Goal: Task Accomplishment & Management: Use online tool/utility

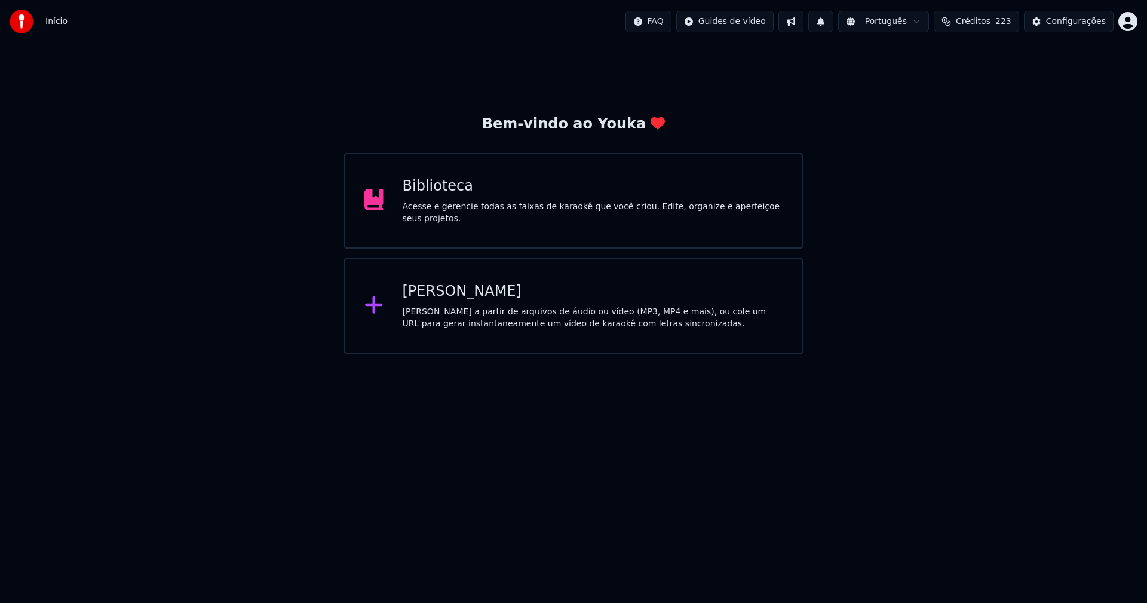
click at [428, 195] on div "Biblioteca" at bounding box center [593, 186] width 380 height 19
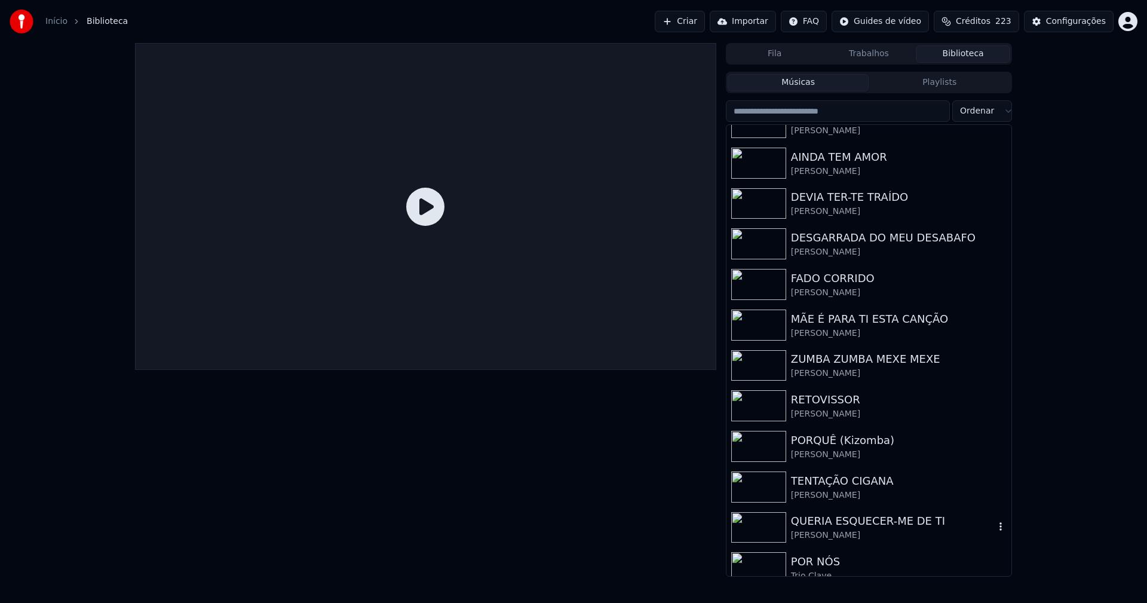
scroll to position [35, 0]
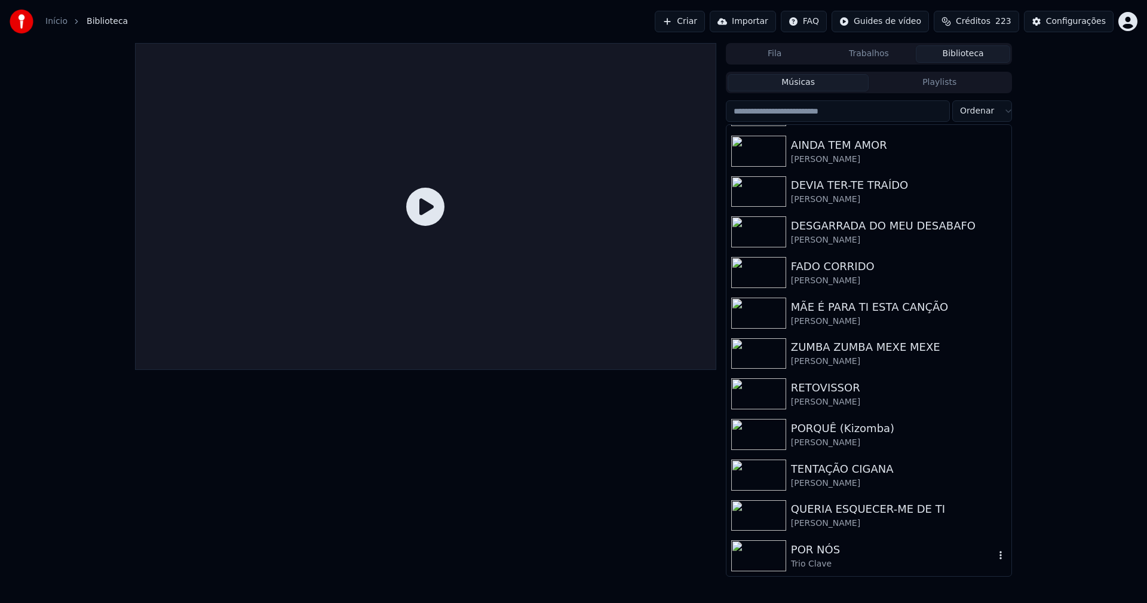
drag, startPoint x: 812, startPoint y: 557, endPoint x: 892, endPoint y: 558, distance: 79.4
click at [813, 557] on div "POR NÓS" at bounding box center [893, 549] width 204 height 17
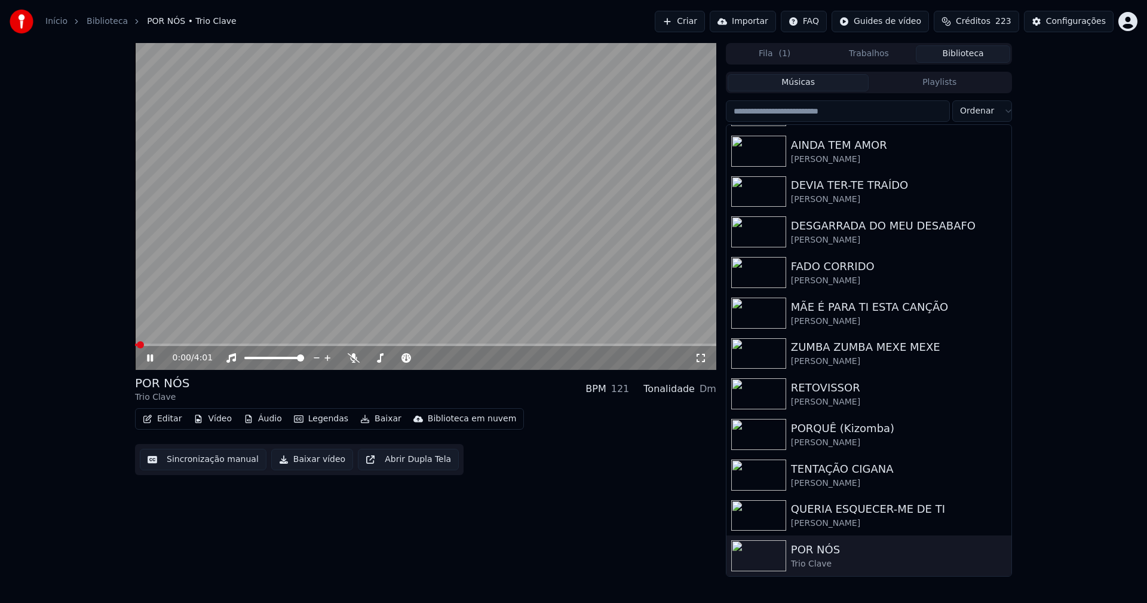
click at [148, 359] on icon at bounding box center [150, 357] width 6 height 7
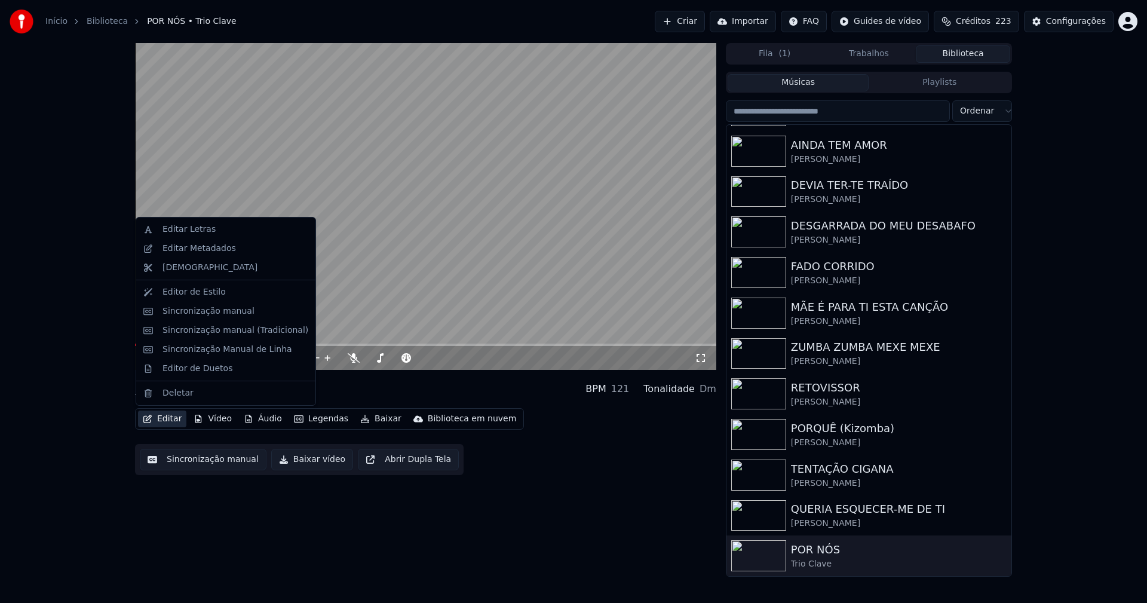
click at [167, 423] on button "Editar" at bounding box center [162, 418] width 48 height 17
click at [227, 333] on div "Sincronização manual (Tradicional)" at bounding box center [235, 330] width 146 height 12
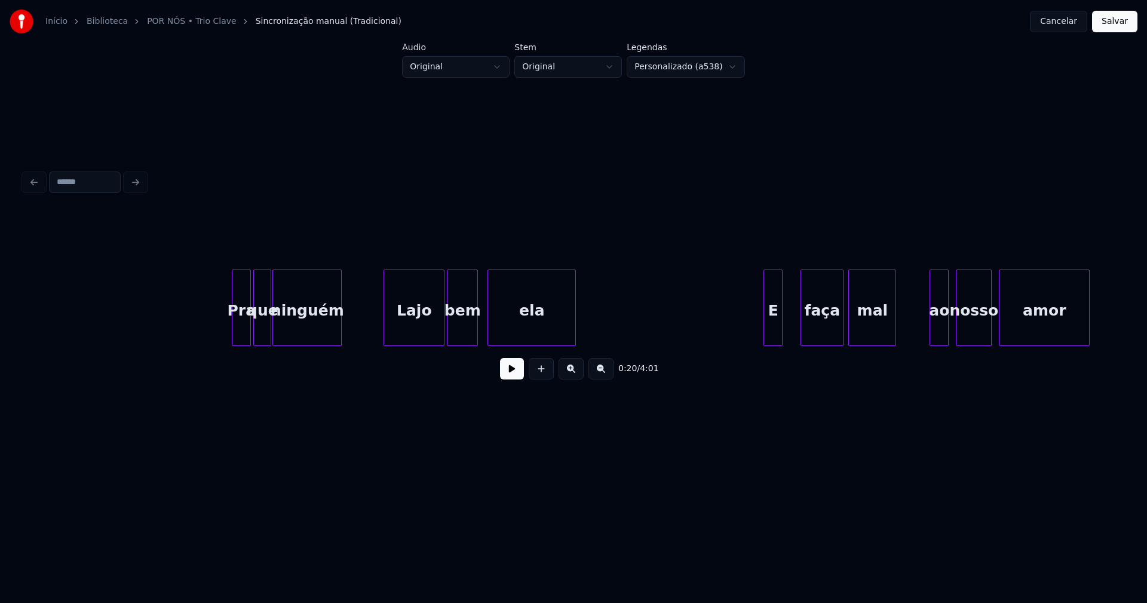
scroll to position [0, 8694]
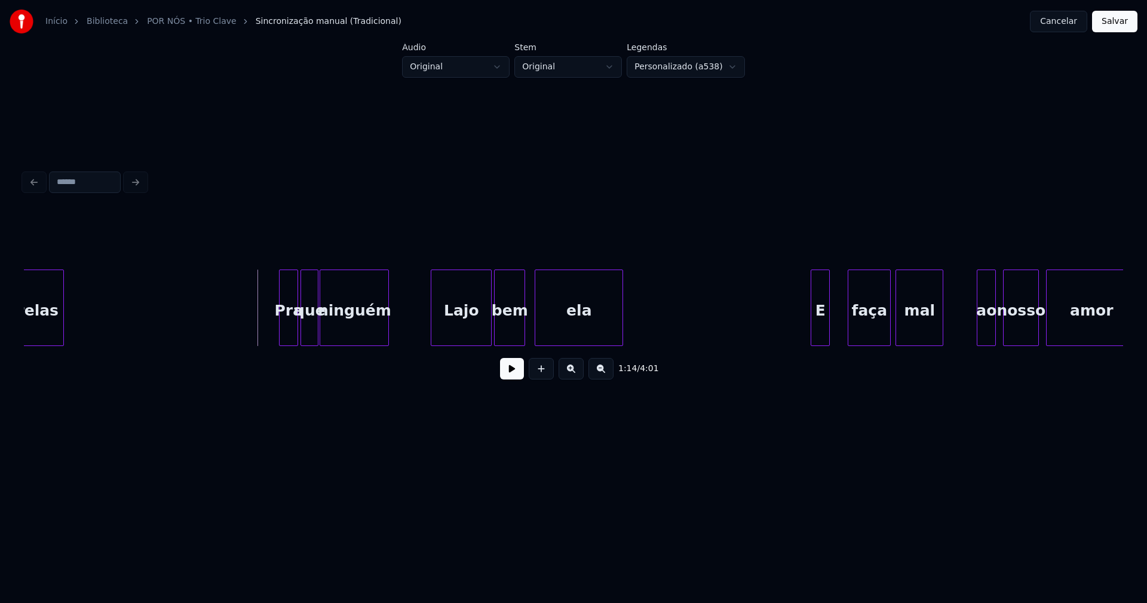
click at [514, 379] on button at bounding box center [512, 369] width 24 height 22
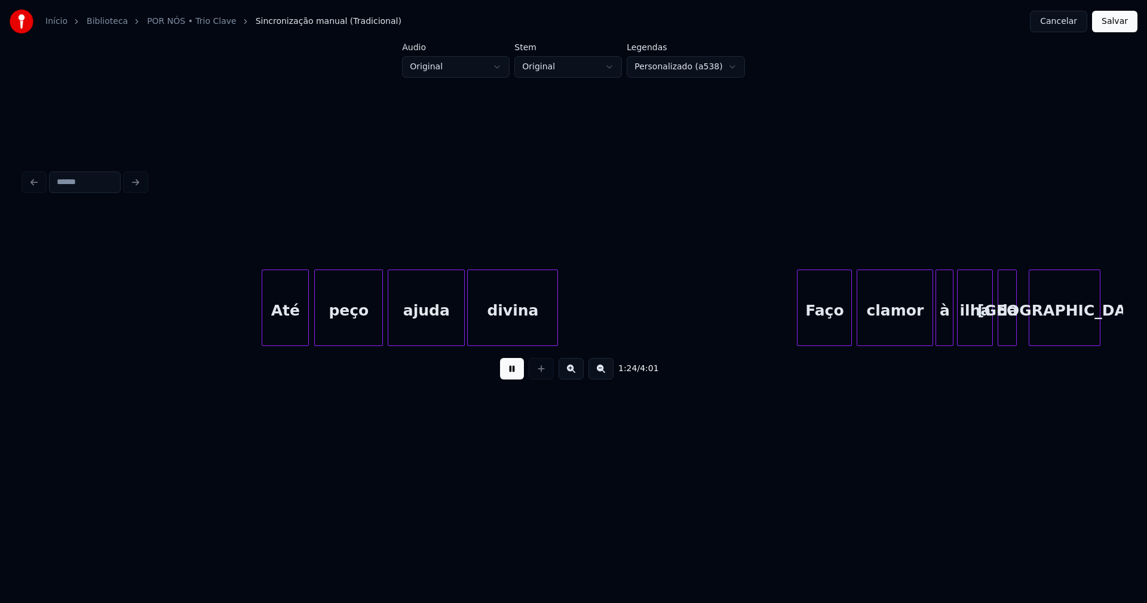
scroll to position [0, 10060]
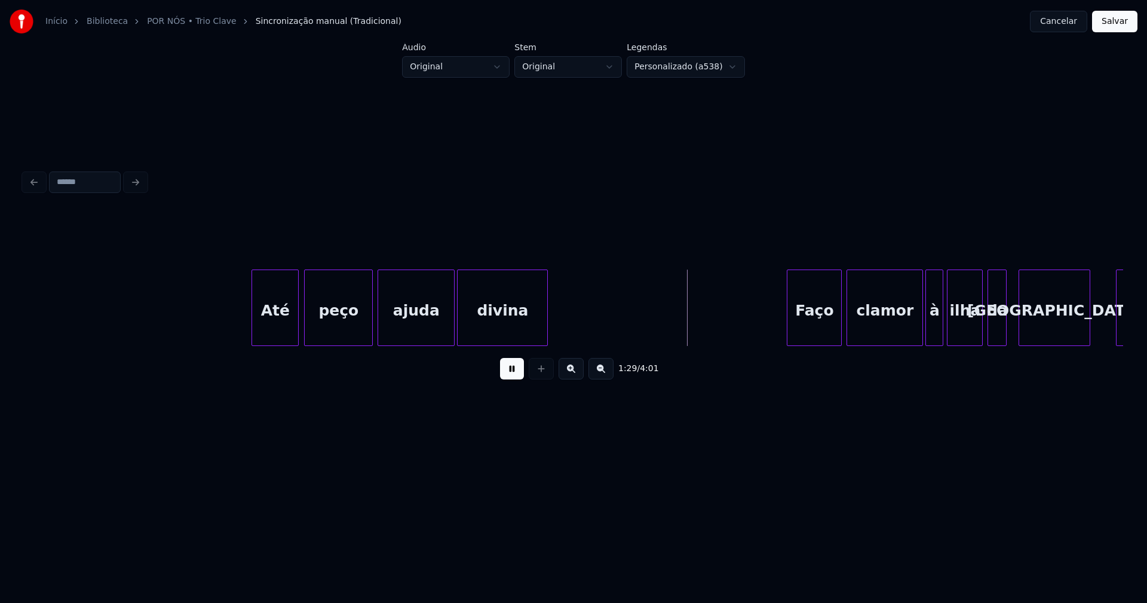
drag, startPoint x: 429, startPoint y: 352, endPoint x: 444, endPoint y: 351, distance: 15.6
click at [444, 351] on div "1:29 / 4:01" at bounding box center [573, 301] width 1099 height 182
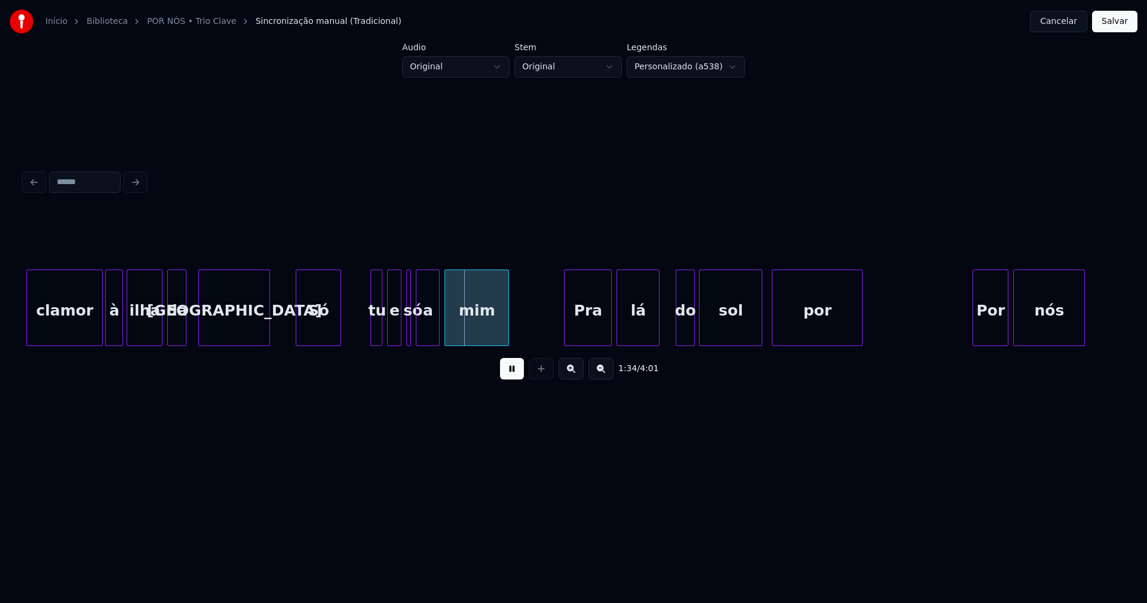
scroll to position [0, 10895]
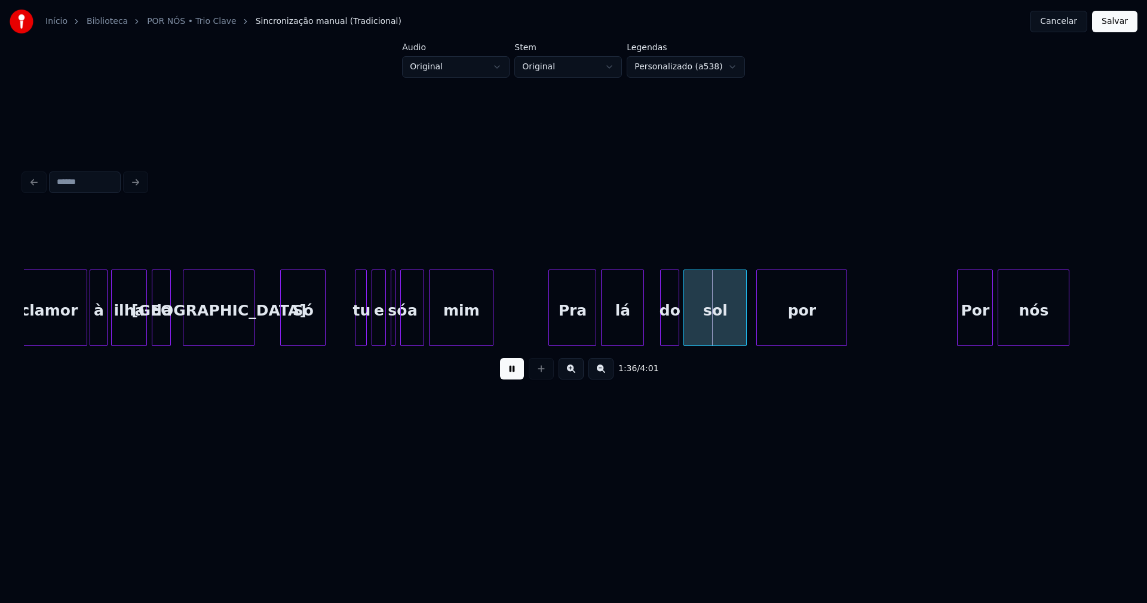
drag, startPoint x: 269, startPoint y: 333, endPoint x: 293, endPoint y: 337, distance: 24.3
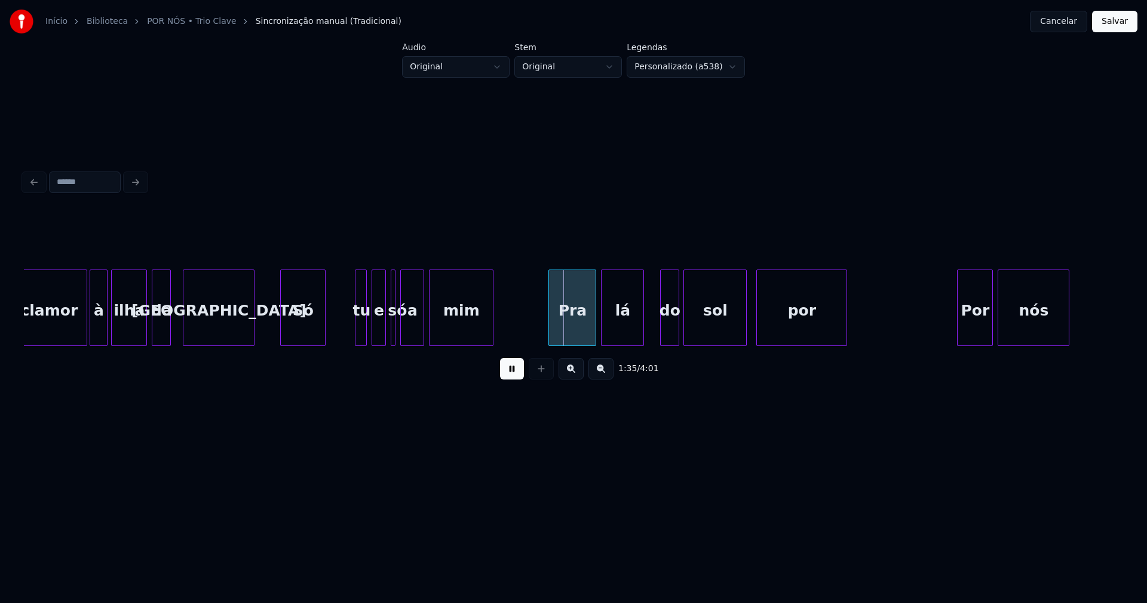
click at [438, 328] on div "mim" at bounding box center [460, 310] width 63 height 81
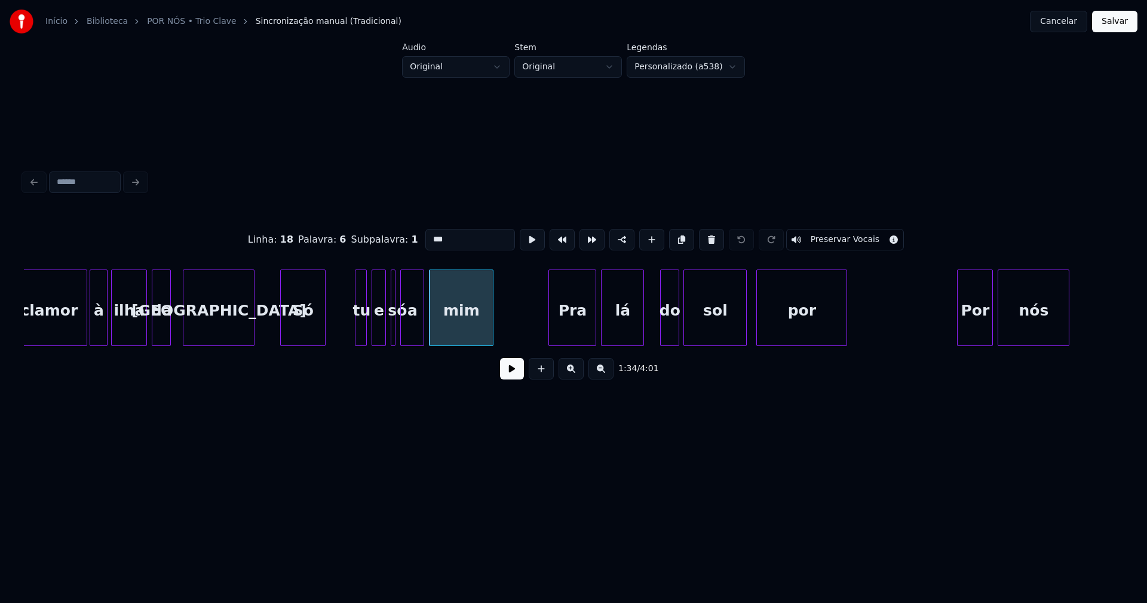
drag, startPoint x: 452, startPoint y: 235, endPoint x: 389, endPoint y: 242, distance: 62.5
click at [389, 242] on div "Linha : 18 Palavra : 6 Subpalavra : 1 *** Preservar Vocais" at bounding box center [573, 240] width 1099 height 60
type input "****"
click at [504, 371] on button at bounding box center [512, 369] width 24 height 22
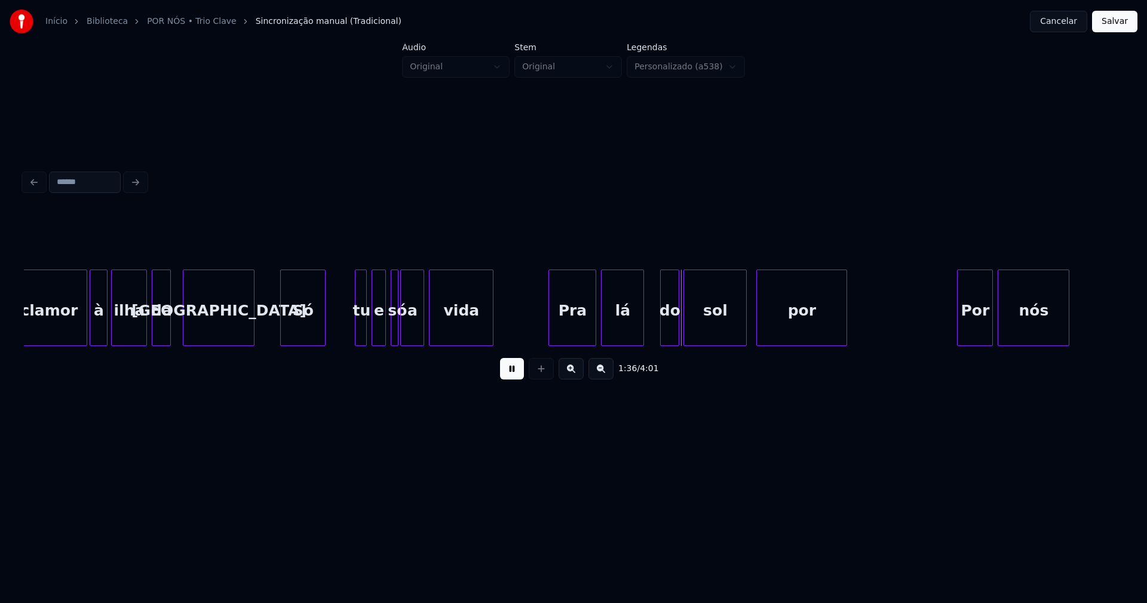
click at [396, 336] on div at bounding box center [396, 307] width 4 height 75
click at [389, 330] on div at bounding box center [391, 307] width 4 height 75
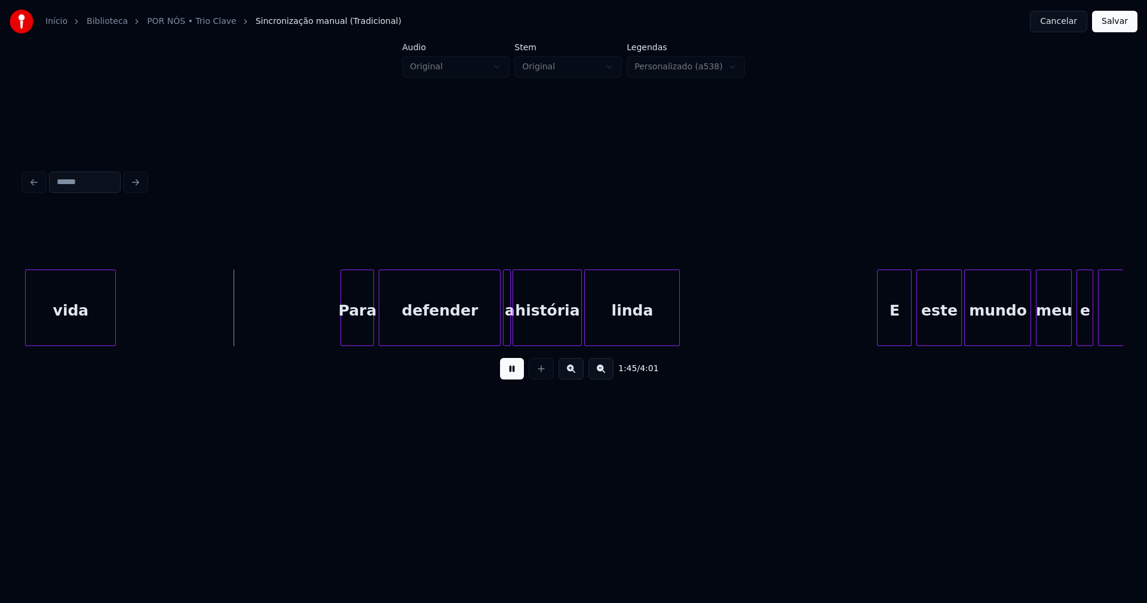
scroll to position [0, 12411]
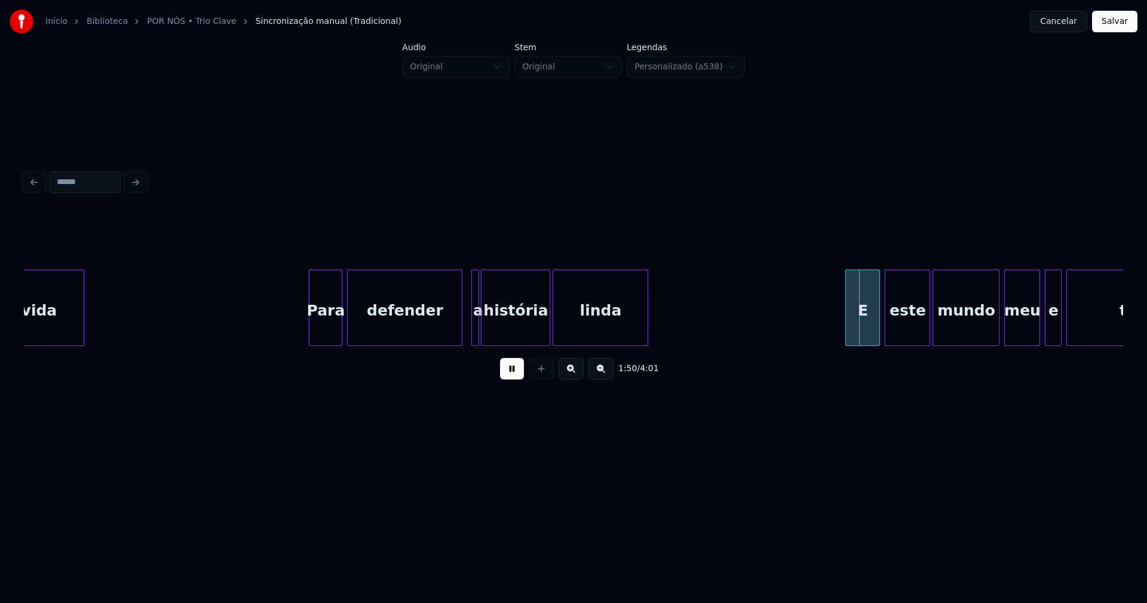
click at [460, 346] on div "vida Para defender a história [PERSON_NAME] E este mundo meu e teu" at bounding box center [573, 307] width 1099 height 76
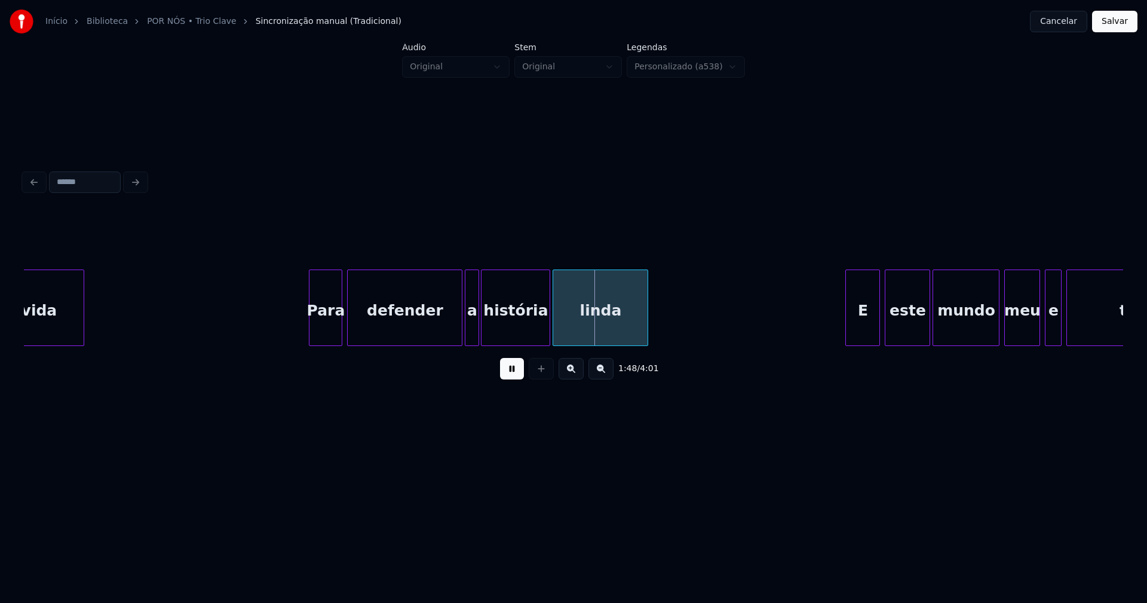
click at [465, 337] on div at bounding box center [467, 307] width 4 height 75
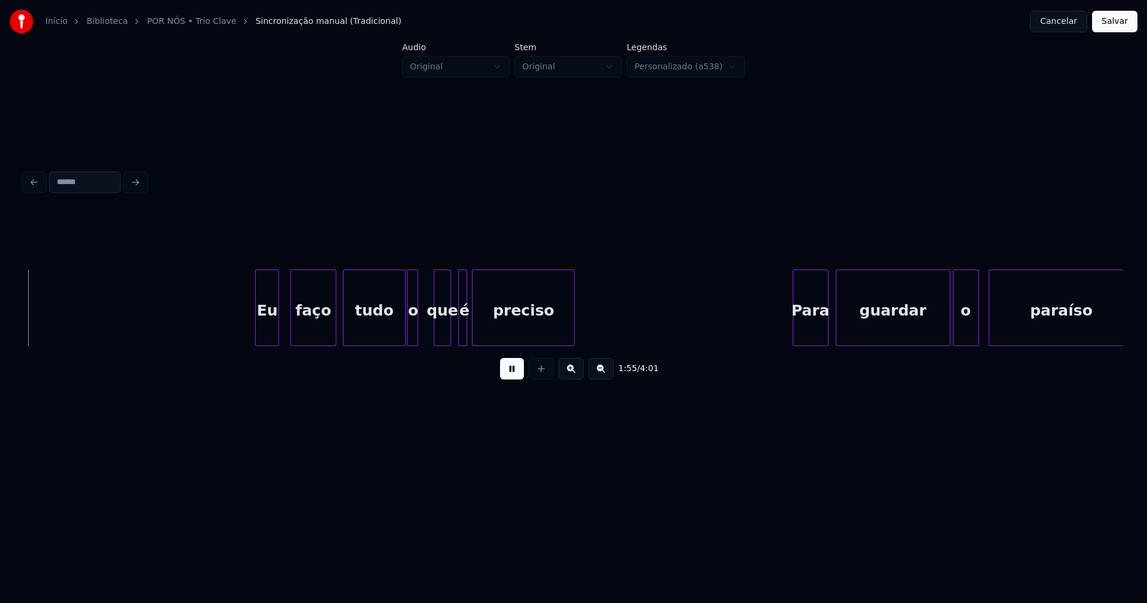
scroll to position [0, 13815]
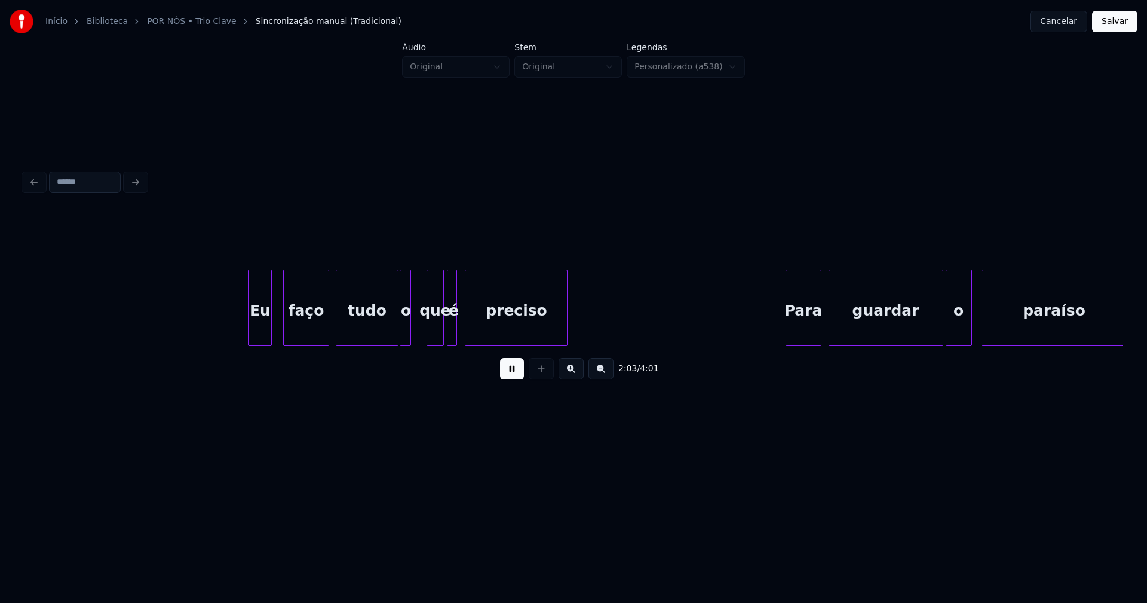
click at [447, 329] on div "é" at bounding box center [452, 307] width 10 height 76
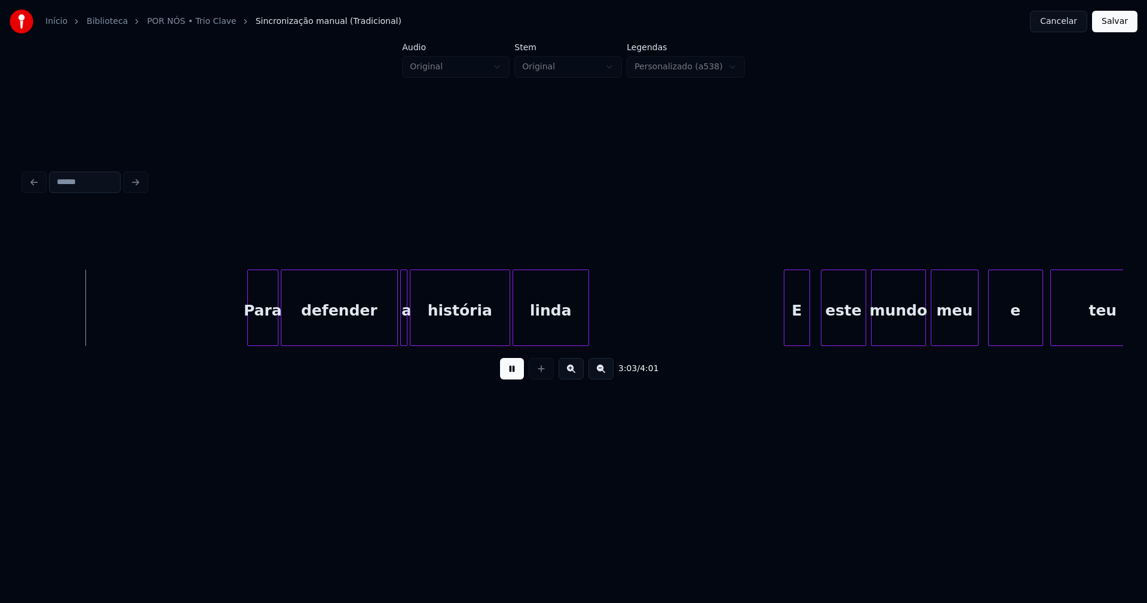
scroll to position [0, 21935]
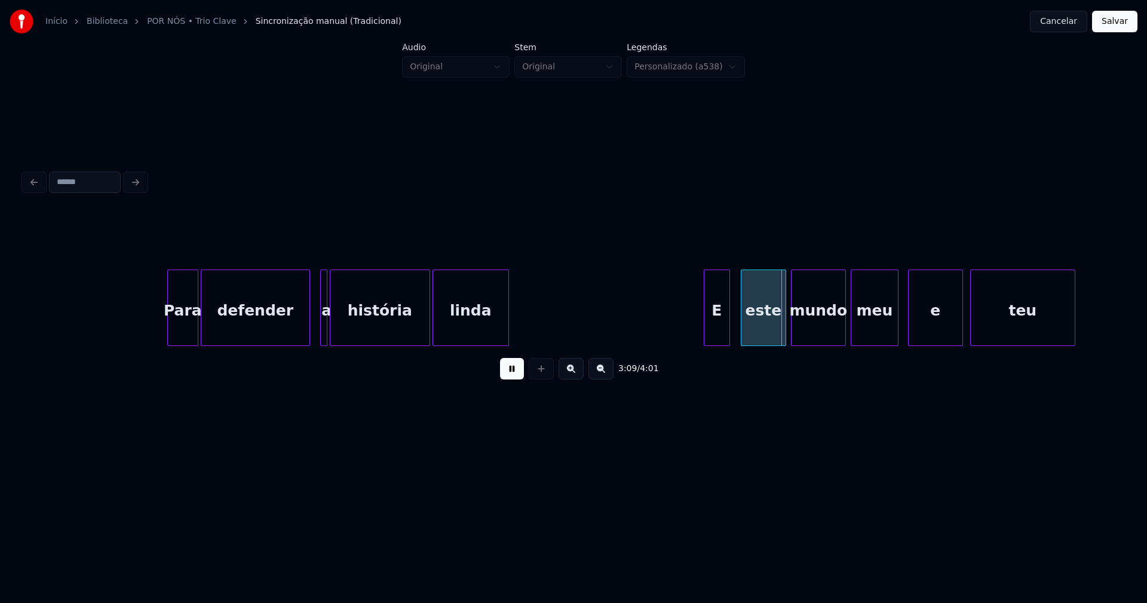
click at [305, 346] on div "Para defender a história [PERSON_NAME] E este mundo meu e teu" at bounding box center [573, 307] width 1099 height 76
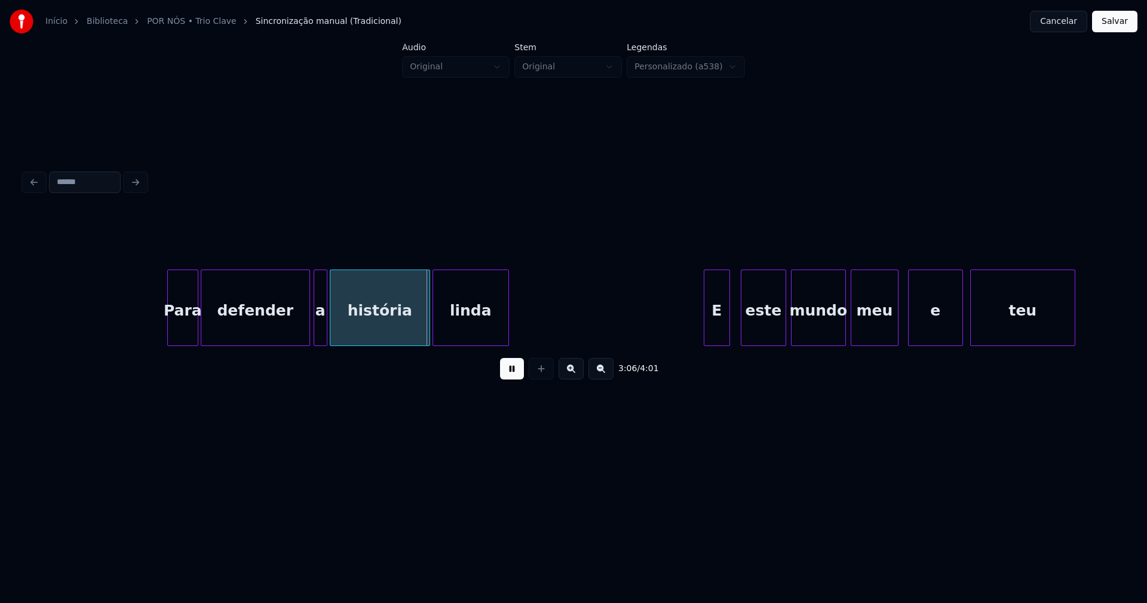
click at [315, 332] on div at bounding box center [316, 307] width 4 height 75
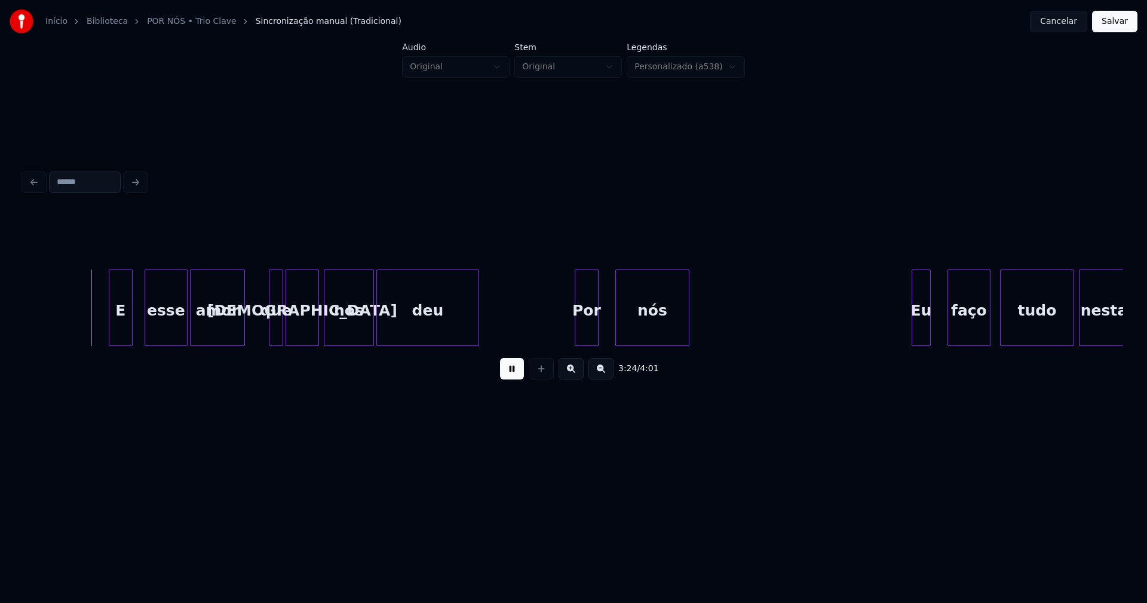
scroll to position [0, 23502]
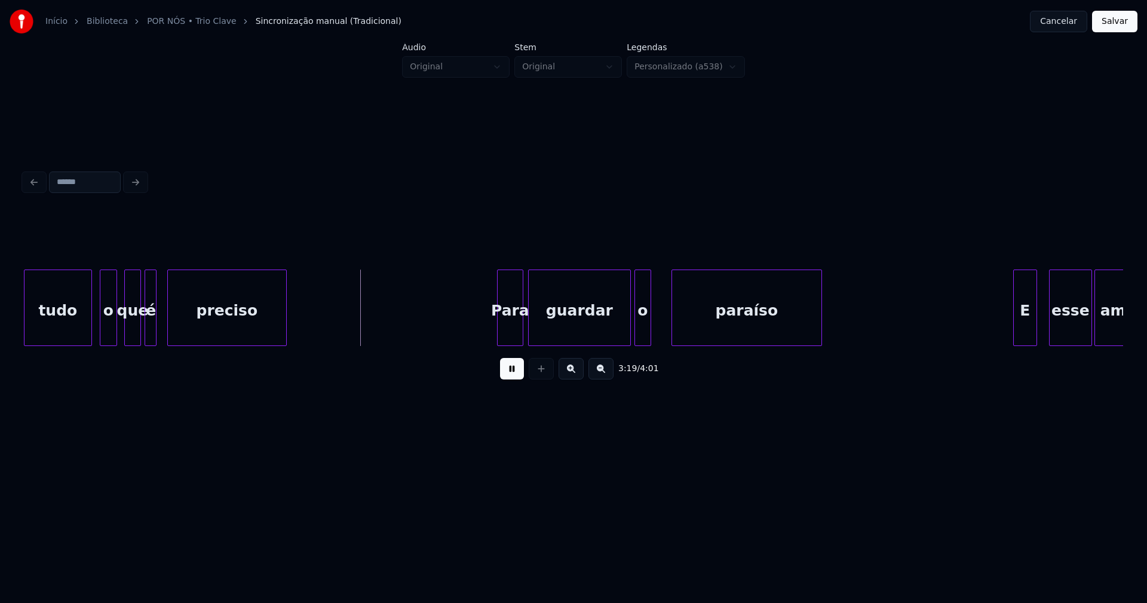
click at [90, 324] on div at bounding box center [90, 307] width 4 height 75
click at [1128, 26] on button "Salvar" at bounding box center [1114, 22] width 45 height 22
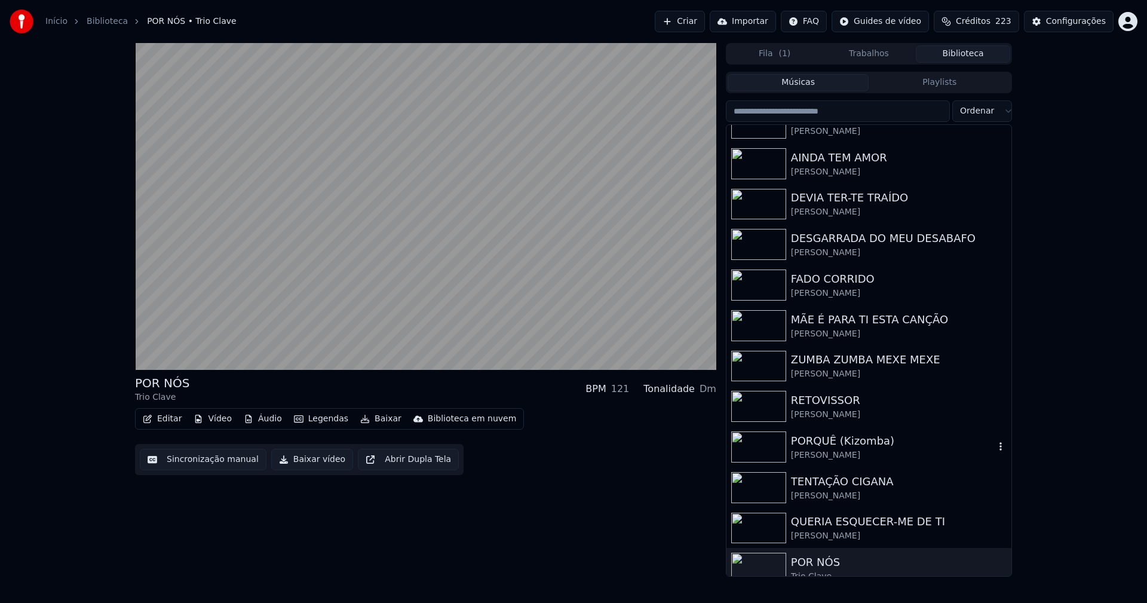
scroll to position [35, 0]
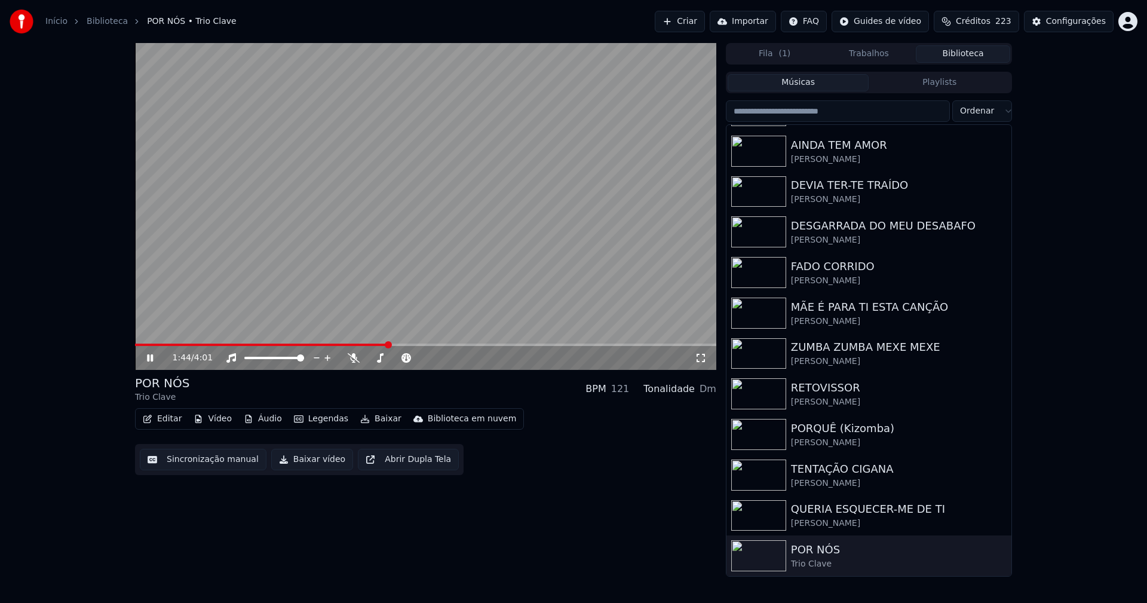
click at [352, 344] on span at bounding box center [261, 344] width 253 height 2
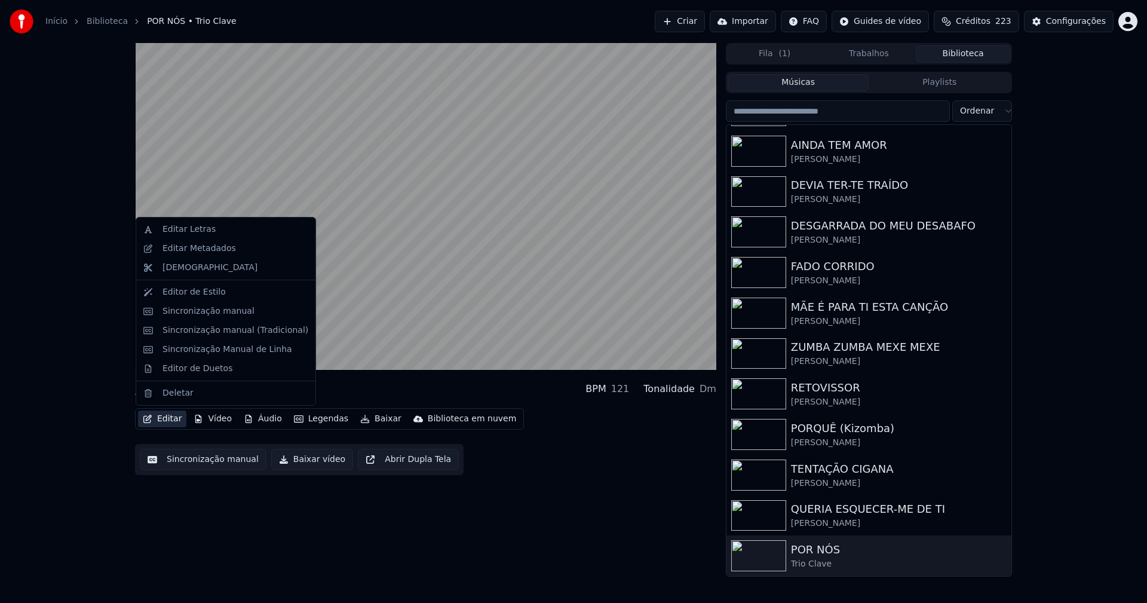
click at [161, 415] on button "Editar" at bounding box center [162, 418] width 48 height 17
click at [224, 333] on div "Sincronização manual (Tradicional)" at bounding box center [235, 330] width 146 height 12
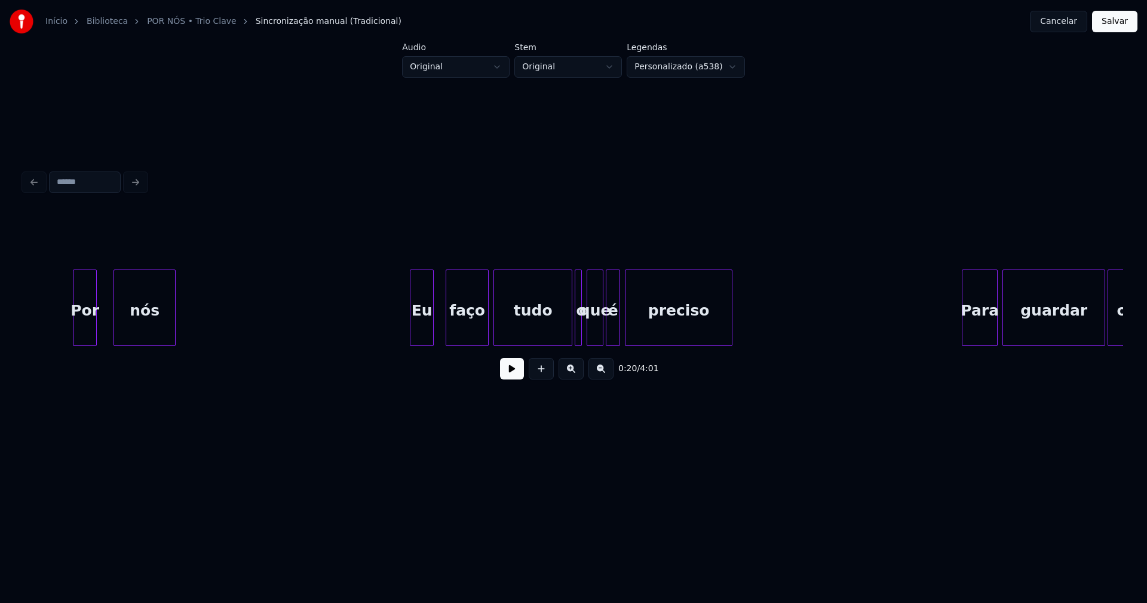
scroll to position [0, 4308]
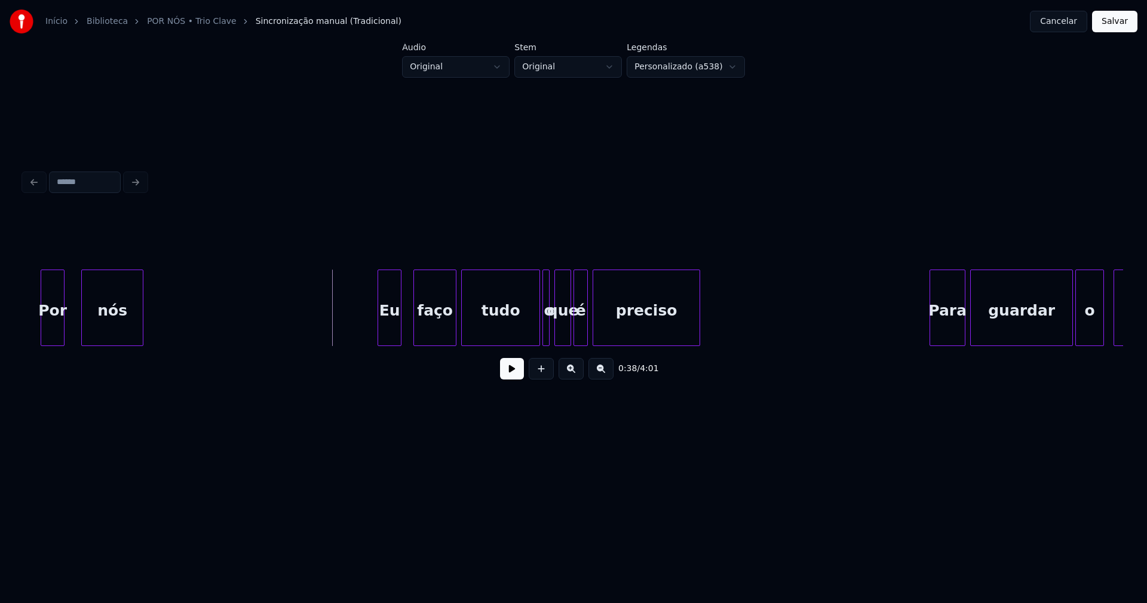
click at [516, 379] on button at bounding box center [512, 369] width 24 height 22
click at [508, 374] on button at bounding box center [512, 369] width 24 height 22
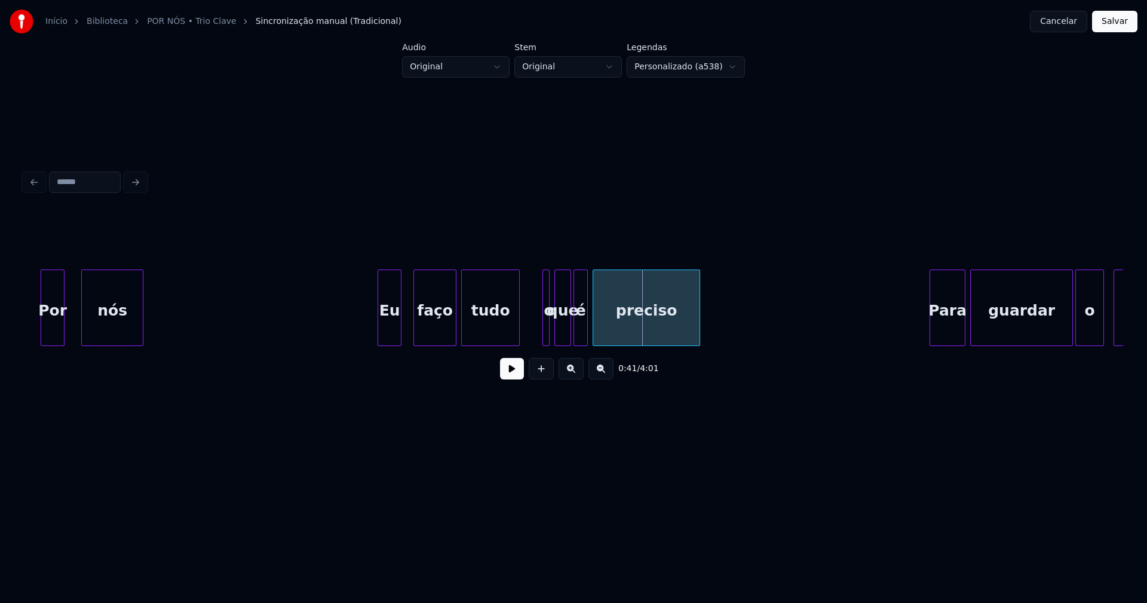
click at [517, 339] on div at bounding box center [517, 307] width 4 height 75
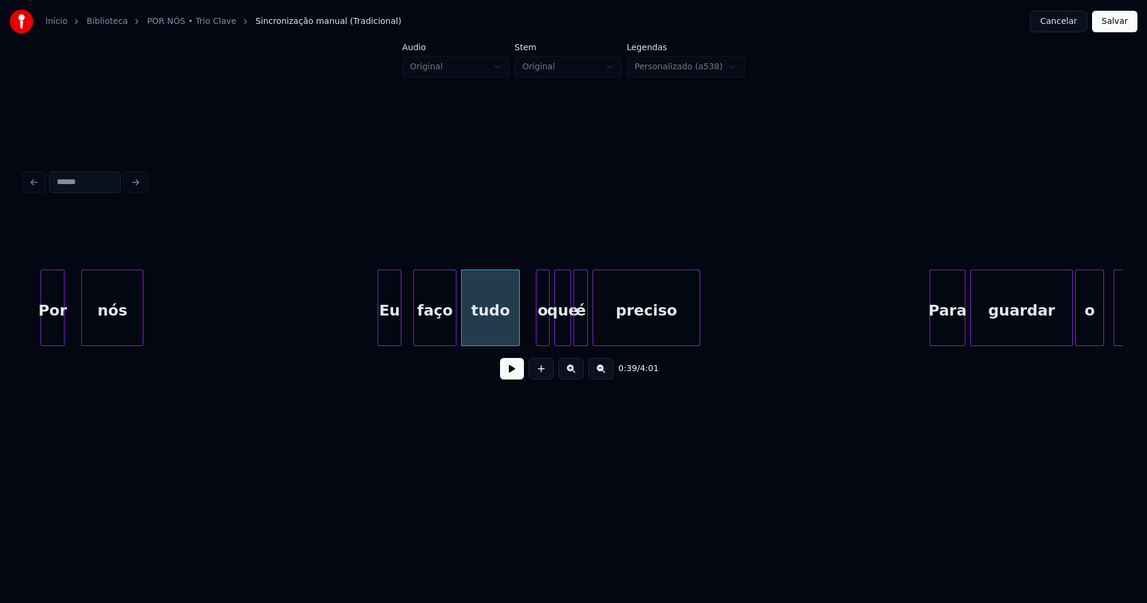
click at [536, 332] on div at bounding box center [538, 307] width 4 height 75
click at [530, 334] on div "o" at bounding box center [530, 310] width 13 height 81
click at [513, 378] on button at bounding box center [512, 369] width 24 height 22
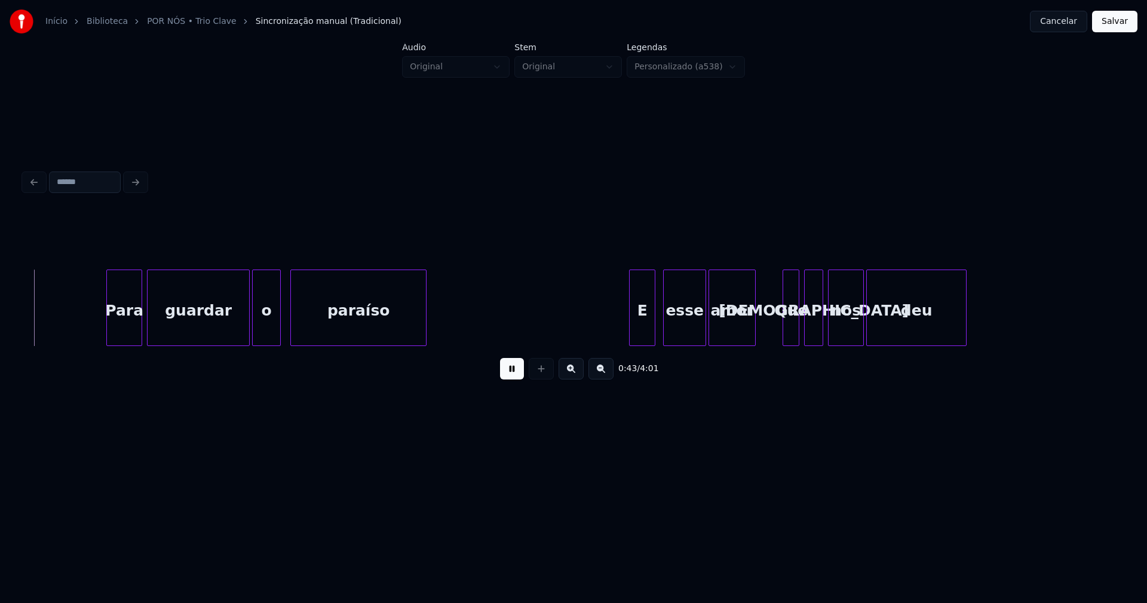
scroll to position [0, 5136]
click at [234, 330] on div at bounding box center [234, 307] width 4 height 75
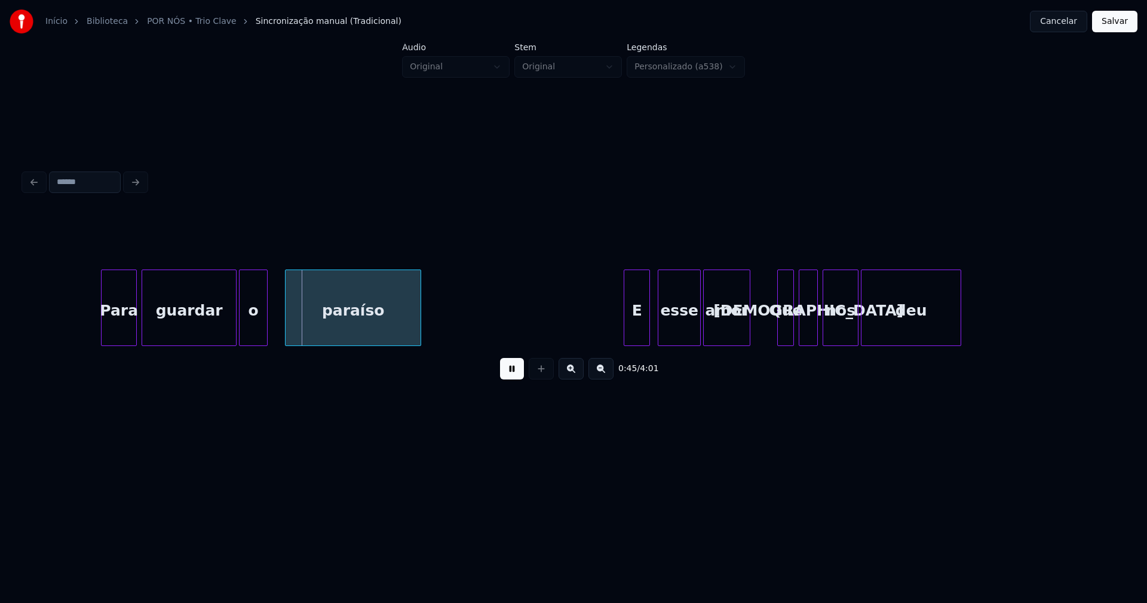
click at [253, 331] on div "o" at bounding box center [253, 310] width 27 height 81
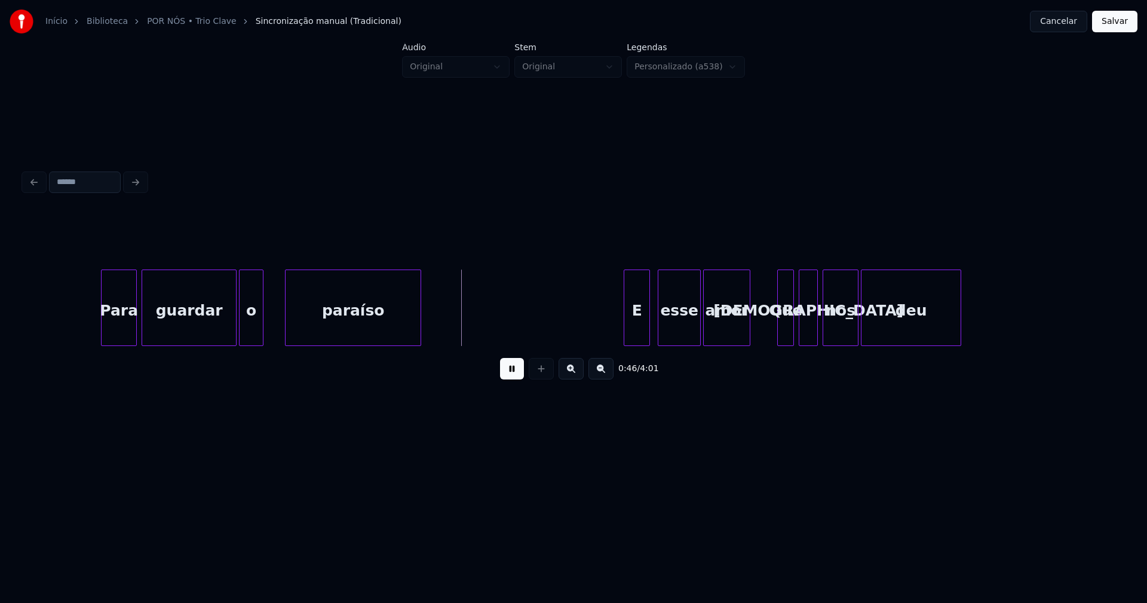
click at [262, 333] on div at bounding box center [261, 307] width 4 height 75
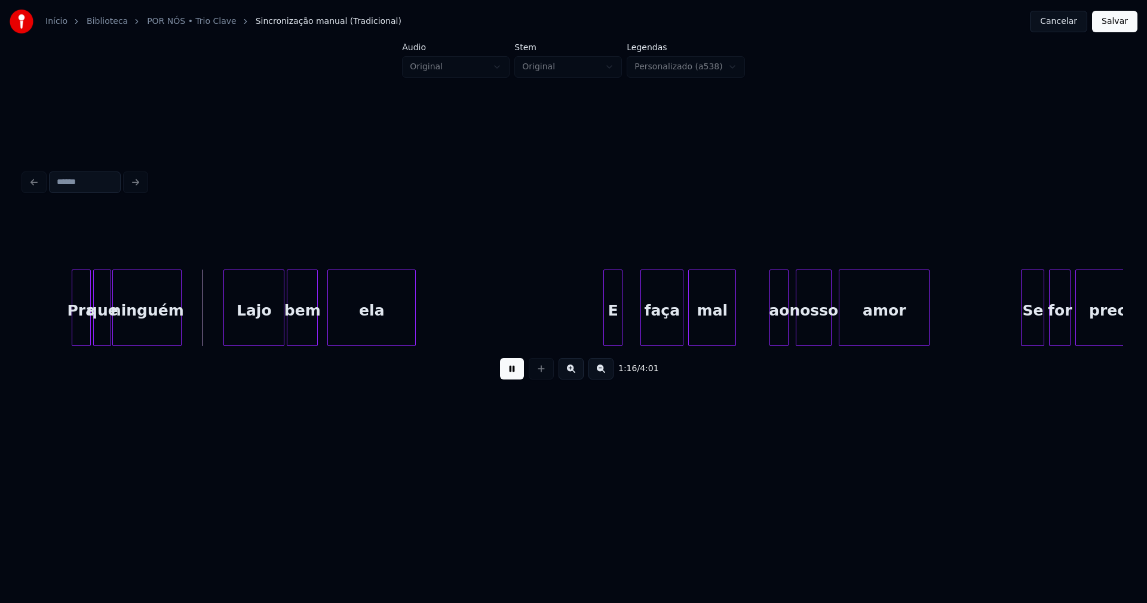
scroll to position [0, 8917]
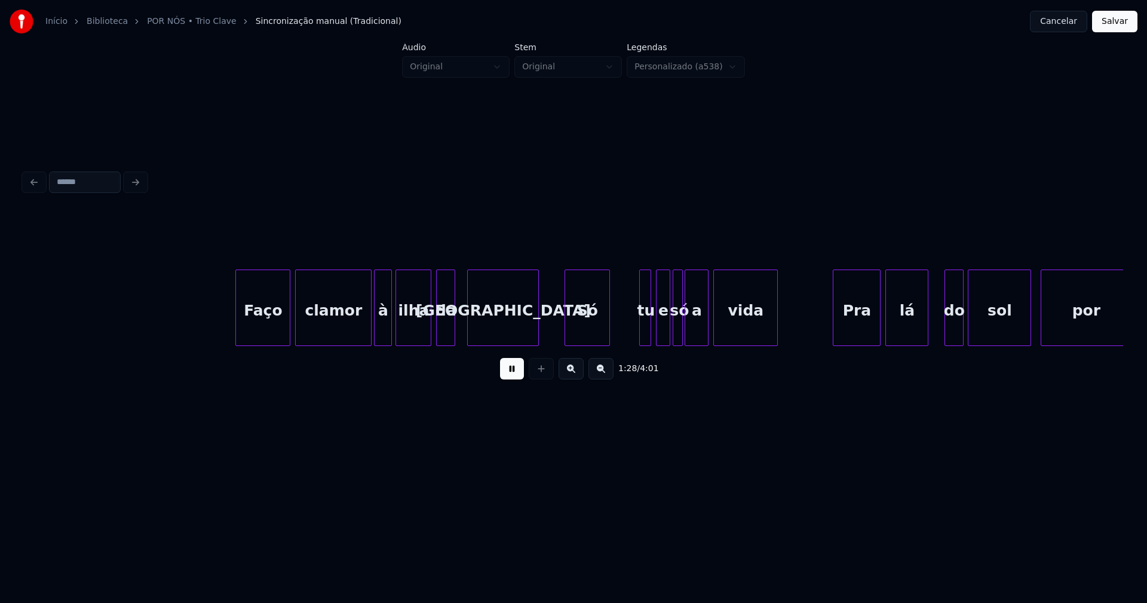
scroll to position [0, 10613]
click at [529, 333] on div at bounding box center [529, 307] width 4 height 75
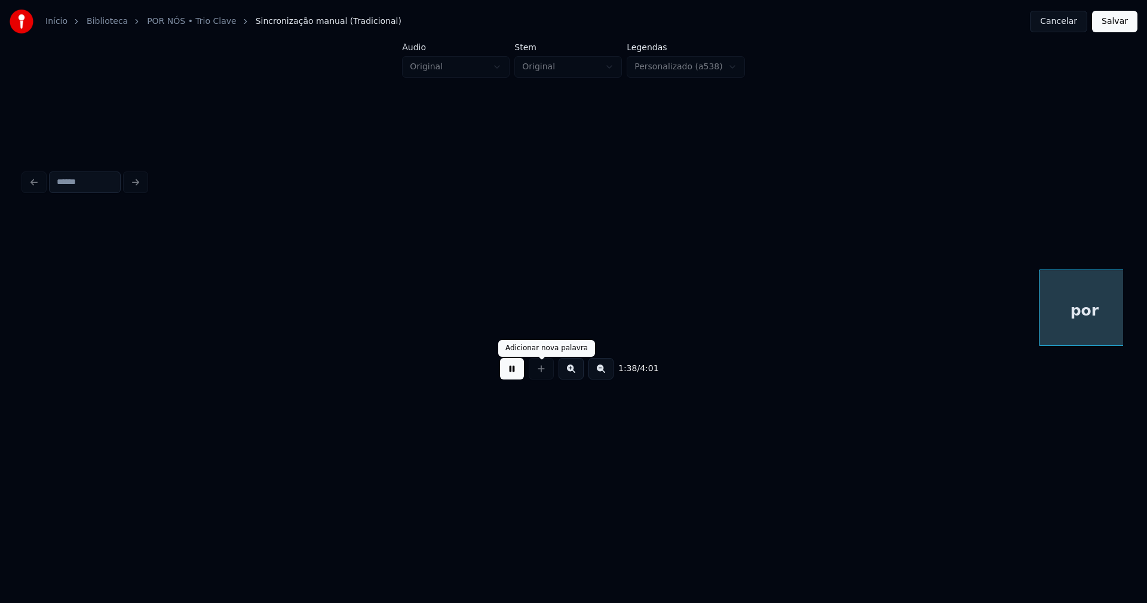
scroll to position [0, 11712]
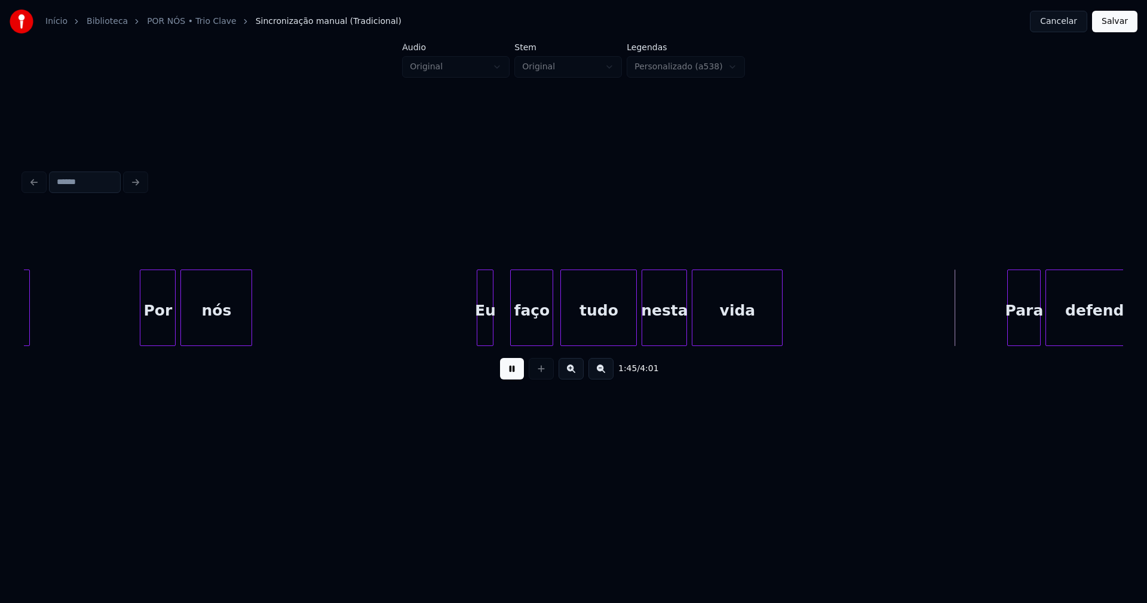
click at [1122, 24] on button "Salvar" at bounding box center [1114, 22] width 45 height 22
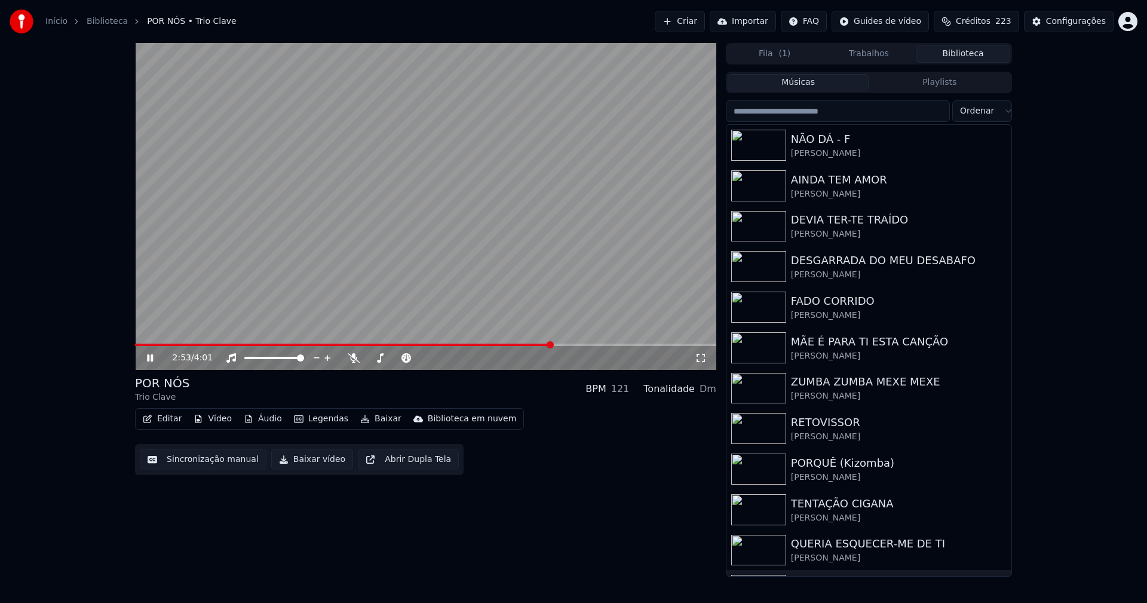
click at [551, 343] on span at bounding box center [425, 344] width 581 height 2
click at [154, 360] on icon at bounding box center [159, 358] width 28 height 10
click at [305, 466] on button "Baixar vídeo" at bounding box center [312, 460] width 82 height 22
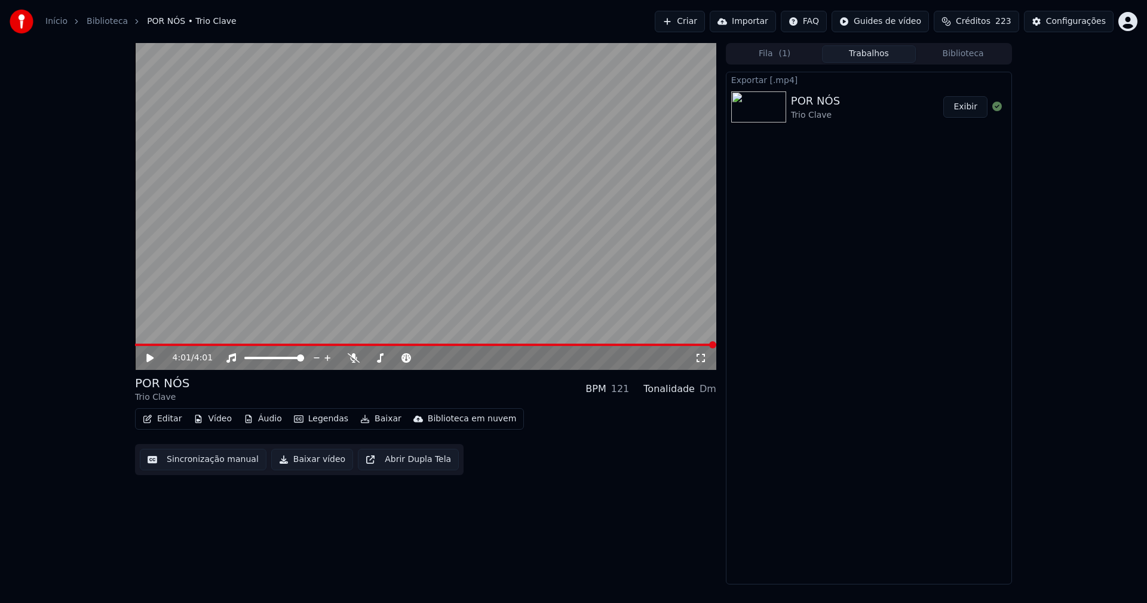
click at [51, 20] on link "Início" at bounding box center [56, 22] width 22 height 12
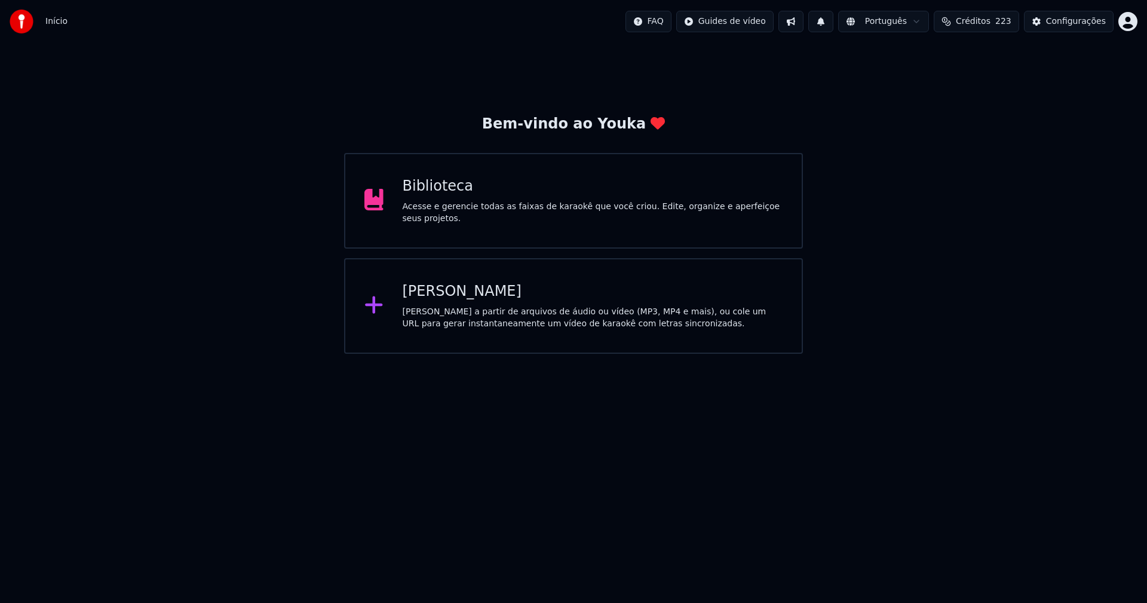
click at [428, 291] on div "[PERSON_NAME]" at bounding box center [593, 291] width 380 height 19
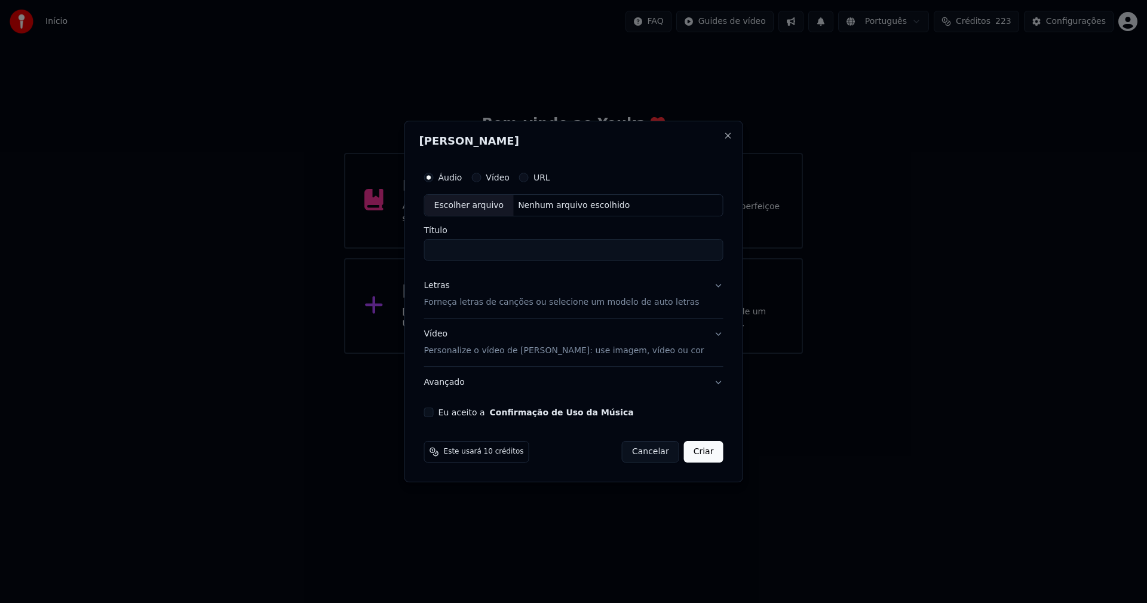
click at [500, 214] on div "Escolher arquivo" at bounding box center [469, 206] width 89 height 22
type input "**********"
click at [444, 293] on div "Letras Forneça letras de canções ou selecione um modelo de auto letras" at bounding box center [561, 294] width 275 height 29
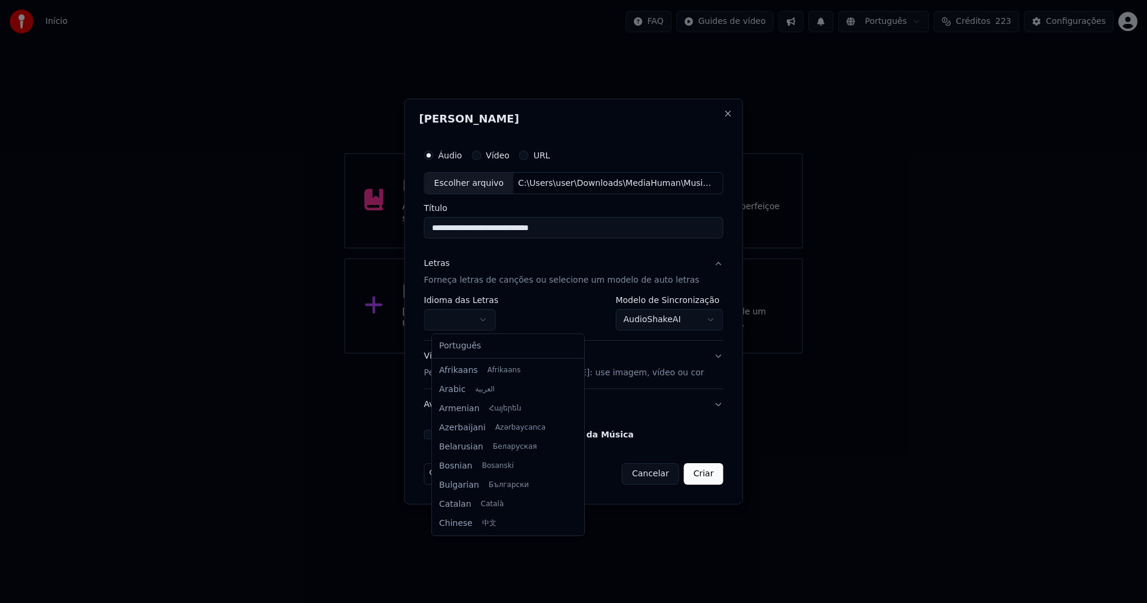
click at [460, 316] on body "**********" at bounding box center [573, 177] width 1147 height 354
select select "**"
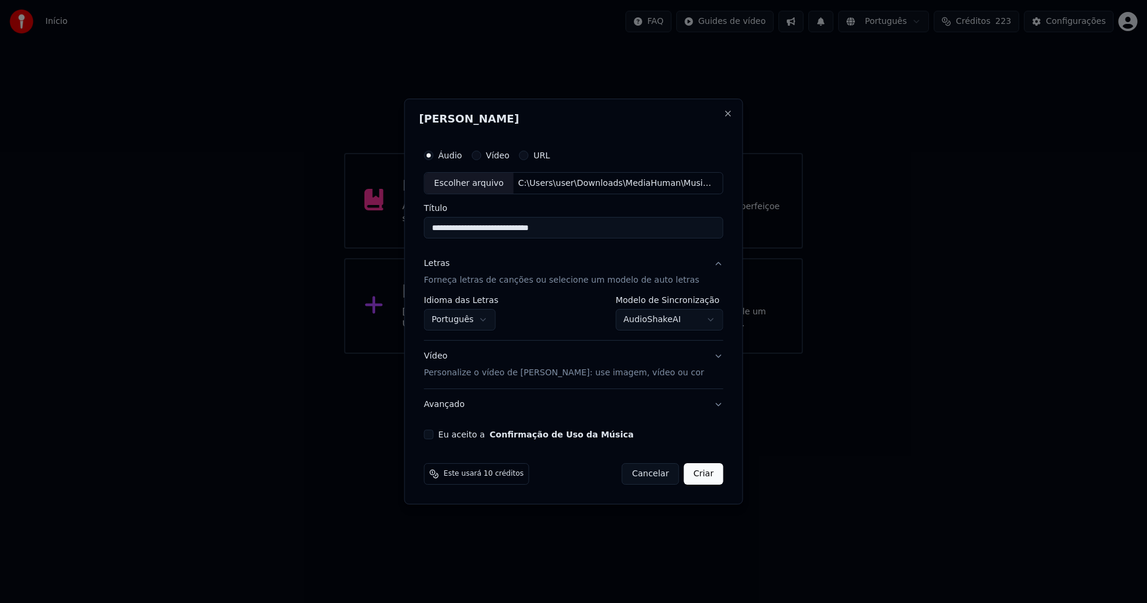
click at [630, 316] on body "**********" at bounding box center [573, 177] width 1147 height 354
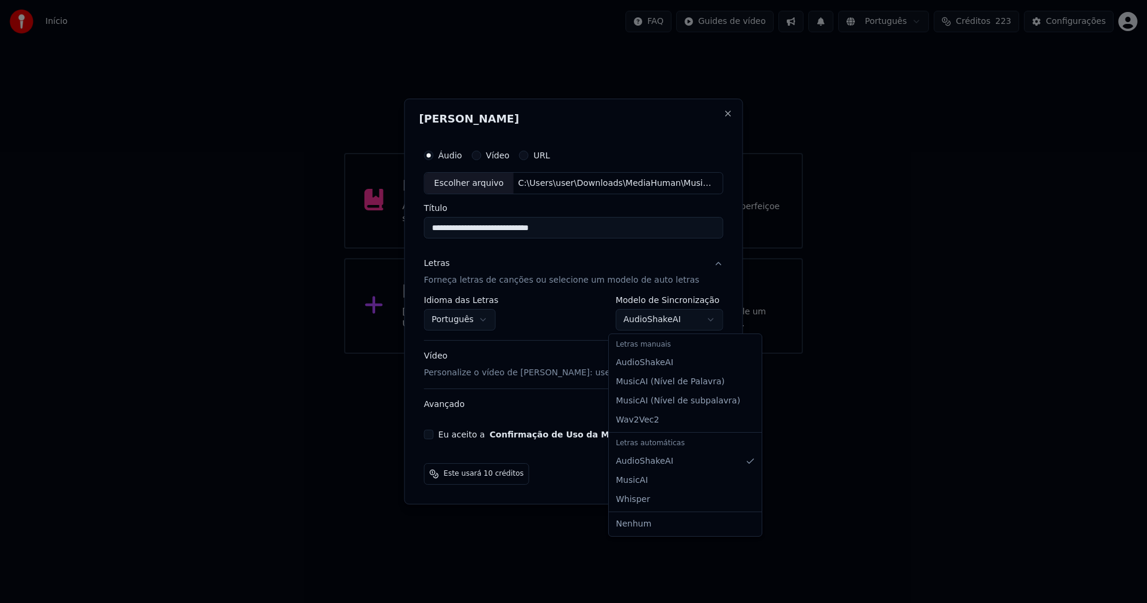
select select "**********"
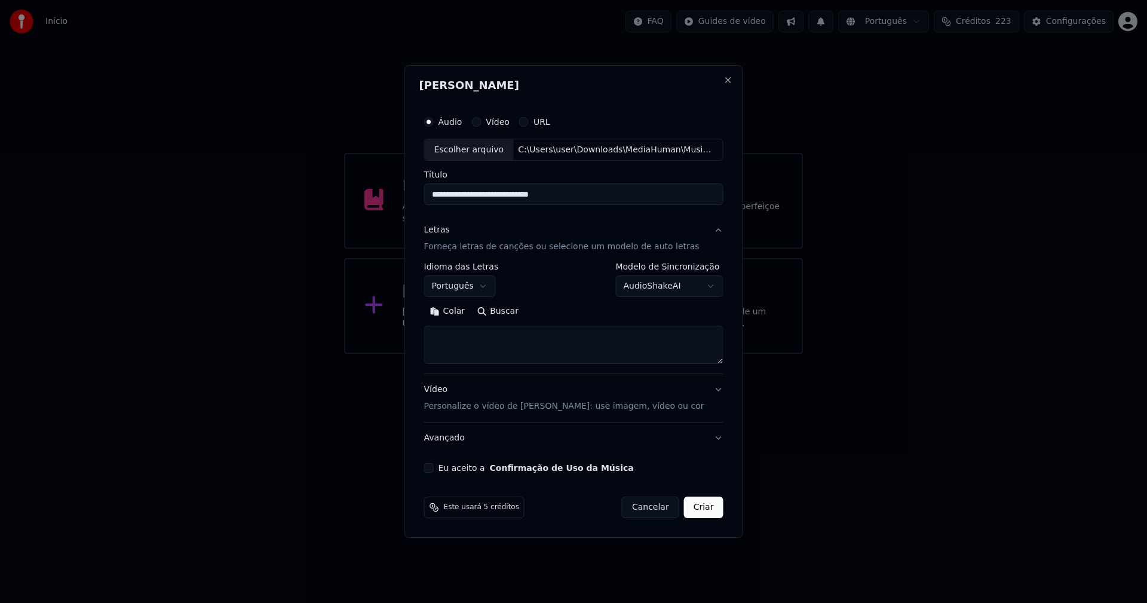
click at [465, 309] on button "Colar" at bounding box center [447, 311] width 47 height 19
click at [441, 471] on div "Eu aceito a Confirmação de Uso da Música" at bounding box center [573, 468] width 299 height 10
click at [434, 467] on button "Eu aceito a Confirmação de Uso da Música" at bounding box center [429, 468] width 10 height 10
click at [696, 508] on button "Criar" at bounding box center [703, 507] width 39 height 22
type textarea "**********"
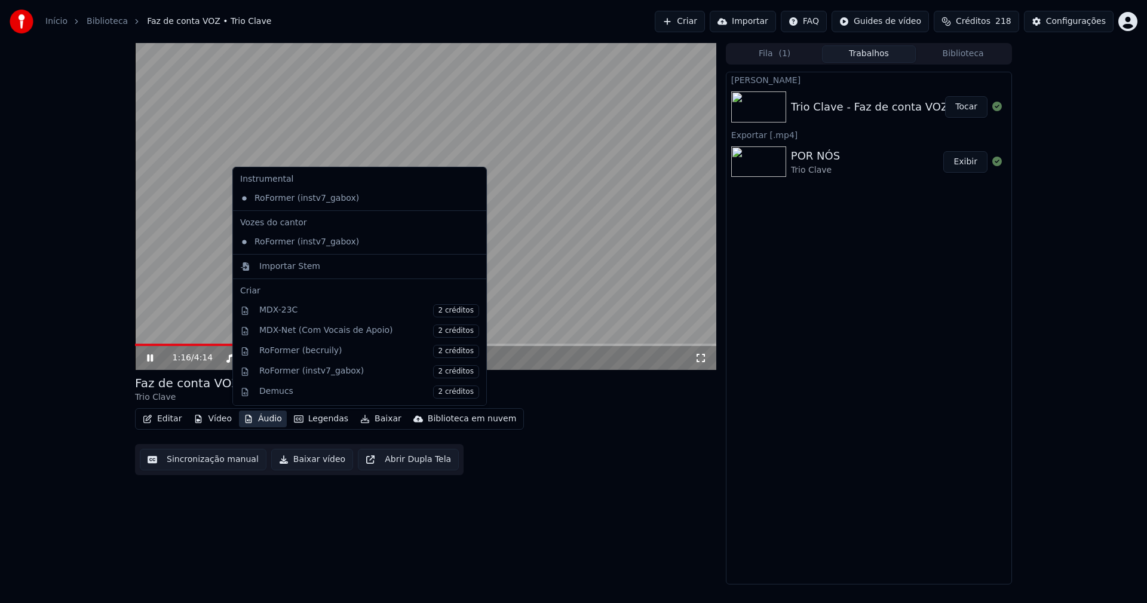
click at [269, 419] on button "Áudio" at bounding box center [263, 418] width 48 height 17
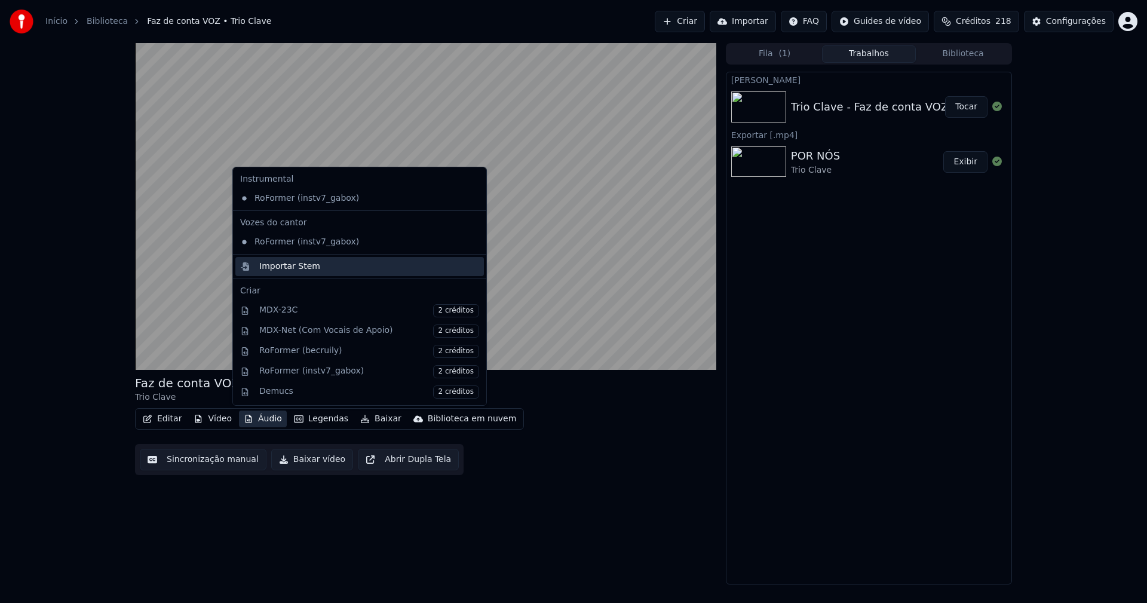
click at [284, 265] on div "Importar Stem" at bounding box center [289, 266] width 61 height 12
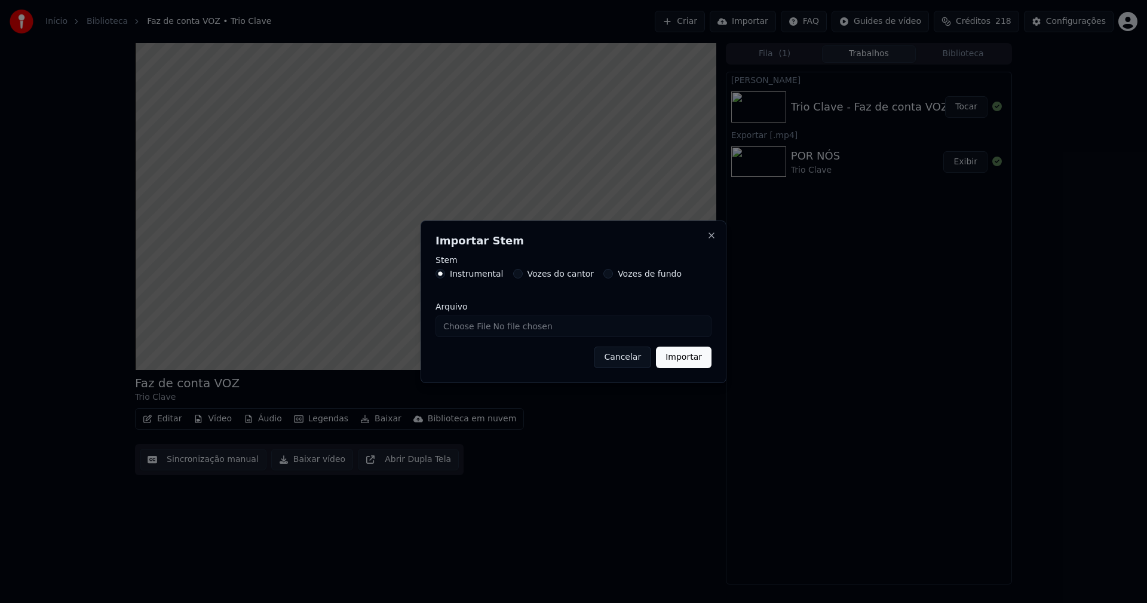
click at [466, 328] on input "Arquivo" at bounding box center [573, 326] width 276 height 22
type input "**********"
click at [688, 360] on button "Importar" at bounding box center [684, 357] width 56 height 22
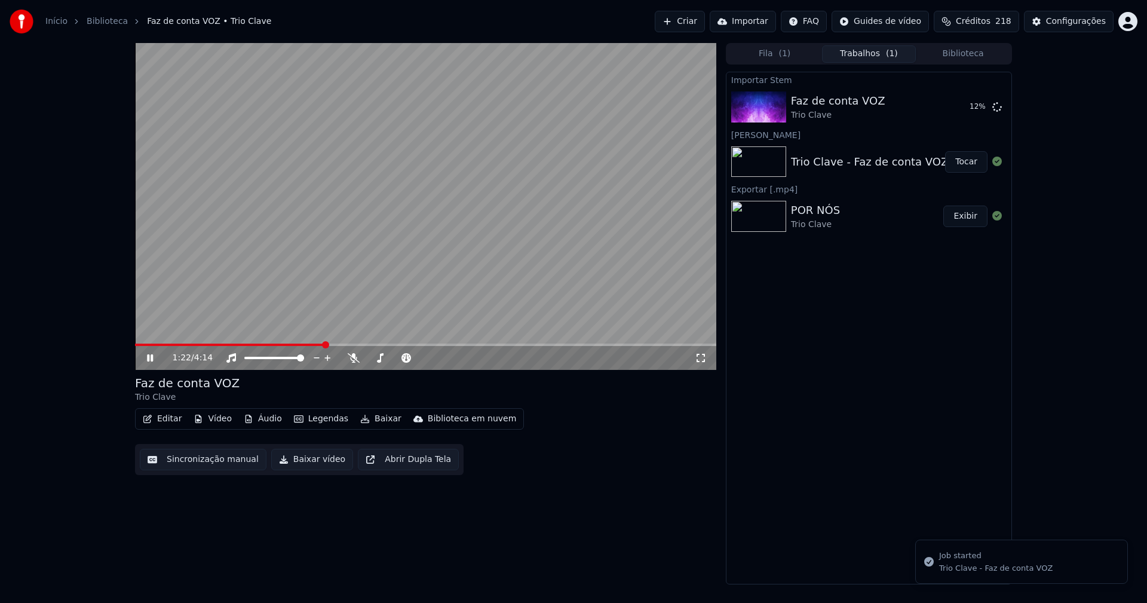
click at [207, 419] on button "Vídeo" at bounding box center [213, 418] width 48 height 17
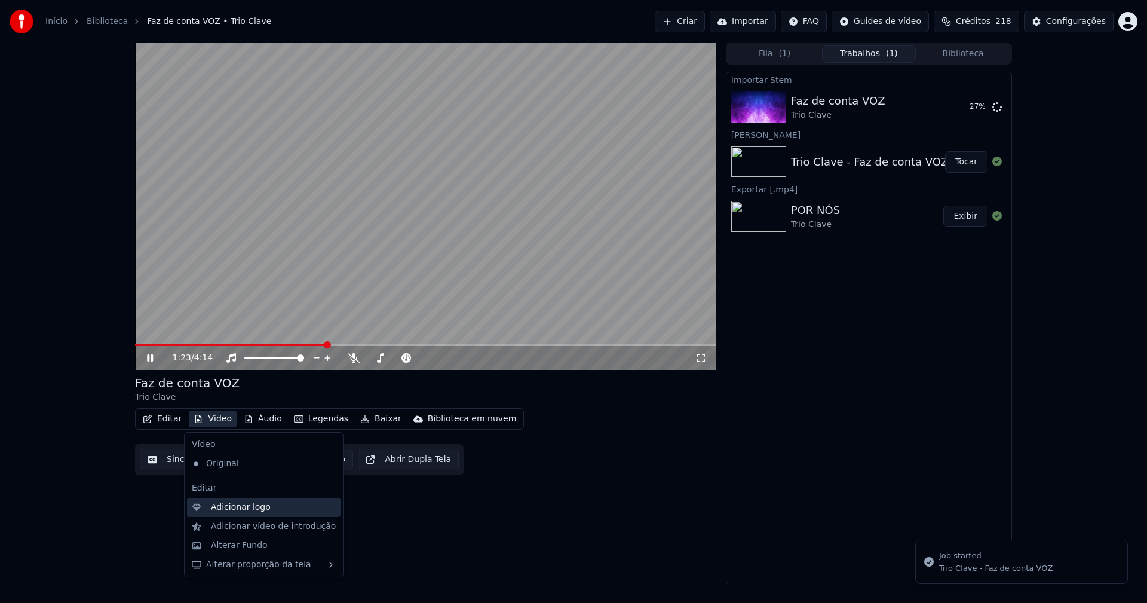
click at [255, 499] on div "Adicionar logo" at bounding box center [263, 507] width 153 height 19
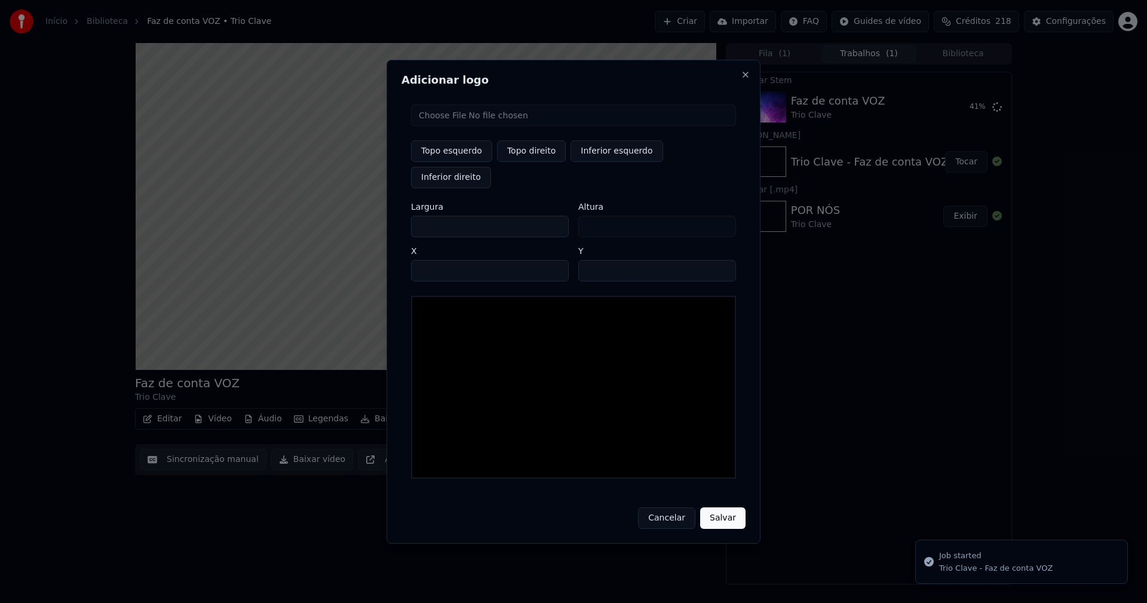
click at [459, 125] on input "file" at bounding box center [573, 116] width 325 height 22
type input "**********"
click at [528, 162] on button "Topo direito" at bounding box center [531, 151] width 69 height 22
type input "****"
drag, startPoint x: 431, startPoint y: 214, endPoint x: 363, endPoint y: 216, distance: 68.7
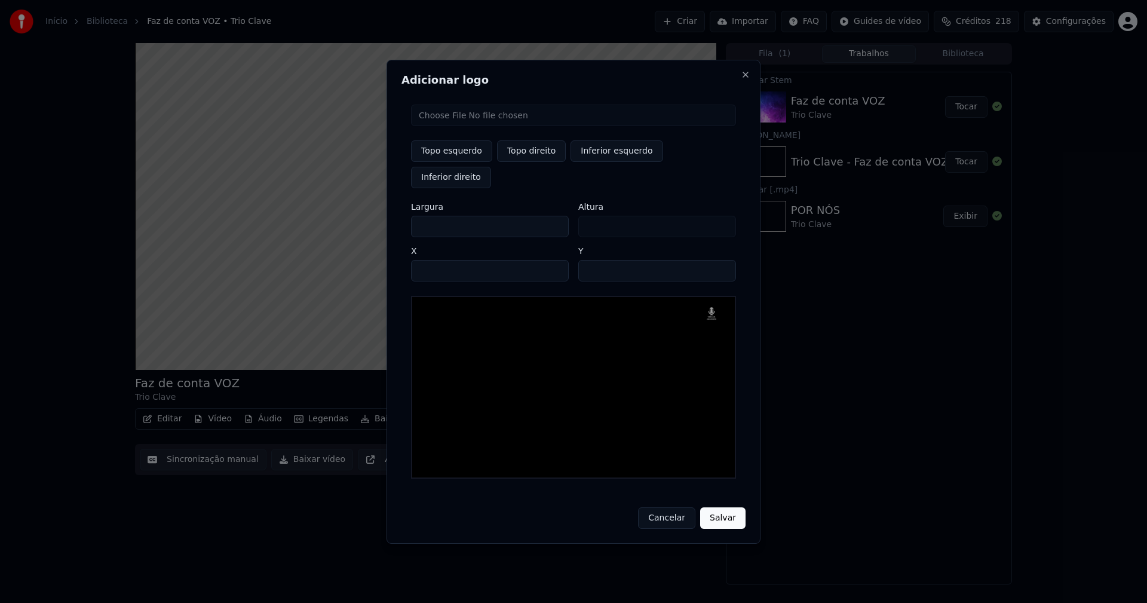
click at [363, 216] on body "Início Biblioteca Faz de conta VOZ • Trio Clave Criar Importar FAQ Guides de ví…" at bounding box center [573, 301] width 1147 height 603
type input "**"
type input "***"
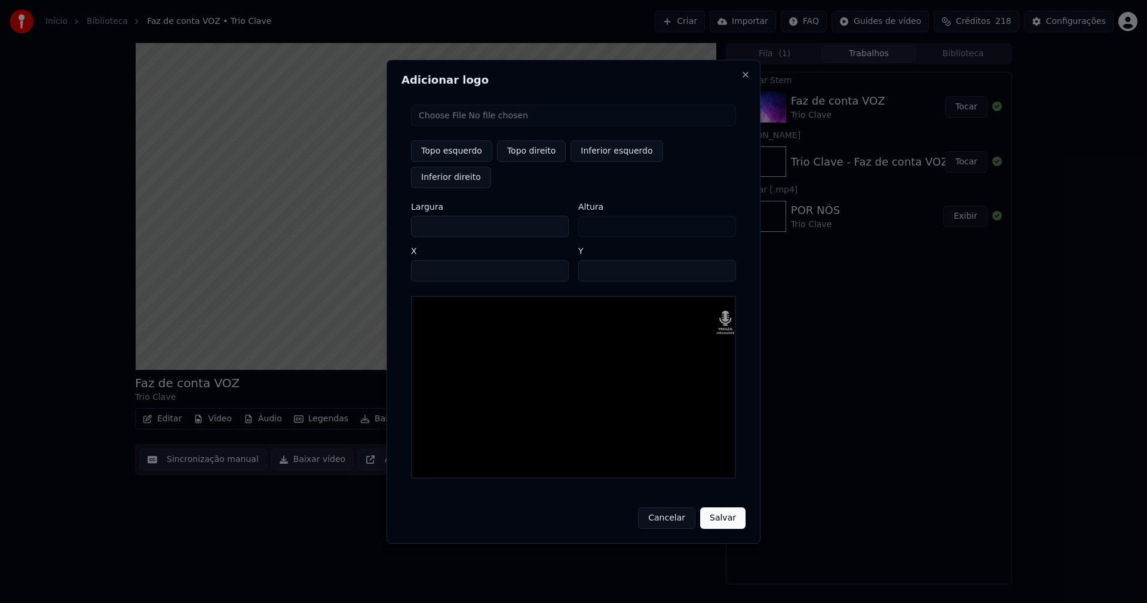
type input "***"
click at [591, 260] on input "**" at bounding box center [657, 271] width 158 height 22
type input "**"
click at [437, 260] on input "****" at bounding box center [490, 271] width 158 height 22
type input "****"
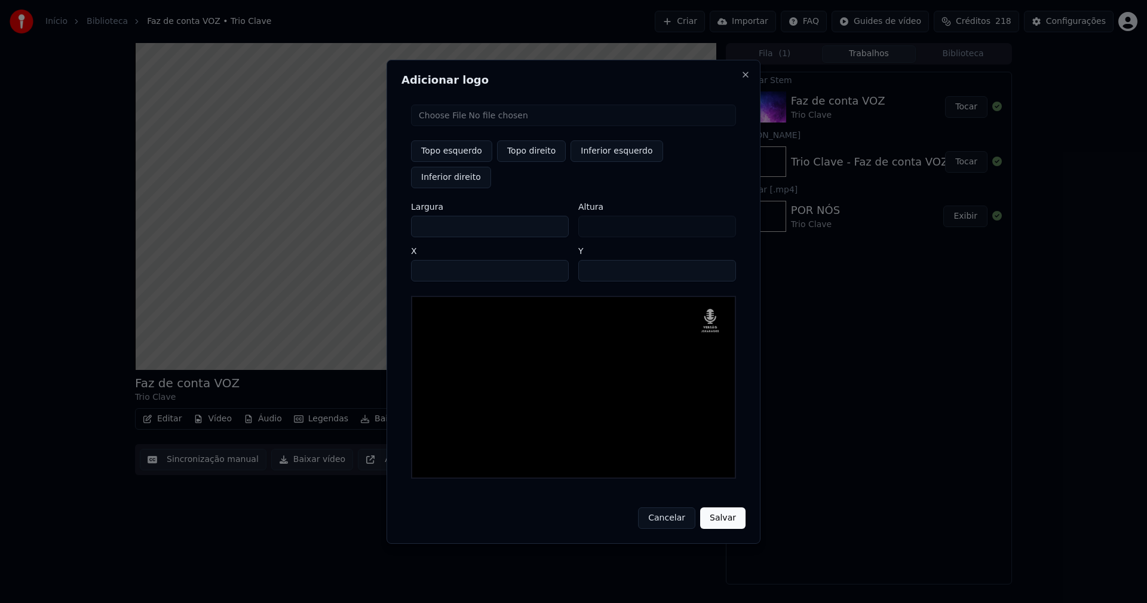
click at [720, 507] on button "Salvar" at bounding box center [722, 518] width 45 height 22
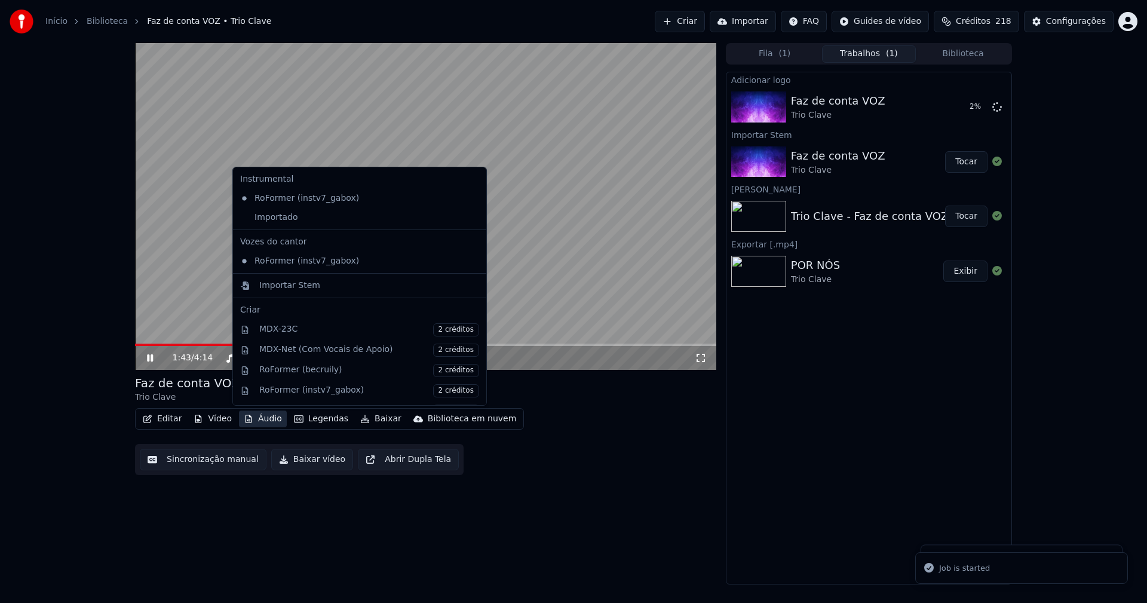
click at [257, 423] on button "Áudio" at bounding box center [263, 418] width 48 height 17
click at [248, 220] on div "Importado" at bounding box center [350, 217] width 231 height 19
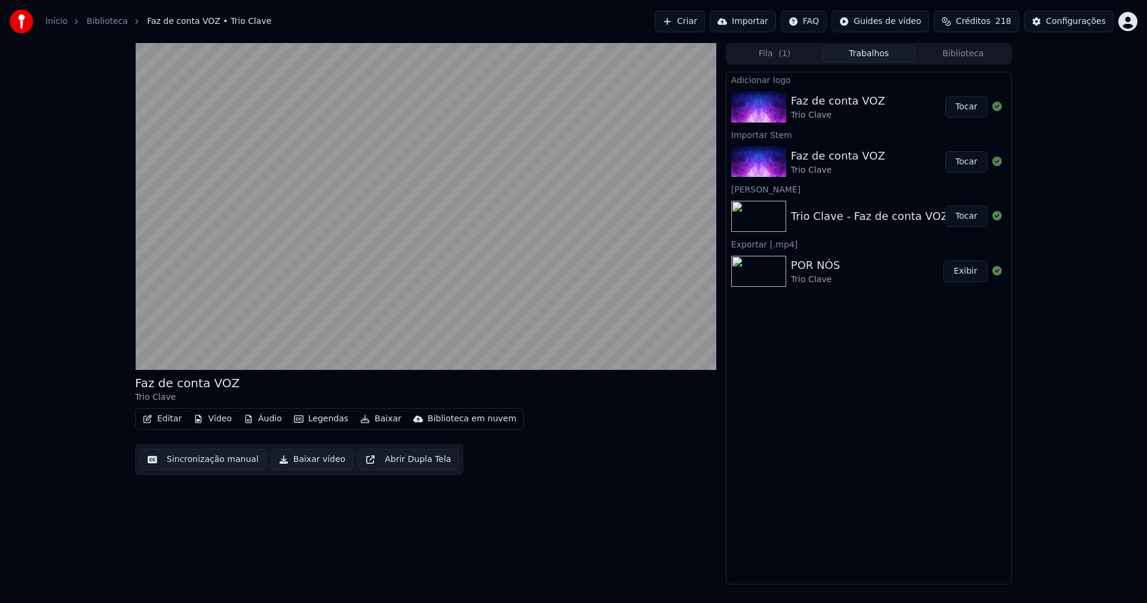
click at [974, 105] on button "Tocar" at bounding box center [966, 107] width 42 height 22
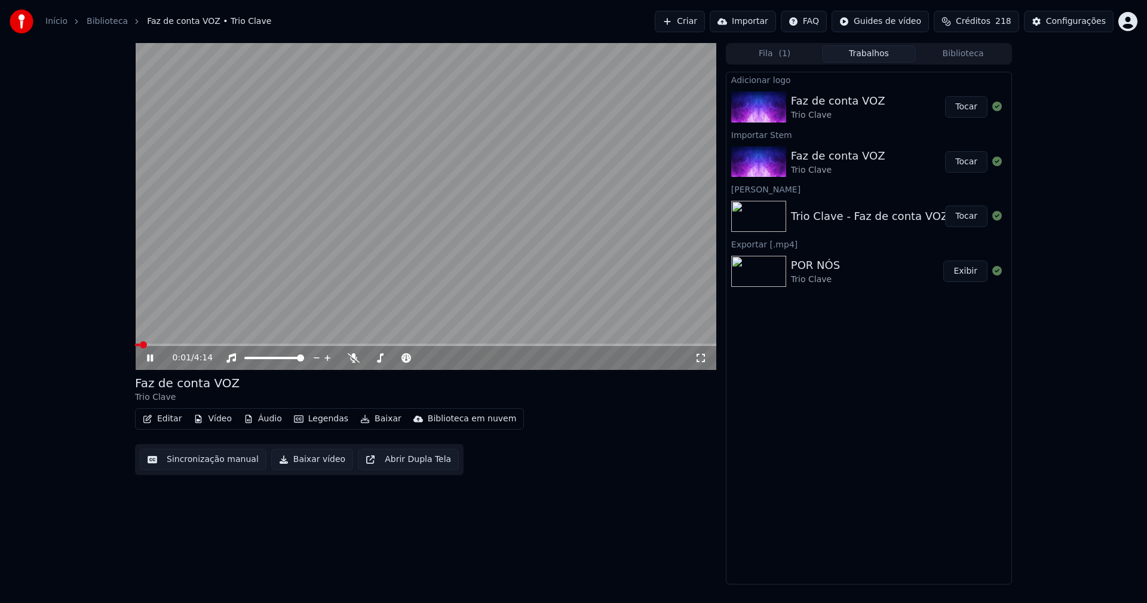
click at [167, 419] on button "Editar" at bounding box center [162, 418] width 48 height 17
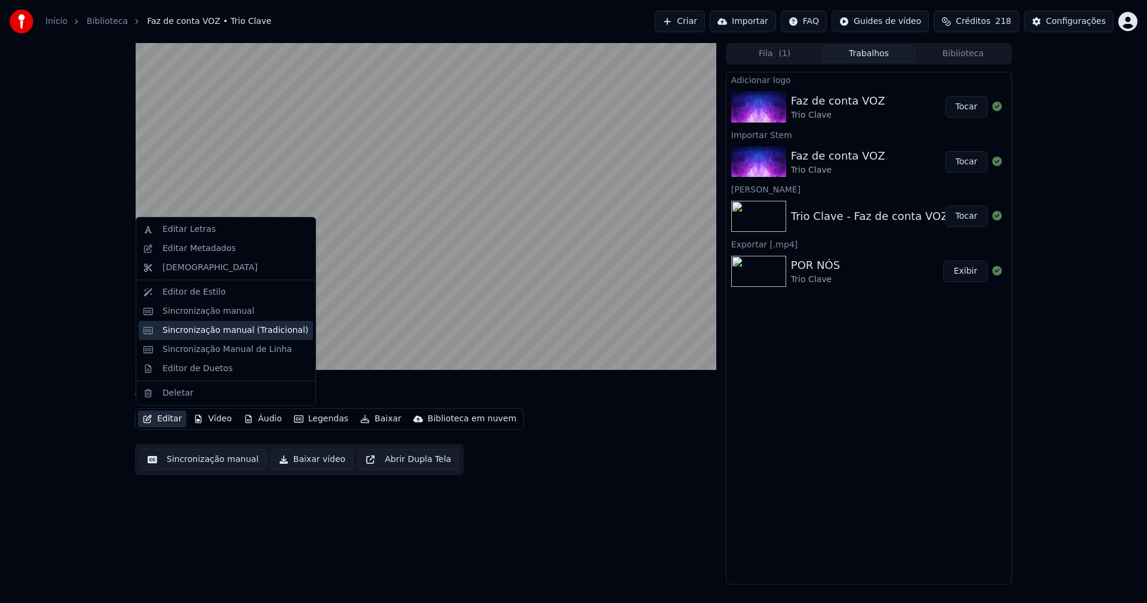
click at [210, 329] on div "Sincronização manual (Tradicional)" at bounding box center [235, 330] width 146 height 12
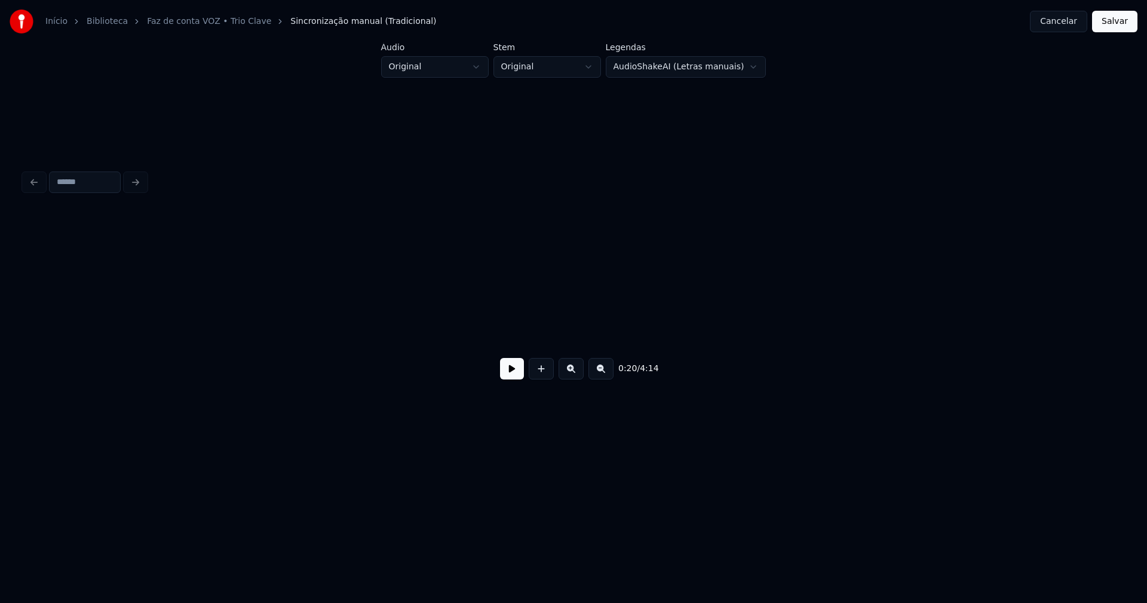
scroll to position [0, 2408]
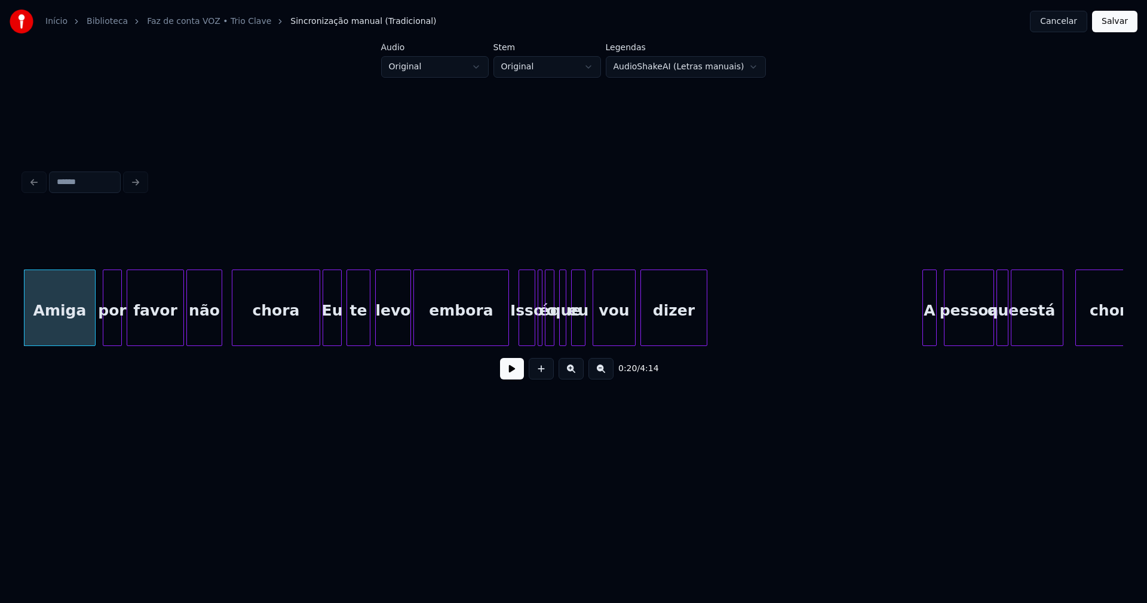
click at [513, 376] on button at bounding box center [512, 369] width 24 height 22
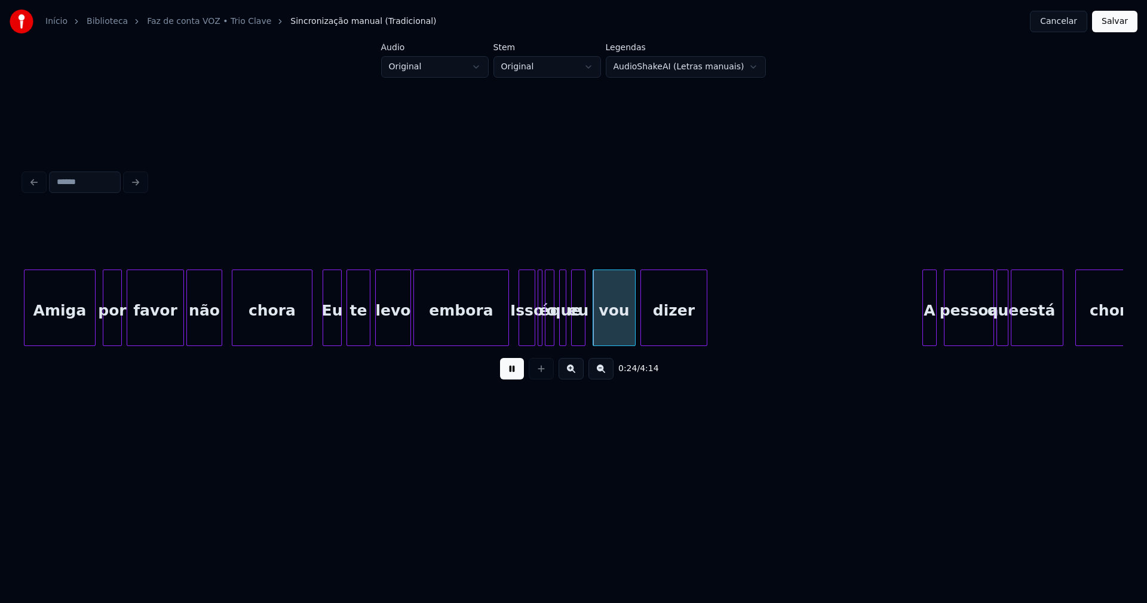
click at [310, 339] on div at bounding box center [310, 307] width 4 height 75
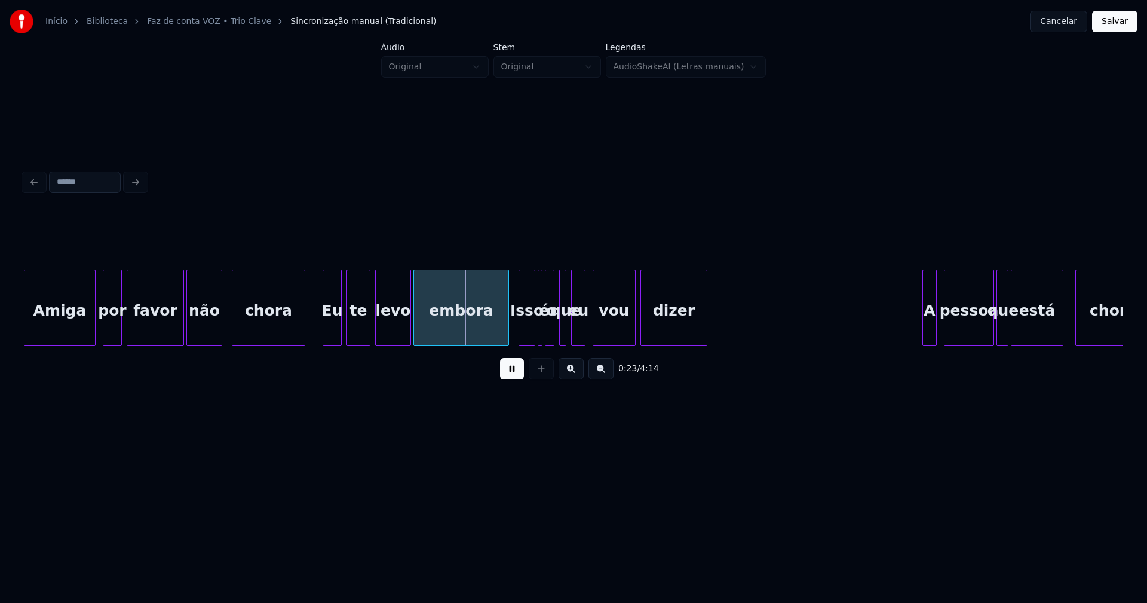
click at [304, 333] on div at bounding box center [303, 307] width 4 height 75
click at [326, 333] on div "Eu" at bounding box center [328, 310] width 18 height 81
click at [504, 327] on div at bounding box center [503, 307] width 4 height 75
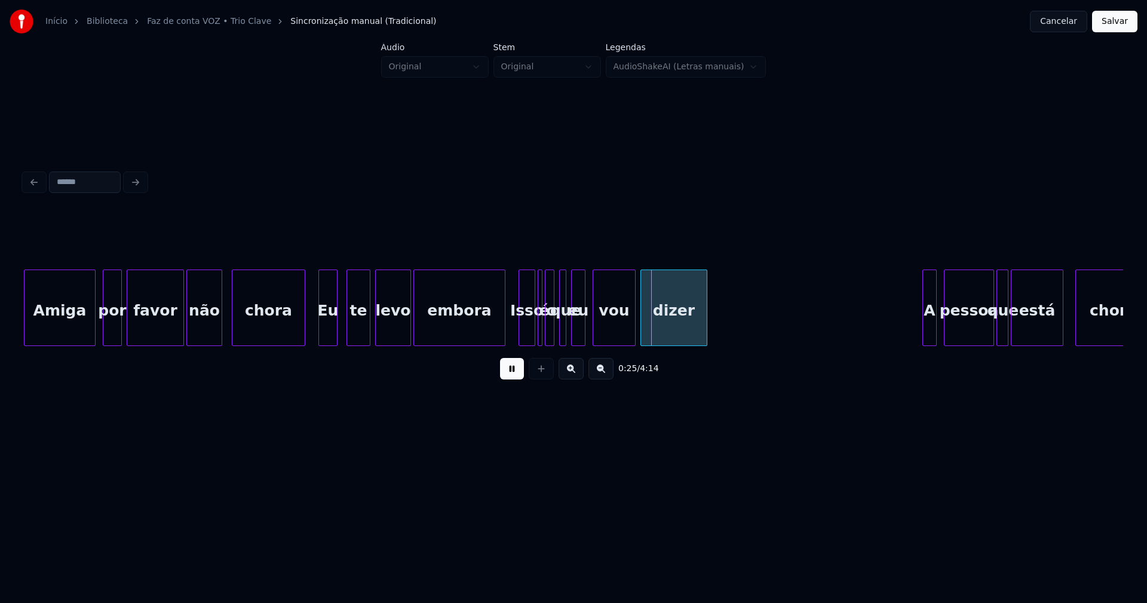
click at [513, 373] on button at bounding box center [512, 369] width 24 height 22
click at [527, 335] on div "Isso" at bounding box center [527, 310] width 16 height 81
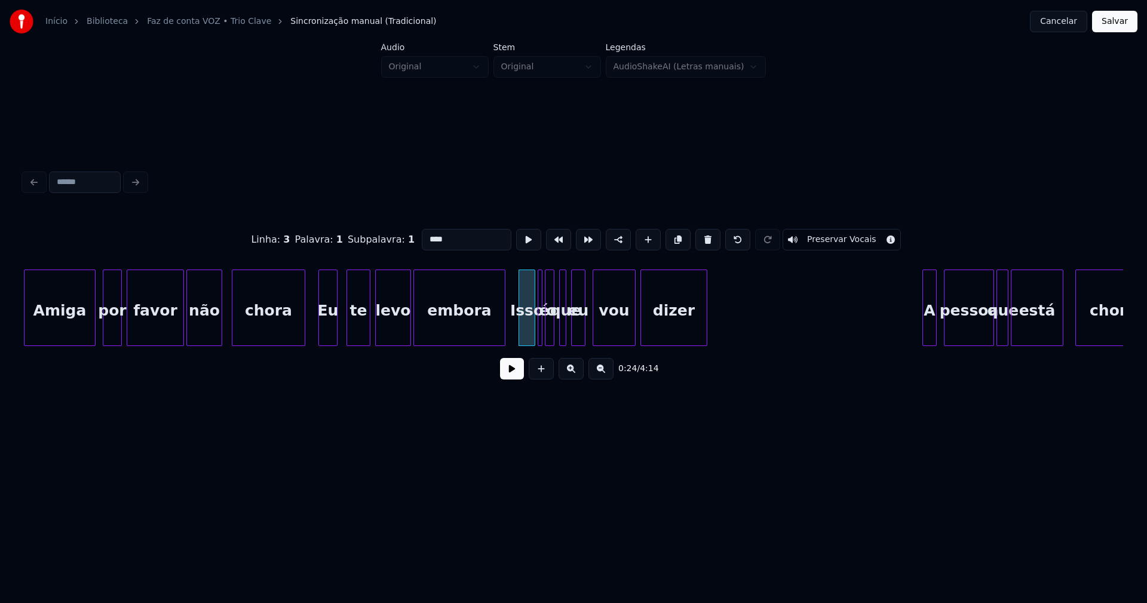
drag, startPoint x: 444, startPoint y: 235, endPoint x: 364, endPoint y: 237, distance: 79.5
click at [367, 235] on div "Linha : 3 Palavra : 1 Subpalavra : 1 **** Preservar Vocais" at bounding box center [573, 240] width 1099 height 60
click at [541, 334] on div at bounding box center [540, 307] width 4 height 75
click at [702, 237] on button at bounding box center [707, 240] width 25 height 22
type input "****"
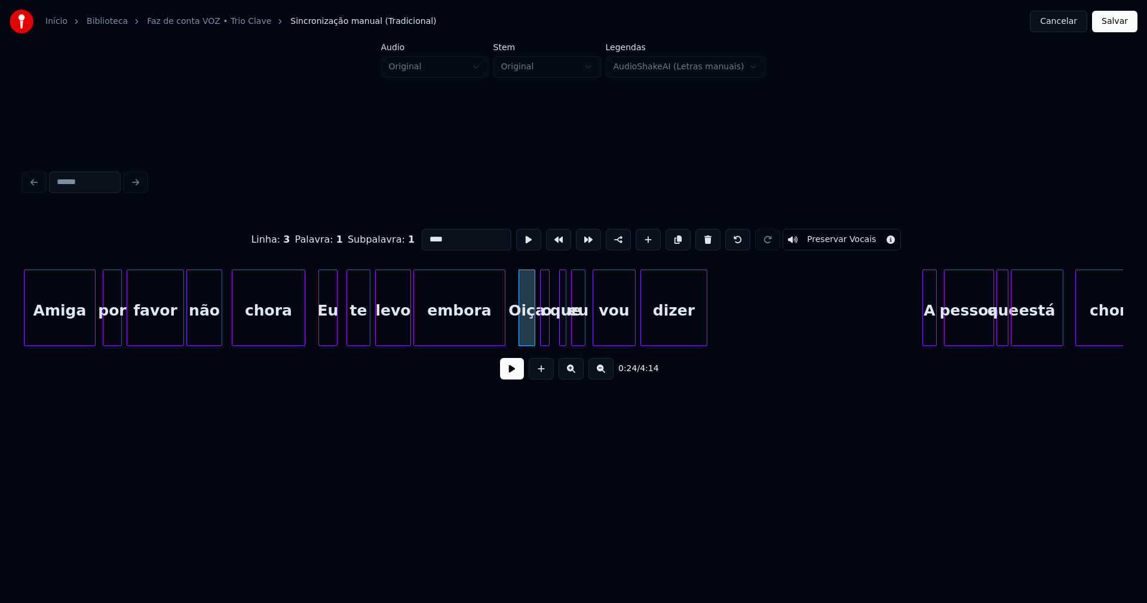
click at [545, 330] on div "o" at bounding box center [547, 310] width 12 height 81
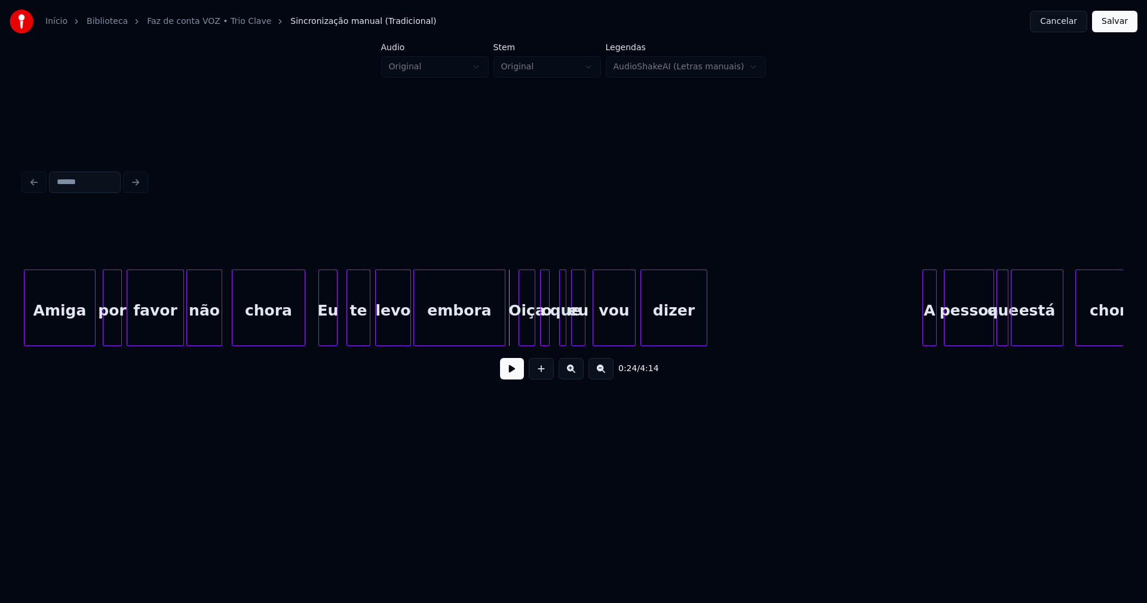
click at [508, 377] on button at bounding box center [512, 369] width 24 height 22
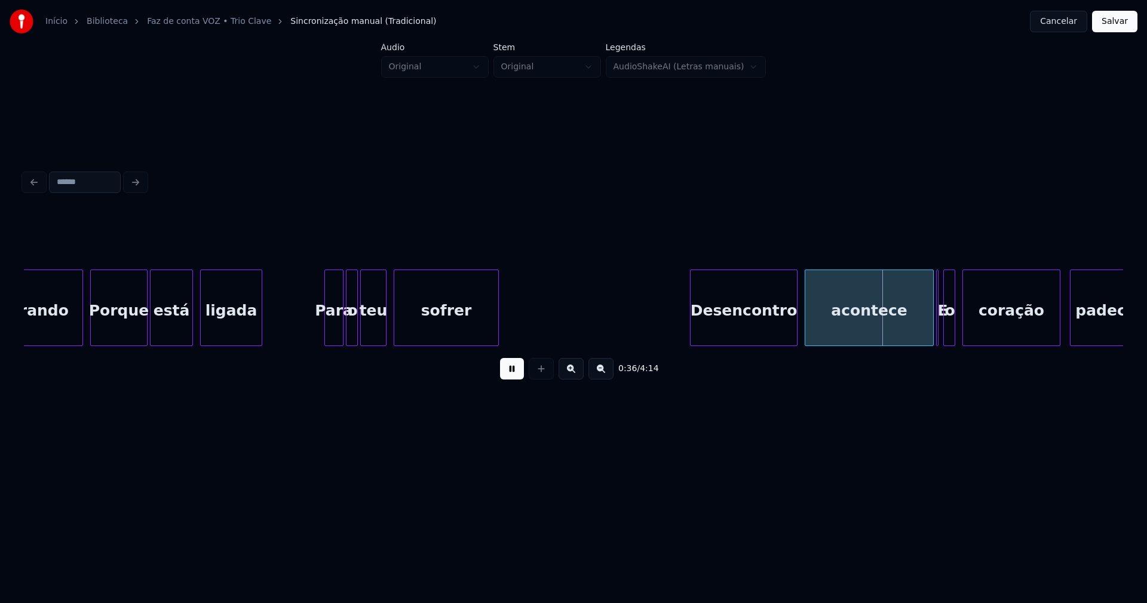
click at [325, 330] on div at bounding box center [327, 307] width 4 height 75
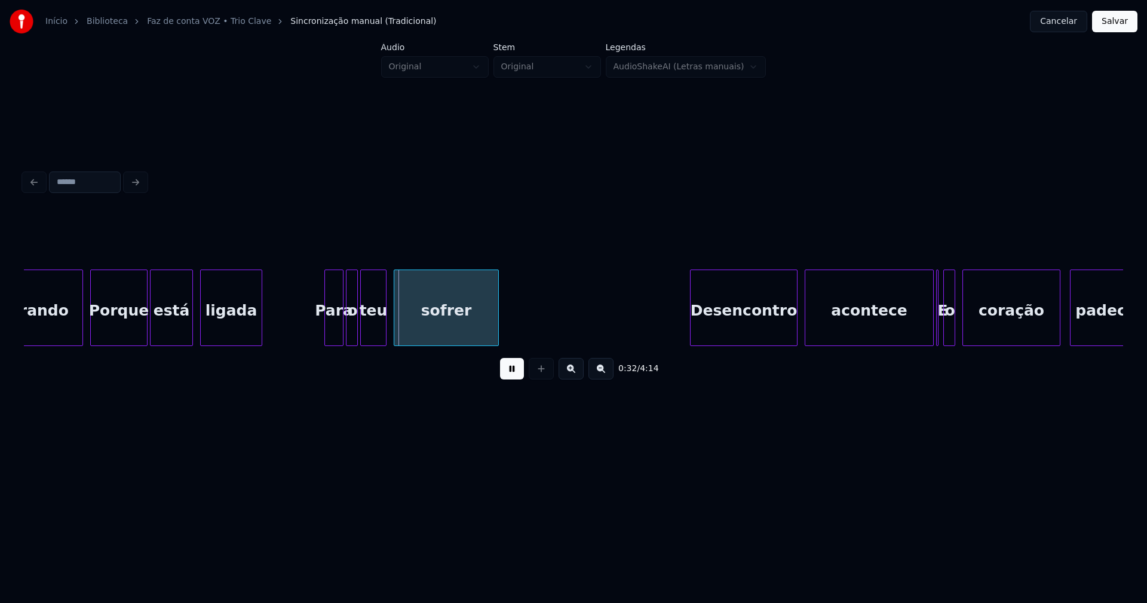
scroll to position [0, 3319]
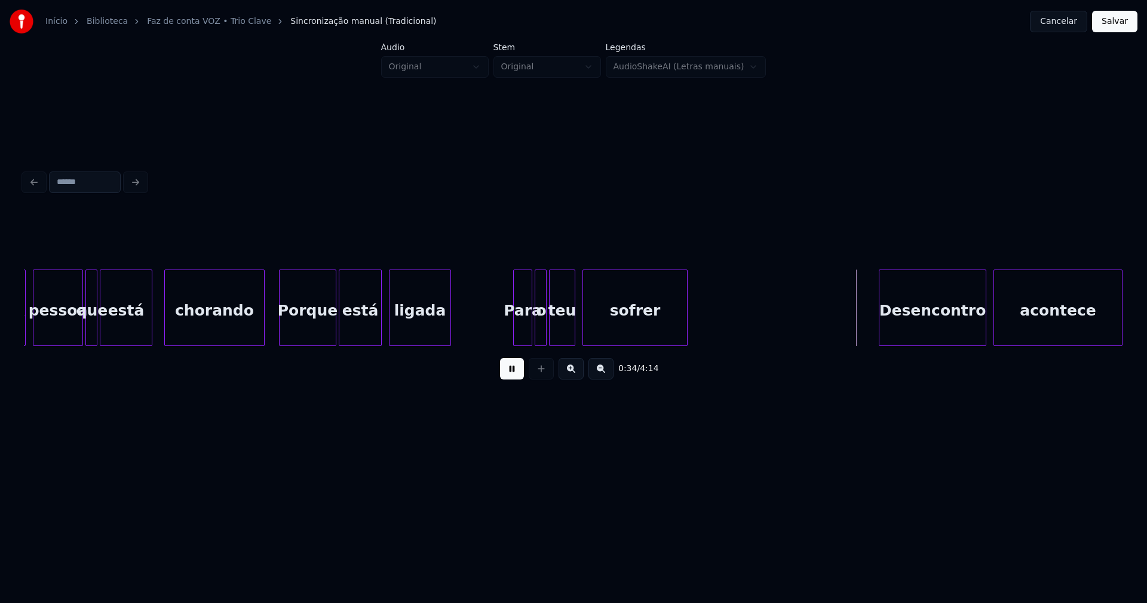
click at [263, 334] on div at bounding box center [262, 307] width 4 height 75
click at [302, 326] on div "Porque" at bounding box center [306, 310] width 56 height 81
click at [516, 379] on button at bounding box center [512, 369] width 24 height 22
click at [291, 323] on div "Porque" at bounding box center [306, 310] width 56 height 81
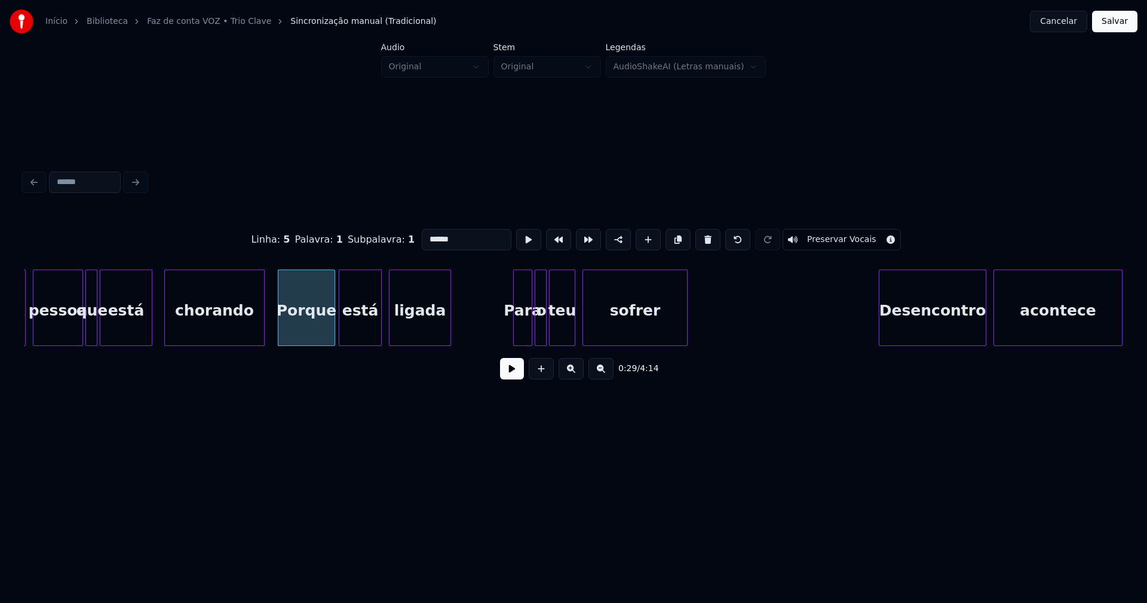
click at [458, 234] on input "******" at bounding box center [467, 240] width 90 height 22
click at [428, 324] on div "ligada" at bounding box center [419, 310] width 61 height 81
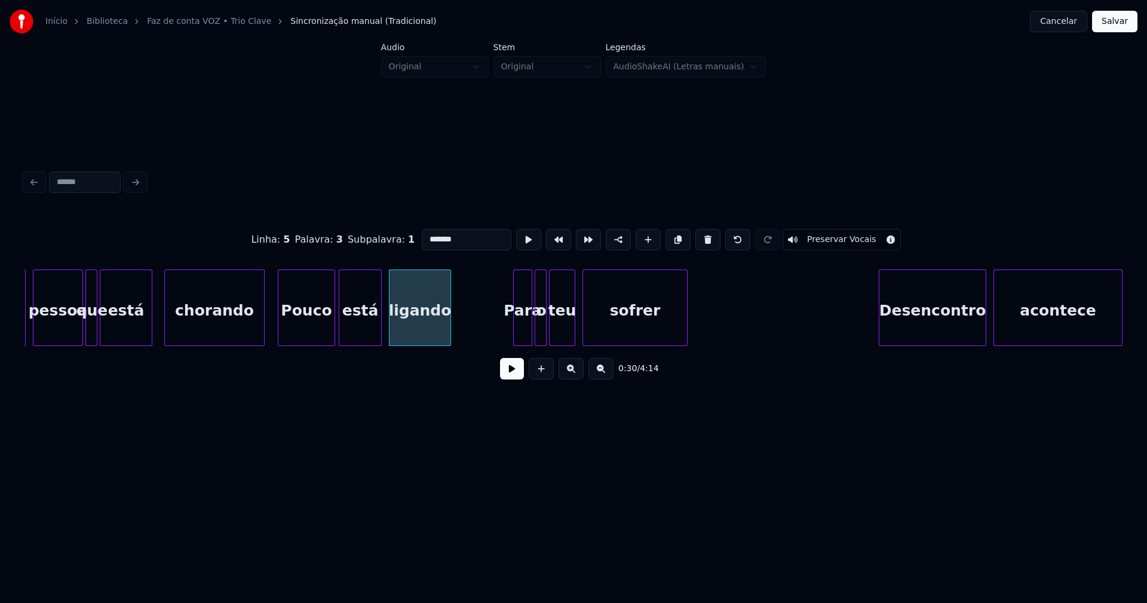
type input "*******"
click at [508, 379] on button at bounding box center [512, 369] width 24 height 22
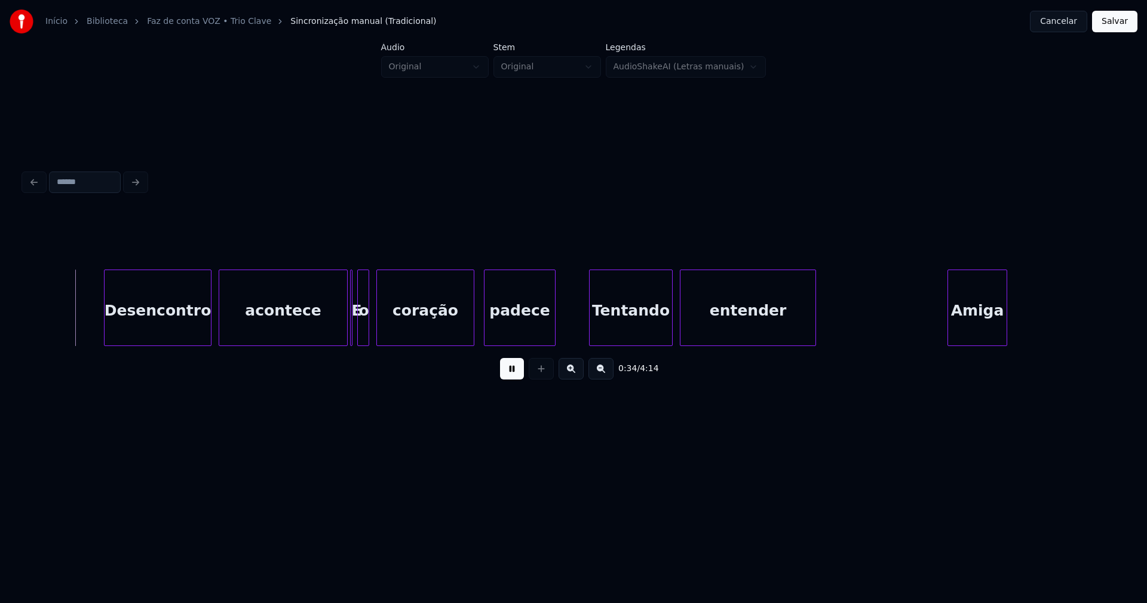
scroll to position [0, 4128]
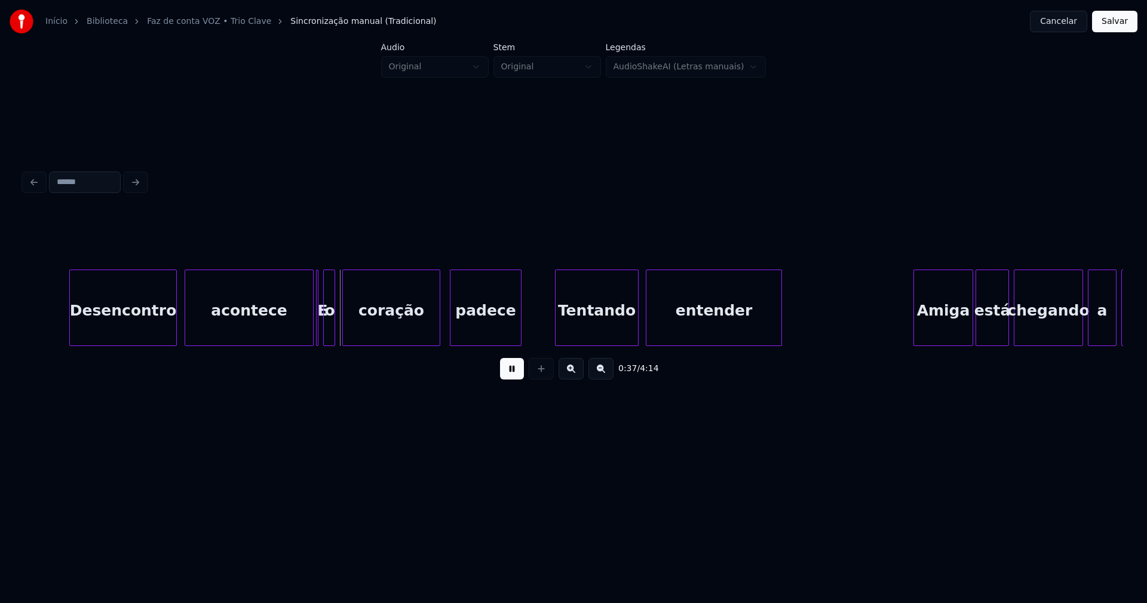
click at [133, 333] on div "Desencontro" at bounding box center [123, 310] width 106 height 81
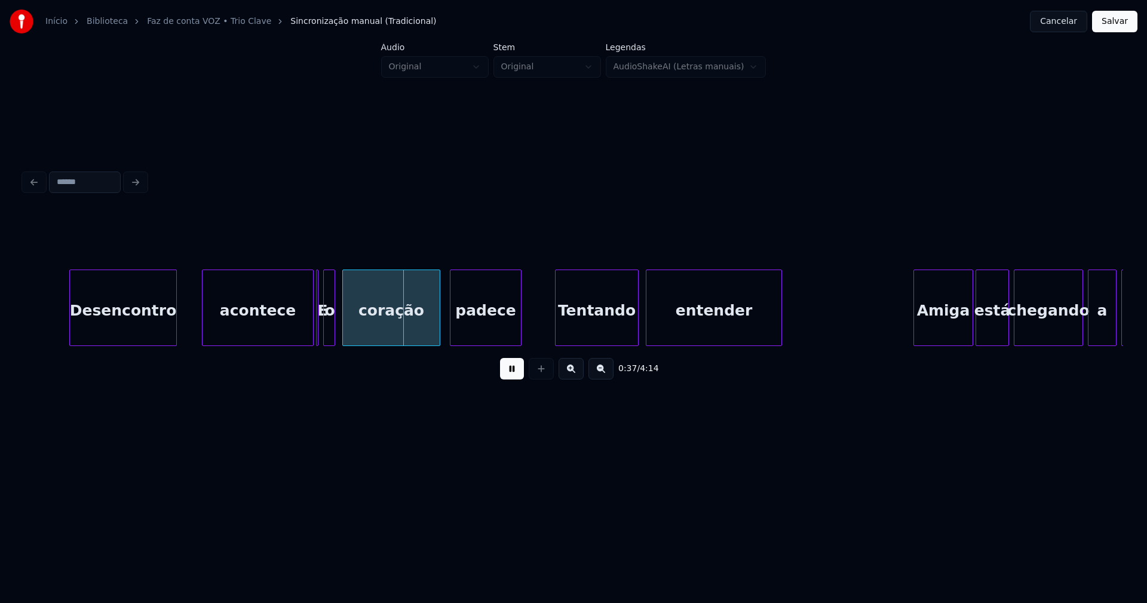
click at [206, 330] on div at bounding box center [204, 307] width 4 height 75
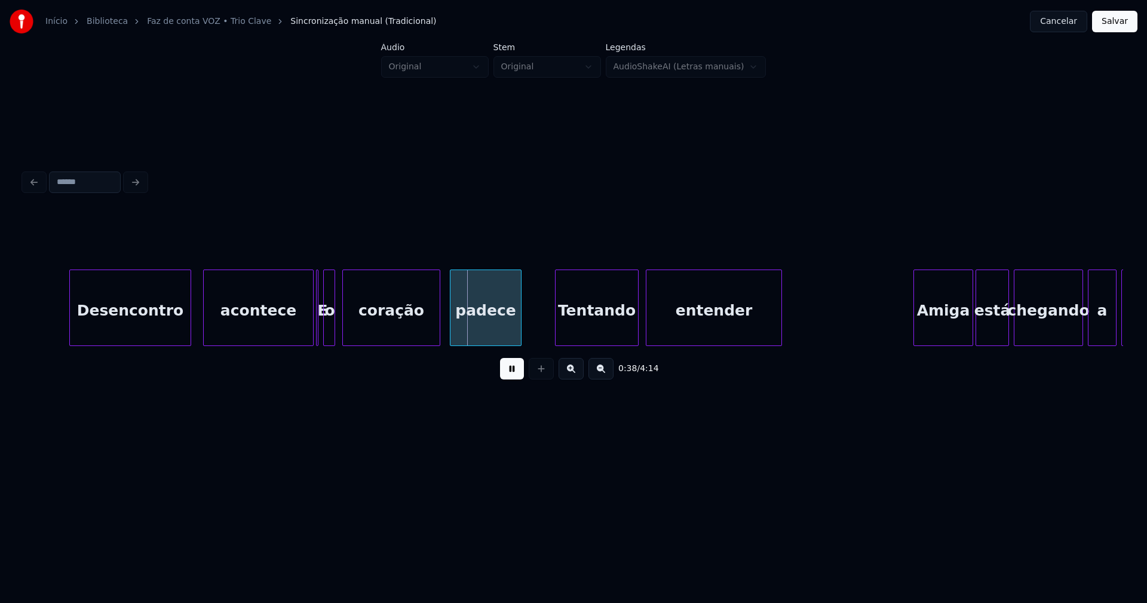
click at [189, 328] on div at bounding box center [189, 307] width 4 height 75
drag, startPoint x: 513, startPoint y: 372, endPoint x: 290, endPoint y: 330, distance: 226.8
click at [512, 372] on button at bounding box center [512, 369] width 24 height 22
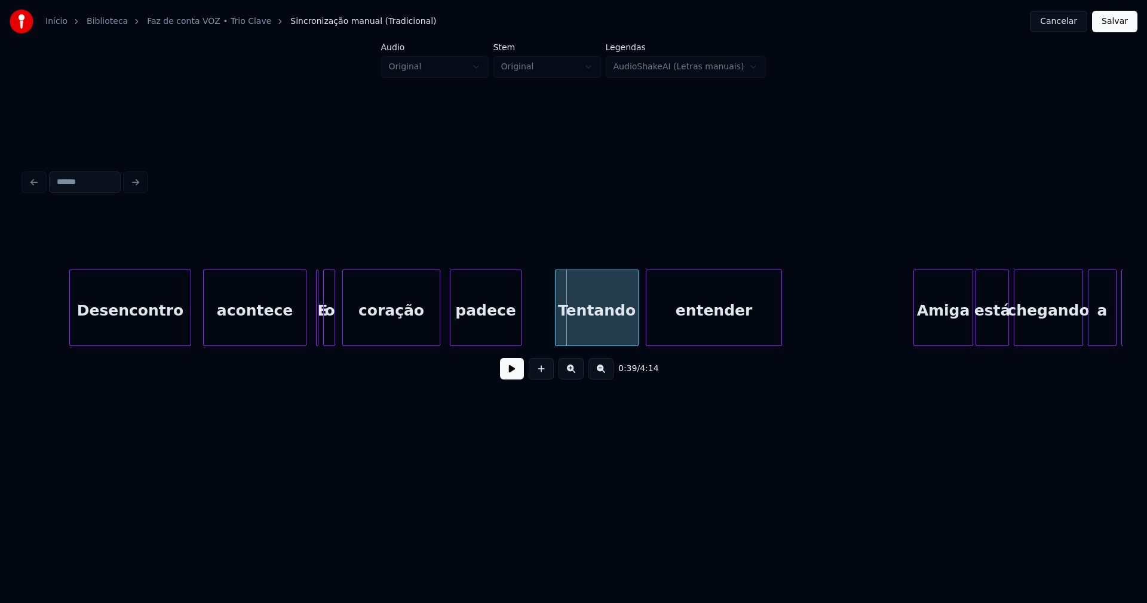
click at [303, 330] on div at bounding box center [304, 307] width 4 height 75
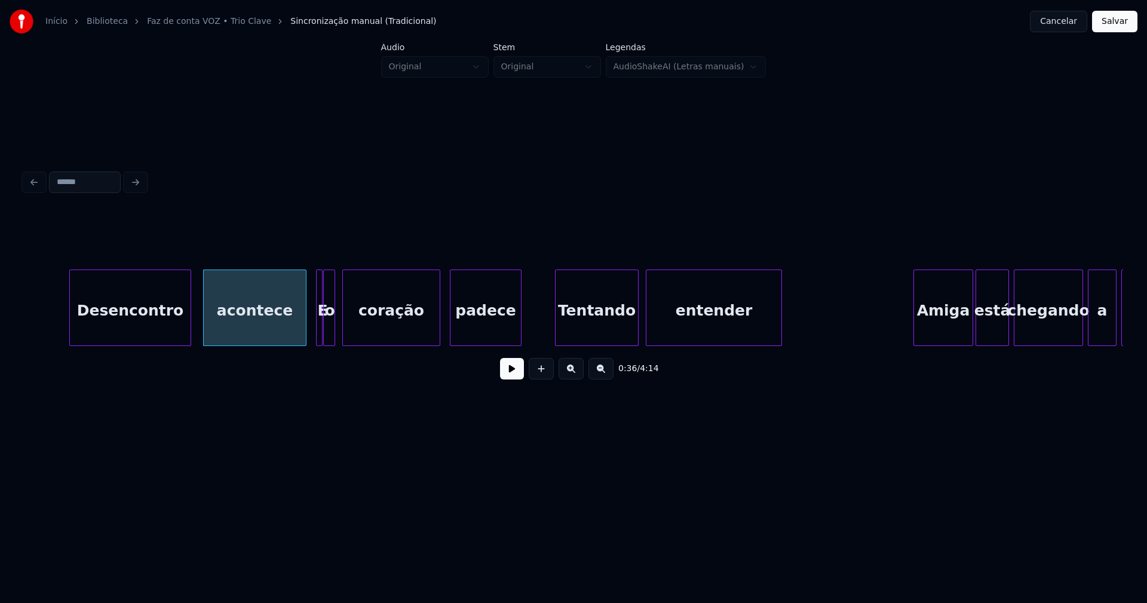
click at [320, 336] on div at bounding box center [320, 307] width 4 height 75
drag, startPoint x: 53, startPoint y: 308, endPoint x: 207, endPoint y: 340, distance: 157.6
click at [508, 373] on button at bounding box center [512, 369] width 24 height 22
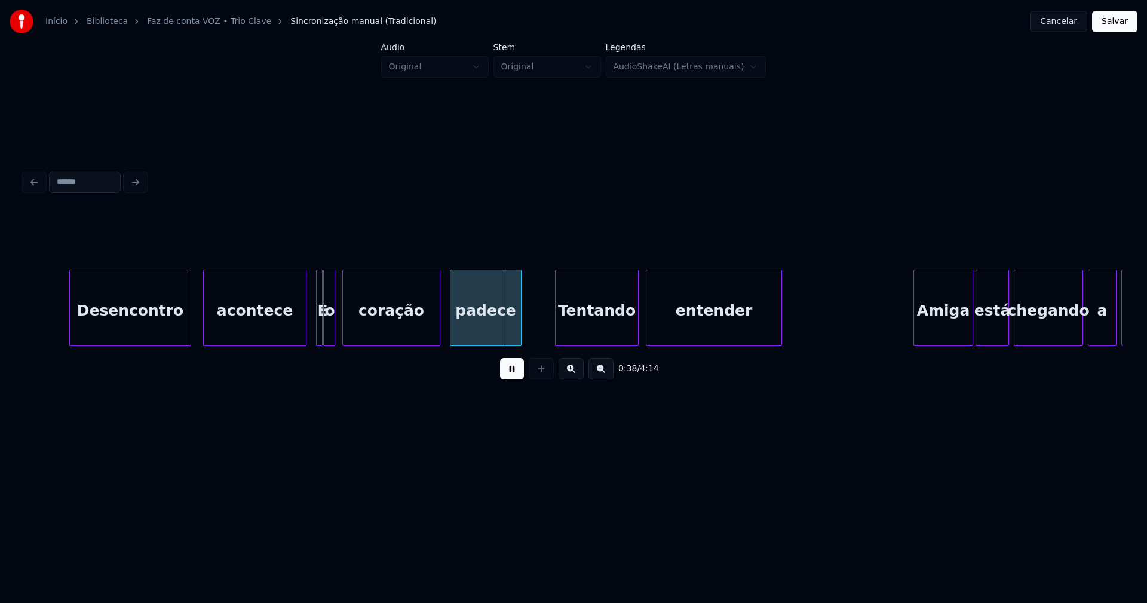
click at [69, 317] on div "Desencontro" at bounding box center [130, 307] width 122 height 76
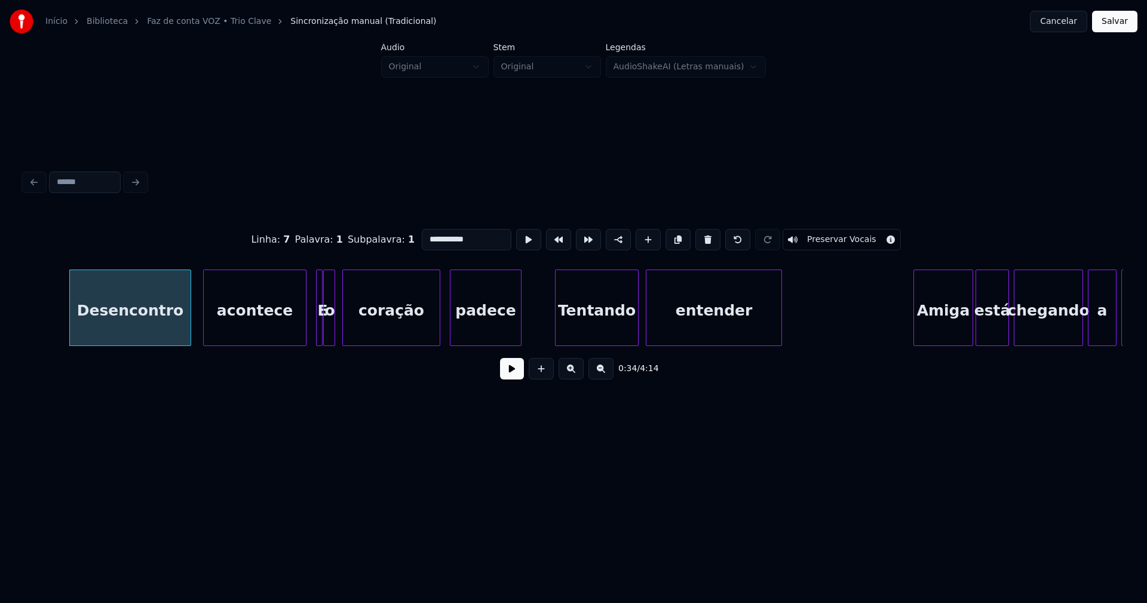
click at [517, 379] on button at bounding box center [512, 369] width 24 height 22
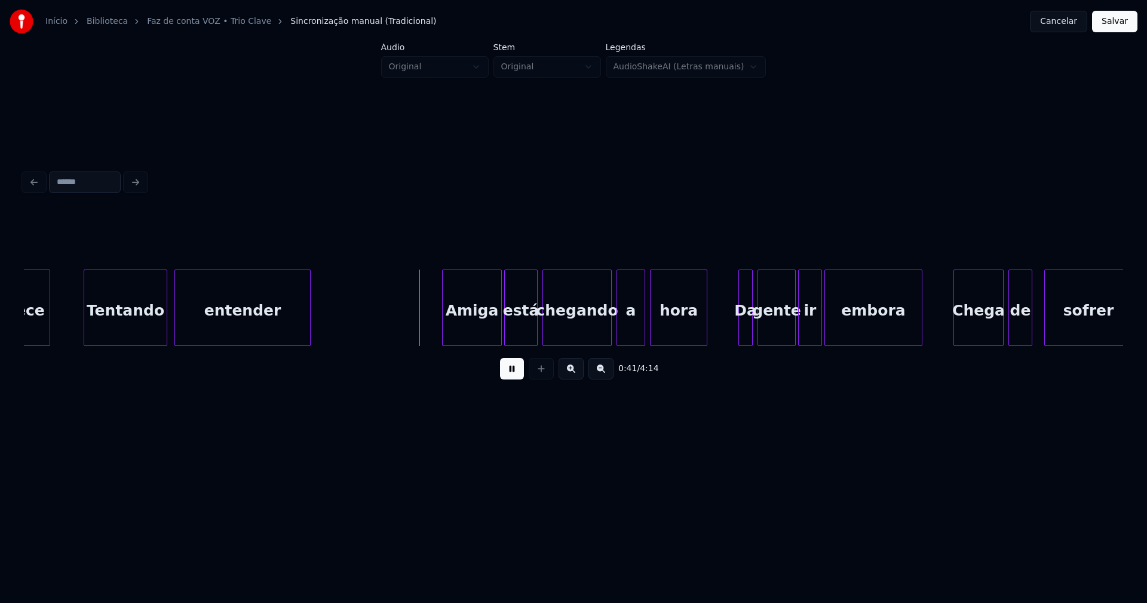
scroll to position [0, 4717]
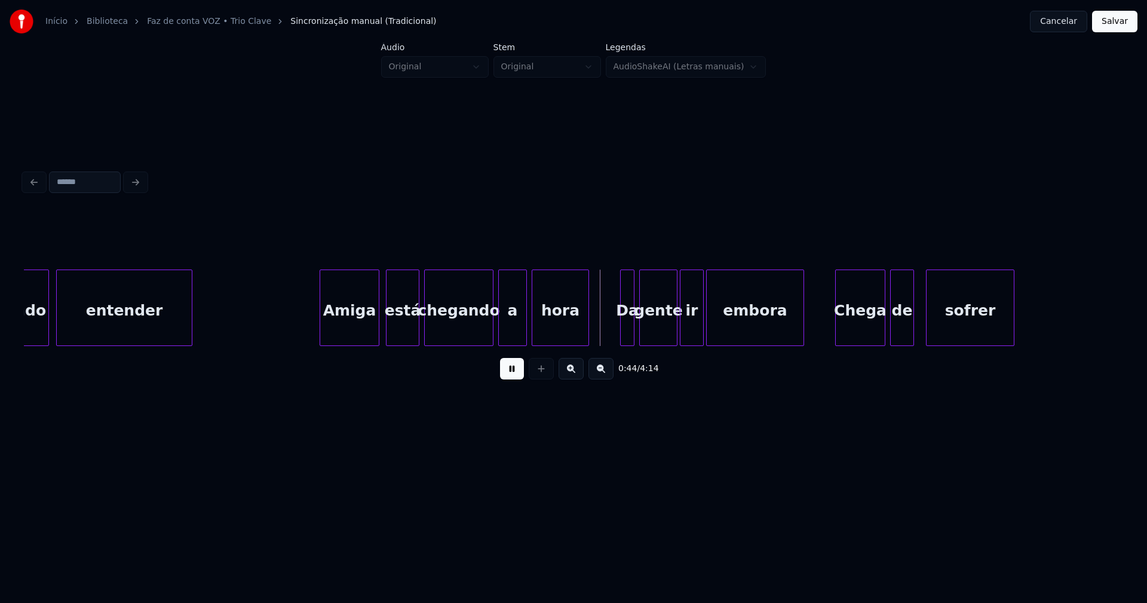
click at [354, 336] on div "Amiga" at bounding box center [349, 310] width 59 height 81
drag, startPoint x: 513, startPoint y: 374, endPoint x: 505, endPoint y: 372, distance: 8.0
click at [512, 374] on button at bounding box center [512, 369] width 24 height 22
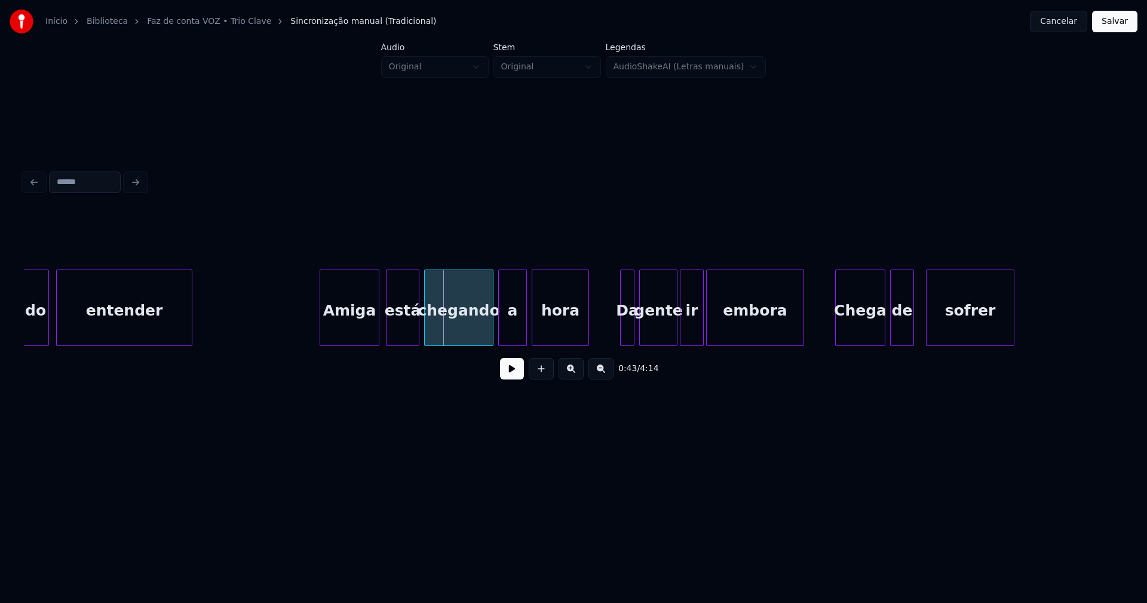
click at [403, 330] on div "está" at bounding box center [402, 310] width 32 height 81
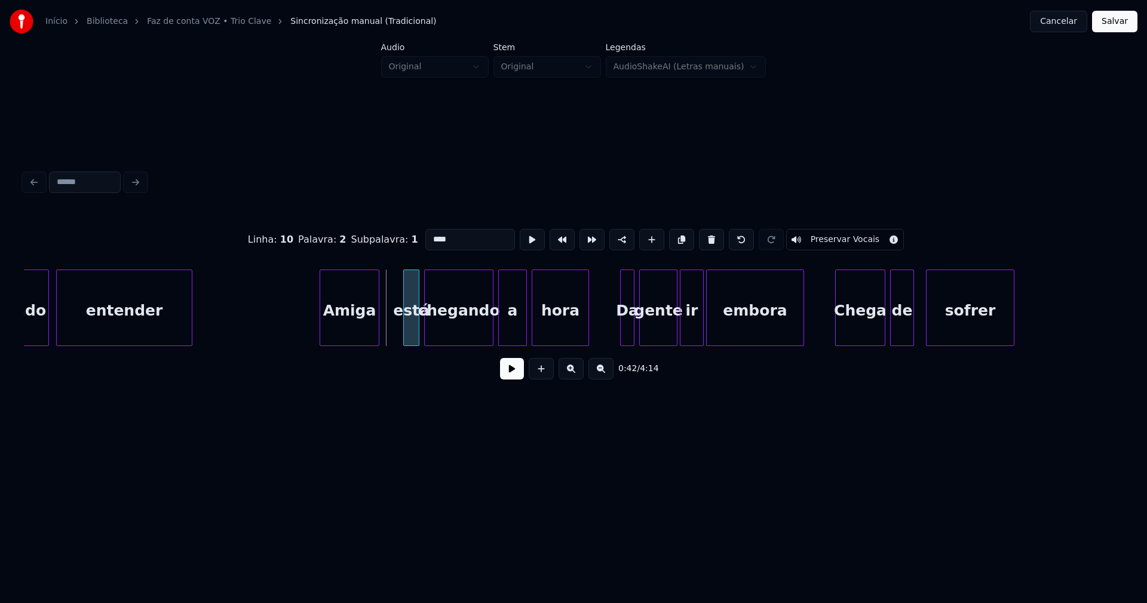
click at [406, 337] on div at bounding box center [406, 307] width 4 height 75
click at [412, 334] on div "está" at bounding box center [411, 310] width 15 height 81
drag, startPoint x: 433, startPoint y: 234, endPoint x: 404, endPoint y: 238, distance: 29.0
click at [404, 238] on div "Linha : 10 Palavra : 2 Subpalavra : 1 **** Preservar Vocais" at bounding box center [573, 240] width 1099 height 60
click at [390, 336] on div at bounding box center [390, 307] width 4 height 75
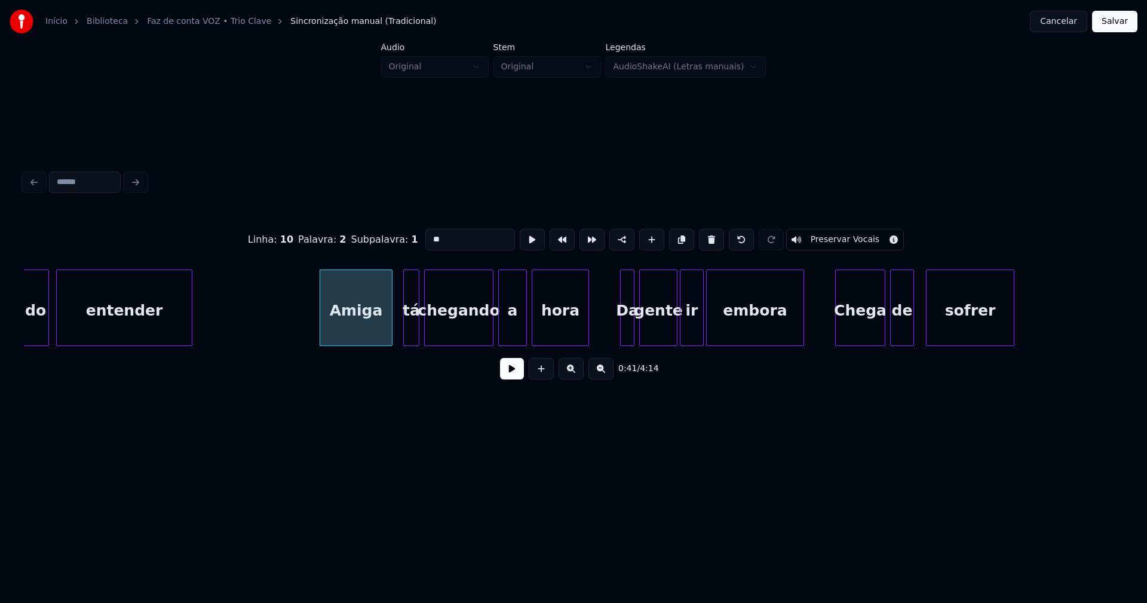
type input "**"
click at [520, 379] on button at bounding box center [512, 369] width 24 height 22
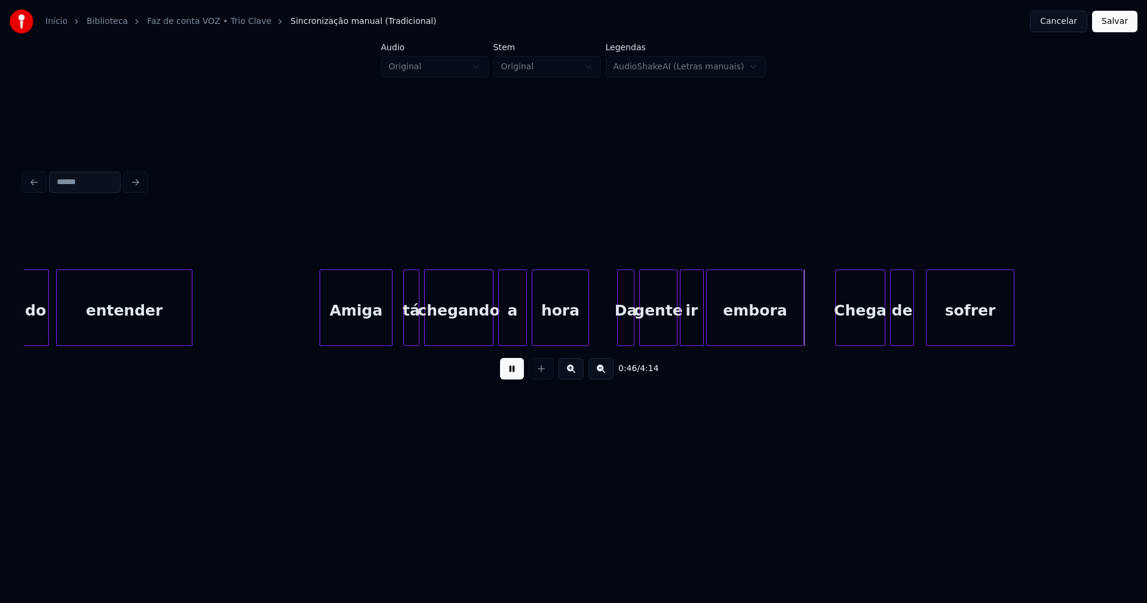
click at [619, 328] on div at bounding box center [620, 307] width 4 height 75
click at [865, 331] on div "Chega" at bounding box center [854, 310] width 49 height 81
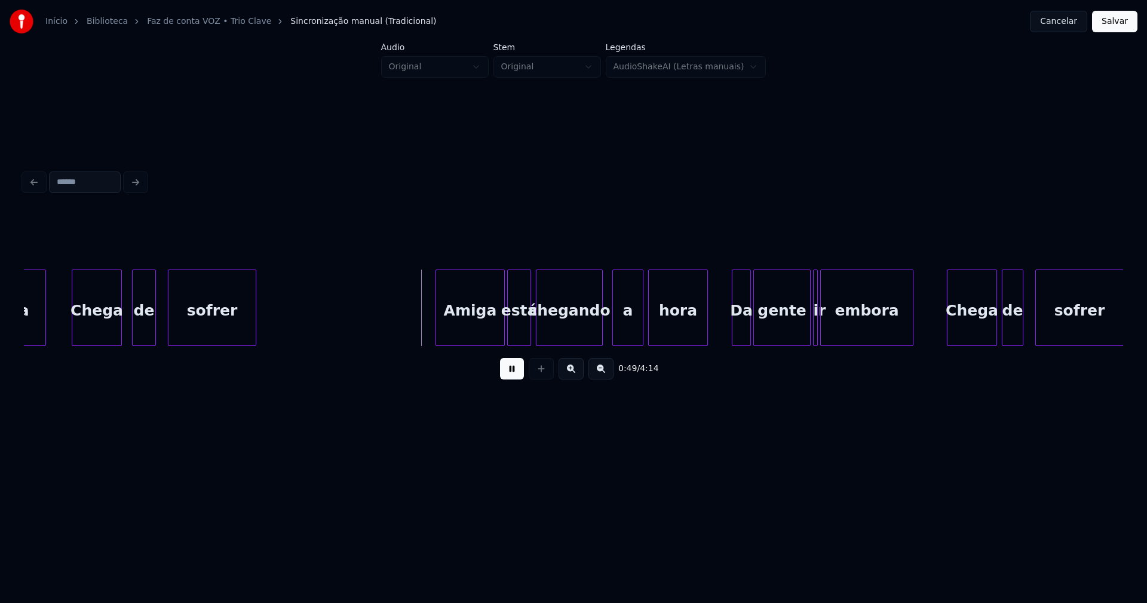
scroll to position [0, 5644]
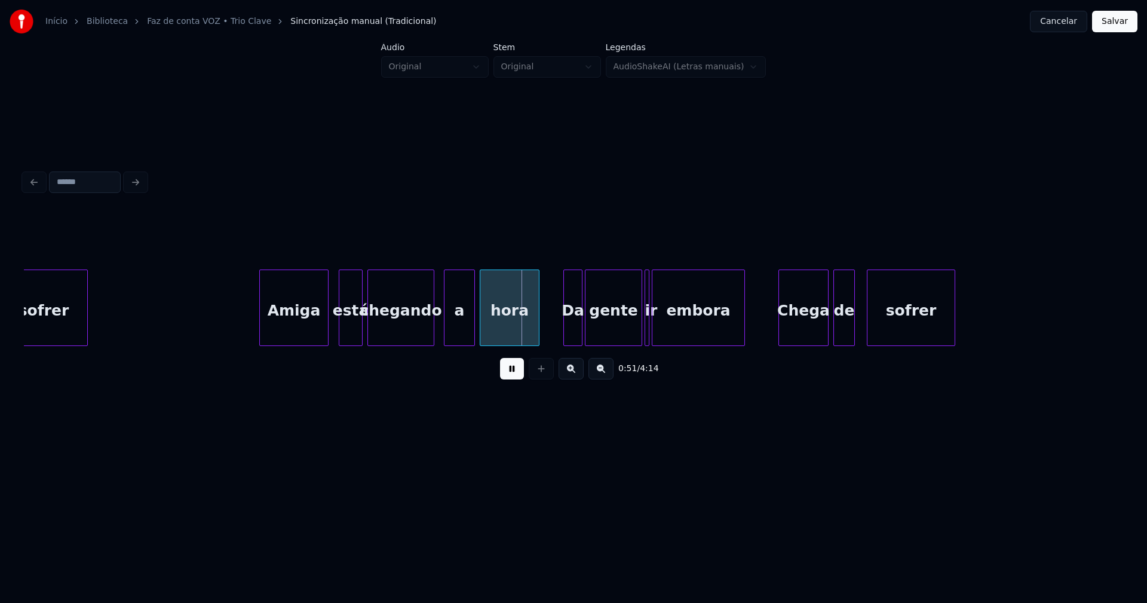
click at [295, 333] on div "Amiga" at bounding box center [294, 310] width 68 height 81
click at [511, 377] on button at bounding box center [512, 369] width 24 height 22
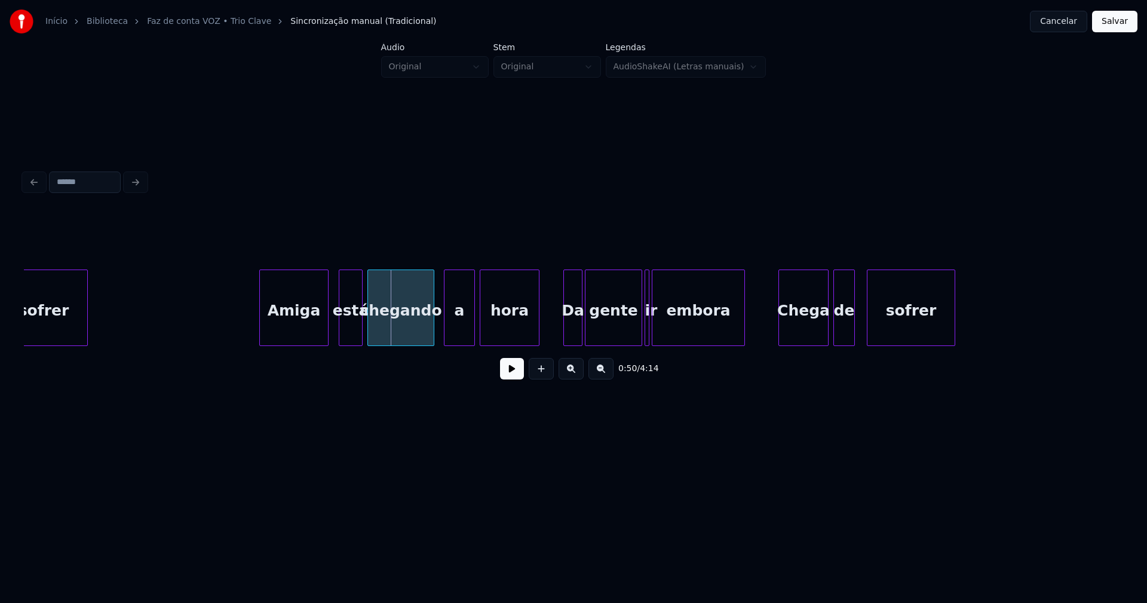
click at [353, 318] on div "está" at bounding box center [350, 310] width 23 height 81
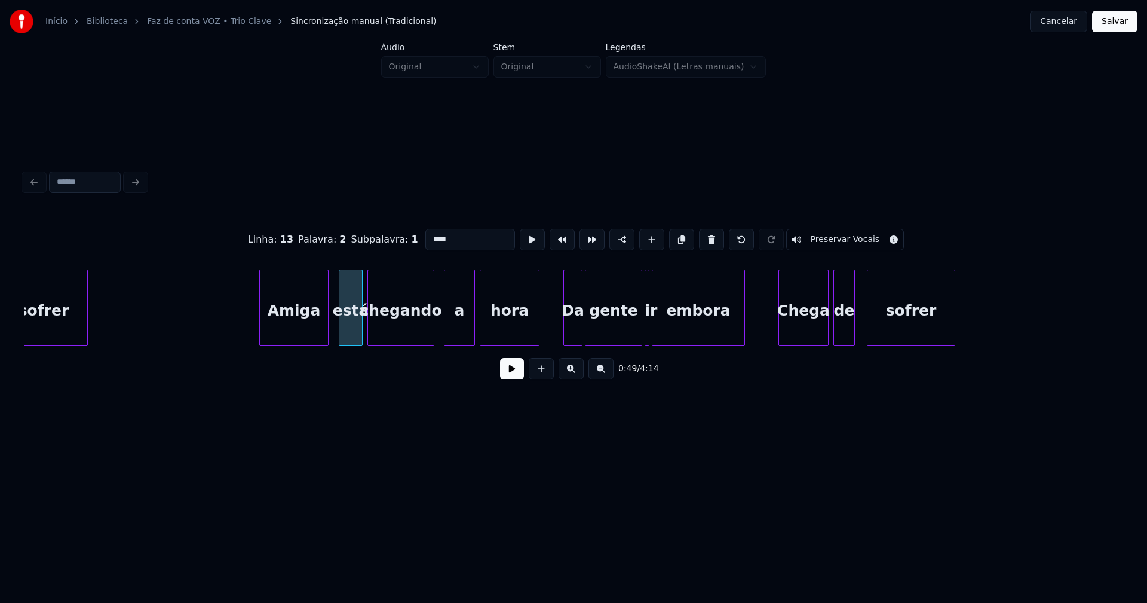
drag, startPoint x: 431, startPoint y: 234, endPoint x: 415, endPoint y: 239, distance: 16.8
click at [425, 238] on input "****" at bounding box center [470, 240] width 90 height 22
click at [455, 339] on div "a" at bounding box center [456, 310] width 30 height 81
type input "**"
click at [511, 373] on button at bounding box center [512, 369] width 24 height 22
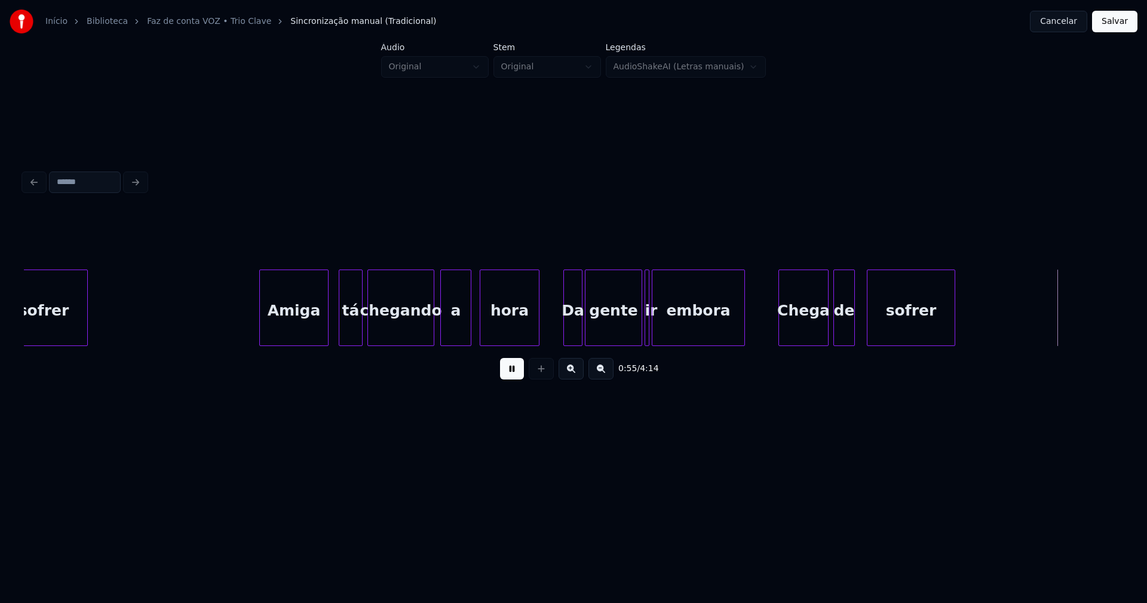
drag, startPoint x: 513, startPoint y: 378, endPoint x: 718, endPoint y: 348, distance: 207.1
click at [513, 377] on button at bounding box center [512, 369] width 24 height 22
click at [799, 321] on div "Chega" at bounding box center [800, 310] width 49 height 81
click at [873, 333] on div at bounding box center [873, 307] width 4 height 75
click at [867, 335] on div at bounding box center [866, 307] width 4 height 75
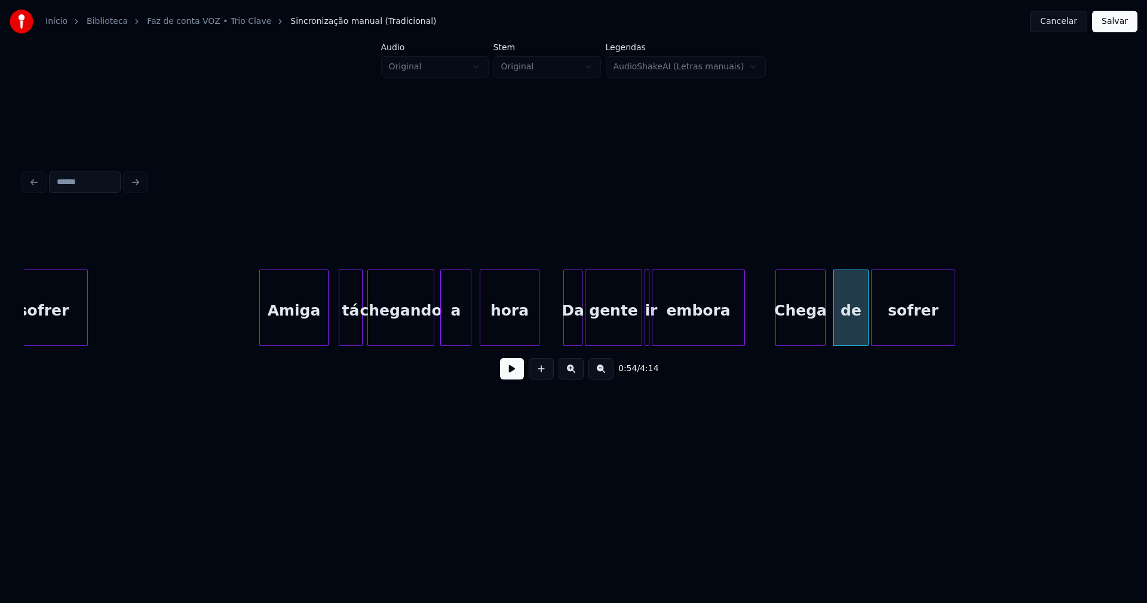
click at [657, 332] on div at bounding box center [658, 307] width 4 height 75
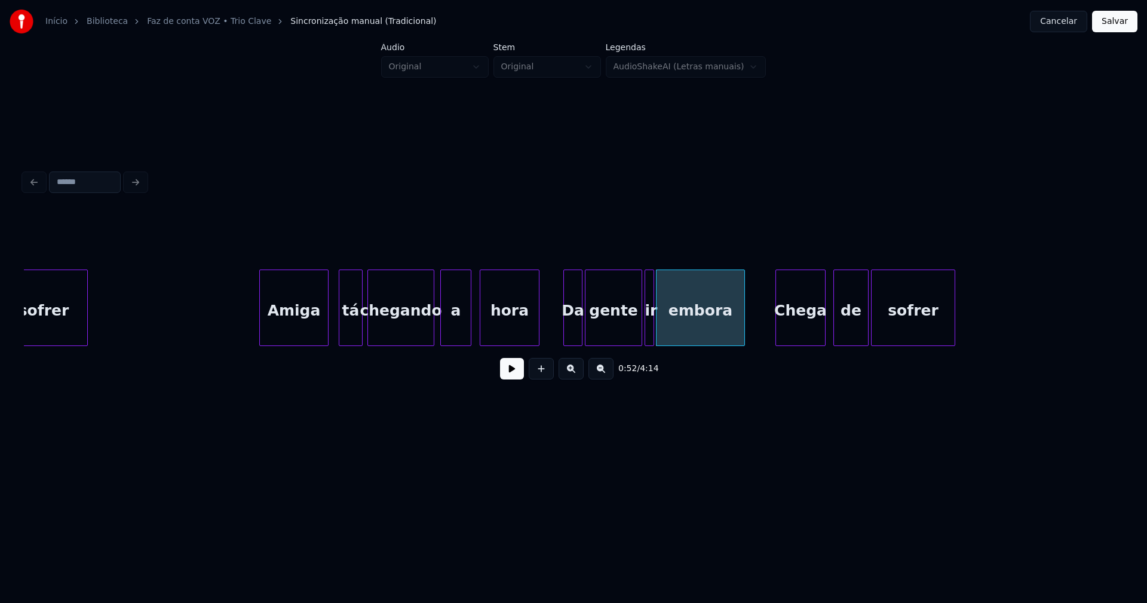
click at [653, 333] on div at bounding box center [652, 307] width 4 height 75
click at [512, 379] on button at bounding box center [512, 369] width 24 height 22
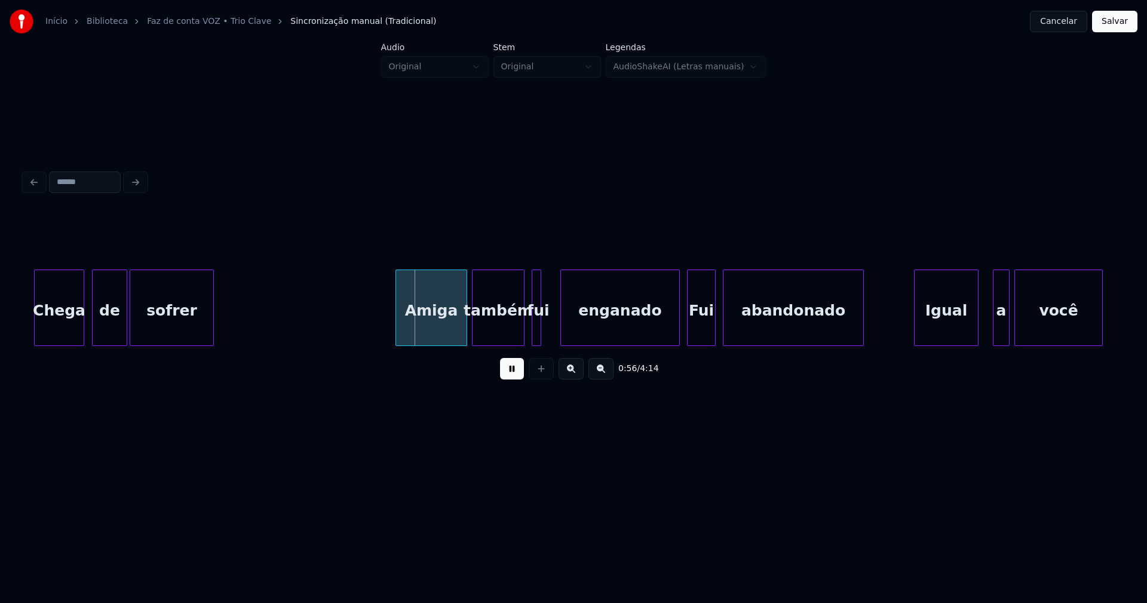
scroll to position [0, 6418]
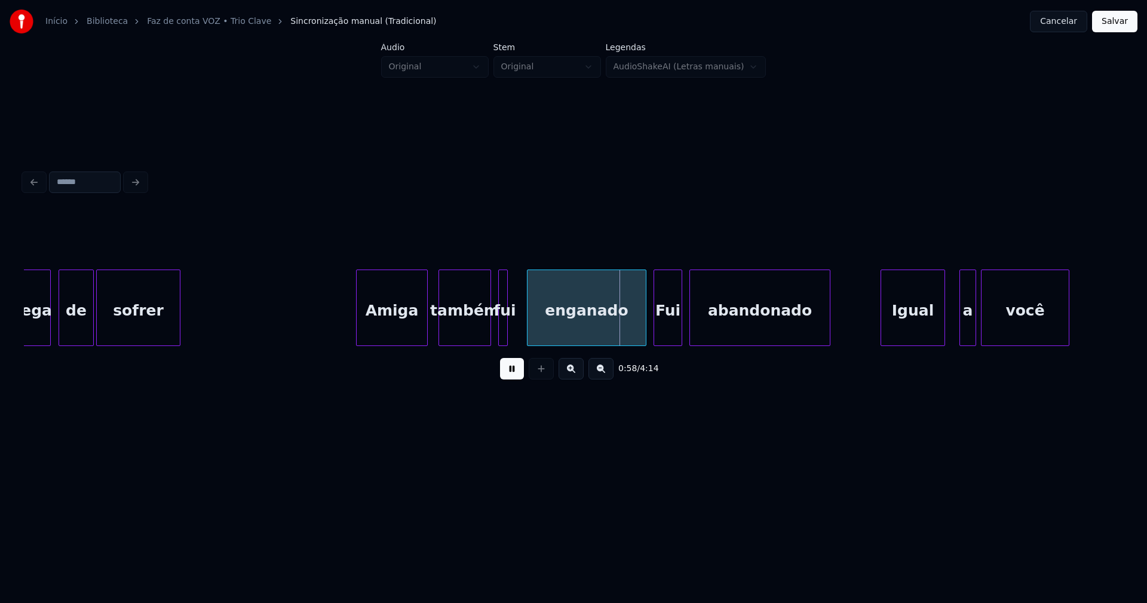
click at [395, 330] on div "Amiga" at bounding box center [392, 310] width 70 height 81
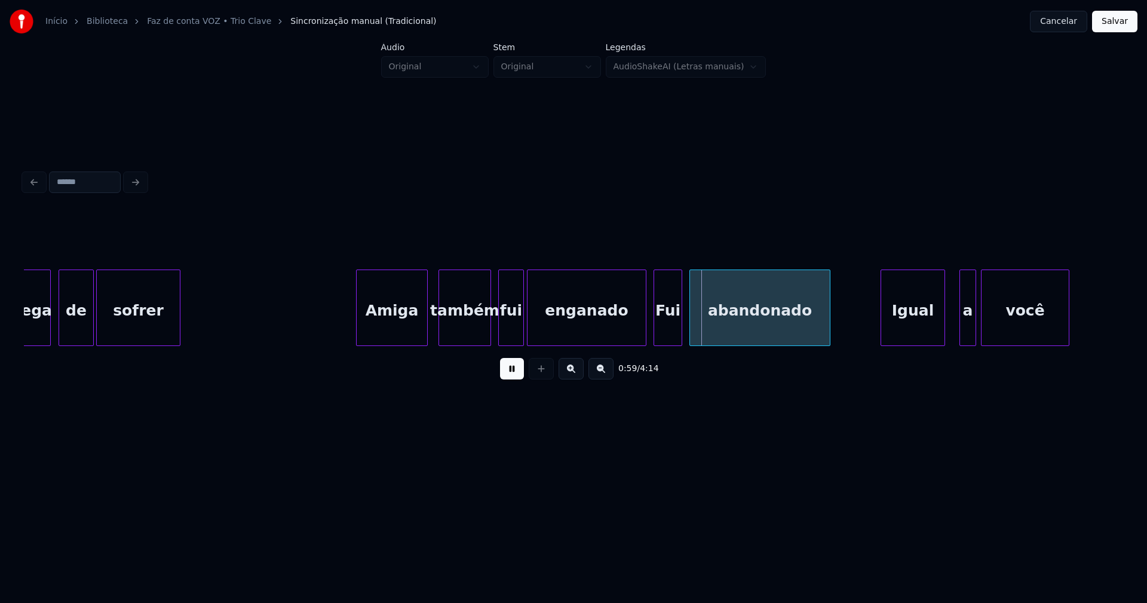
click at [520, 328] on div at bounding box center [522, 307] width 4 height 75
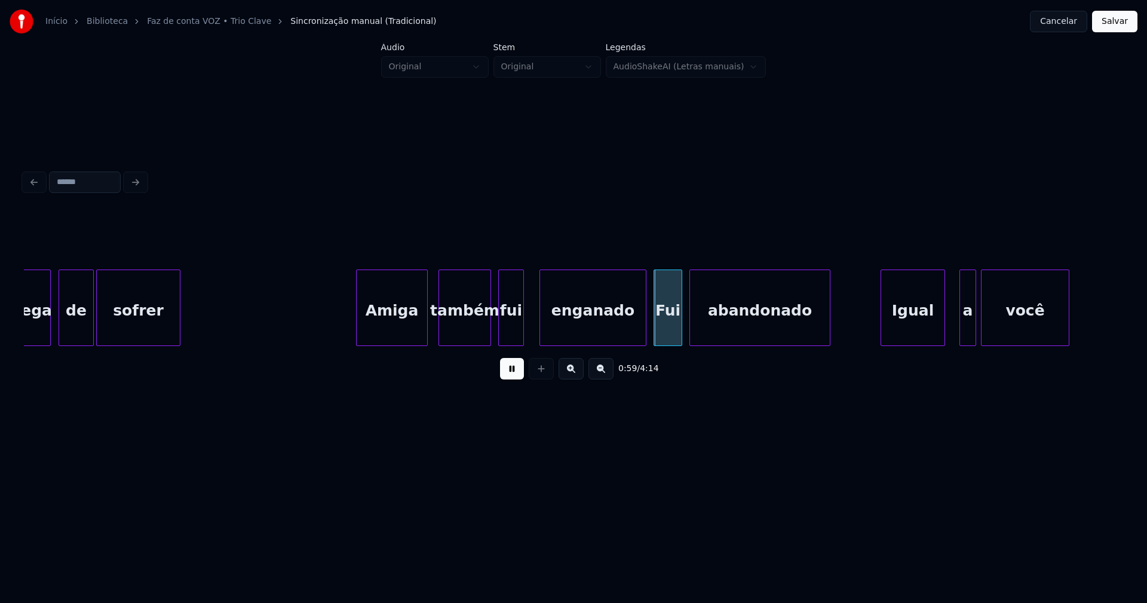
click at [542, 331] on div at bounding box center [542, 307] width 4 height 75
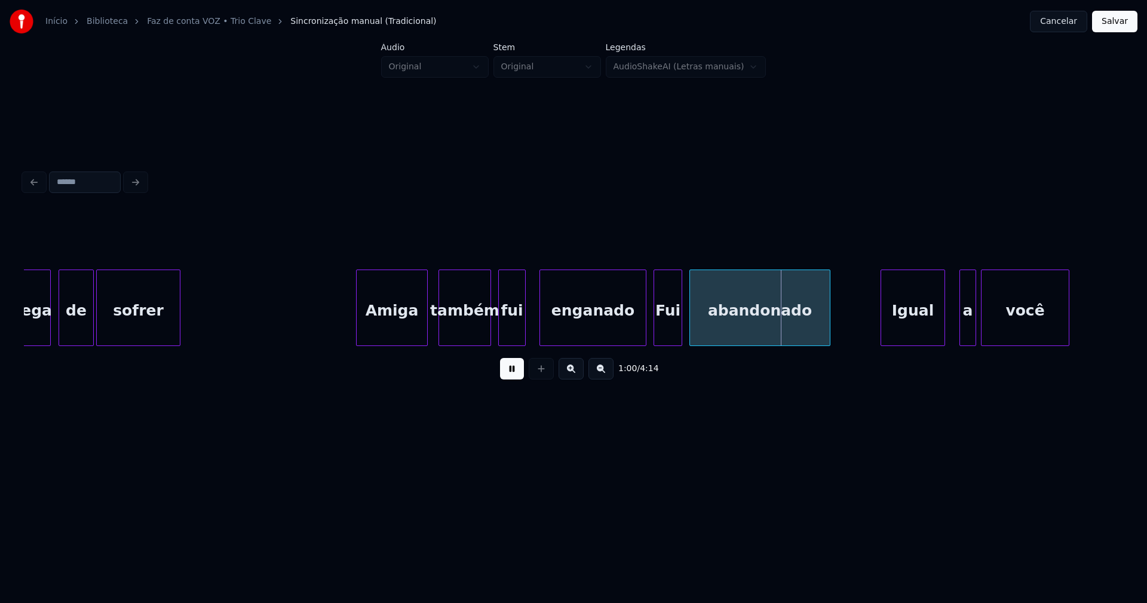
click at [523, 336] on div at bounding box center [523, 307] width 4 height 75
click at [638, 337] on div at bounding box center [638, 307] width 4 height 75
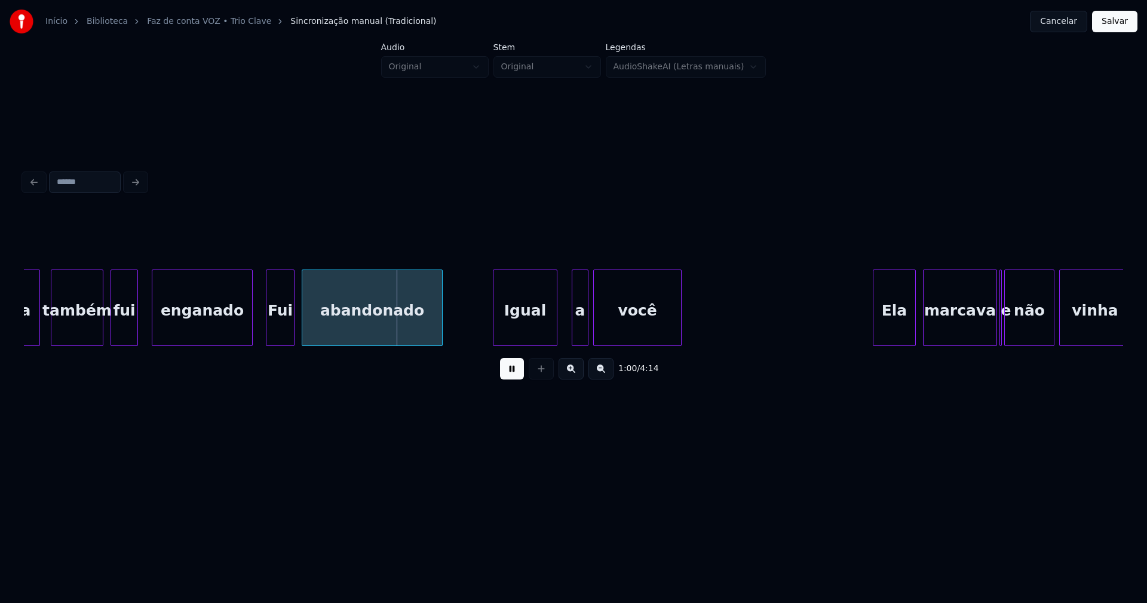
scroll to position [0, 6940]
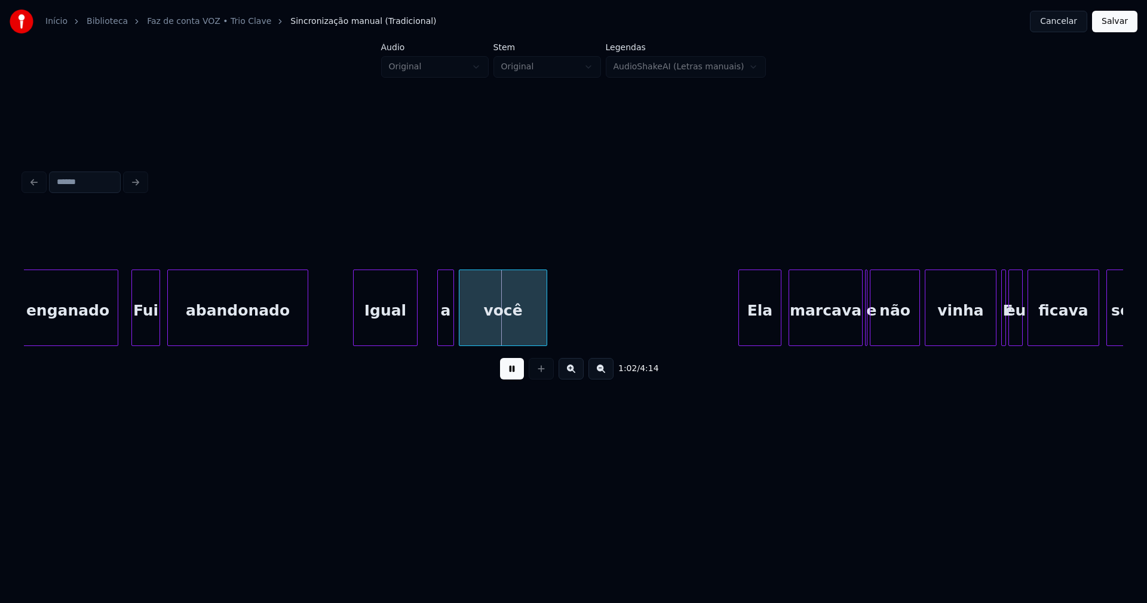
click at [395, 337] on div "Igual" at bounding box center [385, 310] width 63 height 81
click at [444, 336] on div "a" at bounding box center [442, 310] width 16 height 81
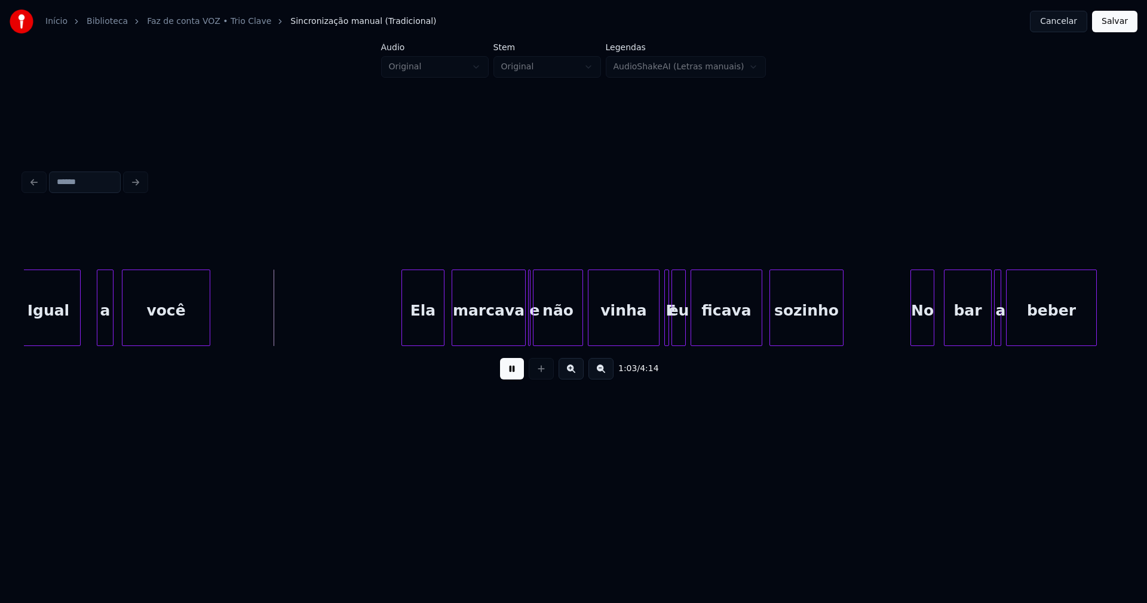
scroll to position [0, 7294]
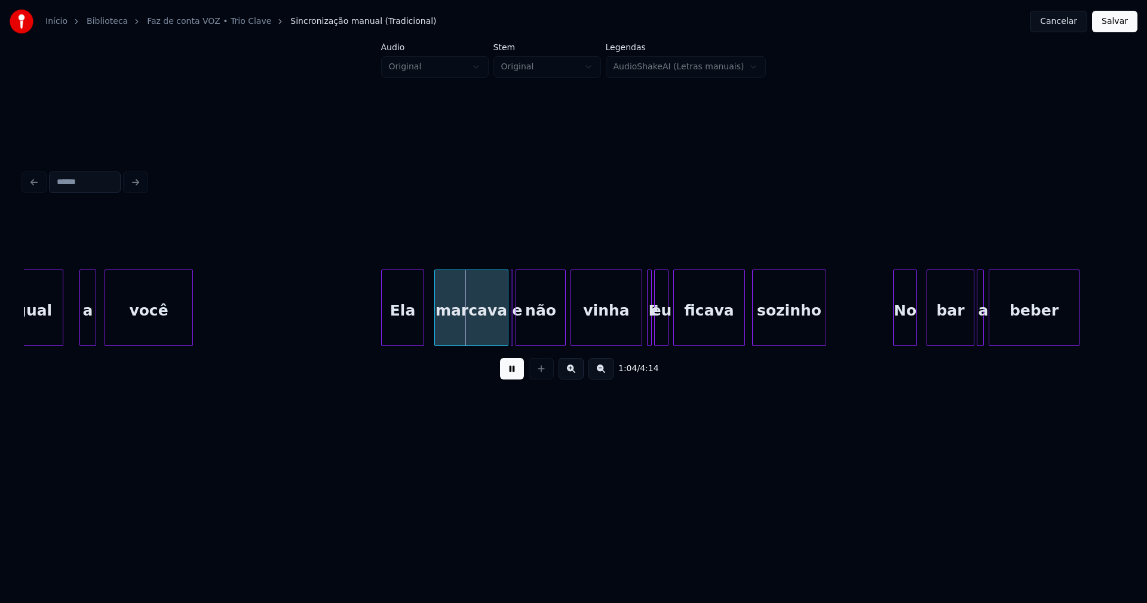
click at [407, 326] on div "Ela" at bounding box center [403, 310] width 42 height 81
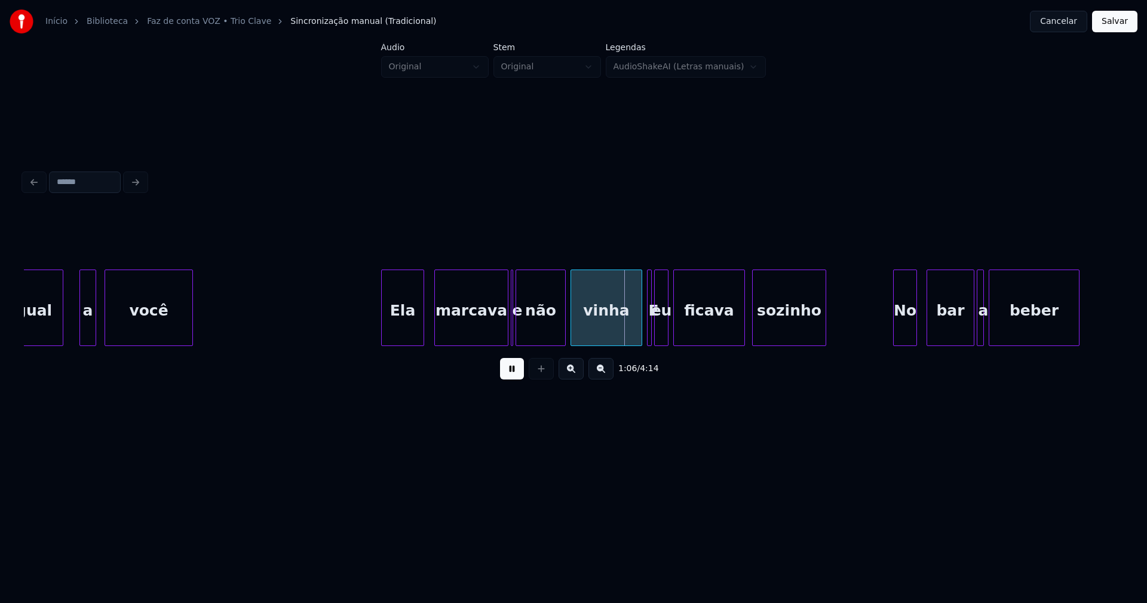
click at [512, 373] on button at bounding box center [512, 369] width 24 height 22
click at [485, 337] on div at bounding box center [486, 307] width 4 height 75
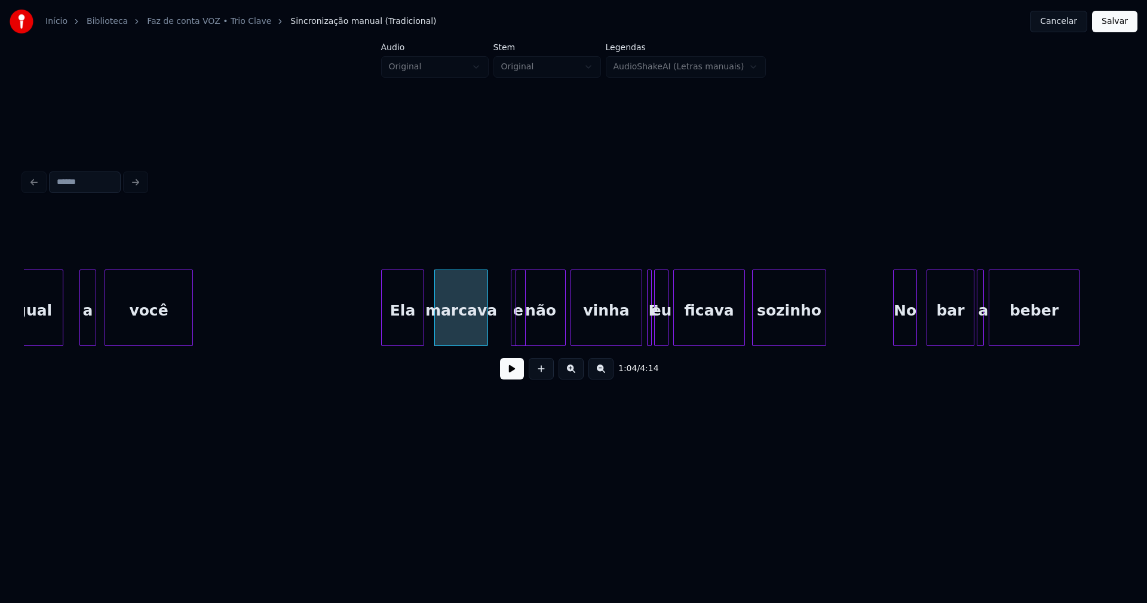
click at [523, 334] on div at bounding box center [523, 307] width 4 height 75
click at [491, 277] on div "e" at bounding box center [498, 307] width 15 height 76
click at [511, 339] on div at bounding box center [512, 307] width 4 height 75
click at [628, 333] on div at bounding box center [627, 307] width 4 height 75
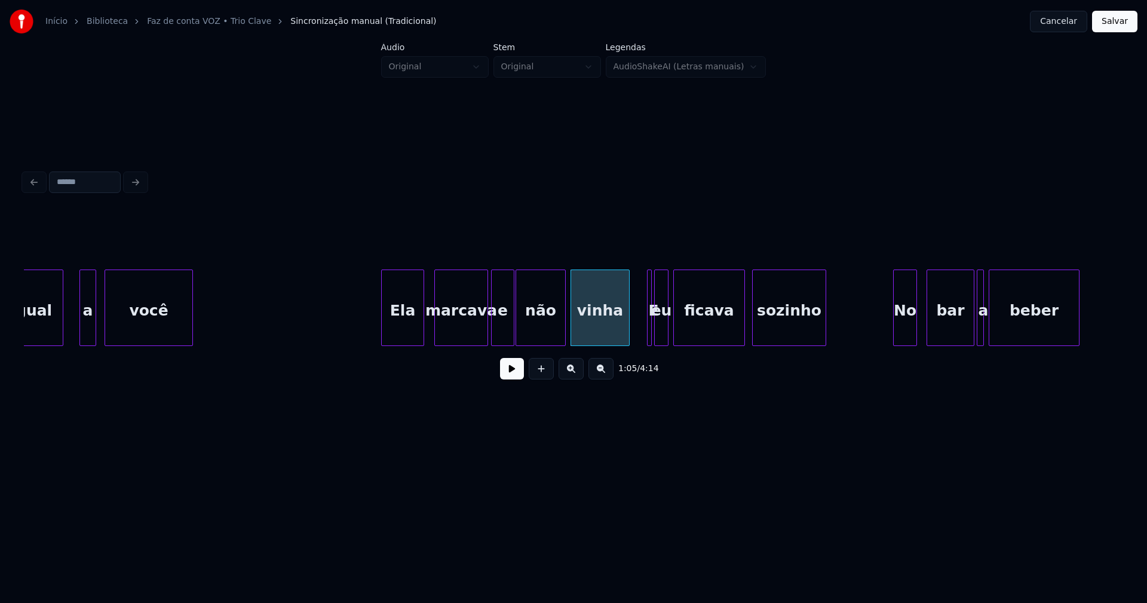
drag, startPoint x: 511, startPoint y: 379, endPoint x: 504, endPoint y: 379, distance: 7.2
click at [511, 379] on button at bounding box center [512, 369] width 24 height 22
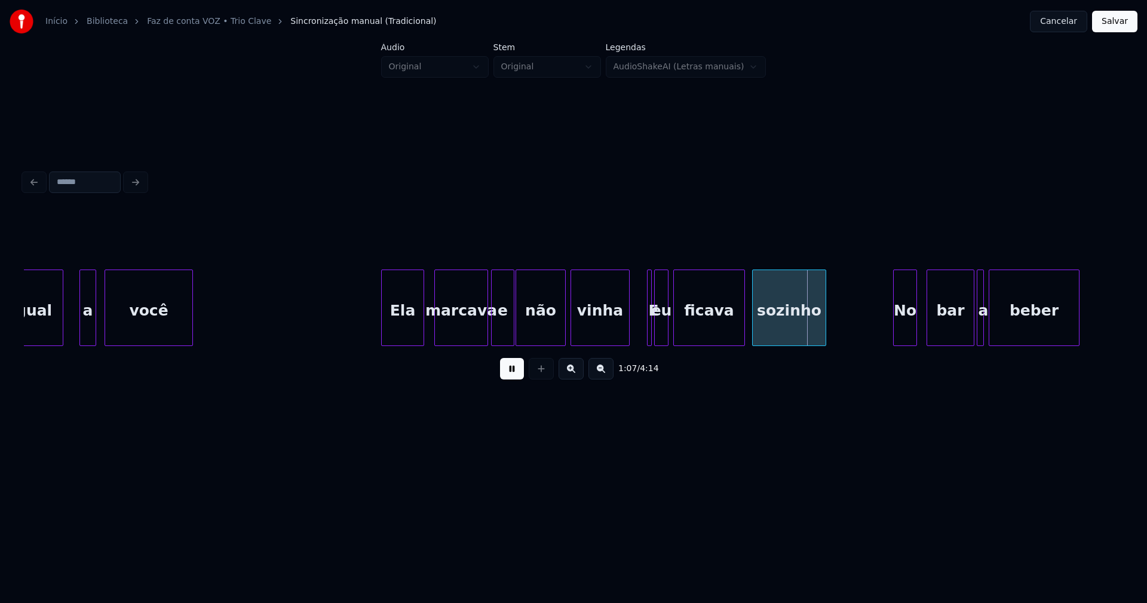
drag, startPoint x: 502, startPoint y: 375, endPoint x: 557, endPoint y: 367, distance: 55.6
click at [503, 375] on button at bounding box center [512, 369] width 24 height 22
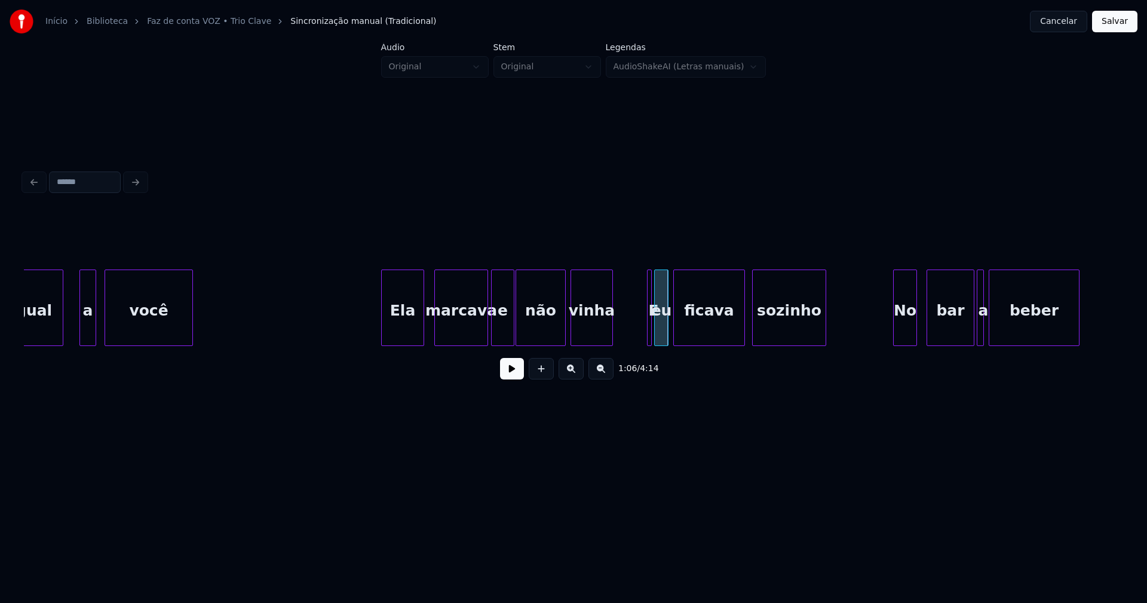
click at [611, 342] on div "Igual a você Ela marcava e não vinha E eu ficava sozinho No bar a beber" at bounding box center [573, 307] width 1099 height 76
click at [621, 341] on div "Igual a você Ela marcava e não vinha E eu ficava sozinho No bar a beber" at bounding box center [573, 307] width 1099 height 76
click at [641, 339] on div at bounding box center [640, 307] width 4 height 75
click at [655, 339] on div "eu" at bounding box center [652, 310] width 13 height 81
click at [608, 336] on div at bounding box center [608, 307] width 4 height 75
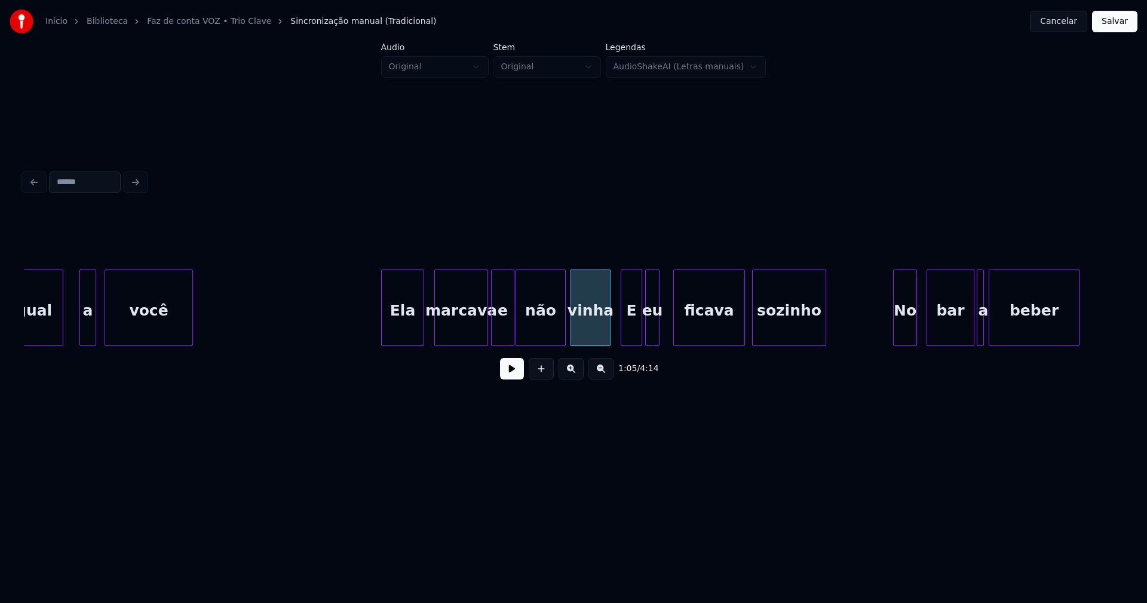
drag, startPoint x: 345, startPoint y: 330, endPoint x: 382, endPoint y: 336, distance: 37.5
click at [515, 376] on button at bounding box center [512, 369] width 24 height 22
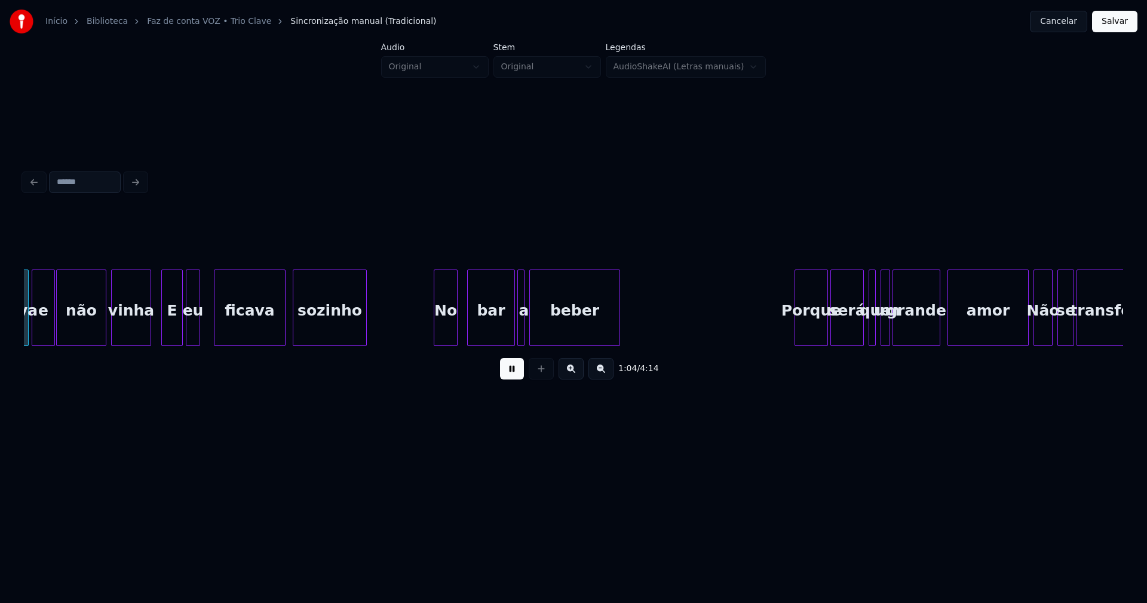
scroll to position [0, 7754]
click at [440, 336] on div "No" at bounding box center [439, 310] width 23 height 81
click at [505, 342] on div "e não vinha E eu ficava sozinho No bar a beber Porque será que um grande amor N…" at bounding box center [573, 307] width 1099 height 76
click at [511, 337] on div at bounding box center [513, 307] width 4 height 75
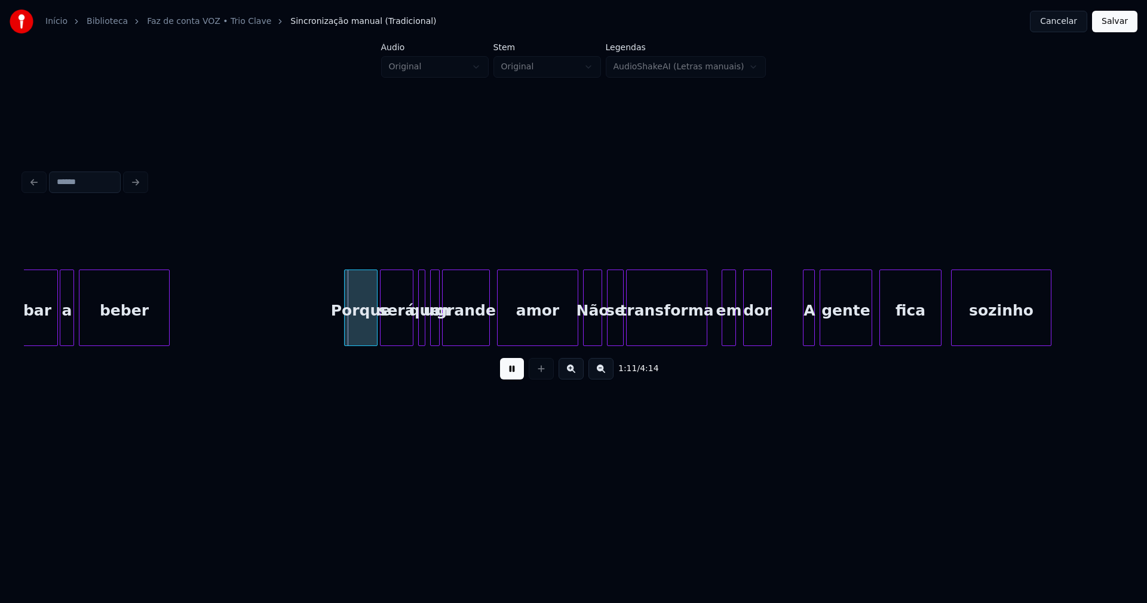
scroll to position [0, 8238]
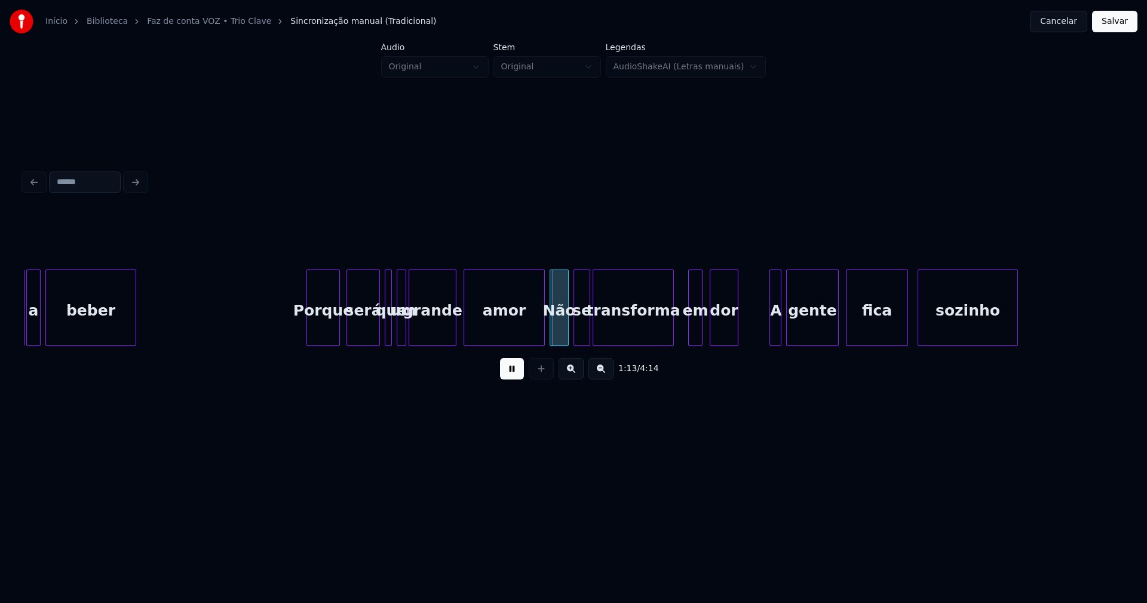
click at [326, 337] on div "Porque" at bounding box center [323, 310] width 32 height 81
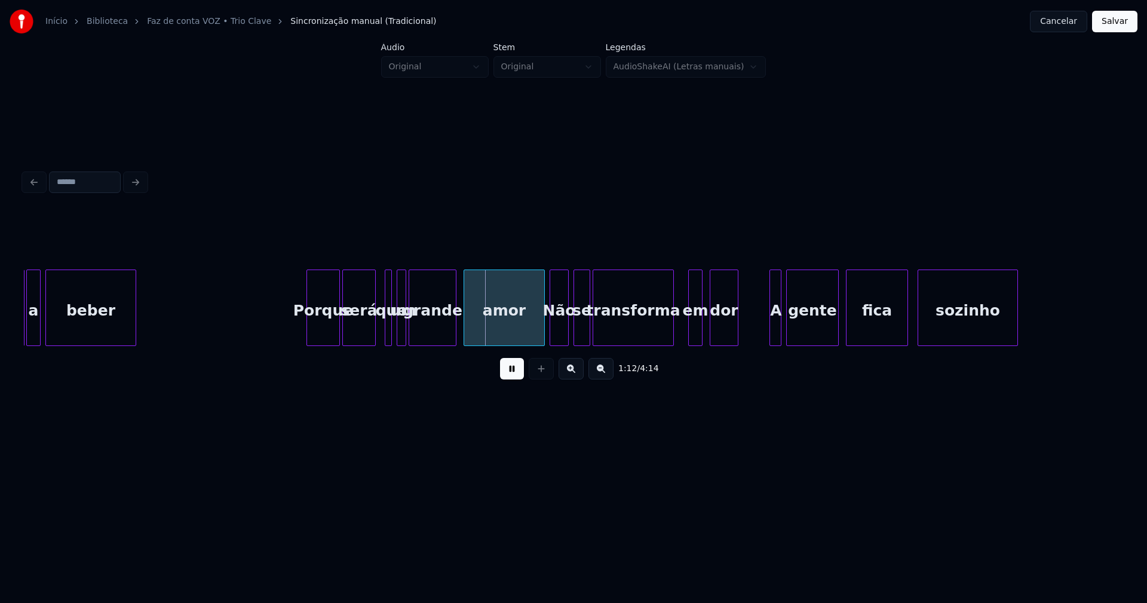
click at [358, 336] on div "será" at bounding box center [359, 310] width 32 height 81
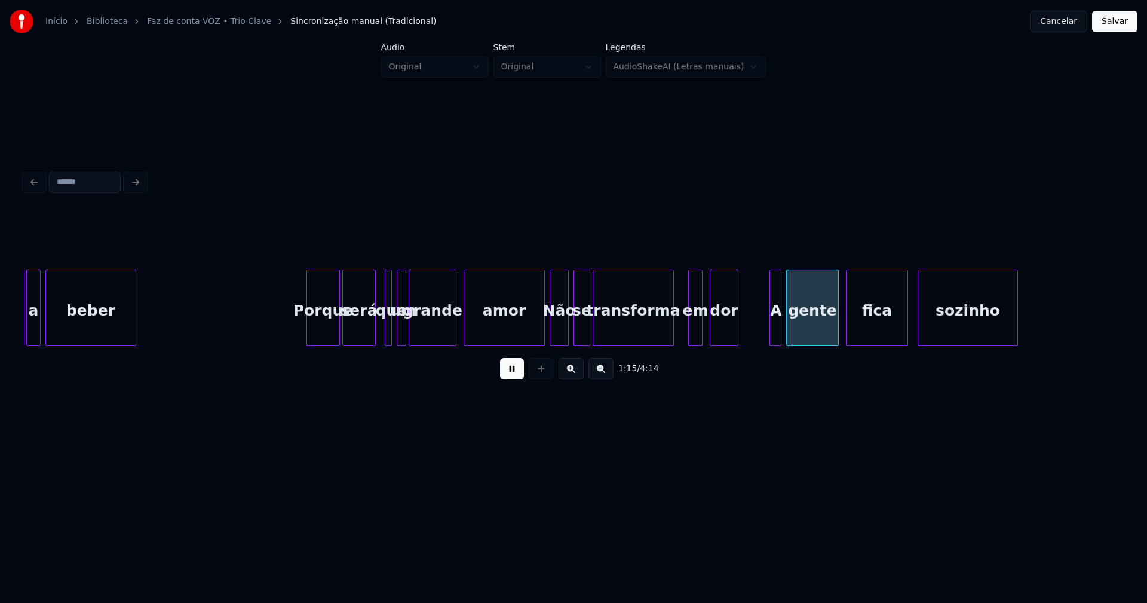
click at [505, 379] on button at bounding box center [512, 369] width 24 height 22
click at [392, 335] on div at bounding box center [393, 307] width 4 height 75
click at [516, 374] on button at bounding box center [512, 369] width 24 height 22
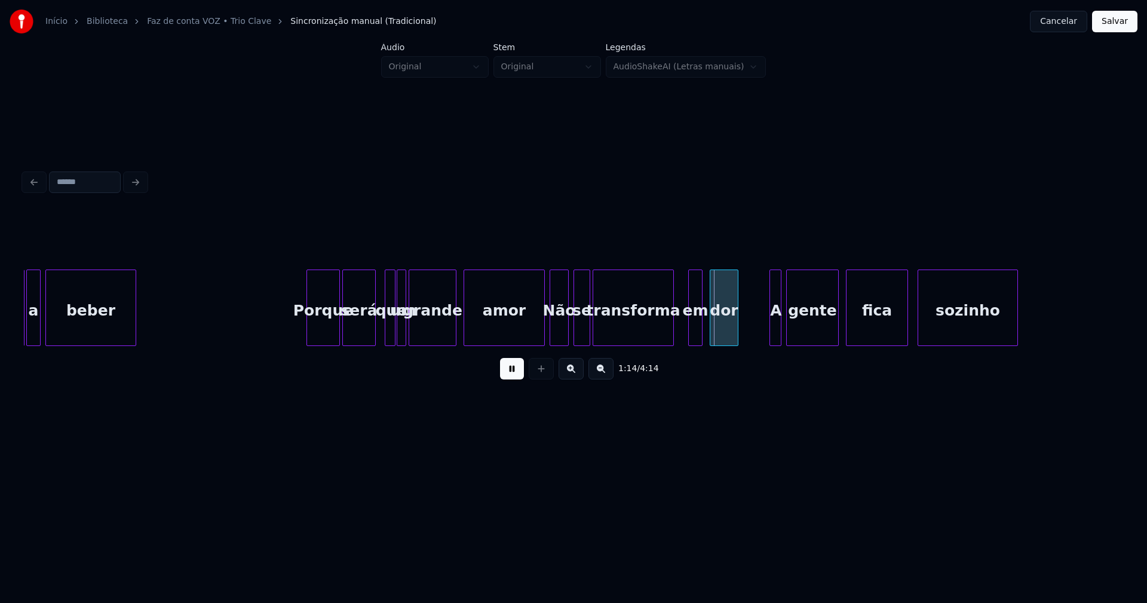
click at [508, 375] on button at bounding box center [512, 369] width 24 height 22
click at [526, 339] on div at bounding box center [527, 307] width 4 height 75
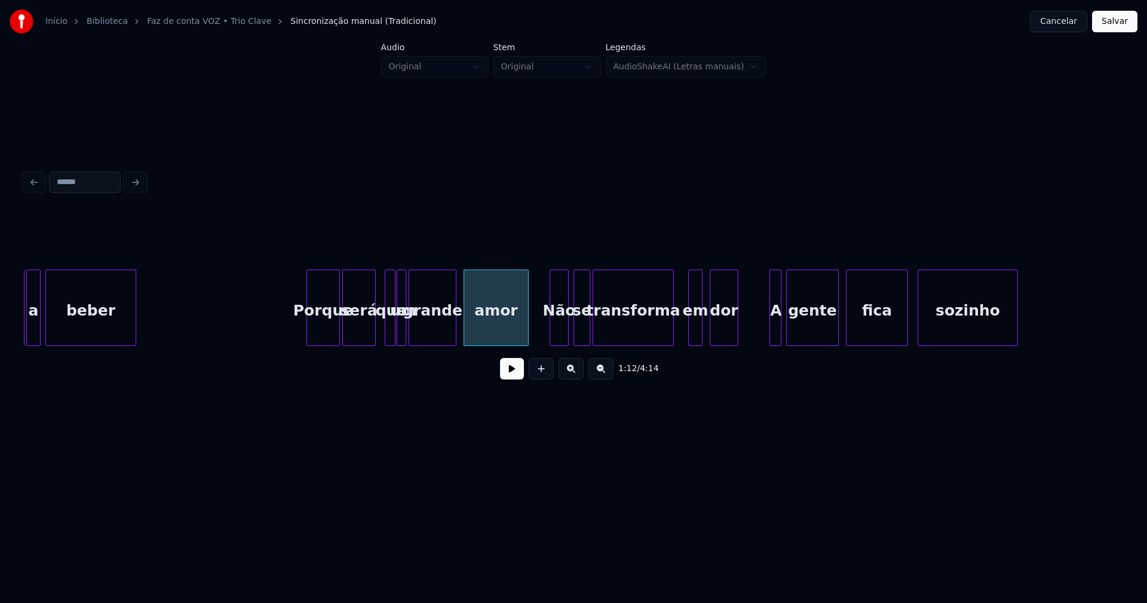
click at [509, 376] on button at bounding box center [512, 369] width 24 height 22
click at [555, 332] on div "Não" at bounding box center [556, 310] width 18 height 81
click at [556, 331] on div "Não" at bounding box center [556, 310] width 18 height 81
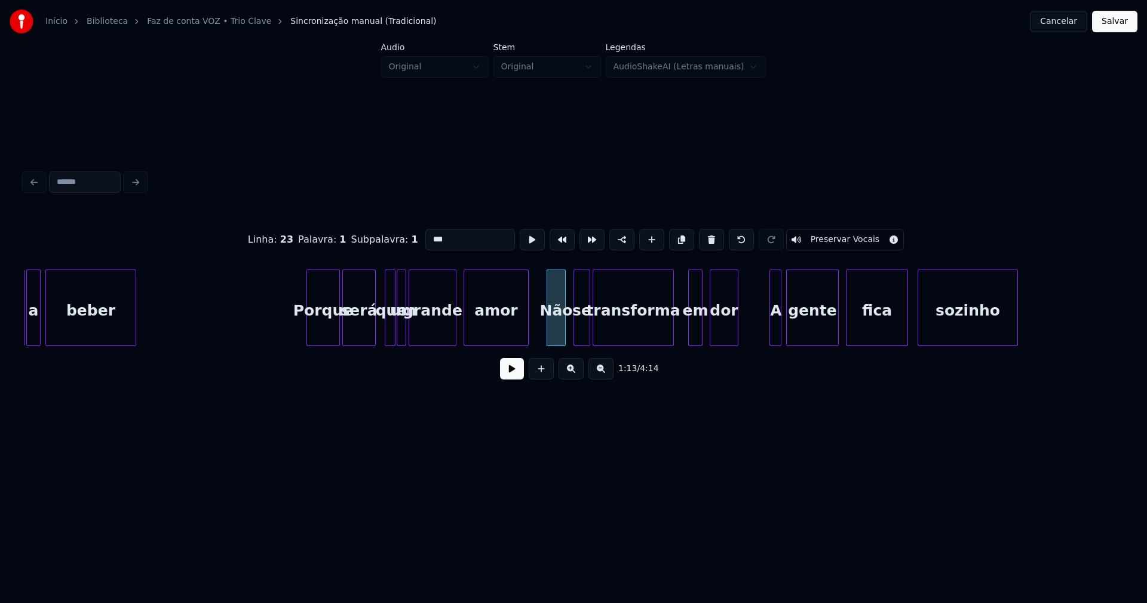
click at [511, 377] on button at bounding box center [512, 369] width 24 height 22
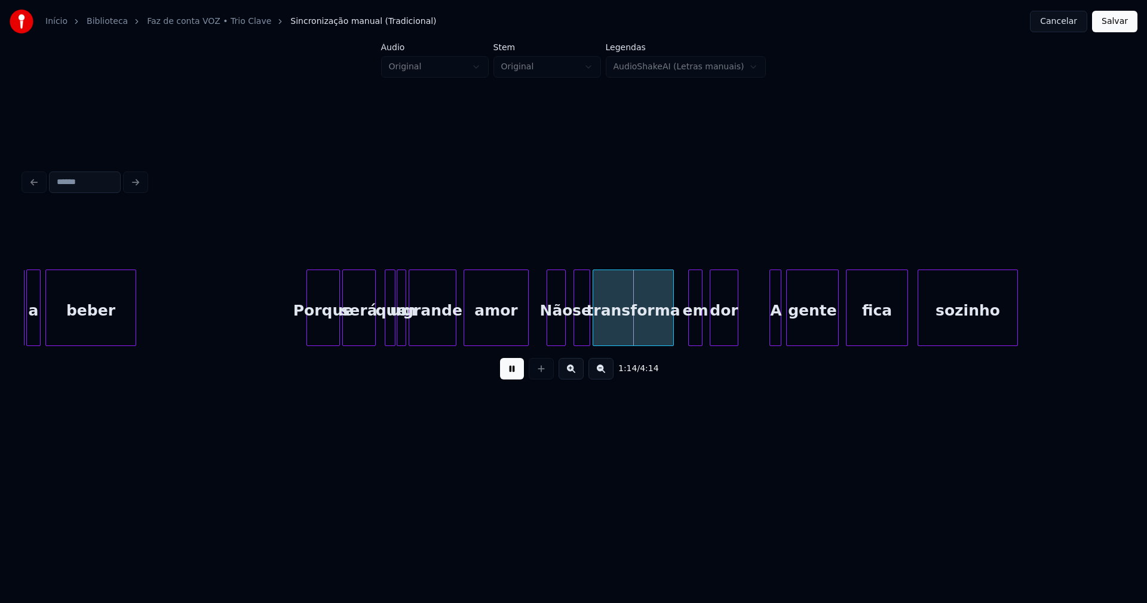
click at [512, 373] on button at bounding box center [512, 369] width 24 height 22
click at [555, 321] on div "Não" at bounding box center [556, 310] width 18 height 81
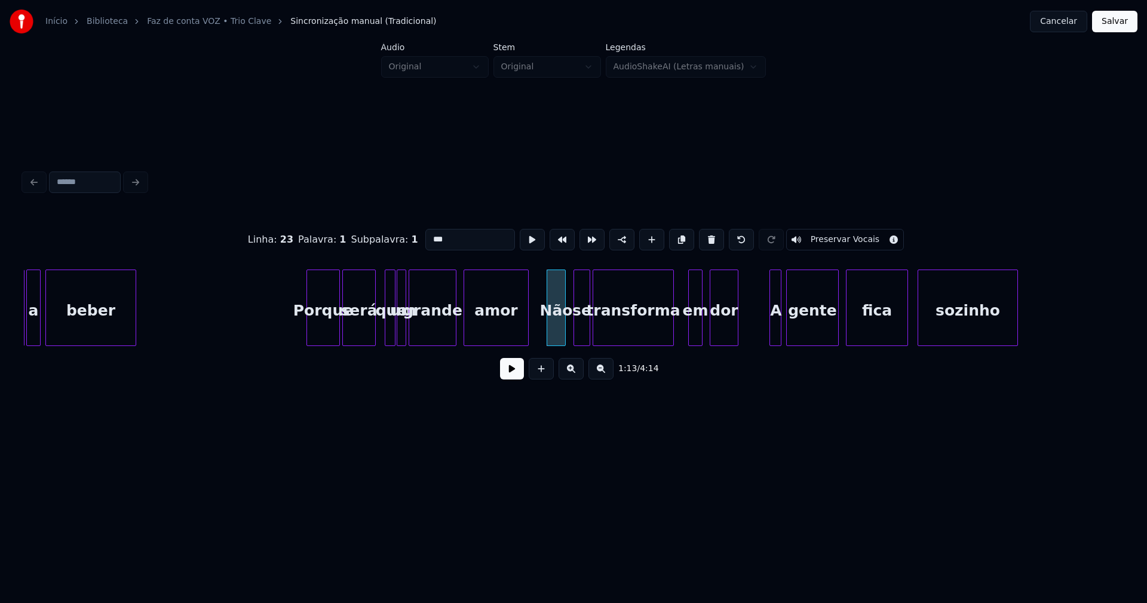
click at [445, 235] on input "***" at bounding box center [470, 240] width 90 height 22
click at [433, 232] on input "***" at bounding box center [470, 240] width 90 height 22
click at [576, 324] on div at bounding box center [576, 307] width 4 height 75
drag, startPoint x: 446, startPoint y: 235, endPoint x: 370, endPoint y: 242, distance: 75.5
click at [370, 242] on div "Linha : 23 Palavra : 2 Subpalavra : 1 ** Preservar Vocais" at bounding box center [573, 240] width 1099 height 60
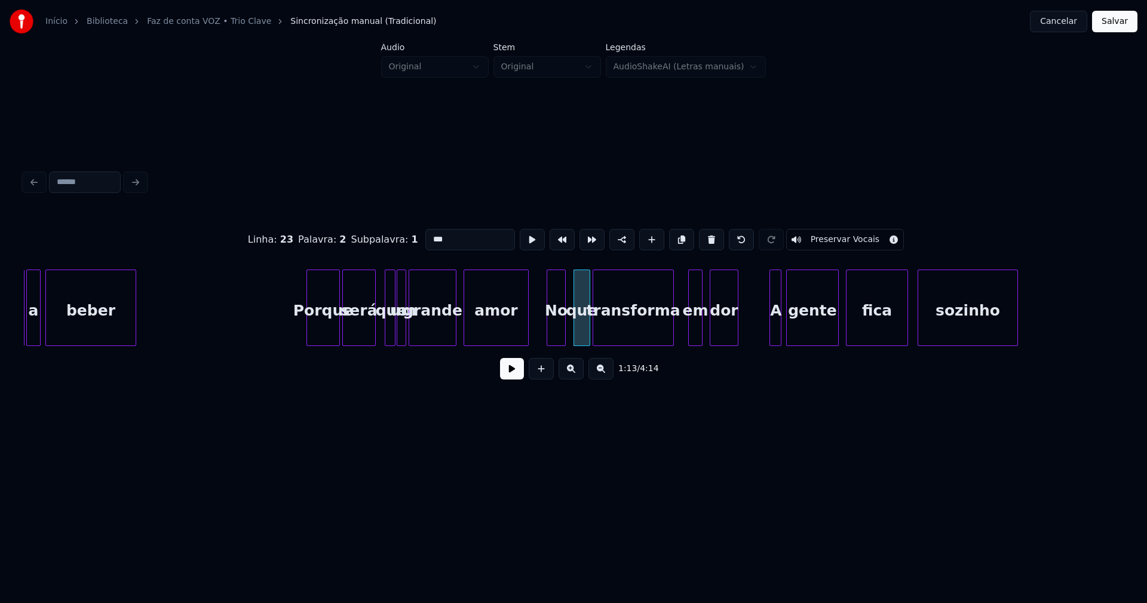
type input "***"
click at [515, 367] on button at bounding box center [512, 369] width 24 height 22
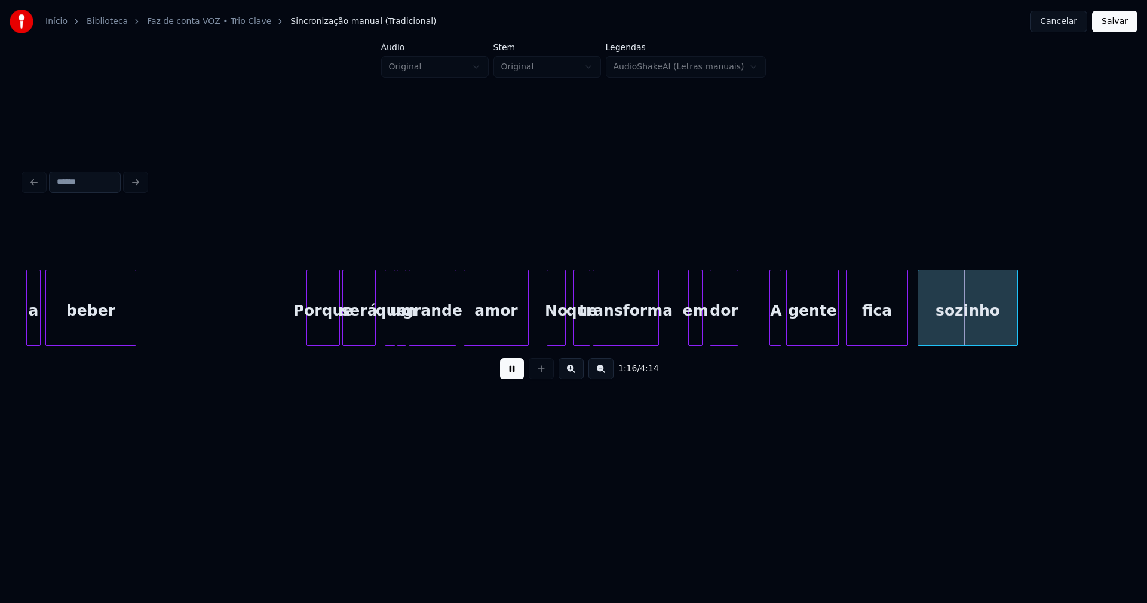
click at [656, 343] on div "bar a beber Porque será que um grande amor No que transforma em dor A gente fic…" at bounding box center [573, 307] width 1099 height 76
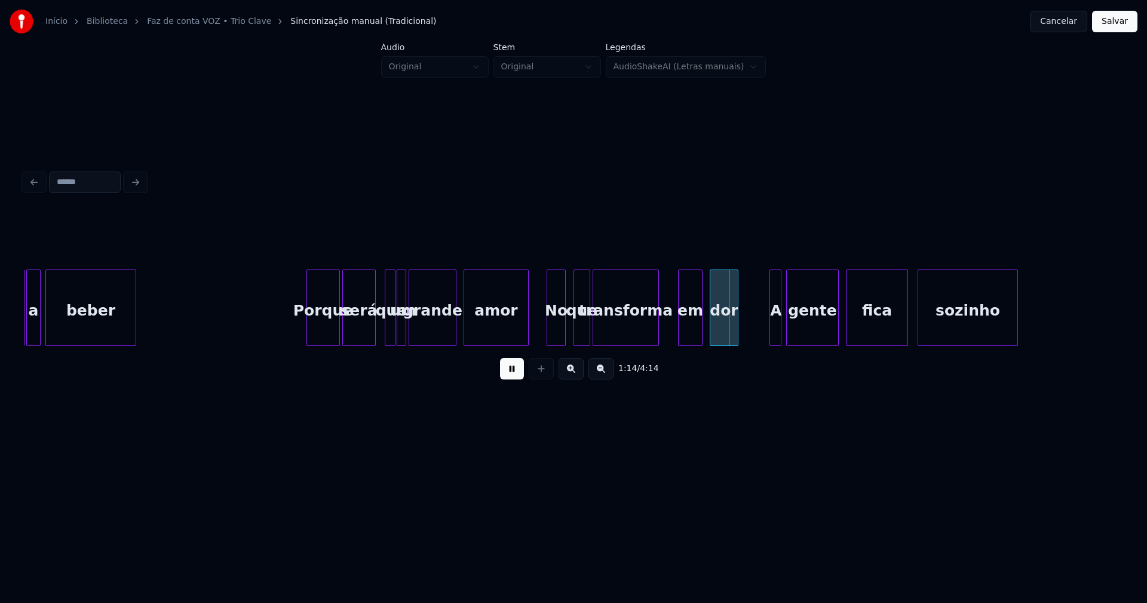
click at [679, 336] on div at bounding box center [681, 307] width 4 height 75
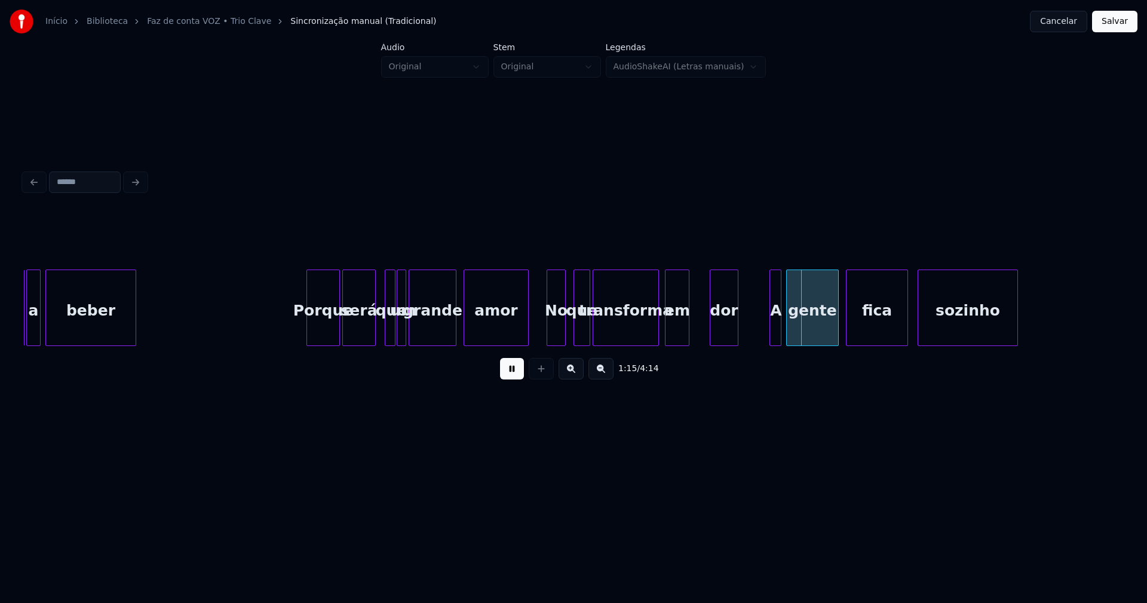
click at [675, 342] on div "bar a beber Porque será que um grande amor No que transforma em dor A gente fic…" at bounding box center [573, 307] width 1099 height 76
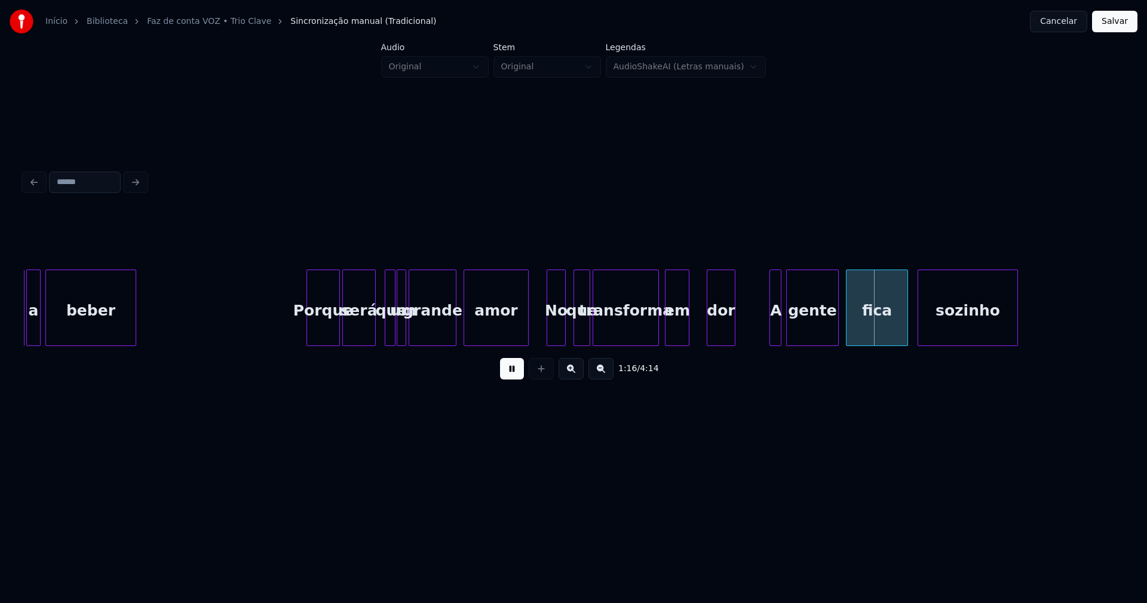
click at [718, 323] on div "dor" at bounding box center [720, 310] width 27 height 81
click at [765, 333] on div at bounding box center [766, 307] width 4 height 75
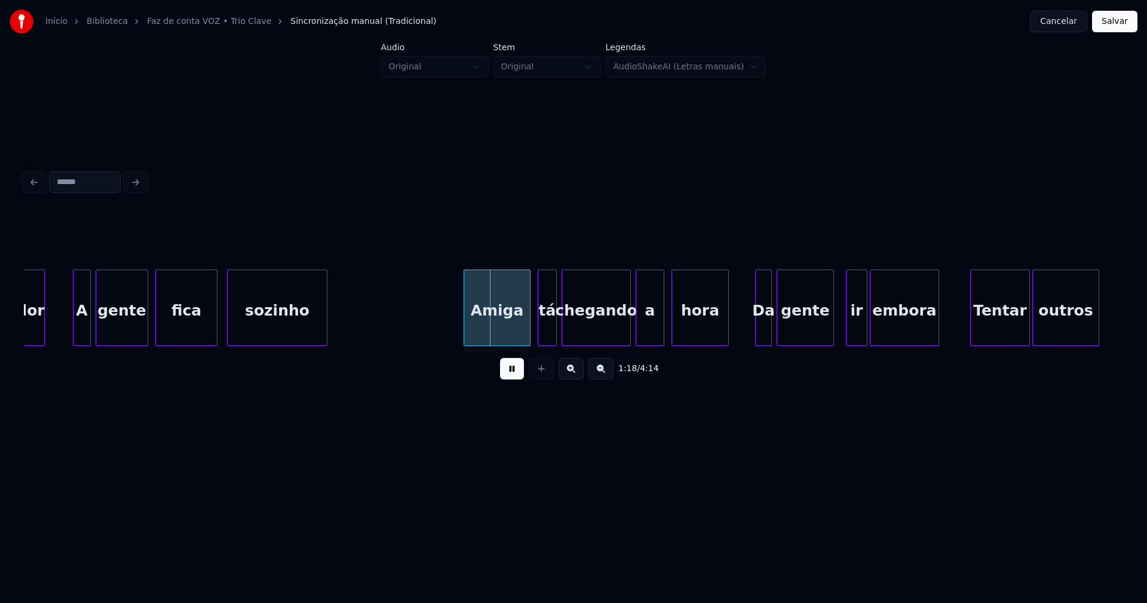
scroll to position [0, 8945]
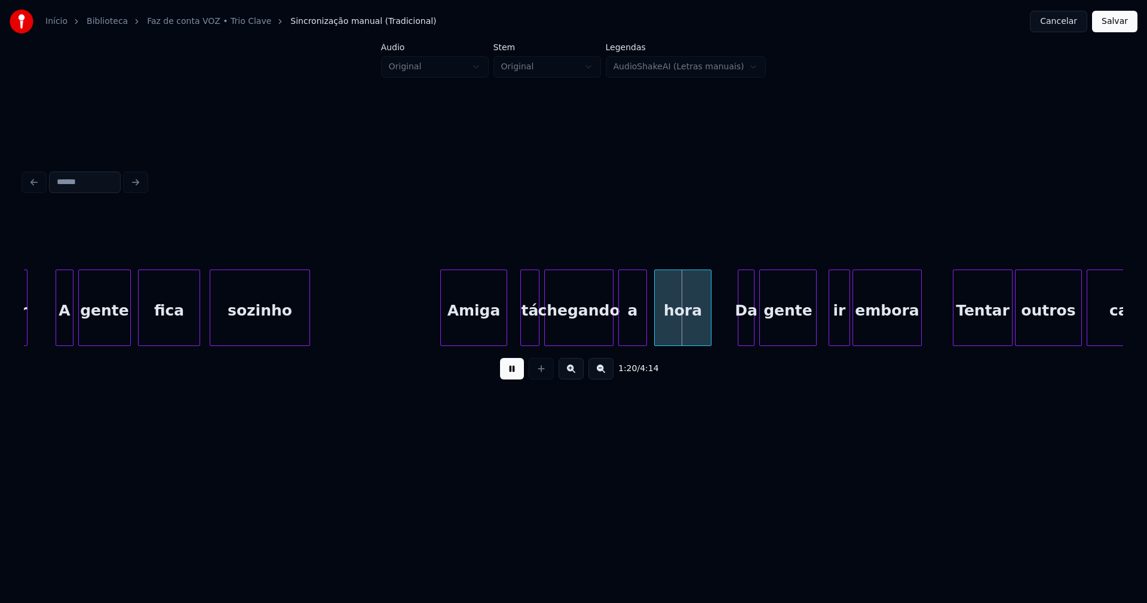
click at [453, 331] on div "Amiga" at bounding box center [474, 310] width 66 height 81
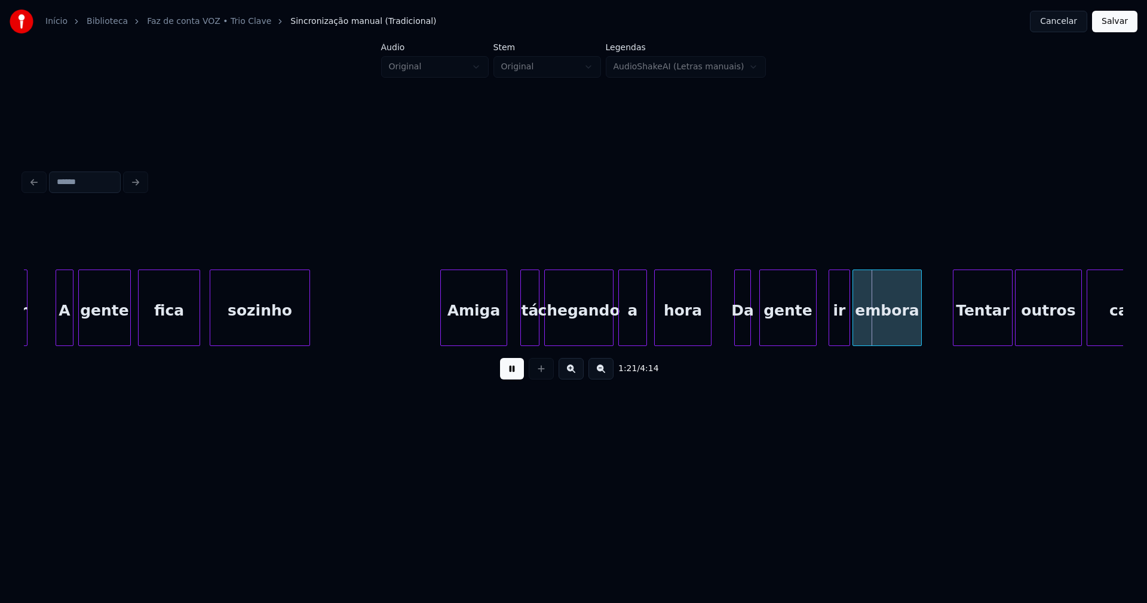
click at [742, 331] on div "Da" at bounding box center [743, 310] width 16 height 81
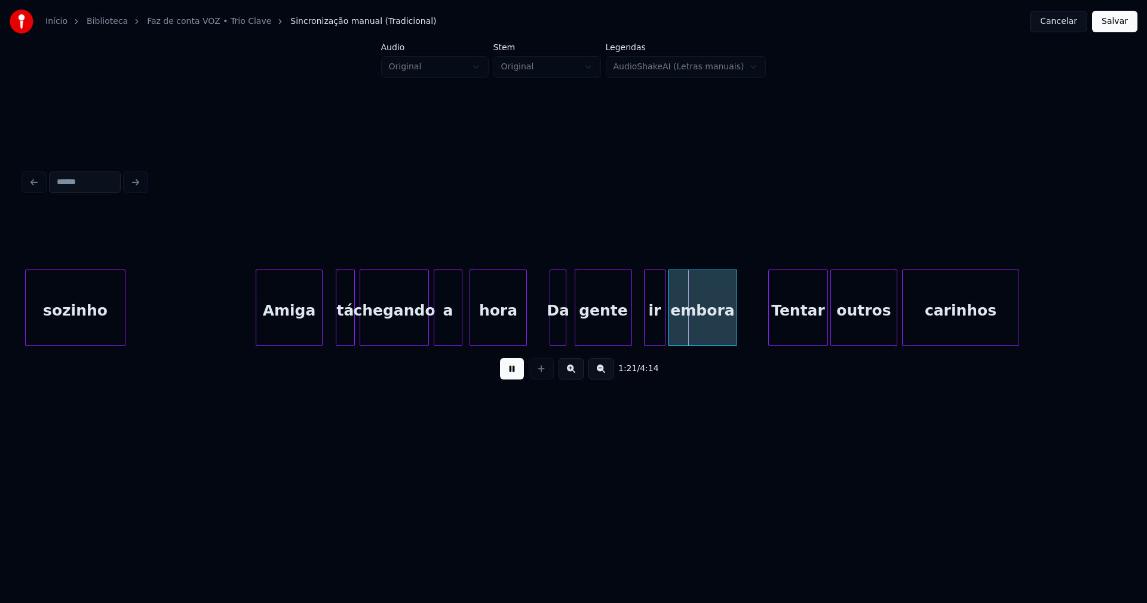
scroll to position [0, 9181]
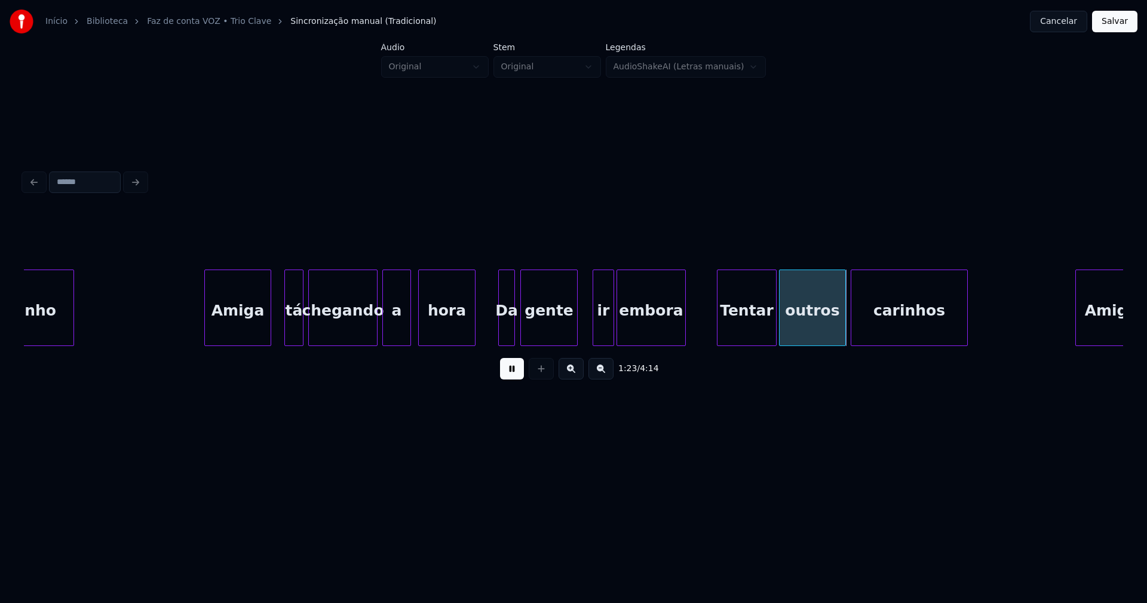
click at [549, 337] on div "gente" at bounding box center [549, 310] width 56 height 81
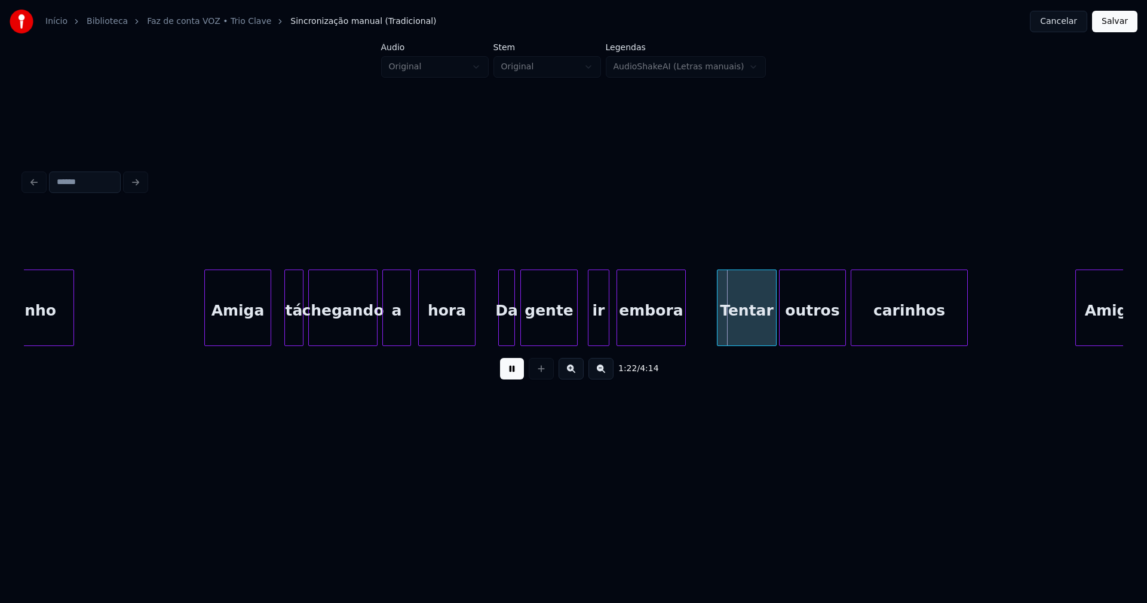
click at [599, 333] on div "ir" at bounding box center [598, 310] width 20 height 81
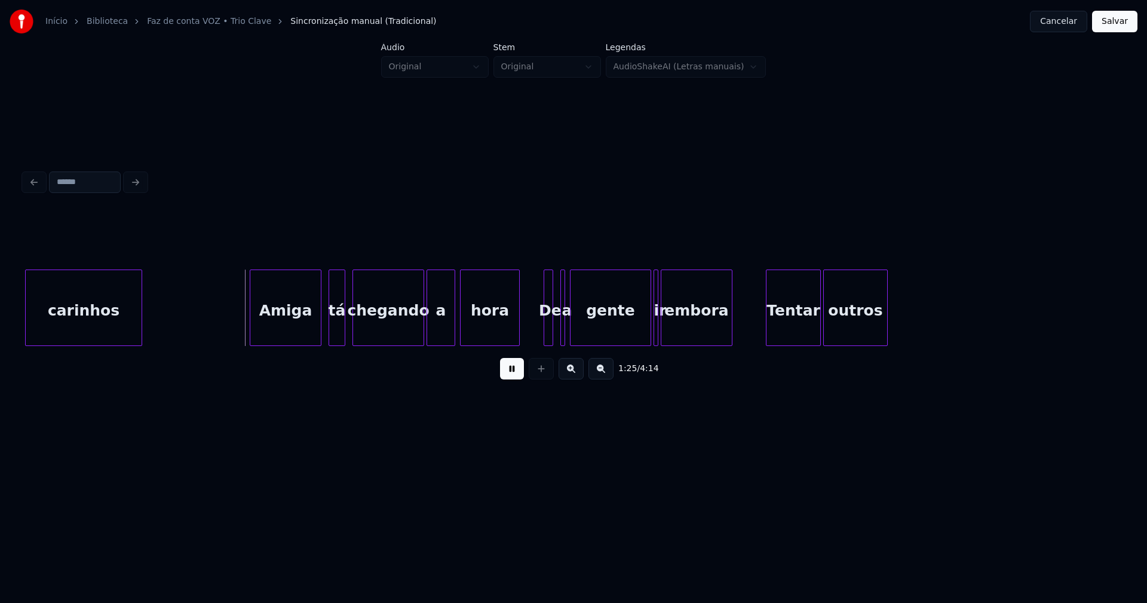
scroll to position [0, 10023]
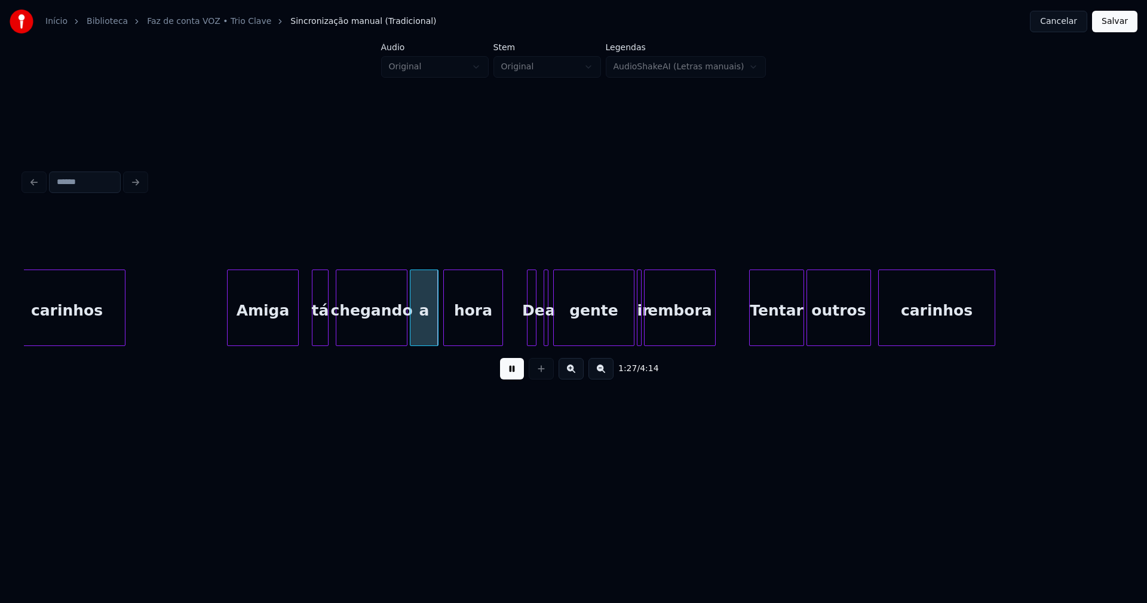
click at [263, 332] on div "Amiga" at bounding box center [263, 310] width 70 height 81
click at [317, 337] on div "tá" at bounding box center [318, 310] width 16 height 81
click at [549, 331] on div at bounding box center [549, 307] width 4 height 75
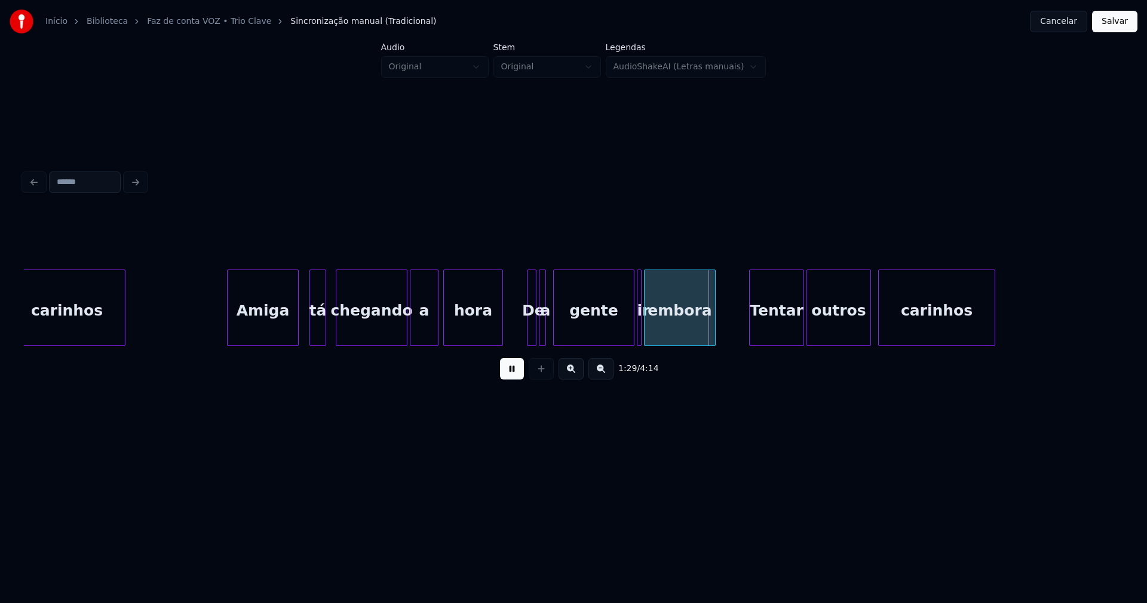
click at [539, 333] on div "a" at bounding box center [542, 307] width 7 height 76
click at [549, 336] on div at bounding box center [549, 307] width 4 height 75
click at [526, 336] on div at bounding box center [527, 307] width 4 height 75
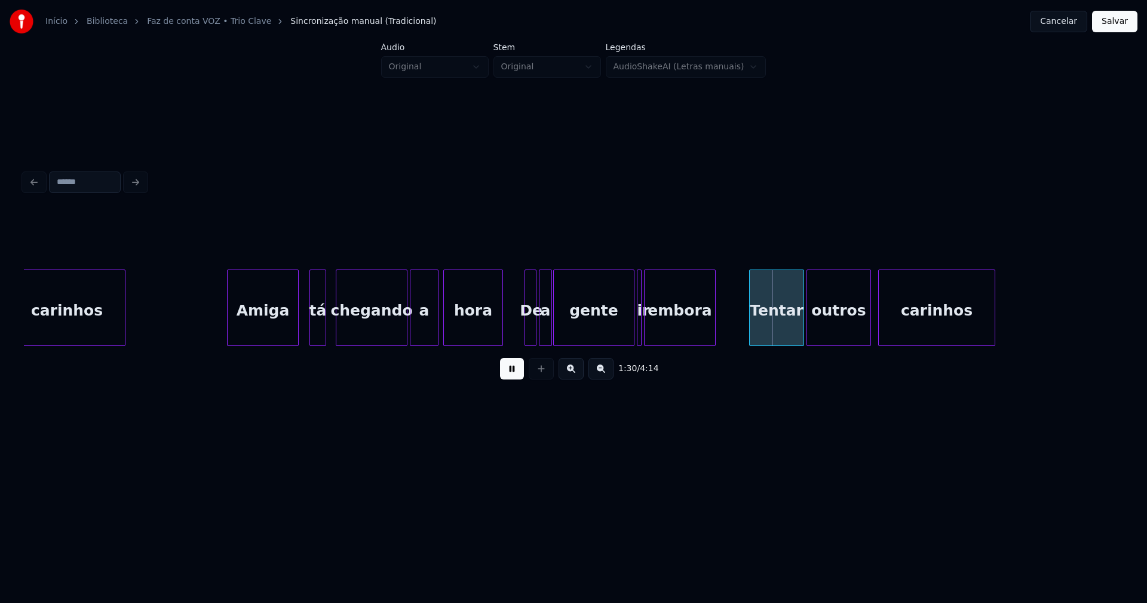
drag, startPoint x: 508, startPoint y: 379, endPoint x: 615, endPoint y: 339, distance: 114.4
click at [512, 379] on button at bounding box center [512, 369] width 24 height 22
click at [601, 343] on div "carinhos Amiga tá chegando a hora De a gente ir embora [PERSON_NAME] outros car…" at bounding box center [573, 307] width 1099 height 76
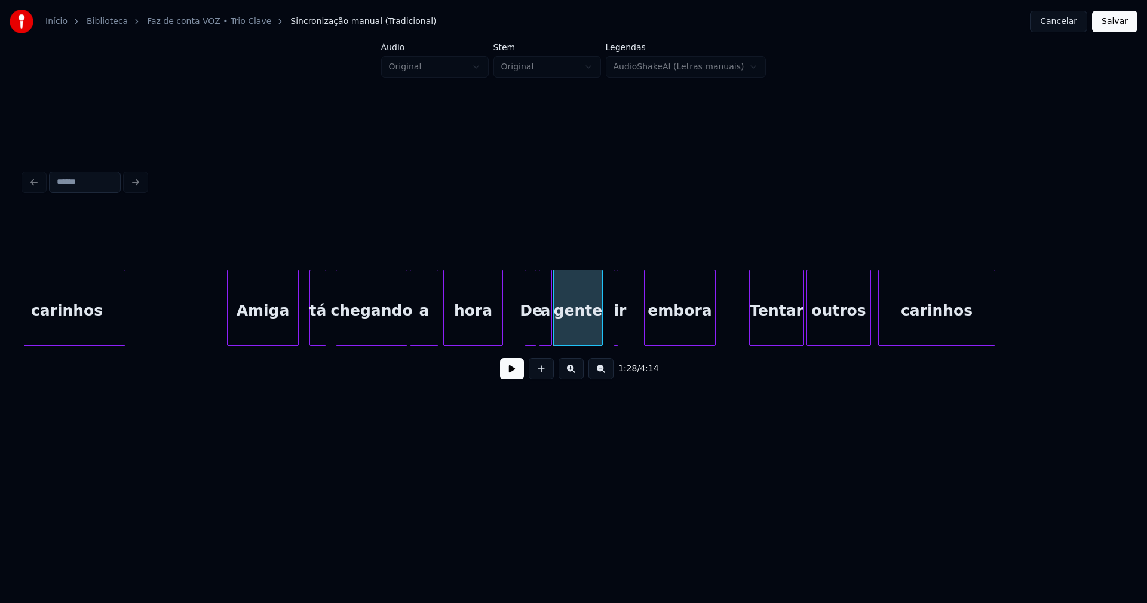
click at [613, 335] on div "ir" at bounding box center [615, 307] width 5 height 76
click at [635, 342] on div "carinhos Amiga tá chegando a hora De a gente ir embora [PERSON_NAME] outros car…" at bounding box center [573, 307] width 1099 height 76
click at [651, 334] on div "embora" at bounding box center [677, 310] width 70 height 81
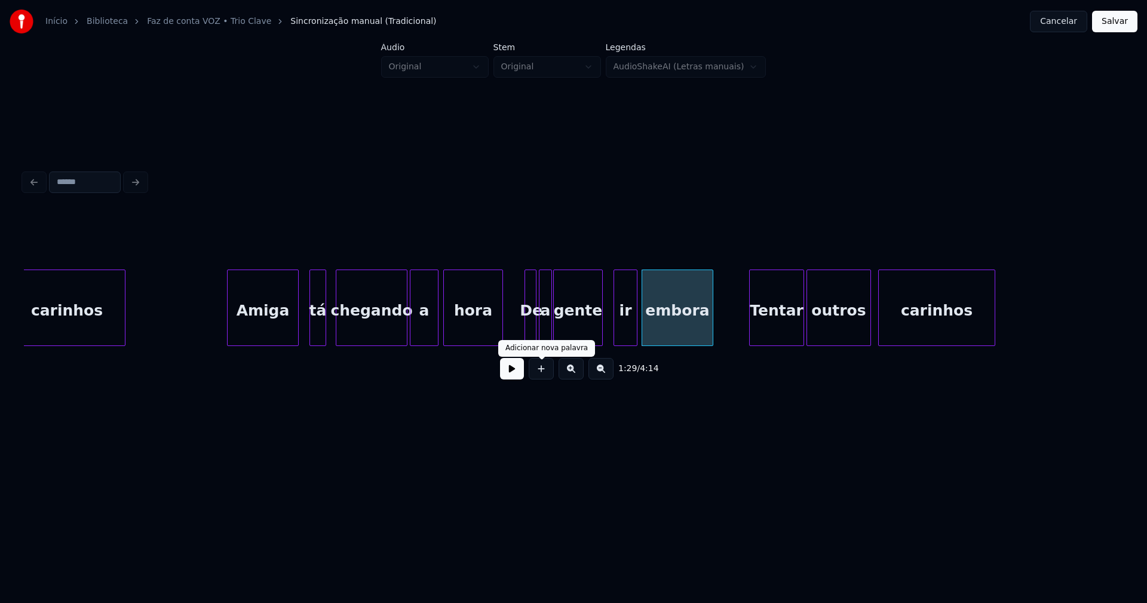
click at [511, 378] on button at bounding box center [512, 369] width 24 height 22
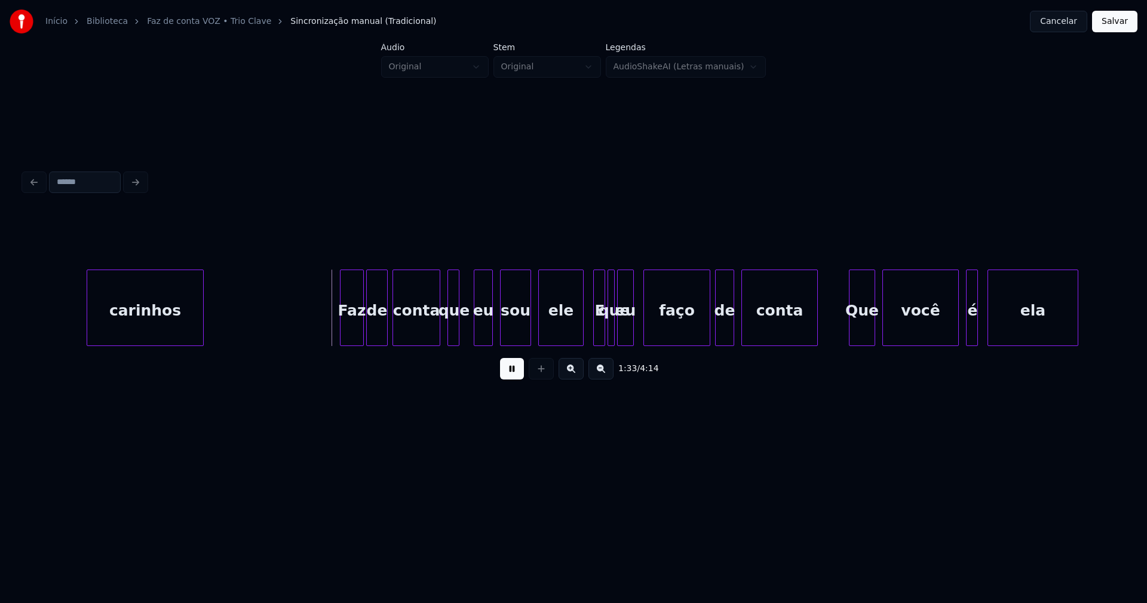
scroll to position [0, 10882]
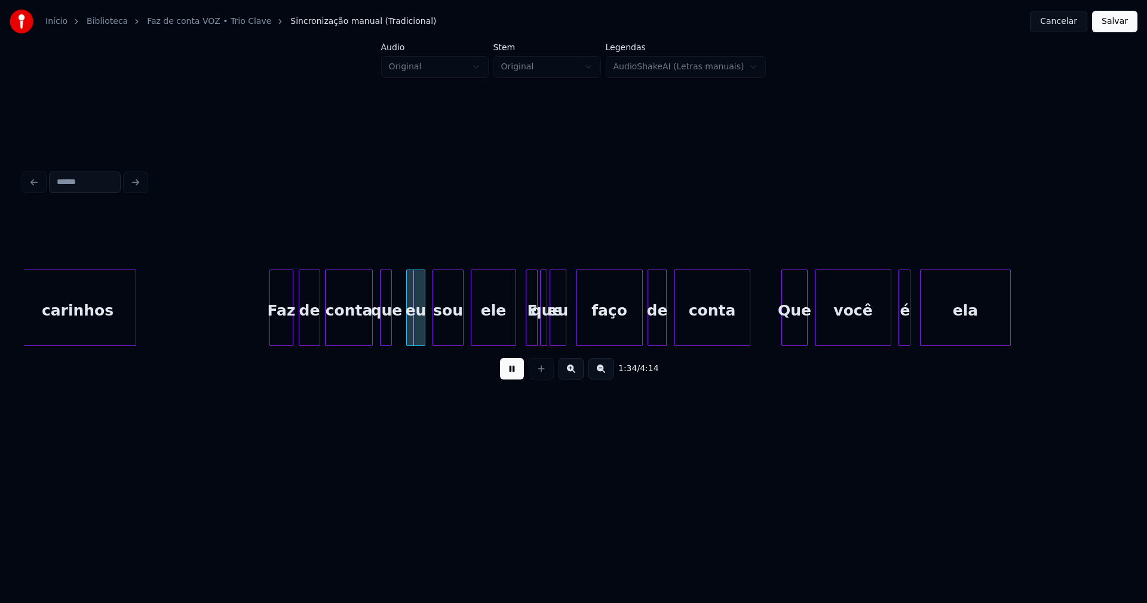
click at [281, 326] on div "Faz" at bounding box center [281, 310] width 23 height 81
click at [306, 331] on div "de" at bounding box center [307, 310] width 20 height 81
click at [511, 376] on button at bounding box center [512, 369] width 24 height 22
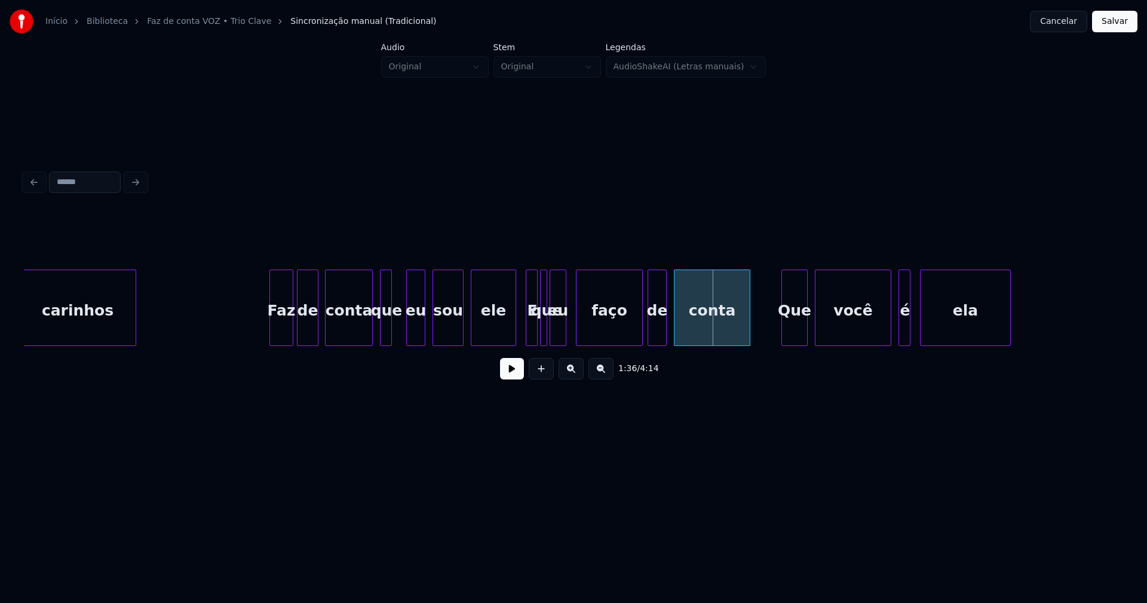
click at [530, 328] on div "E" at bounding box center [532, 310] width 12 height 81
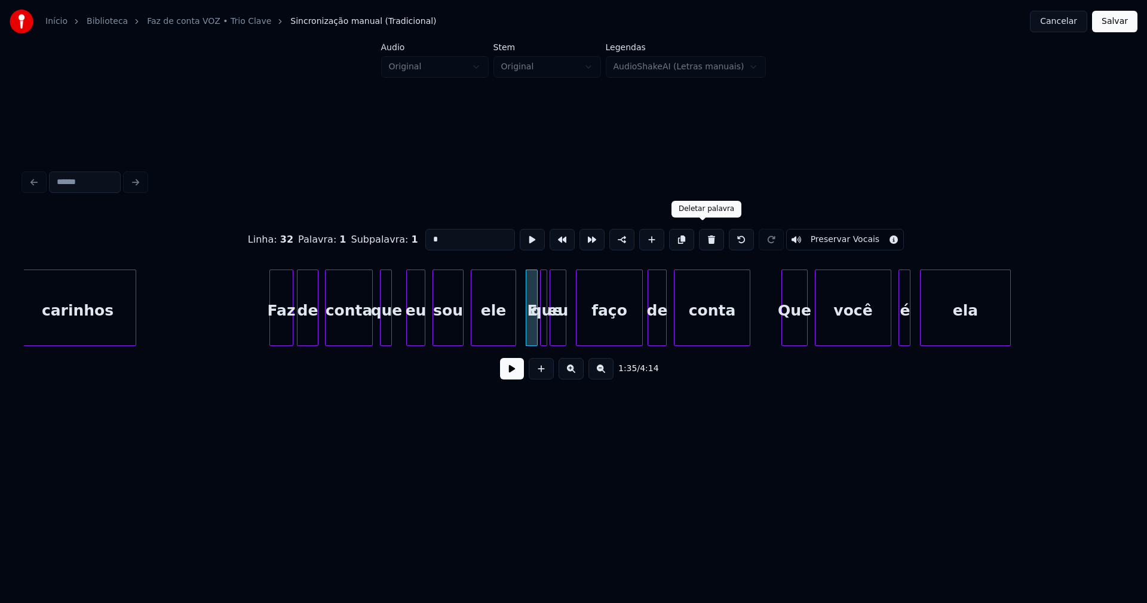
click at [706, 239] on button at bounding box center [711, 240] width 25 height 22
type input "***"
drag, startPoint x: 264, startPoint y: 302, endPoint x: 280, endPoint y: 310, distance: 17.9
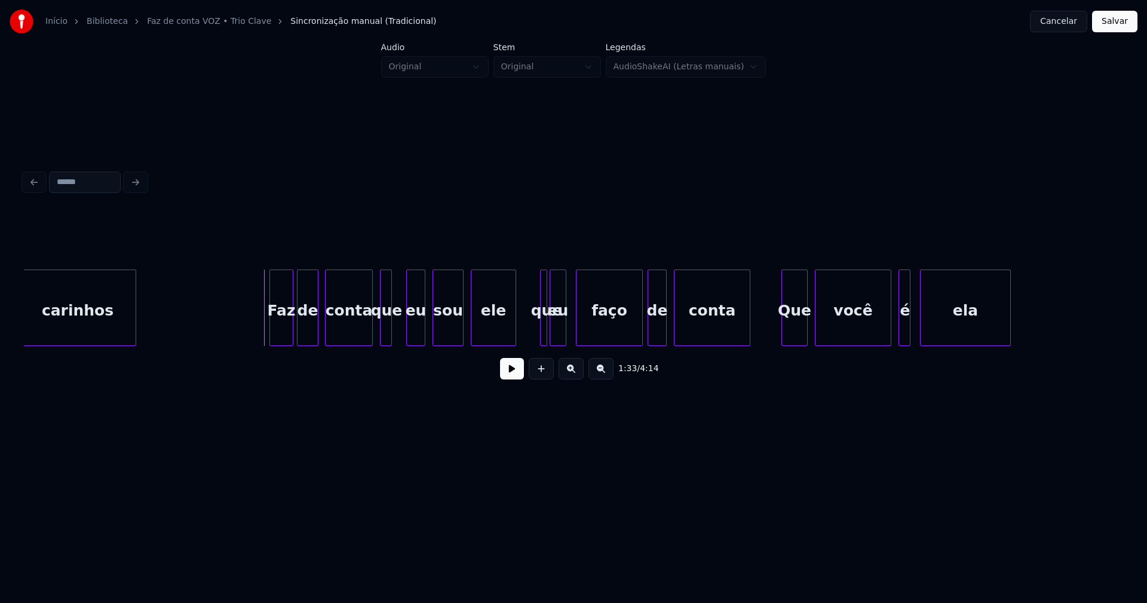
click at [518, 377] on button at bounding box center [512, 369] width 24 height 22
click at [516, 370] on button at bounding box center [512, 369] width 24 height 22
click at [512, 372] on button at bounding box center [512, 369] width 24 height 22
click at [514, 367] on button at bounding box center [512, 369] width 24 height 22
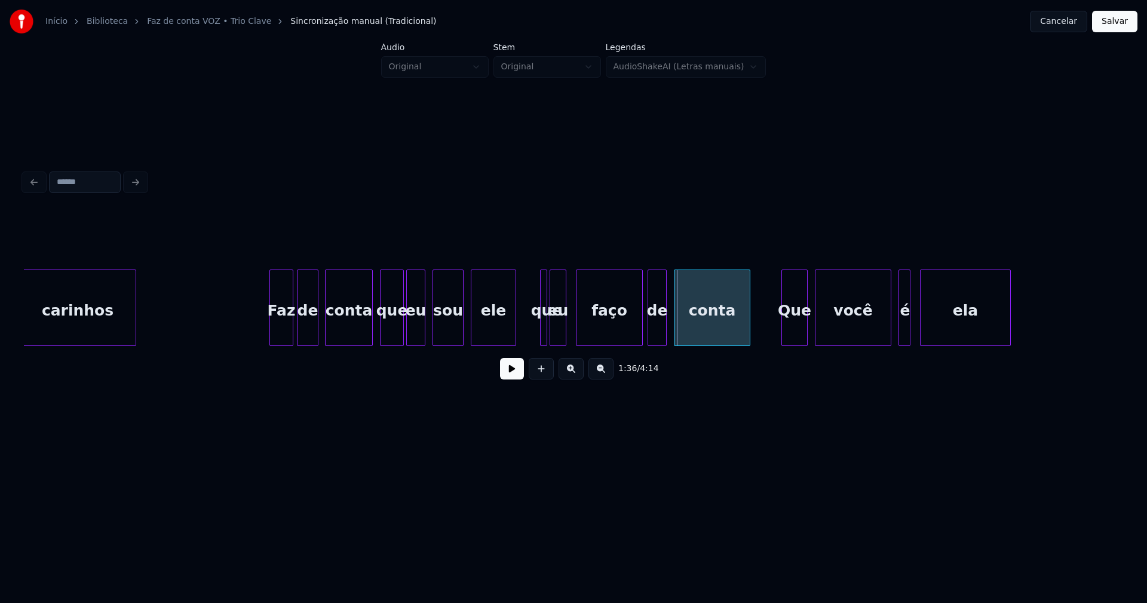
click at [400, 339] on div at bounding box center [402, 307] width 4 height 75
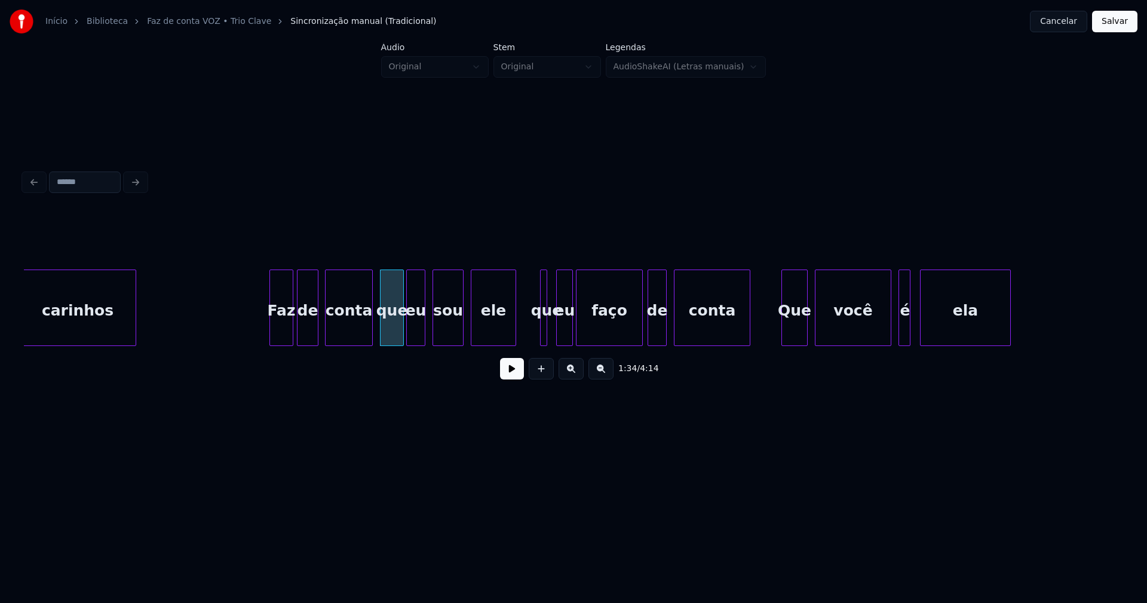
click at [563, 340] on div "eu" at bounding box center [565, 310] width 16 height 81
click at [552, 343] on div "carinhos Faz de conta que eu sou ele que eu faço de conta Que você é ela" at bounding box center [573, 307] width 1099 height 76
click at [541, 335] on div at bounding box center [542, 307] width 4 height 75
click at [513, 374] on button at bounding box center [512, 369] width 24 height 22
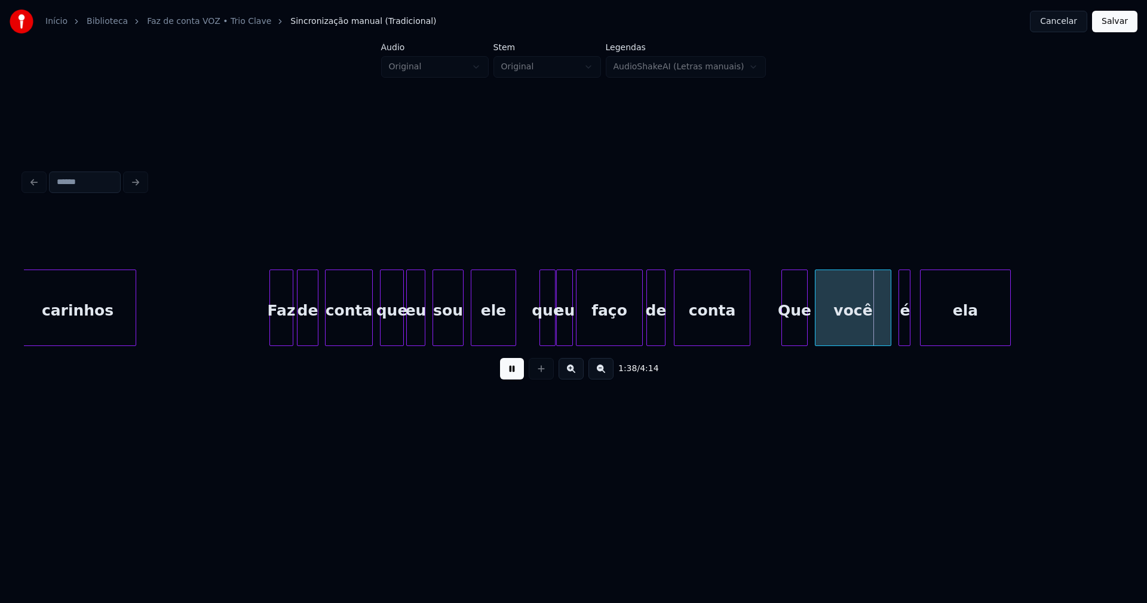
click at [656, 337] on div "de" at bounding box center [656, 310] width 18 height 81
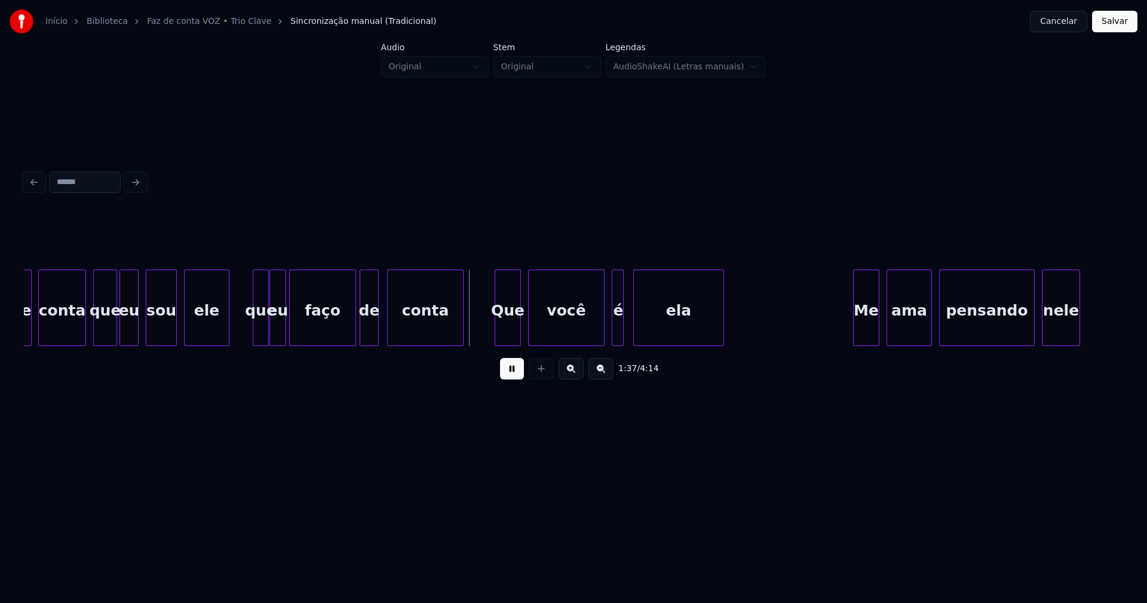
scroll to position [0, 11321]
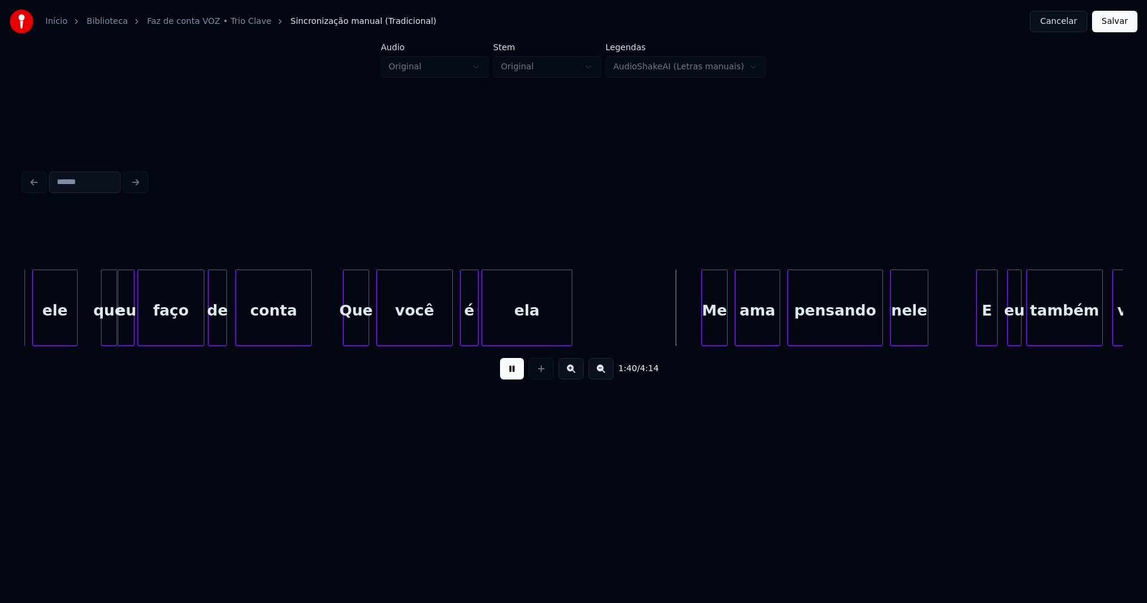
click at [477, 332] on div at bounding box center [476, 307] width 4 height 75
click at [457, 330] on div at bounding box center [458, 307] width 4 height 75
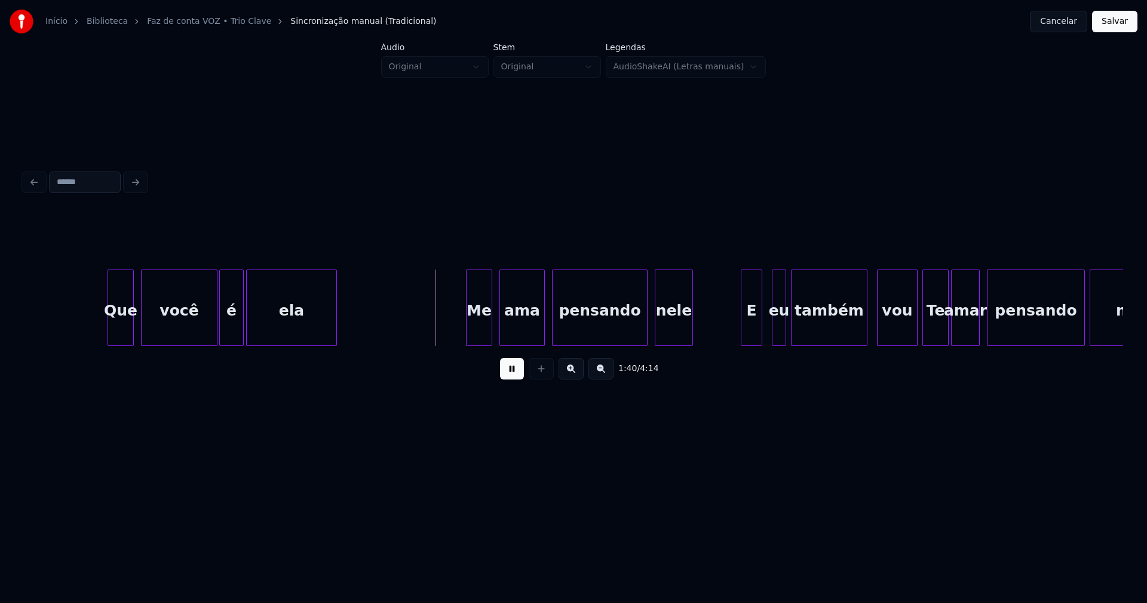
scroll to position [0, 11658]
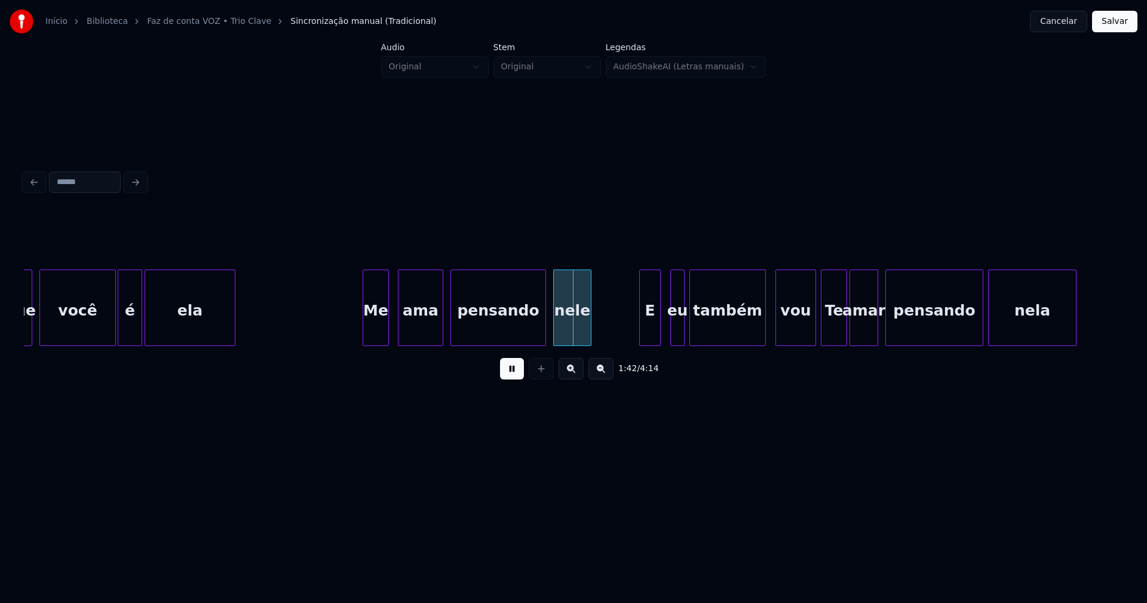
click at [382, 333] on div "Me" at bounding box center [375, 310] width 25 height 81
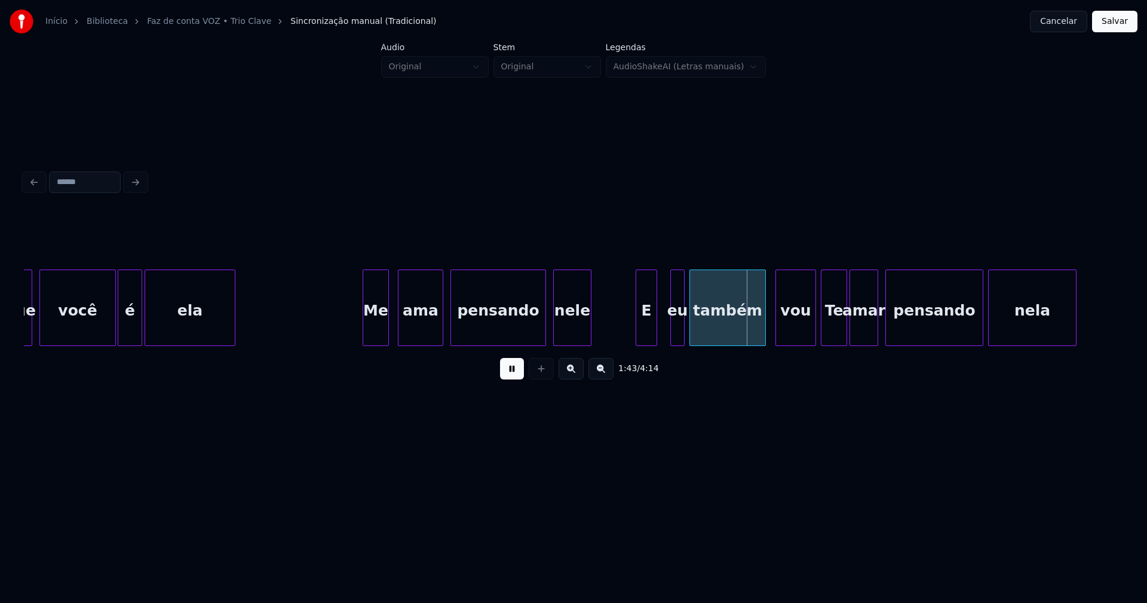
click at [646, 331] on div "E" at bounding box center [646, 310] width 20 height 81
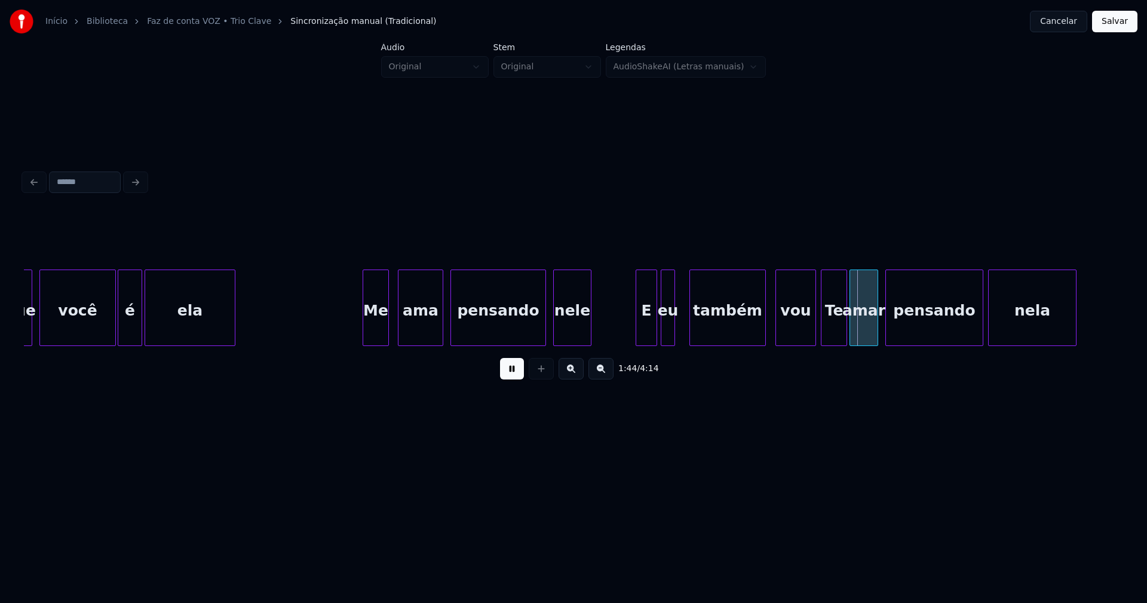
click at [670, 336] on div "eu" at bounding box center [667, 310] width 13 height 81
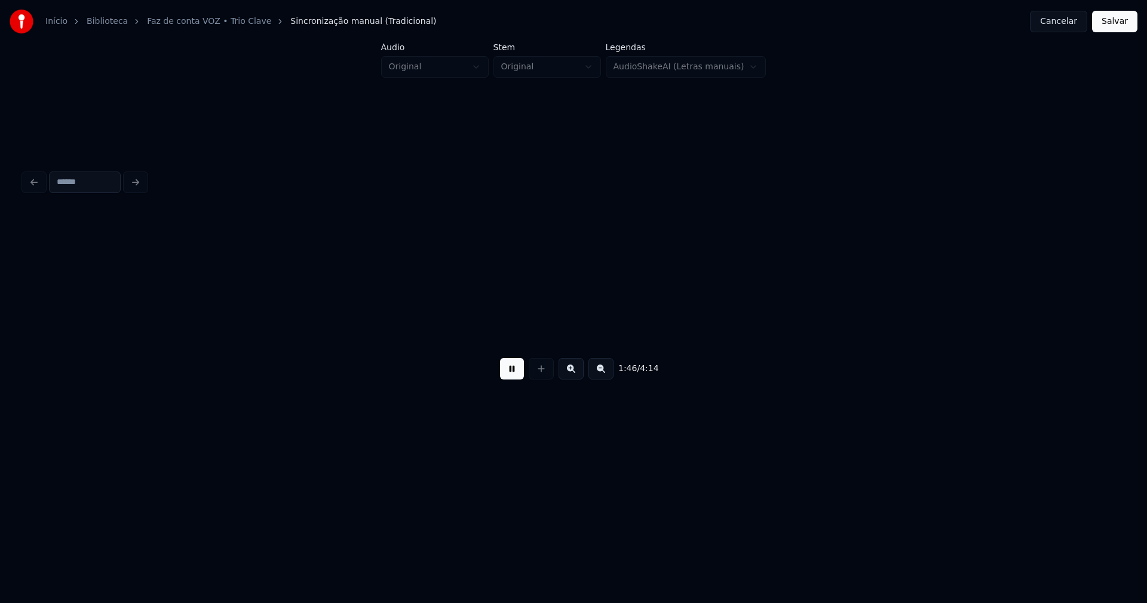
scroll to position [0, 12757]
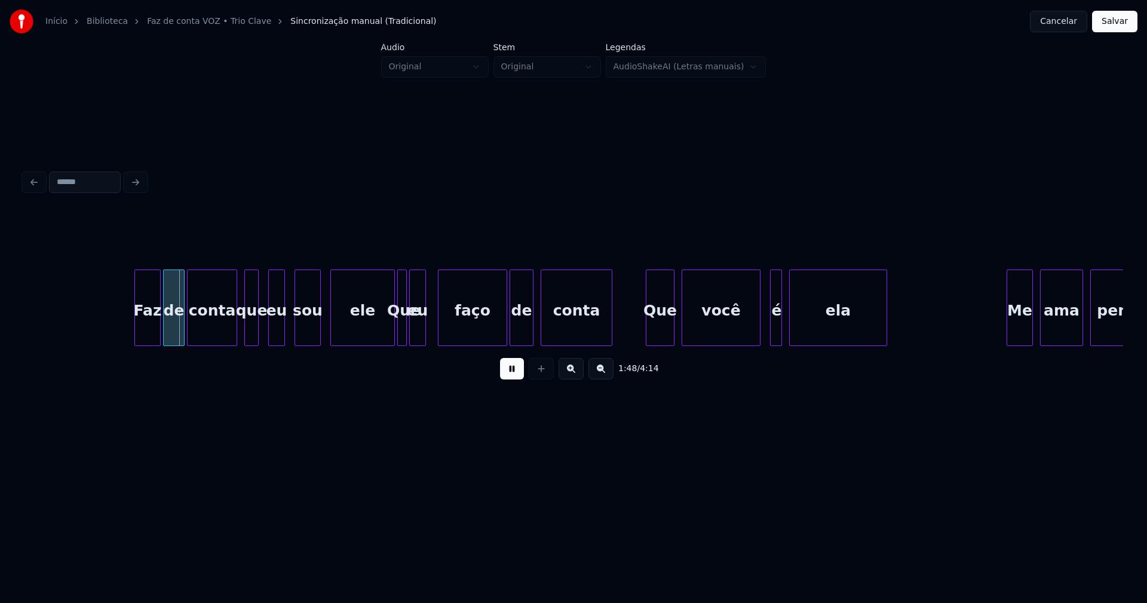
click at [812, 333] on div "ela" at bounding box center [838, 310] width 97 height 81
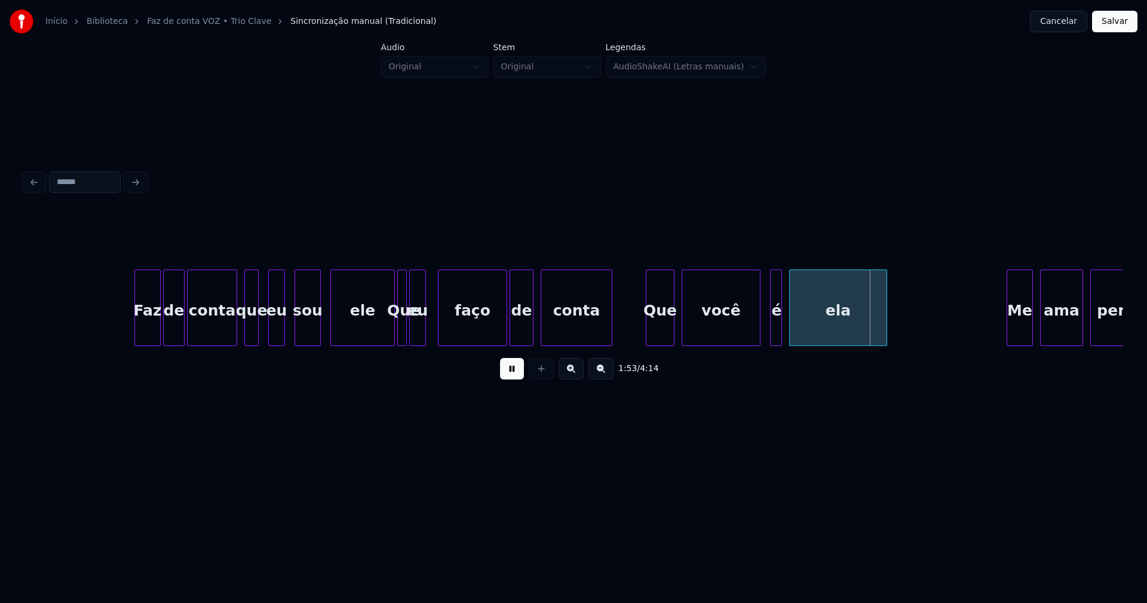
click at [514, 379] on button at bounding box center [512, 369] width 24 height 22
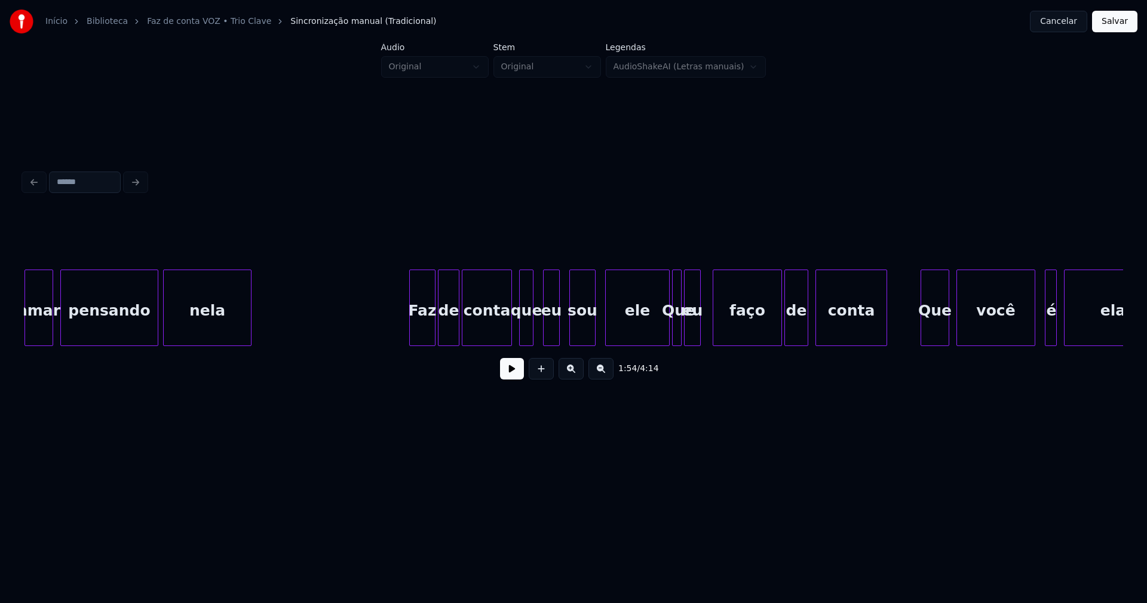
scroll to position [0, 12213]
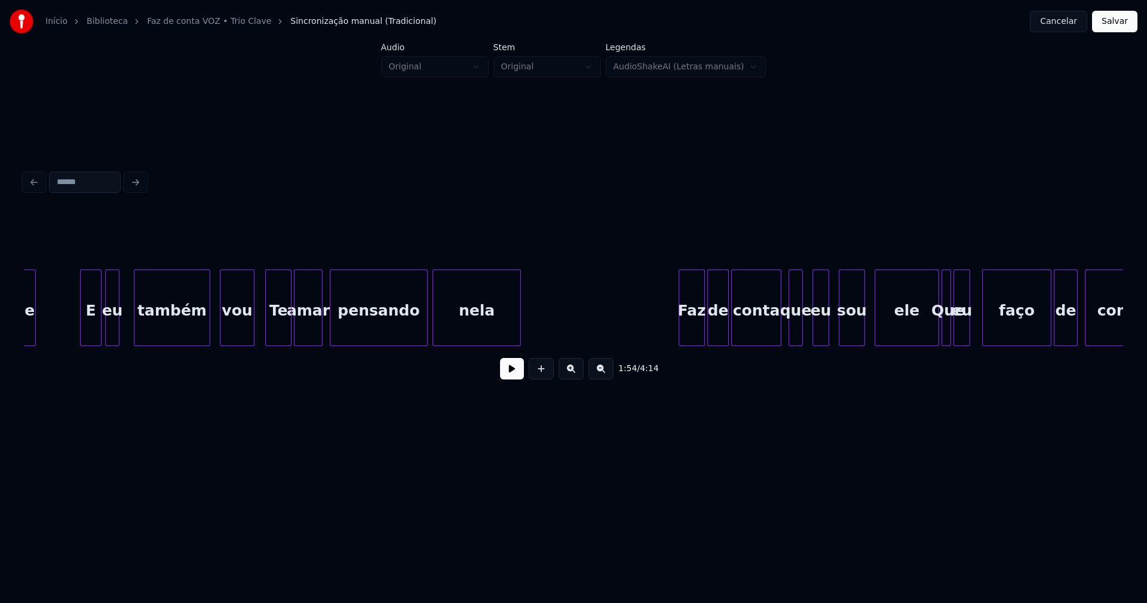
click at [253, 330] on div at bounding box center [252, 307] width 4 height 75
click at [517, 378] on button at bounding box center [512, 369] width 24 height 22
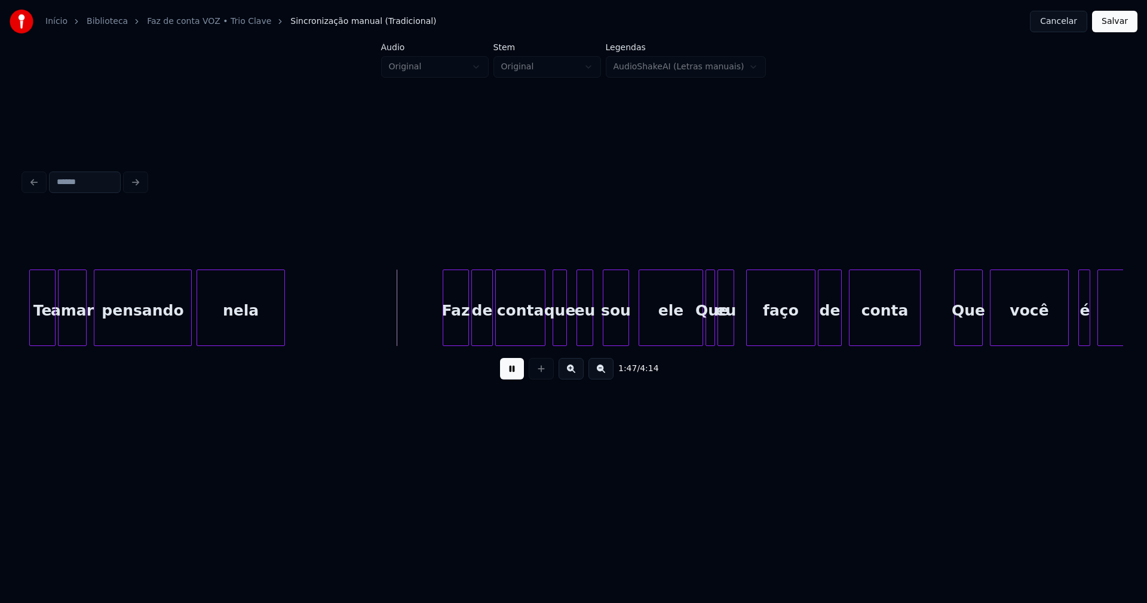
scroll to position [0, 12466]
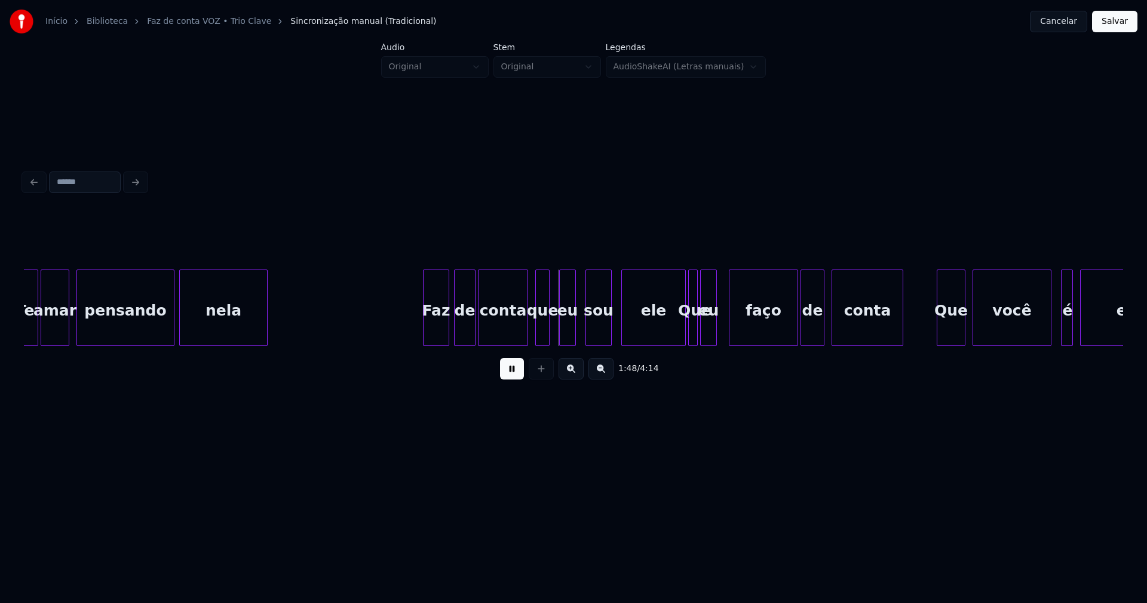
click at [435, 326] on div "Faz" at bounding box center [435, 310] width 25 height 81
click at [670, 340] on div "ele" at bounding box center [646, 307] width 51 height 76
click at [718, 333] on div "eu" at bounding box center [717, 310] width 16 height 81
click at [705, 333] on div at bounding box center [705, 307] width 4 height 75
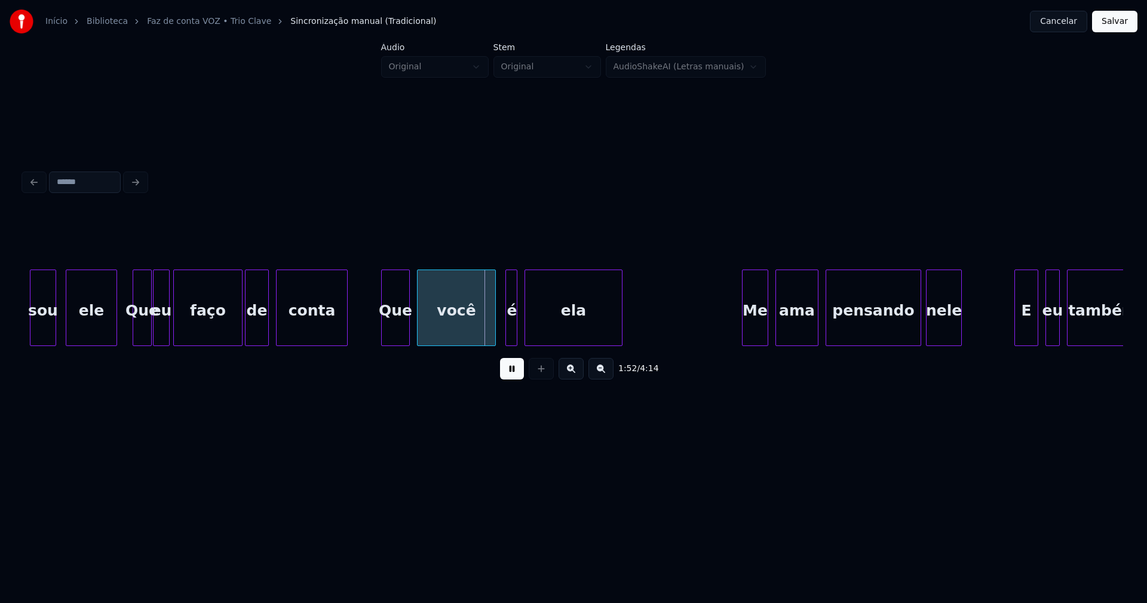
scroll to position [0, 13038]
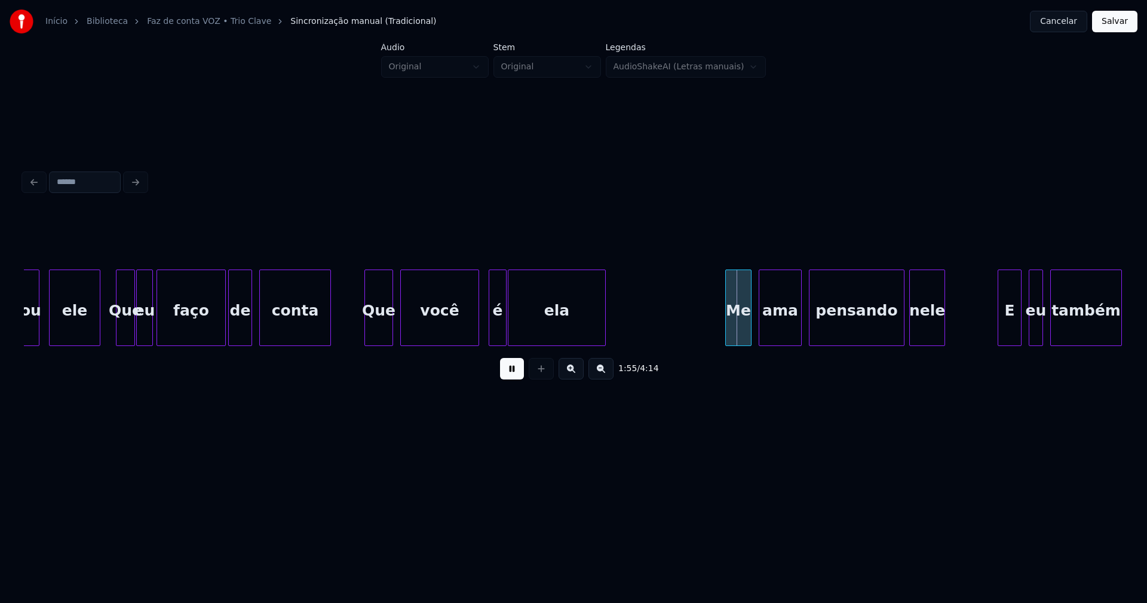
click at [503, 332] on div at bounding box center [504, 307] width 4 height 75
click at [484, 331] on div at bounding box center [485, 307] width 4 height 75
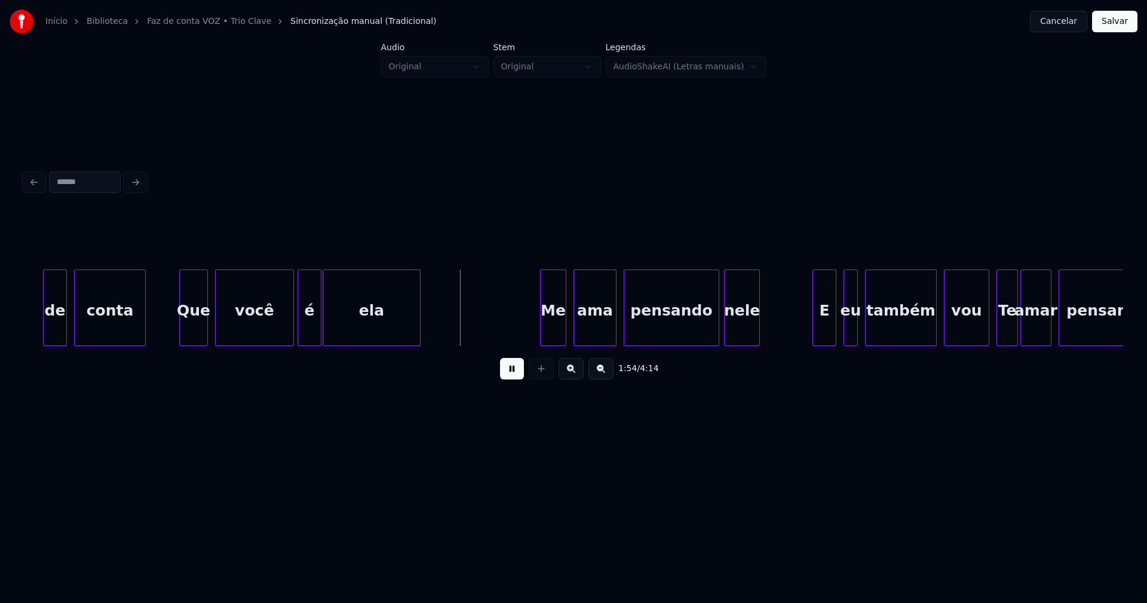
scroll to position [0, 13308]
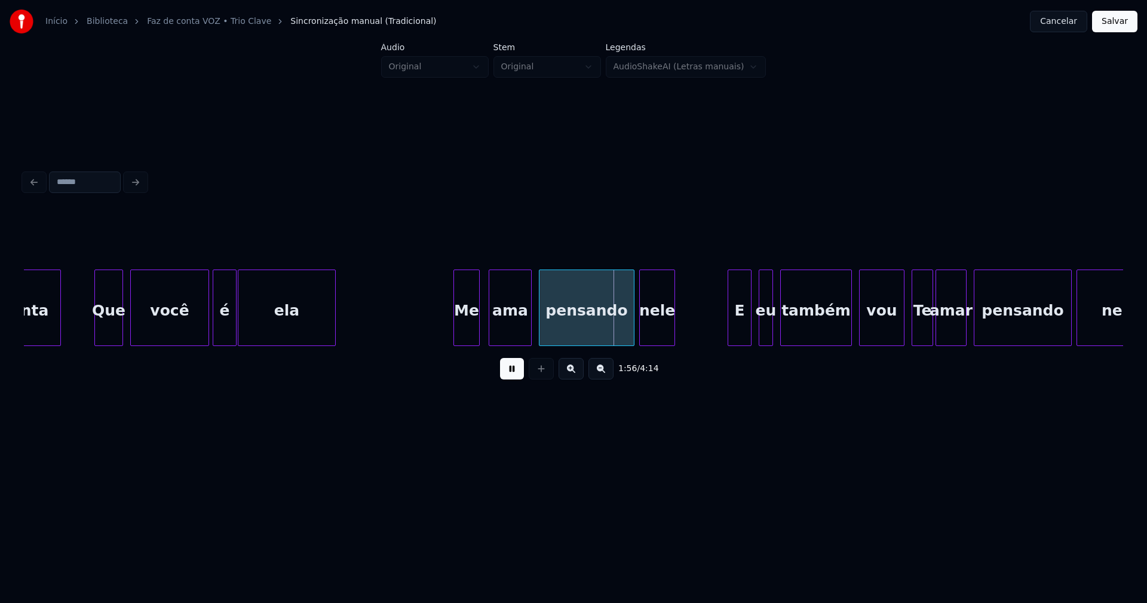
click at [466, 336] on div "Me" at bounding box center [466, 310] width 25 height 81
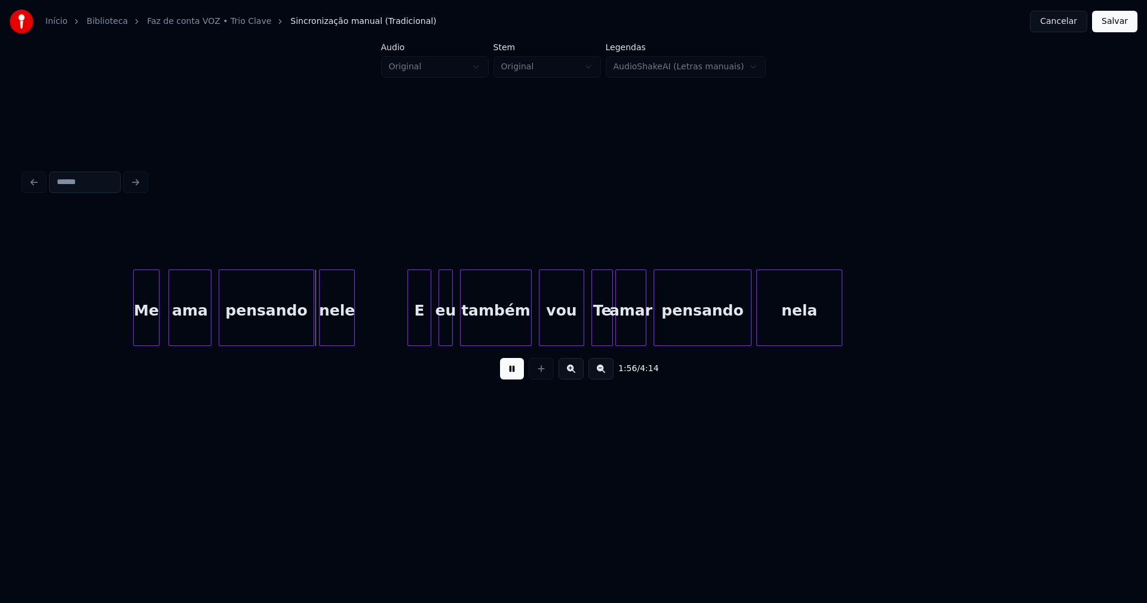
scroll to position [0, 13645]
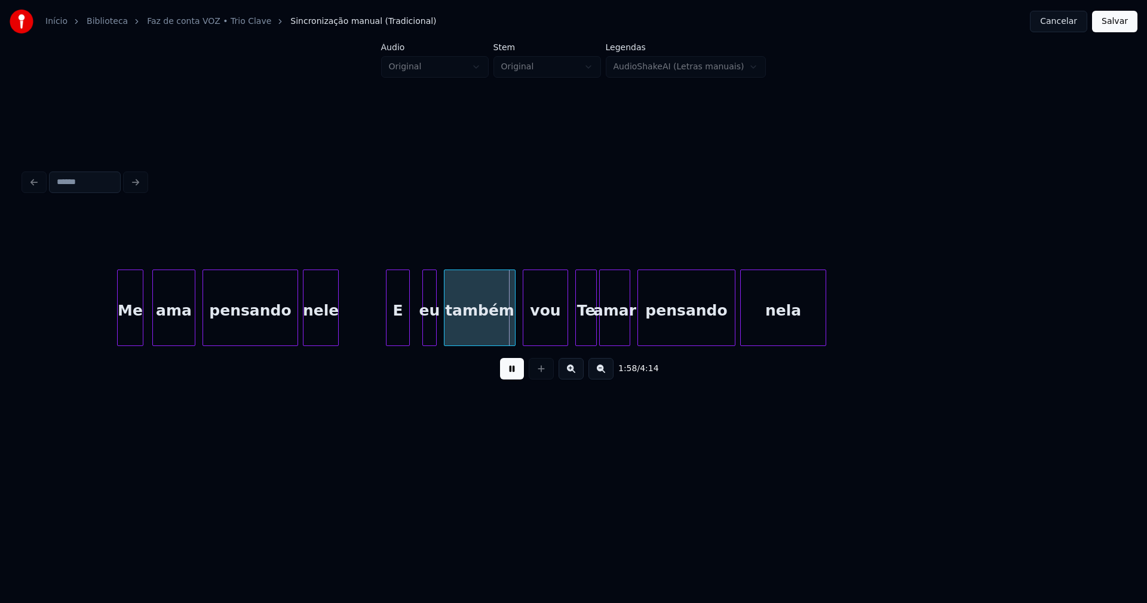
click at [402, 337] on div "E" at bounding box center [397, 310] width 23 height 81
click at [441, 331] on div at bounding box center [443, 307] width 4 height 75
click at [423, 342] on div "Me ama pensando nele E eu também vou Te amar pensando nela" at bounding box center [573, 307] width 1099 height 76
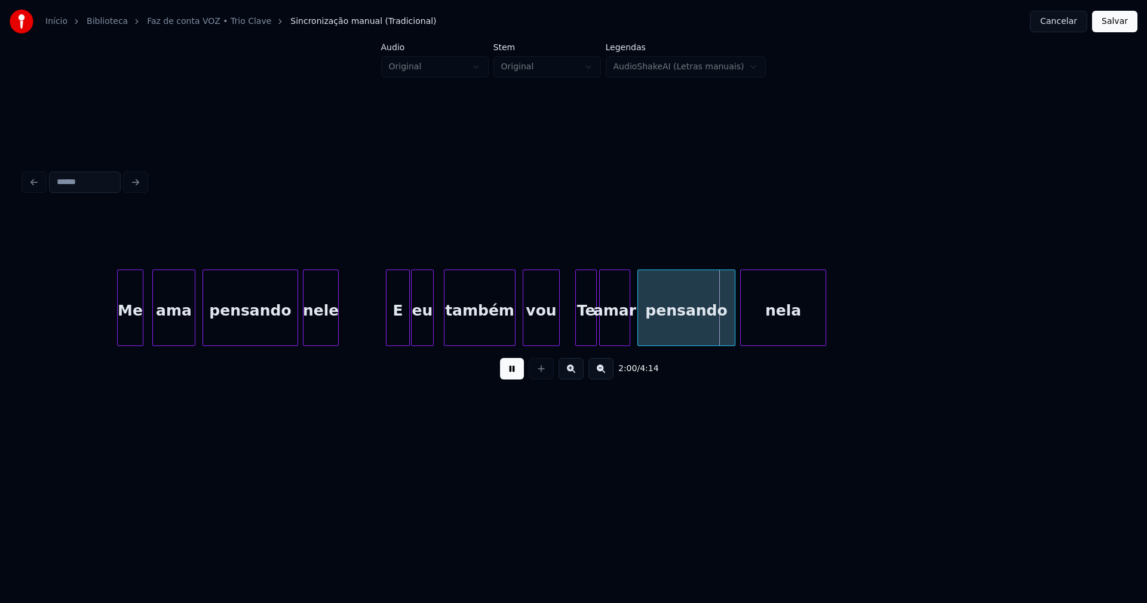
click at [556, 337] on div at bounding box center [557, 307] width 4 height 75
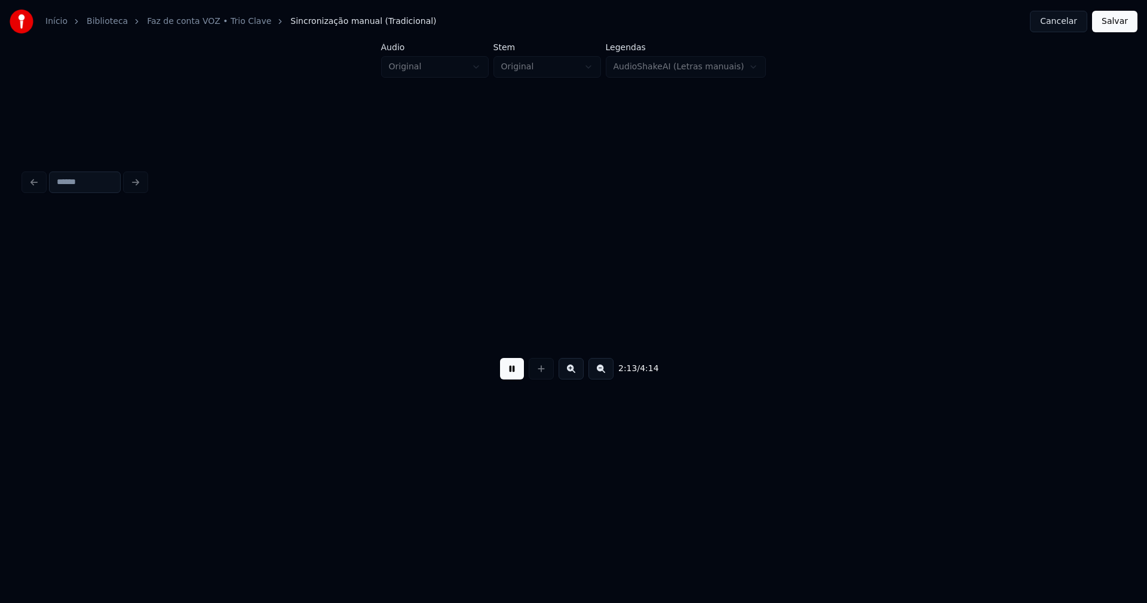
scroll to position [0, 15906]
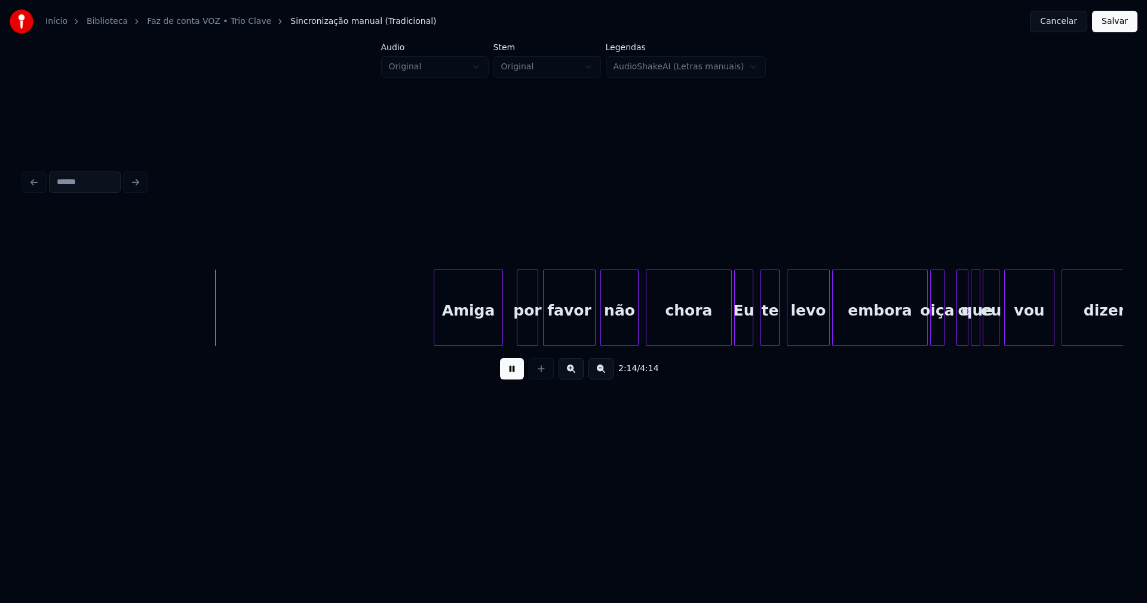
click at [460, 326] on div "Amiga" at bounding box center [468, 310] width 68 height 81
click at [525, 332] on div "por" at bounding box center [525, 310] width 20 height 81
click at [722, 334] on div at bounding box center [722, 307] width 4 height 75
click at [741, 329] on div "Eu" at bounding box center [741, 310] width 18 height 81
click at [715, 336] on div at bounding box center [714, 307] width 4 height 75
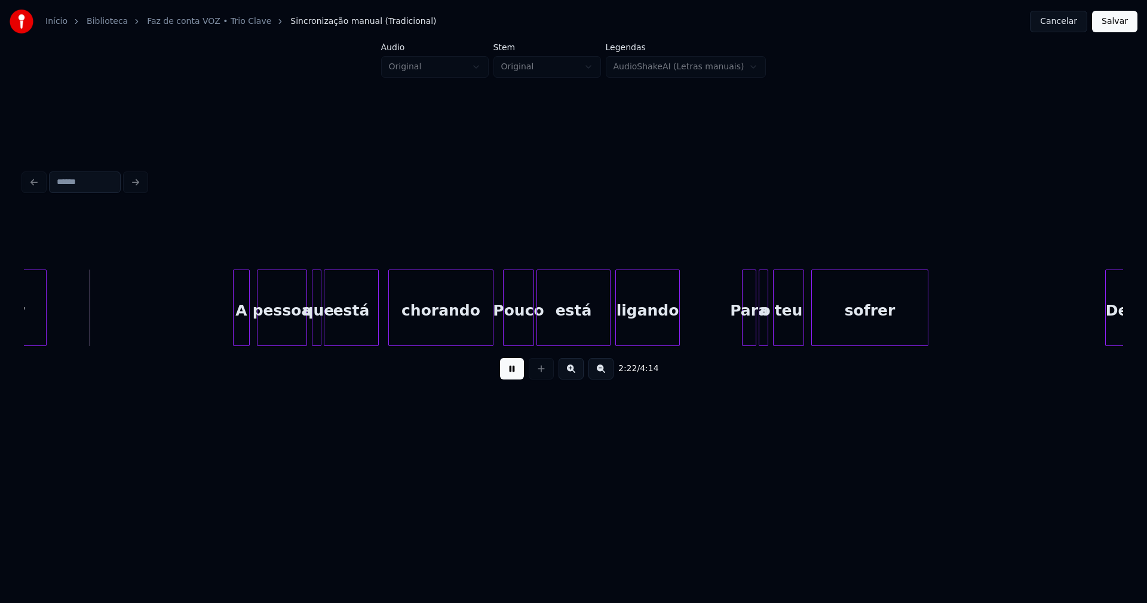
scroll to position [0, 16714]
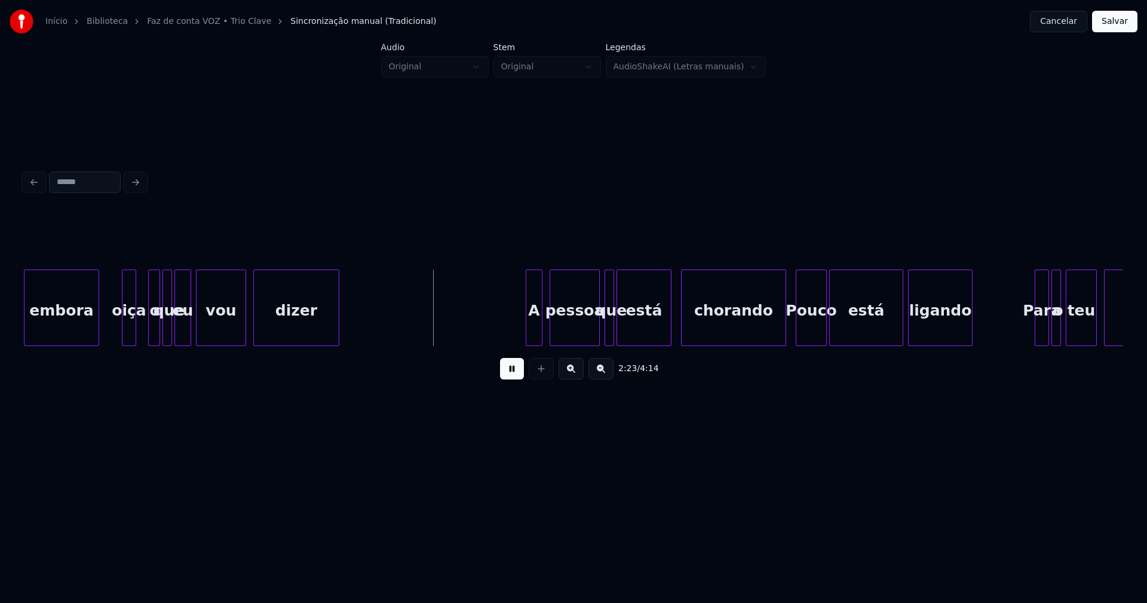
click at [96, 333] on div at bounding box center [97, 307] width 4 height 75
click at [119, 331] on div "oiça" at bounding box center [118, 310] width 13 height 81
click at [142, 327] on div at bounding box center [144, 307] width 4 height 75
click at [143, 327] on div "o" at bounding box center [143, 310] width 20 height 81
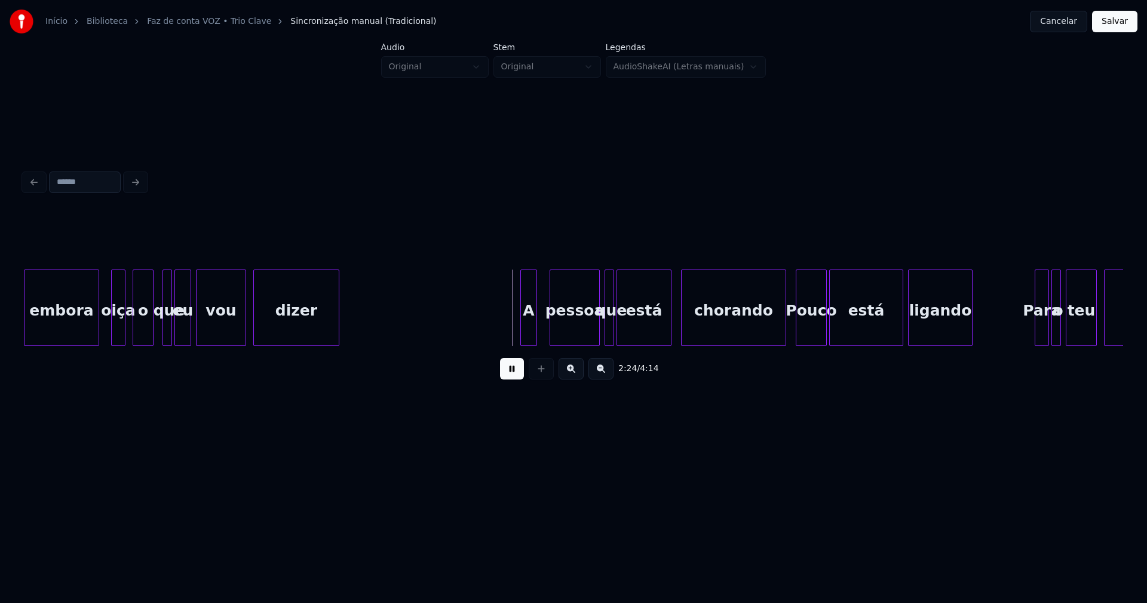
click at [527, 323] on div "A" at bounding box center [529, 310] width 16 height 81
click at [635, 333] on div at bounding box center [636, 307] width 4 height 75
click at [628, 333] on div at bounding box center [629, 307] width 4 height 75
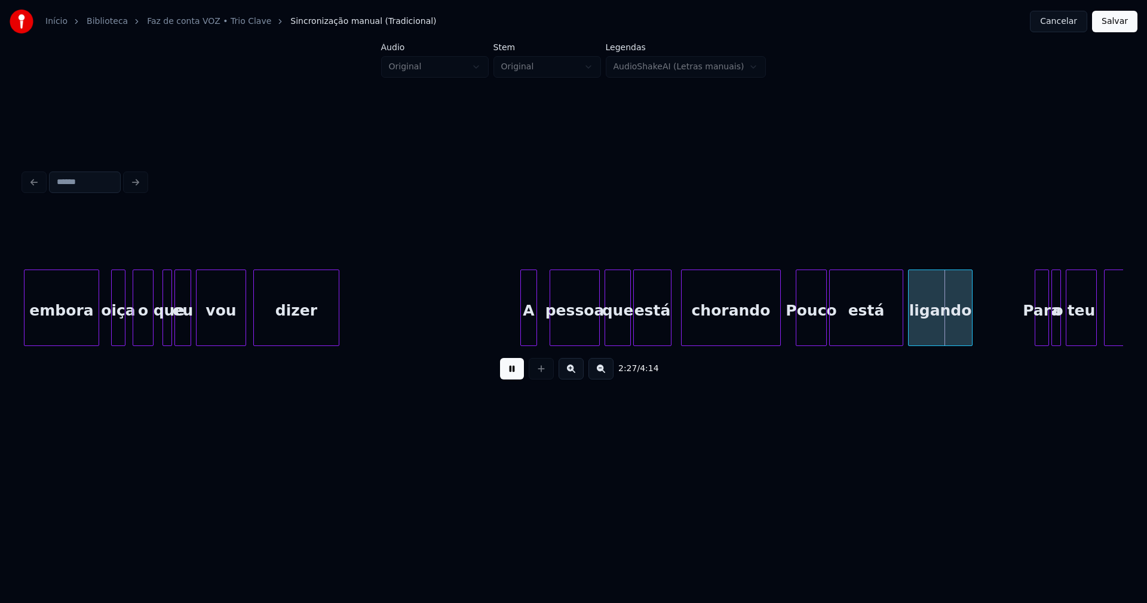
click at [778, 333] on div at bounding box center [778, 307] width 4 height 75
click at [808, 331] on div "Pouco" at bounding box center [809, 310] width 30 height 81
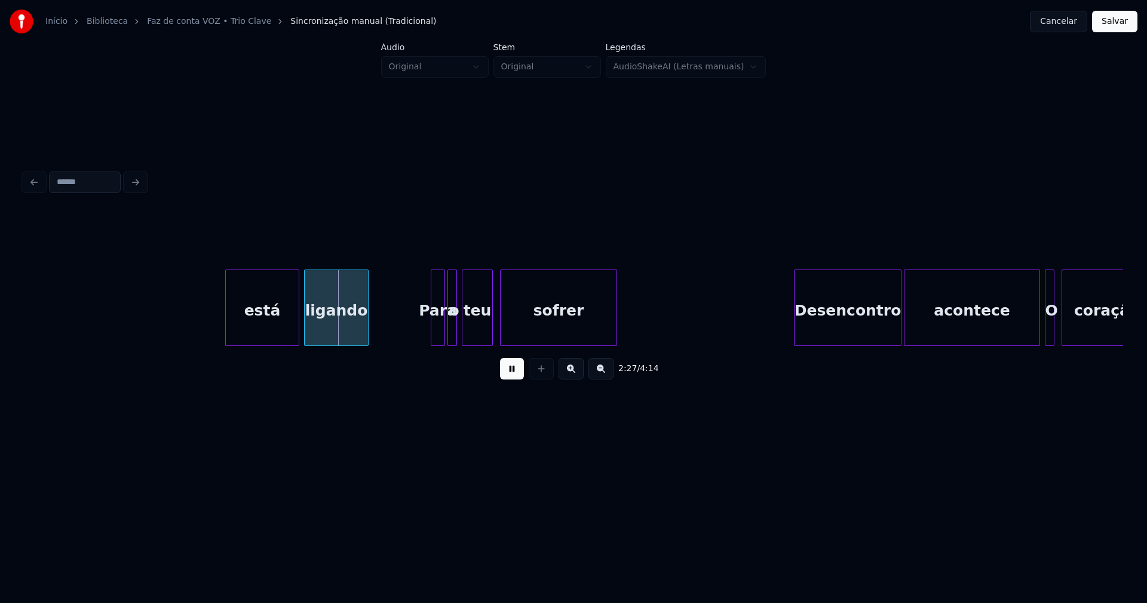
scroll to position [0, 17553]
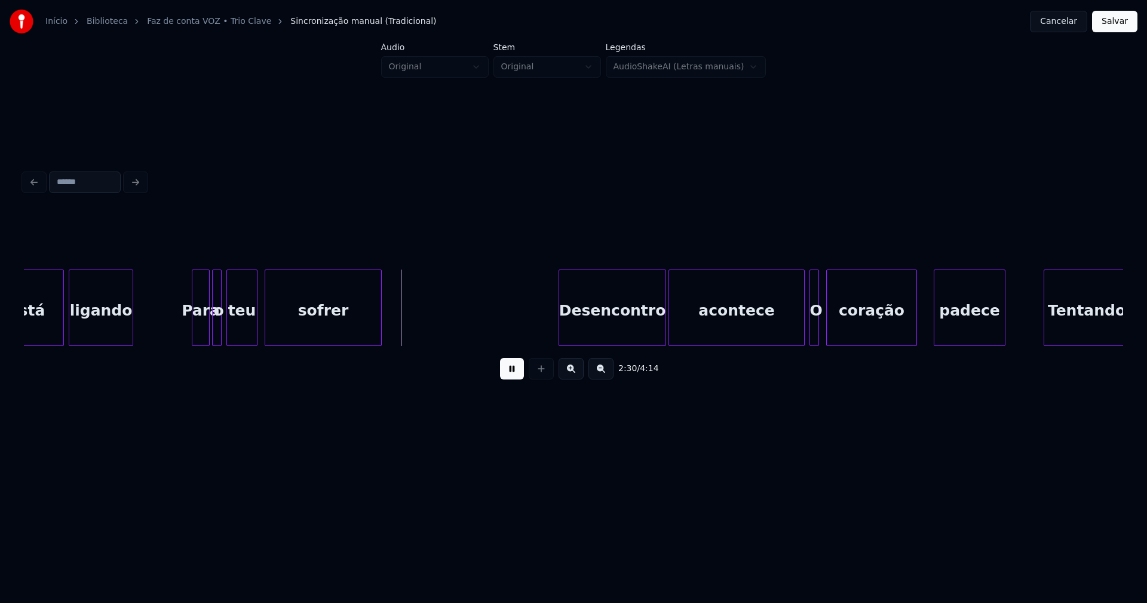
click at [194, 325] on div at bounding box center [194, 307] width 4 height 75
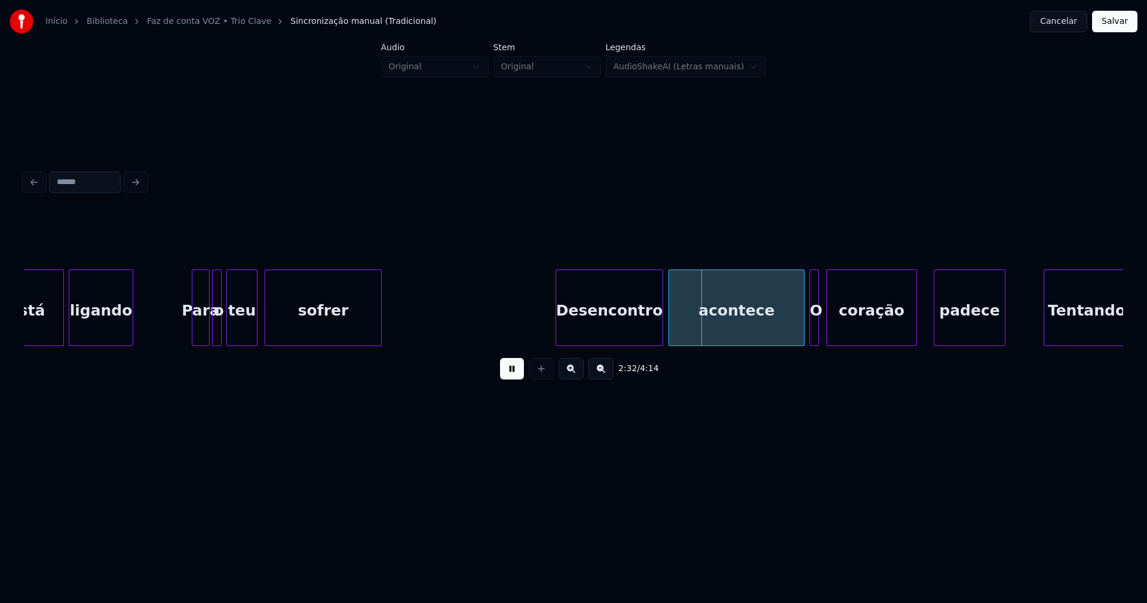
click at [602, 326] on div "Desencontro" at bounding box center [609, 310] width 106 height 81
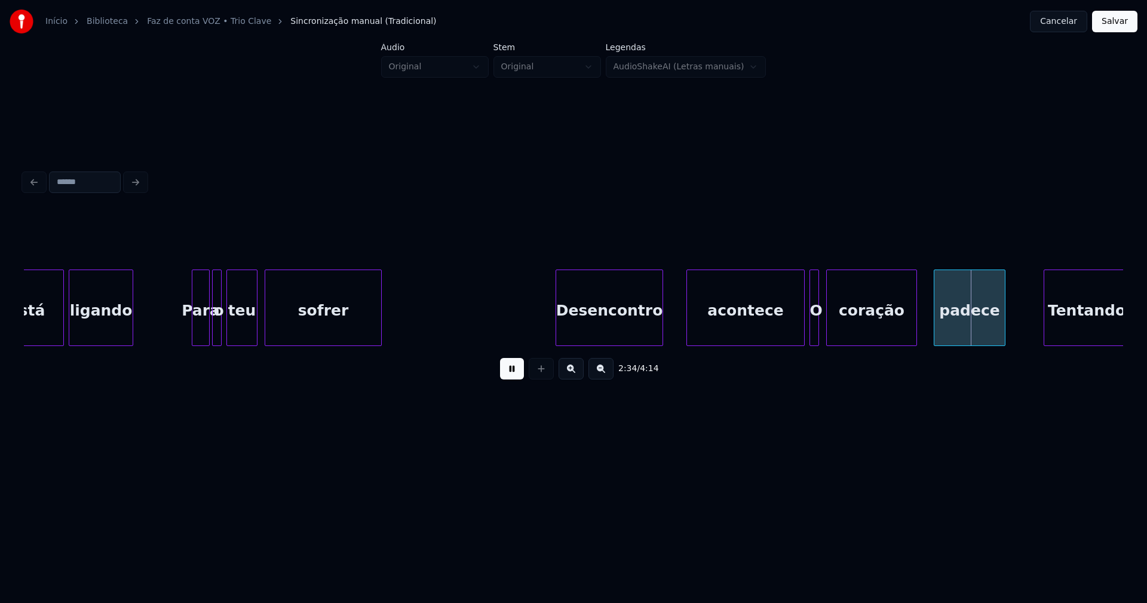
click at [687, 334] on div at bounding box center [689, 307] width 4 height 75
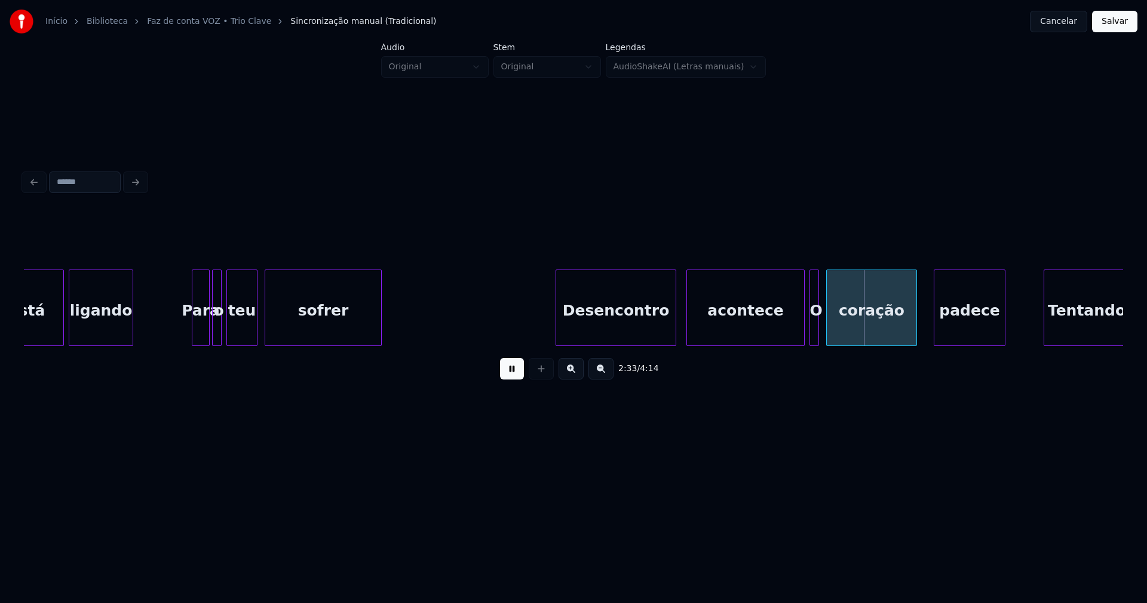
click at [673, 331] on div at bounding box center [674, 307] width 4 height 75
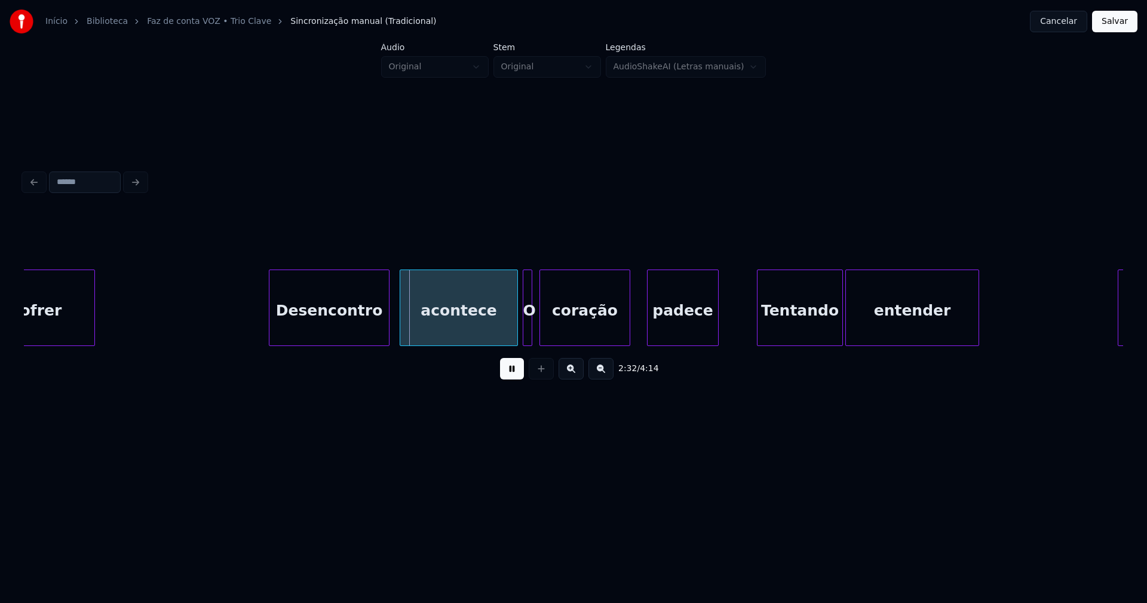
scroll to position [0, 17856]
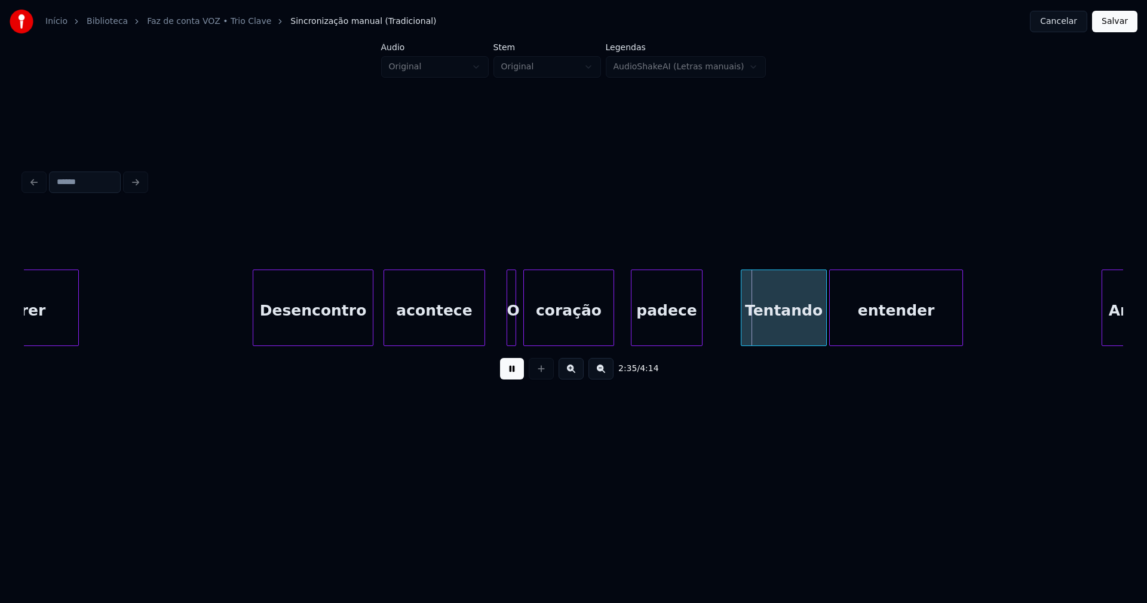
click at [481, 337] on div at bounding box center [483, 307] width 4 height 75
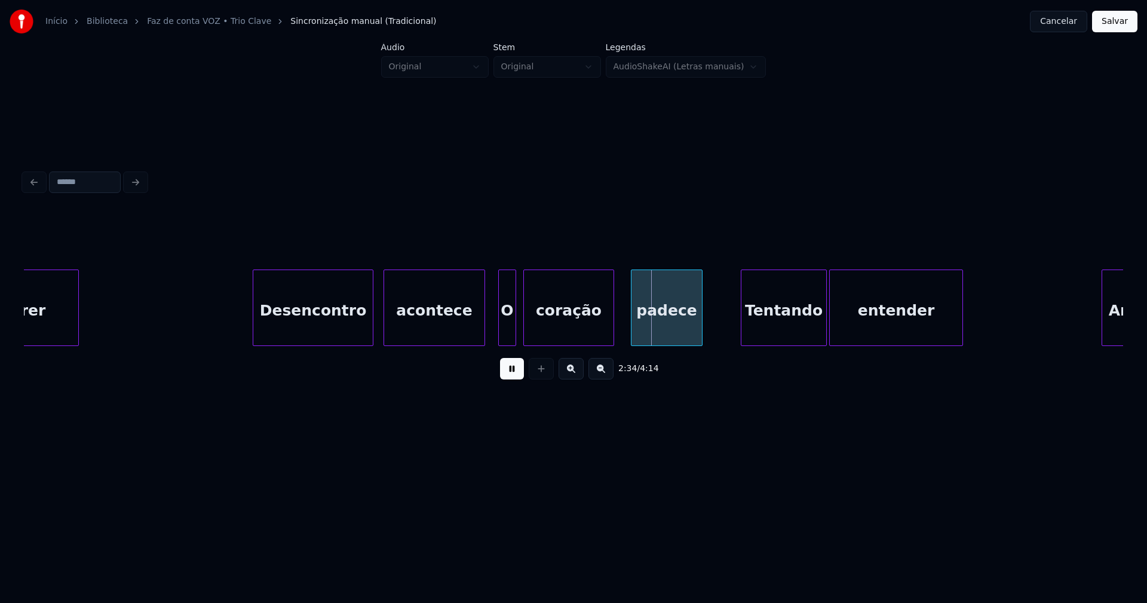
click at [499, 328] on div at bounding box center [501, 307] width 4 height 75
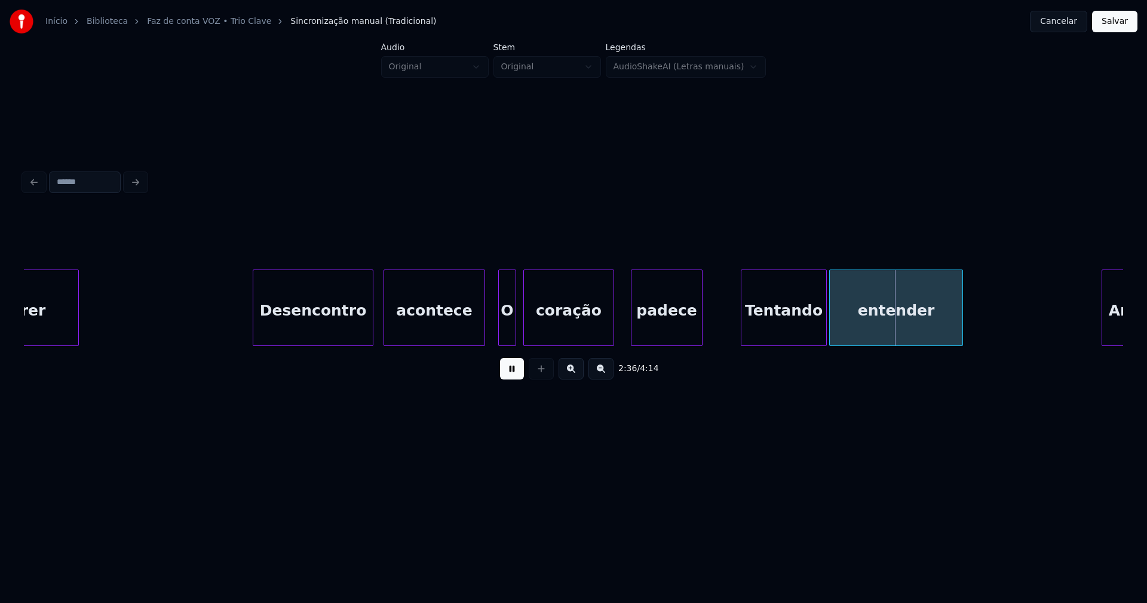
click at [507, 327] on div "O" at bounding box center [507, 310] width 17 height 81
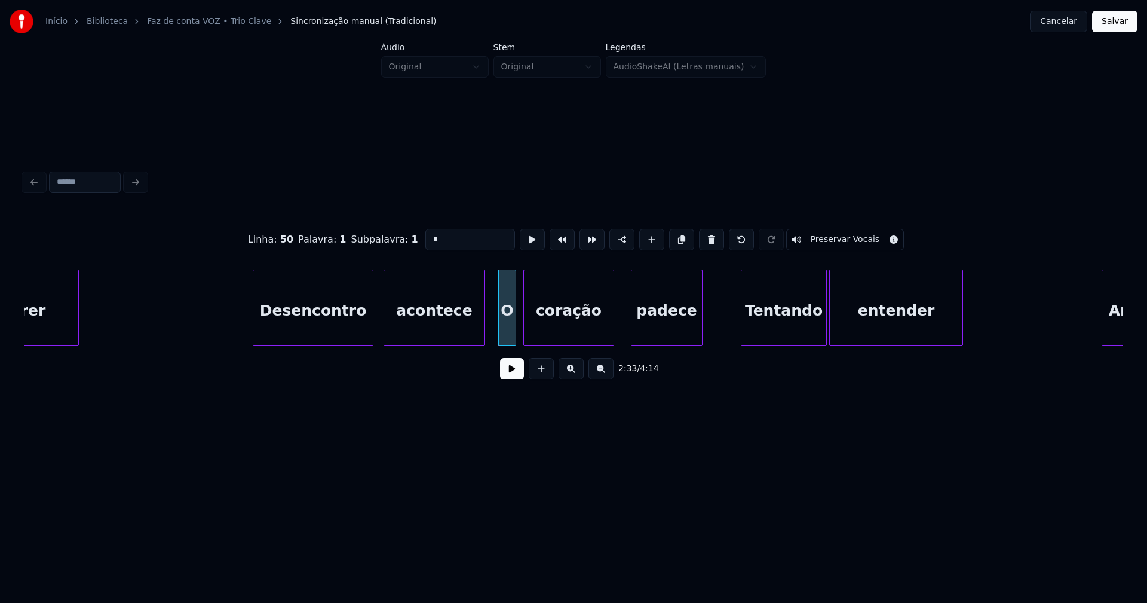
click at [512, 376] on button at bounding box center [512, 369] width 24 height 22
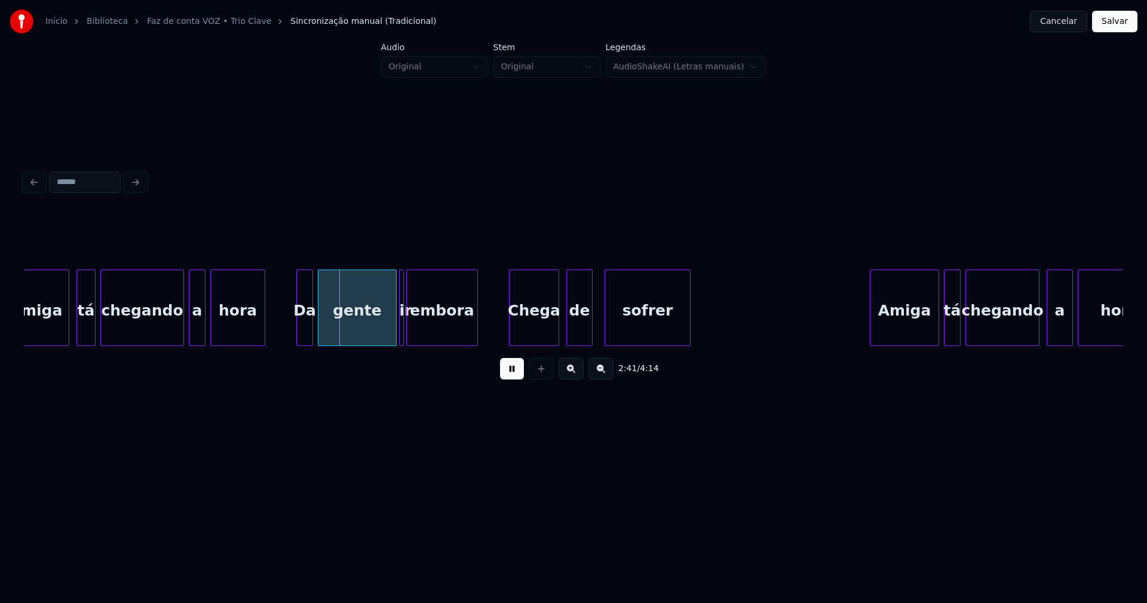
drag, startPoint x: 510, startPoint y: 379, endPoint x: 536, endPoint y: 372, distance: 27.4
click at [512, 379] on button at bounding box center [512, 369] width 24 height 22
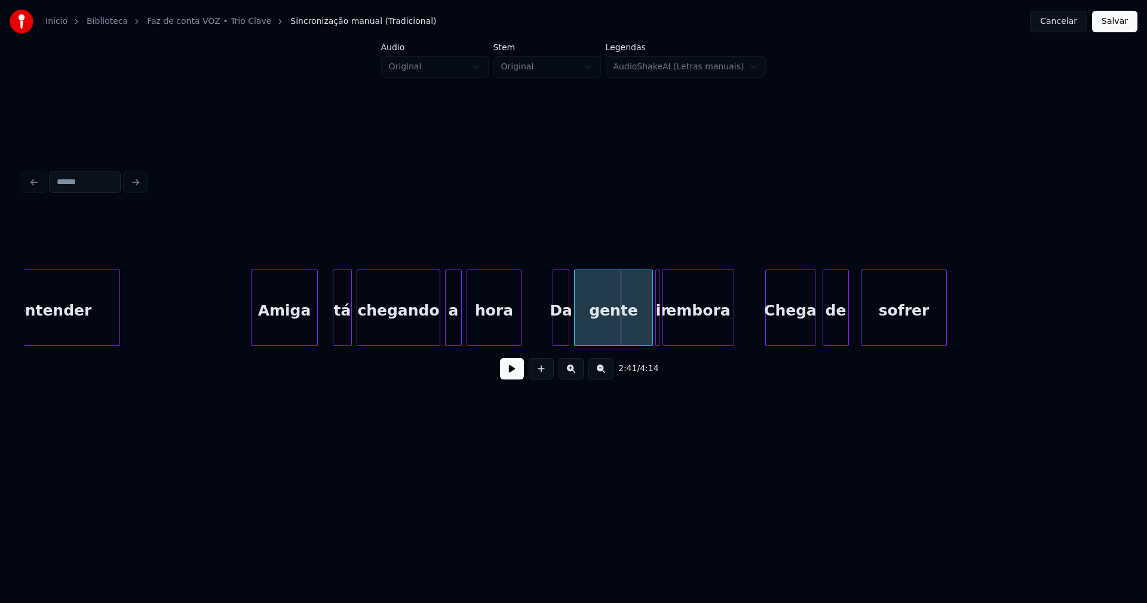
click at [295, 326] on div "Amiga" at bounding box center [284, 310] width 66 height 81
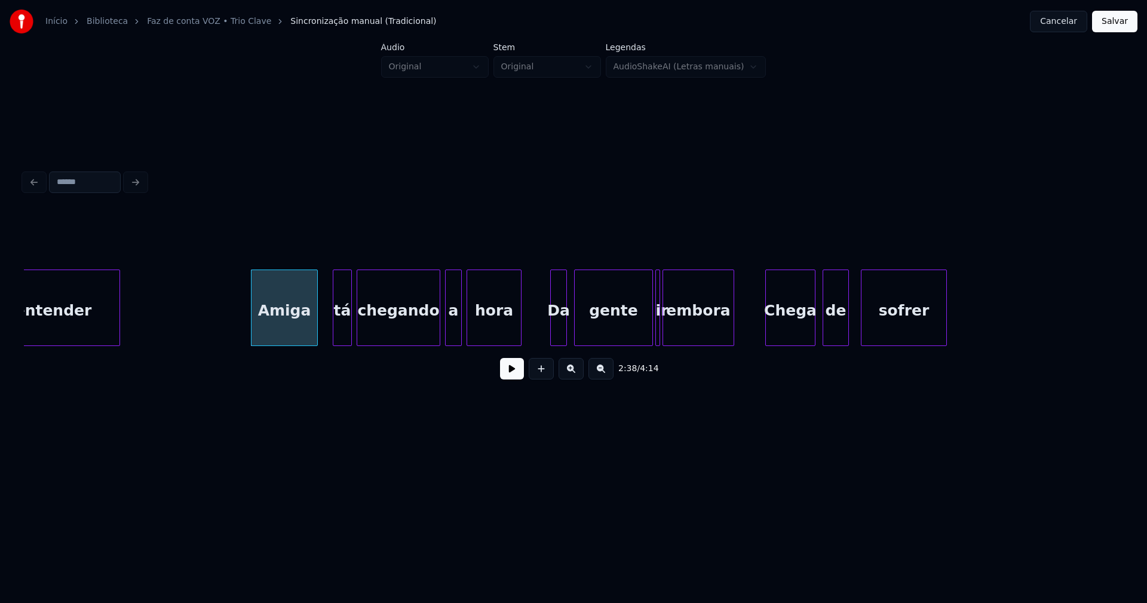
click at [557, 335] on div "Da" at bounding box center [559, 310] width 16 height 81
click at [683, 330] on div at bounding box center [684, 307] width 4 height 75
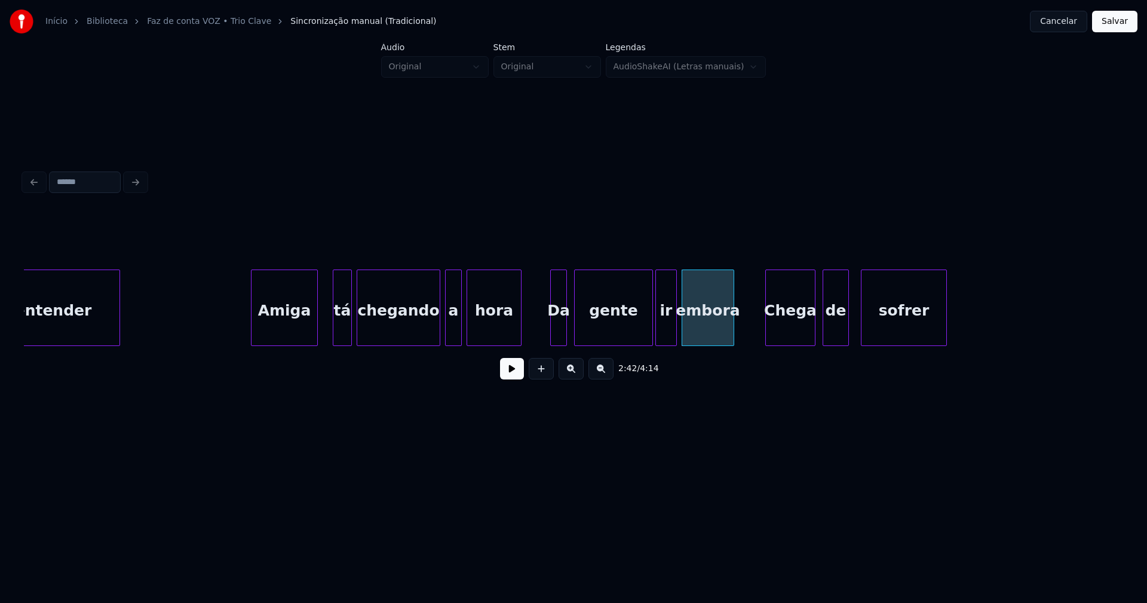
click at [675, 328] on div at bounding box center [675, 307] width 4 height 75
drag, startPoint x: 536, startPoint y: 330, endPoint x: 524, endPoint y: 355, distance: 28.3
click at [513, 369] on button at bounding box center [512, 369] width 24 height 22
click at [507, 375] on button at bounding box center [512, 369] width 24 height 22
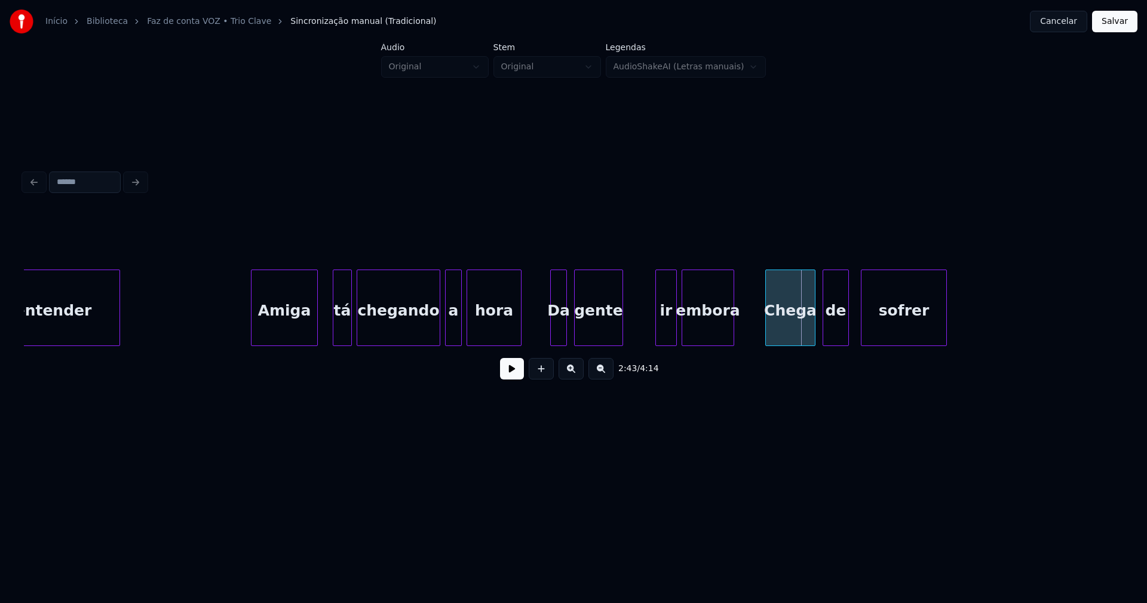
click at [619, 339] on div at bounding box center [621, 307] width 4 height 75
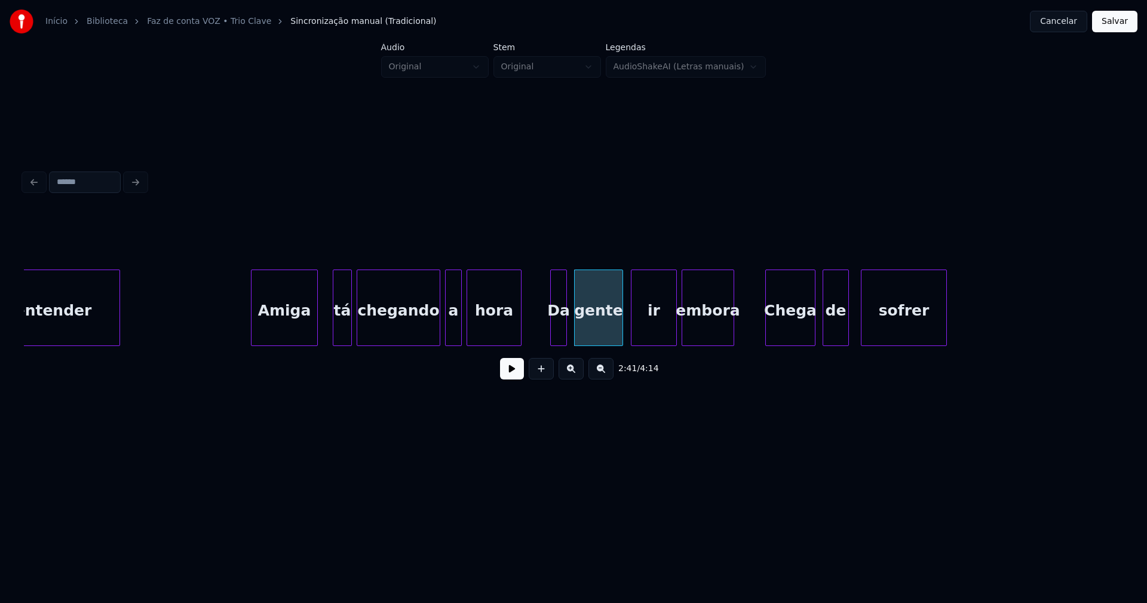
click at [632, 334] on div at bounding box center [633, 307] width 4 height 75
click at [519, 372] on button at bounding box center [512, 369] width 24 height 22
click at [784, 339] on div "Chega" at bounding box center [786, 310] width 49 height 81
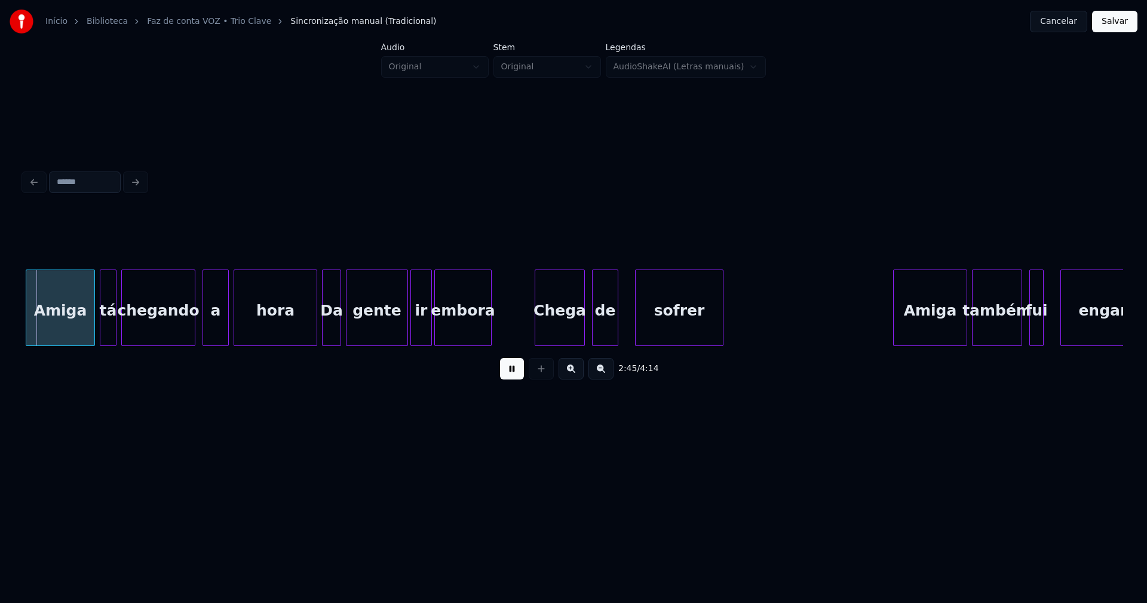
scroll to position [0, 19497]
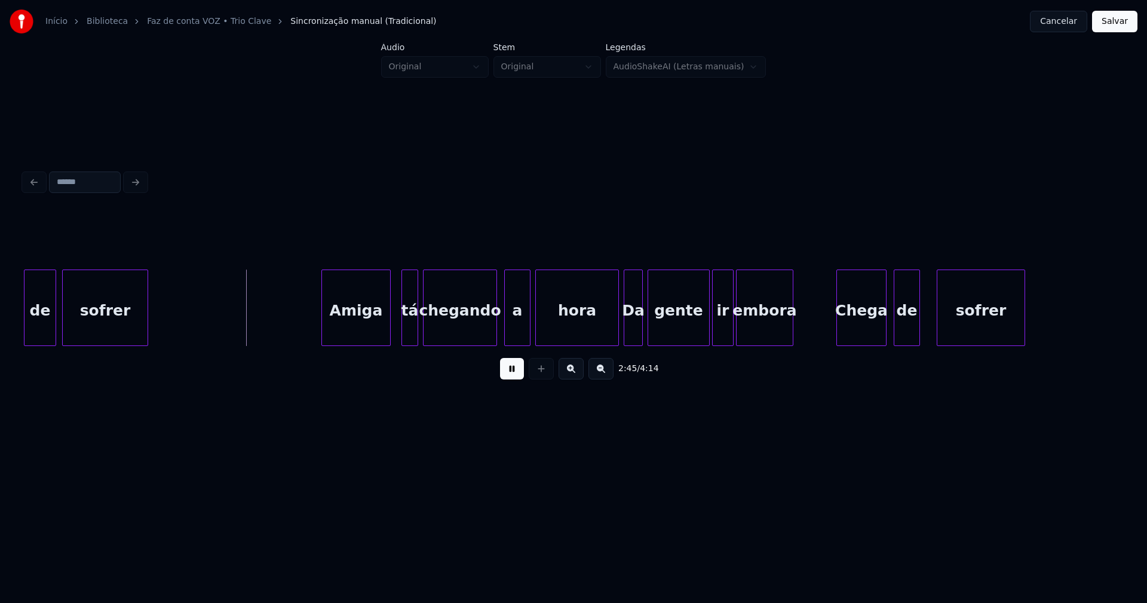
click at [356, 329] on div "Amiga" at bounding box center [356, 310] width 68 height 81
click at [610, 334] on div at bounding box center [610, 307] width 4 height 75
click at [929, 323] on div at bounding box center [931, 307] width 4 height 75
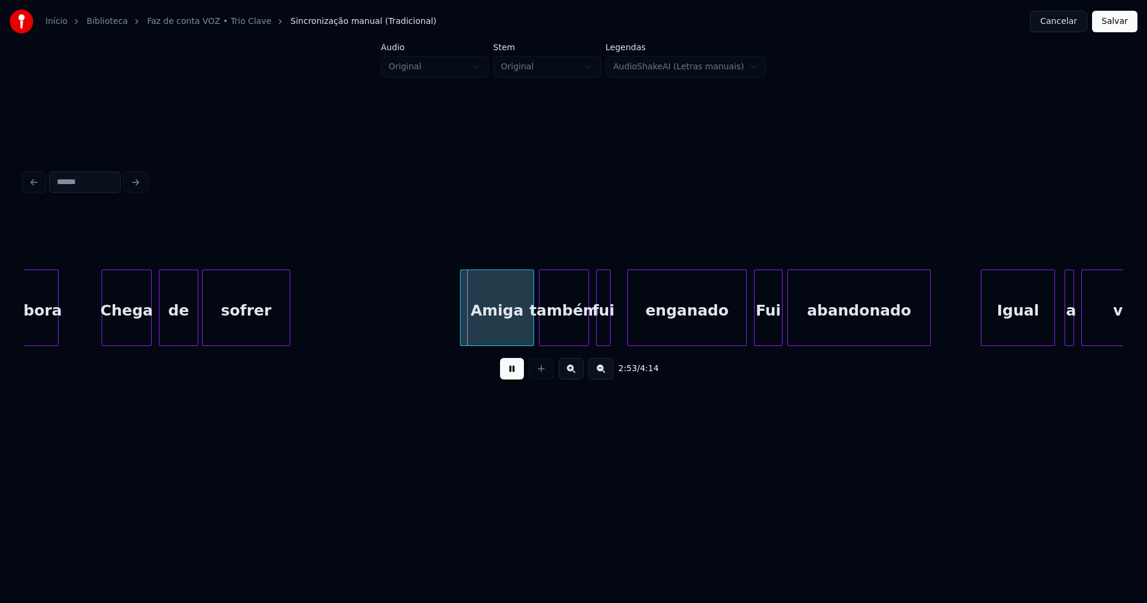
scroll to position [0, 20249]
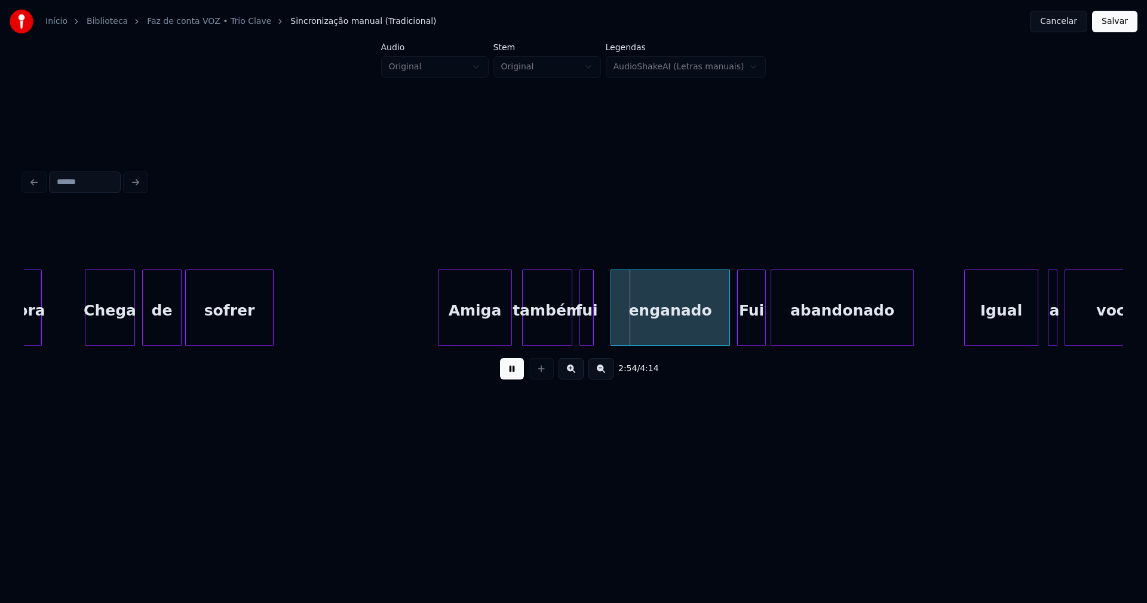
click at [469, 326] on div "Amiga" at bounding box center [474, 310] width 73 height 81
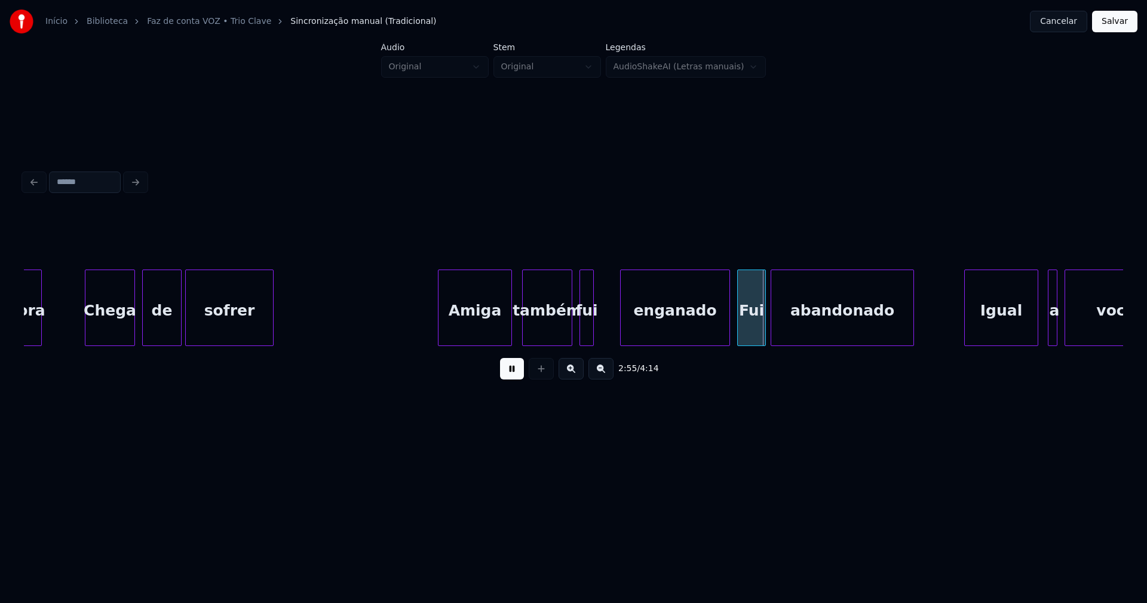
click at [622, 325] on div at bounding box center [623, 307] width 4 height 75
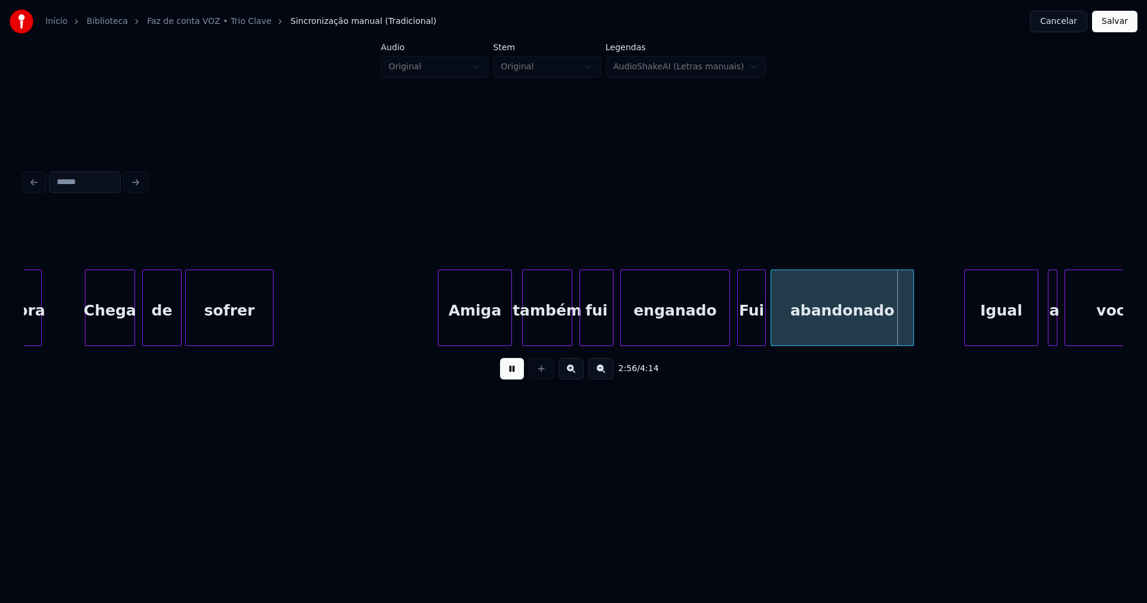
click at [612, 321] on div at bounding box center [611, 307] width 4 height 75
click at [718, 330] on div at bounding box center [719, 307] width 4 height 75
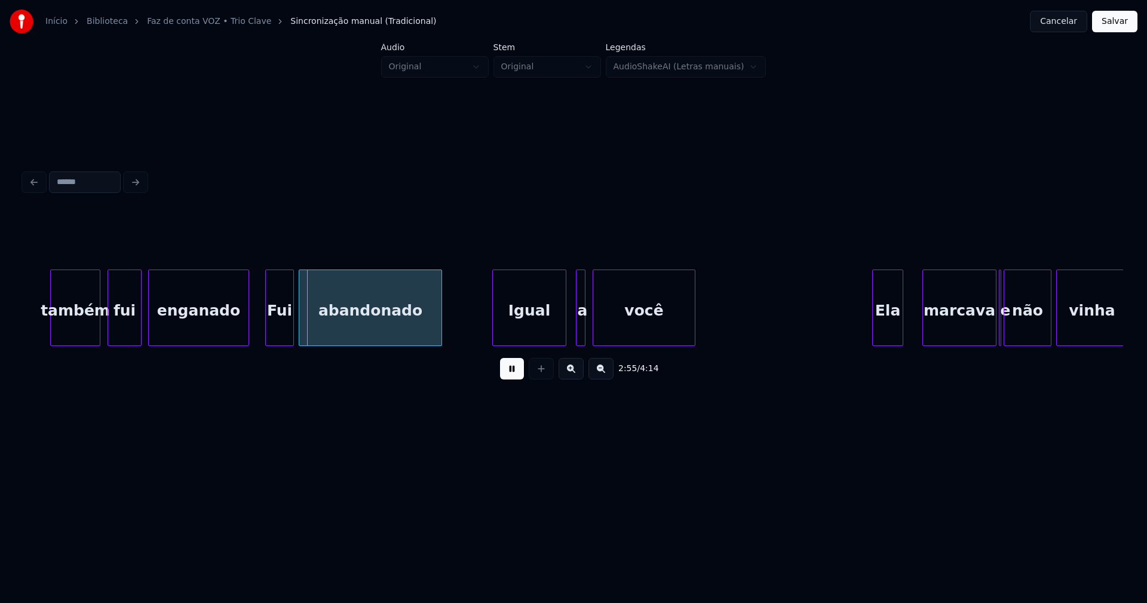
scroll to position [0, 20771]
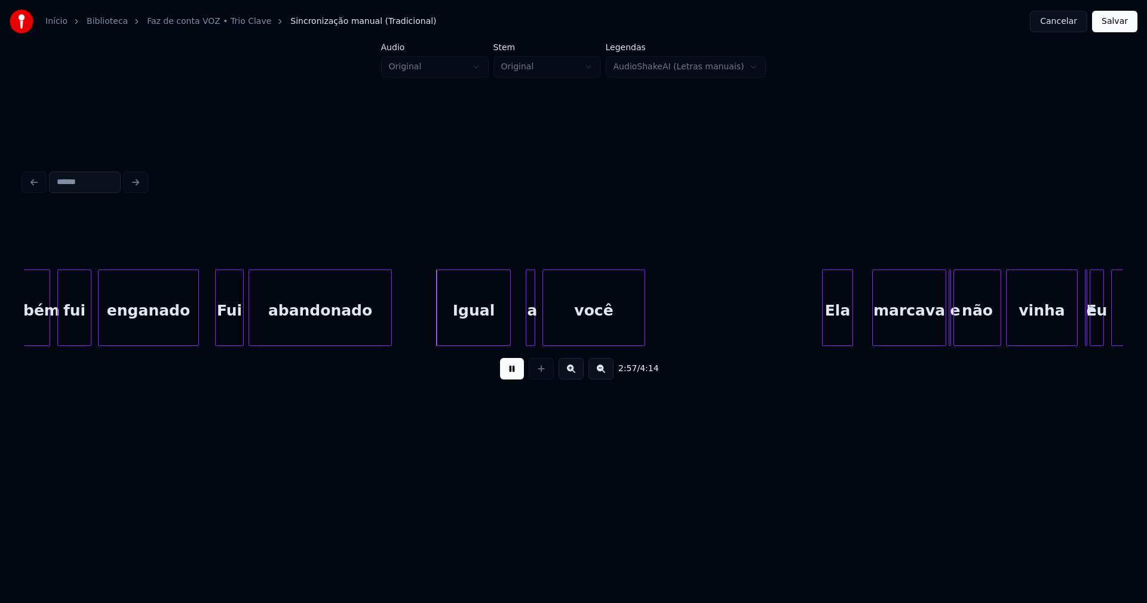
click at [480, 329] on div "Igual" at bounding box center [473, 310] width 73 height 81
click at [518, 333] on div at bounding box center [518, 307] width 4 height 75
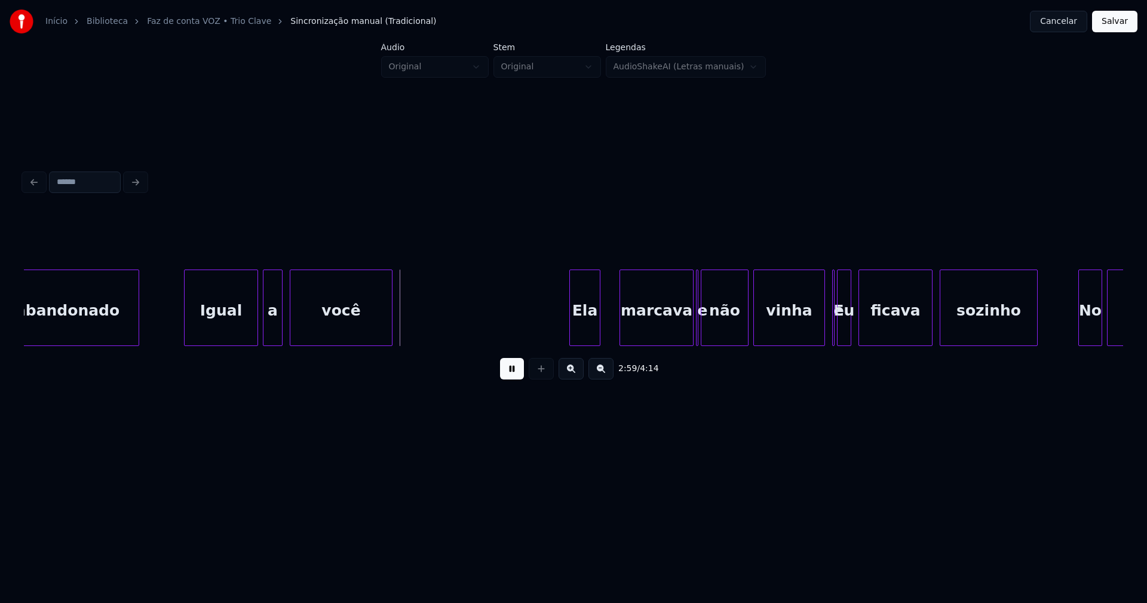
scroll to position [0, 21091]
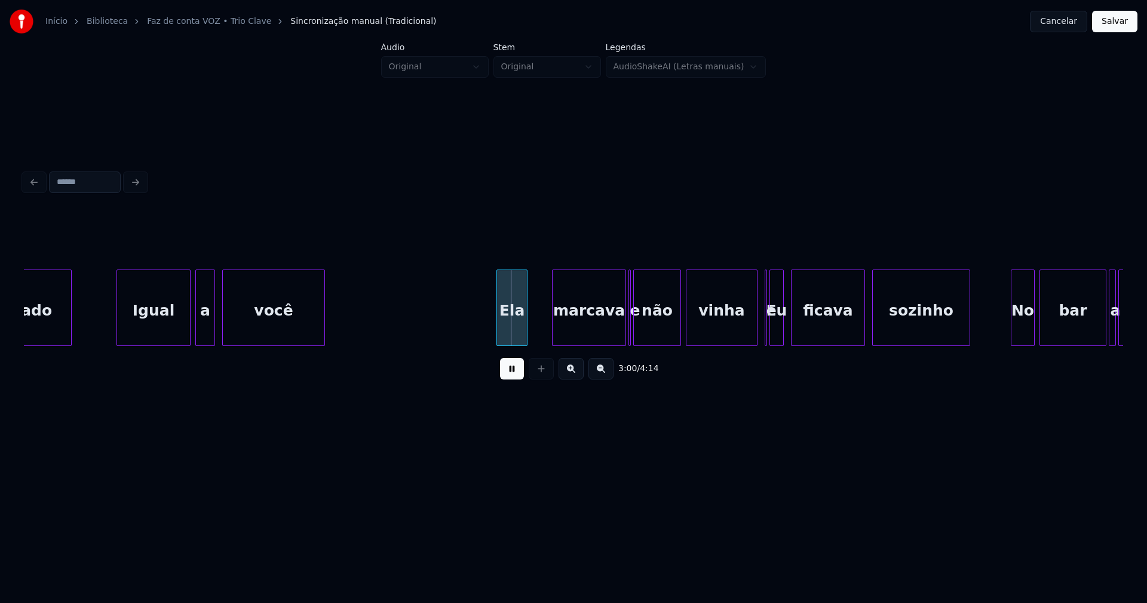
click at [514, 332] on div "Ela" at bounding box center [512, 310] width 30 height 81
click at [539, 327] on div at bounding box center [540, 307] width 4 height 75
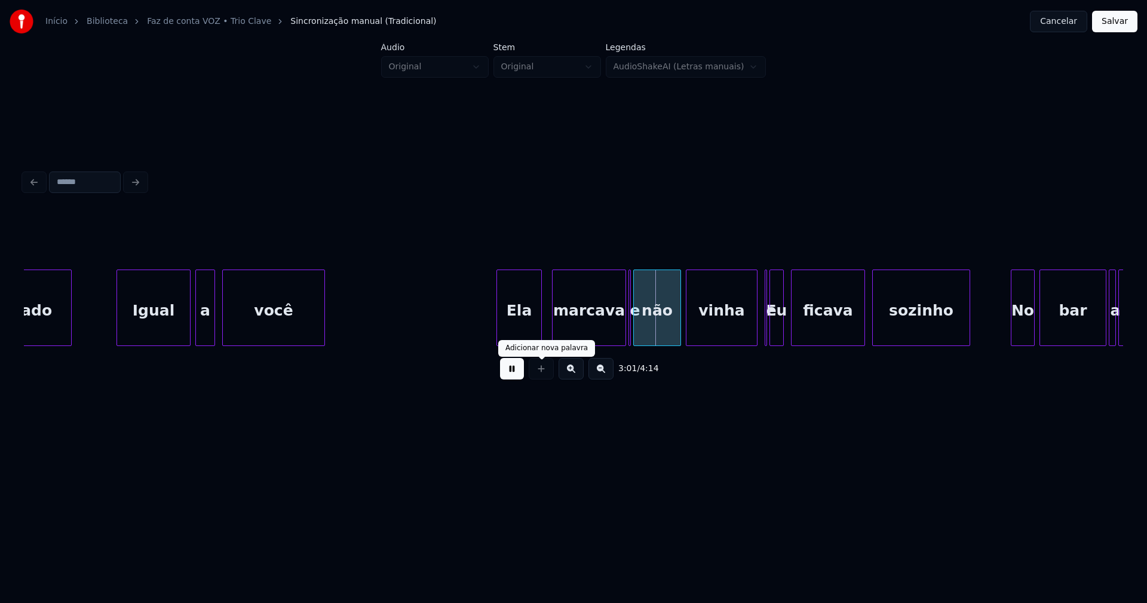
click at [511, 373] on button at bounding box center [512, 369] width 24 height 22
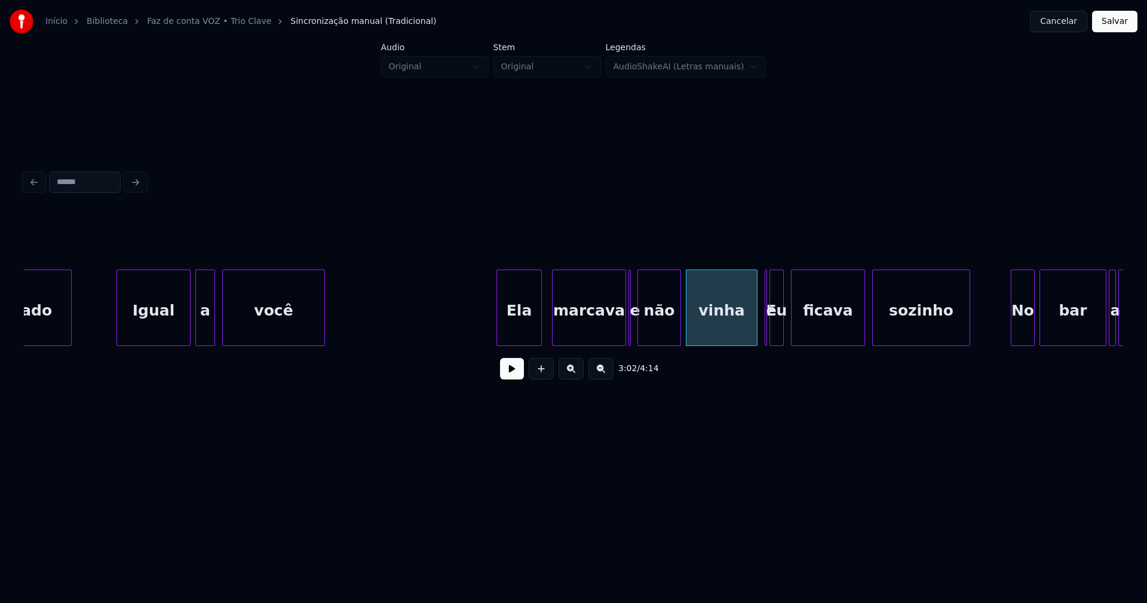
click at [640, 331] on div at bounding box center [640, 307] width 4 height 75
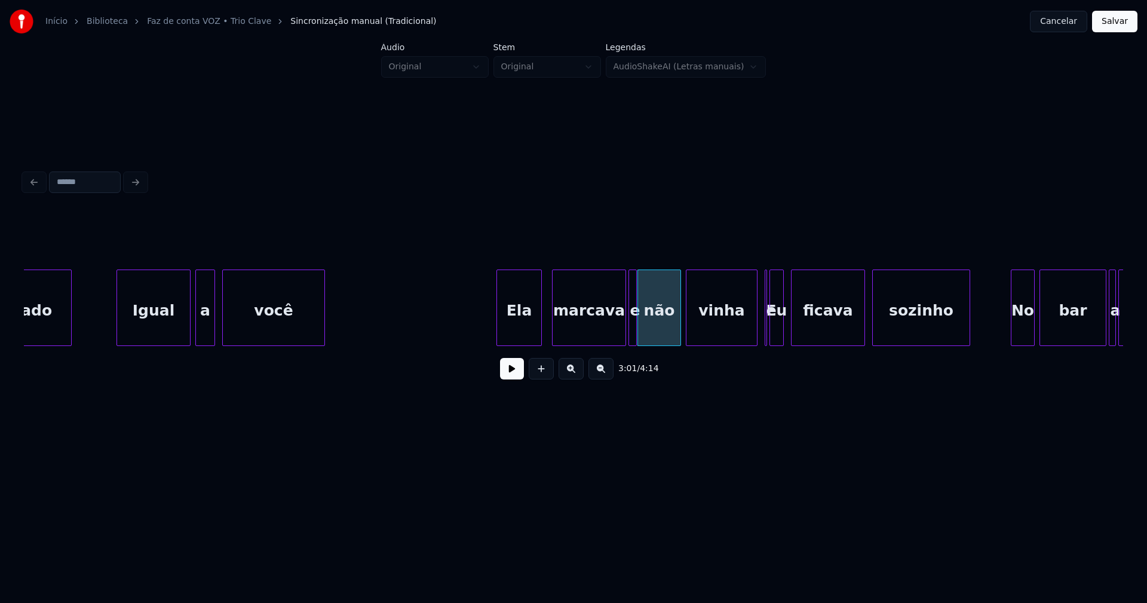
click at [634, 336] on div at bounding box center [635, 307] width 4 height 75
click at [511, 370] on button at bounding box center [512, 369] width 24 height 22
click at [728, 330] on div at bounding box center [729, 307] width 4 height 75
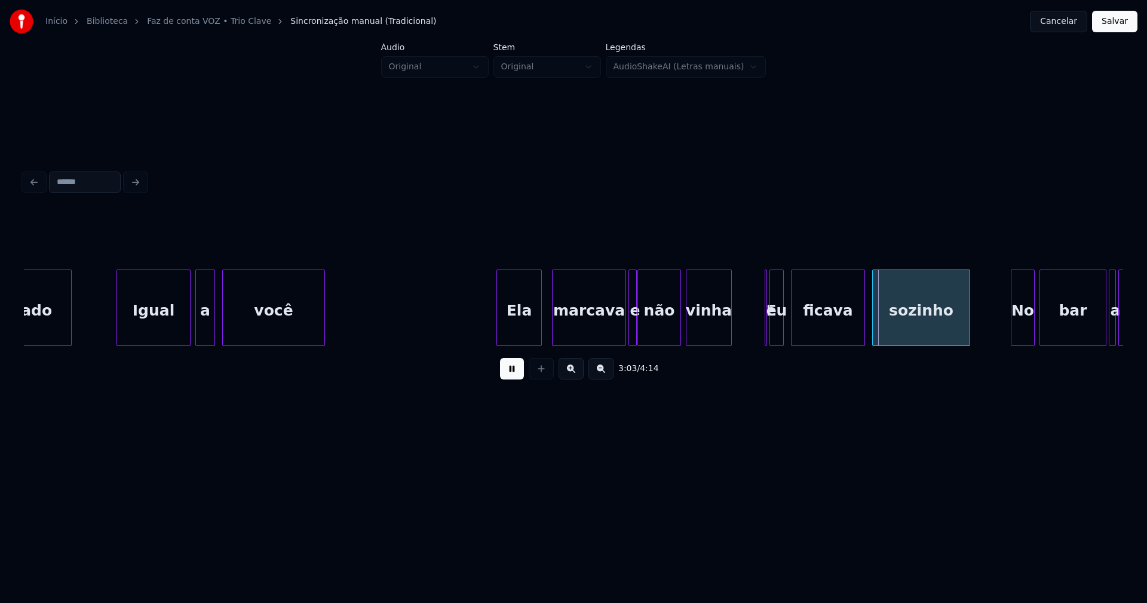
drag, startPoint x: 511, startPoint y: 379, endPoint x: 667, endPoint y: 354, distance: 157.8
click at [515, 379] on button at bounding box center [512, 369] width 24 height 22
click at [745, 343] on div "abandonado Igual a você Ela marcava e não vinha E eu ficava sozinho No bar a be…" at bounding box center [573, 307] width 1099 height 76
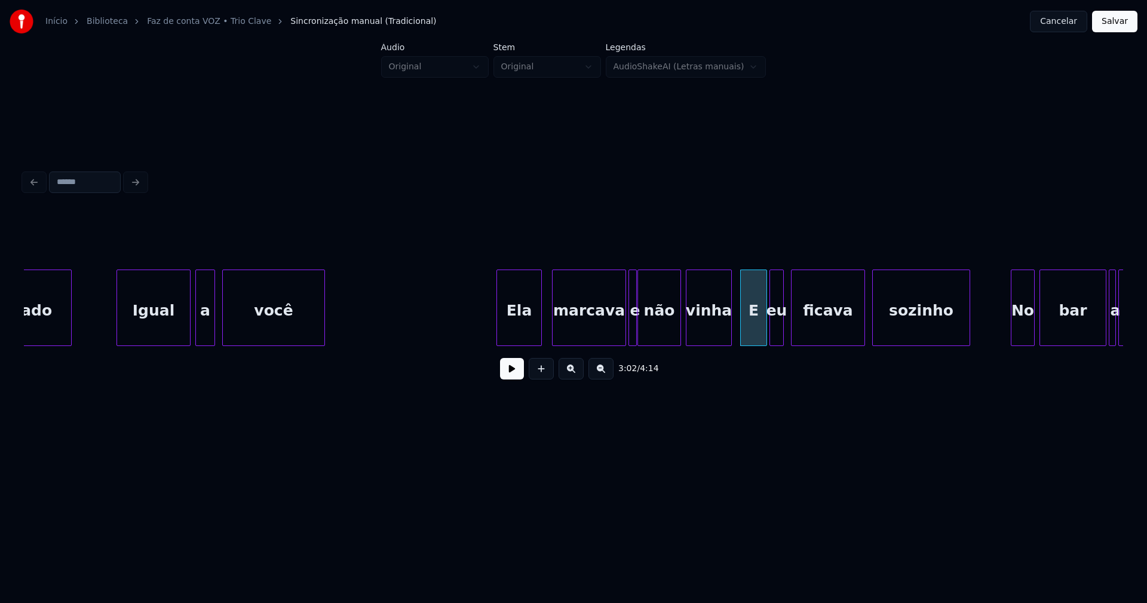
click at [501, 374] on button at bounding box center [512, 369] width 24 height 22
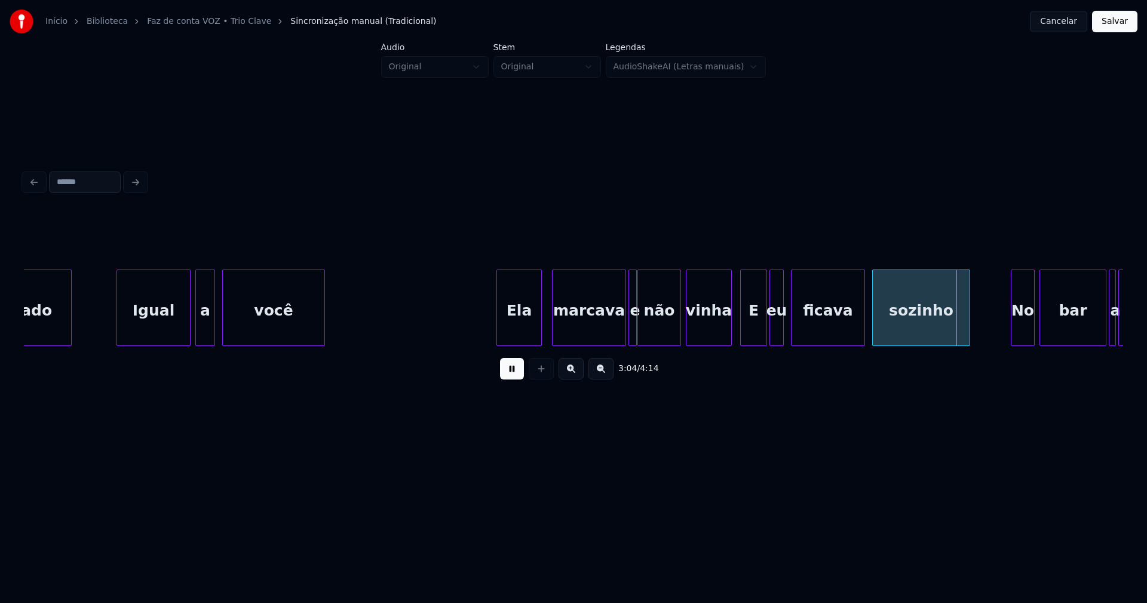
scroll to position [0, 21226]
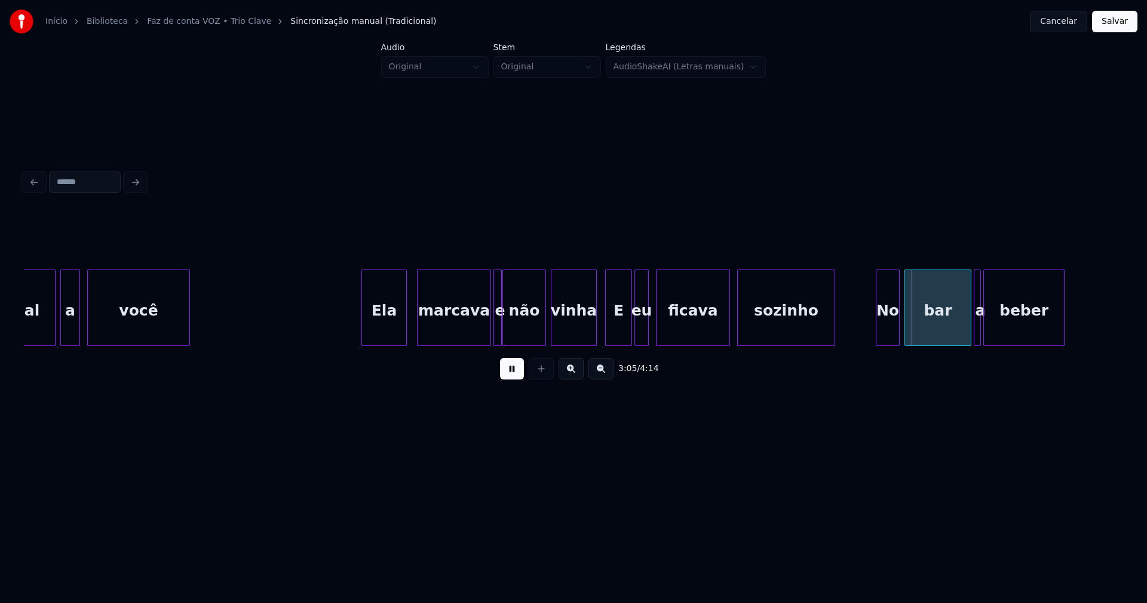
click at [516, 376] on button at bounding box center [512, 369] width 24 height 22
click at [619, 330] on div at bounding box center [620, 307] width 4 height 75
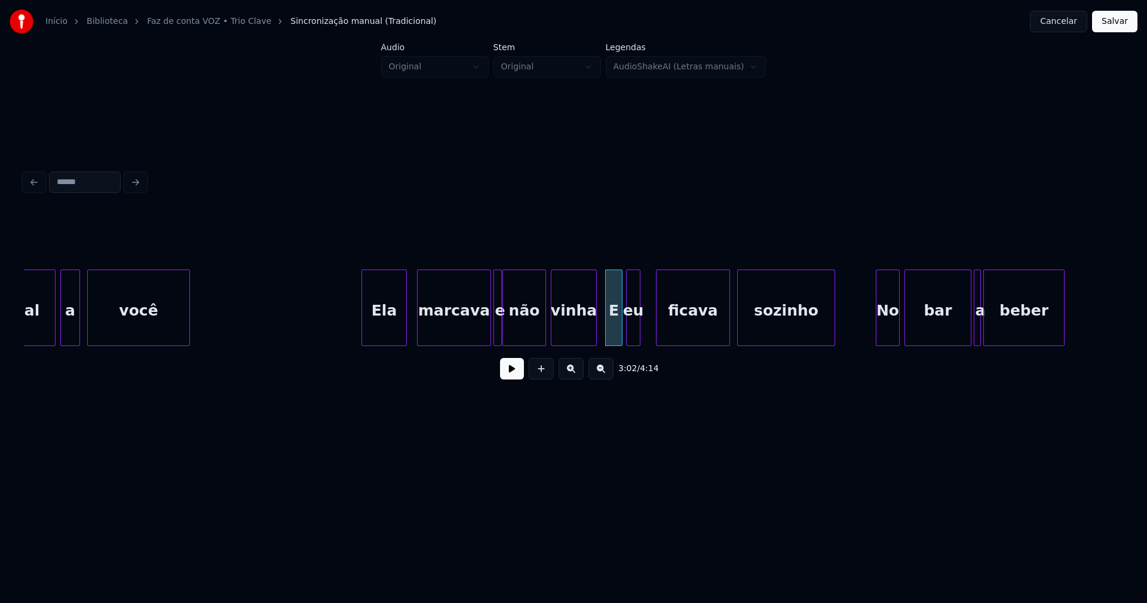
click at [633, 333] on div "eu" at bounding box center [633, 310] width 13 height 81
click at [593, 334] on div at bounding box center [592, 307] width 4 height 75
click at [512, 373] on button at bounding box center [512, 369] width 24 height 22
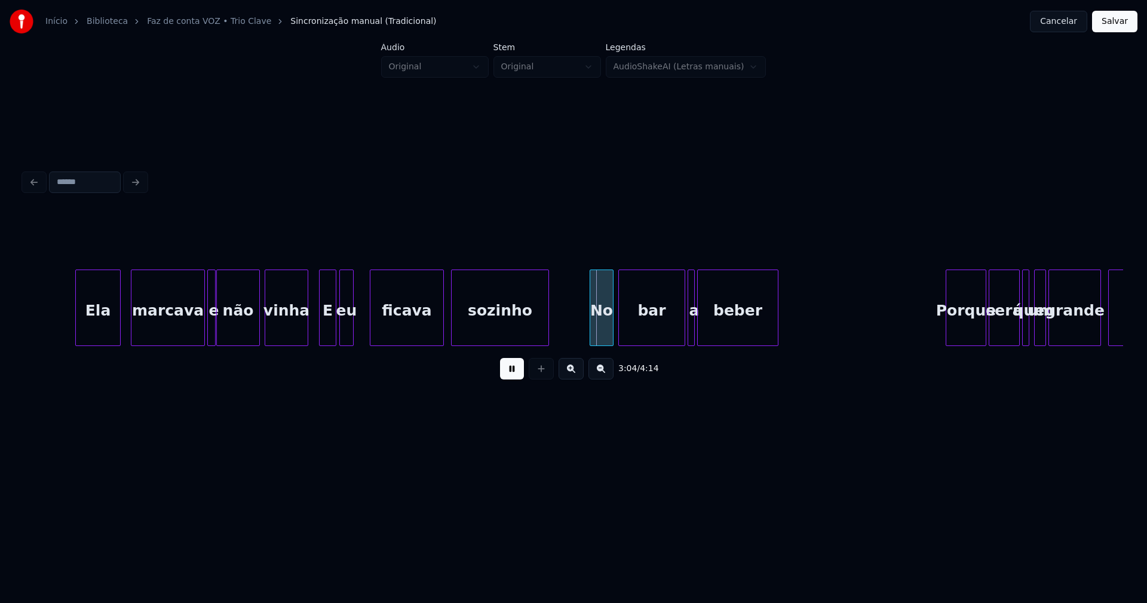
scroll to position [0, 21664]
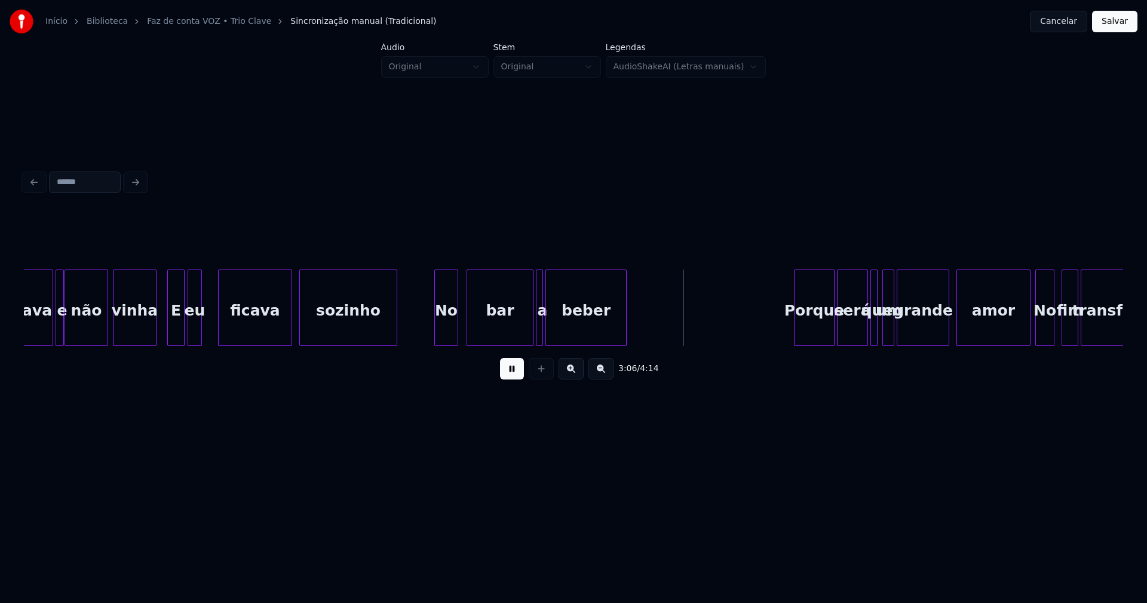
click at [441, 333] on div "No" at bounding box center [446, 310] width 23 height 81
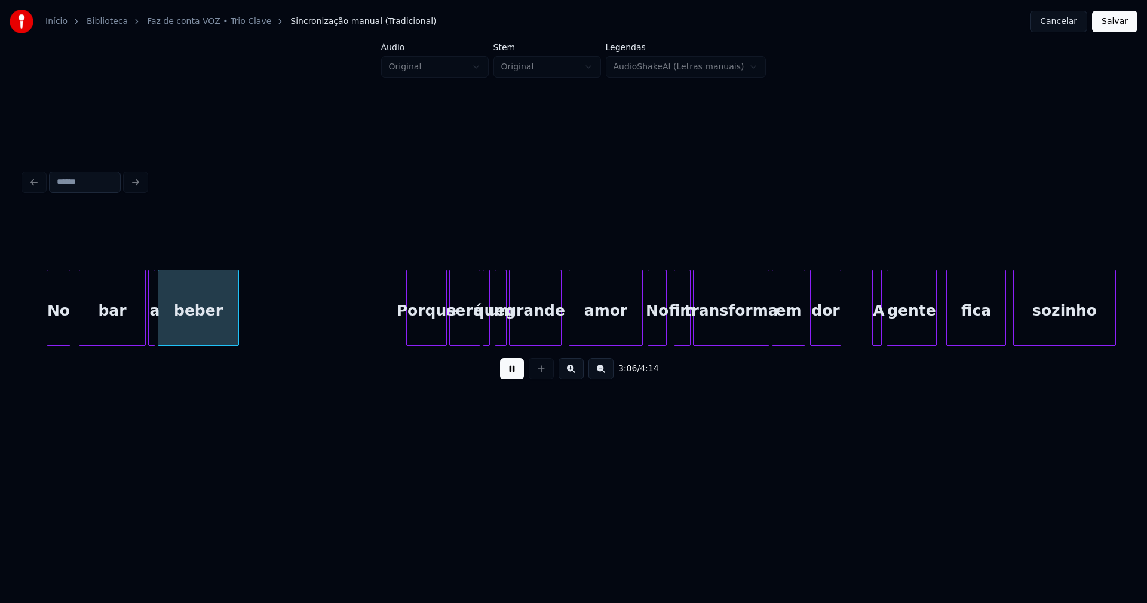
scroll to position [0, 22068]
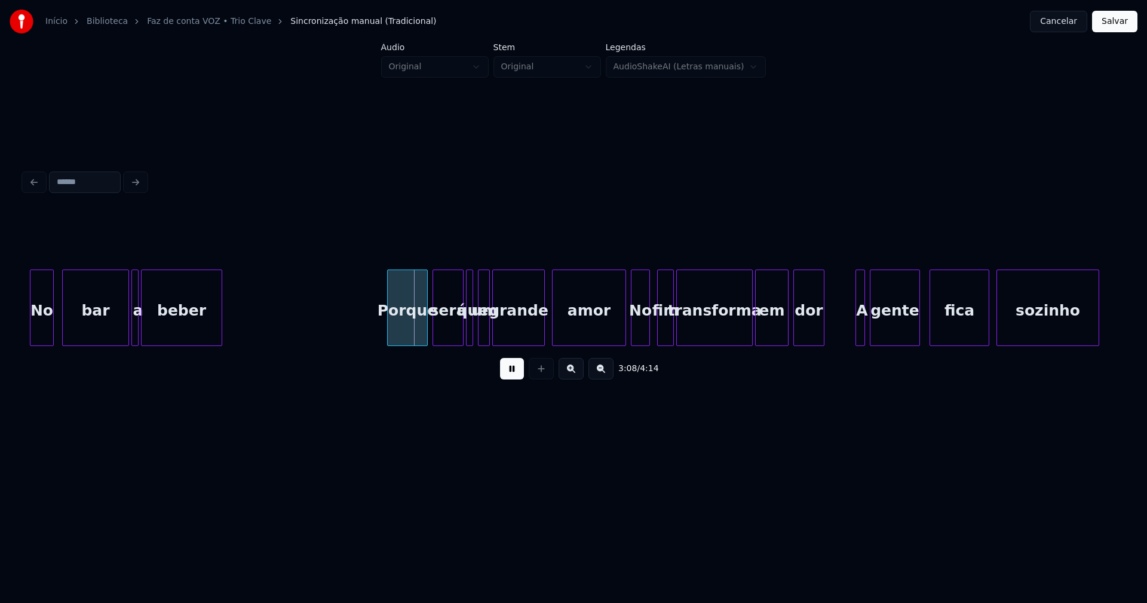
click at [407, 331] on div "Porque" at bounding box center [407, 310] width 39 height 81
click at [617, 331] on div at bounding box center [617, 307] width 4 height 75
click at [640, 334] on div "No" at bounding box center [639, 310] width 18 height 81
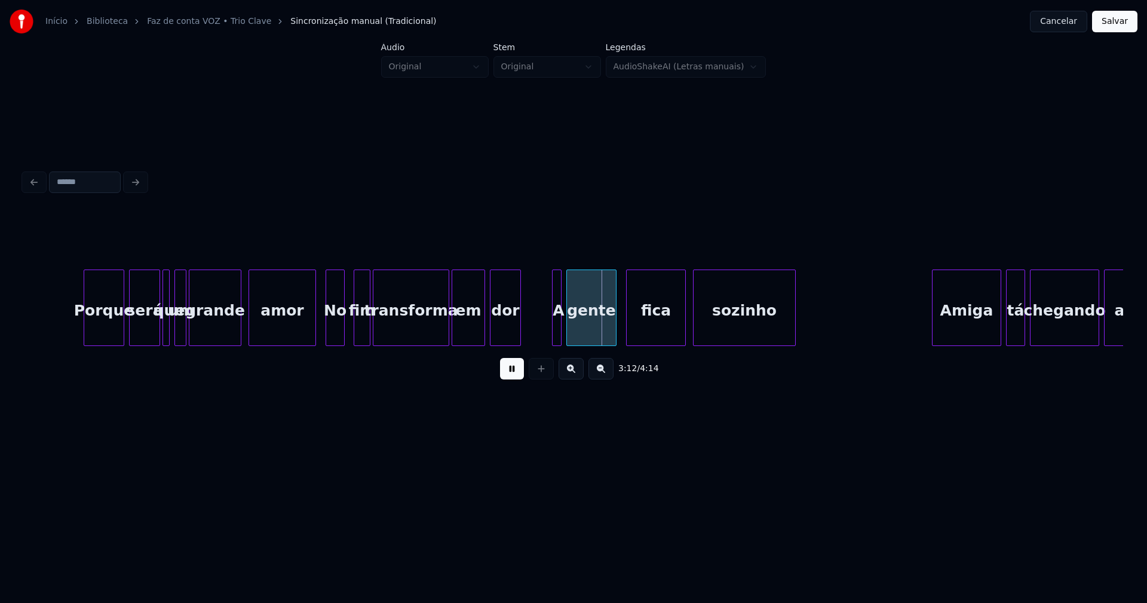
scroll to position [0, 22456]
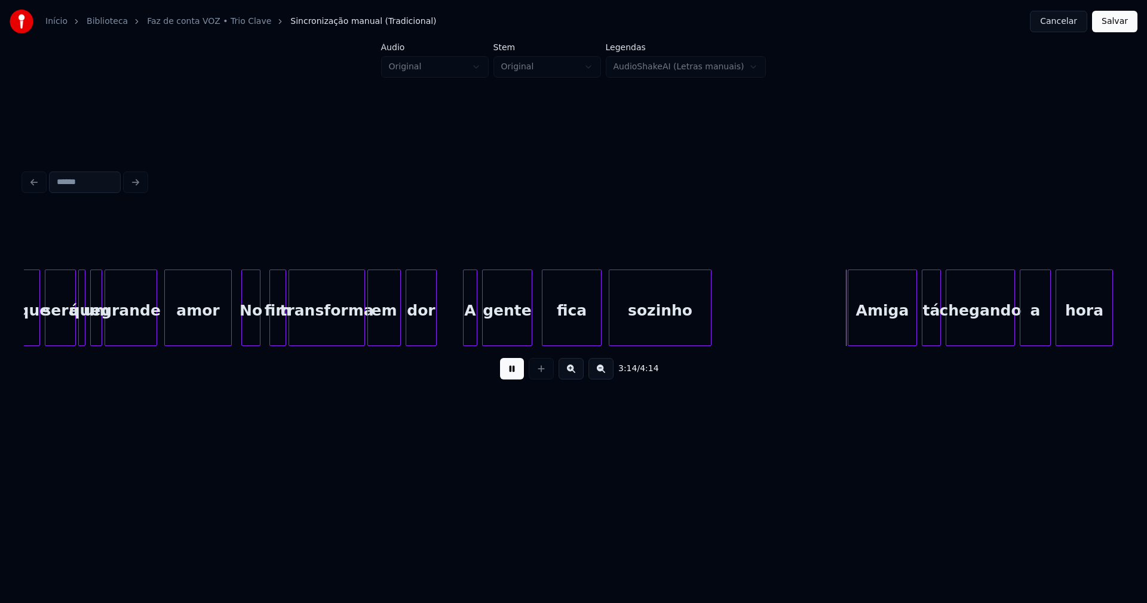
click at [464, 330] on div at bounding box center [465, 307] width 4 height 75
click at [616, 327] on div at bounding box center [617, 307] width 4 height 75
click at [607, 330] on div at bounding box center [608, 307] width 4 height 75
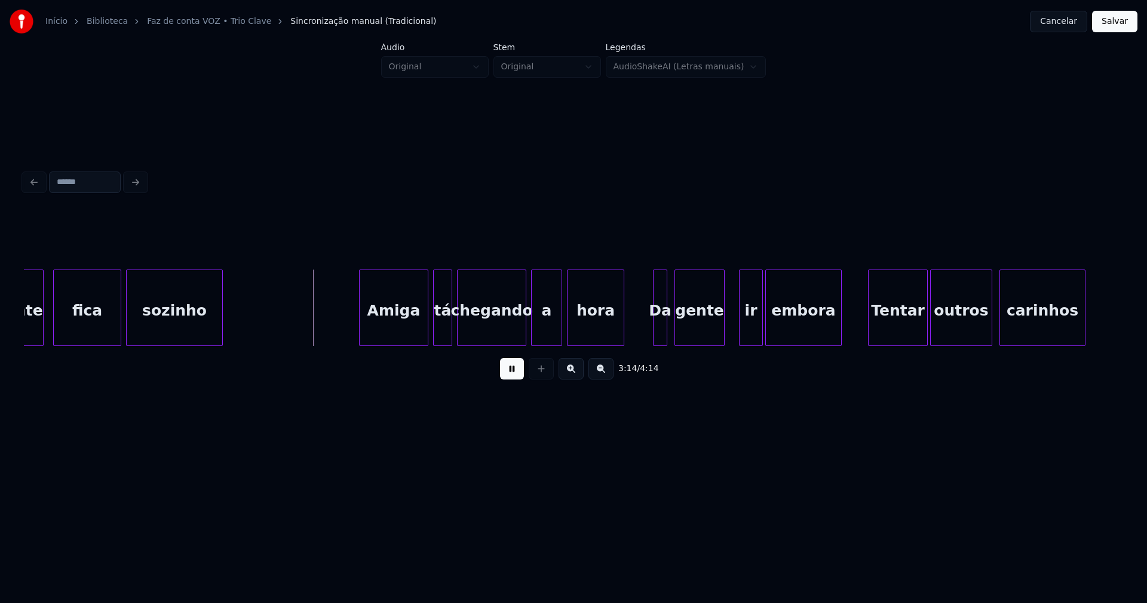
scroll to position [0, 22961]
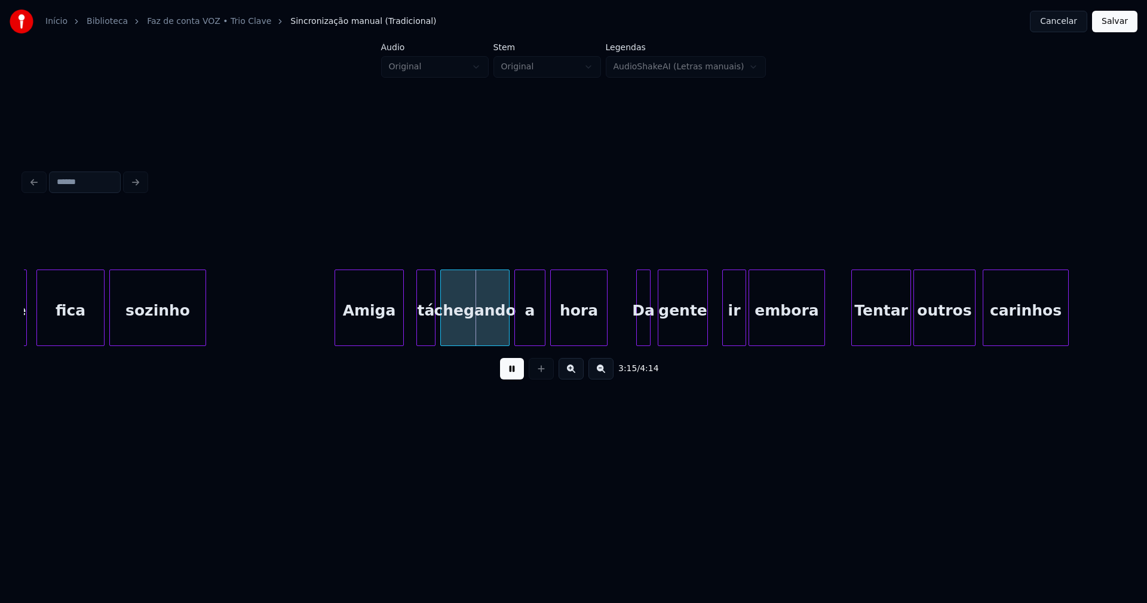
click at [374, 333] on div "Amiga" at bounding box center [369, 310] width 68 height 81
click at [635, 333] on div at bounding box center [637, 307] width 4 height 75
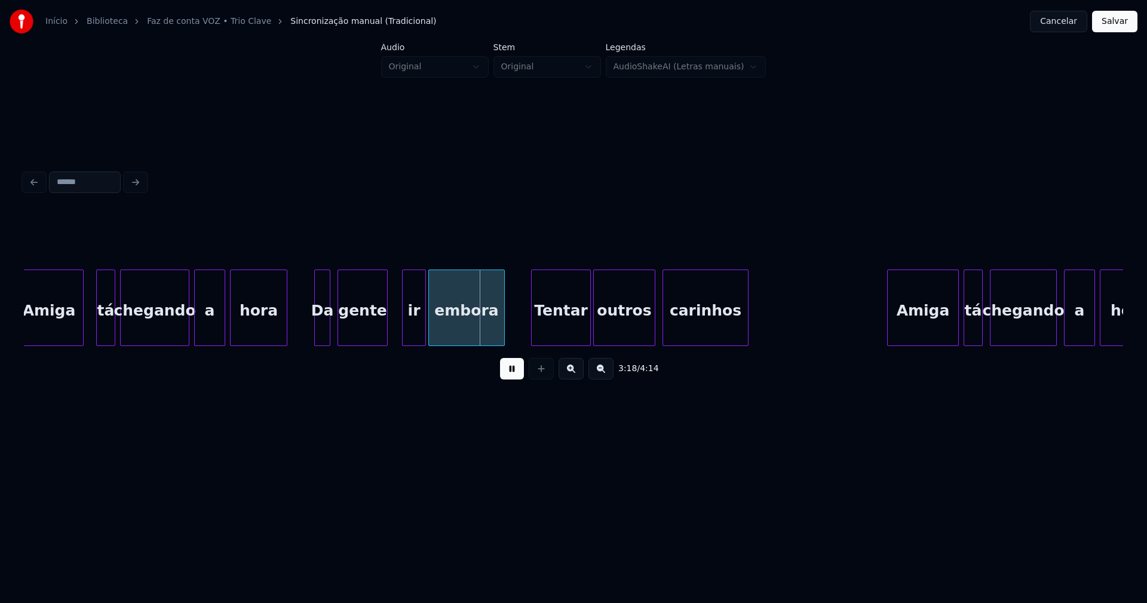
scroll to position [0, 23314]
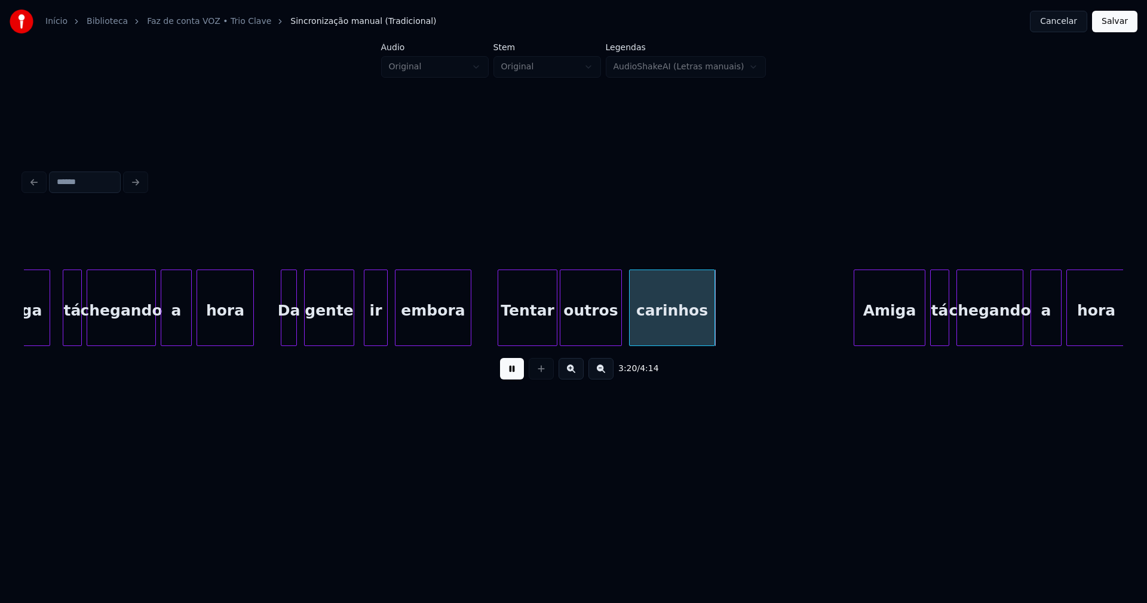
click at [374, 331] on div "ir" at bounding box center [375, 310] width 23 height 81
click at [423, 333] on div "embora" at bounding box center [428, 310] width 75 height 81
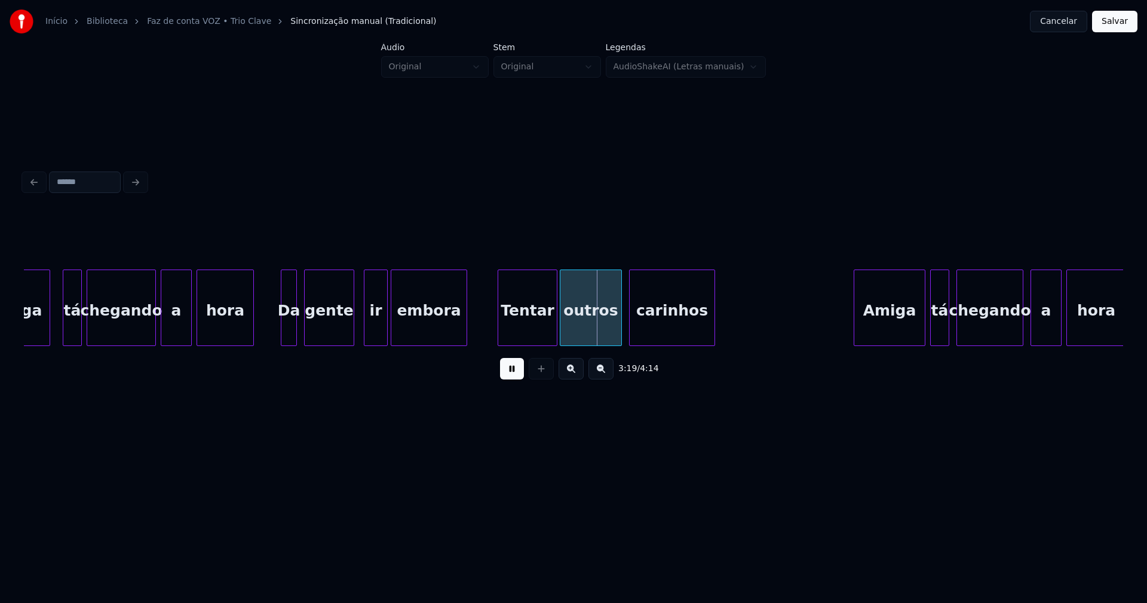
click at [535, 334] on div "Tentar" at bounding box center [527, 310] width 59 height 81
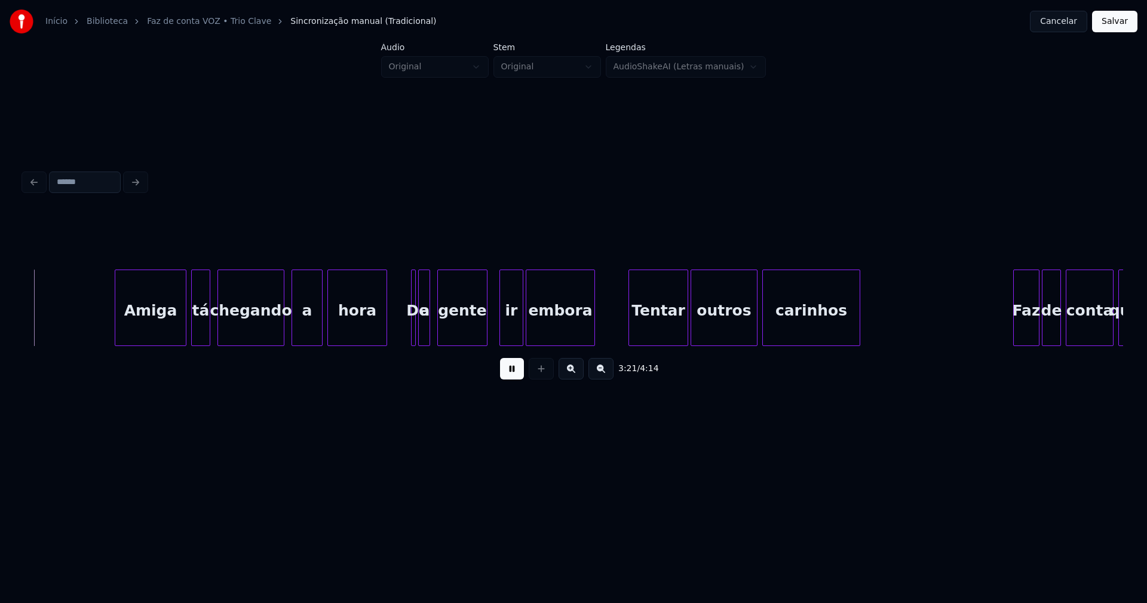
scroll to position [0, 24069]
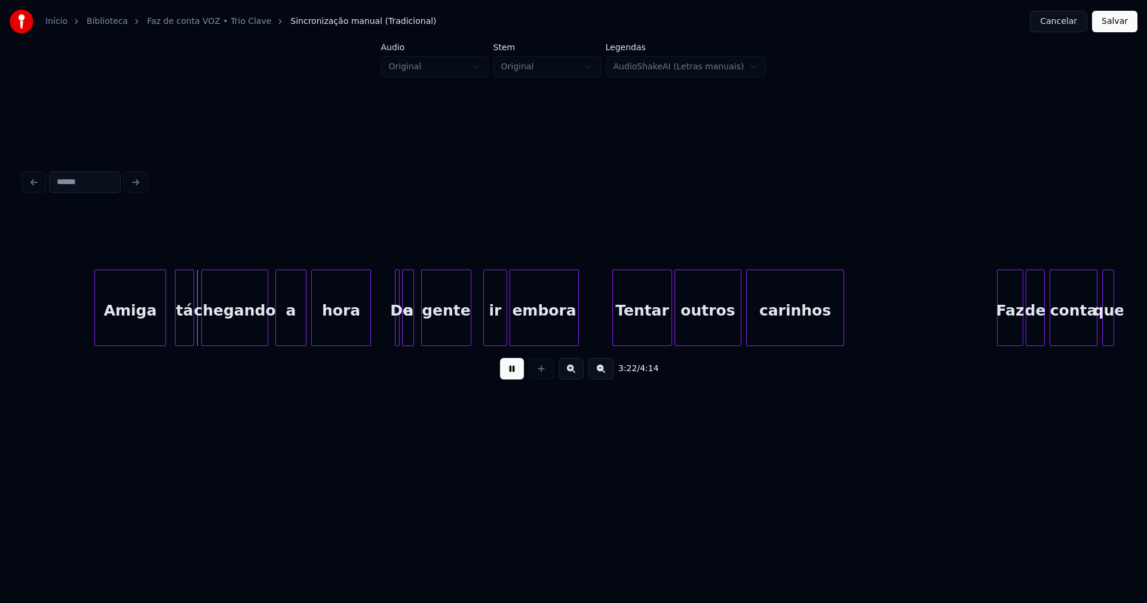
click at [137, 324] on div "Amiga" at bounding box center [130, 310] width 70 height 81
click at [414, 331] on div "a" at bounding box center [413, 310] width 12 height 81
click at [404, 334] on div at bounding box center [403, 307] width 4 height 75
click at [398, 331] on div at bounding box center [397, 307] width 4 height 75
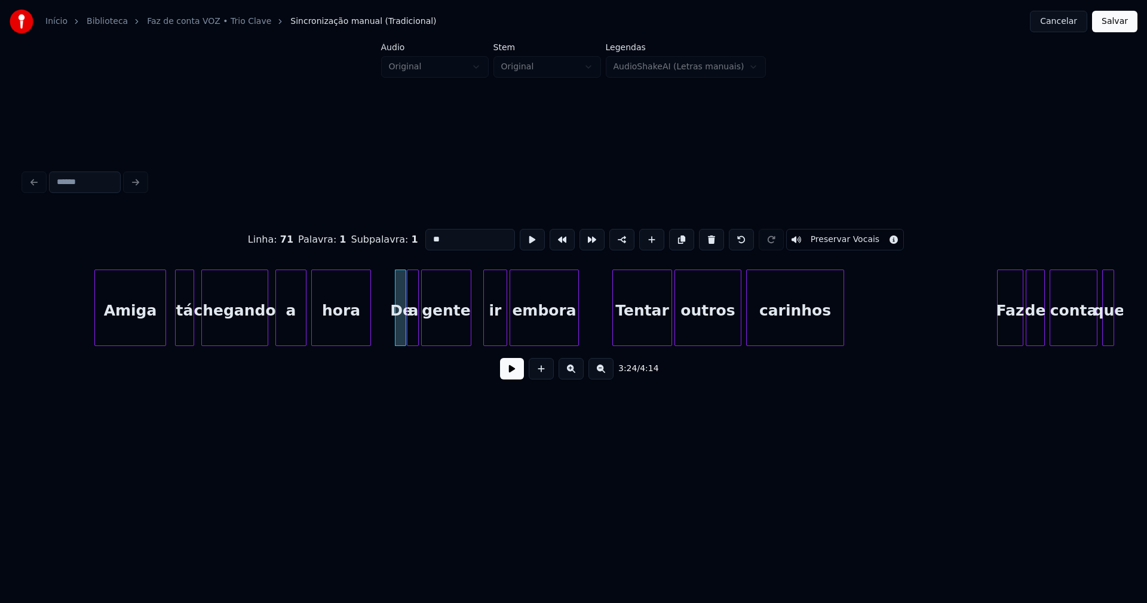
click at [444, 237] on input "**" at bounding box center [470, 240] width 90 height 22
click at [411, 323] on div at bounding box center [409, 307] width 4 height 75
click at [703, 234] on button at bounding box center [711, 240] width 25 height 22
click at [395, 329] on div at bounding box center [397, 307] width 4 height 75
click at [425, 234] on input "*" at bounding box center [470, 240] width 90 height 22
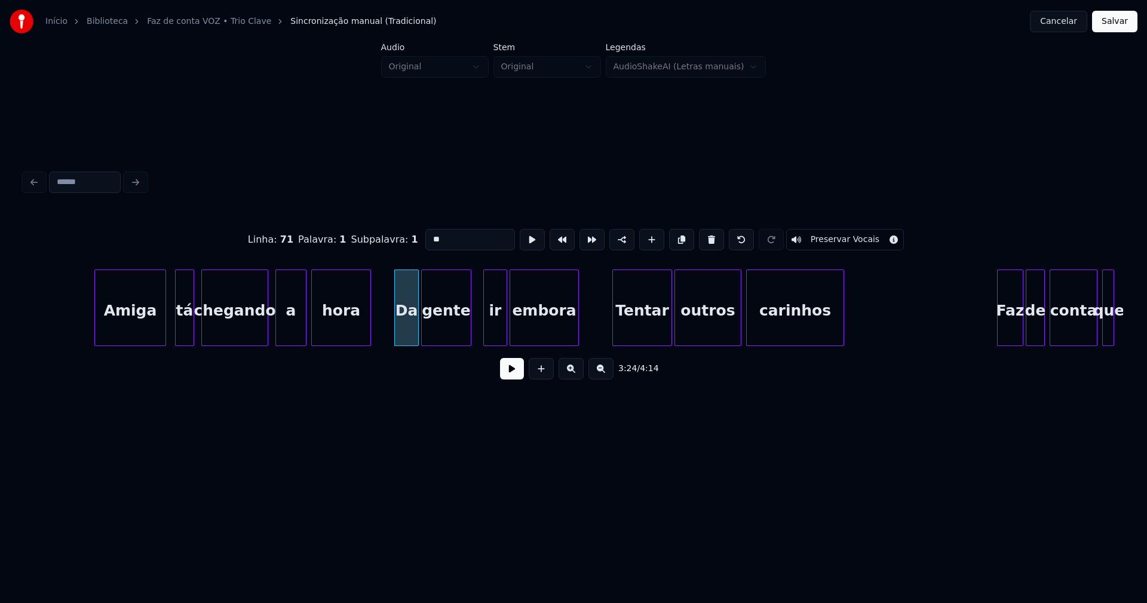
type input "**"
drag, startPoint x: 516, startPoint y: 376, endPoint x: 511, endPoint y: 371, distance: 7.2
click at [516, 374] on button at bounding box center [512, 369] width 24 height 22
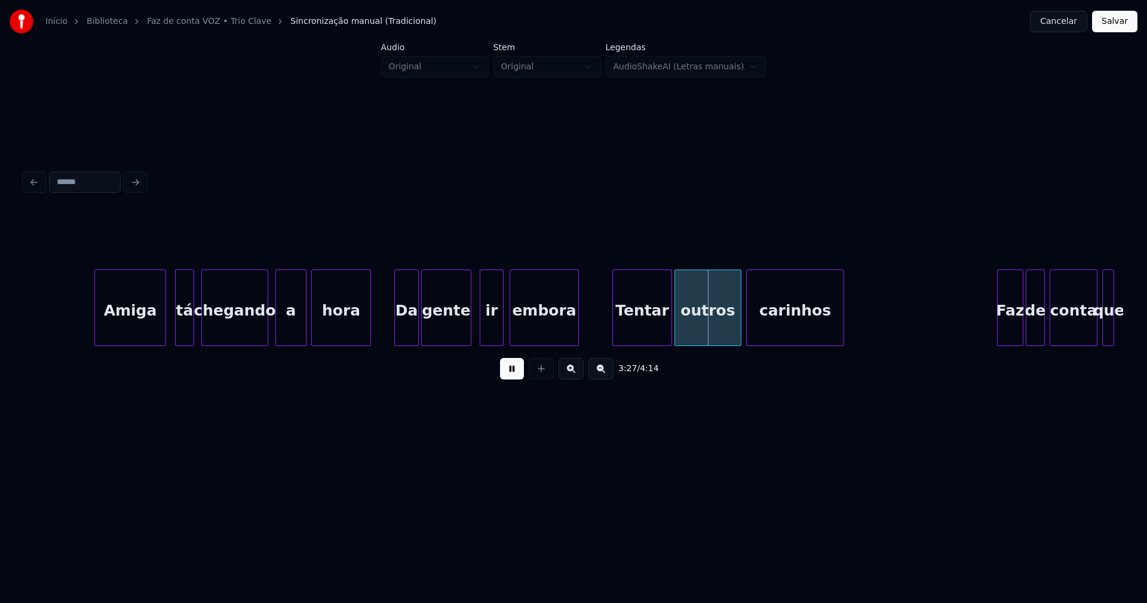
click at [494, 333] on div "ir" at bounding box center [491, 310] width 23 height 81
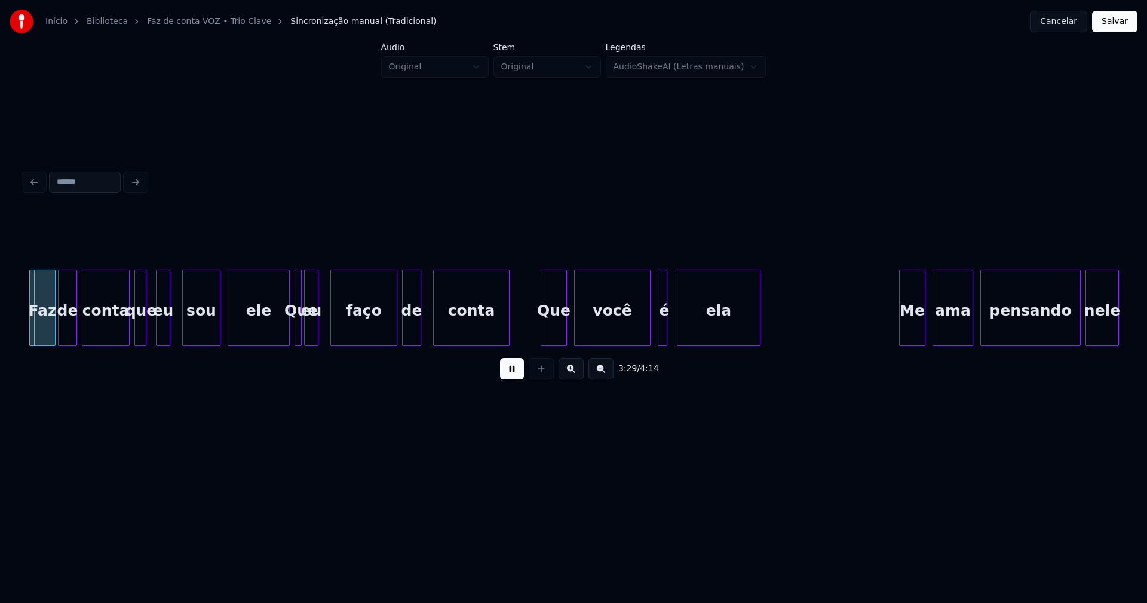
scroll to position [0, 25051]
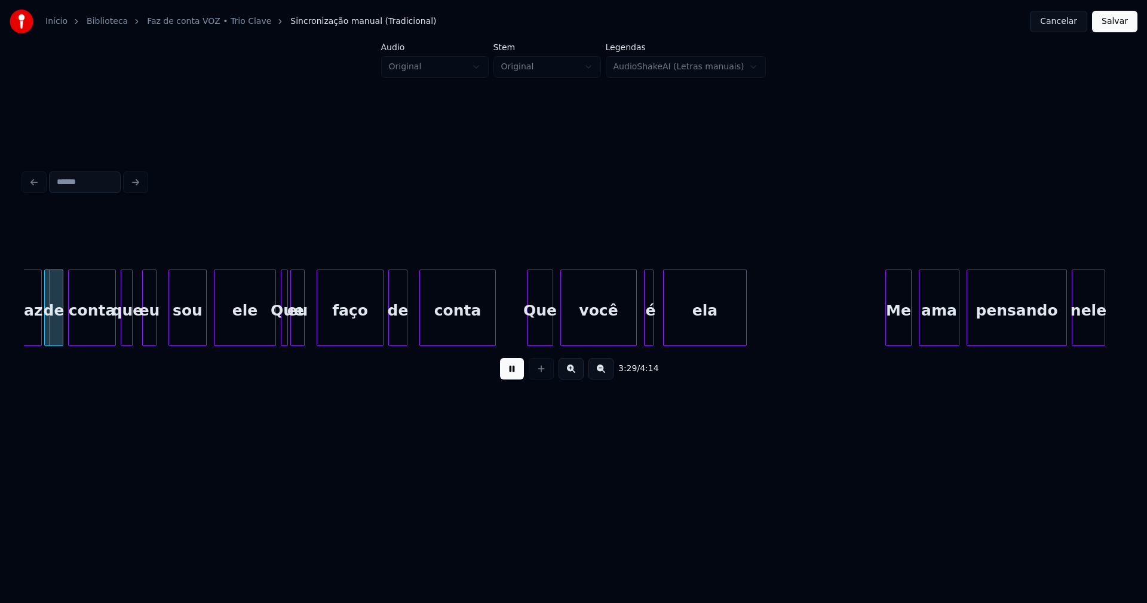
click at [926, 340] on div "ama" at bounding box center [938, 310] width 39 height 81
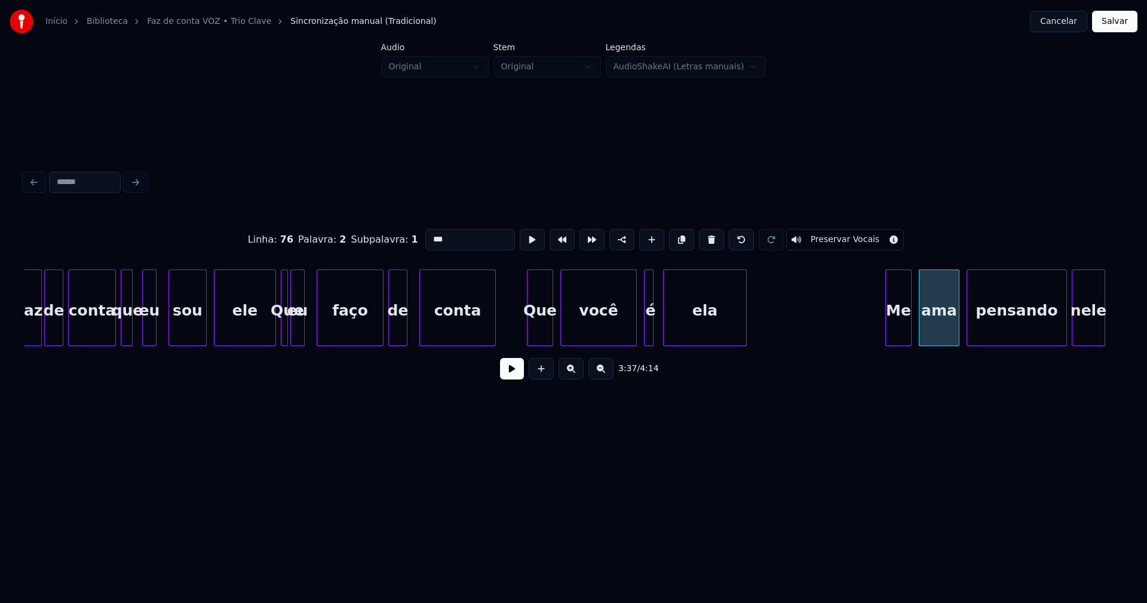
scroll to position [0, 24898]
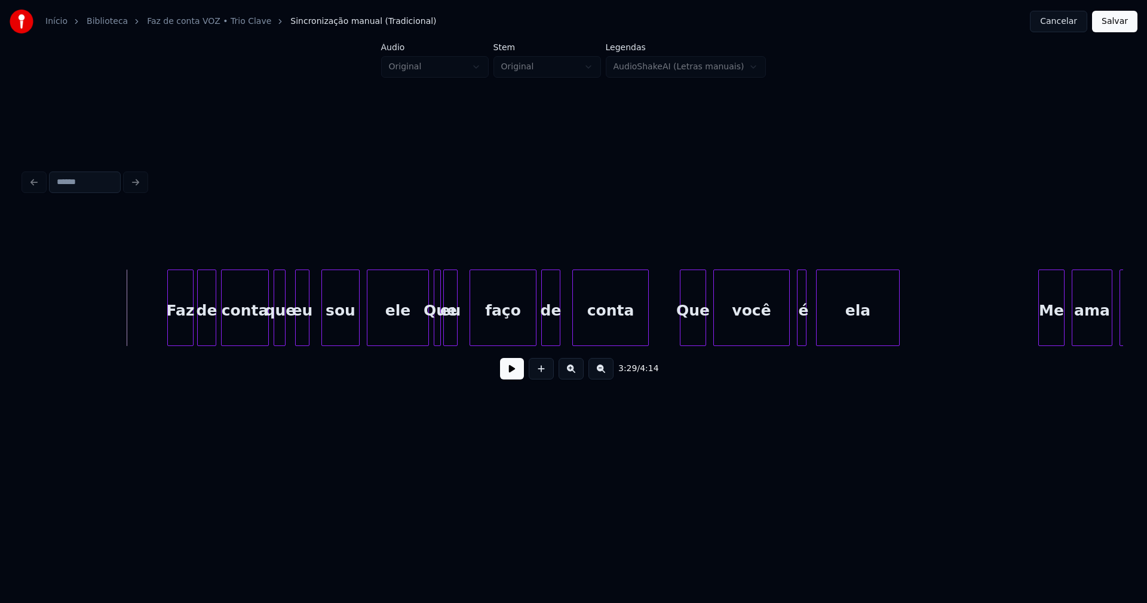
click at [181, 324] on div "Faz" at bounding box center [180, 310] width 25 height 81
click at [514, 378] on button at bounding box center [512, 369] width 24 height 22
click at [420, 336] on div at bounding box center [421, 307] width 4 height 75
click at [315, 338] on div at bounding box center [314, 307] width 4 height 75
click at [291, 334] on div at bounding box center [290, 307] width 4 height 75
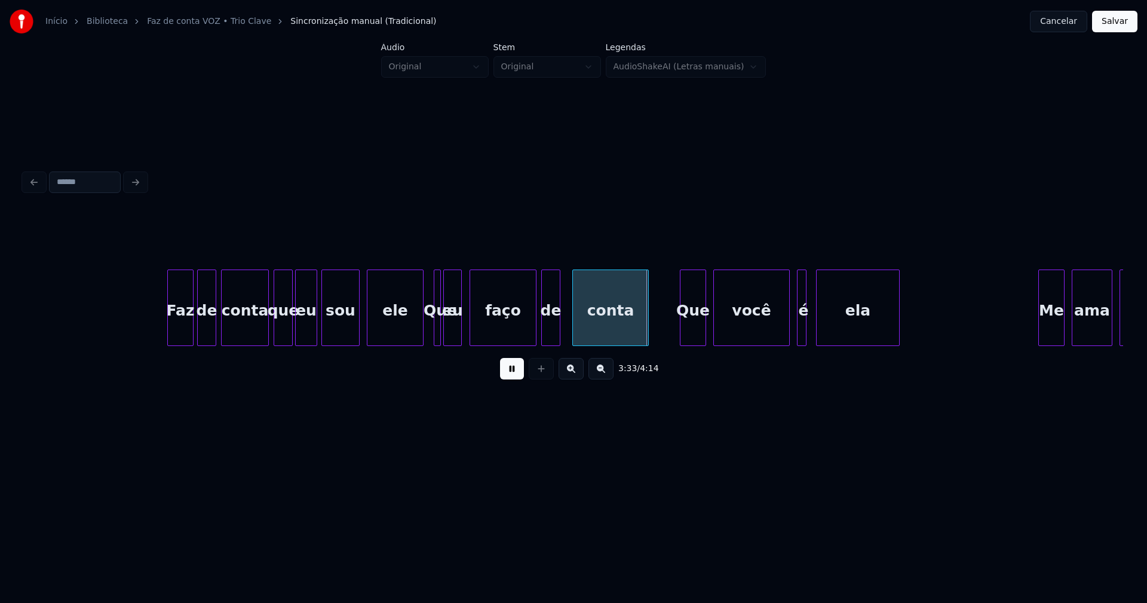
click at [458, 332] on div at bounding box center [460, 307] width 4 height 75
click at [457, 331] on div "eu" at bounding box center [457, 310] width 17 height 81
click at [447, 337] on div at bounding box center [446, 307] width 4 height 75
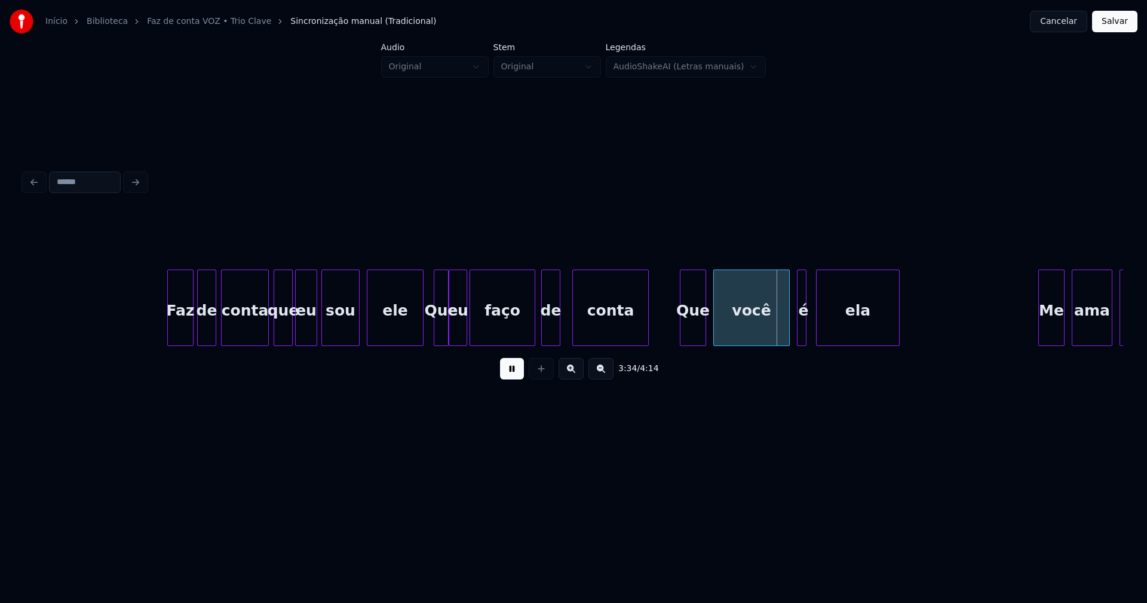
click at [532, 332] on div at bounding box center [533, 307] width 4 height 75
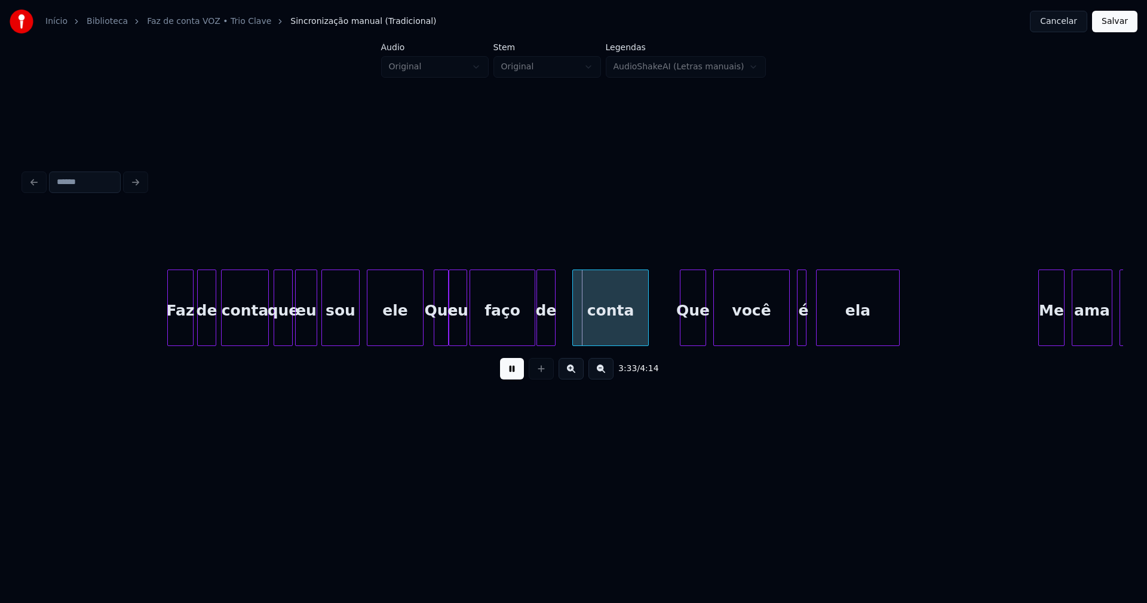
click at [545, 331] on div "de" at bounding box center [546, 310] width 18 height 81
click at [810, 329] on div at bounding box center [810, 307] width 4 height 75
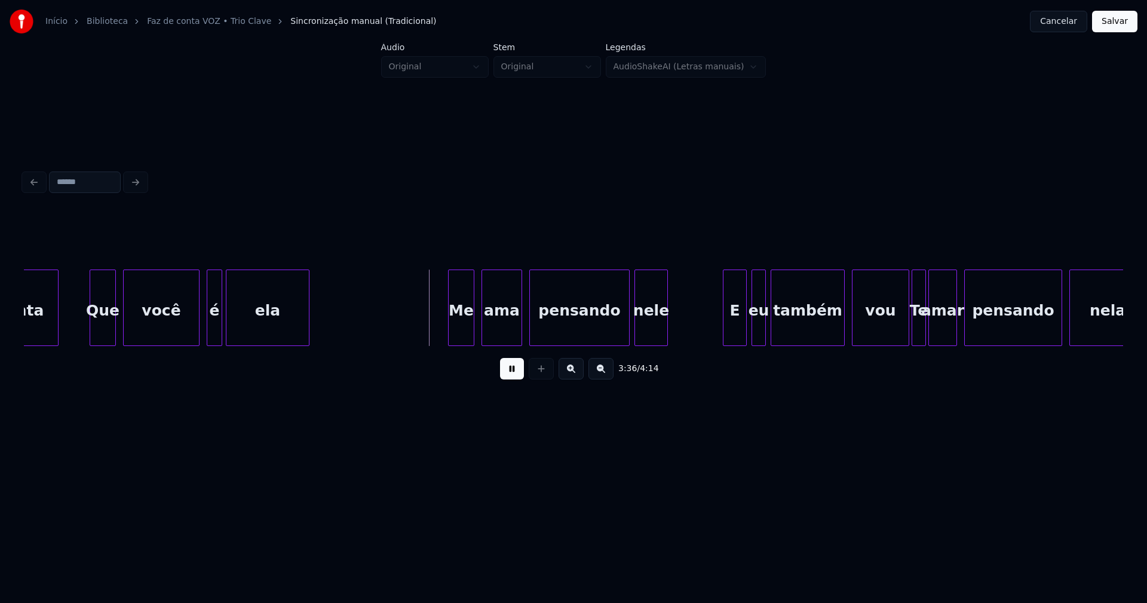
scroll to position [0, 25555]
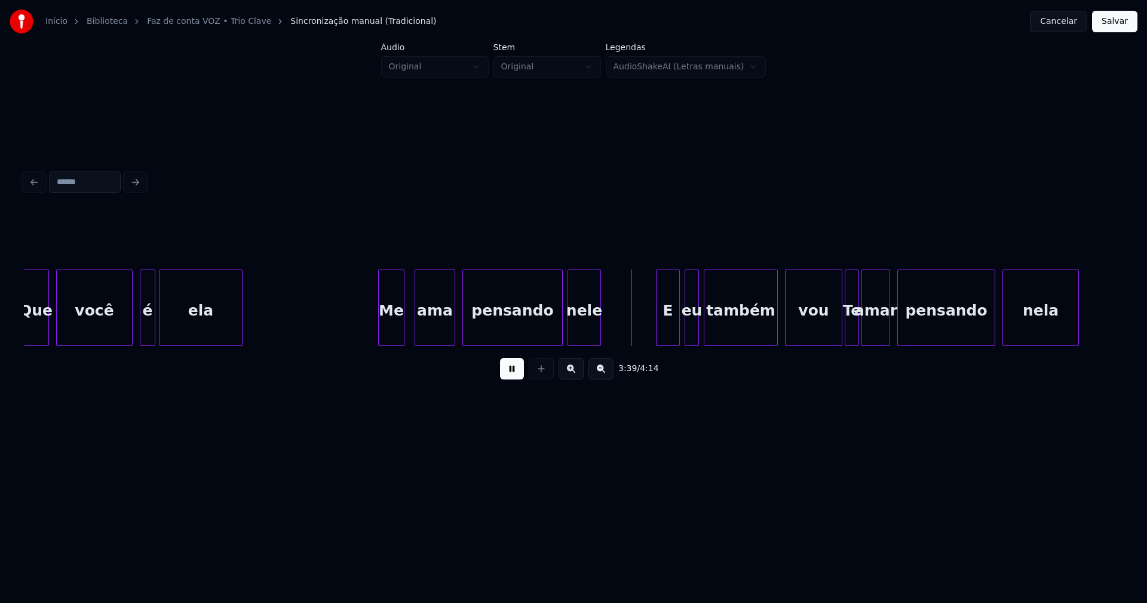
click at [386, 328] on div "Me" at bounding box center [391, 310] width 25 height 81
click at [665, 331] on div "E" at bounding box center [662, 310] width 23 height 81
click at [683, 328] on div "eu" at bounding box center [682, 310] width 13 height 81
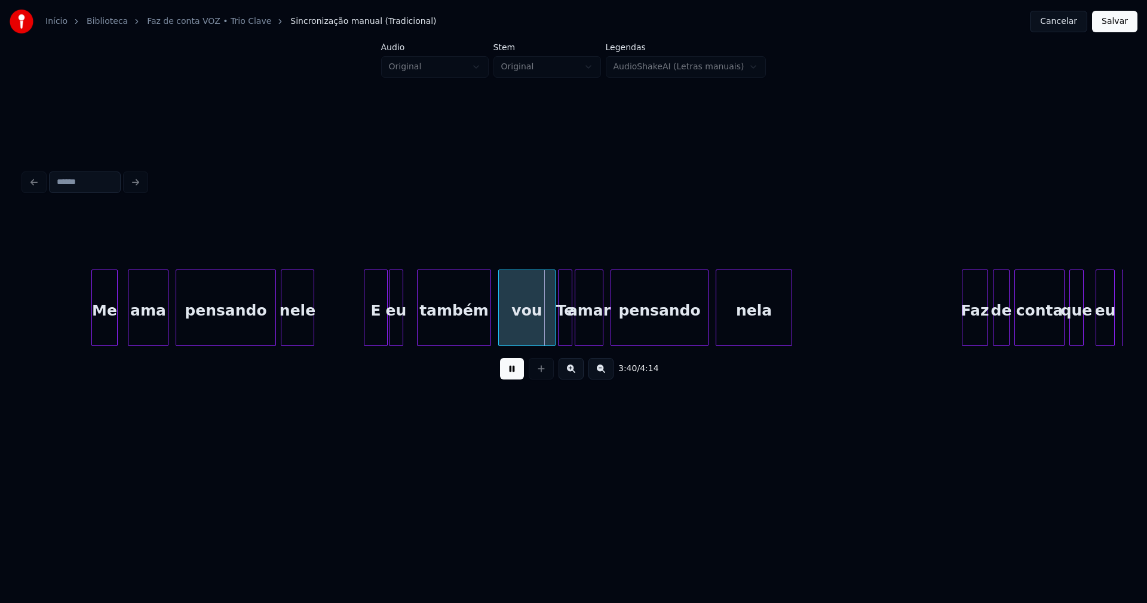
scroll to position [0, 25892]
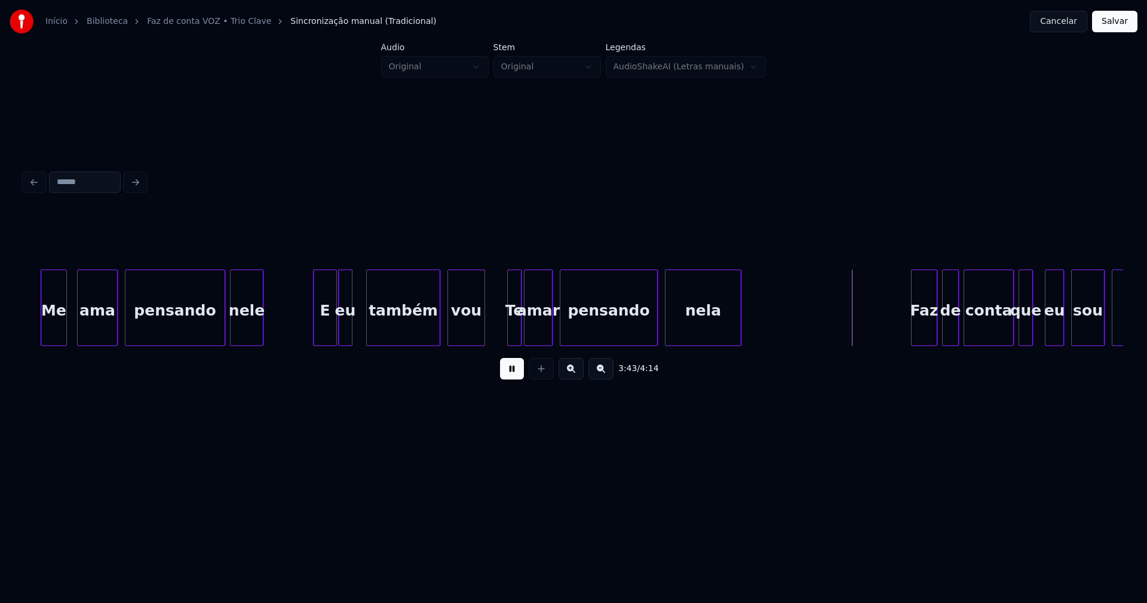
click at [483, 333] on div at bounding box center [483, 307] width 4 height 75
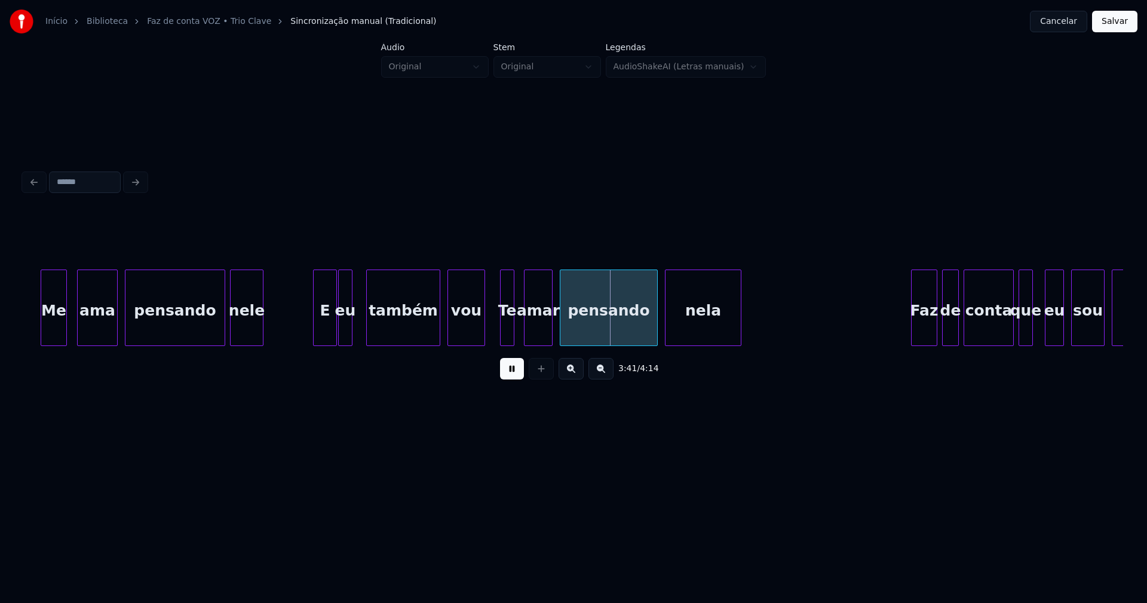
click at [508, 324] on div "Te" at bounding box center [507, 310] width 13 height 81
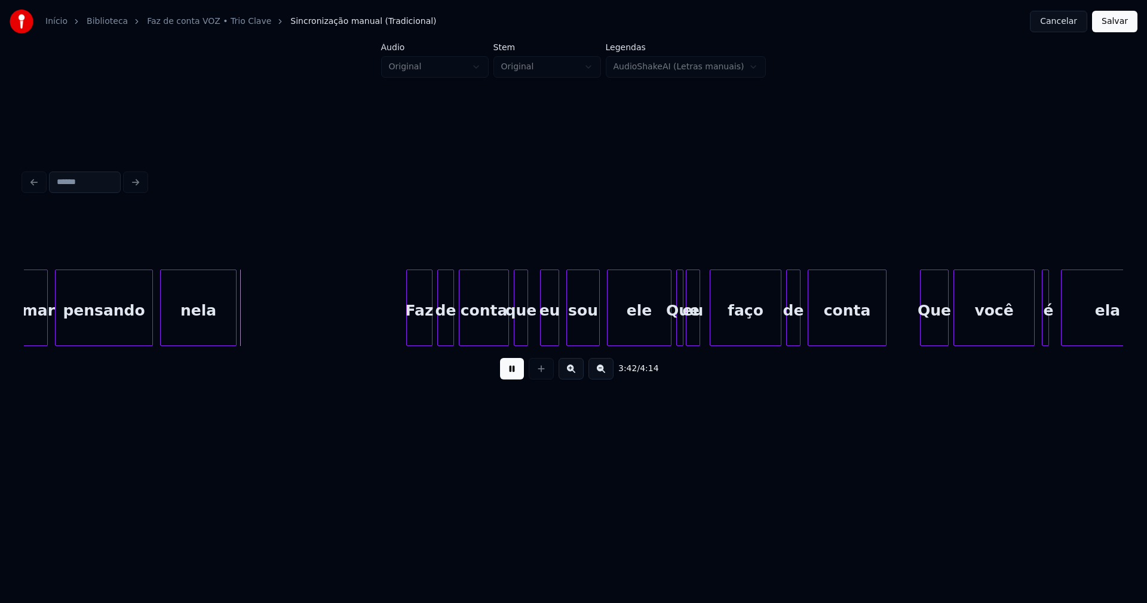
scroll to position [0, 26414]
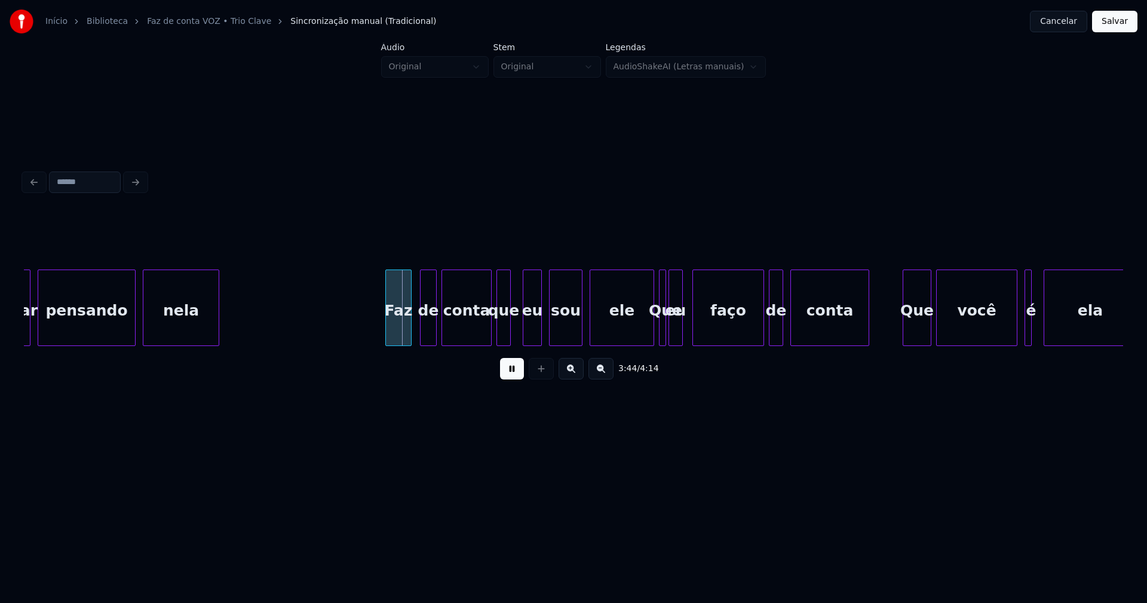
click at [400, 321] on div "Faz" at bounding box center [398, 310] width 25 height 81
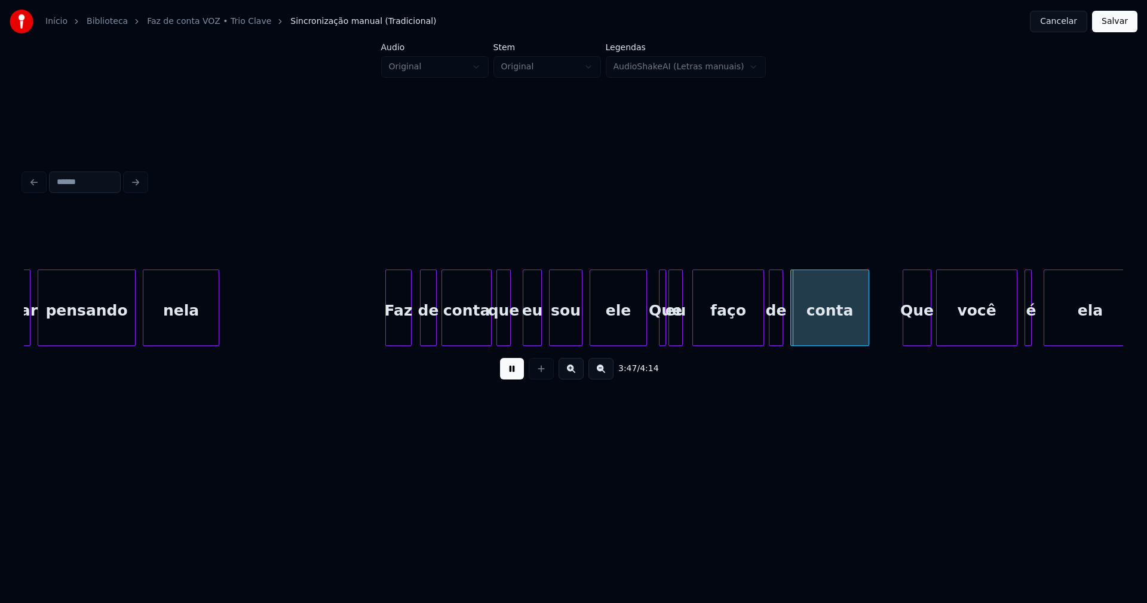
click at [645, 332] on div at bounding box center [645, 307] width 4 height 75
click at [518, 329] on div at bounding box center [519, 307] width 4 height 75
click at [682, 325] on div "eu" at bounding box center [682, 310] width 13 height 81
click at [673, 332] on div at bounding box center [673, 307] width 4 height 75
click at [772, 327] on div "de" at bounding box center [772, 310] width 13 height 81
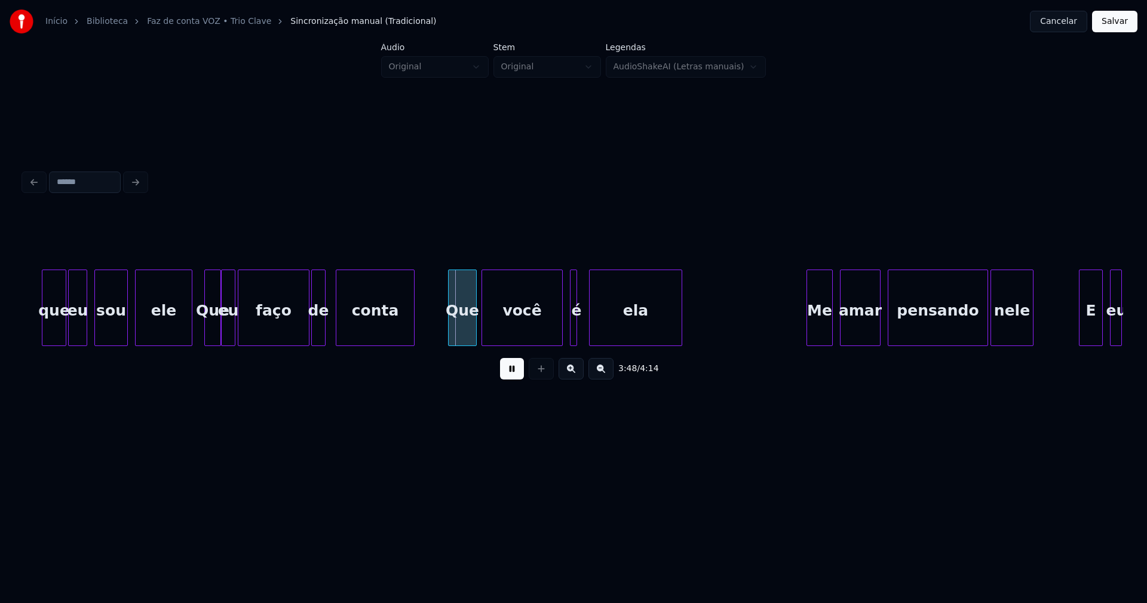
scroll to position [0, 26953]
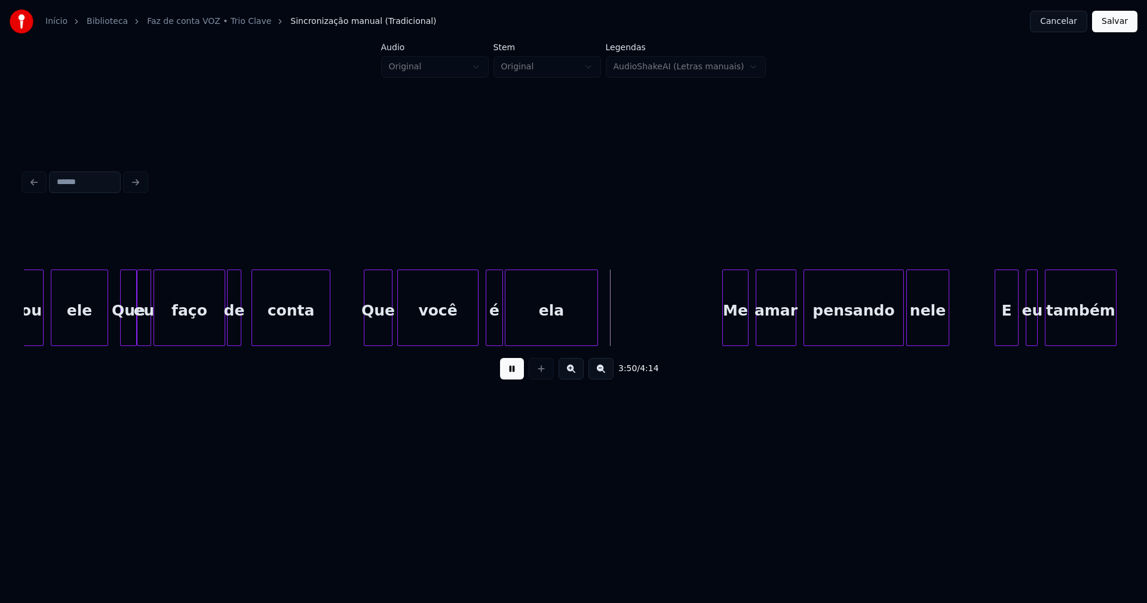
click at [499, 326] on div at bounding box center [501, 307] width 4 height 75
click at [734, 334] on div "Me" at bounding box center [733, 310] width 25 height 81
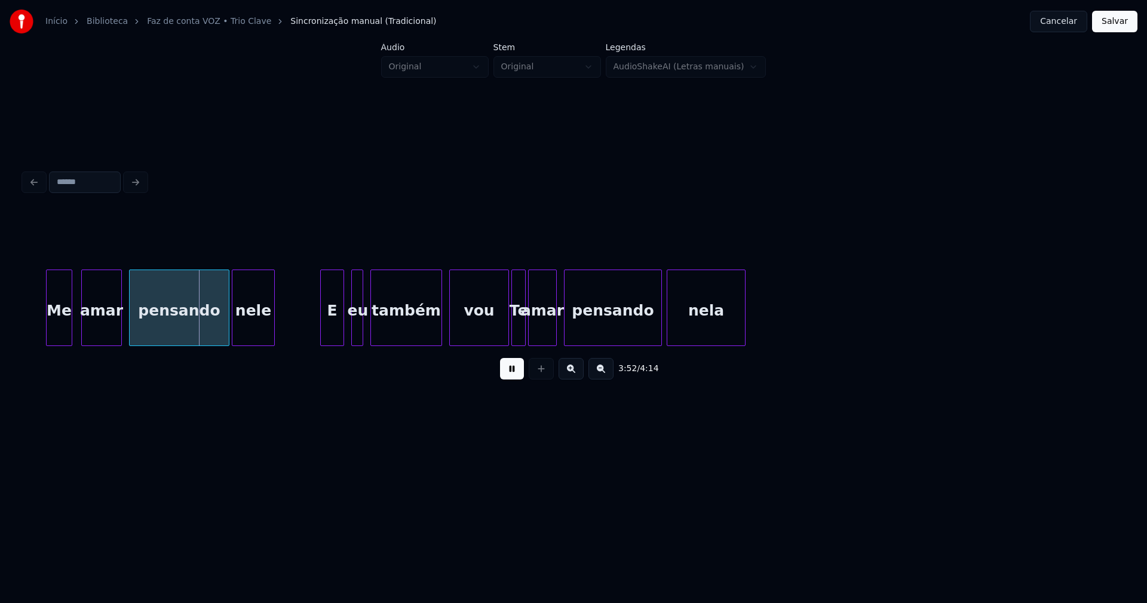
scroll to position [0, 27644]
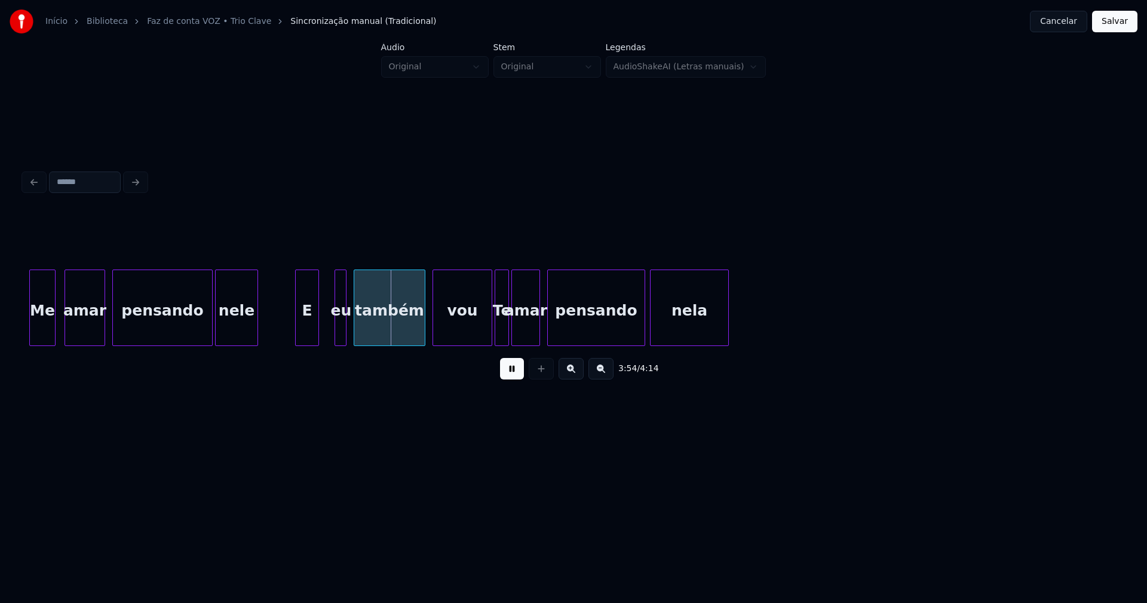
click at [308, 330] on div "E" at bounding box center [307, 310] width 23 height 81
click at [327, 336] on div "eu" at bounding box center [327, 310] width 12 height 81
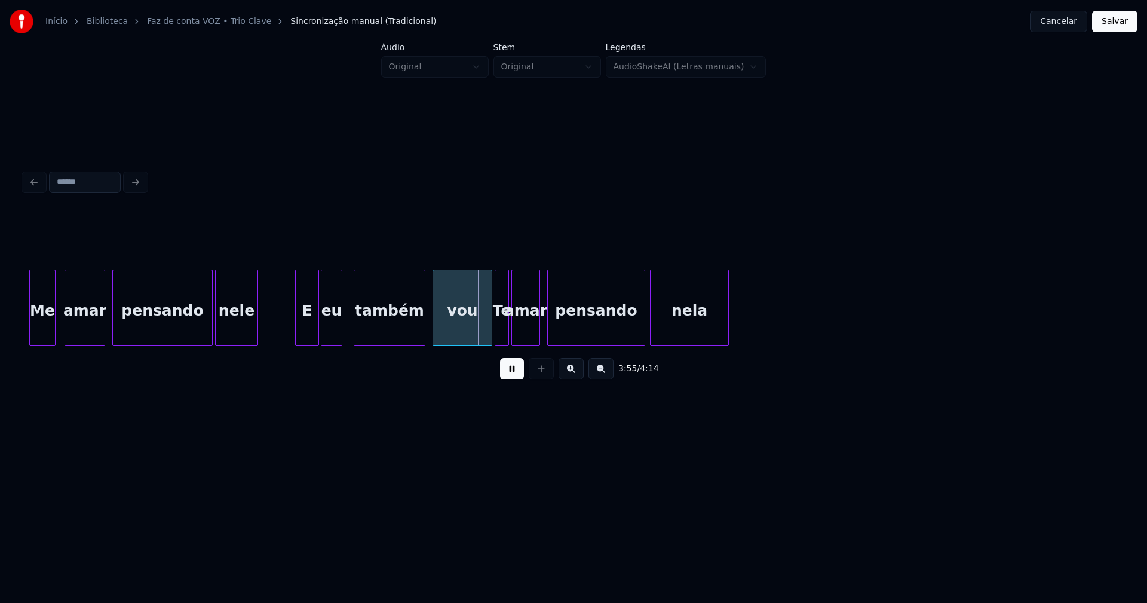
click at [340, 331] on div at bounding box center [340, 307] width 4 height 75
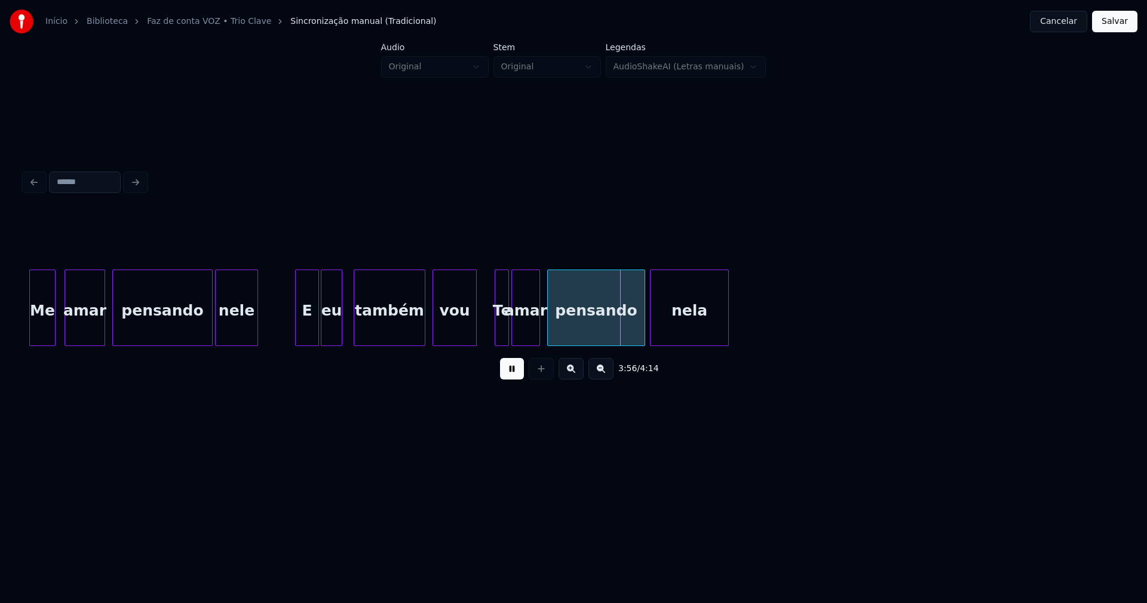
click at [473, 337] on div at bounding box center [474, 307] width 4 height 75
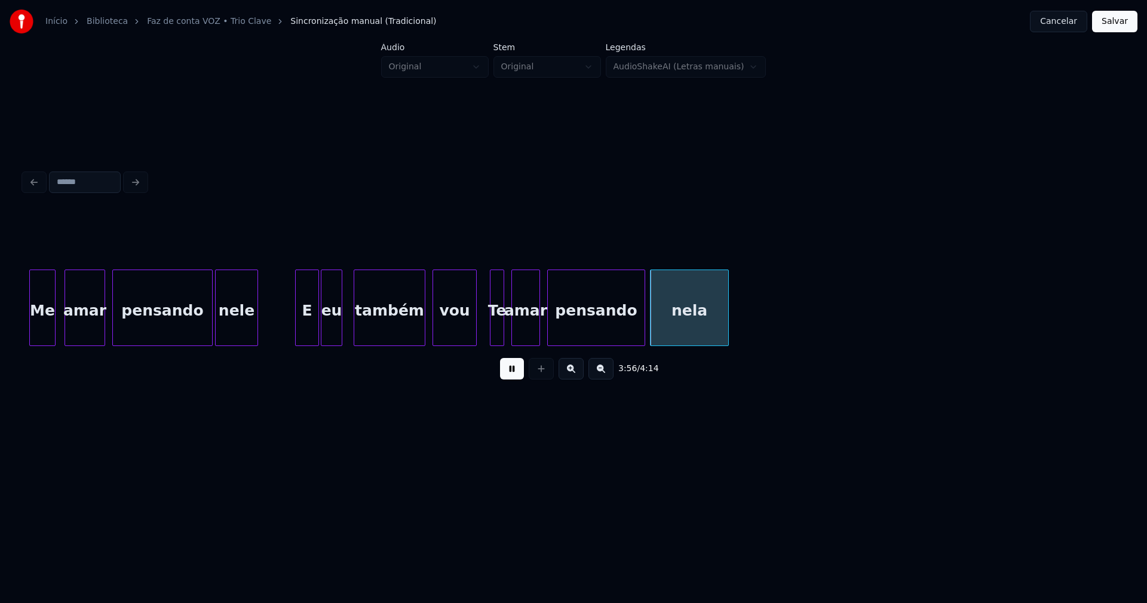
click at [496, 331] on div "Te" at bounding box center [496, 310] width 13 height 81
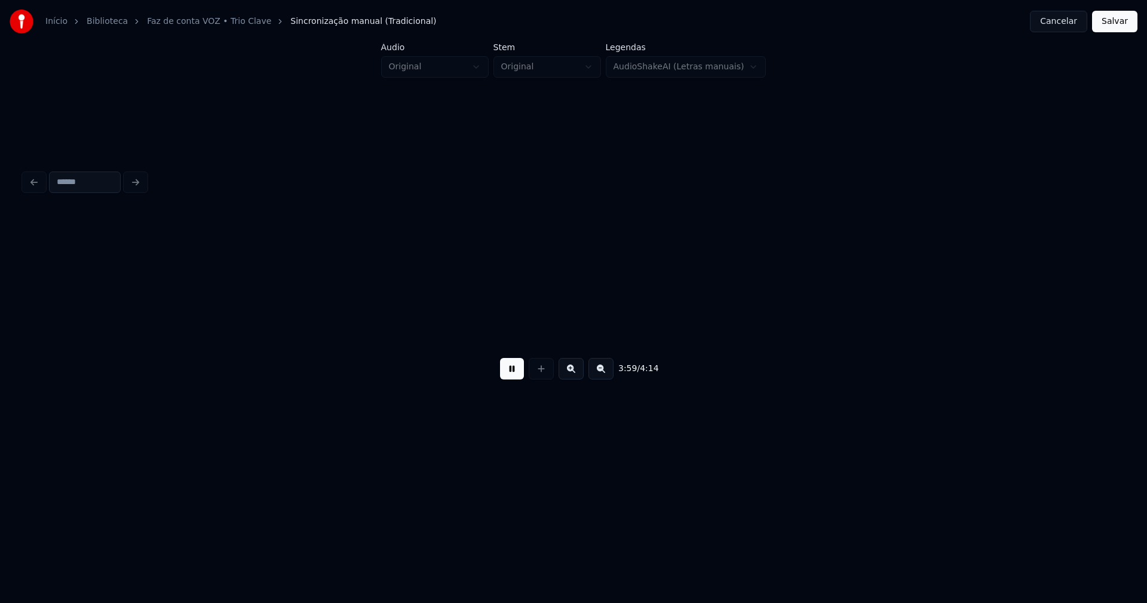
scroll to position [0, 28669]
click at [1107, 27] on button "Salvar" at bounding box center [1114, 22] width 45 height 22
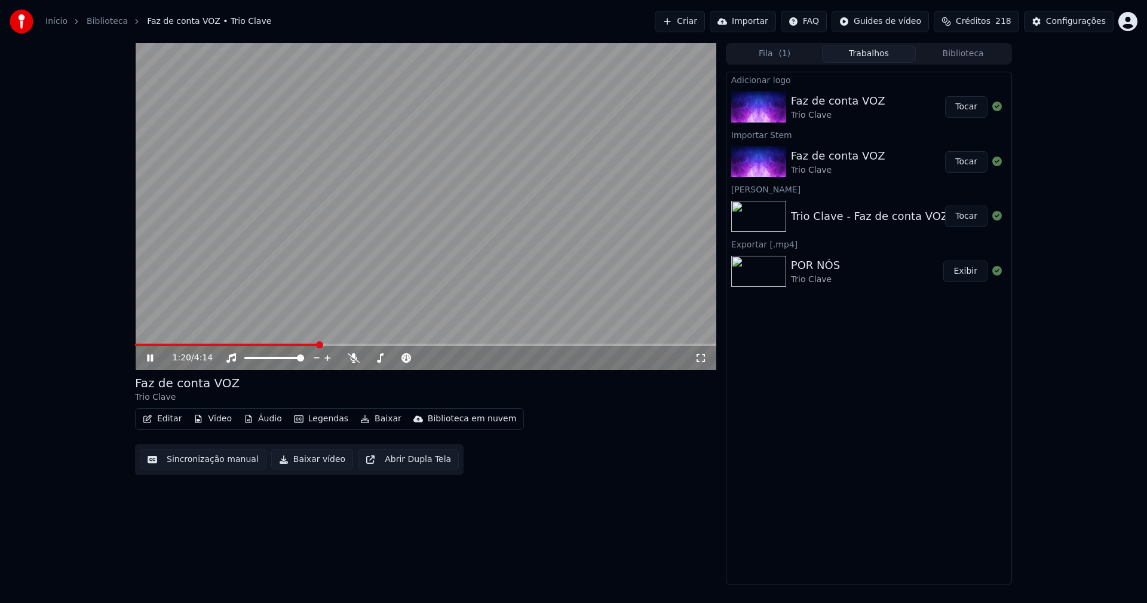
click at [281, 345] on span at bounding box center [226, 344] width 183 height 2
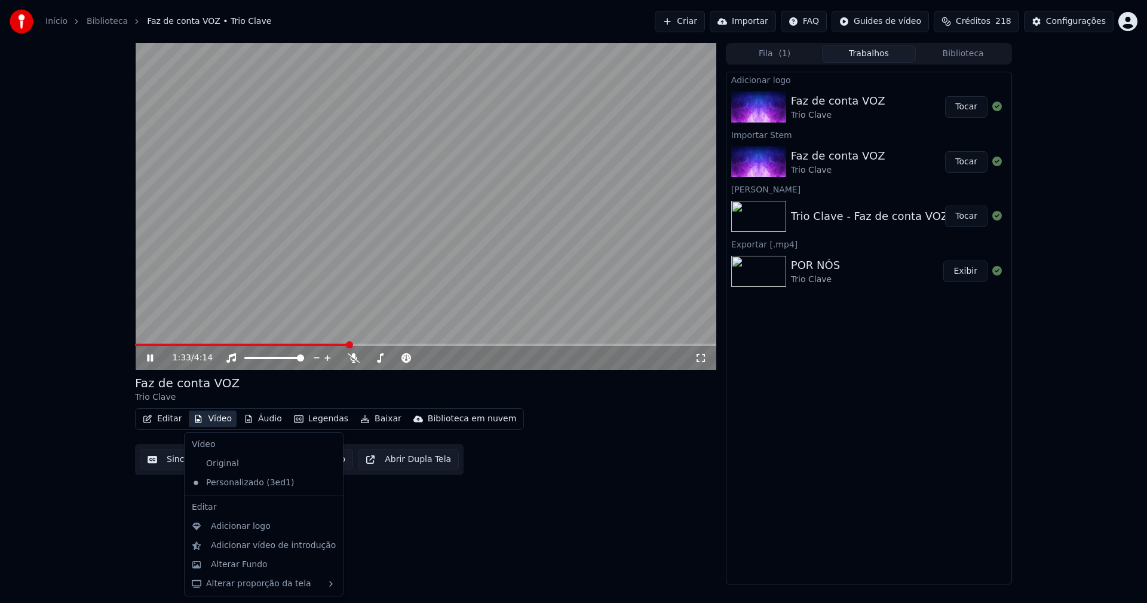
click at [214, 418] on button "Vídeo" at bounding box center [213, 418] width 48 height 17
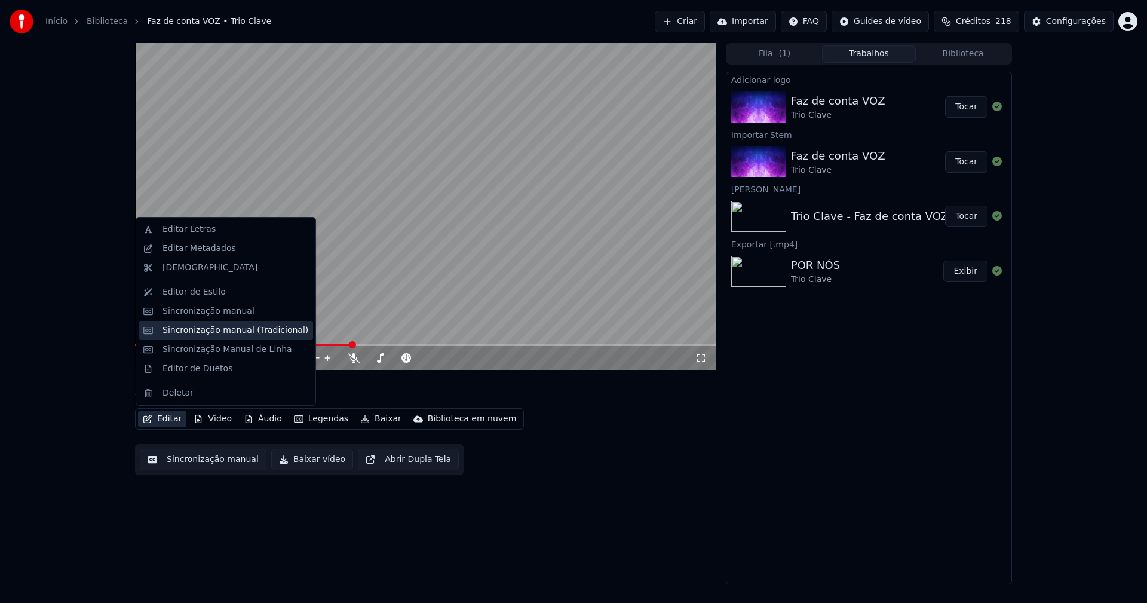
click at [192, 325] on div "Sincronização manual (Tradicional)" at bounding box center [235, 330] width 146 height 12
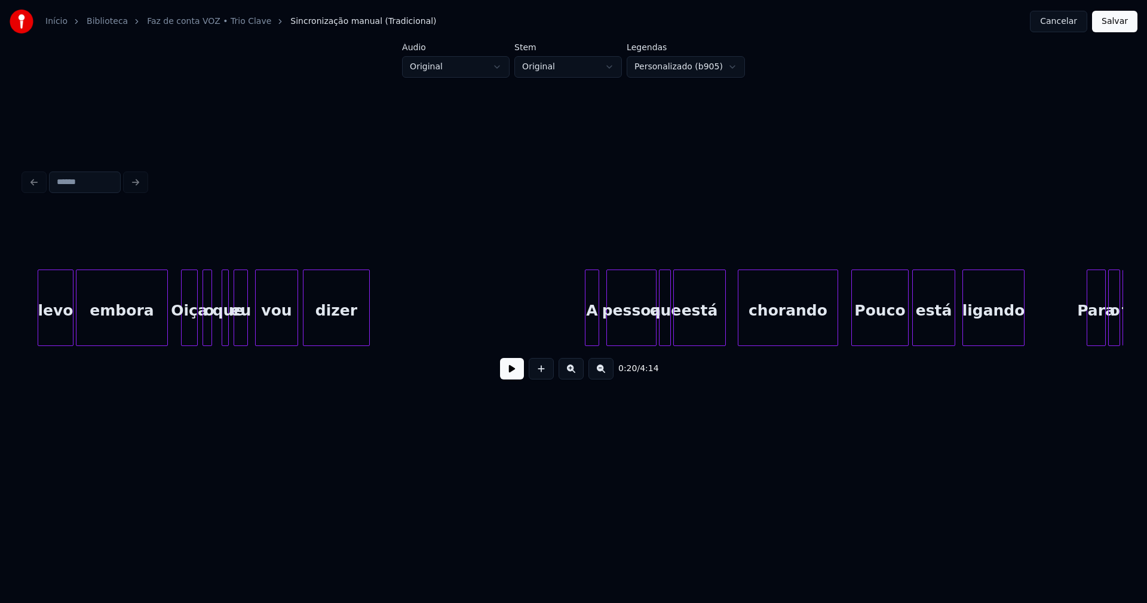
scroll to position [0, 2763]
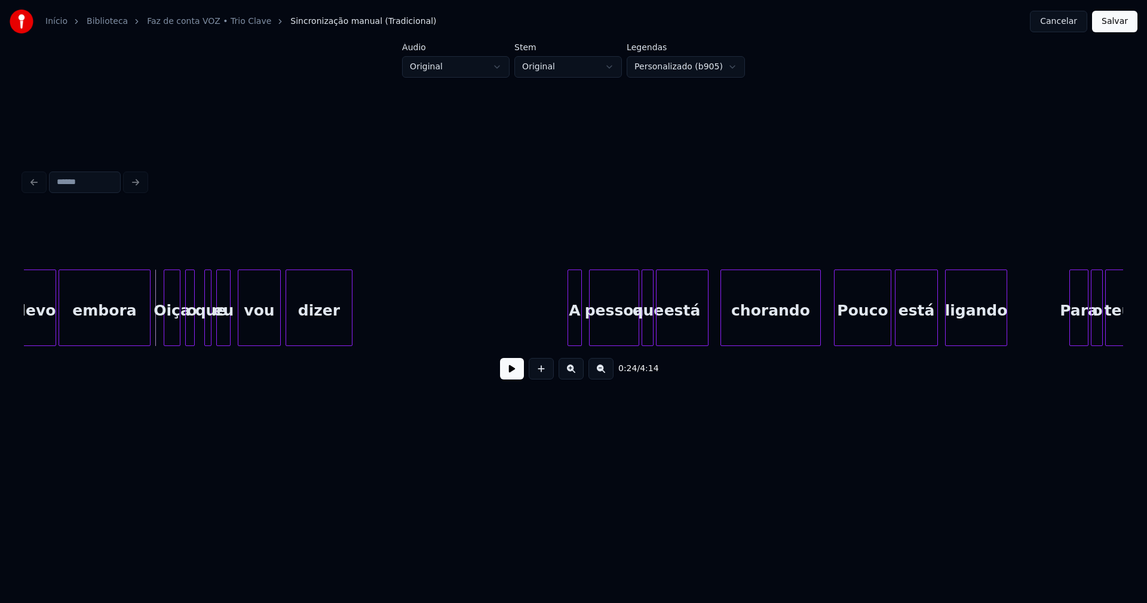
click at [502, 376] on button at bounding box center [512, 369] width 24 height 22
click at [226, 332] on div "eu" at bounding box center [228, 310] width 13 height 81
click at [217, 342] on div "levo embora Oiça o que eu vou dizer A pessoa que está chorando Pouco está ligan…" at bounding box center [573, 307] width 1099 height 76
click at [568, 339] on div "A" at bounding box center [569, 310] width 13 height 81
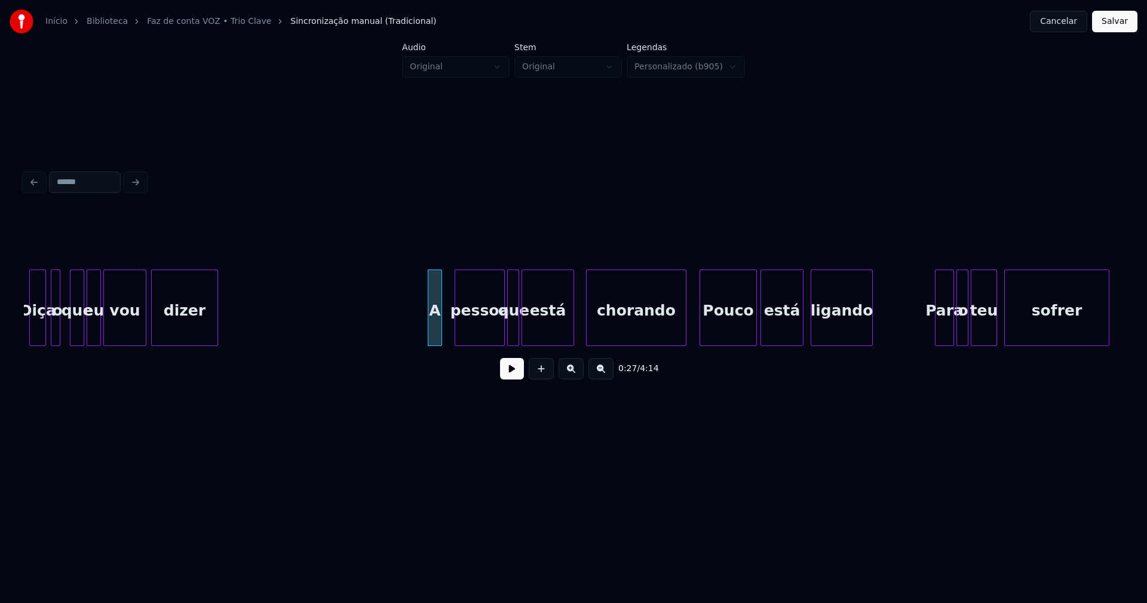
scroll to position [0, 2982]
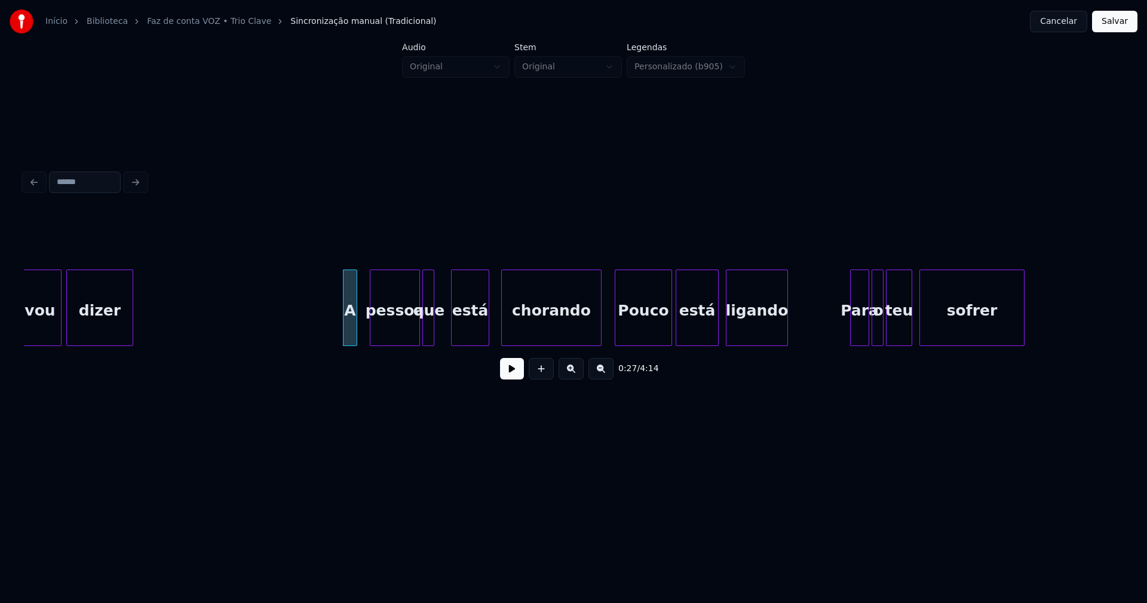
click at [453, 332] on div at bounding box center [454, 307] width 4 height 75
click at [445, 336] on div at bounding box center [445, 307] width 4 height 75
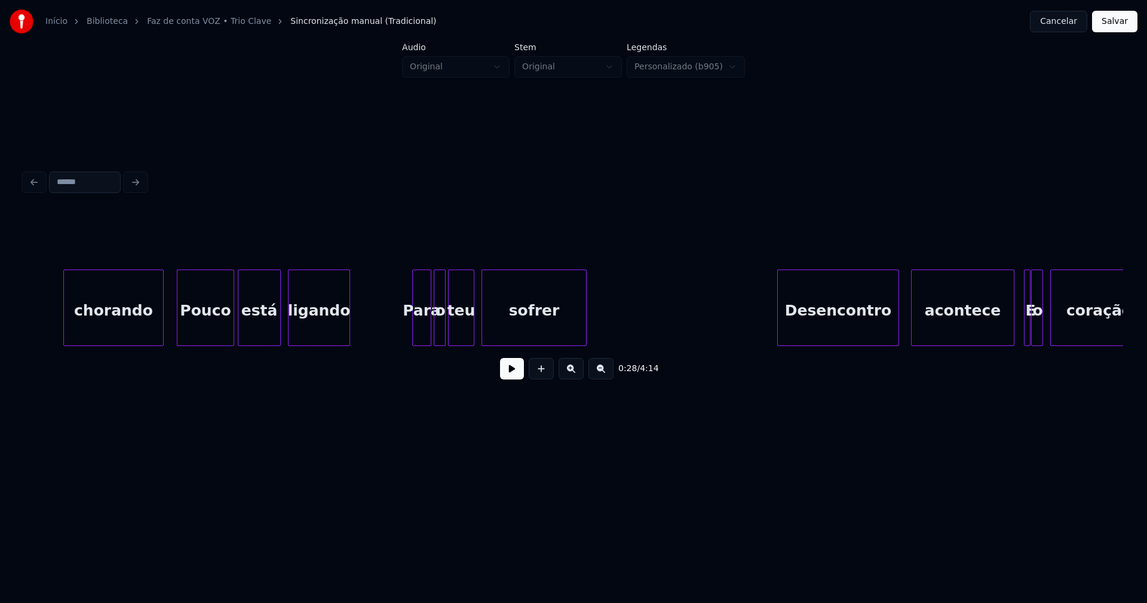
scroll to position [0, 3471]
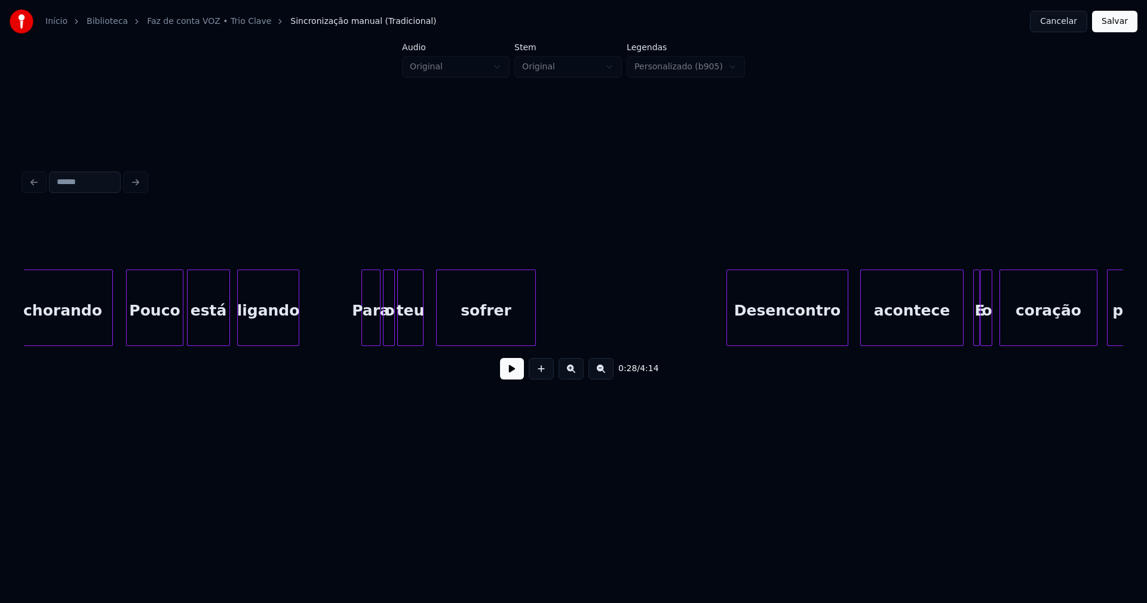
click at [437, 334] on div at bounding box center [439, 307] width 4 height 75
click at [431, 334] on div at bounding box center [432, 307] width 4 height 75
click at [506, 377] on button at bounding box center [512, 369] width 24 height 22
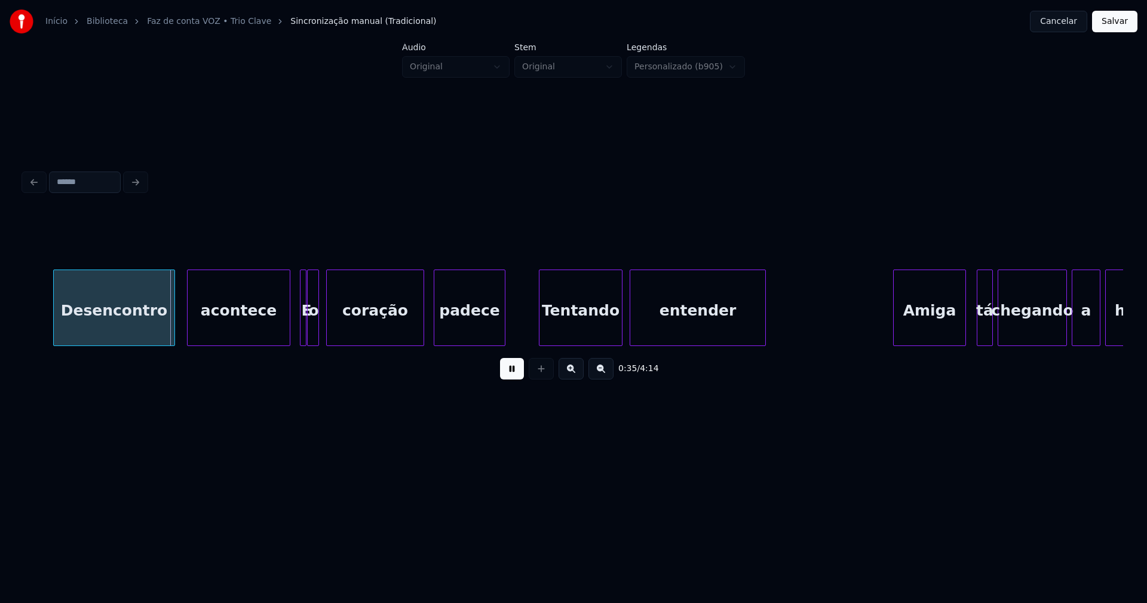
scroll to position [0, 4178]
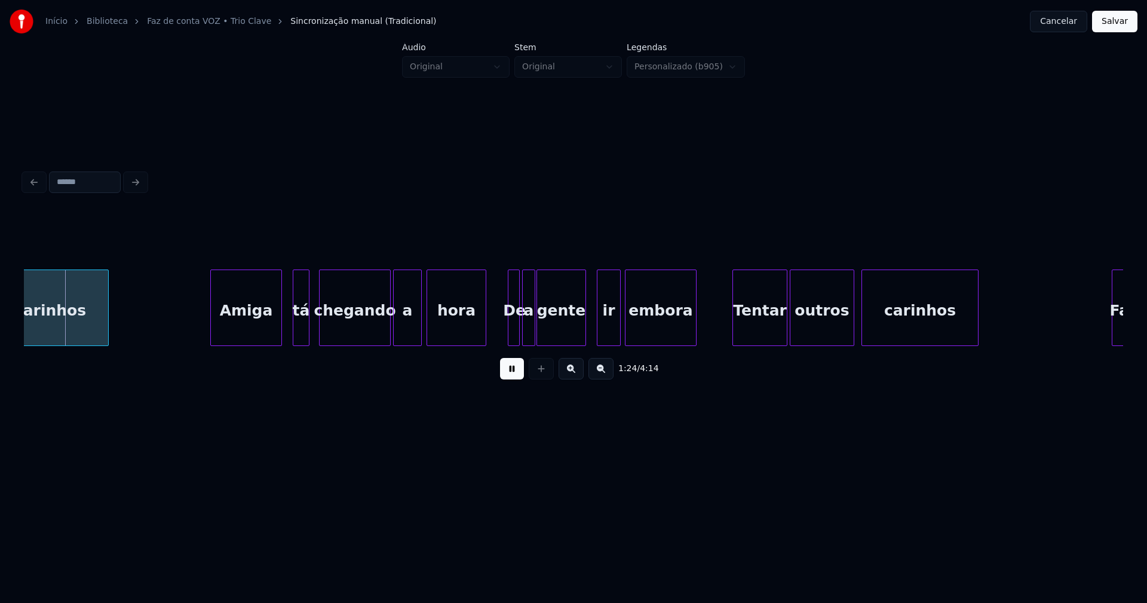
scroll to position [0, 10074]
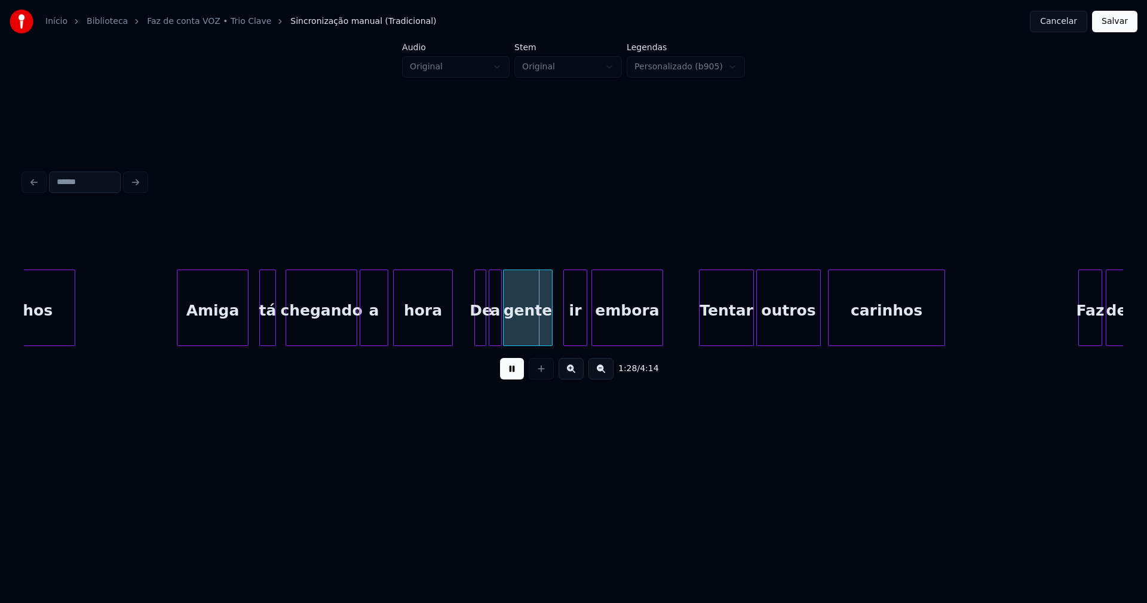
click at [506, 373] on button at bounding box center [512, 369] width 24 height 22
click at [493, 320] on div "a" at bounding box center [495, 310] width 12 height 81
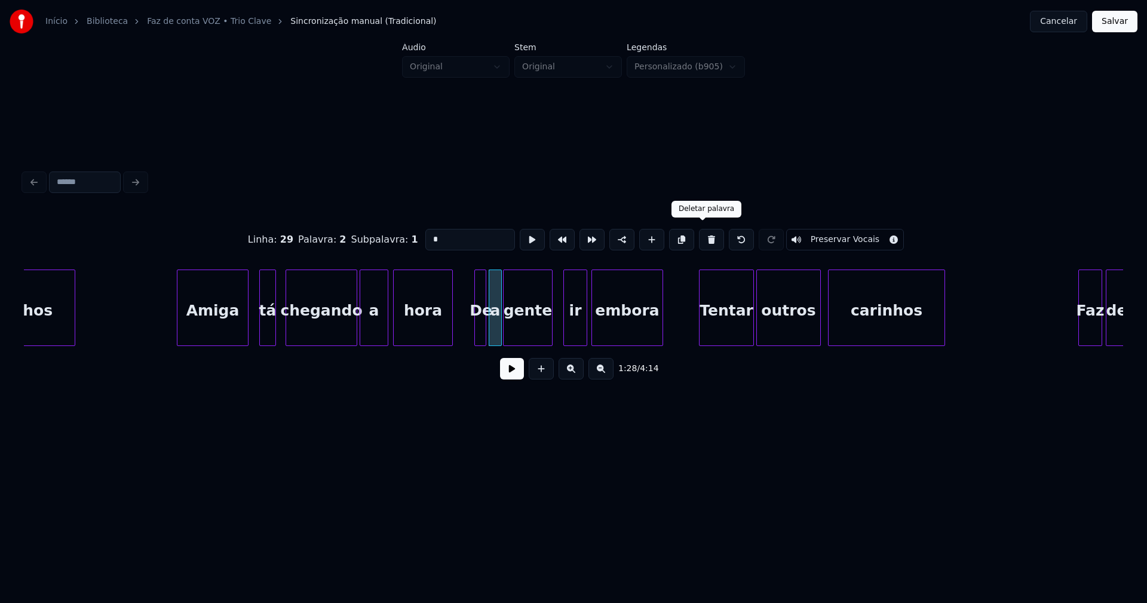
click at [704, 236] on button at bounding box center [711, 240] width 25 height 22
click at [498, 333] on div at bounding box center [498, 307] width 4 height 75
drag, startPoint x: 438, startPoint y: 235, endPoint x: 481, endPoint y: 248, distance: 45.1
click at [440, 237] on input "**" at bounding box center [470, 240] width 90 height 22
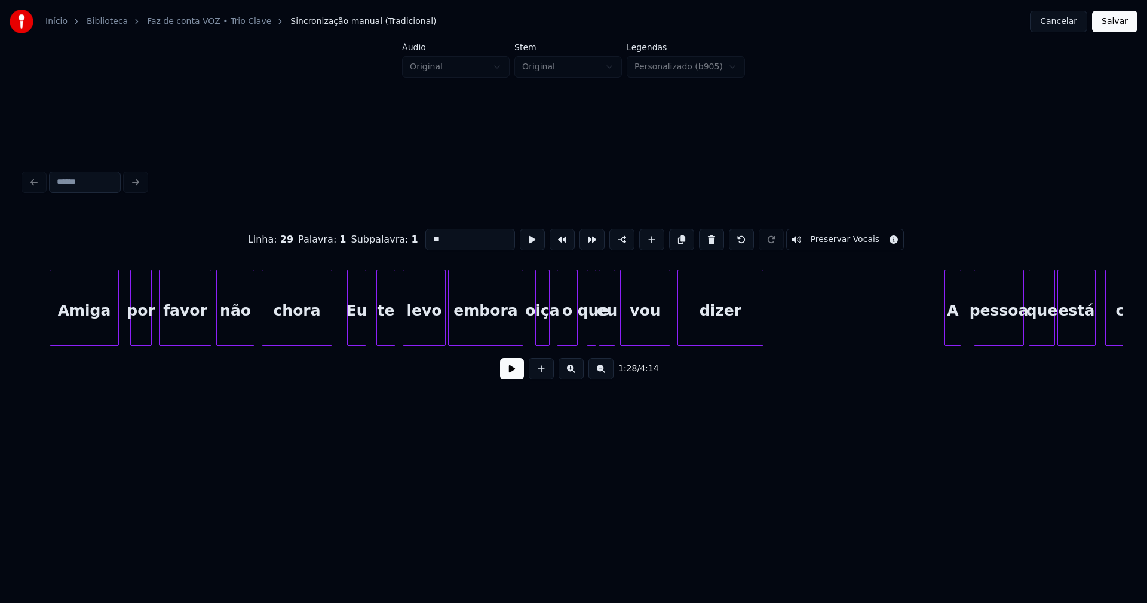
scroll to position [0, 16273]
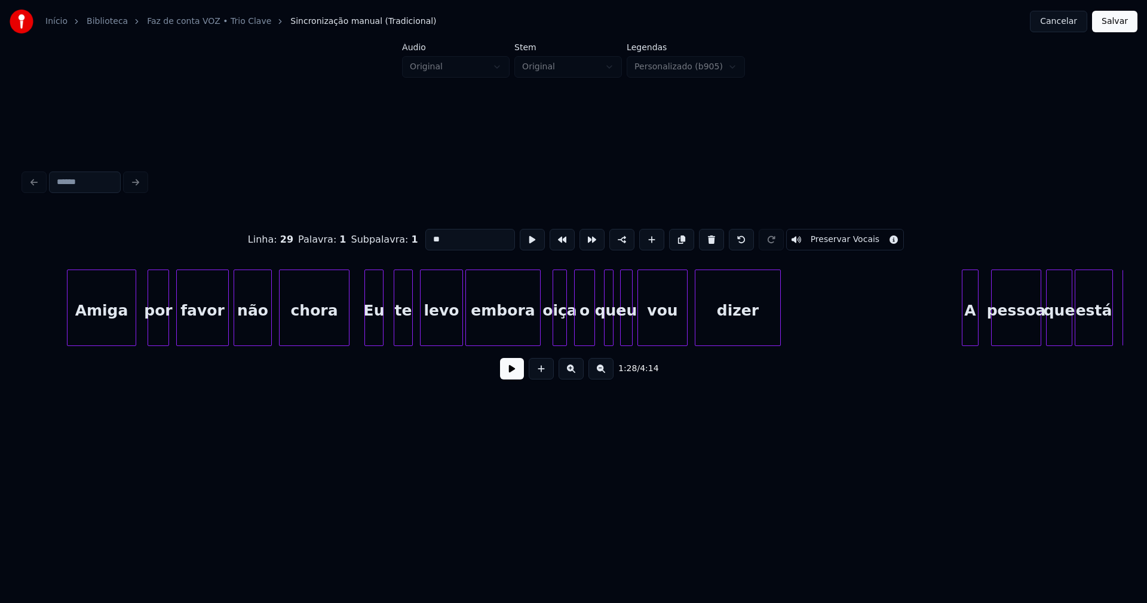
click at [623, 333] on div at bounding box center [623, 307] width 4 height 75
click at [616, 336] on div at bounding box center [617, 307] width 4 height 75
click at [567, 332] on div at bounding box center [569, 307] width 4 height 75
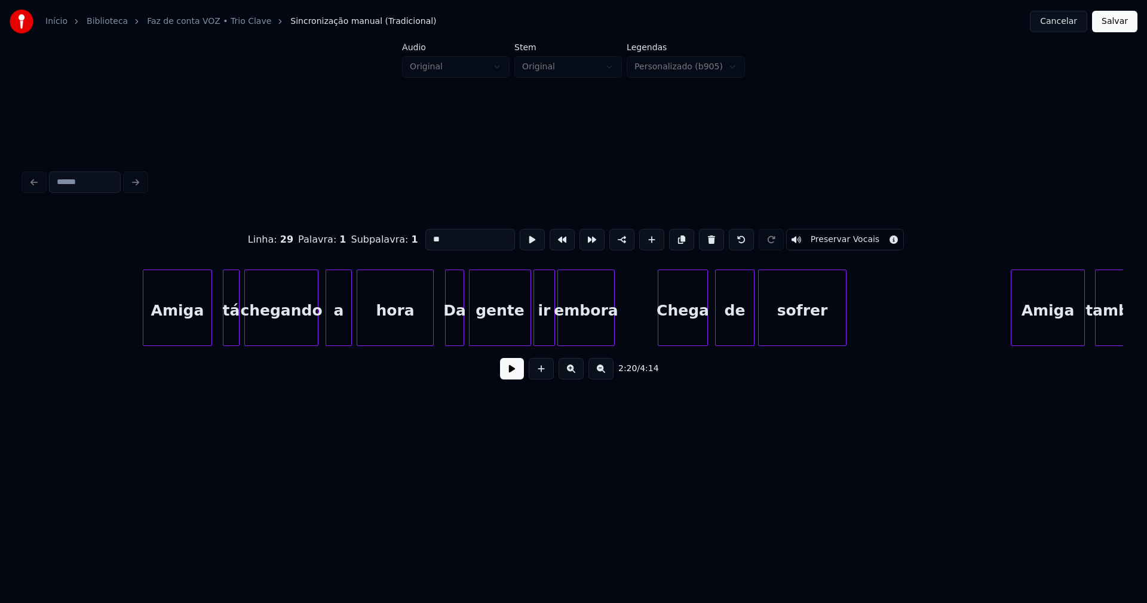
scroll to position [0, 19827]
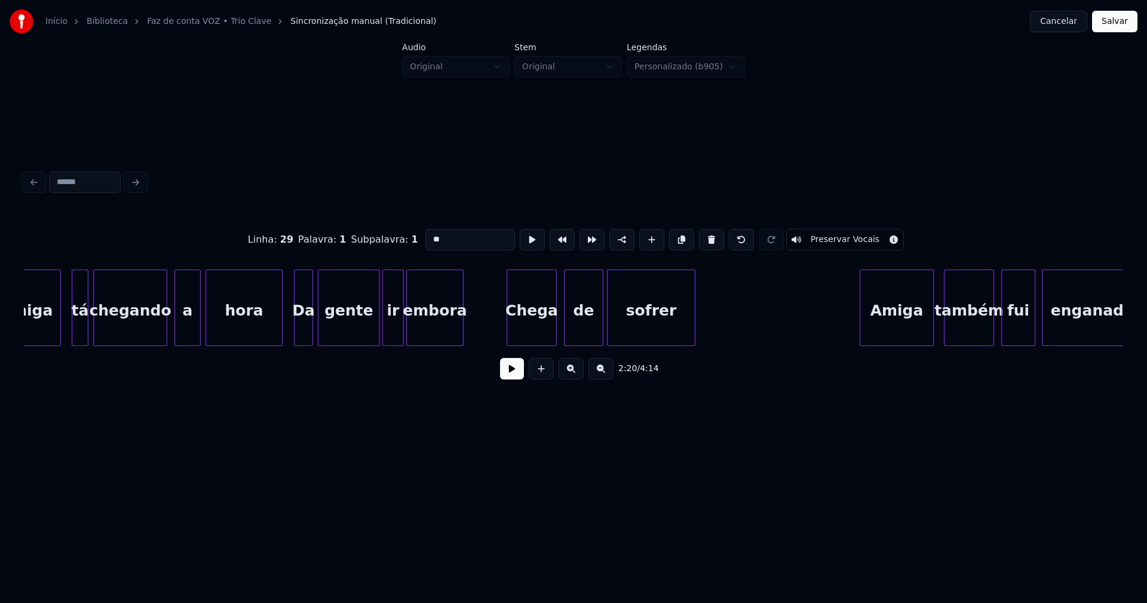
type input "**"
drag, startPoint x: 1129, startPoint y: 17, endPoint x: 1123, endPoint y: 26, distance: 10.8
click at [1128, 19] on button "Salvar" at bounding box center [1114, 22] width 45 height 22
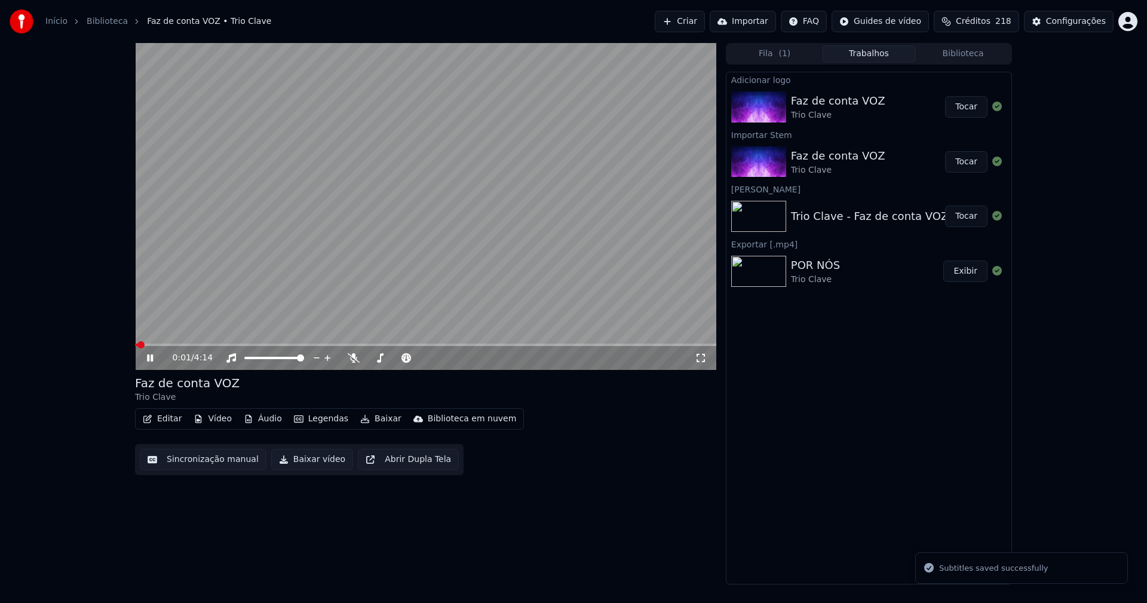
click at [168, 423] on button "Editar" at bounding box center [162, 418] width 48 height 17
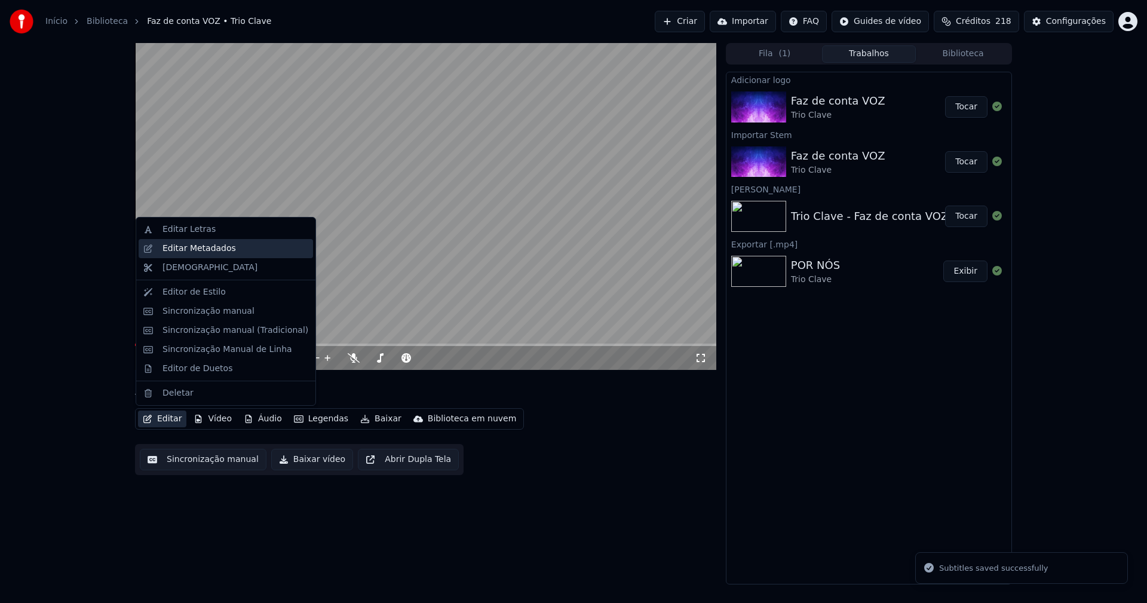
click at [209, 245] on div "Editar Metadados" at bounding box center [198, 248] width 73 height 12
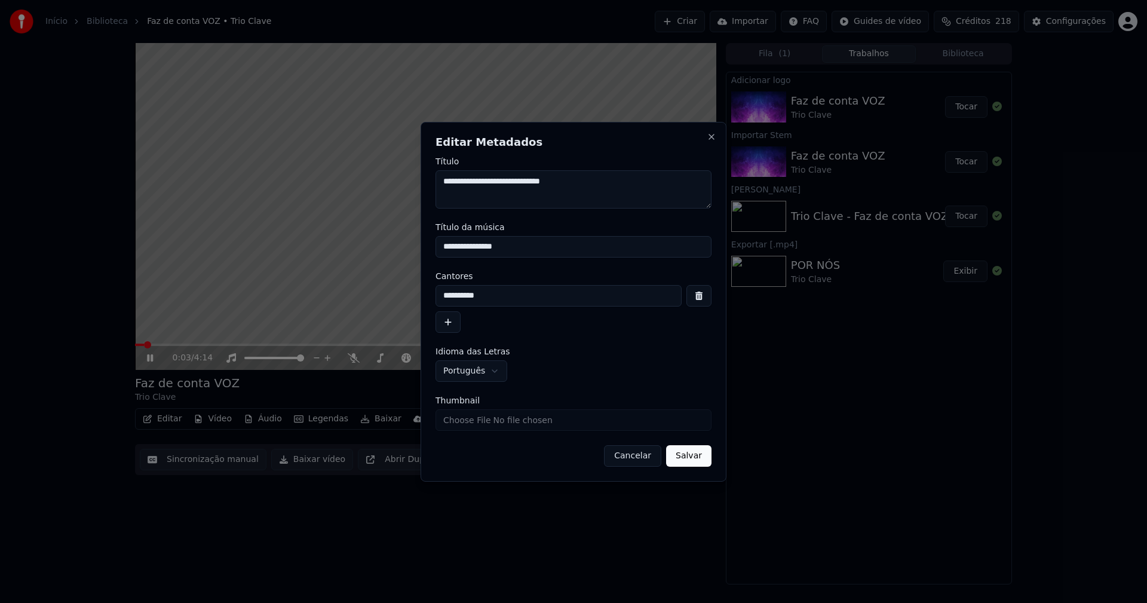
drag, startPoint x: 518, startPoint y: 247, endPoint x: 326, endPoint y: 247, distance: 191.7
click at [326, 247] on body "**********" at bounding box center [573, 301] width 1147 height 603
type input "**********"
click at [471, 424] on input "Thumbnail" at bounding box center [573, 420] width 276 height 22
type input "**********"
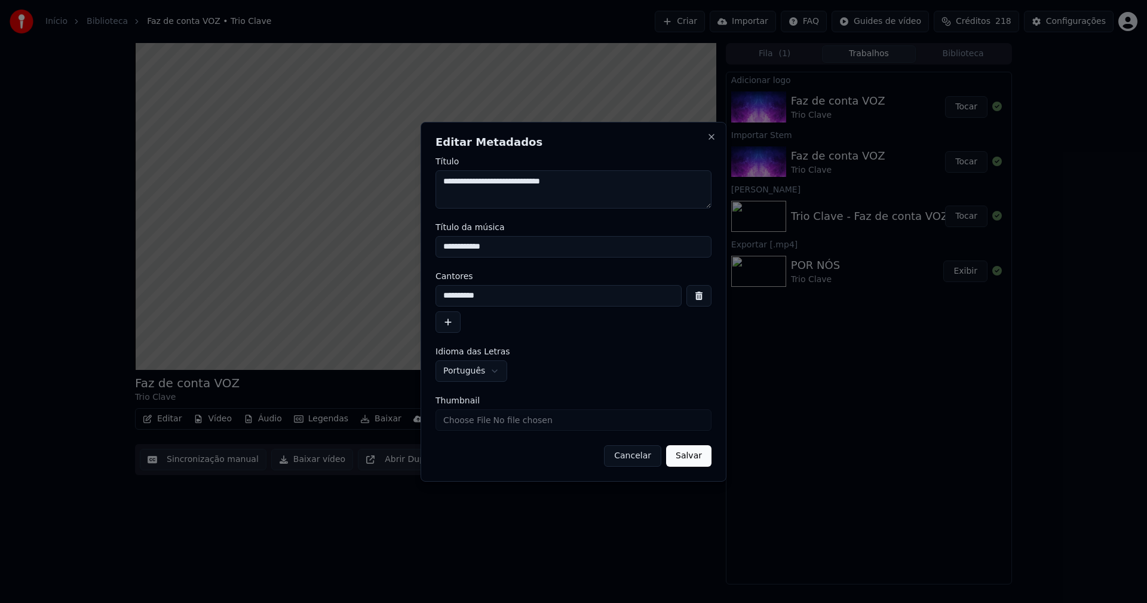
drag, startPoint x: 696, startPoint y: 449, endPoint x: 673, endPoint y: 450, distance: 23.9
click at [696, 449] on button "Salvar" at bounding box center [688, 456] width 45 height 22
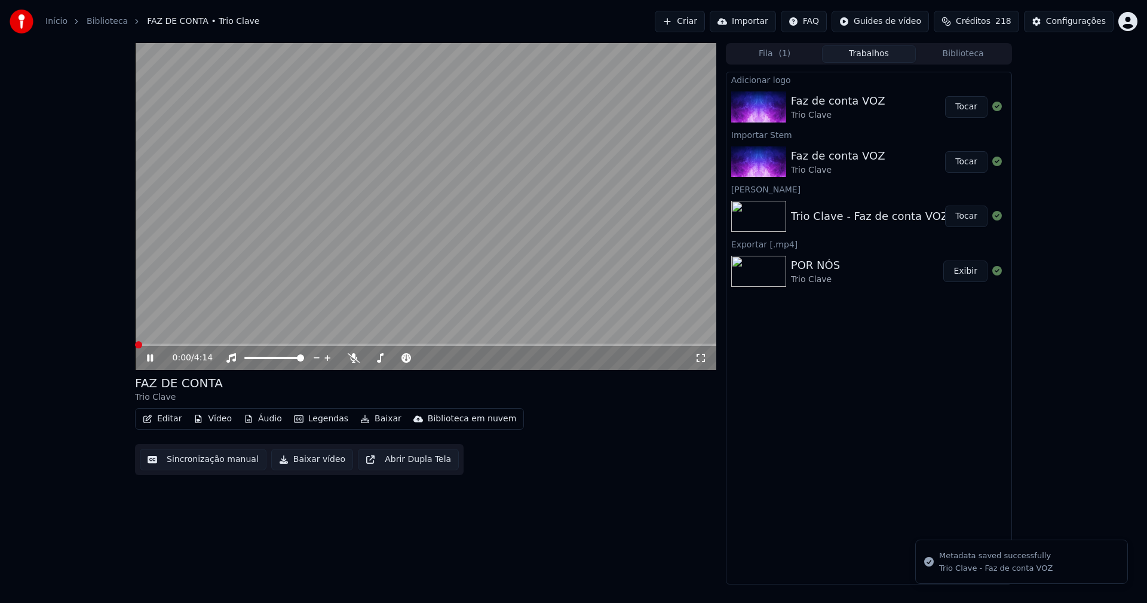
click at [135, 345] on span at bounding box center [135, 344] width 0 height 2
click at [245, 343] on span at bounding box center [425, 344] width 581 height 2
click at [705, 356] on icon at bounding box center [701, 358] width 12 height 10
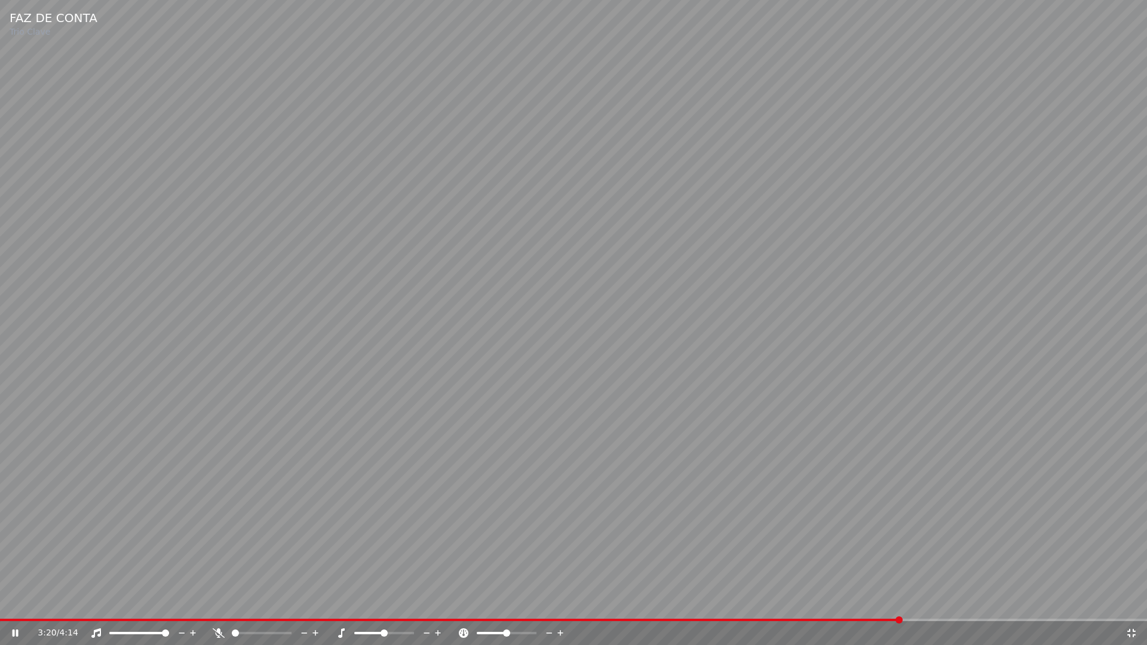
click at [1130, 602] on icon at bounding box center [1131, 633] width 8 height 8
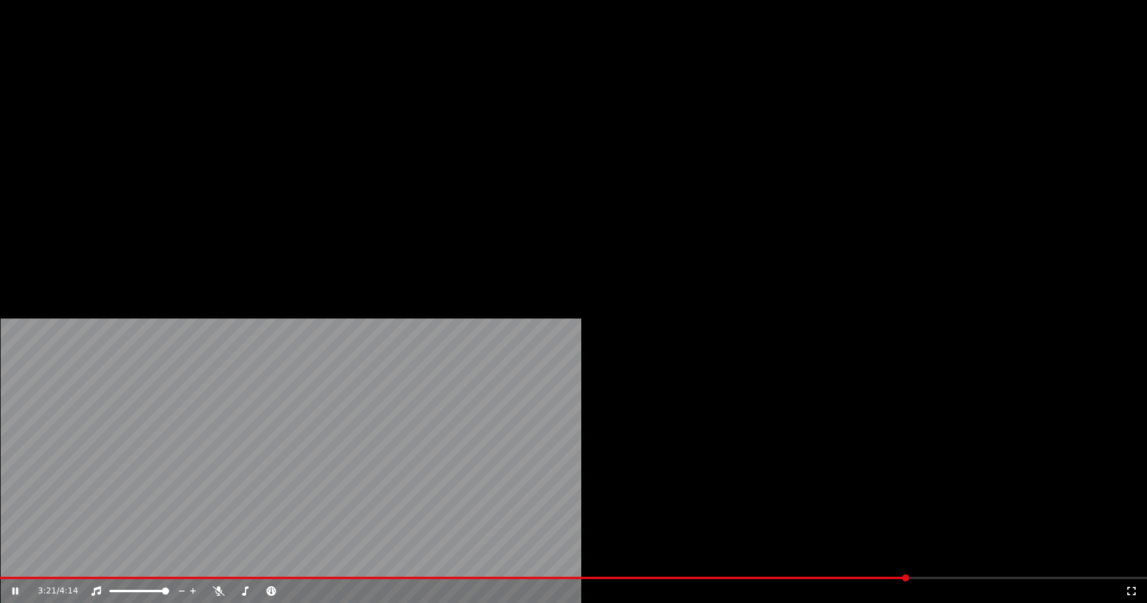
click at [171, 100] on button "Editar" at bounding box center [162, 92] width 48 height 17
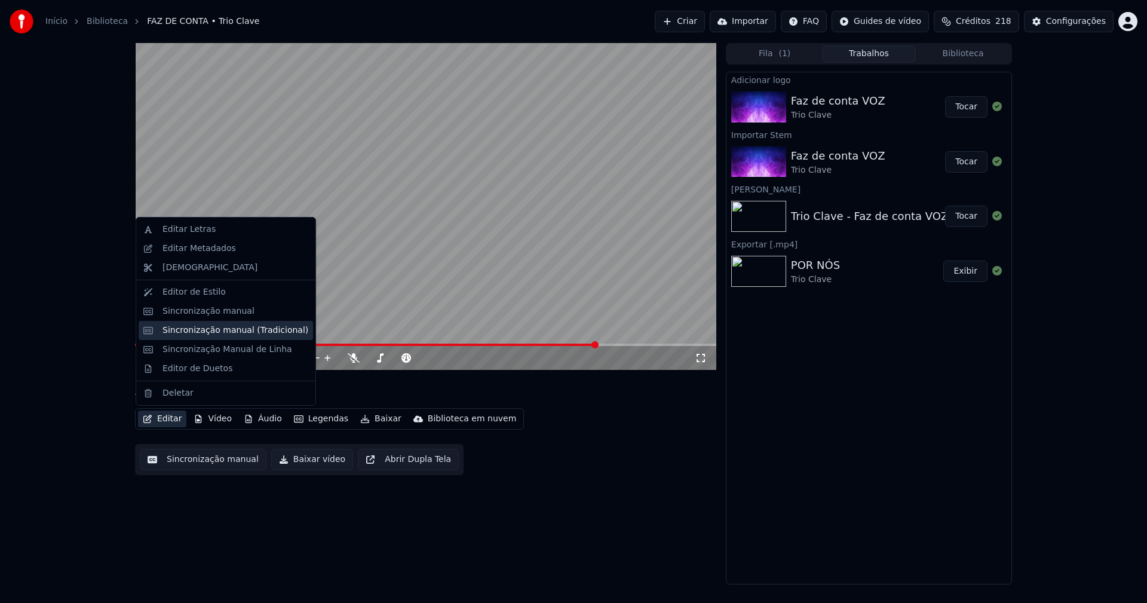
click at [204, 330] on div "Sincronização manual (Tradicional)" at bounding box center [235, 330] width 146 height 12
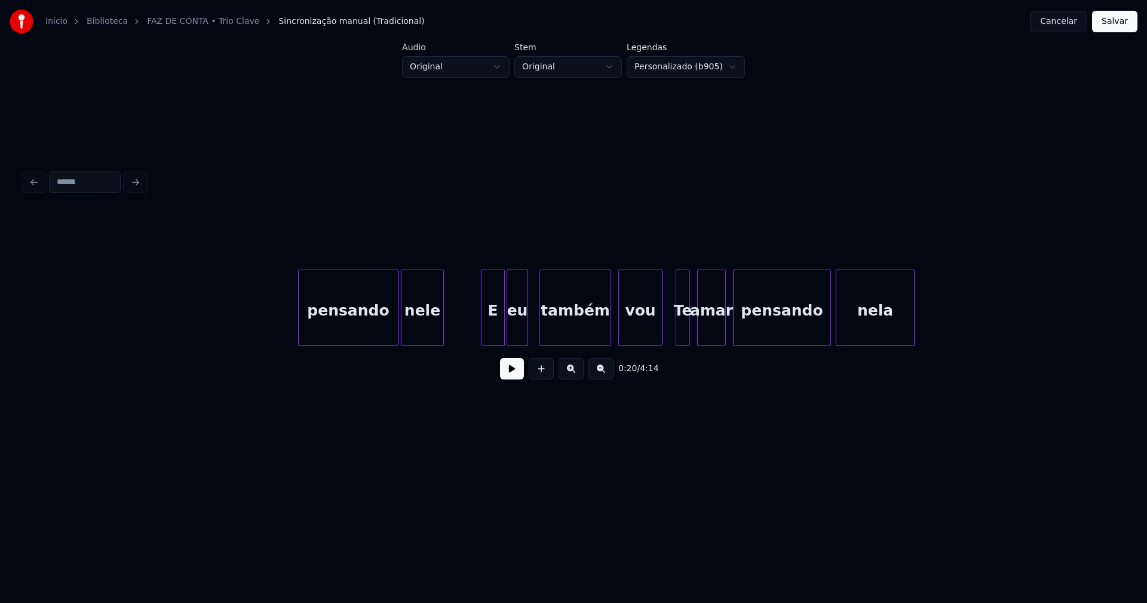
scroll to position [0, 27307]
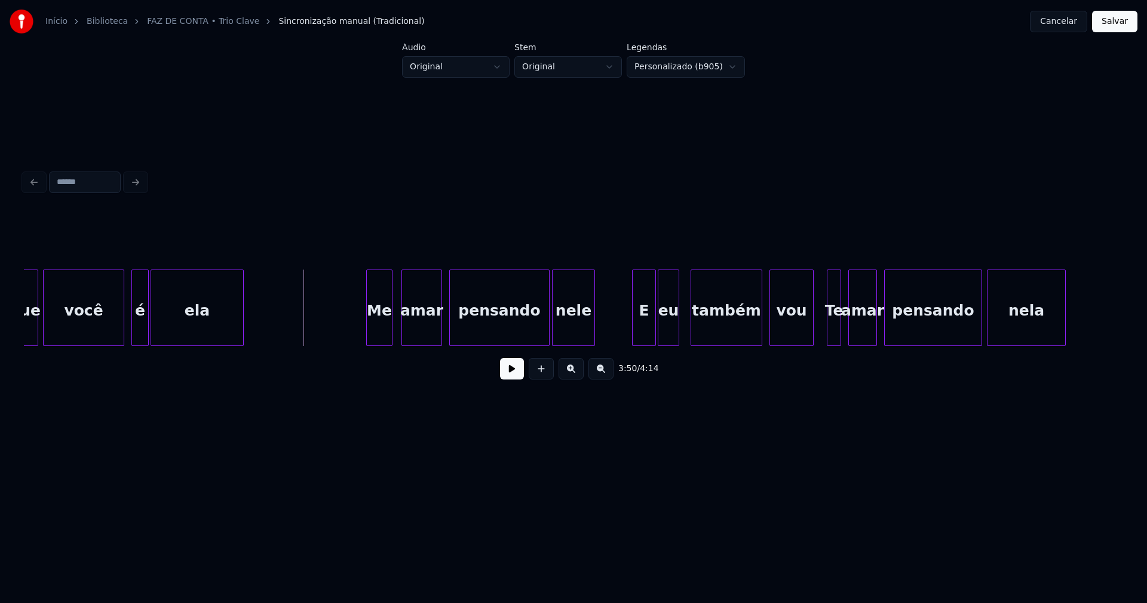
click at [515, 379] on button at bounding box center [512, 369] width 24 height 22
click at [425, 331] on div "amar" at bounding box center [421, 310] width 39 height 81
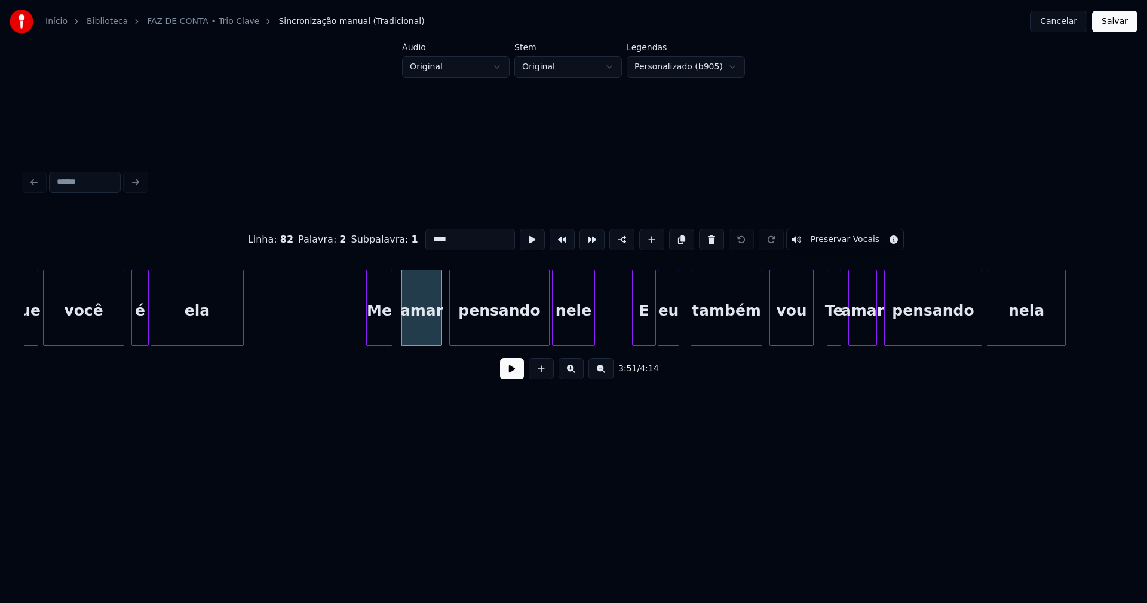
click at [449, 231] on input "****" at bounding box center [470, 240] width 90 height 22
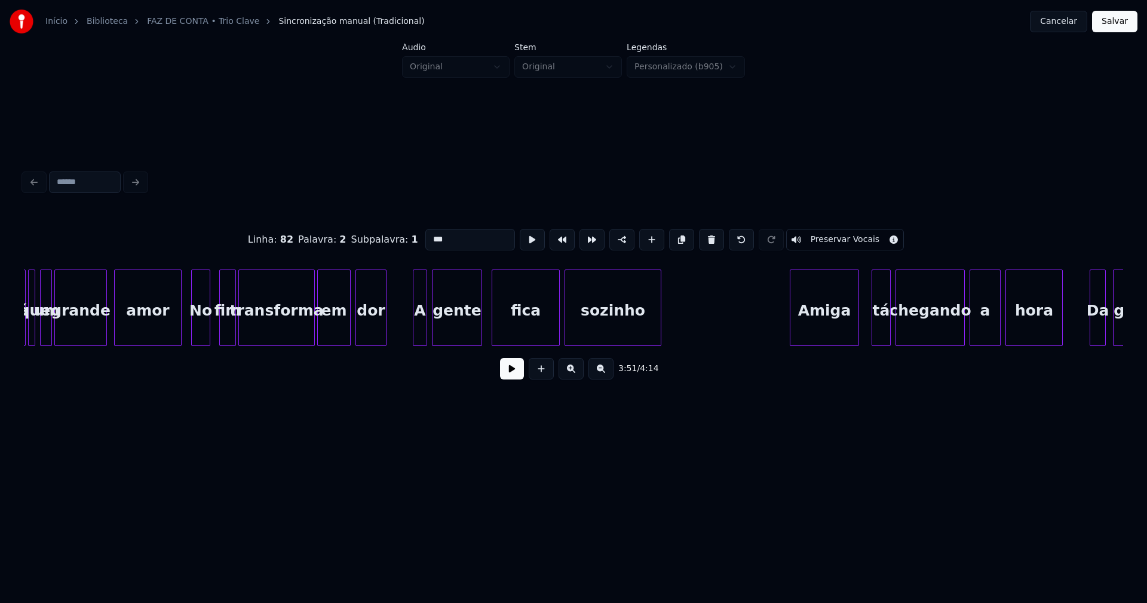
scroll to position [0, 22456]
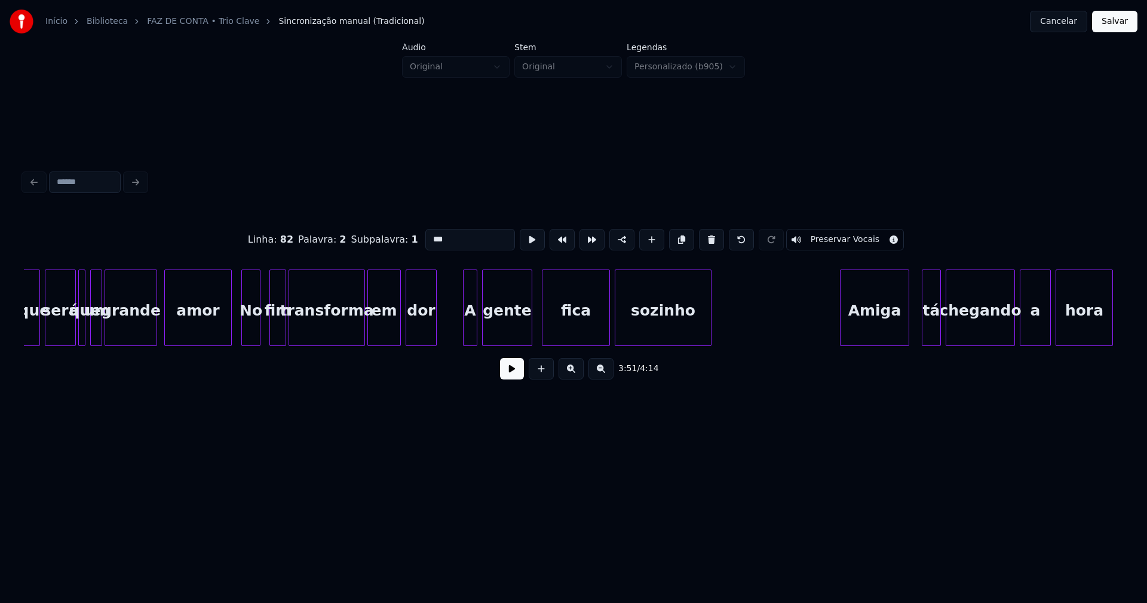
type input "***"
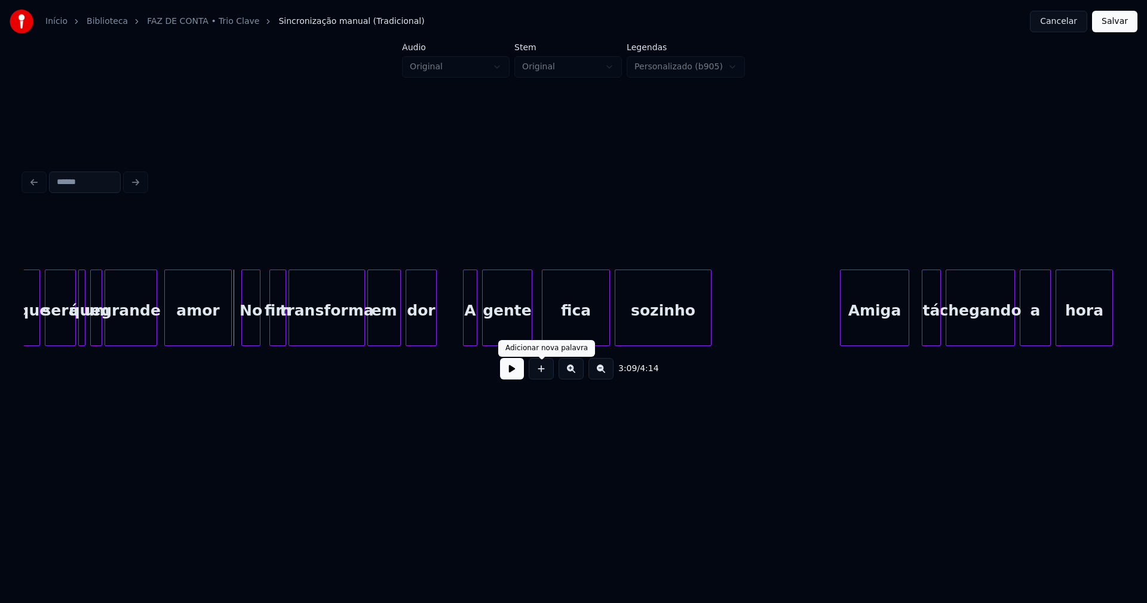
click at [515, 373] on button at bounding box center [512, 369] width 24 height 22
click at [514, 376] on button at bounding box center [512, 369] width 24 height 22
click at [275, 323] on div "fim" at bounding box center [278, 310] width 16 height 81
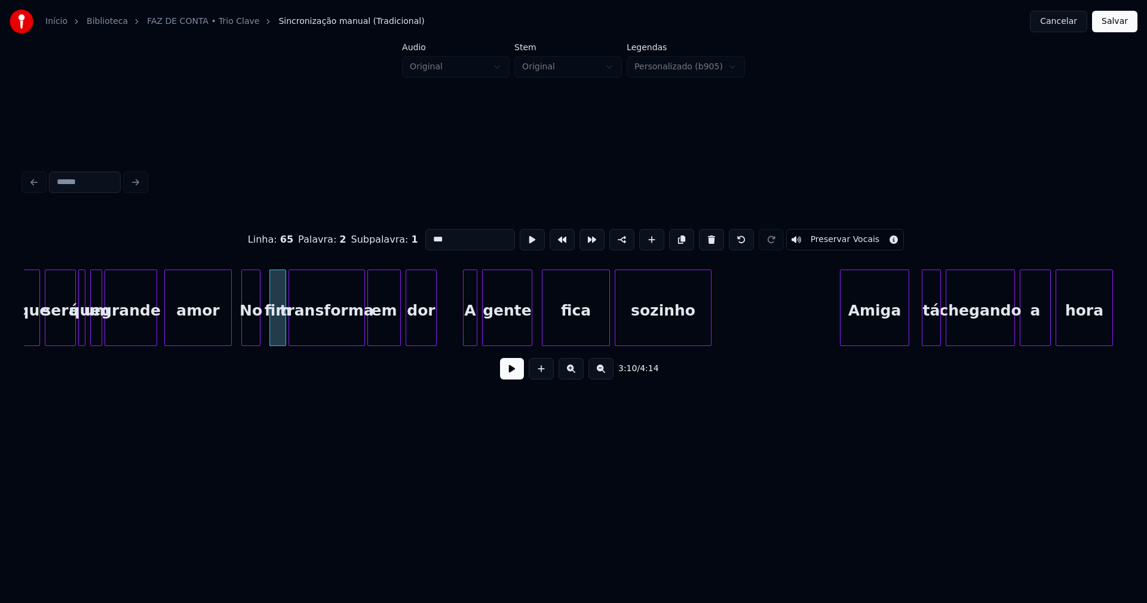
drag, startPoint x: 444, startPoint y: 235, endPoint x: 406, endPoint y: 237, distance: 38.3
click at [406, 237] on div "Linha : 65 [GEOGRAPHIC_DATA] : 2 Subpalavra : 1 *** Preservar Vocais" at bounding box center [573, 240] width 1099 height 60
type input "*"
type input "***"
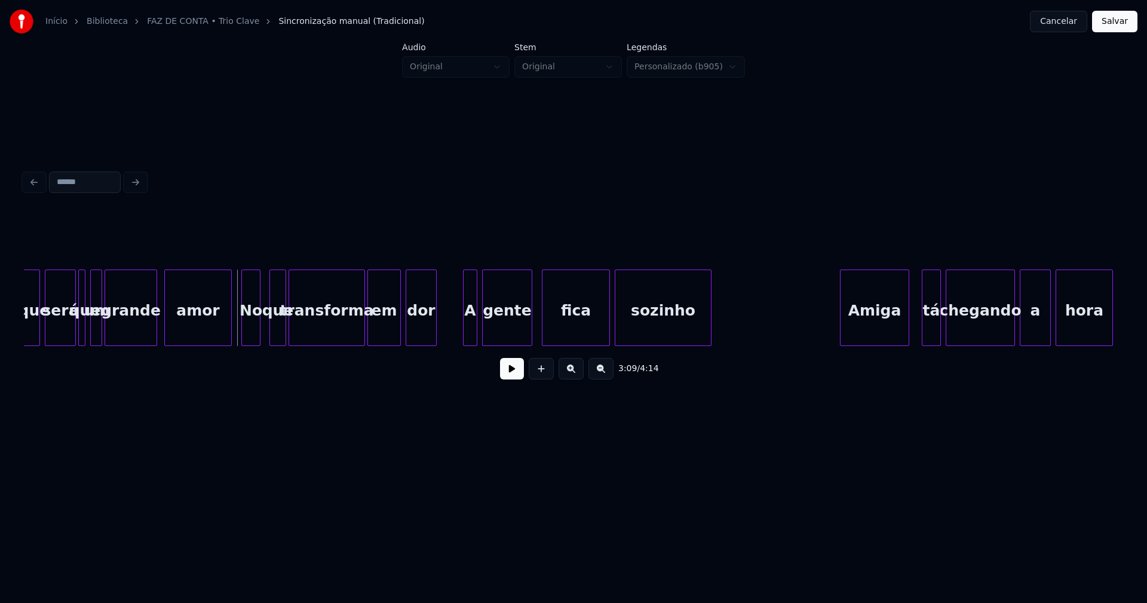
click at [515, 377] on button at bounding box center [512, 369] width 24 height 22
click at [508, 377] on button at bounding box center [512, 369] width 24 height 22
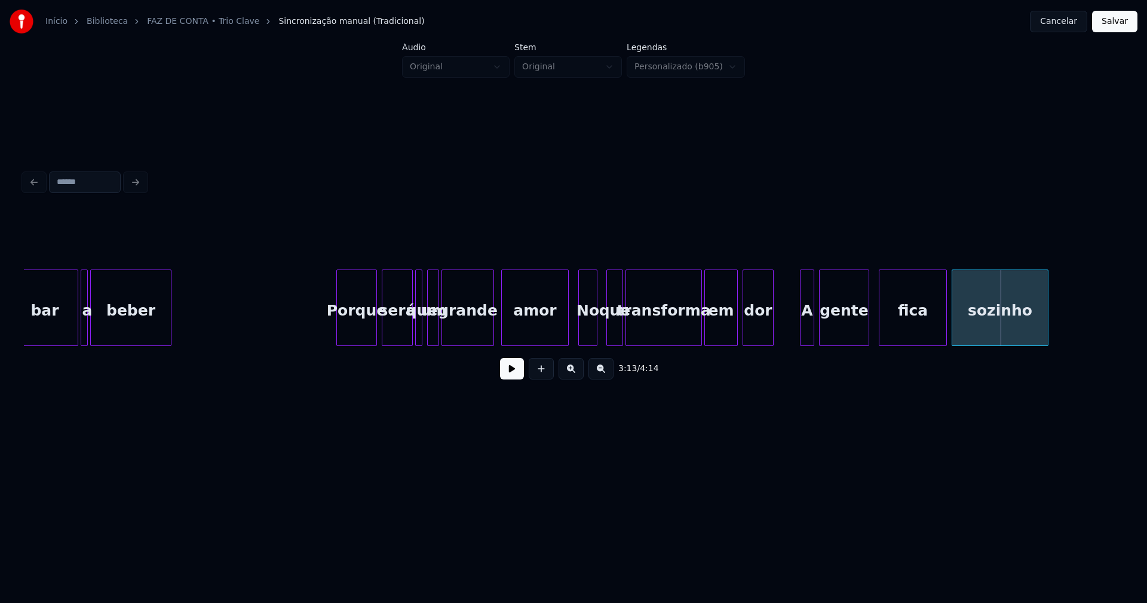
scroll to position [0, 22101]
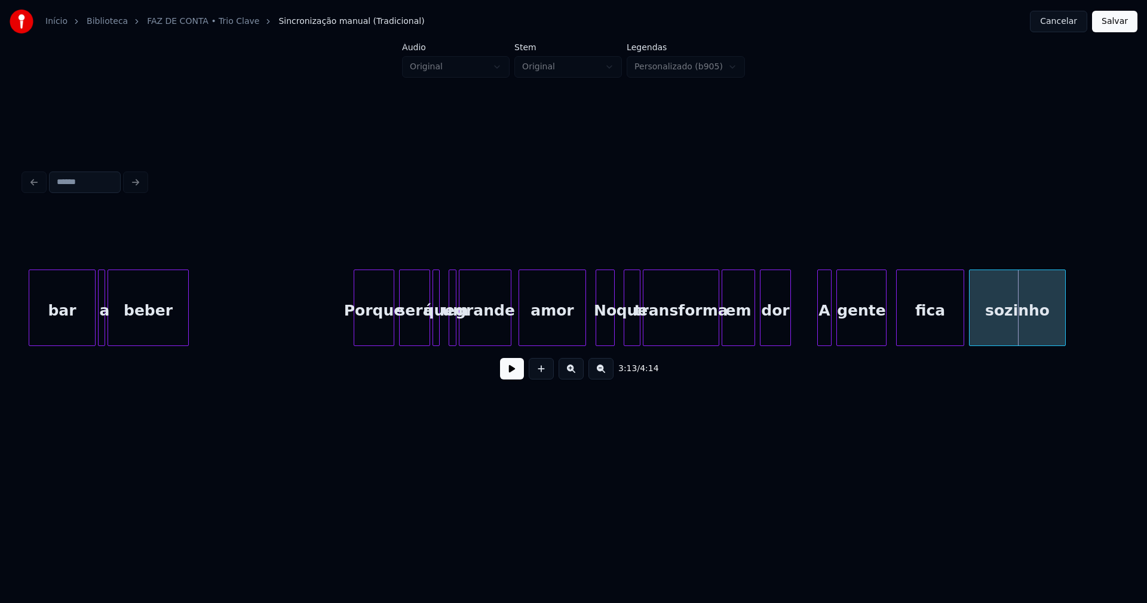
click at [449, 330] on div at bounding box center [451, 307] width 4 height 75
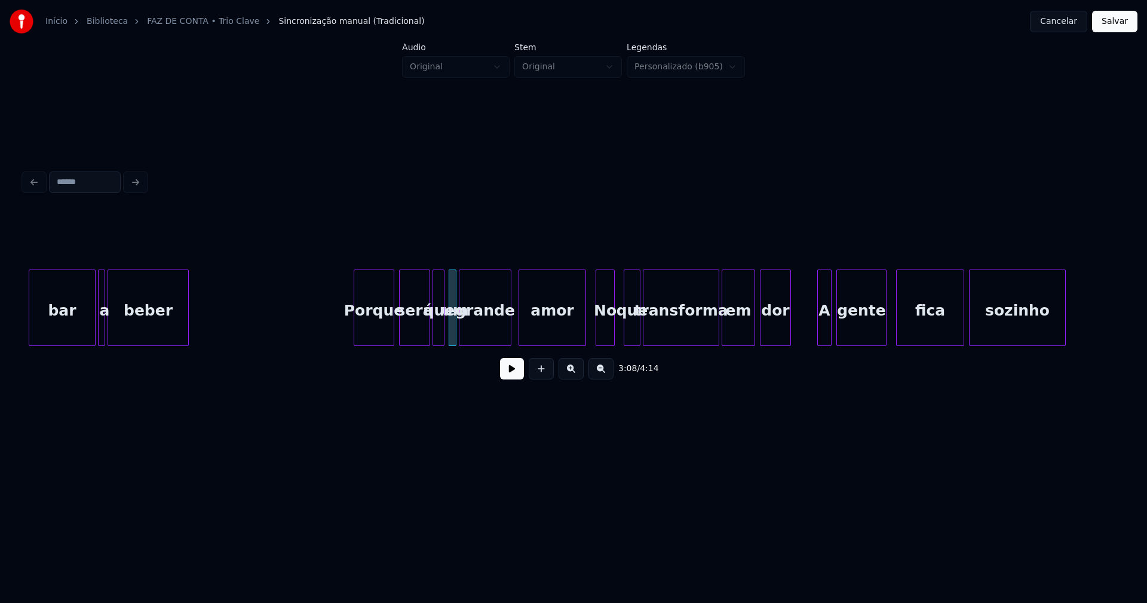
click at [443, 334] on div at bounding box center [442, 307] width 4 height 75
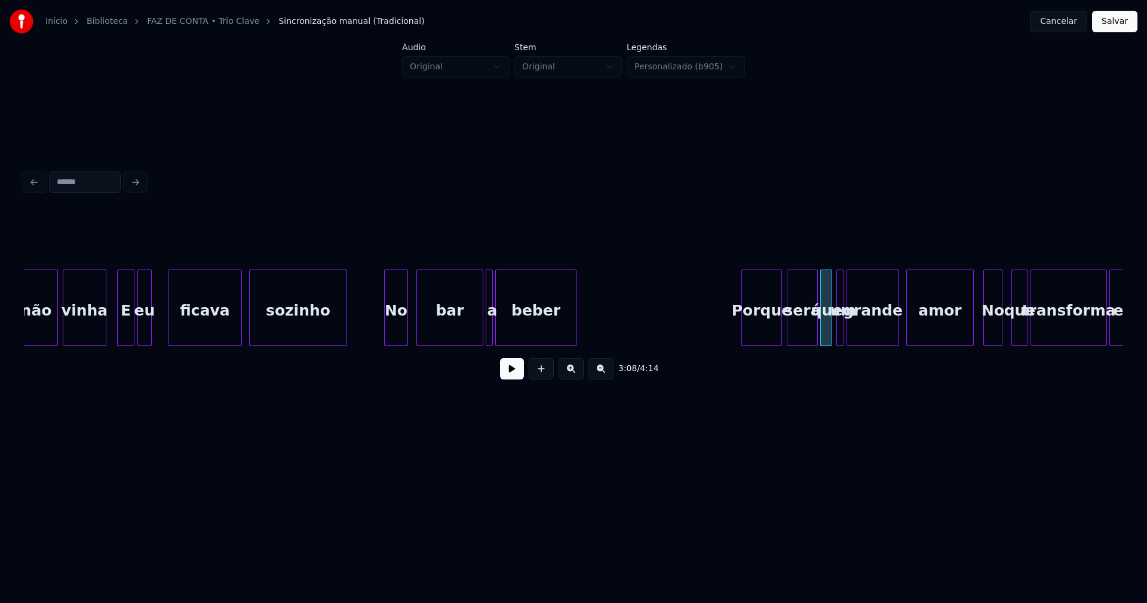
scroll to position [0, 21681]
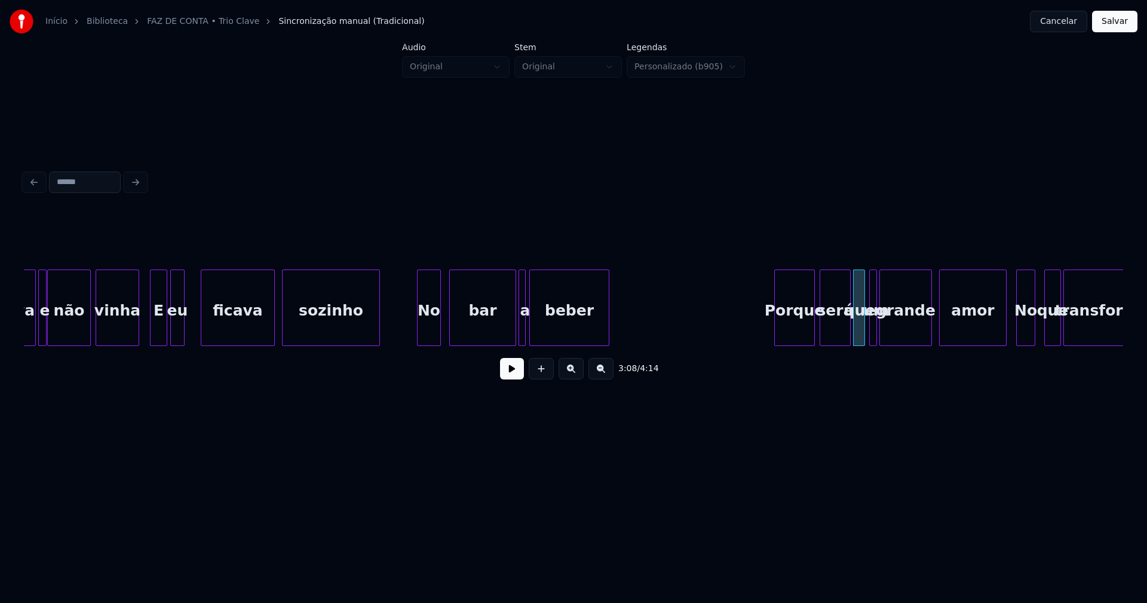
click at [530, 334] on div at bounding box center [532, 307] width 4 height 75
click at [543, 334] on div at bounding box center [544, 307] width 4 height 75
click at [533, 331] on div "a" at bounding box center [533, 310] width 12 height 81
click at [536, 334] on div at bounding box center [537, 307] width 4 height 75
click at [521, 338] on div at bounding box center [520, 307] width 4 height 75
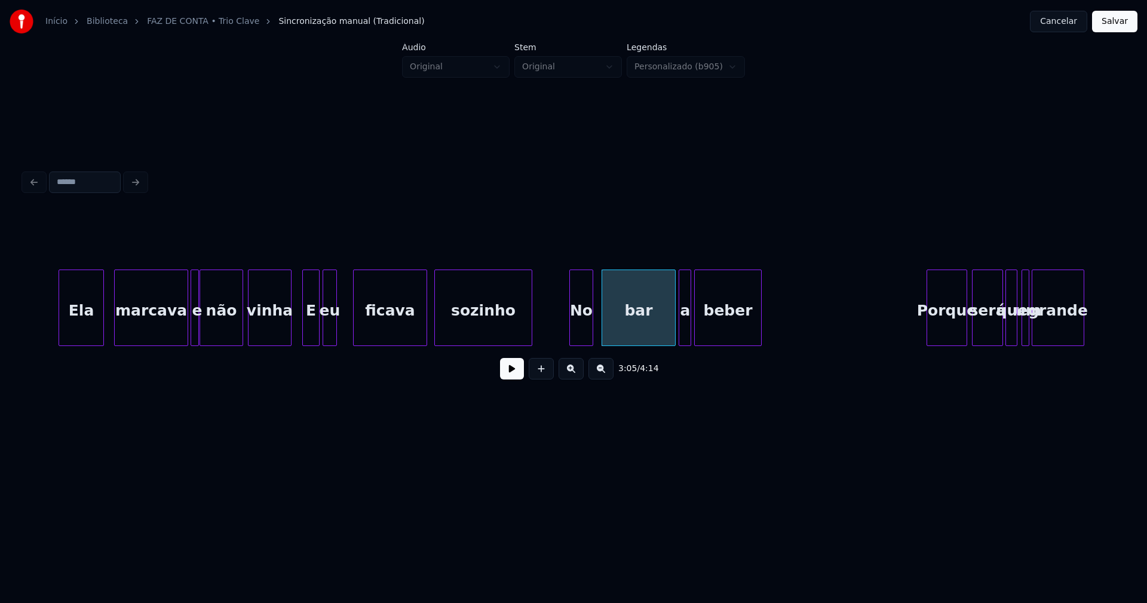
scroll to position [0, 21478]
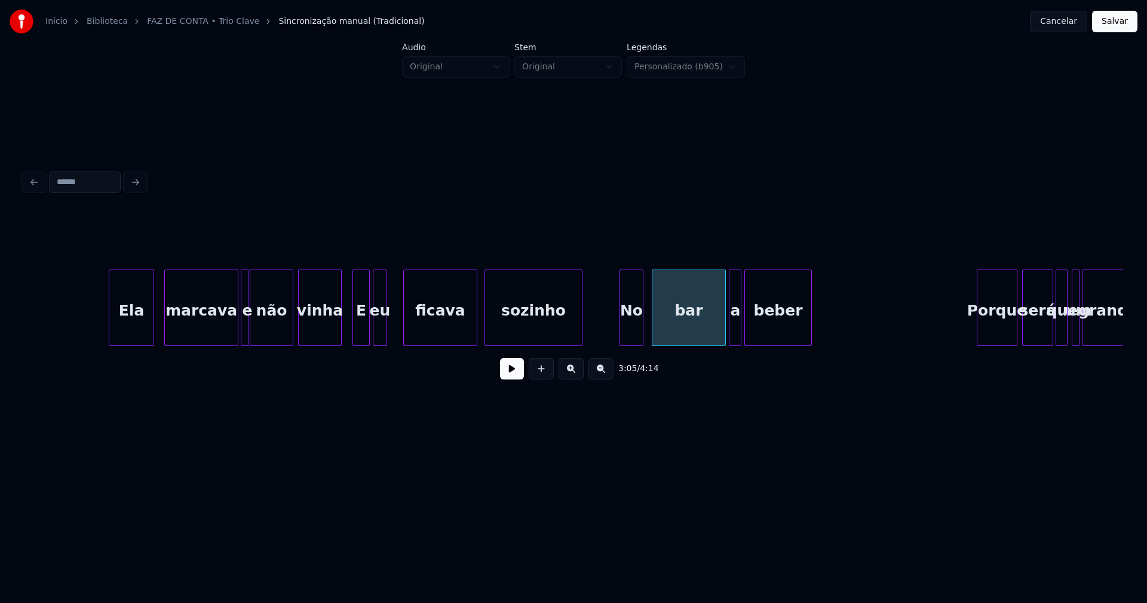
click at [505, 375] on button at bounding box center [512, 369] width 24 height 22
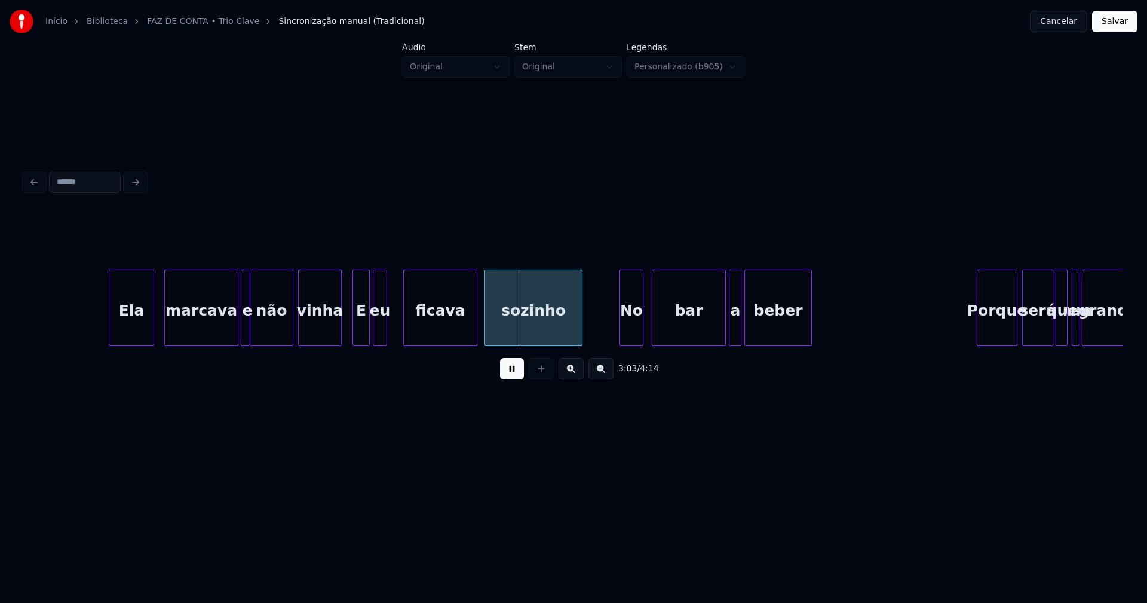
click at [514, 377] on button at bounding box center [512, 369] width 24 height 22
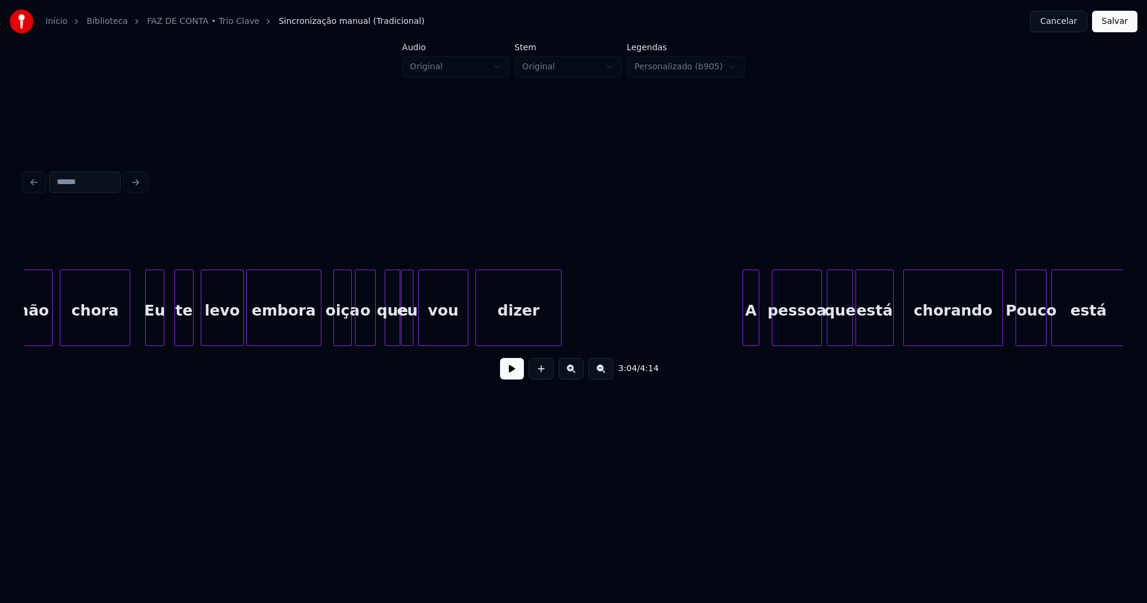
scroll to position [0, 16458]
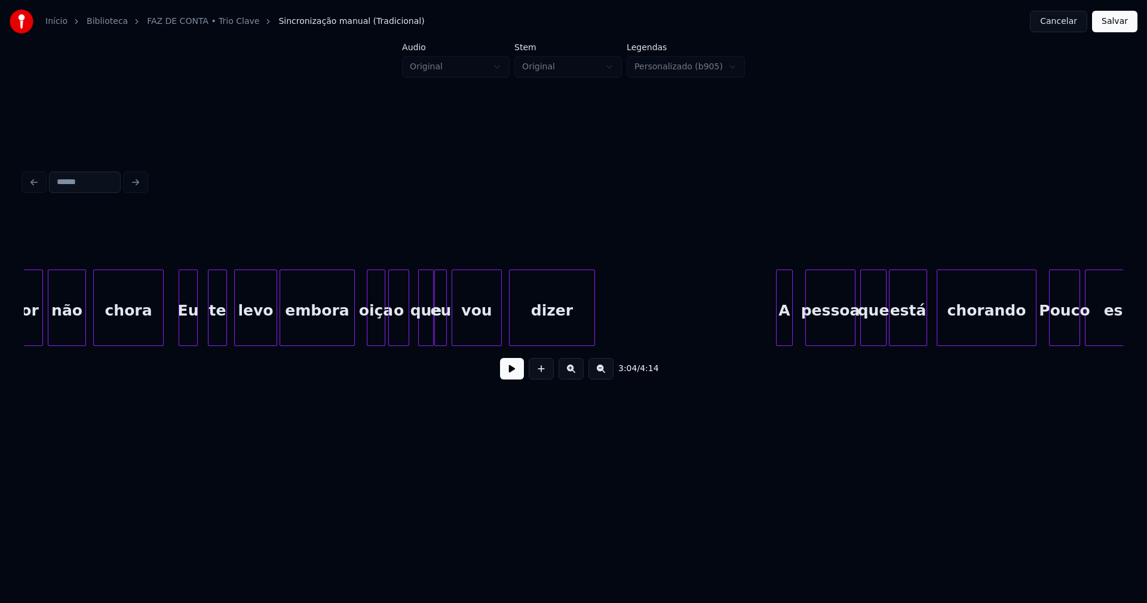
click at [373, 331] on div "oiça" at bounding box center [375, 310] width 17 height 81
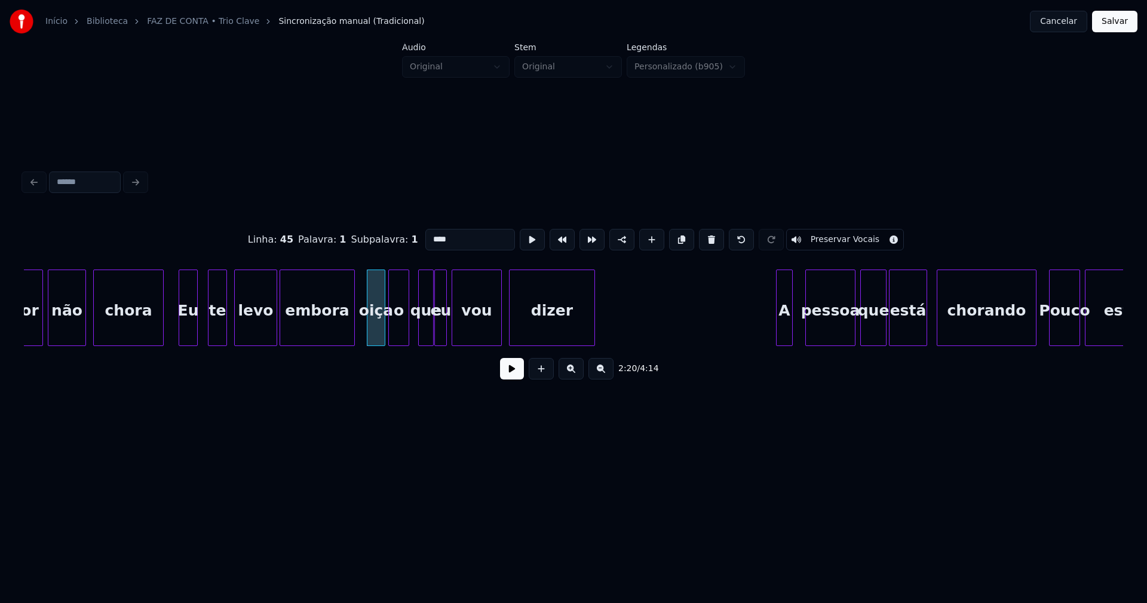
click at [429, 236] on input "****" at bounding box center [470, 240] width 90 height 22
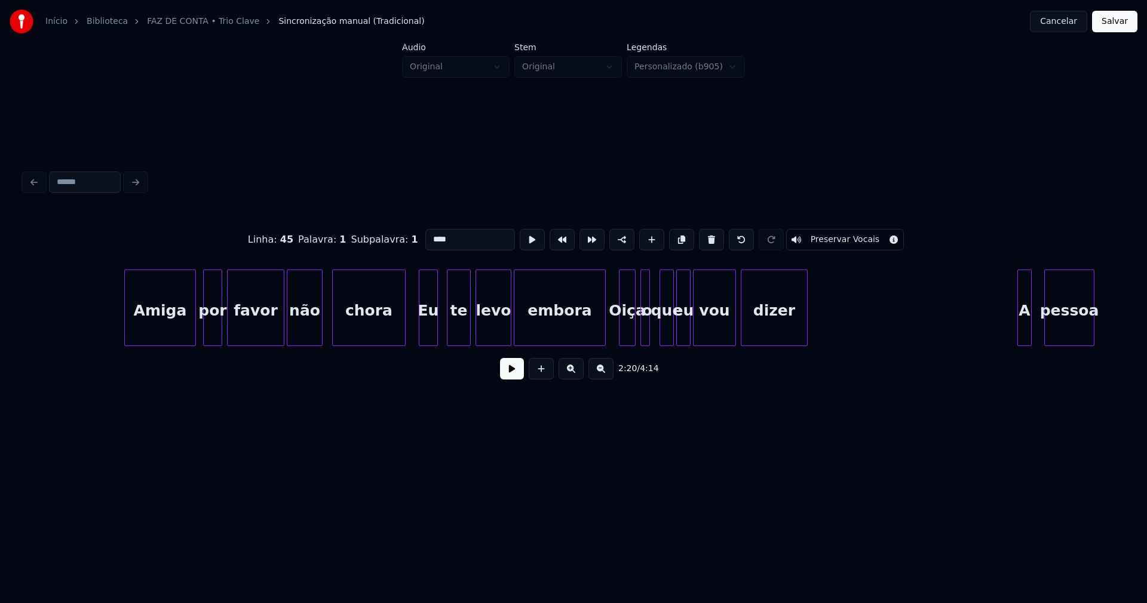
scroll to position [0, 2274]
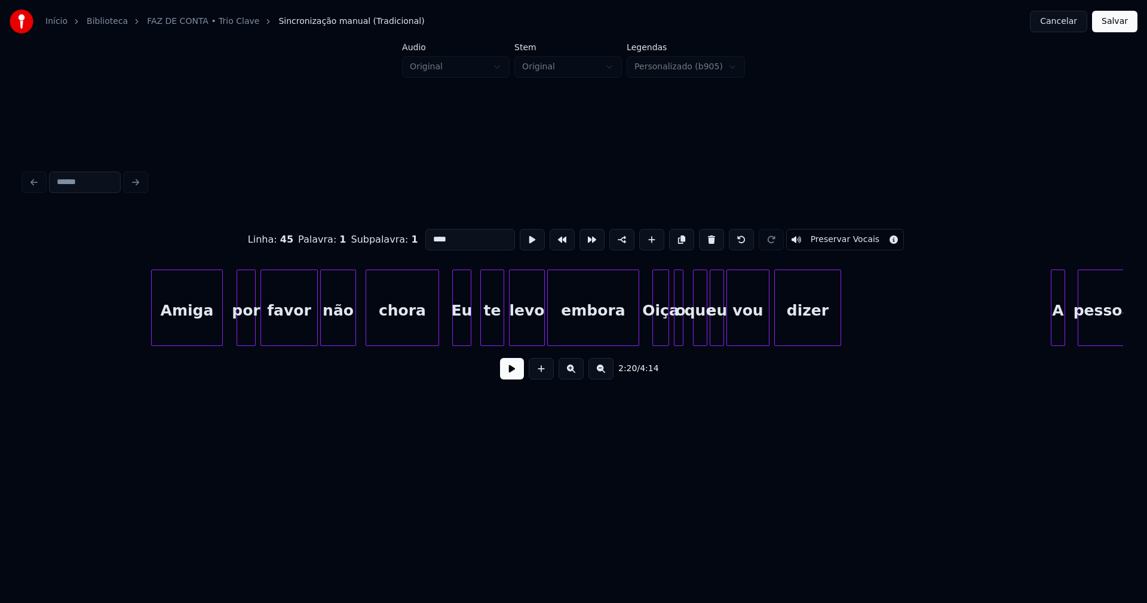
click at [205, 330] on div "Amiga" at bounding box center [187, 310] width 70 height 81
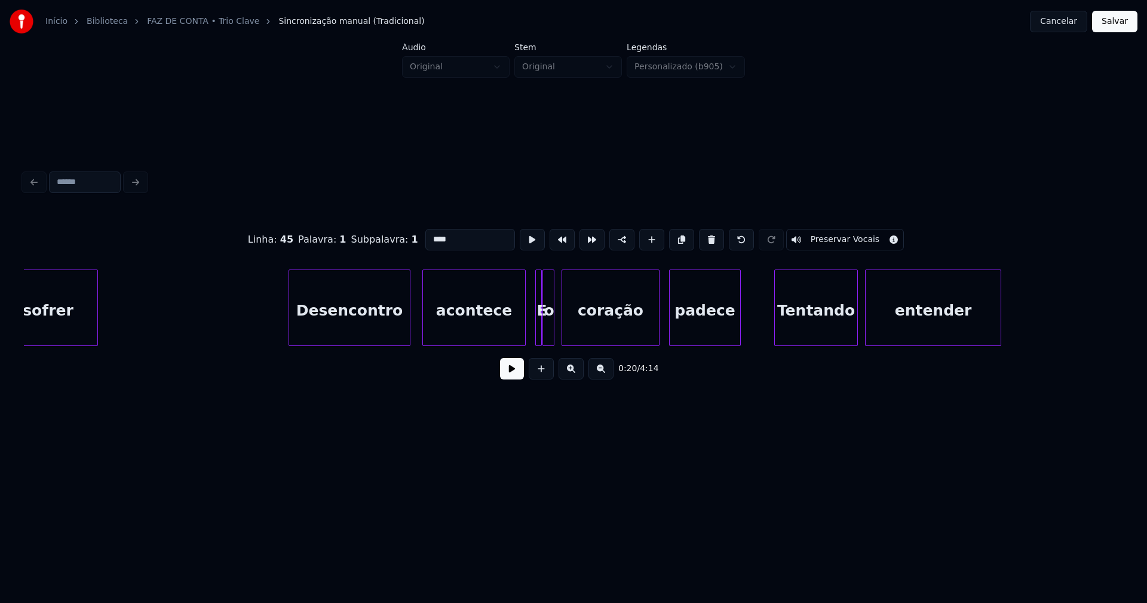
scroll to position [0, 3925]
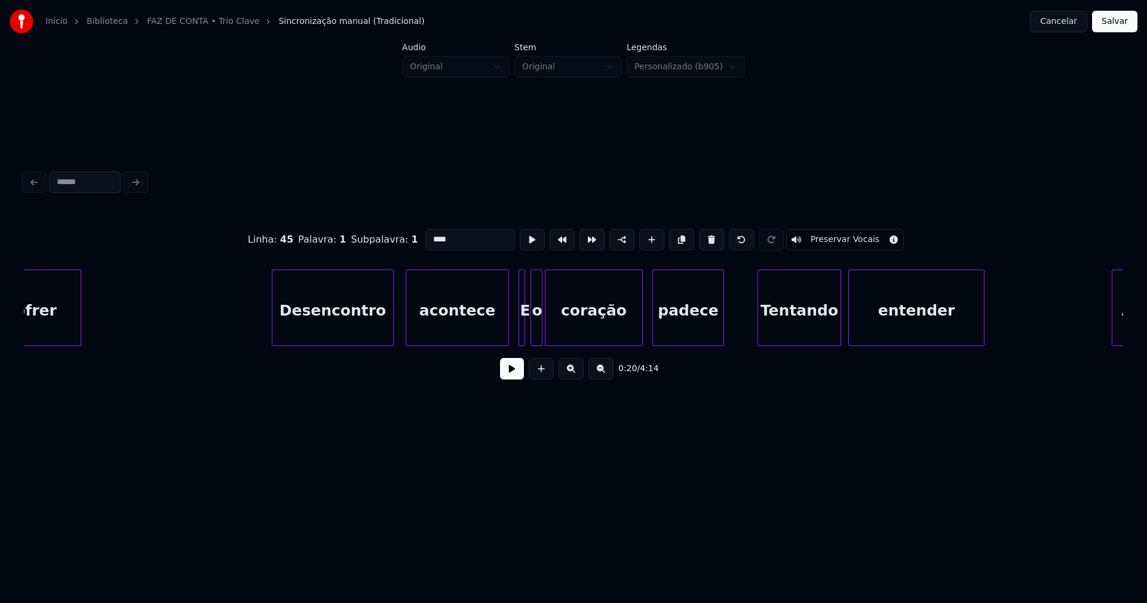
click at [536, 332] on div "o" at bounding box center [537, 310] width 12 height 81
click at [526, 337] on div at bounding box center [526, 307] width 4 height 75
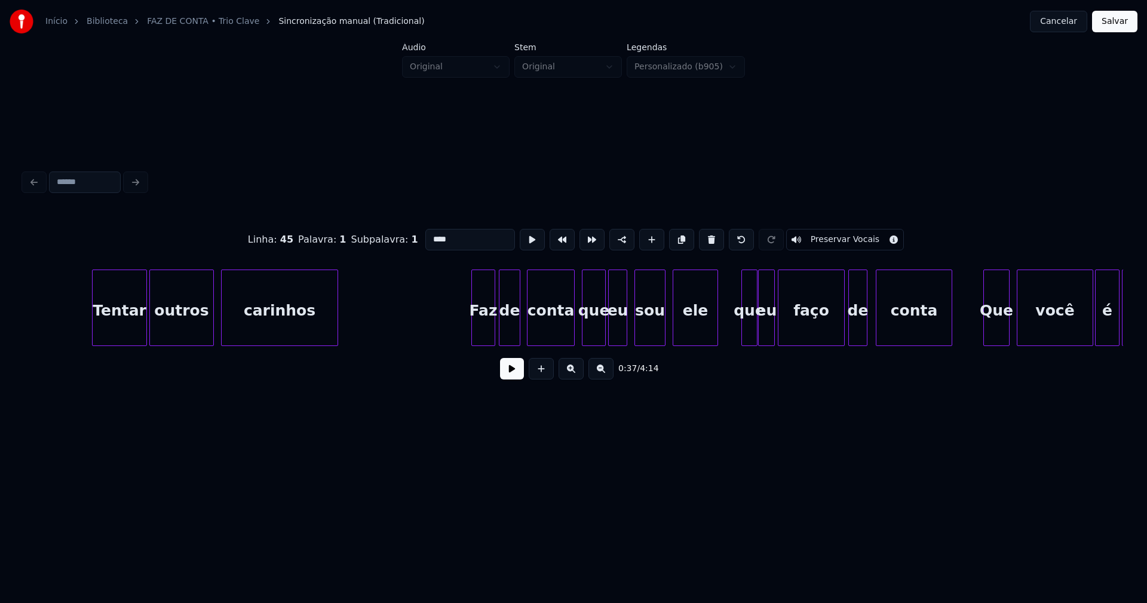
scroll to position [0, 10950]
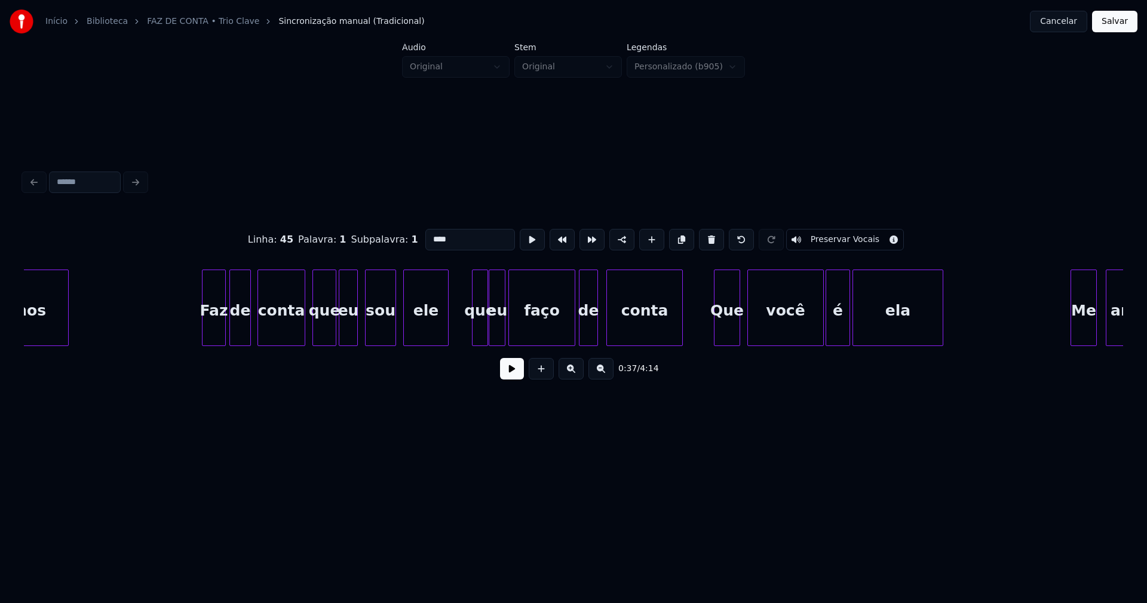
click at [475, 321] on div at bounding box center [474, 307] width 4 height 75
click at [429, 235] on input "***" at bounding box center [470, 240] width 90 height 22
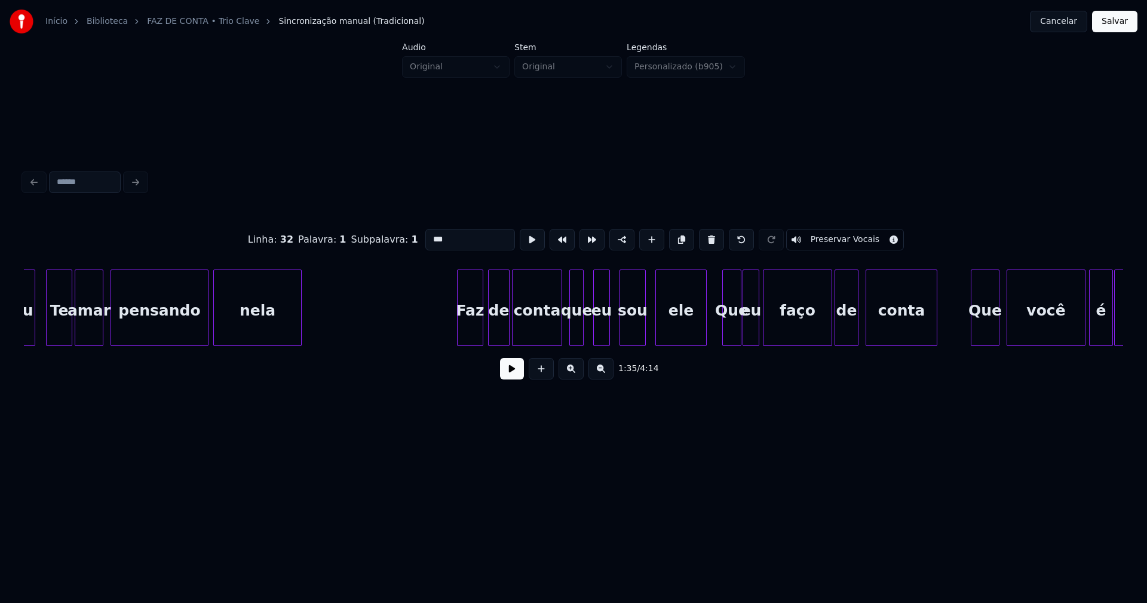
scroll to position [0, 12449]
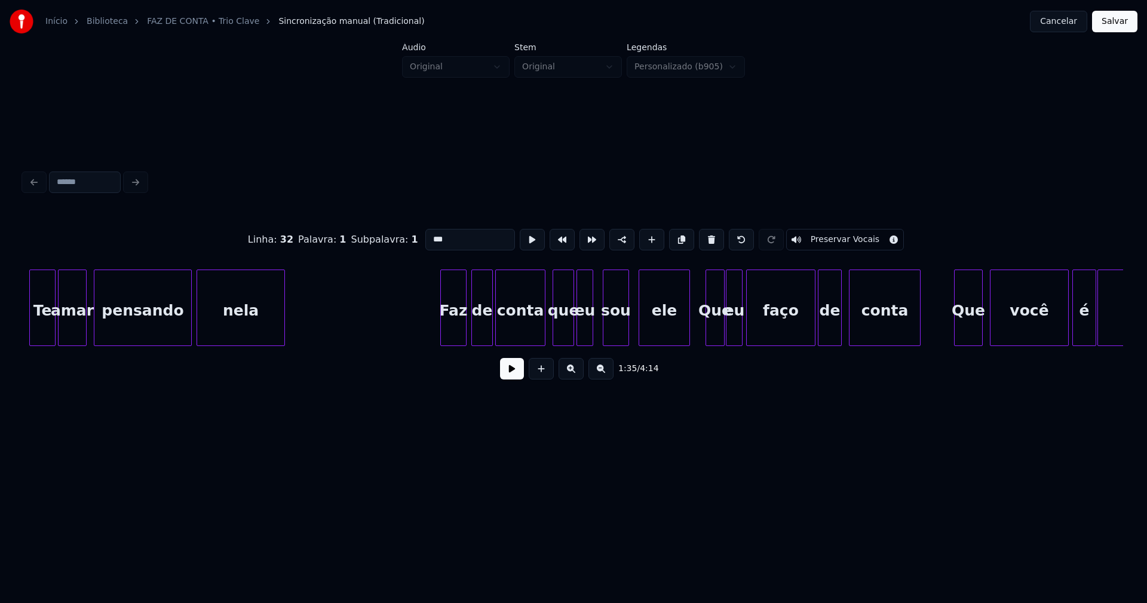
click at [573, 334] on div at bounding box center [572, 307] width 4 height 75
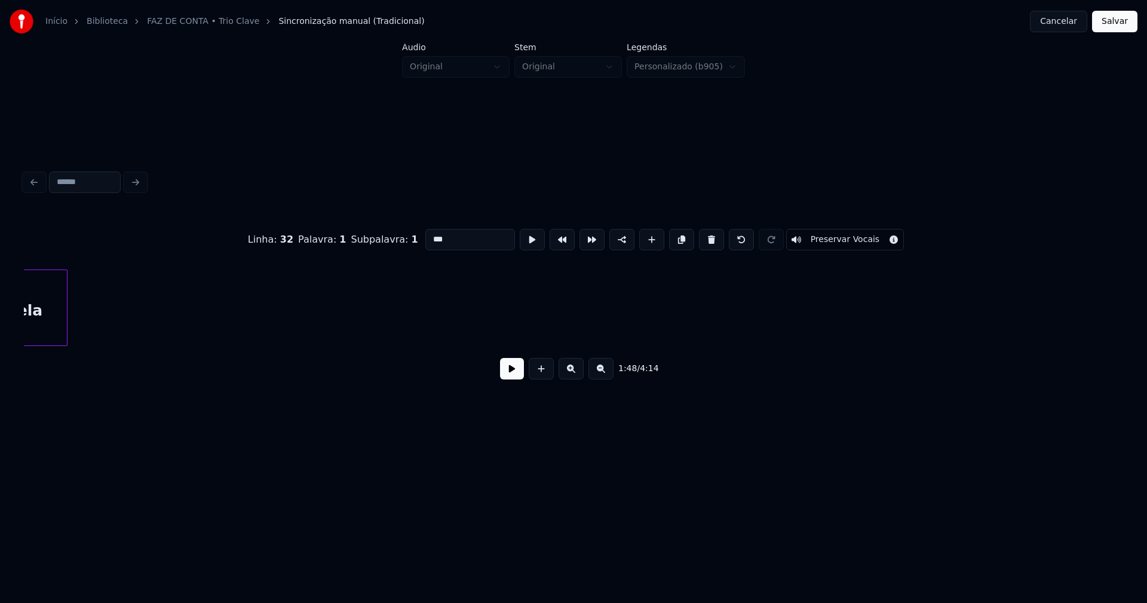
scroll to position [0, 14993]
type input "***"
click at [1119, 17] on button "Salvar" at bounding box center [1114, 22] width 45 height 22
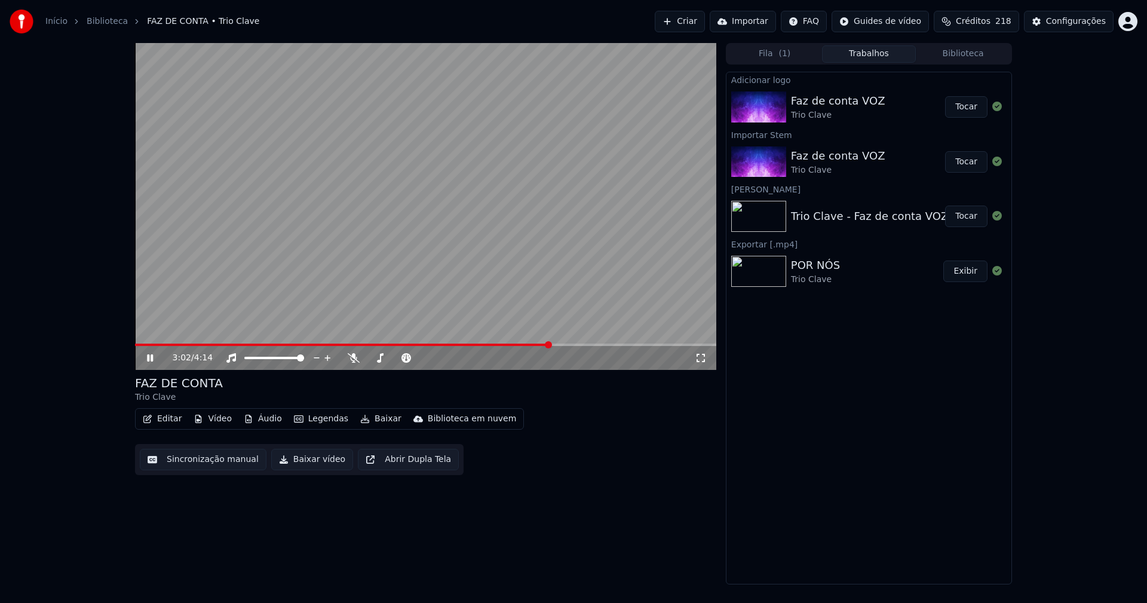
click at [549, 345] on span at bounding box center [425, 344] width 581 height 2
click at [151, 359] on icon at bounding box center [159, 358] width 28 height 10
click at [313, 463] on button "Baixar vídeo" at bounding box center [312, 460] width 82 height 22
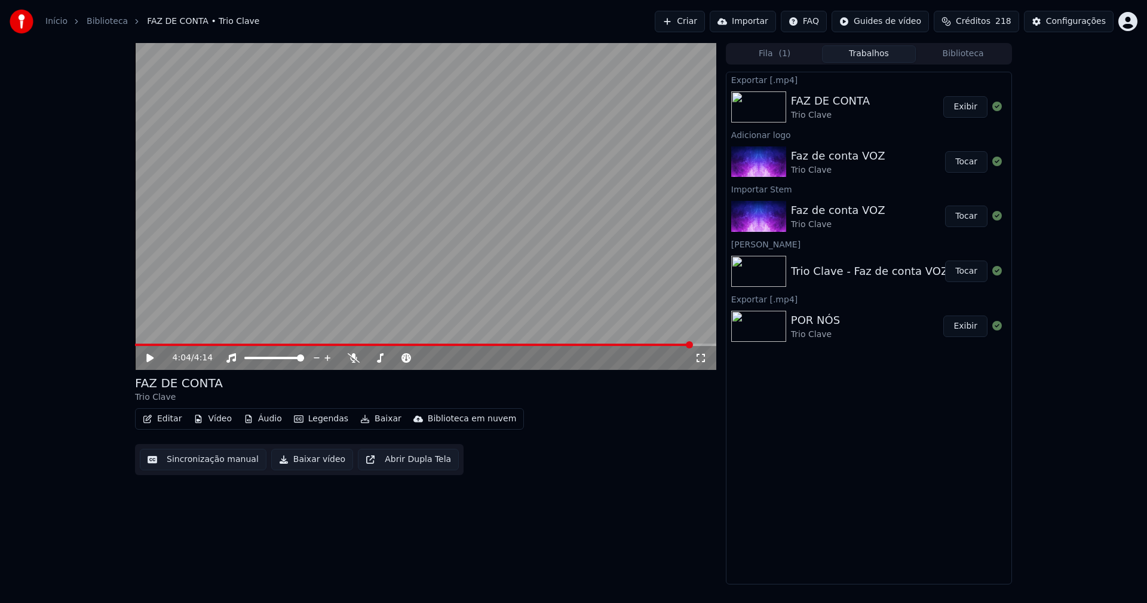
click at [49, 21] on link "Início" at bounding box center [56, 22] width 22 height 12
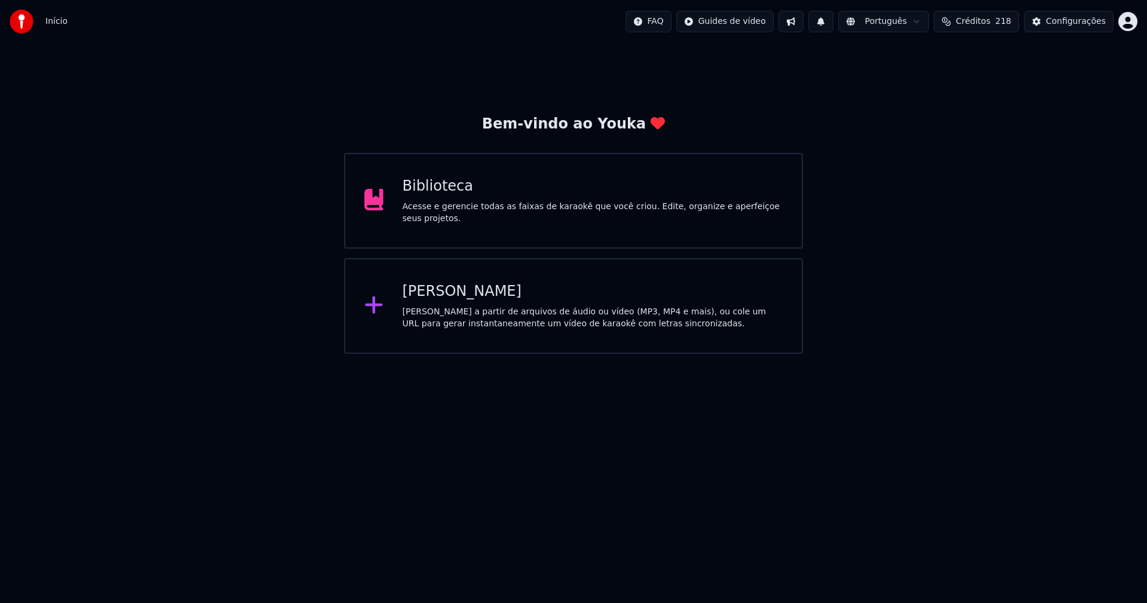
click at [449, 295] on div "[PERSON_NAME]" at bounding box center [593, 291] width 380 height 19
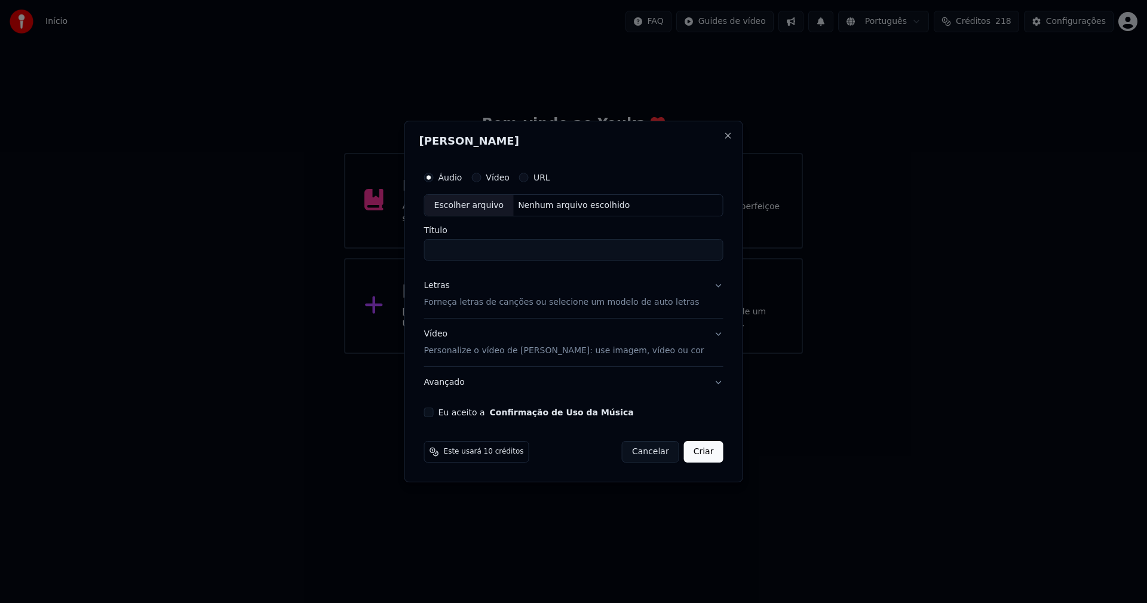
click at [478, 210] on div "Escolher arquivo" at bounding box center [469, 206] width 89 height 22
type input "**********"
click at [442, 290] on div "Letras" at bounding box center [437, 286] width 26 height 12
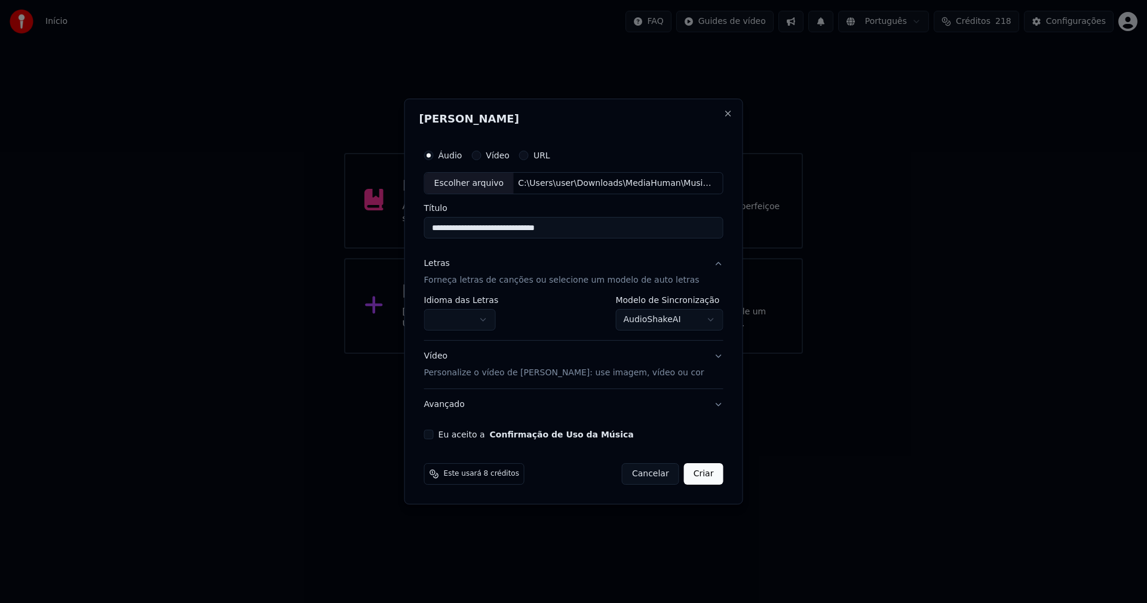
click at [462, 320] on body "**********" at bounding box center [573, 177] width 1147 height 354
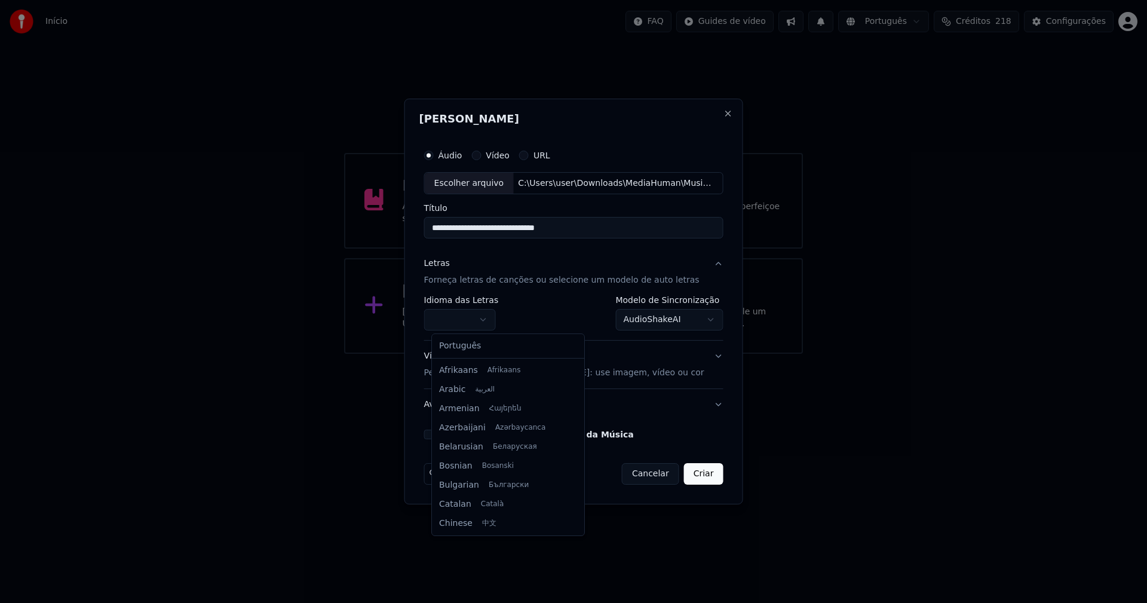
select select "**"
drag, startPoint x: 468, startPoint y: 348, endPoint x: 600, endPoint y: 332, distance: 132.4
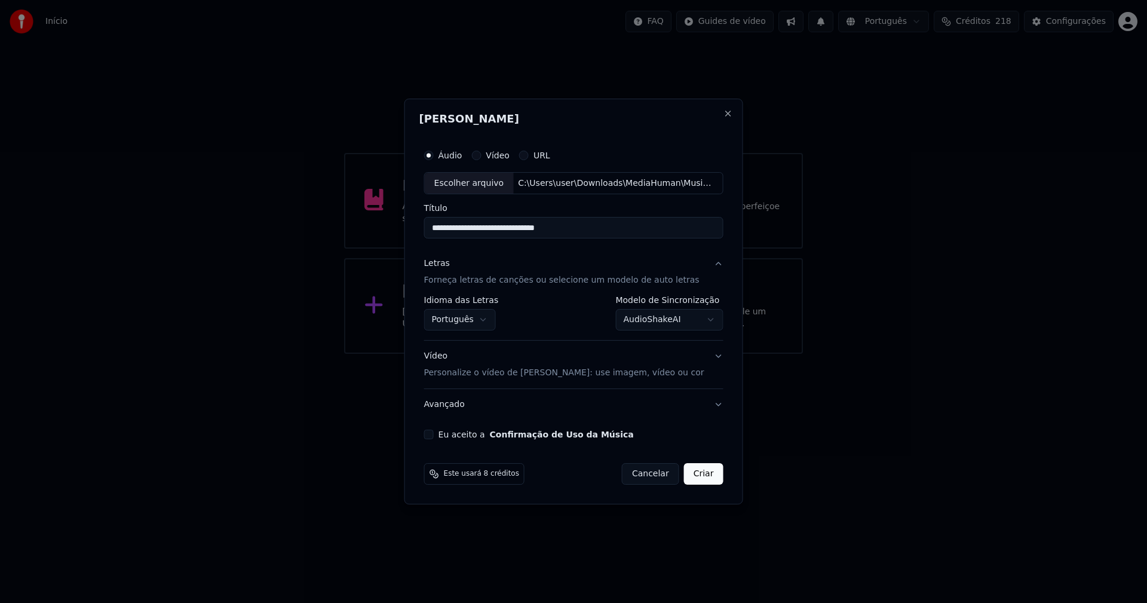
click at [660, 317] on body "**********" at bounding box center [573, 177] width 1147 height 354
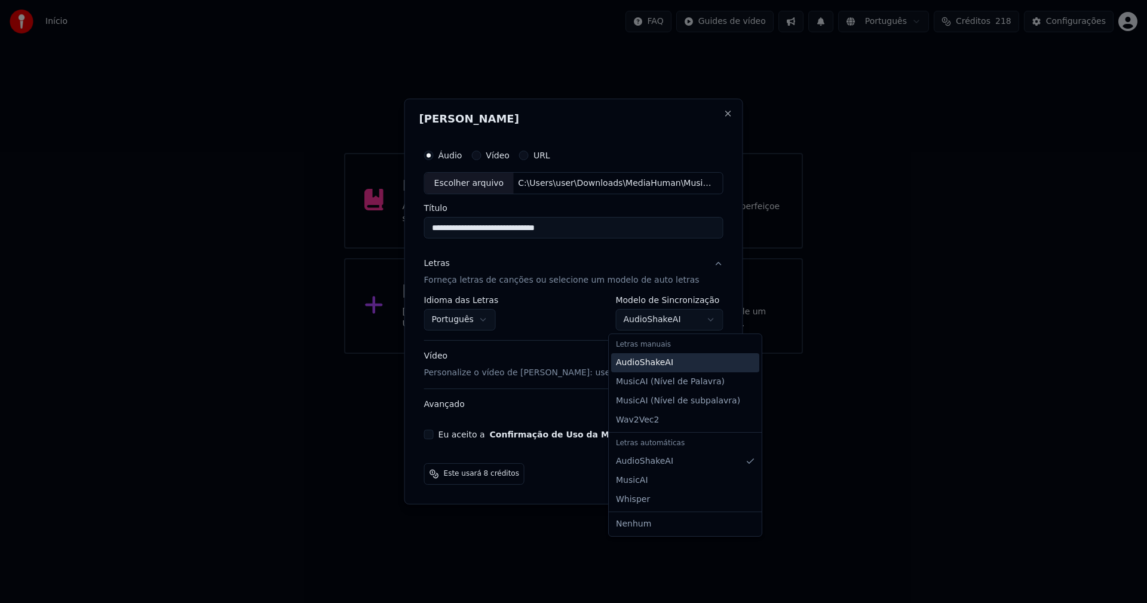
select select "**********"
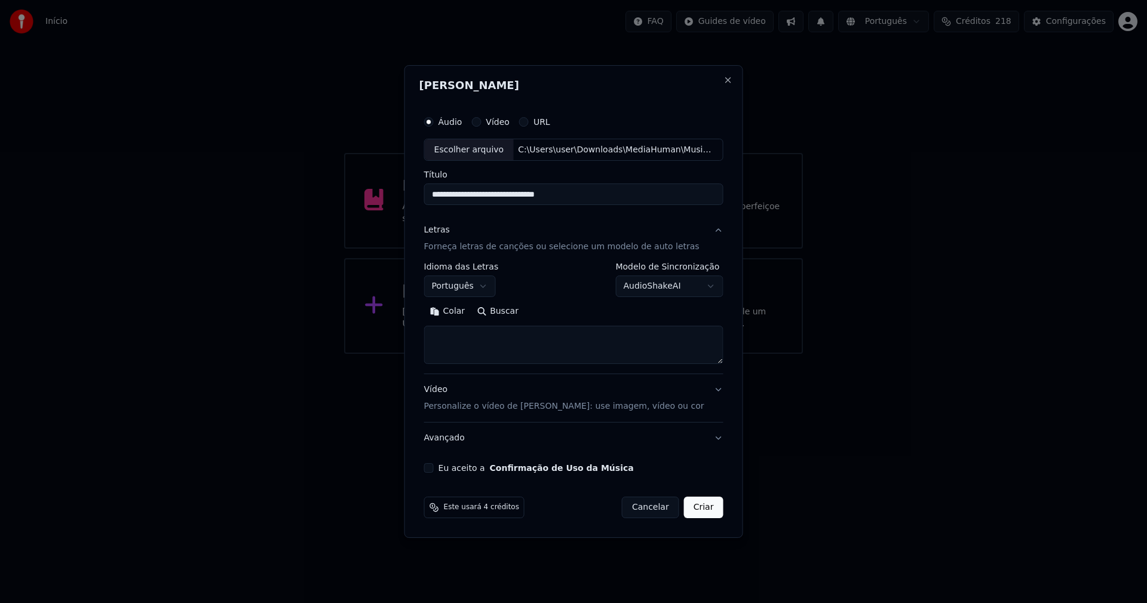
click at [455, 309] on button "Colar" at bounding box center [447, 311] width 47 height 19
click at [434, 469] on button "Eu aceito a Confirmação de Uso da Música" at bounding box center [429, 468] width 10 height 10
click at [696, 512] on button "Criar" at bounding box center [703, 507] width 39 height 22
type textarea "**********"
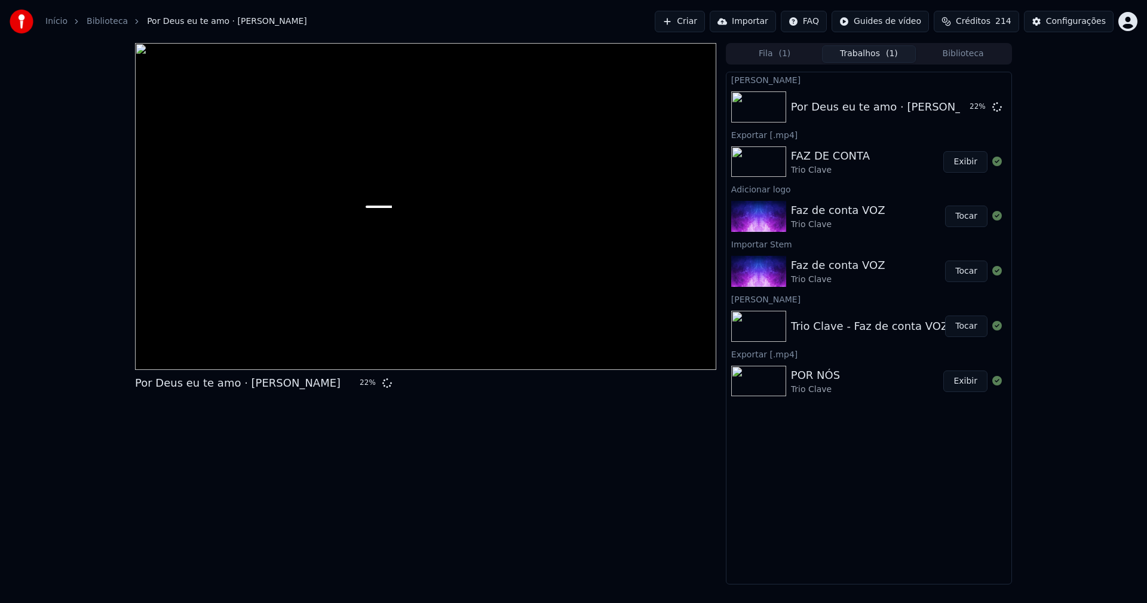
click at [966, 52] on button "Biblioteca" at bounding box center [963, 53] width 94 height 17
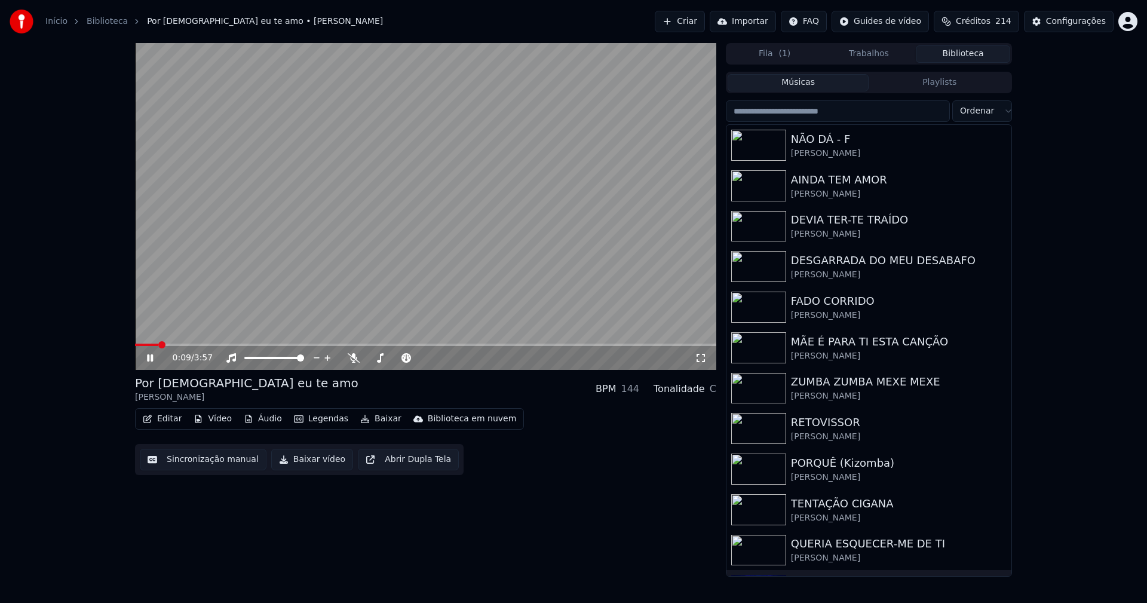
click at [262, 420] on button "Áudio" at bounding box center [263, 418] width 48 height 17
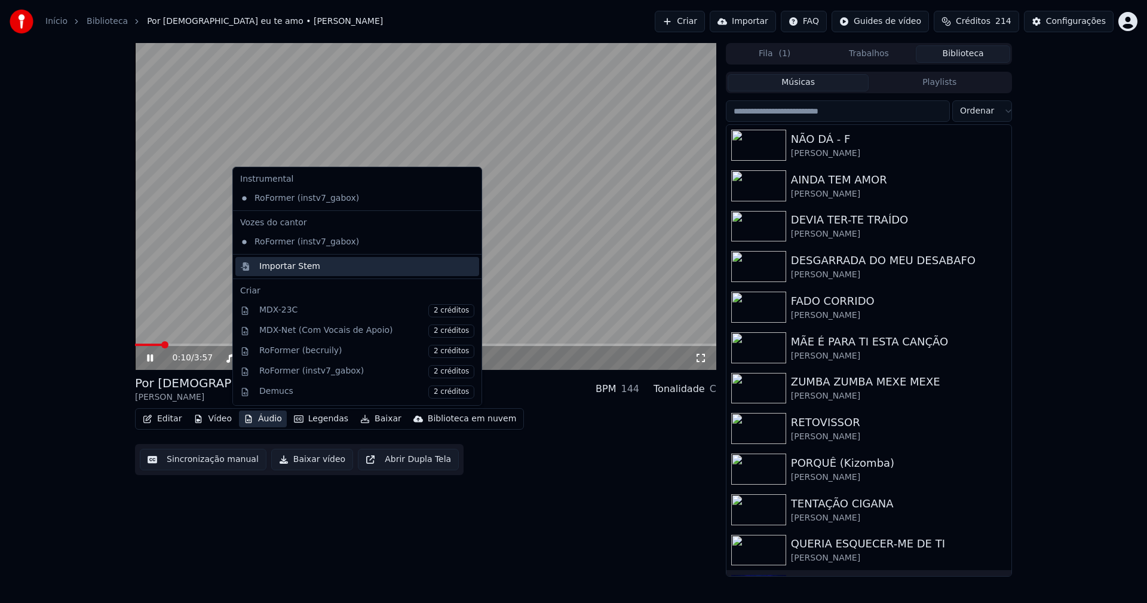
click at [274, 267] on div "Importar Stem" at bounding box center [289, 266] width 61 height 12
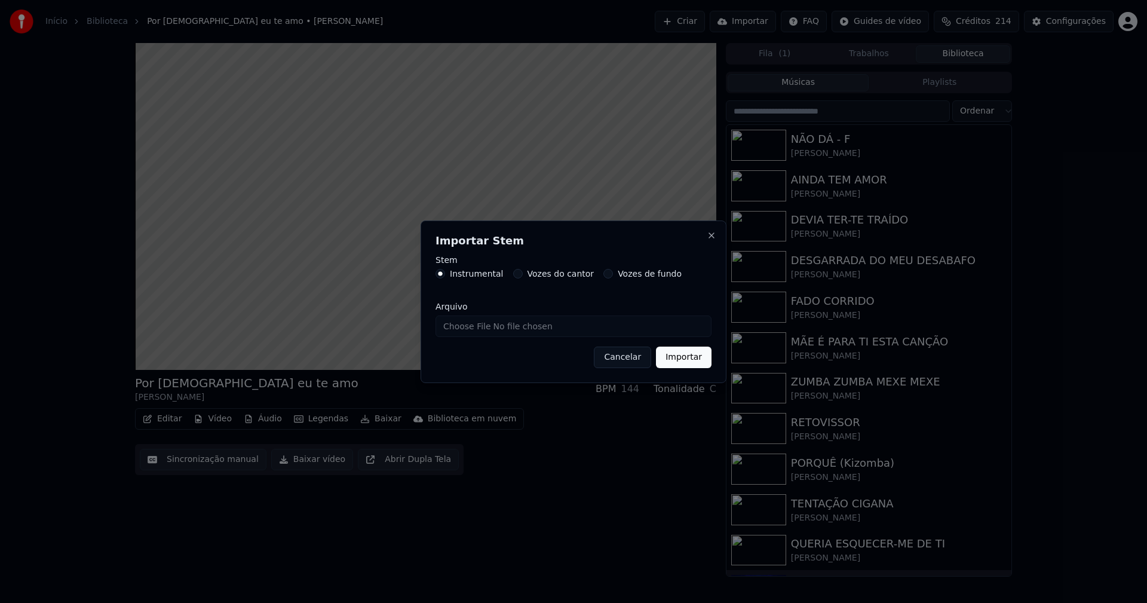
click at [477, 330] on input "Arquivo" at bounding box center [573, 326] width 276 height 22
type input "**********"
click at [695, 361] on button "Importar" at bounding box center [684, 357] width 56 height 22
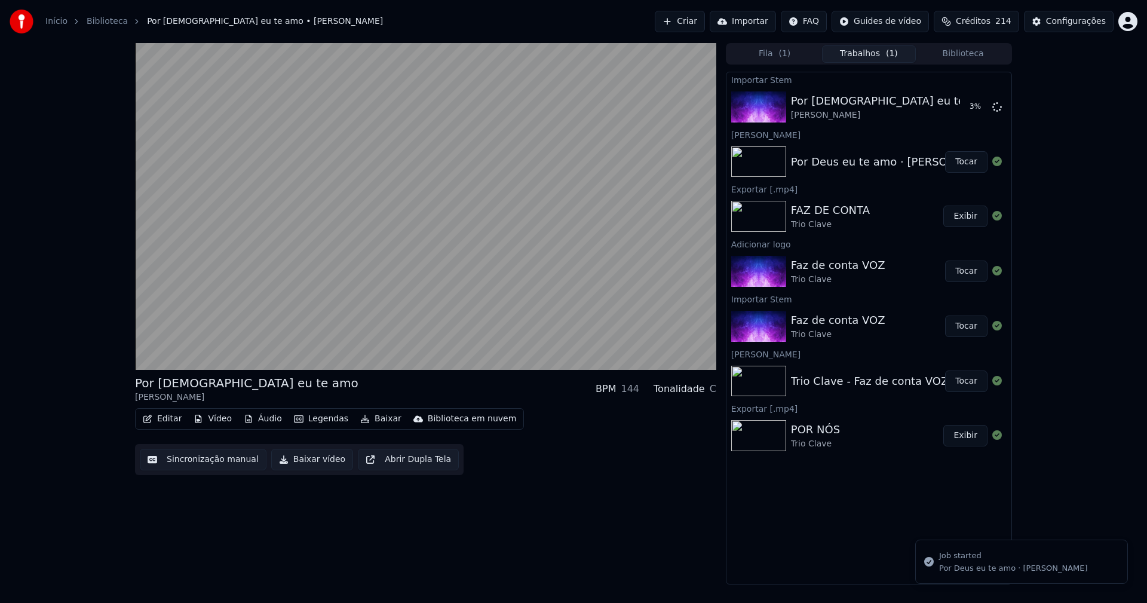
click at [216, 420] on button "Vídeo" at bounding box center [213, 418] width 48 height 17
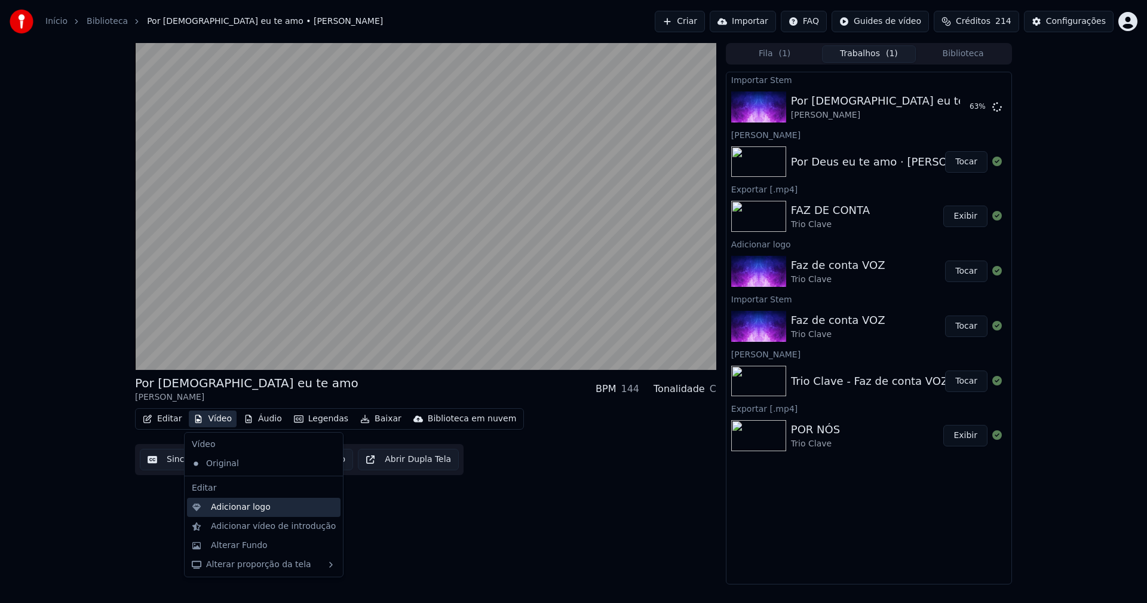
click at [247, 511] on div "Adicionar logo" at bounding box center [241, 507] width 60 height 12
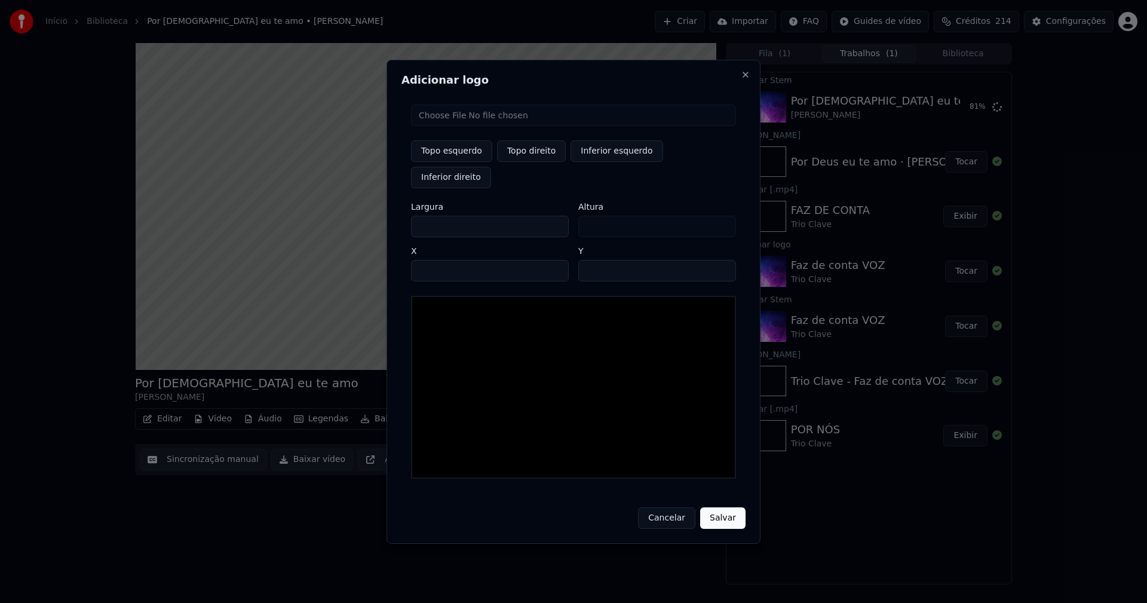
click at [466, 126] on input "file" at bounding box center [573, 116] width 325 height 22
type input "**********"
drag, startPoint x: 520, startPoint y: 163, endPoint x: 468, endPoint y: 187, distance: 57.2
click at [520, 162] on button "Topo direito" at bounding box center [531, 151] width 69 height 22
type input "****"
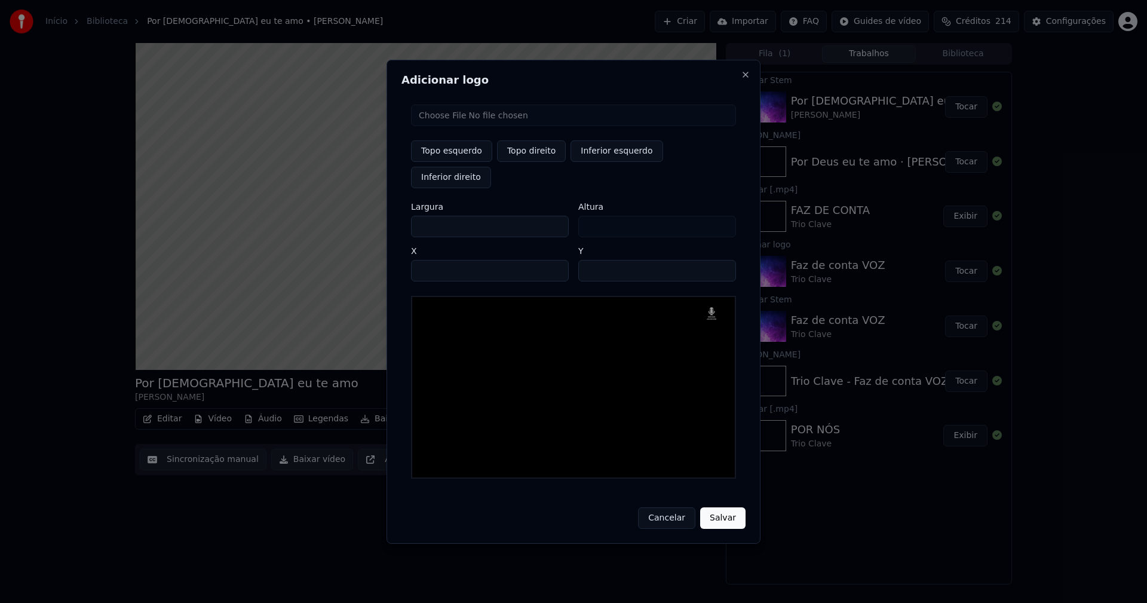
drag, startPoint x: 429, startPoint y: 212, endPoint x: 366, endPoint y: 221, distance: 63.9
click at [367, 222] on body "Início Biblioteca Por Deus eu te amo • [PERSON_NAME] Importar FAQ Guides de víd…" at bounding box center [573, 301] width 1147 height 603
type input "**"
type input "***"
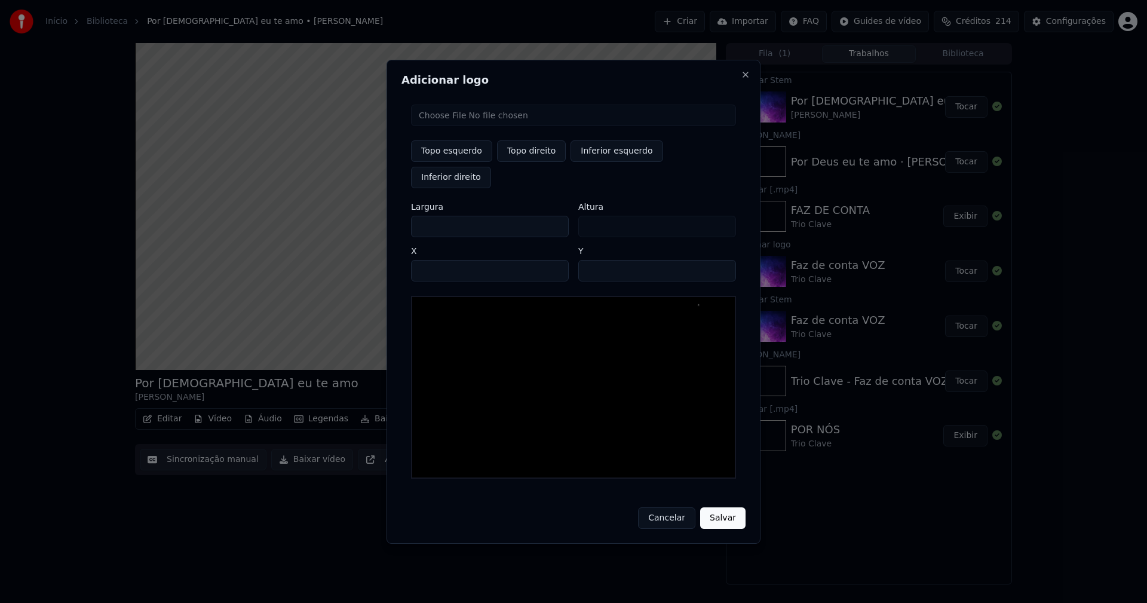
type input "***"
click at [435, 260] on input "****" at bounding box center [490, 271] width 158 height 22
type input "****"
click at [591, 260] on input "**" at bounding box center [657, 271] width 158 height 22
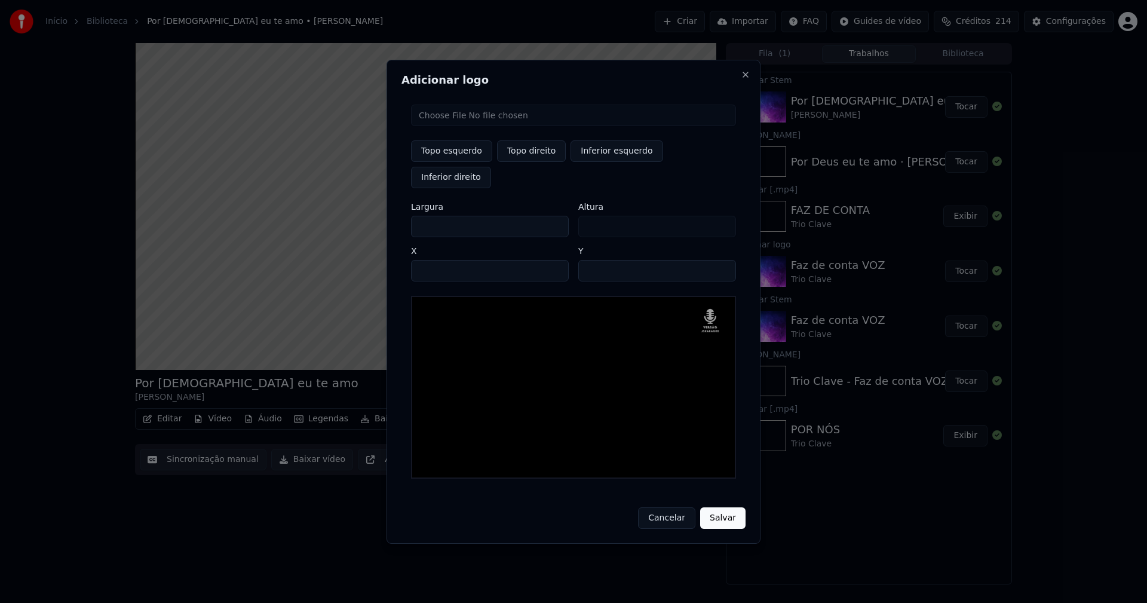
type input "**"
drag, startPoint x: 733, startPoint y: 504, endPoint x: 744, endPoint y: 479, distance: 27.3
click at [735, 507] on button "Salvar" at bounding box center [722, 518] width 45 height 22
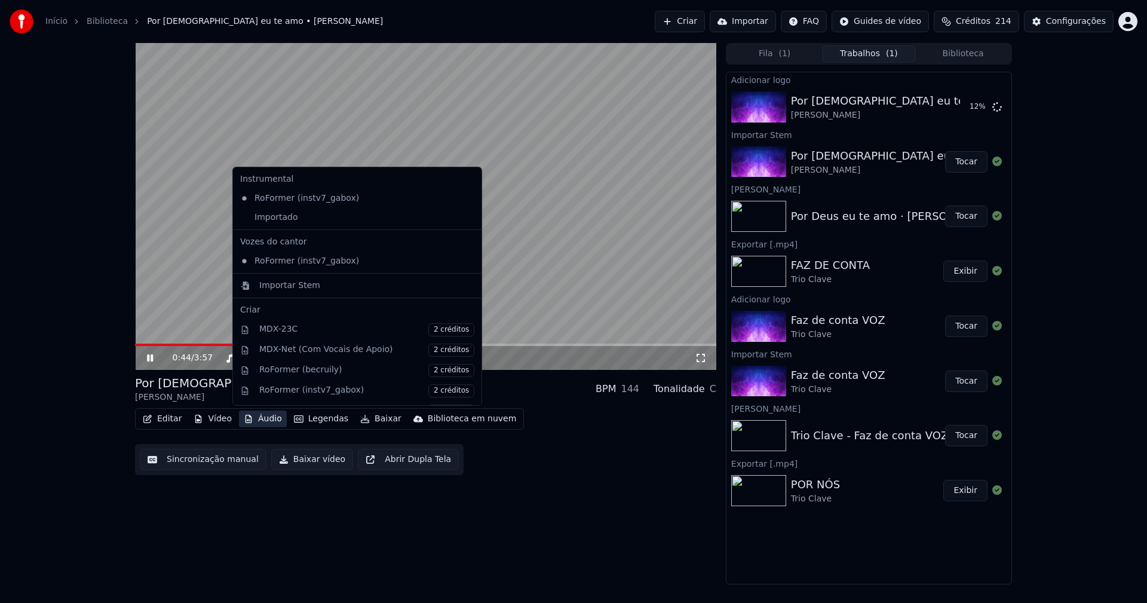
click at [265, 417] on button "Áudio" at bounding box center [263, 418] width 48 height 17
click at [242, 220] on div "Importado" at bounding box center [348, 217] width 226 height 19
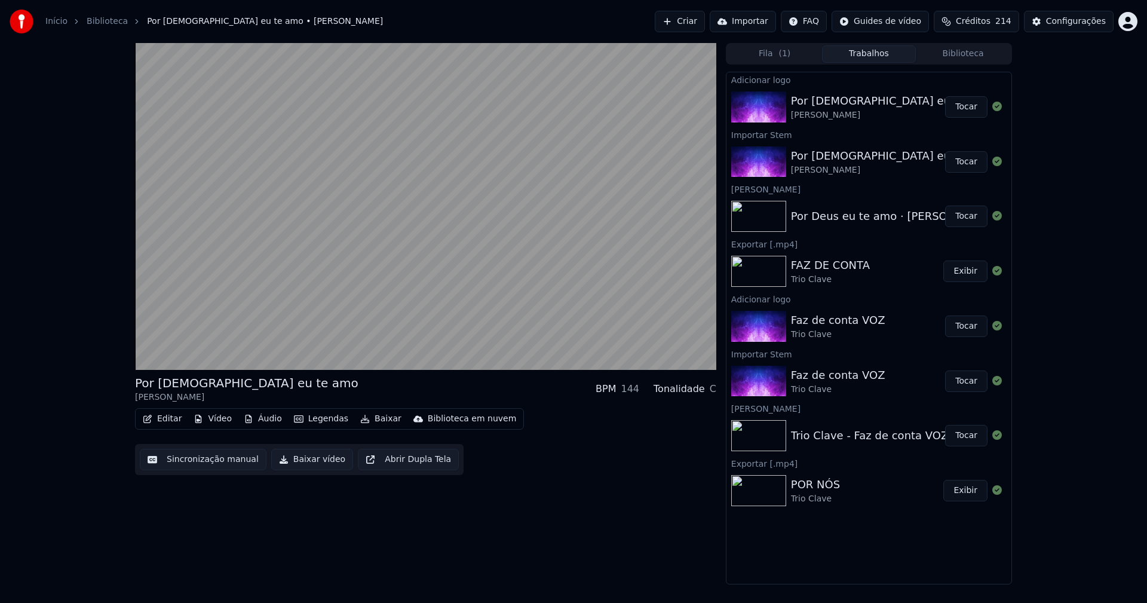
click at [965, 107] on button "Tocar" at bounding box center [966, 107] width 42 height 22
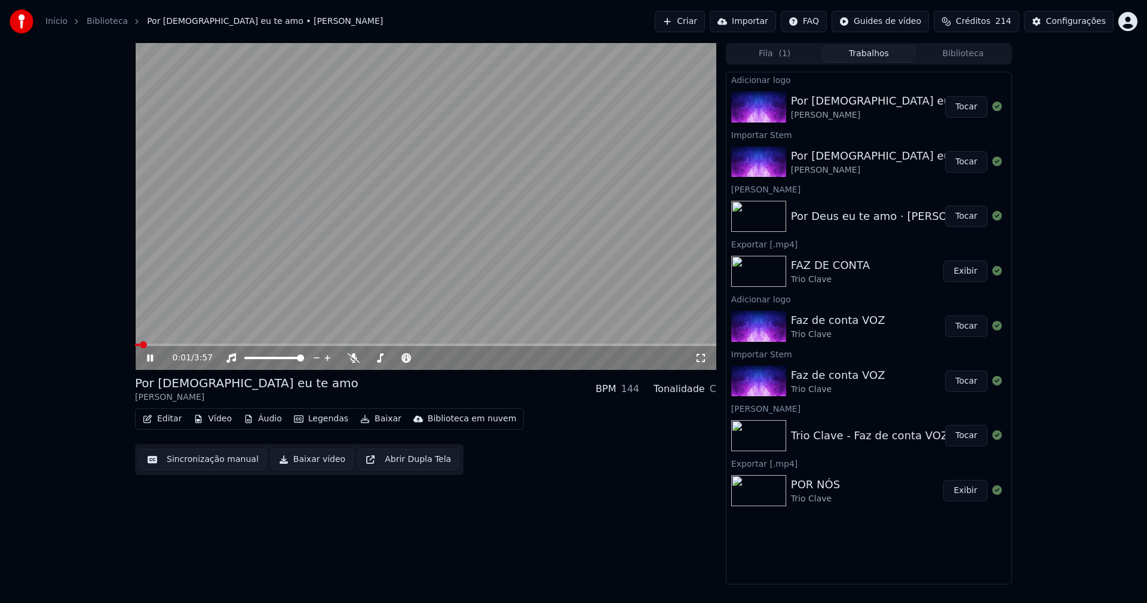
click at [147, 360] on icon at bounding box center [159, 358] width 28 height 10
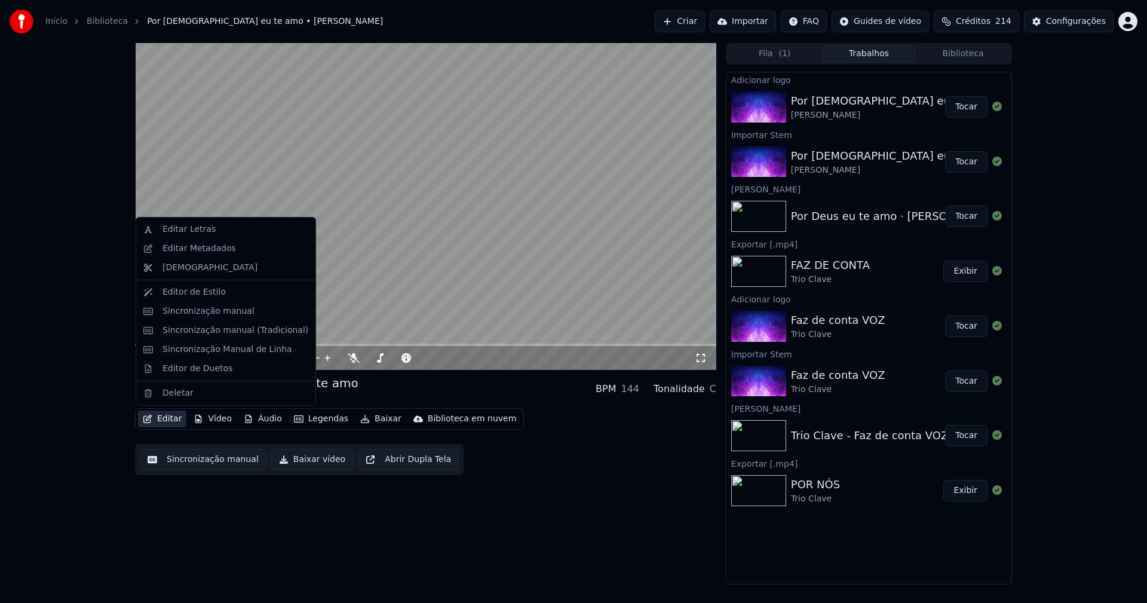
click at [165, 417] on button "Editar" at bounding box center [162, 418] width 48 height 17
click at [205, 246] on div "Editar Metadados" at bounding box center [198, 248] width 73 height 12
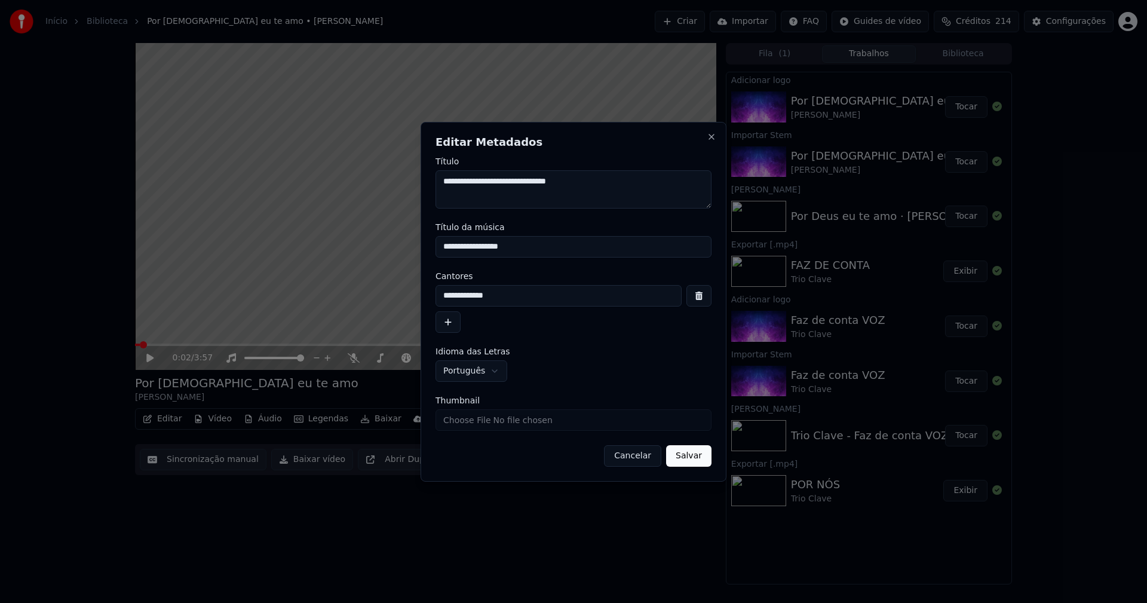
drag, startPoint x: 521, startPoint y: 246, endPoint x: 382, endPoint y: 247, distance: 139.2
click at [382, 247] on body "**********" at bounding box center [573, 301] width 1147 height 603
type input "**********"
click at [485, 420] on input "Thumbnail" at bounding box center [573, 420] width 276 height 22
type input "**********"
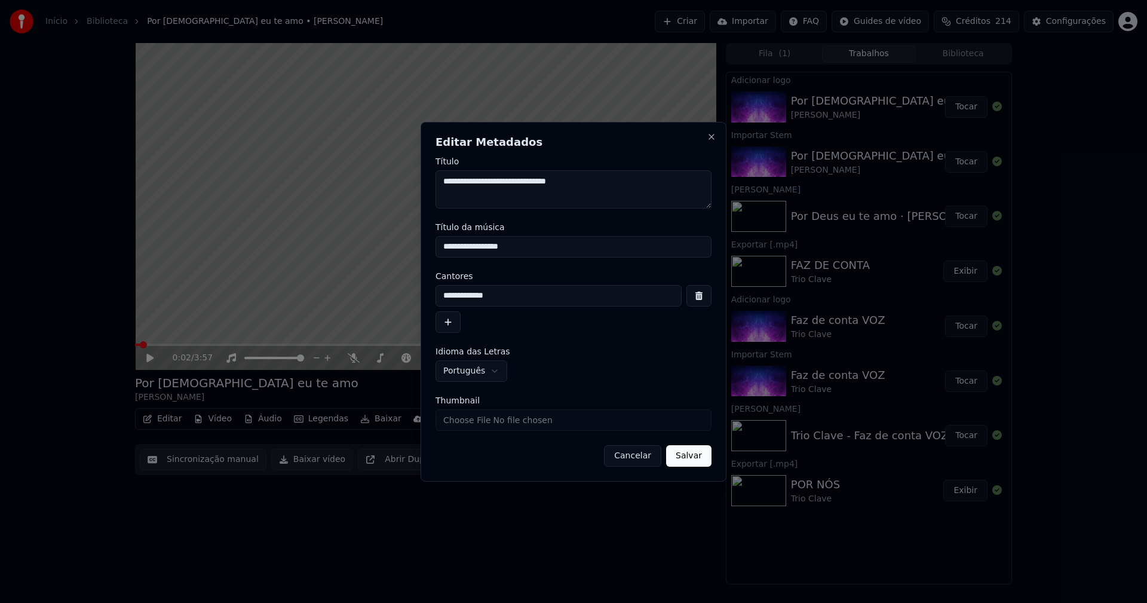
click at [680, 455] on button "Salvar" at bounding box center [688, 456] width 45 height 22
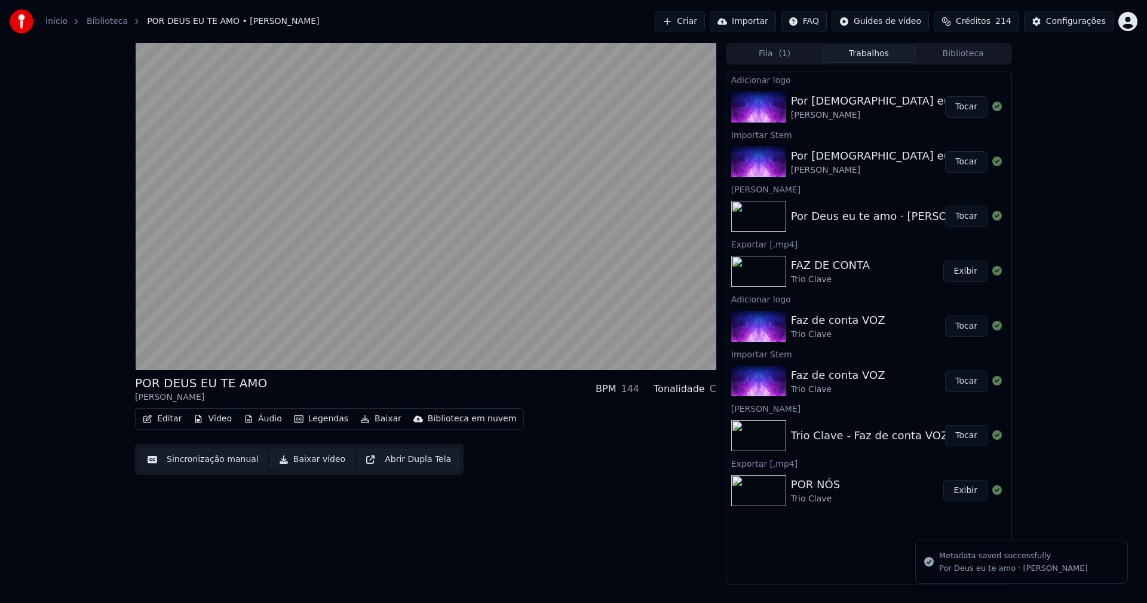
drag, startPoint x: 980, startPoint y: 58, endPoint x: 605, endPoint y: 129, distance: 381.2
click at [978, 57] on button "Biblioteca" at bounding box center [963, 53] width 94 height 17
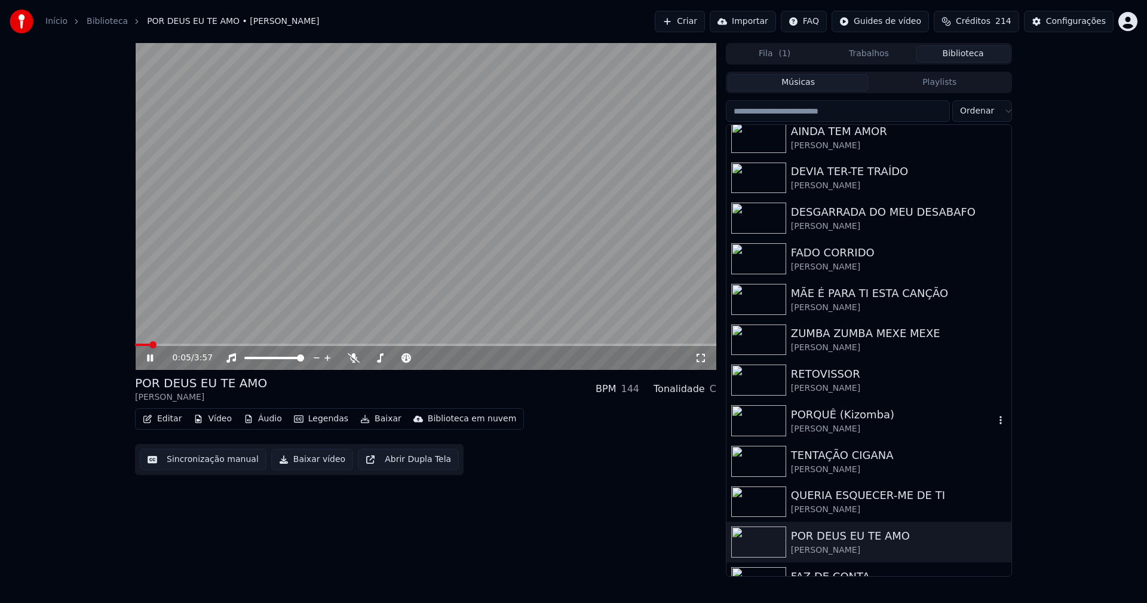
scroll to position [116, 0]
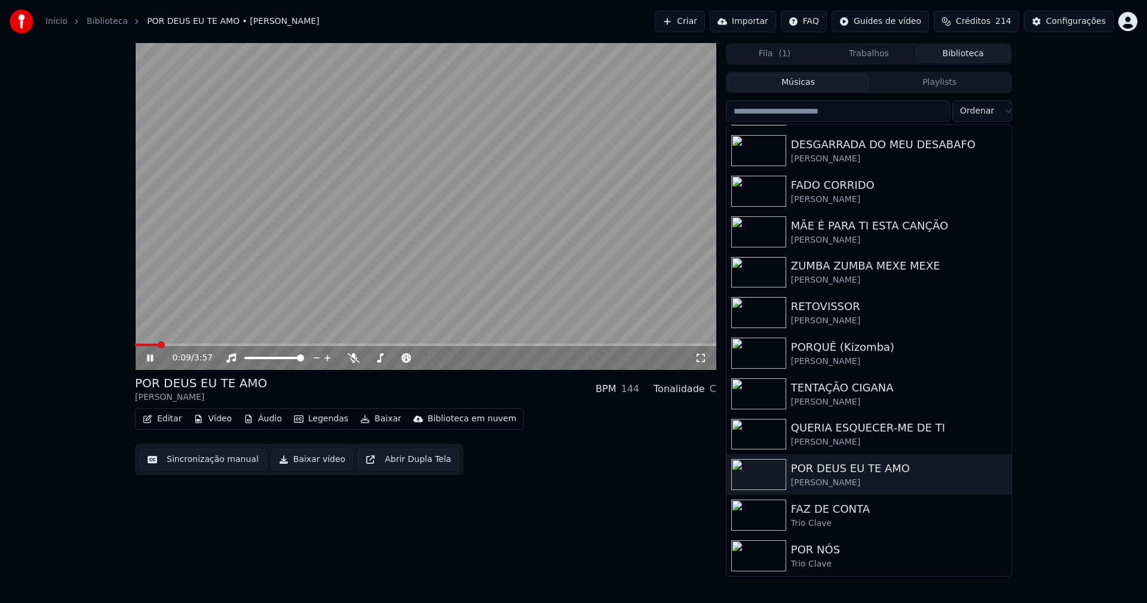
click at [167, 418] on button "Editar" at bounding box center [162, 418] width 48 height 17
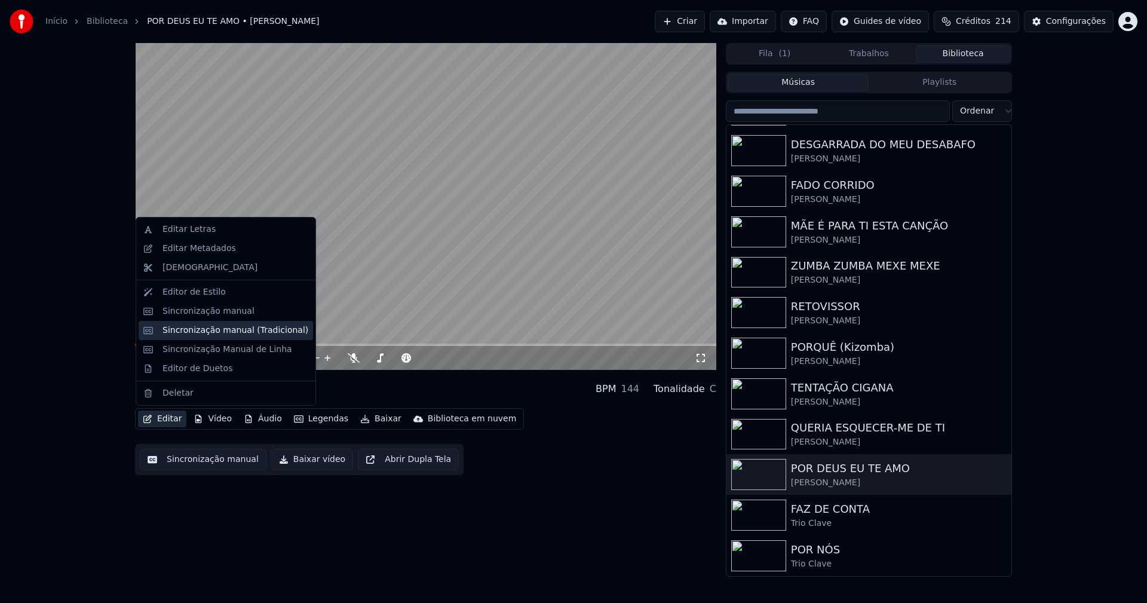
click at [224, 331] on div "Sincronização manual (Tradicional)" at bounding box center [235, 330] width 146 height 12
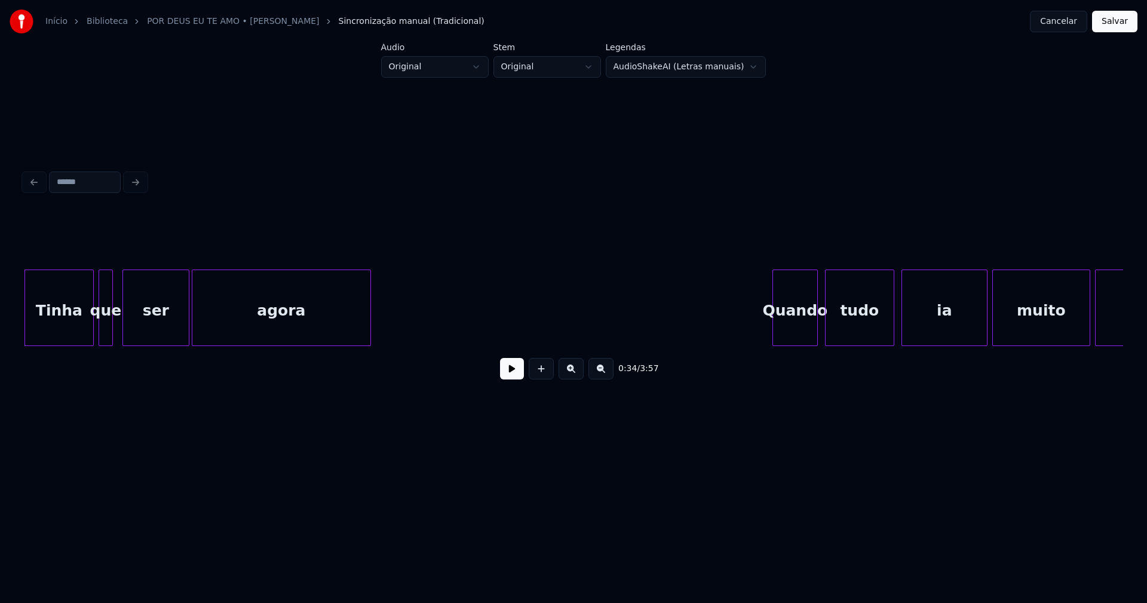
scroll to position [0, 3964]
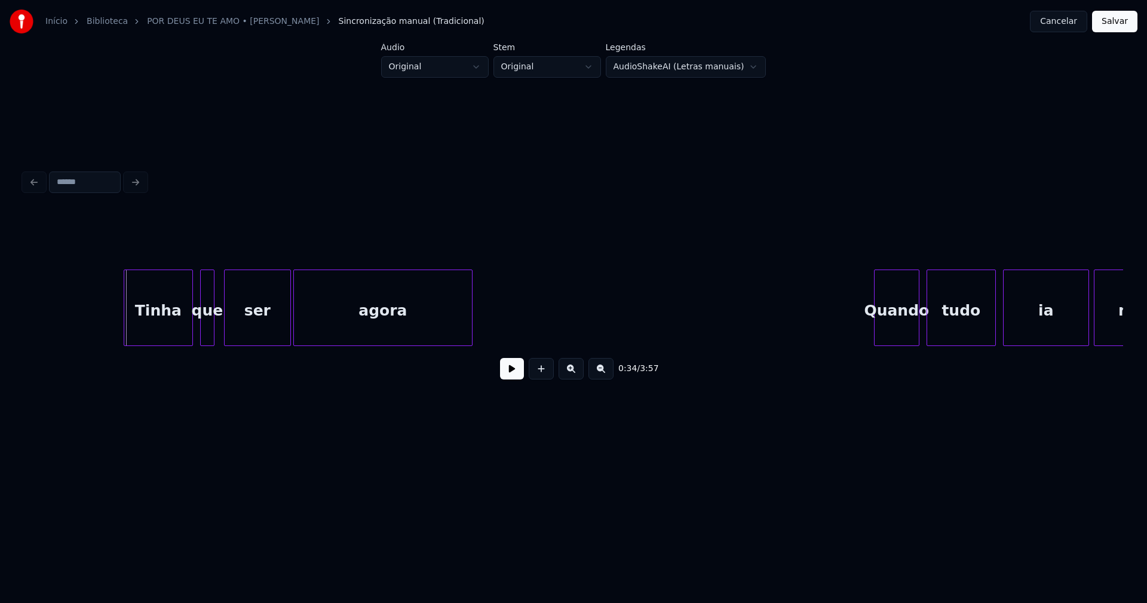
click at [147, 332] on div "Tinha" at bounding box center [158, 310] width 68 height 81
click at [514, 373] on button at bounding box center [512, 369] width 24 height 22
click at [232, 333] on div at bounding box center [233, 307] width 4 height 75
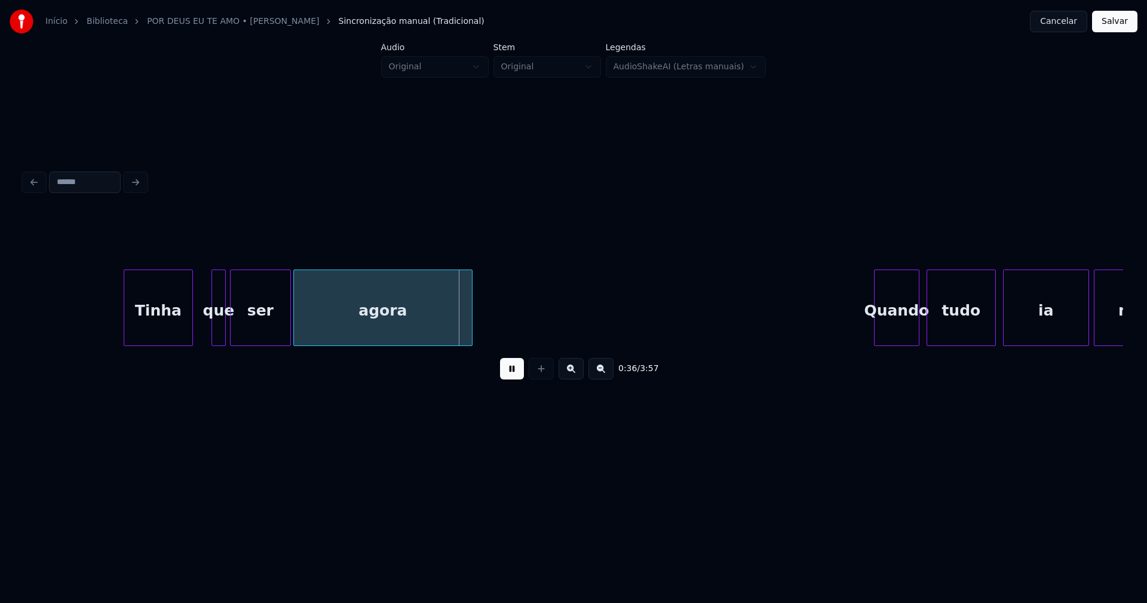
click at [216, 334] on div "que" at bounding box center [218, 310] width 13 height 81
click at [209, 335] on div at bounding box center [209, 307] width 4 height 75
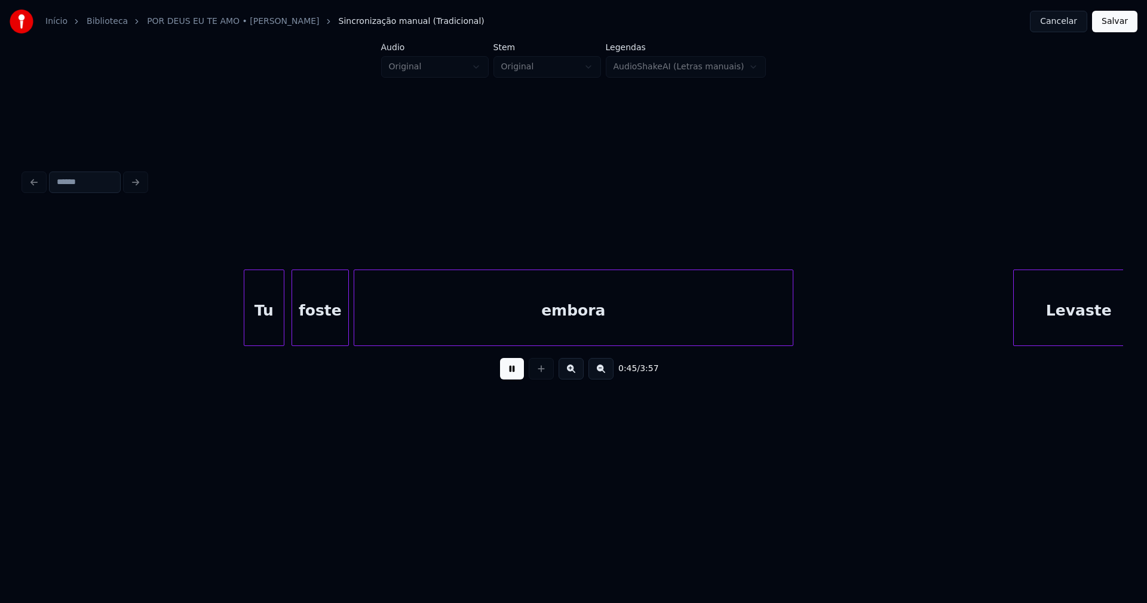
scroll to position [0, 5452]
click at [251, 337] on div "Tu" at bounding box center [252, 310] width 39 height 81
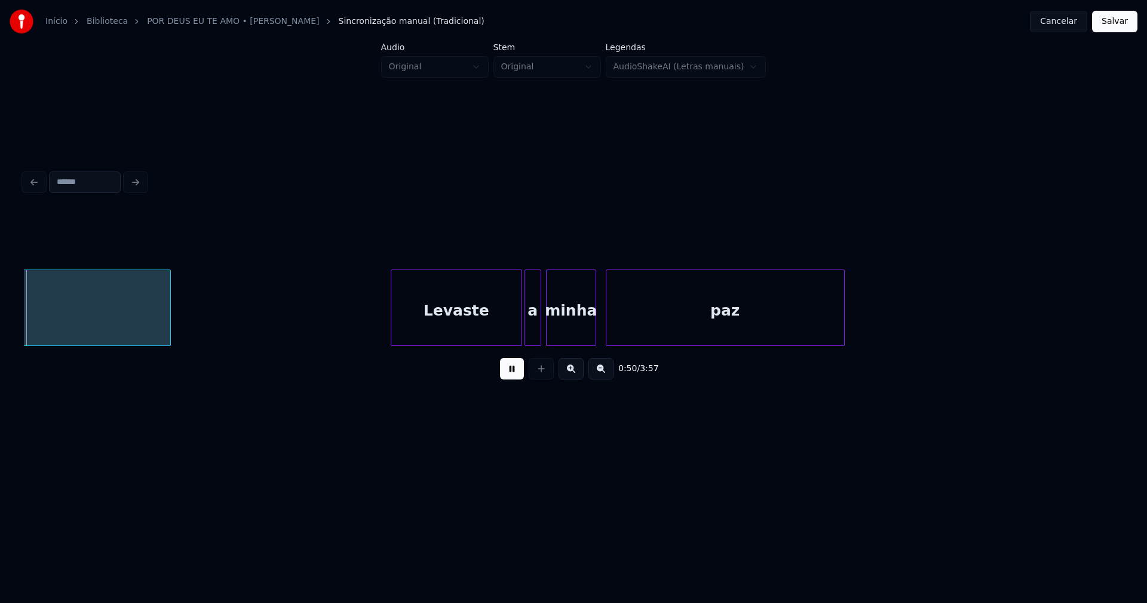
scroll to position [0, 6073]
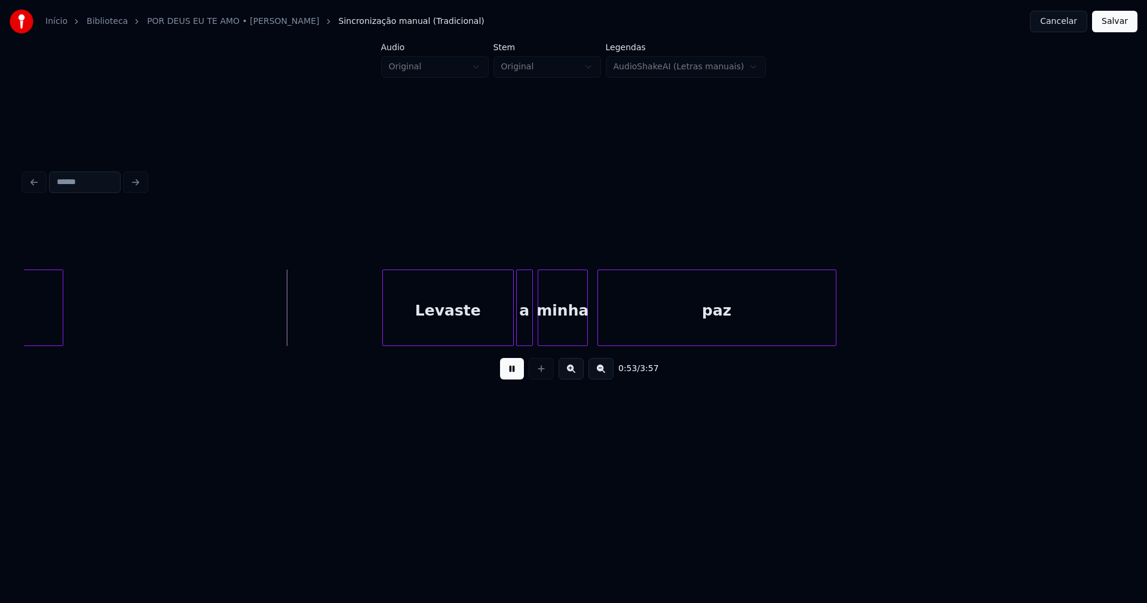
click at [62, 342] on div "embora Levaste a minha paz" at bounding box center [573, 307] width 1099 height 76
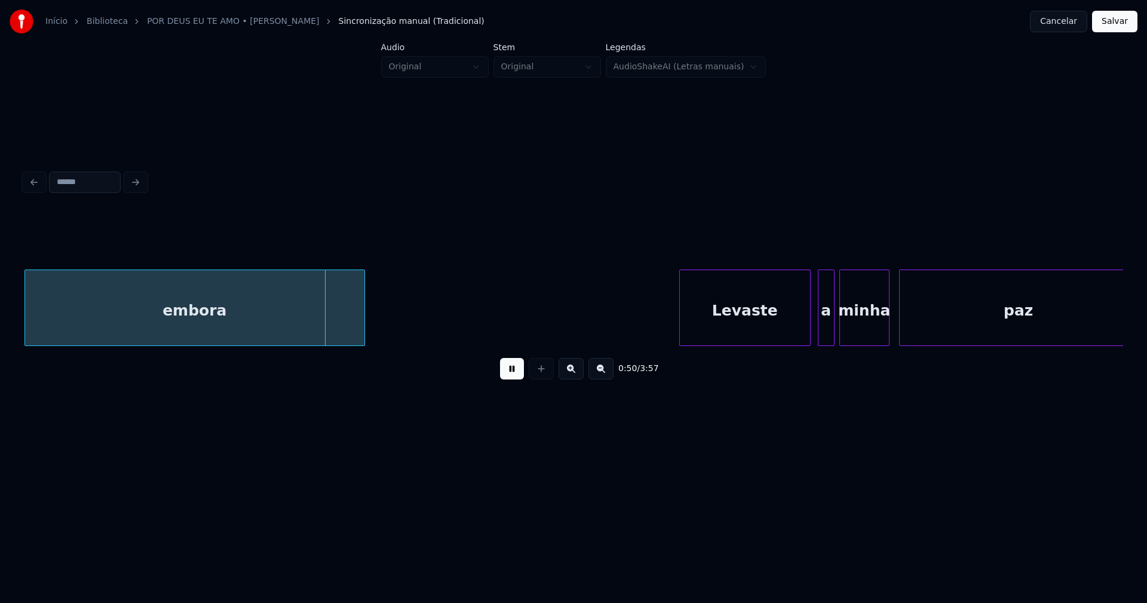
click at [724, 323] on div "Levaste" at bounding box center [745, 310] width 130 height 81
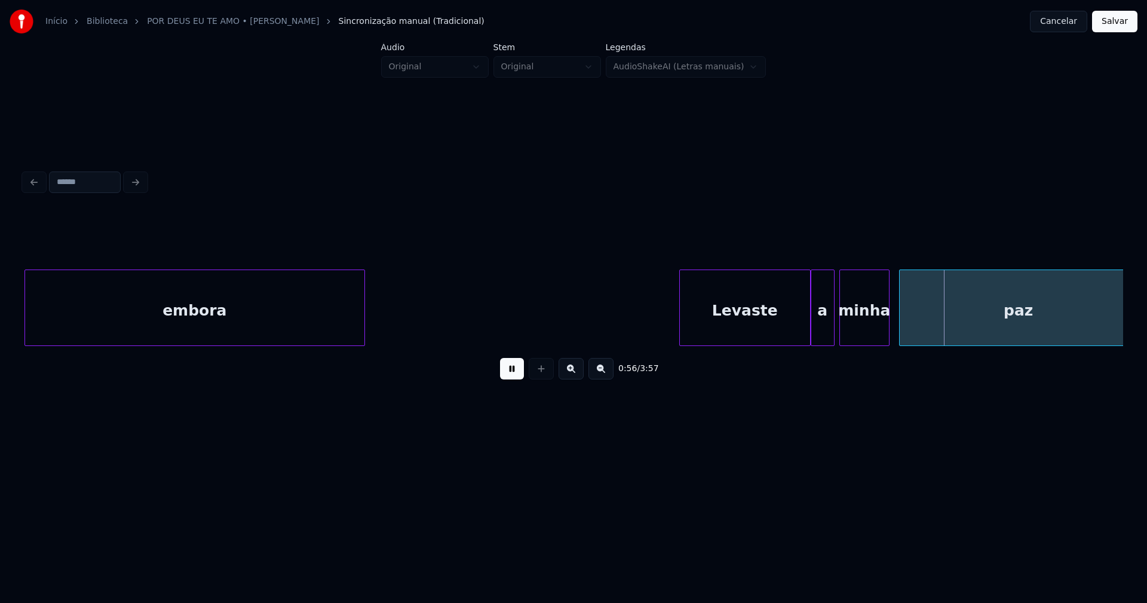
click at [812, 328] on div at bounding box center [813, 307] width 4 height 75
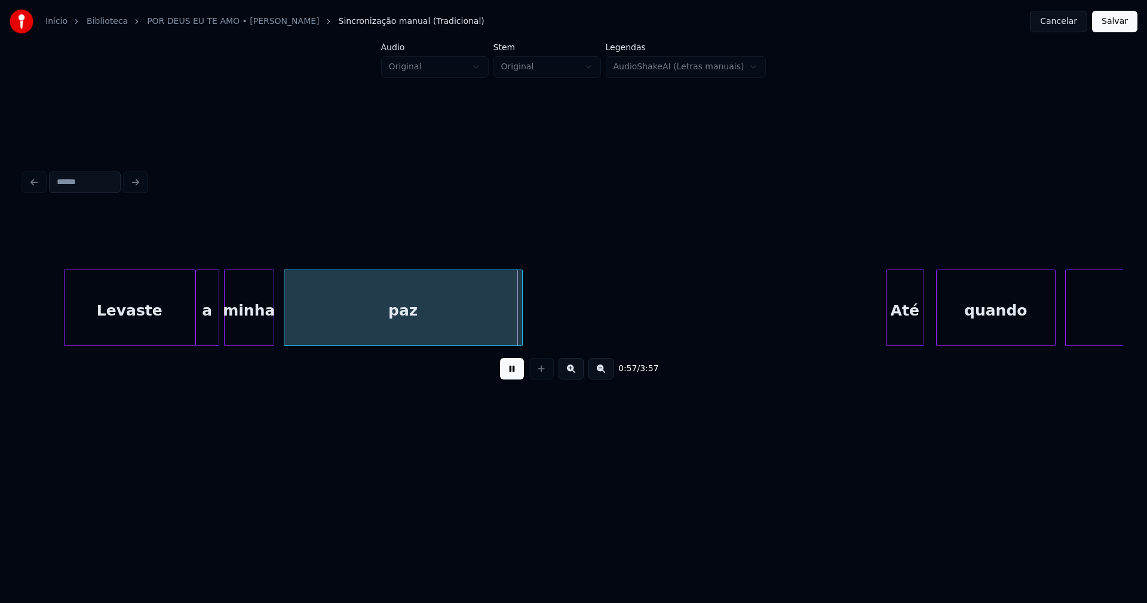
scroll to position [0, 6402]
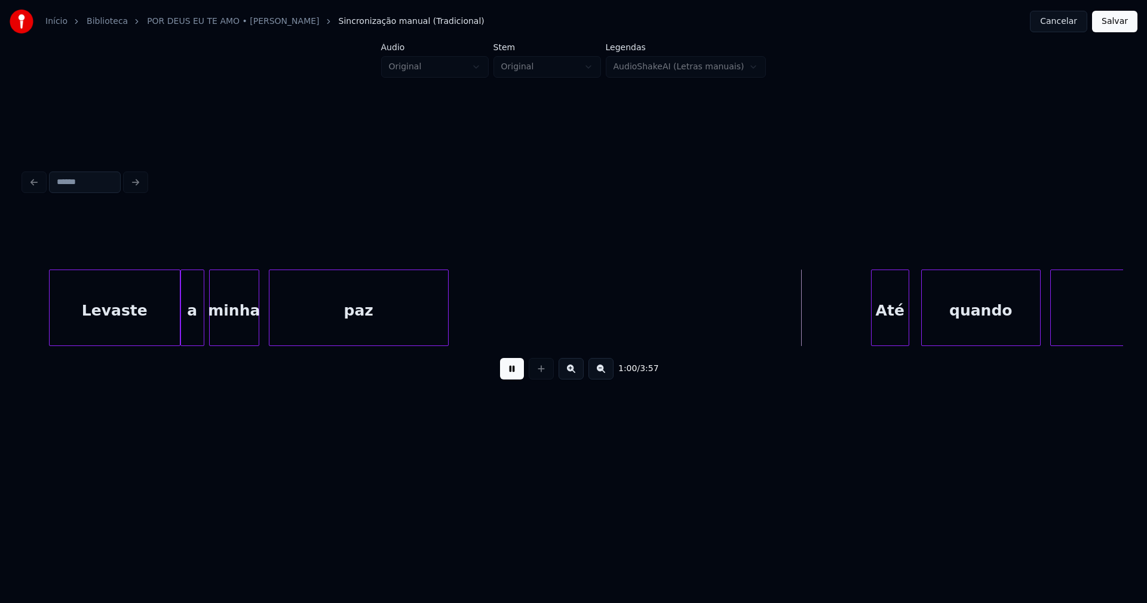
click at [446, 337] on div at bounding box center [446, 307] width 4 height 75
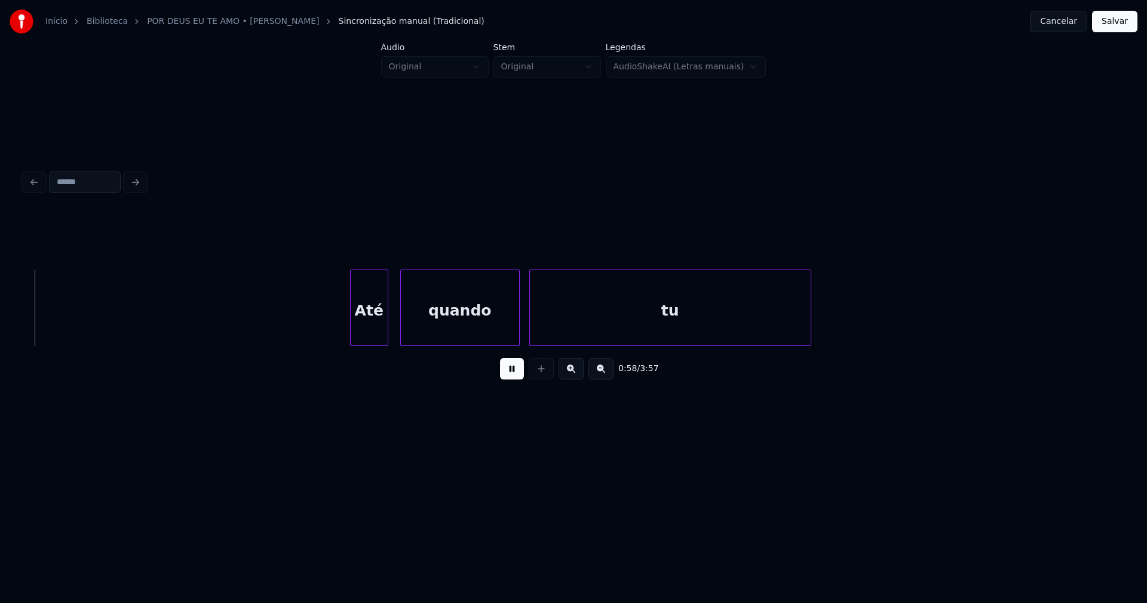
scroll to position [0, 6949]
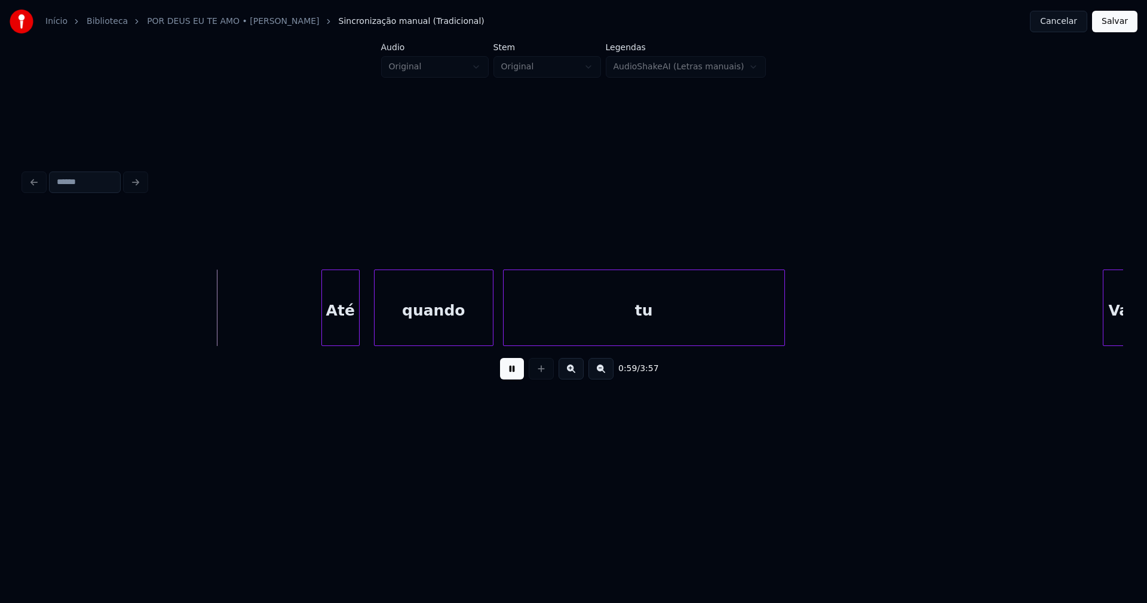
click at [343, 334] on div "Até" at bounding box center [340, 310] width 37 height 81
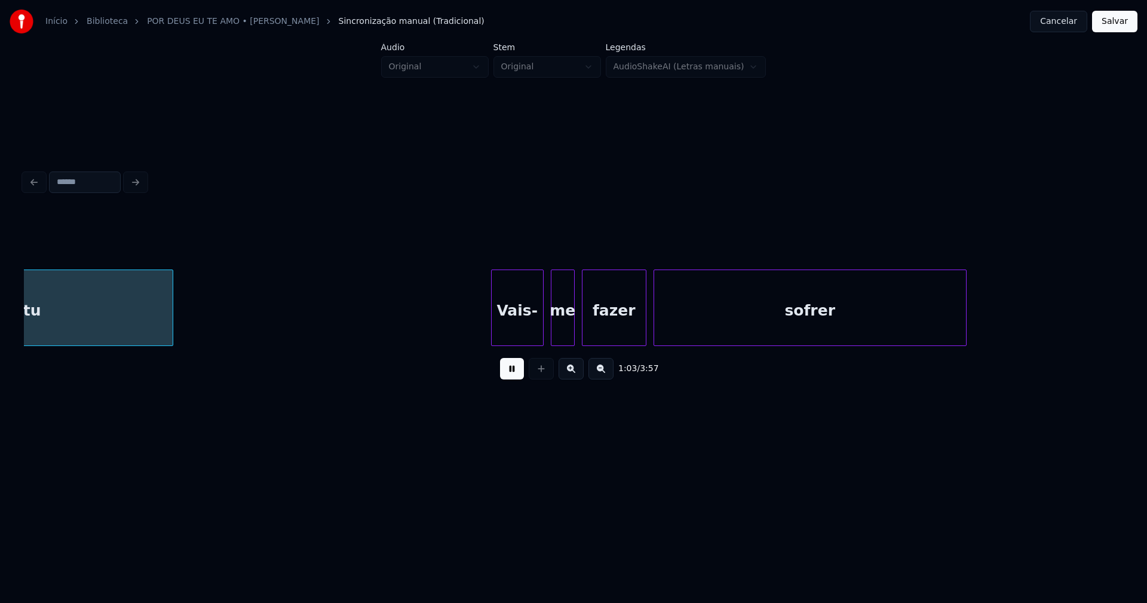
scroll to position [0, 7572]
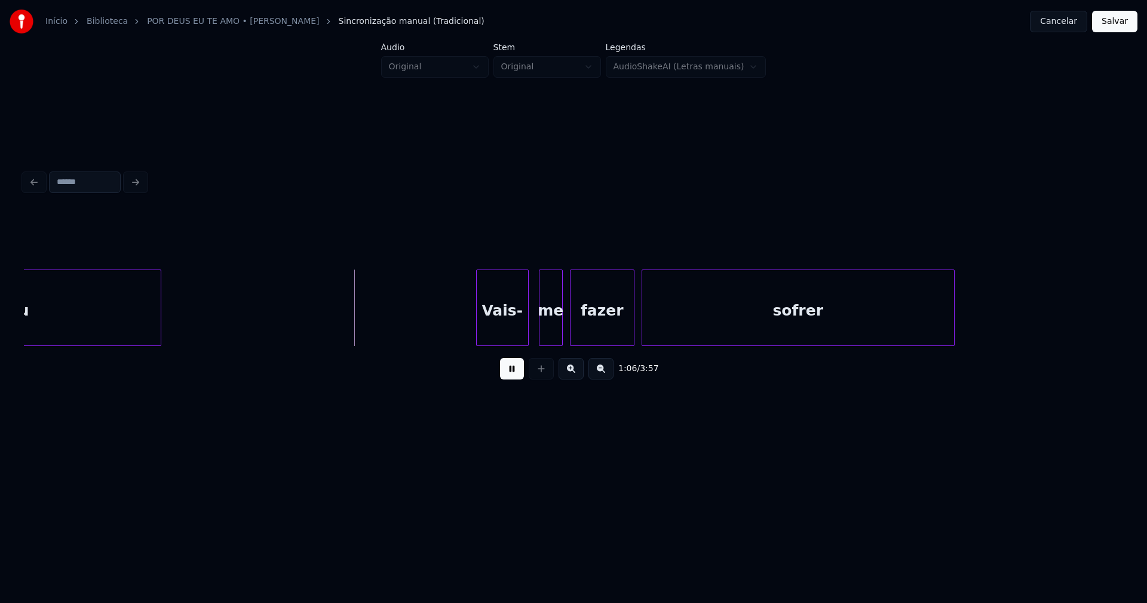
click at [511, 333] on div "Vais-" at bounding box center [502, 310] width 51 height 81
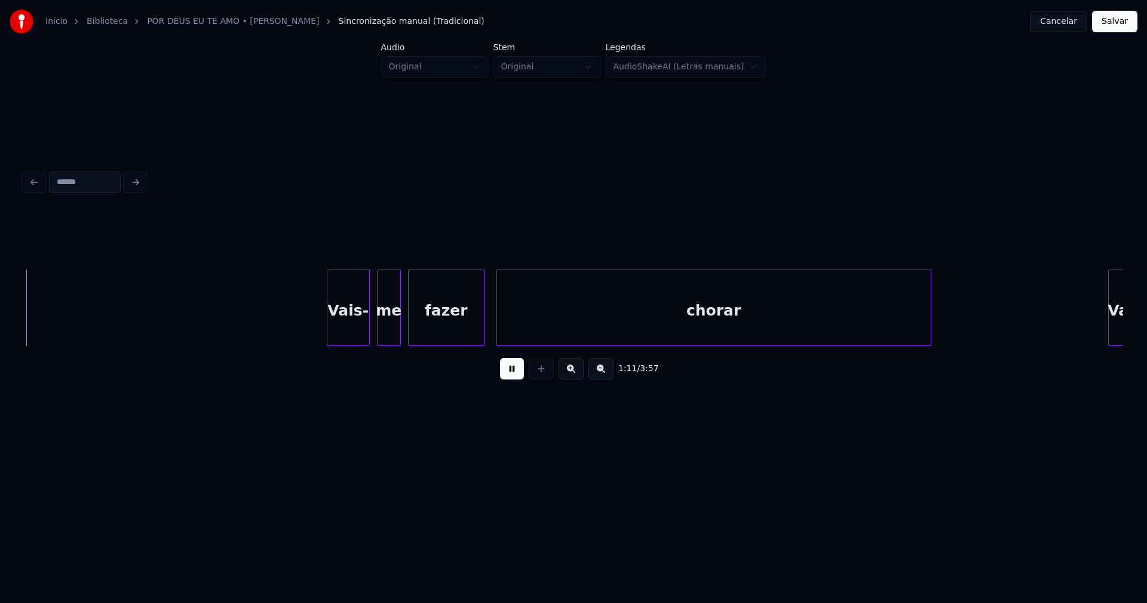
scroll to position [0, 8518]
click at [352, 338] on div "Vais-" at bounding box center [347, 310] width 42 height 81
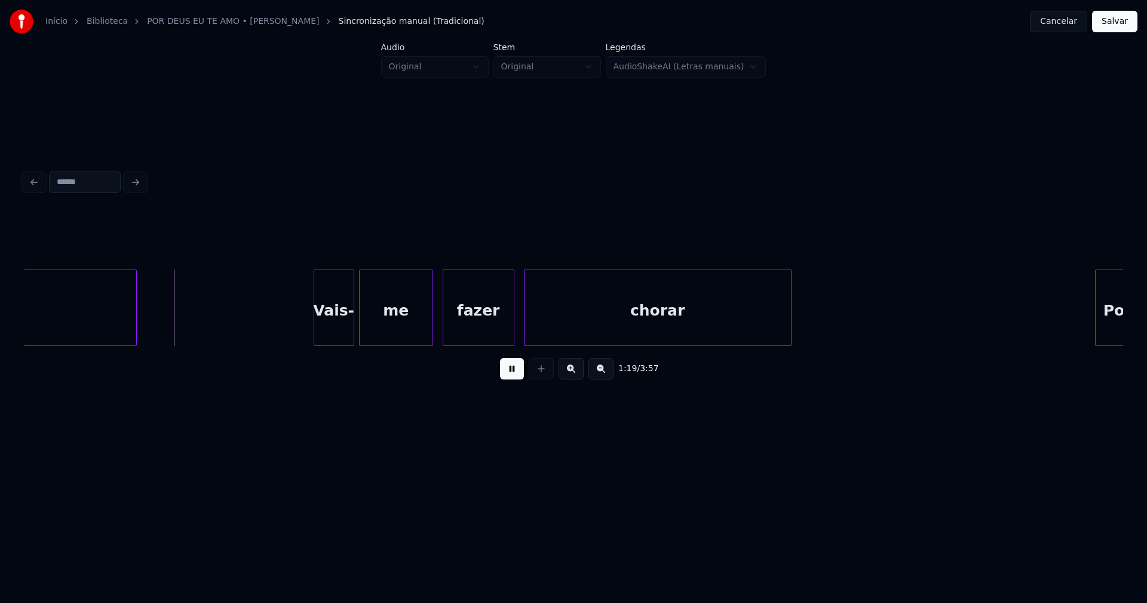
scroll to position [0, 9344]
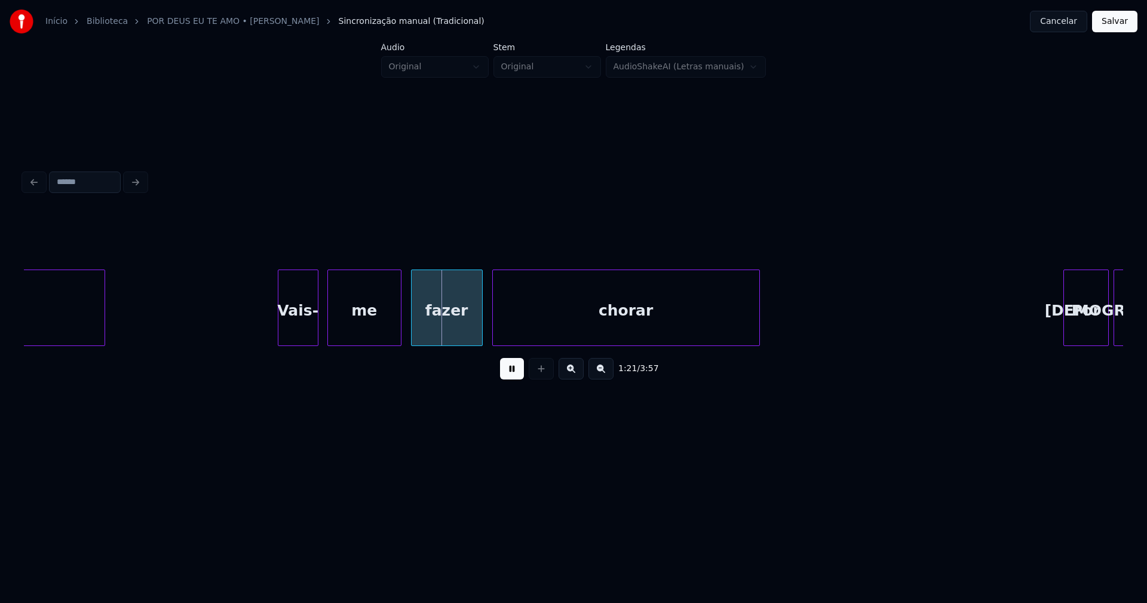
click at [300, 340] on div "Vais-" at bounding box center [297, 310] width 39 height 81
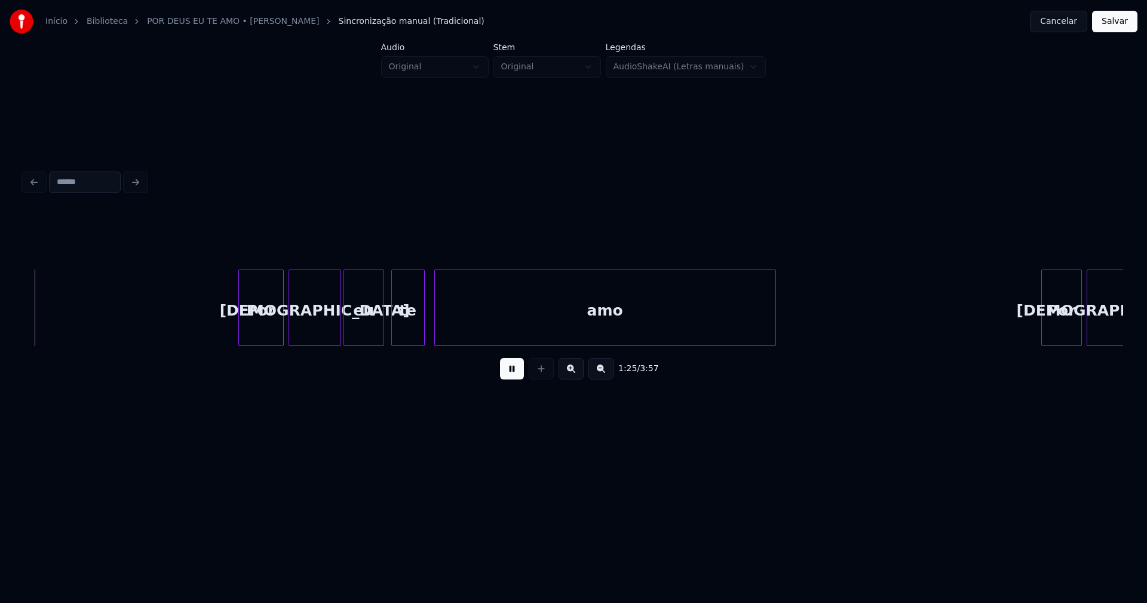
scroll to position [0, 10169]
click at [265, 331] on div "Por" at bounding box center [259, 310] width 44 height 81
click at [753, 335] on div at bounding box center [753, 307] width 4 height 75
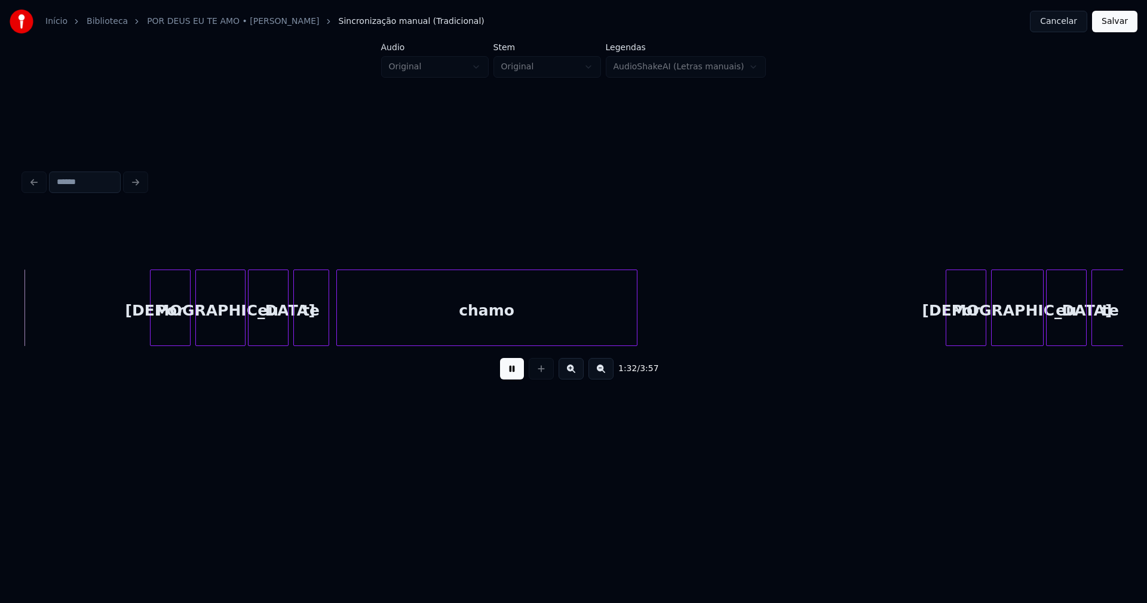
scroll to position [0, 11064]
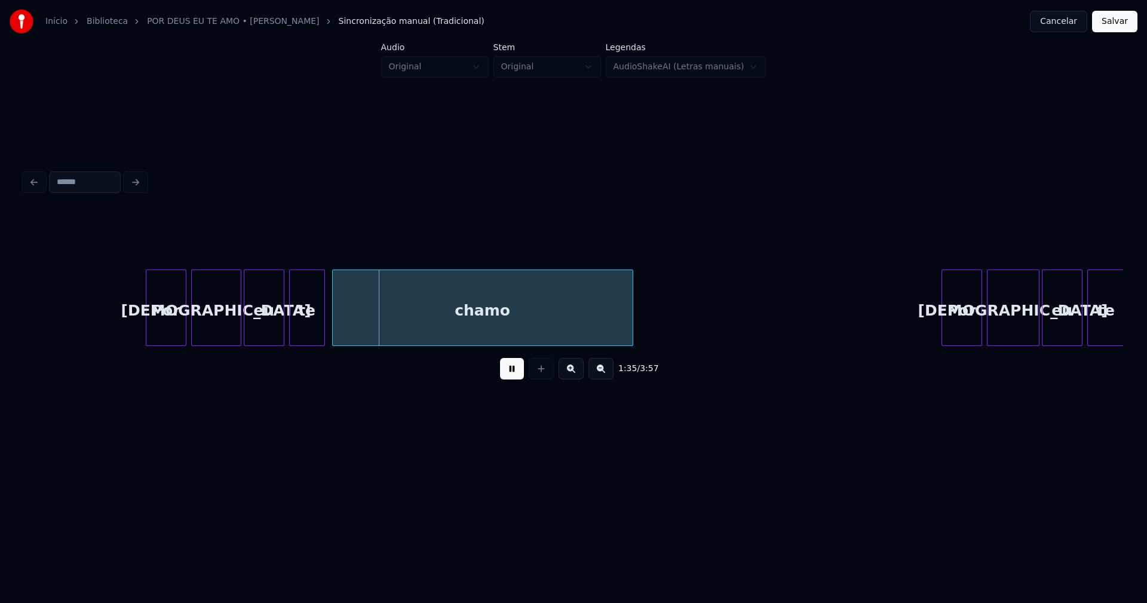
click at [176, 335] on div "Por" at bounding box center [165, 310] width 39 height 81
click at [628, 328] on div at bounding box center [627, 307] width 4 height 75
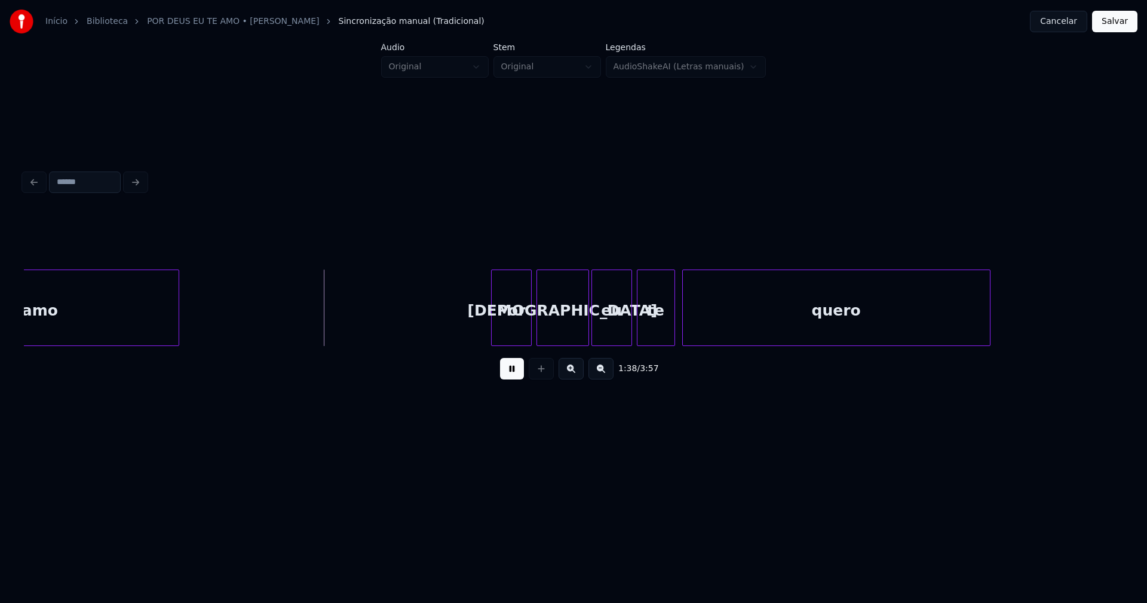
scroll to position [0, 11593]
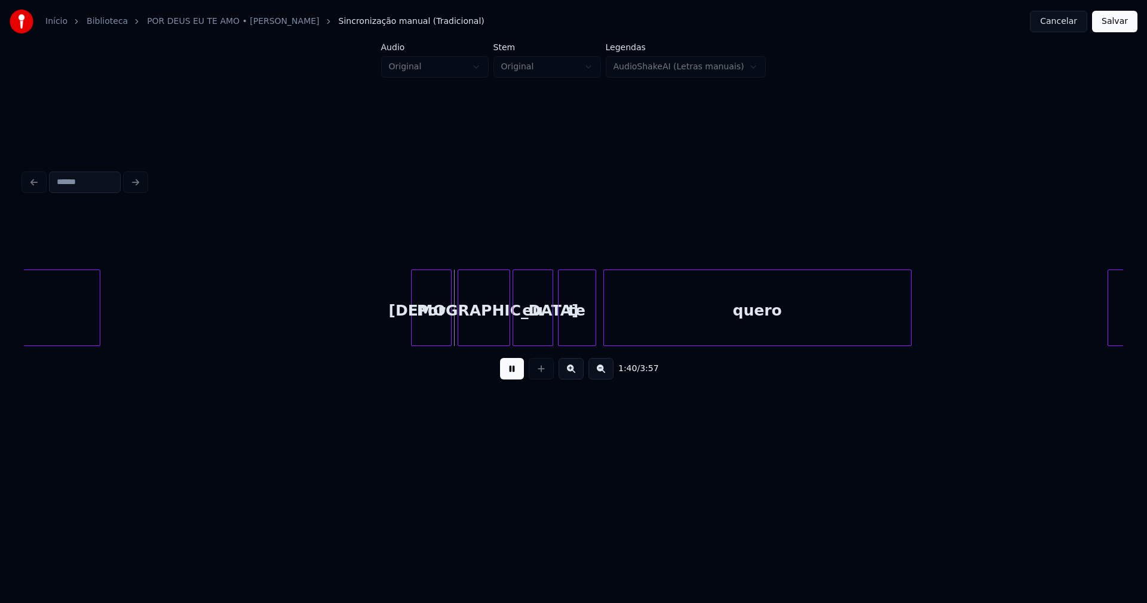
click at [433, 328] on div "Por" at bounding box center [431, 310] width 39 height 81
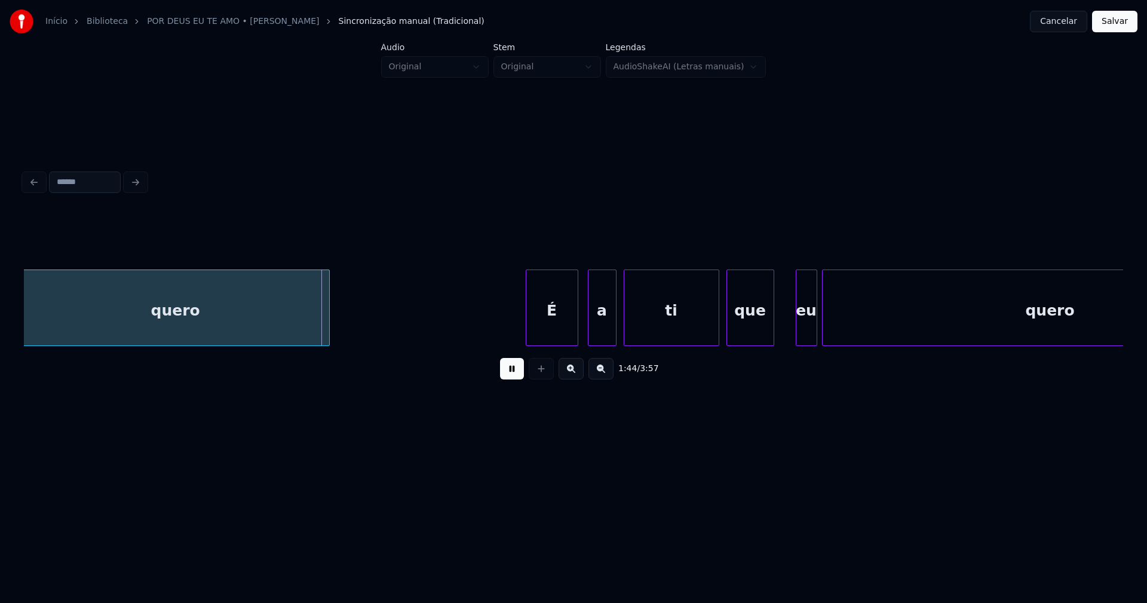
scroll to position [0, 12190]
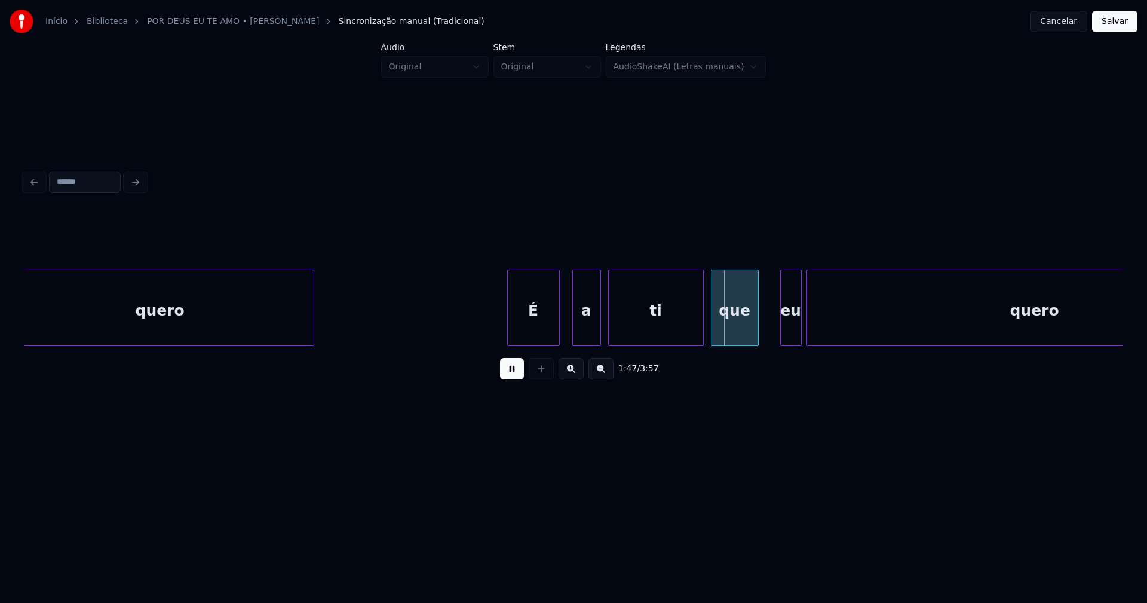
click at [536, 330] on div "É" at bounding box center [533, 310] width 51 height 81
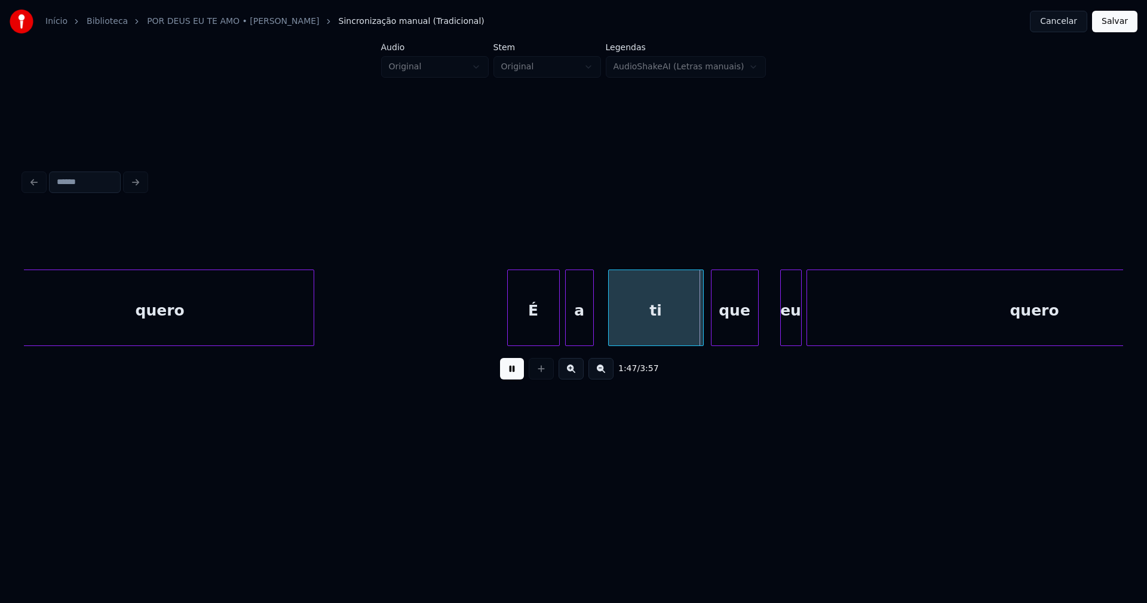
click at [574, 334] on div "a" at bounding box center [579, 310] width 27 height 81
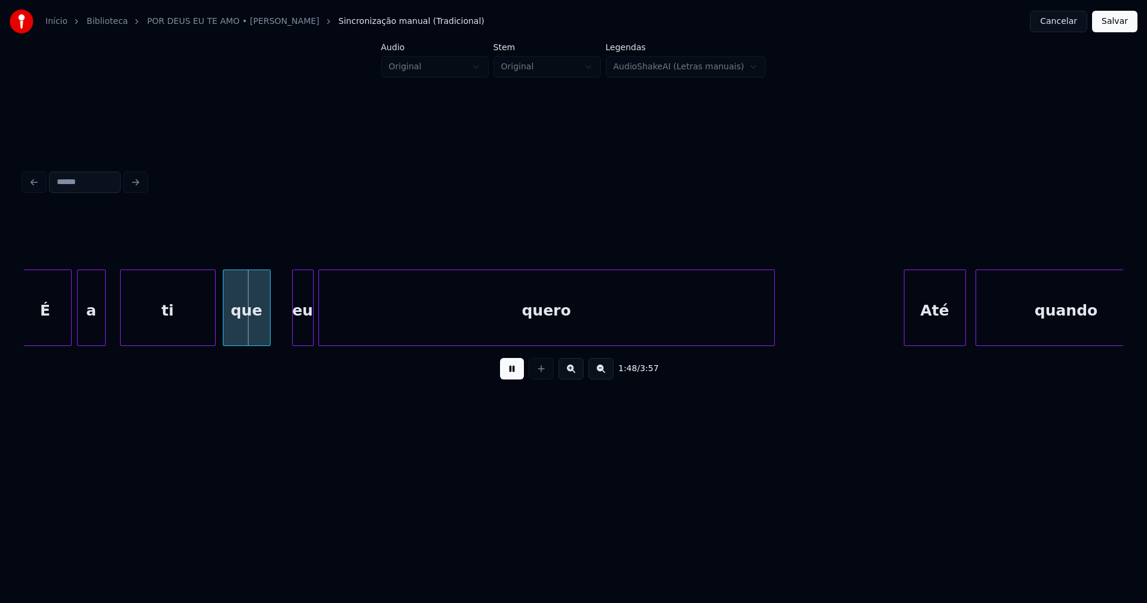
scroll to position [0, 12710]
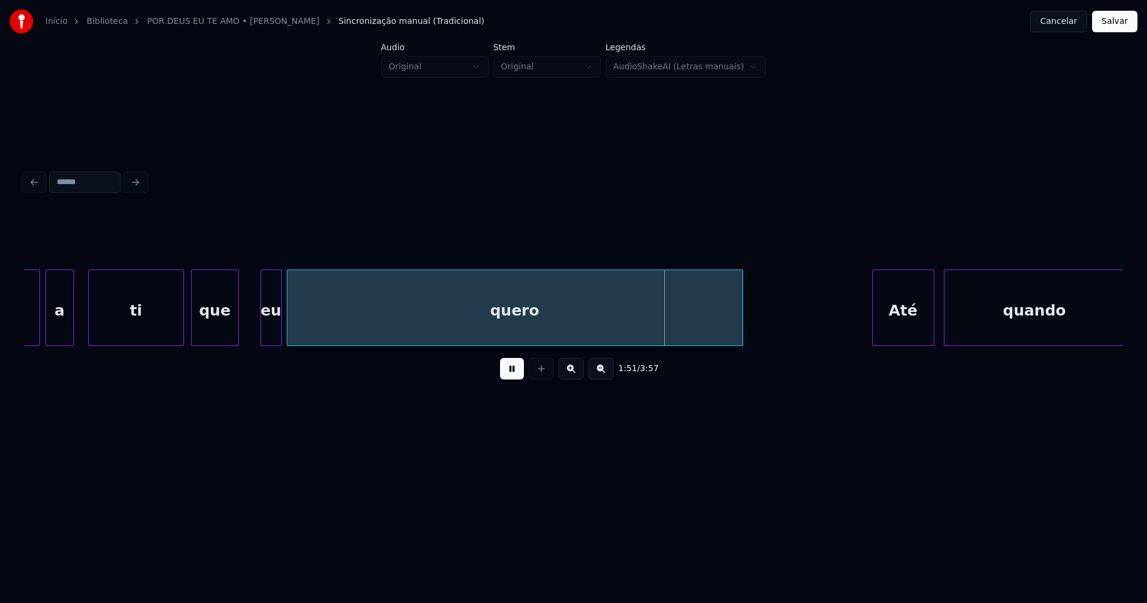
click at [254, 336] on div "eu" at bounding box center [253, 310] width 20 height 81
click at [274, 336] on div at bounding box center [273, 307] width 4 height 75
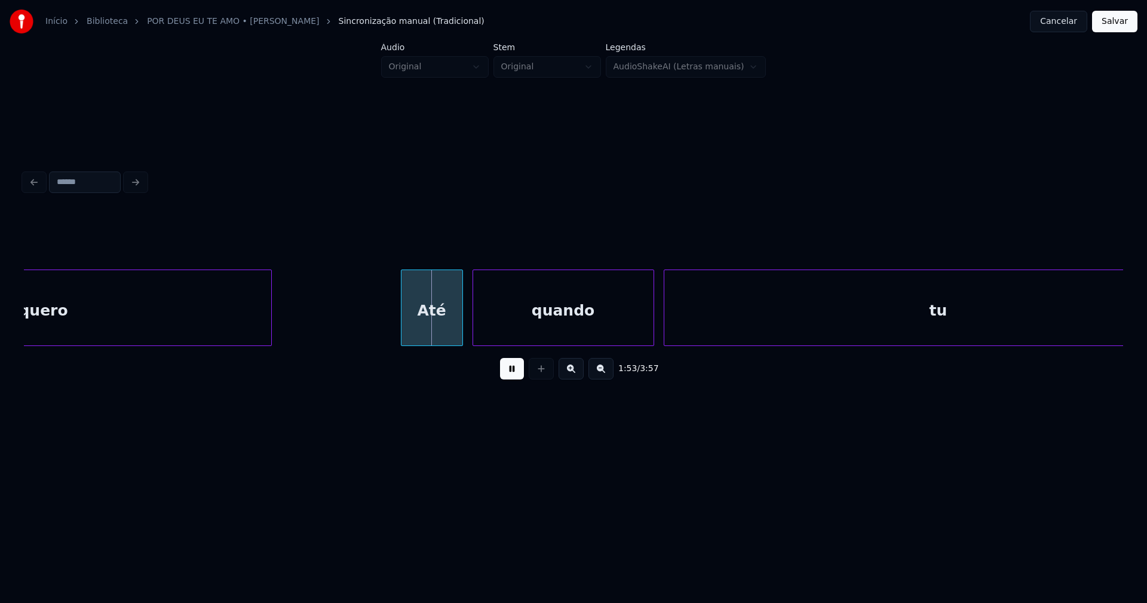
scroll to position [0, 13213]
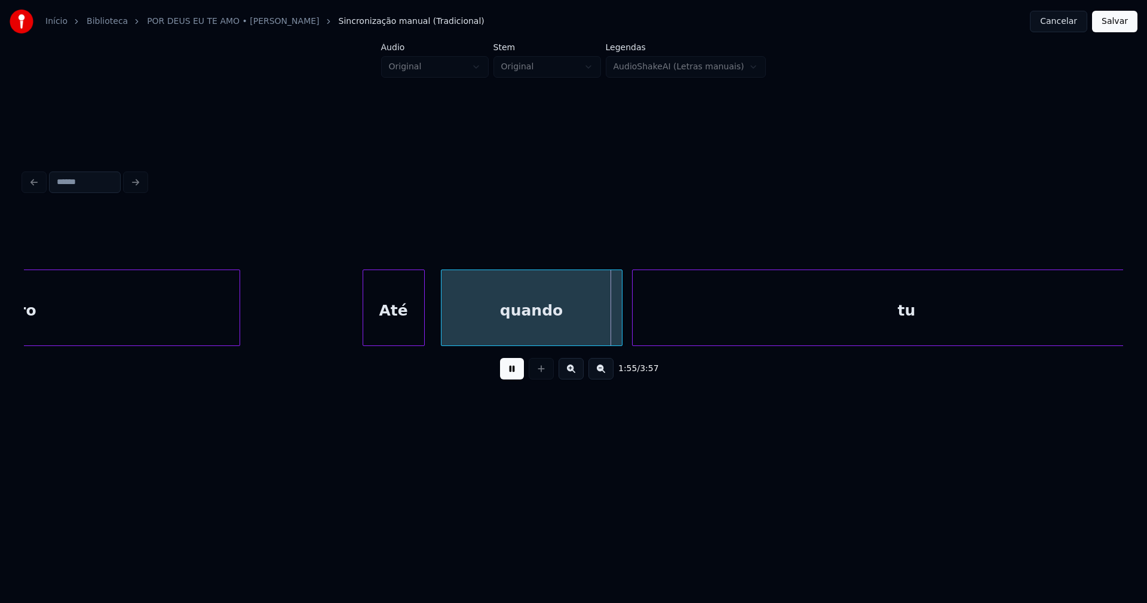
click at [394, 333] on div "Até" at bounding box center [393, 310] width 61 height 81
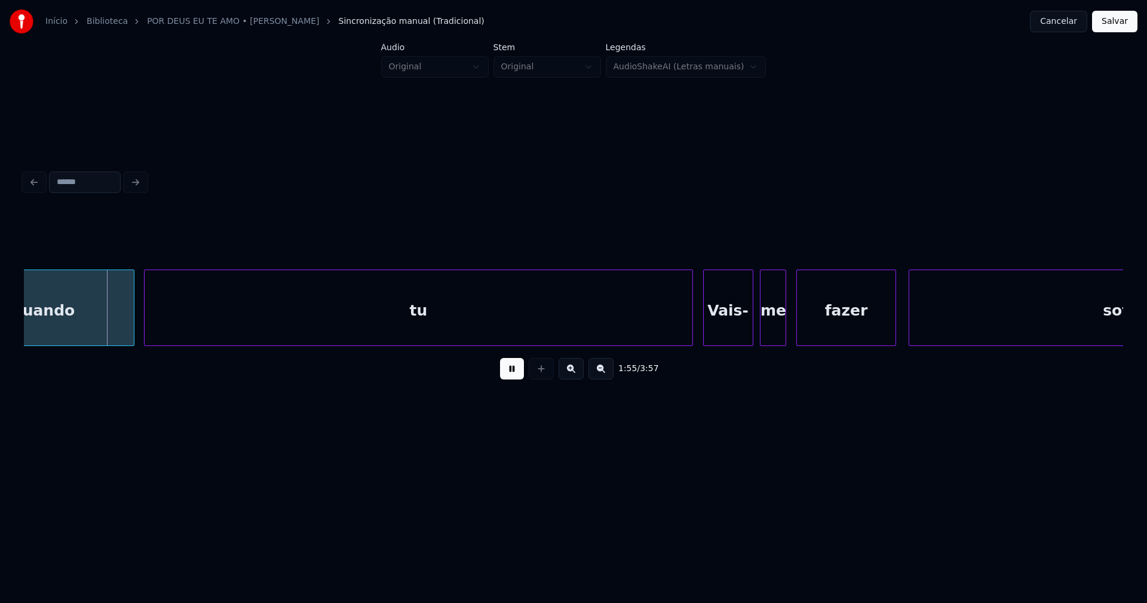
scroll to position [0, 13732]
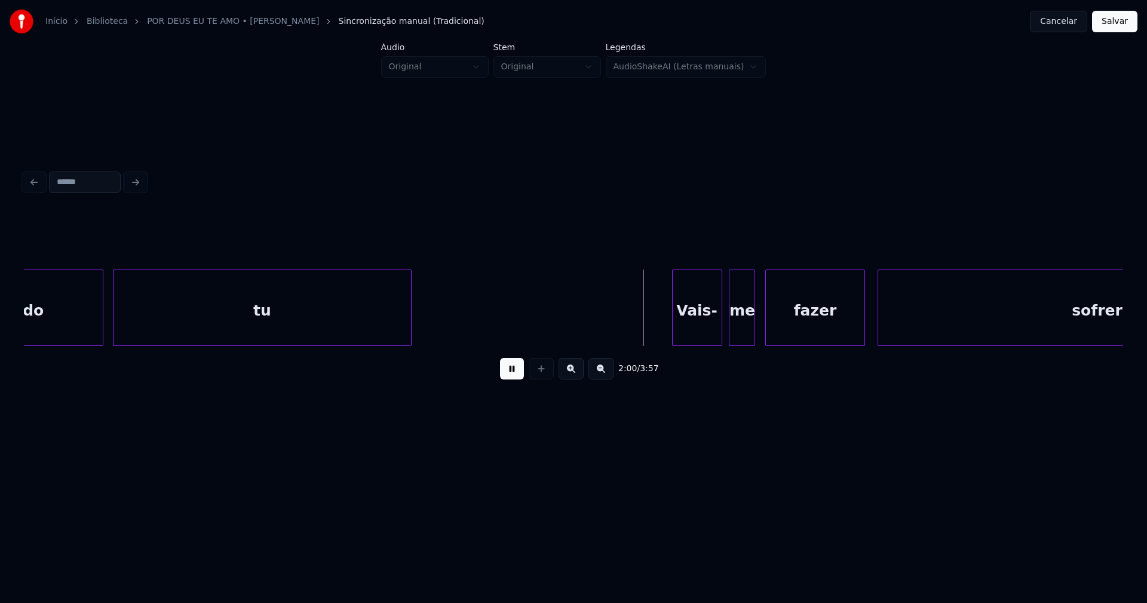
click at [410, 345] on div "quando tu Vais- me fazer sofrer" at bounding box center [573, 307] width 1099 height 76
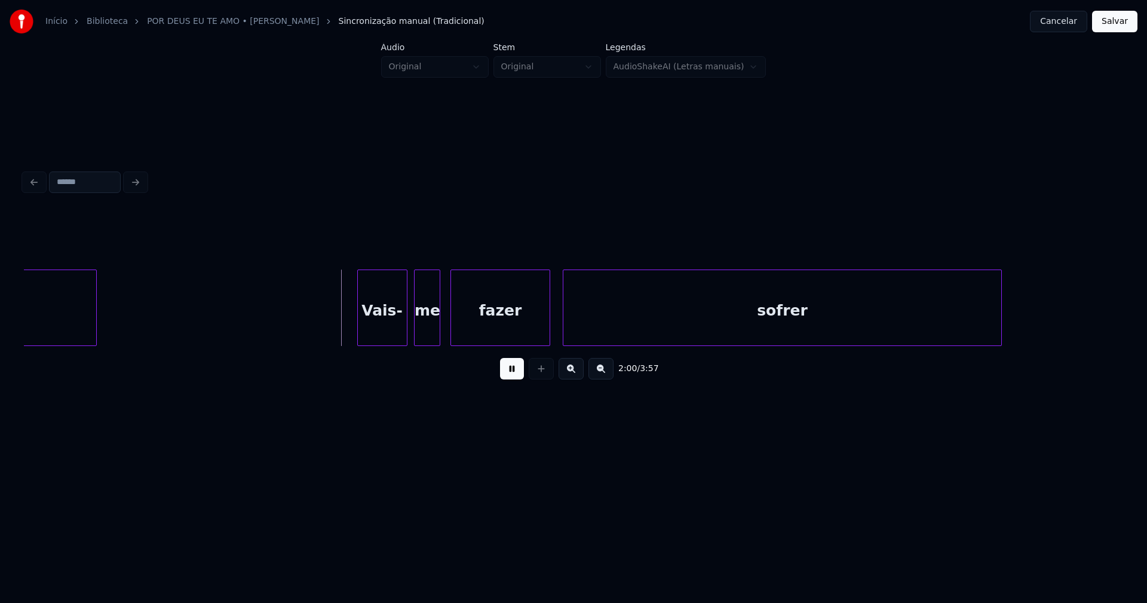
scroll to position [0, 14235]
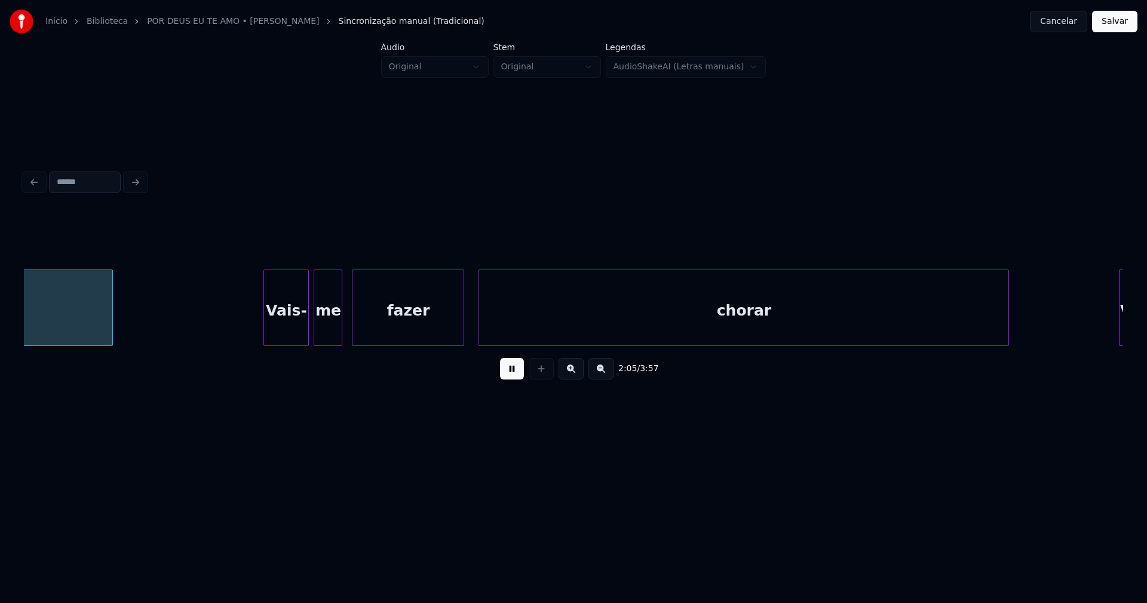
scroll to position [0, 14943]
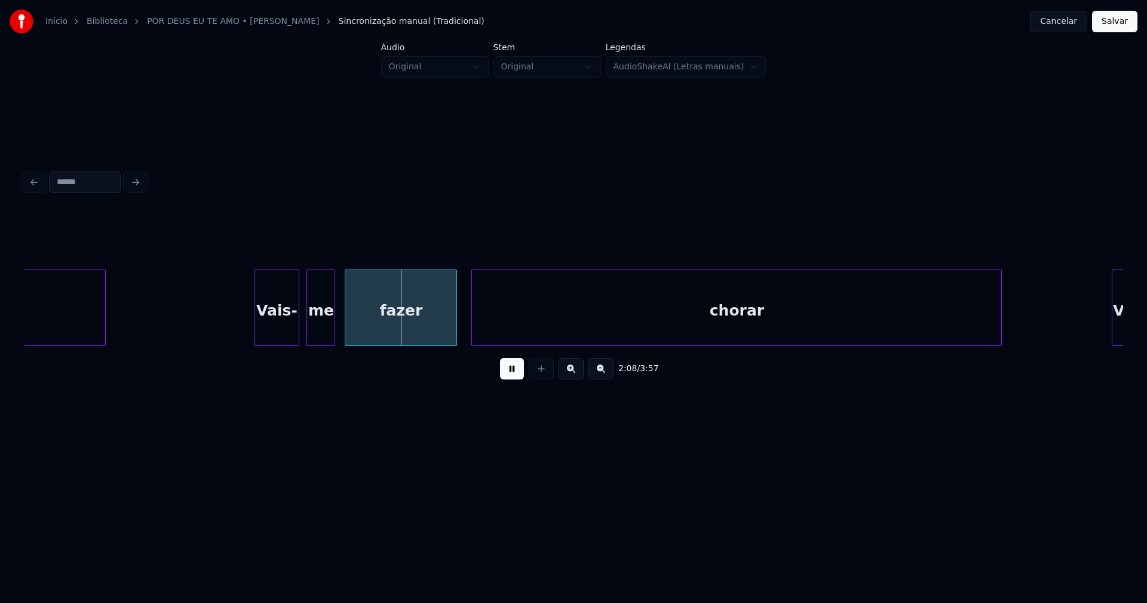
click at [285, 326] on div "Vais-" at bounding box center [276, 310] width 44 height 81
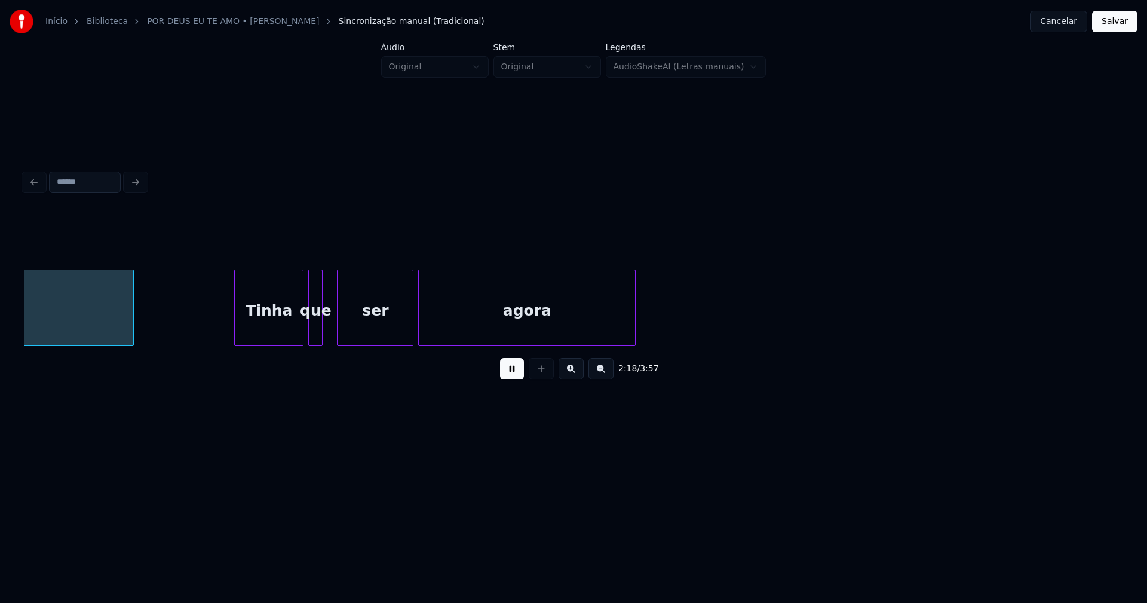
scroll to position [0, 16609]
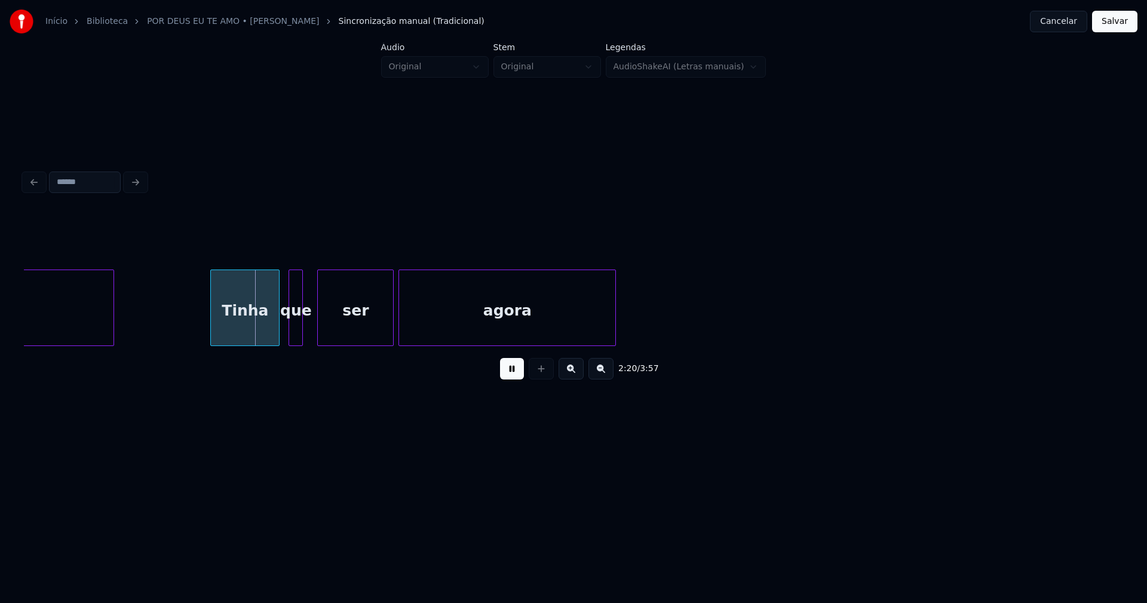
click at [262, 328] on div "Tinha" at bounding box center [245, 310] width 68 height 81
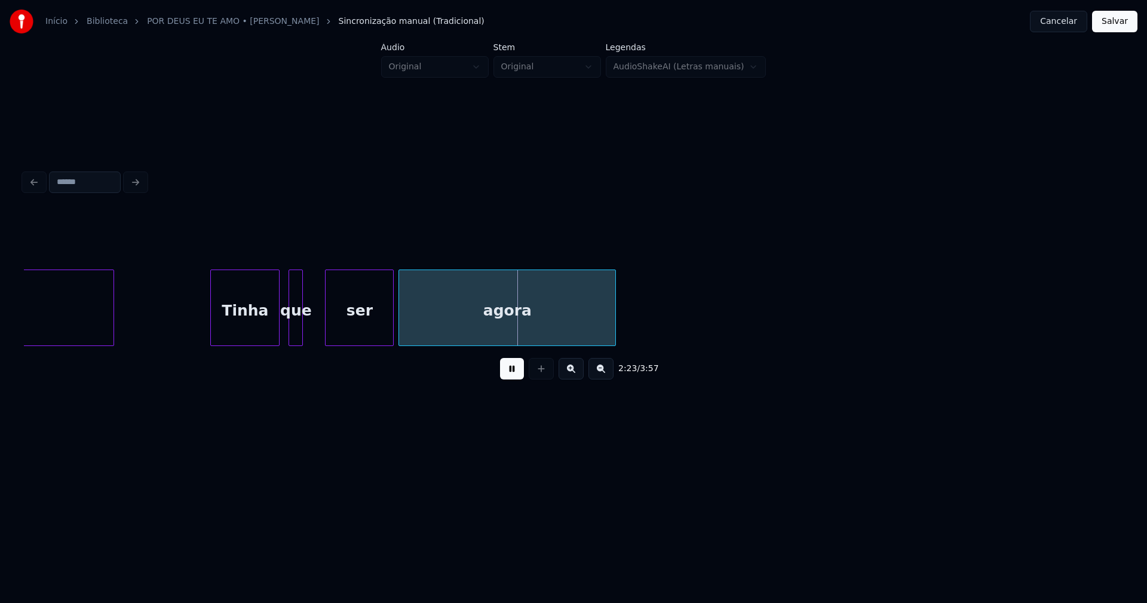
click at [327, 331] on div at bounding box center [328, 307] width 4 height 75
click at [323, 336] on div at bounding box center [322, 307] width 4 height 75
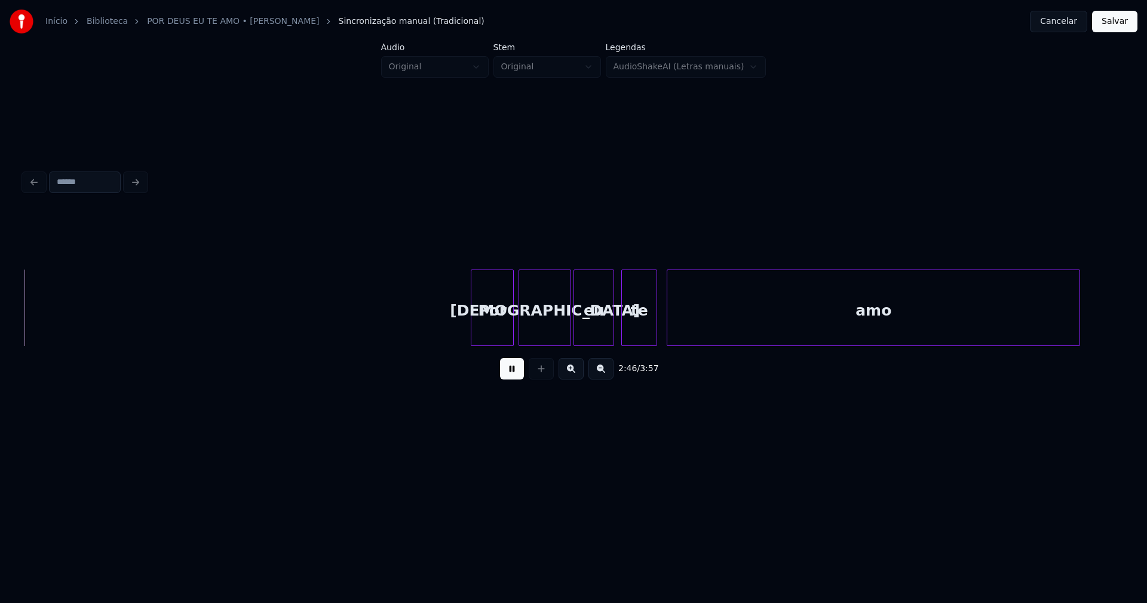
scroll to position [0, 19911]
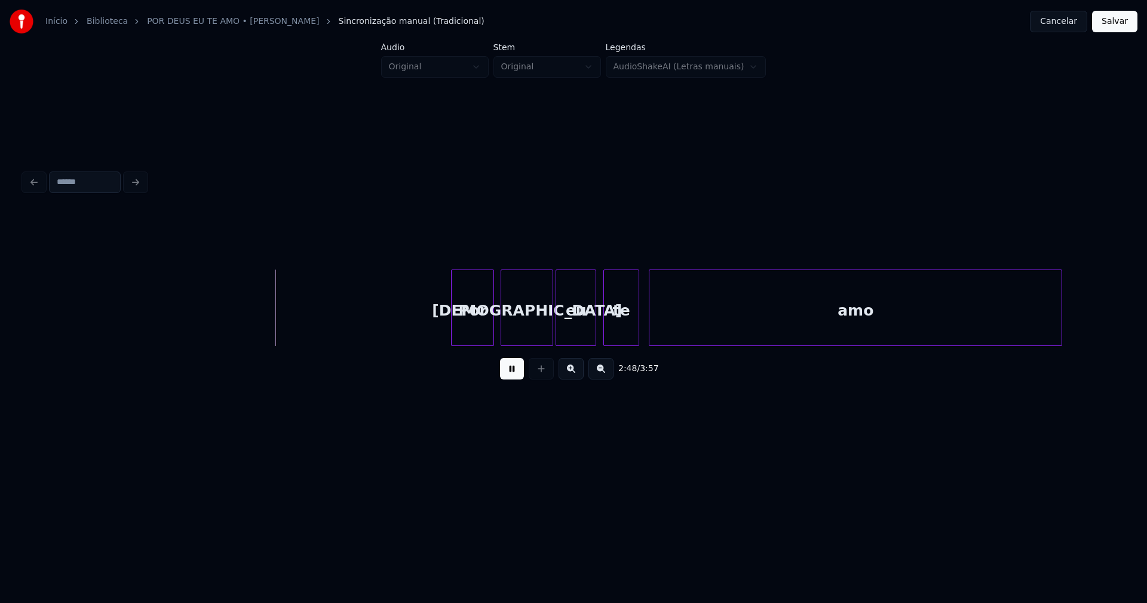
click at [472, 328] on div "Por" at bounding box center [473, 310] width 42 height 81
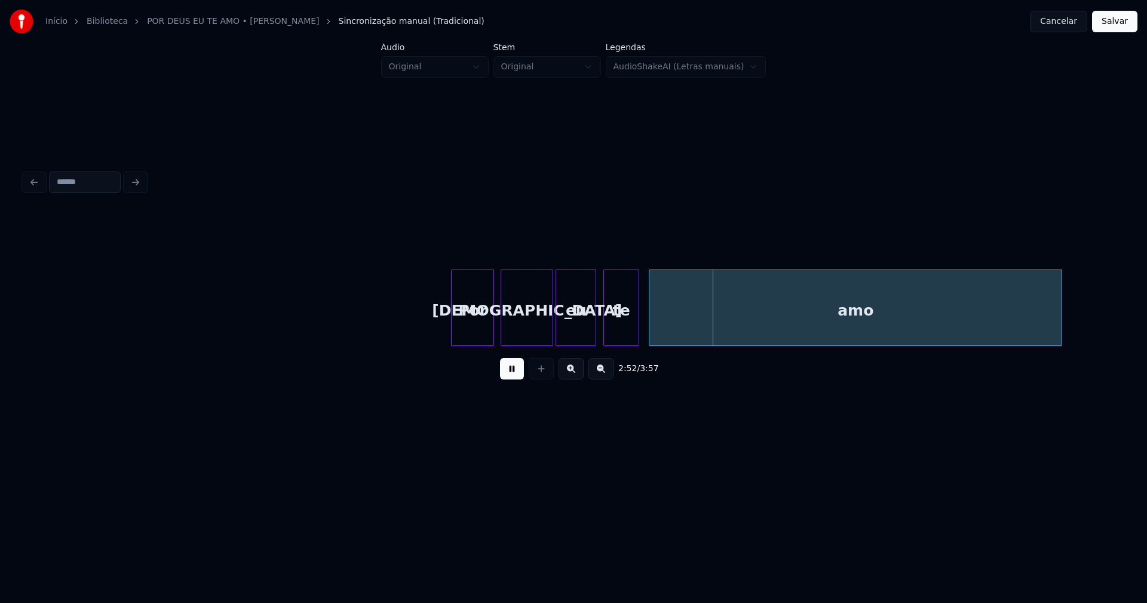
drag, startPoint x: 821, startPoint y: 351, endPoint x: 832, endPoint y: 351, distance: 11.3
click at [832, 351] on div "2:52 / 3:57" at bounding box center [573, 368] width 1099 height 45
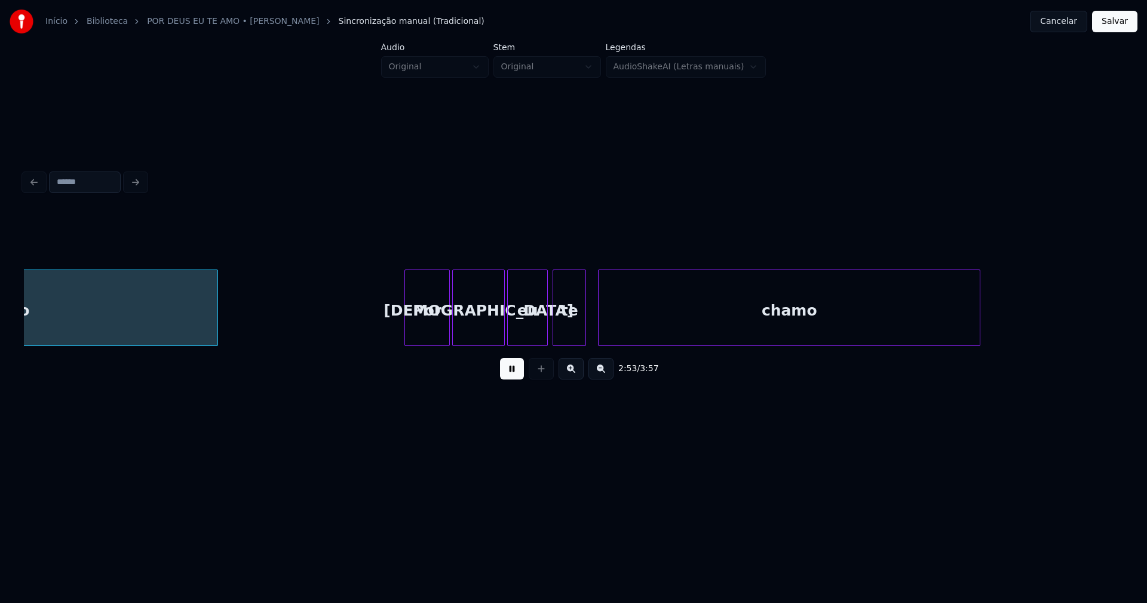
scroll to position [0, 20755]
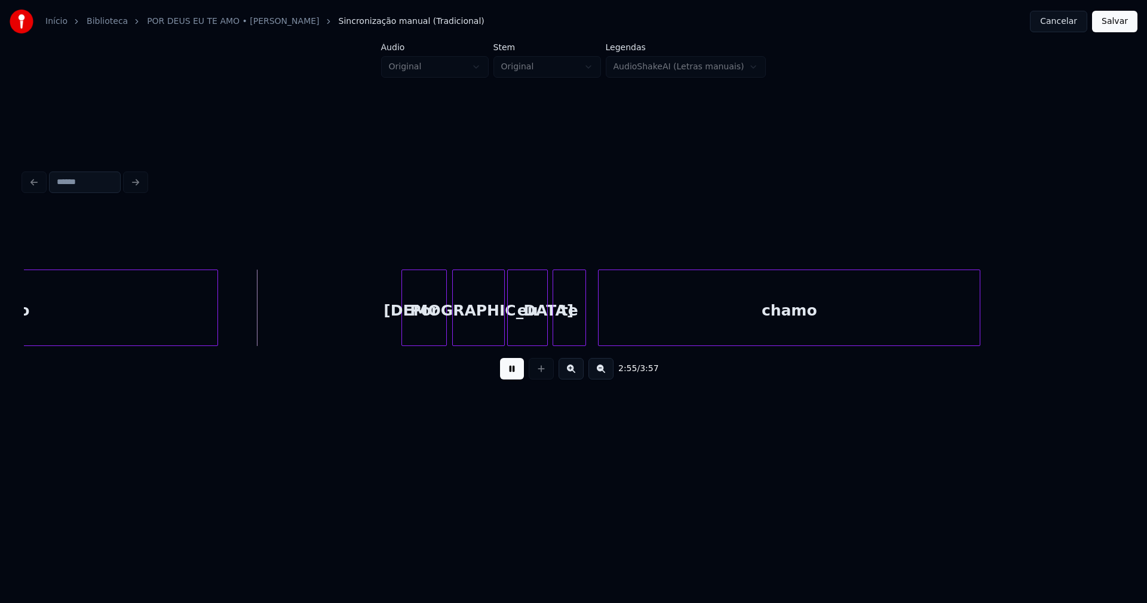
click at [427, 331] on div "Por" at bounding box center [424, 310] width 44 height 81
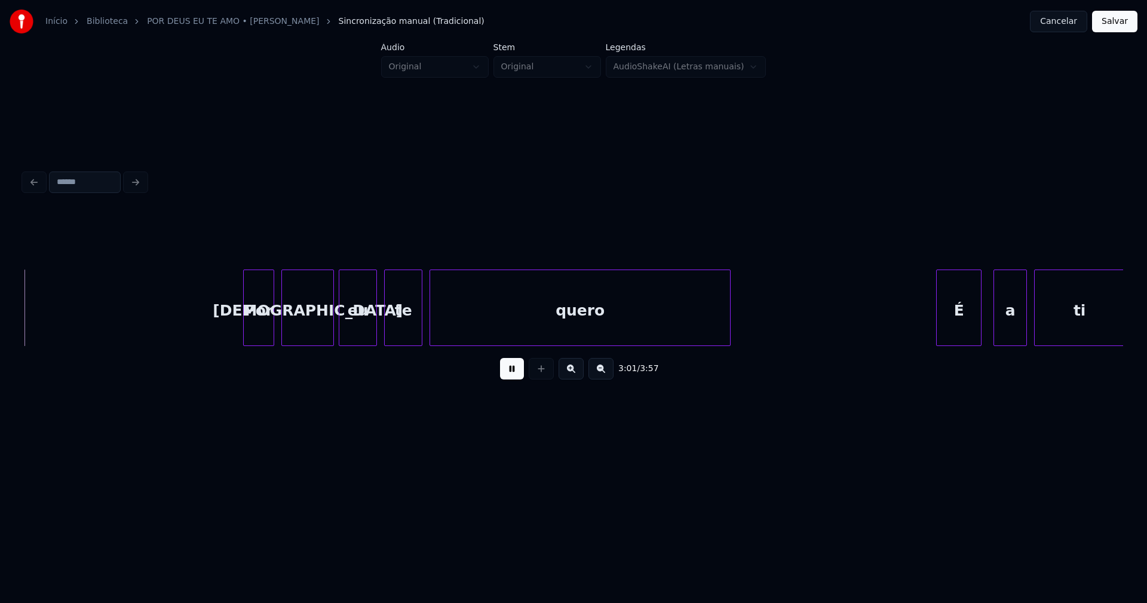
scroll to position [0, 21729]
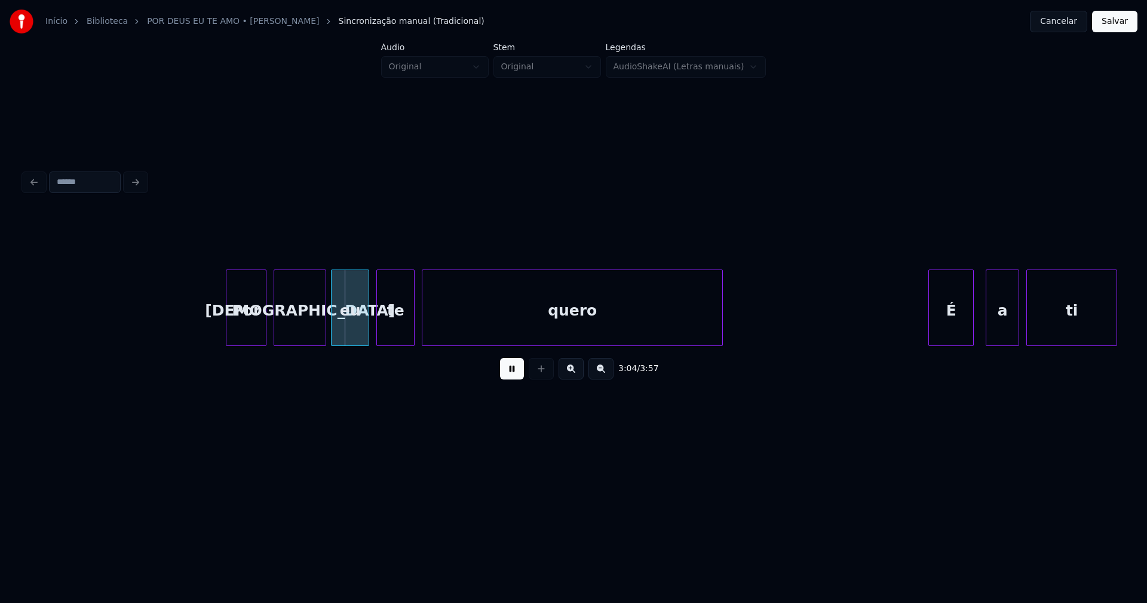
click at [228, 333] on div at bounding box center [228, 307] width 4 height 75
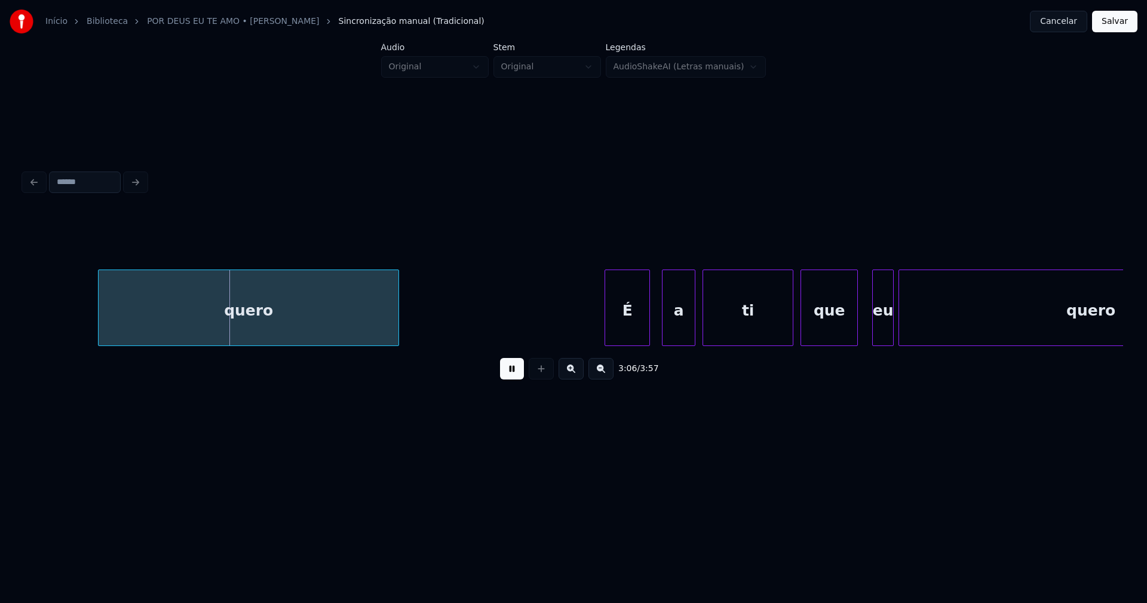
scroll to position [0, 22195]
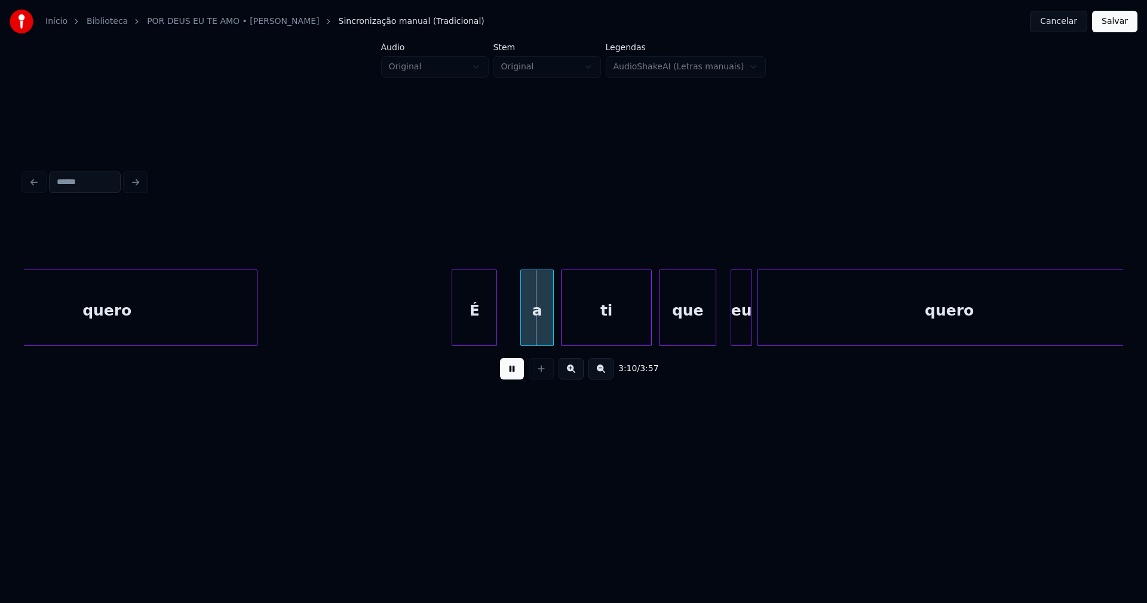
click at [474, 333] on div "É" at bounding box center [474, 310] width 44 height 81
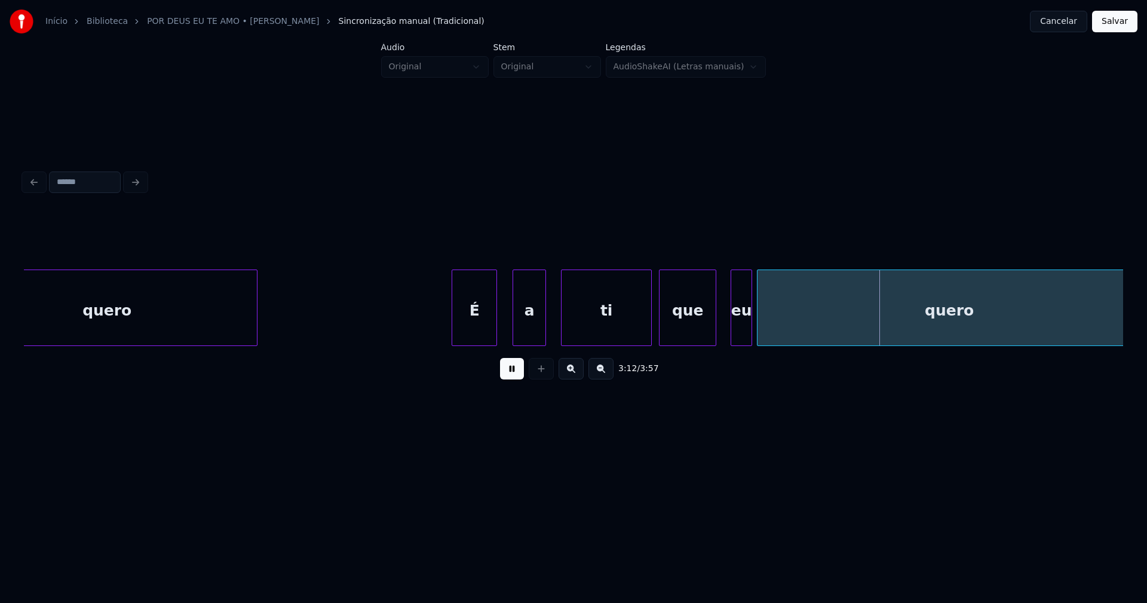
click at [538, 333] on div "a" at bounding box center [529, 310] width 32 height 81
click at [729, 334] on div "eu" at bounding box center [730, 310] width 20 height 81
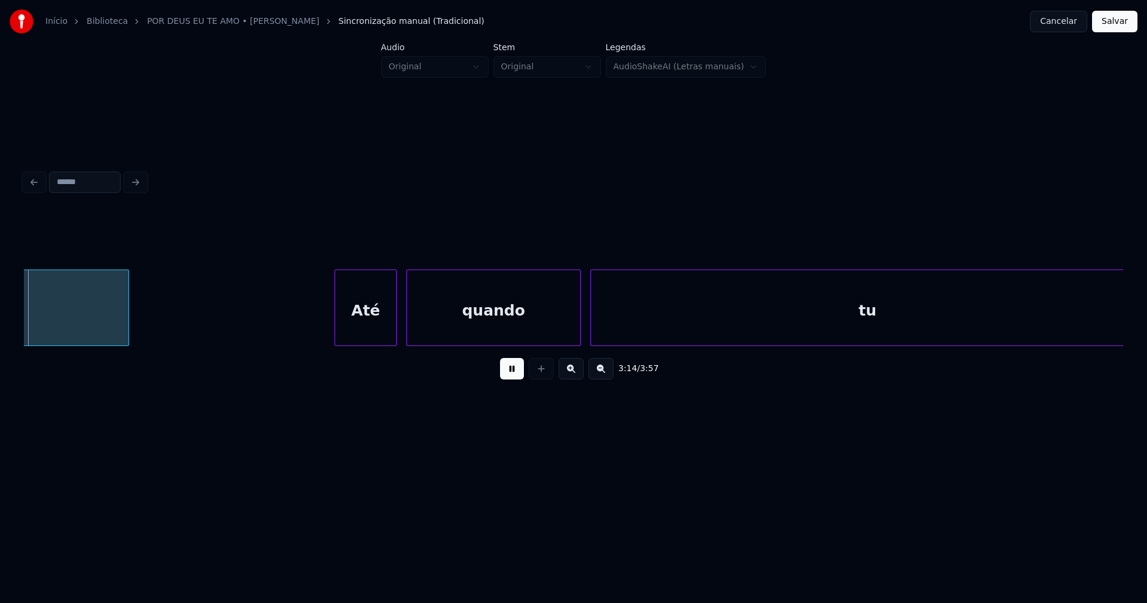
scroll to position [0, 23209]
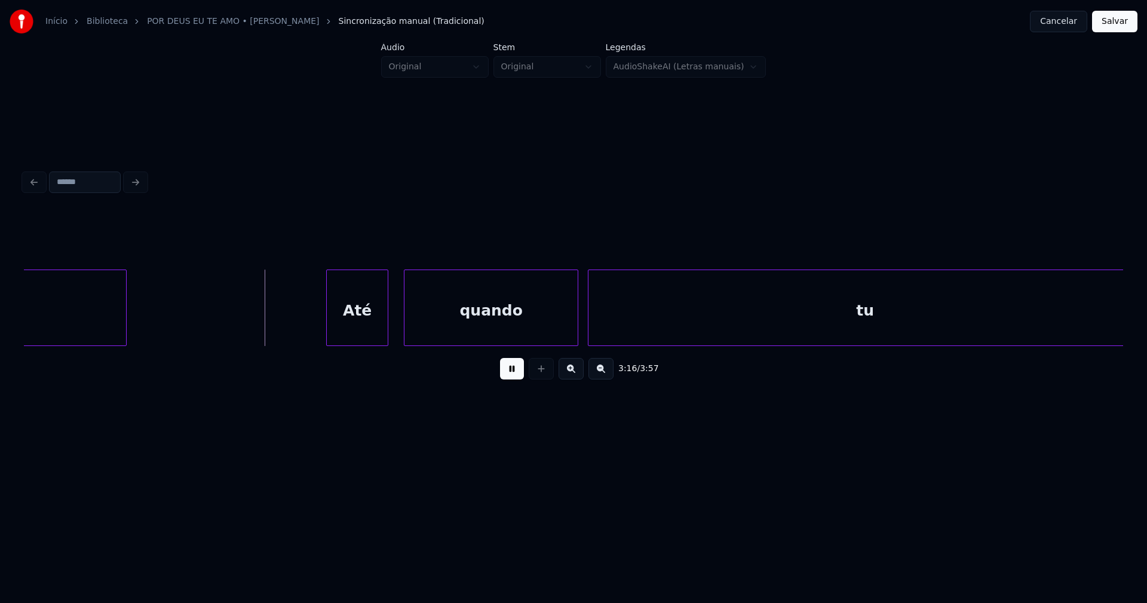
click at [368, 330] on div "Até" at bounding box center [357, 310] width 61 height 81
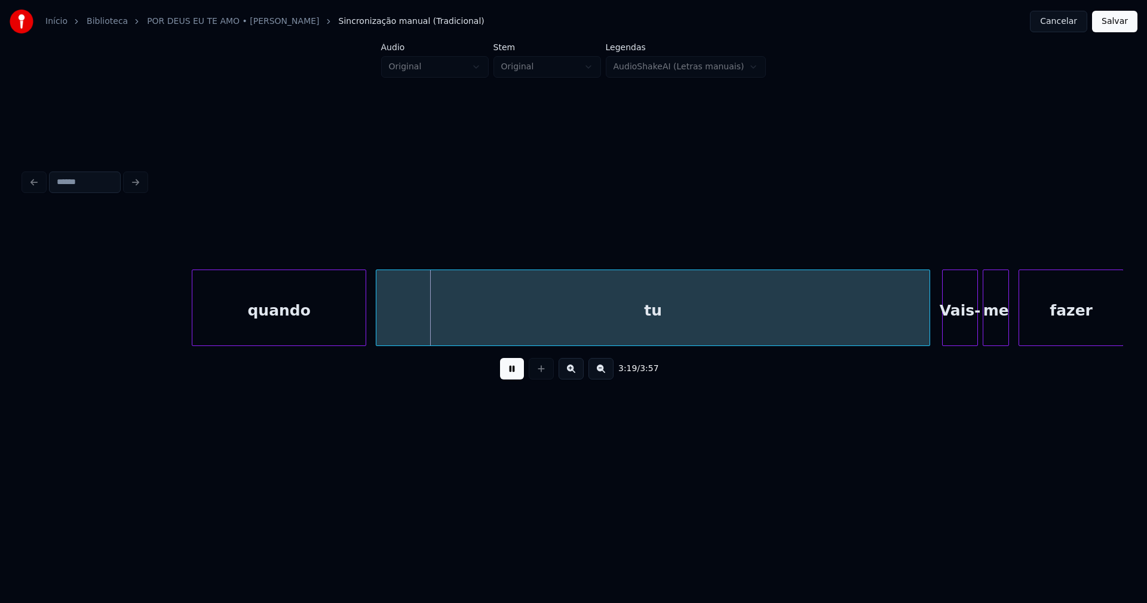
scroll to position [0, 23689]
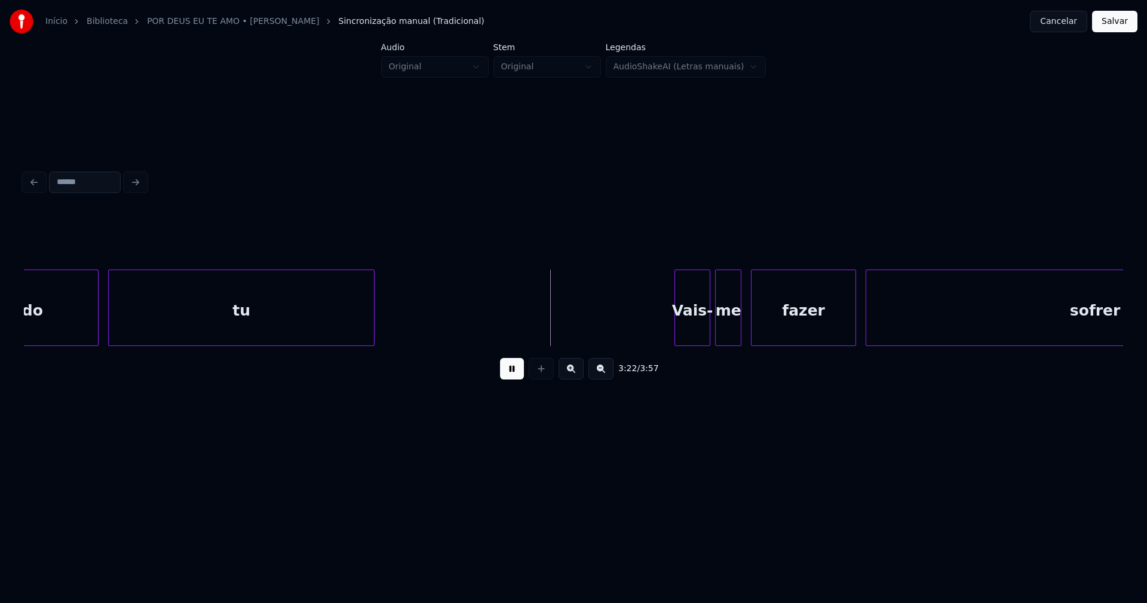
click at [372, 346] on div "quando tu Vais- me fazer sofrer" at bounding box center [573, 307] width 1099 height 76
click at [406, 330] on div at bounding box center [405, 307] width 4 height 75
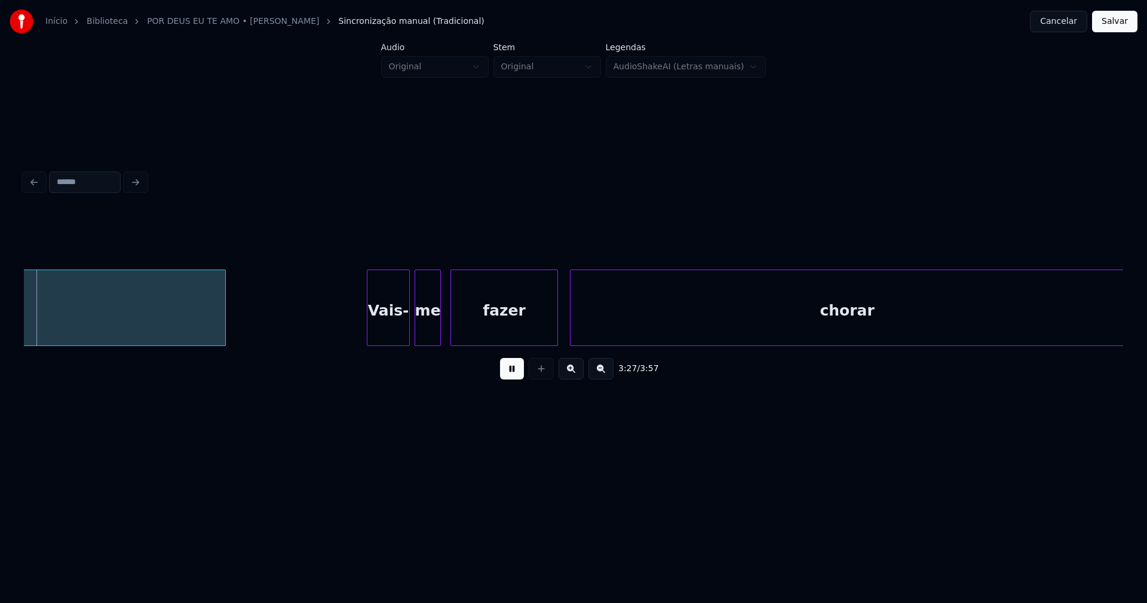
scroll to position [0, 24809]
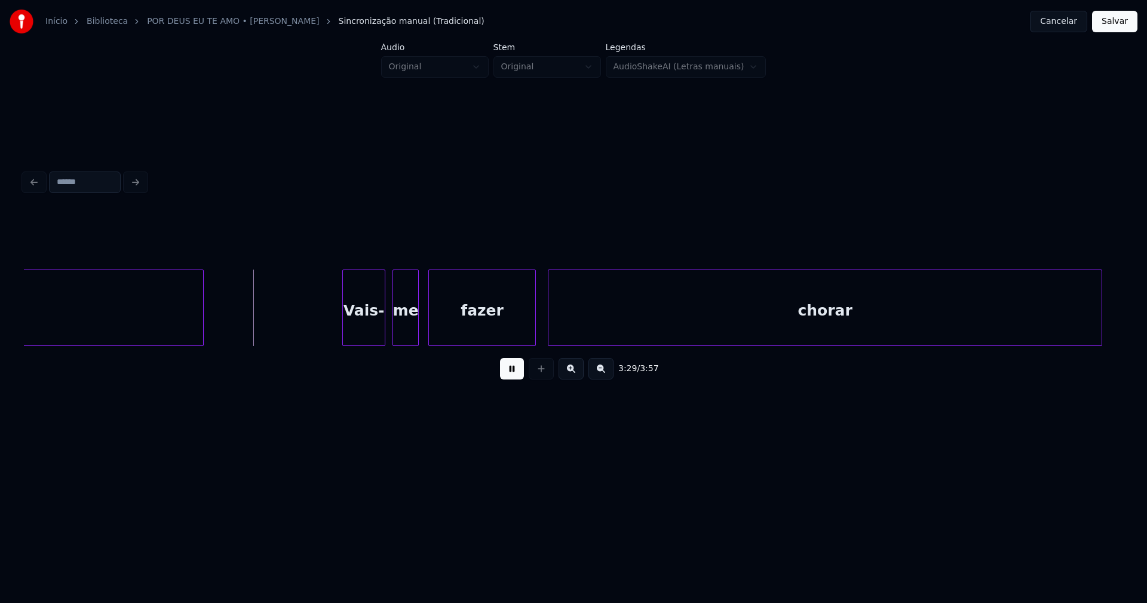
click at [370, 336] on div "Vais-" at bounding box center [364, 310] width 42 height 81
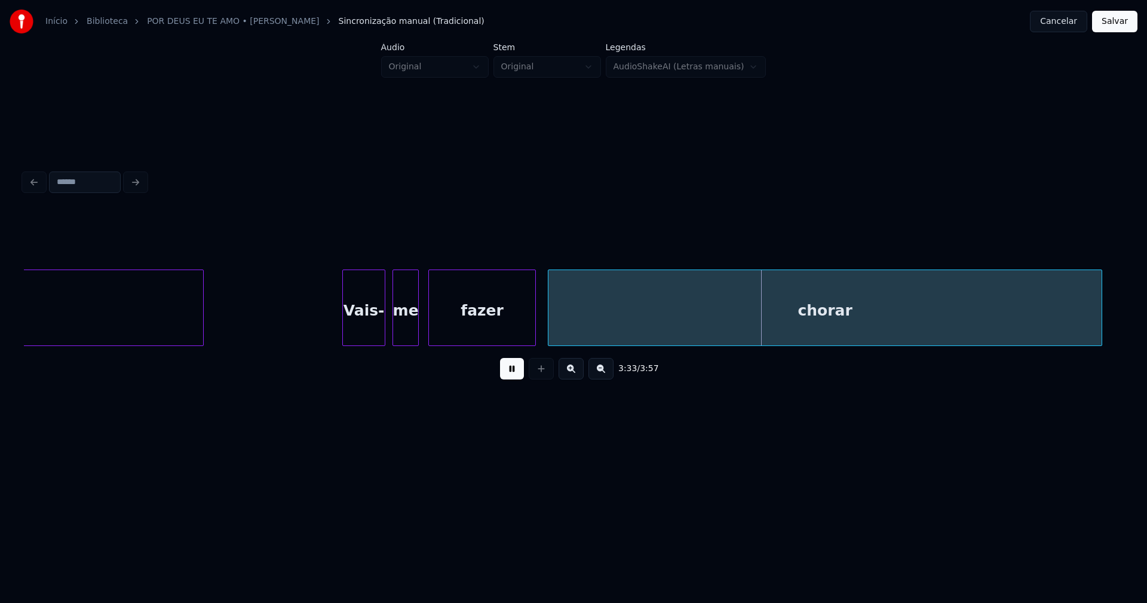
click at [516, 318] on div at bounding box center [516, 307] width 4 height 75
click at [530, 333] on div at bounding box center [531, 307] width 4 height 75
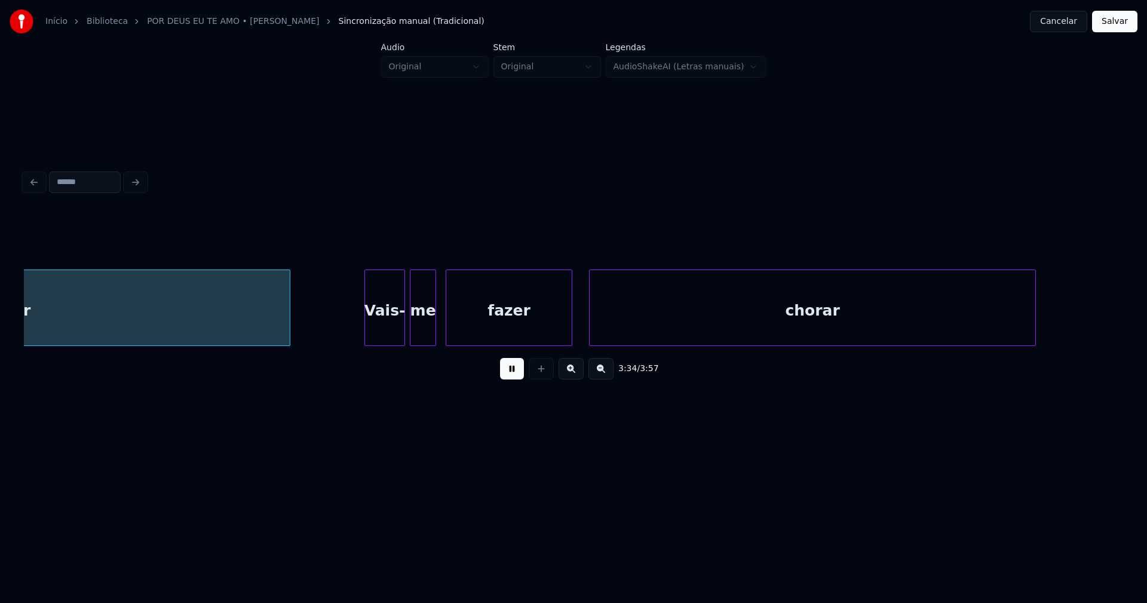
scroll to position [0, 25625]
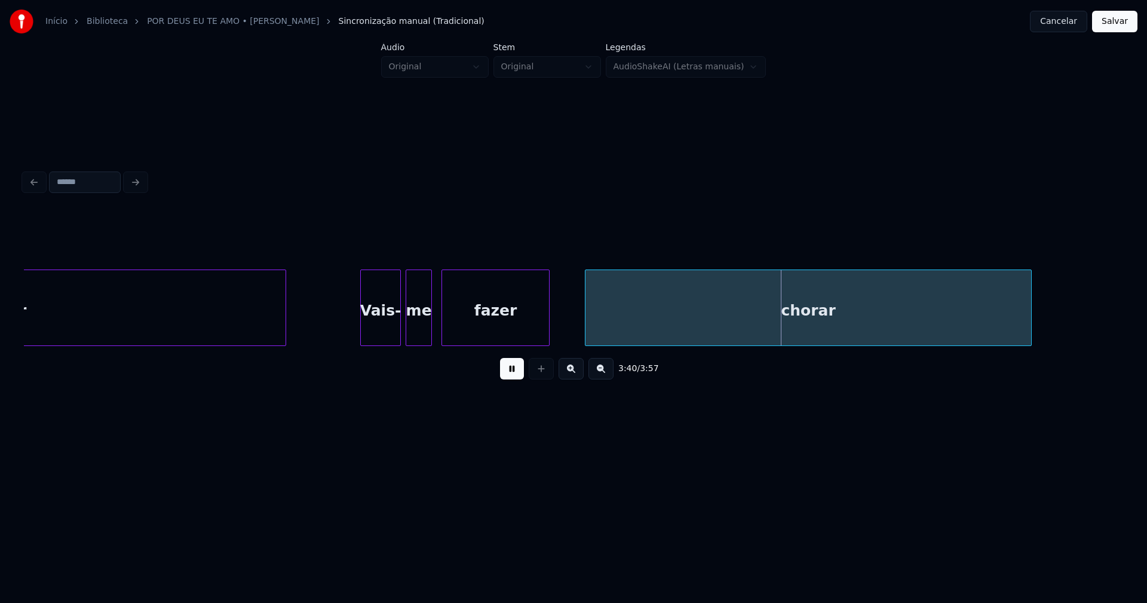
click at [548, 339] on div at bounding box center [547, 307] width 4 height 75
click at [562, 332] on div at bounding box center [562, 307] width 4 height 75
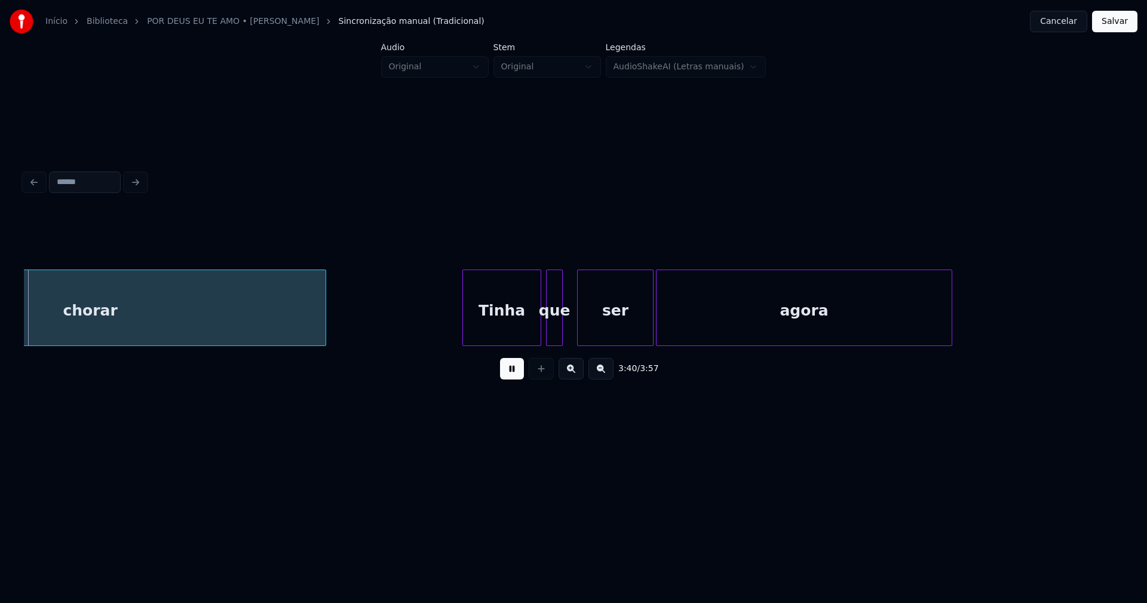
scroll to position [0, 26338]
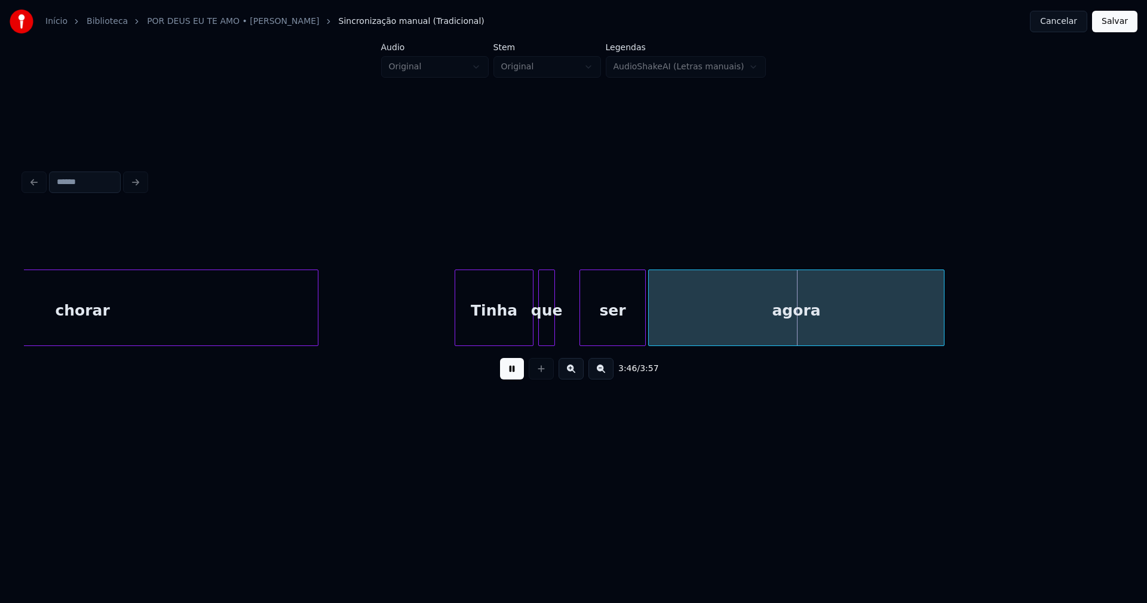
click at [581, 331] on div at bounding box center [582, 307] width 4 height 75
click at [575, 335] on div at bounding box center [575, 307] width 4 height 75
click at [514, 376] on button at bounding box center [512, 369] width 24 height 22
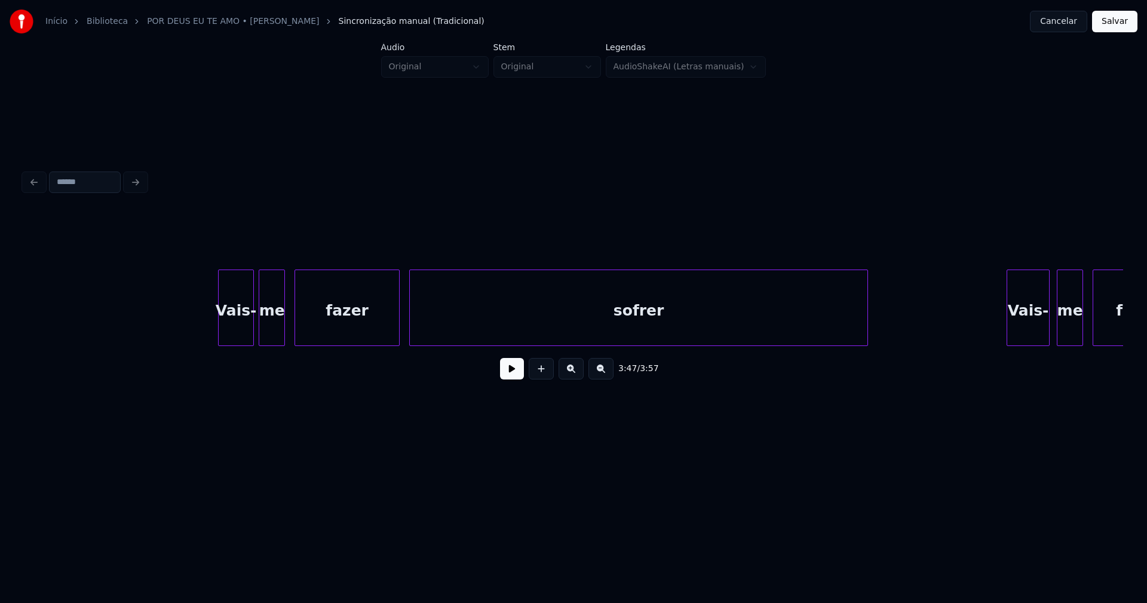
scroll to position [0, 24129]
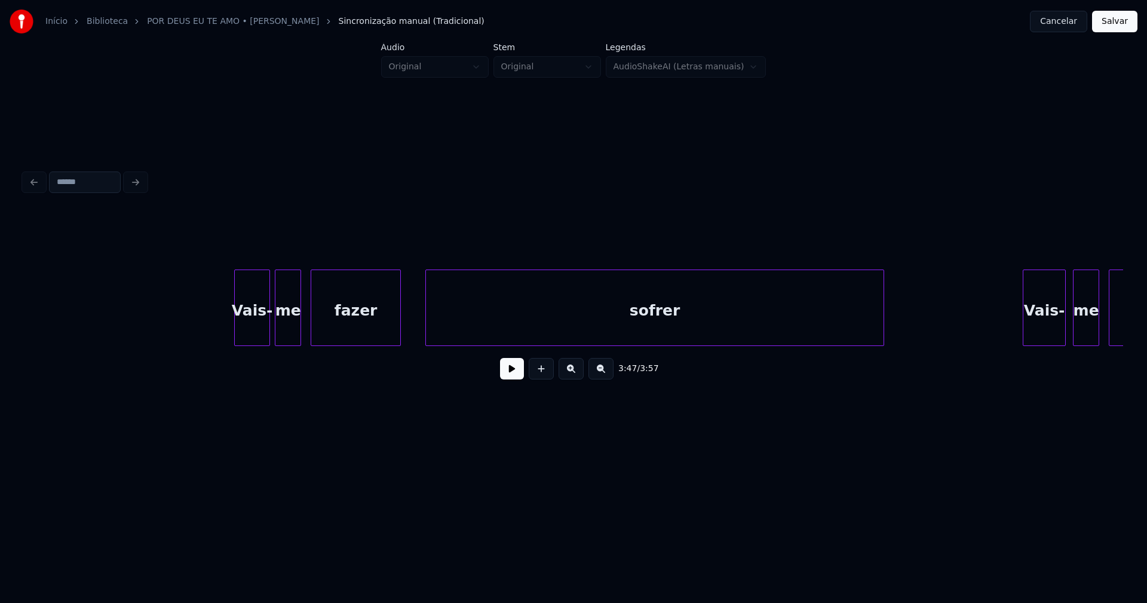
click at [399, 335] on div at bounding box center [399, 307] width 4 height 75
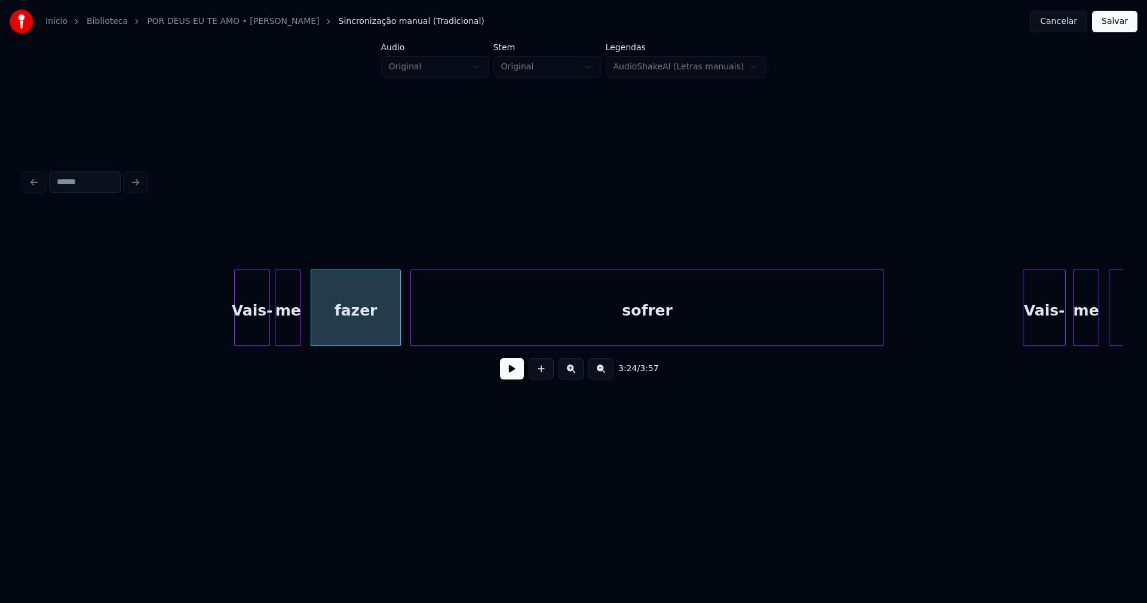
click at [412, 324] on div at bounding box center [413, 307] width 4 height 75
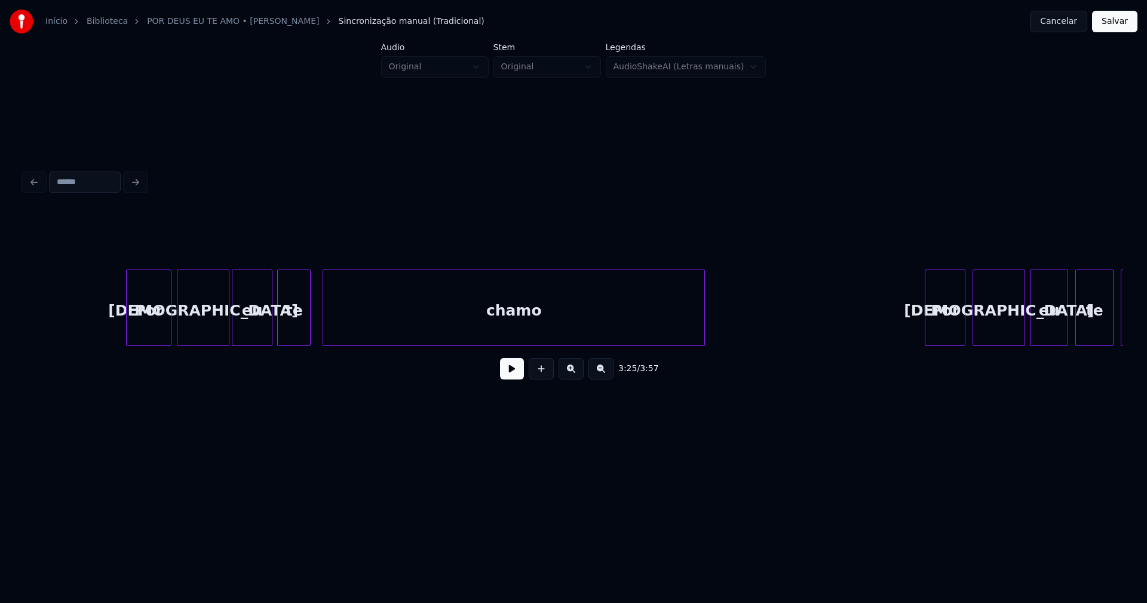
scroll to position [0, 20999]
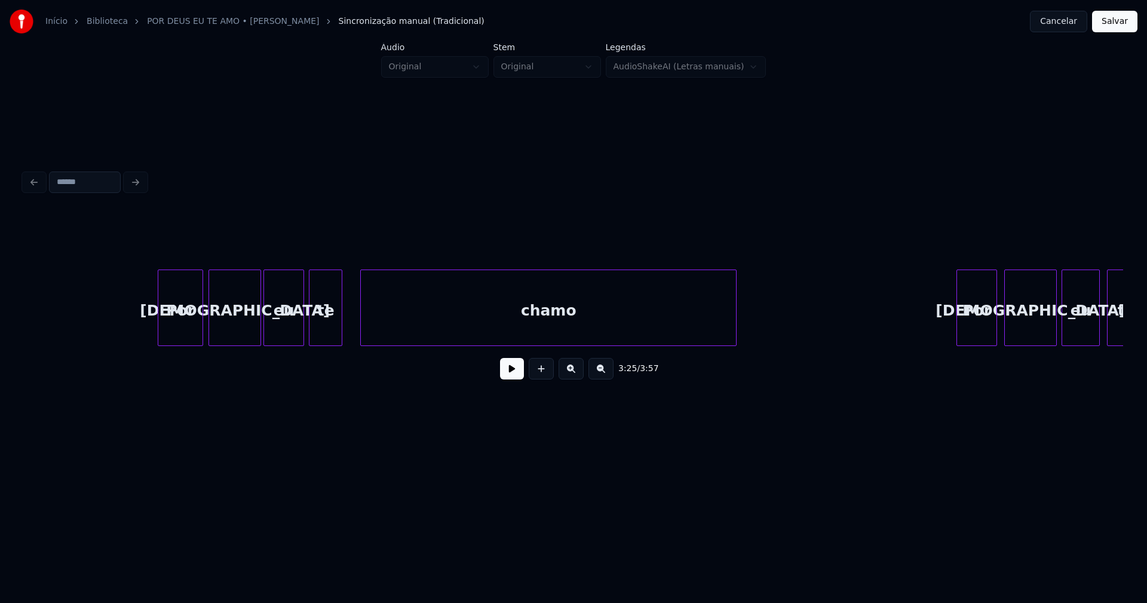
click at [362, 319] on div at bounding box center [363, 307] width 4 height 75
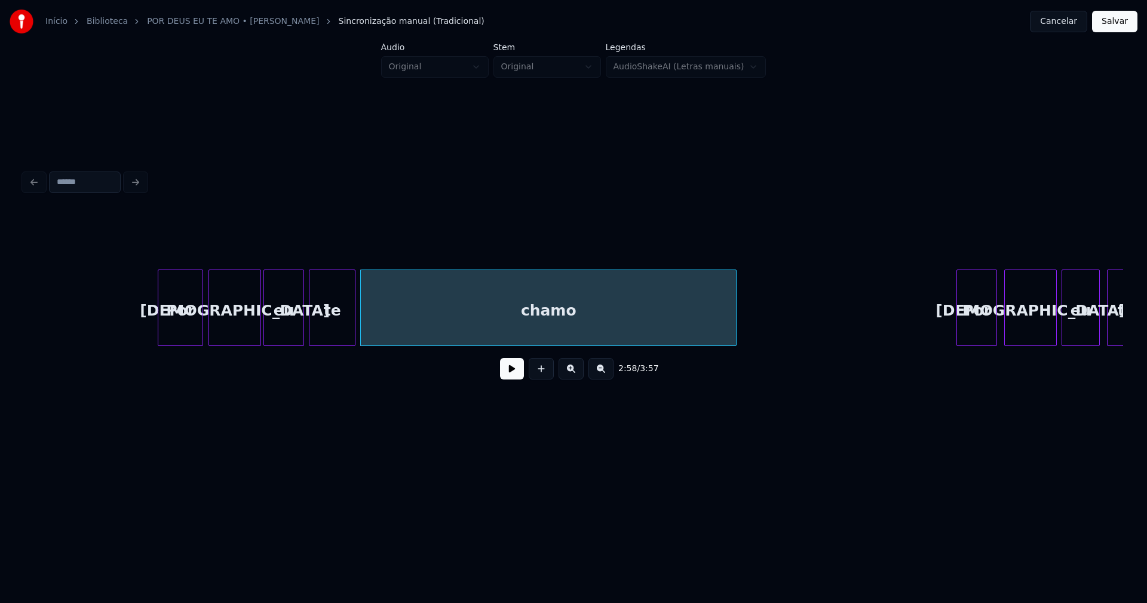
click at [354, 326] on div at bounding box center [353, 307] width 4 height 75
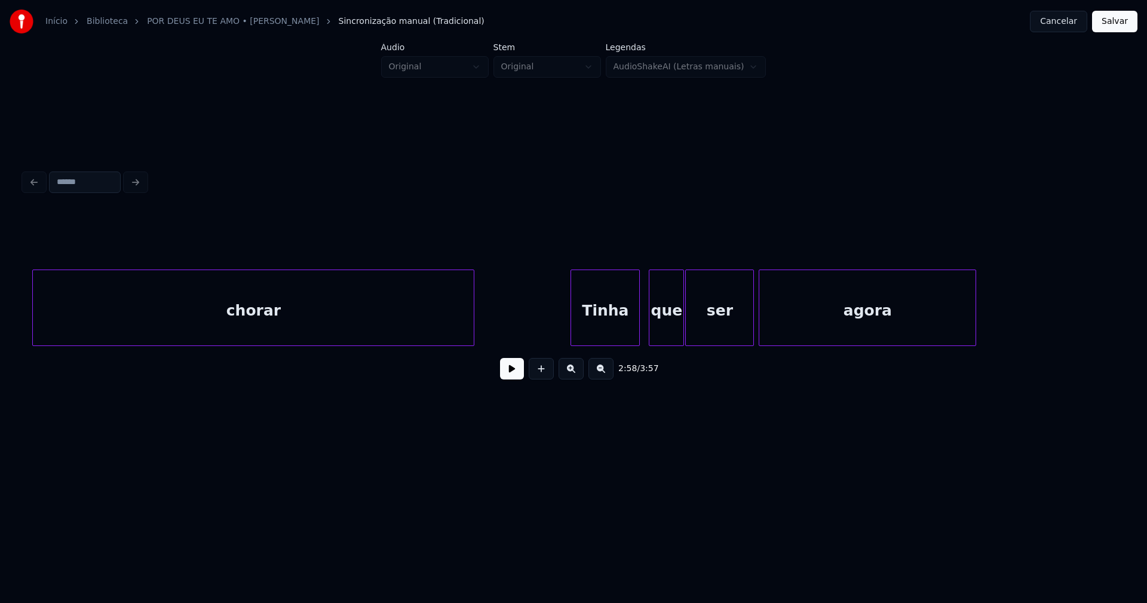
scroll to position [0, 16359]
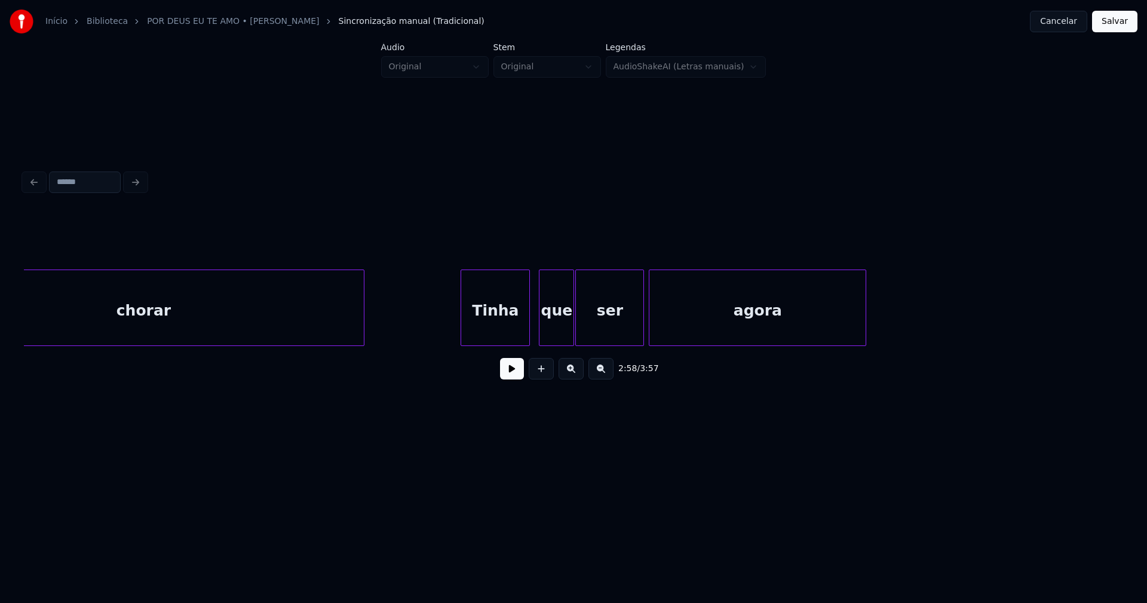
click at [1124, 25] on button "Salvar" at bounding box center [1114, 22] width 45 height 22
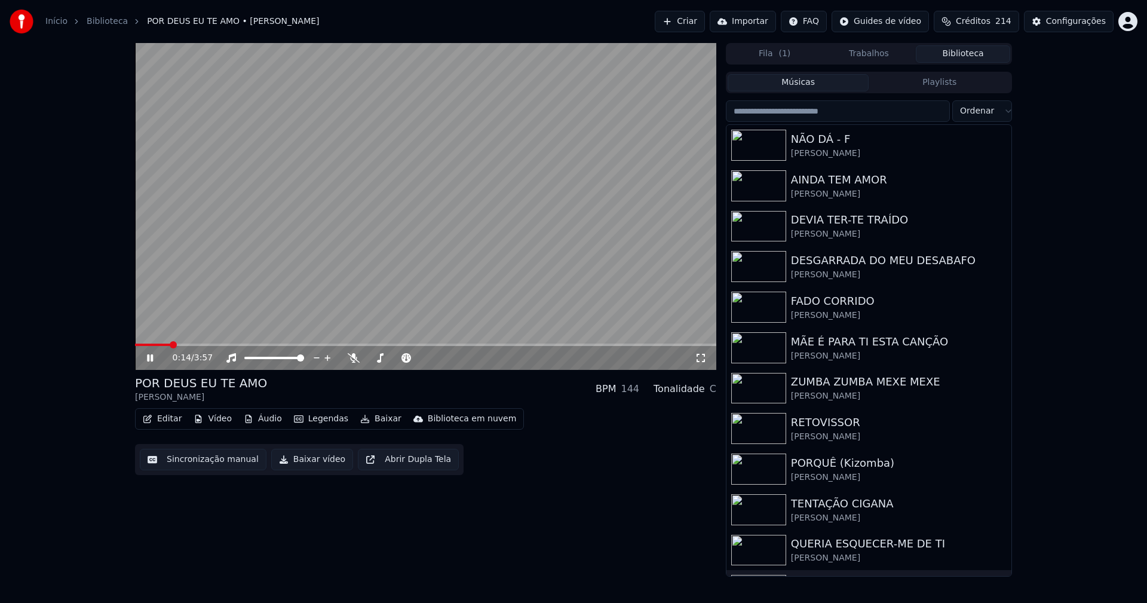
click at [702, 357] on icon at bounding box center [701, 358] width 12 height 10
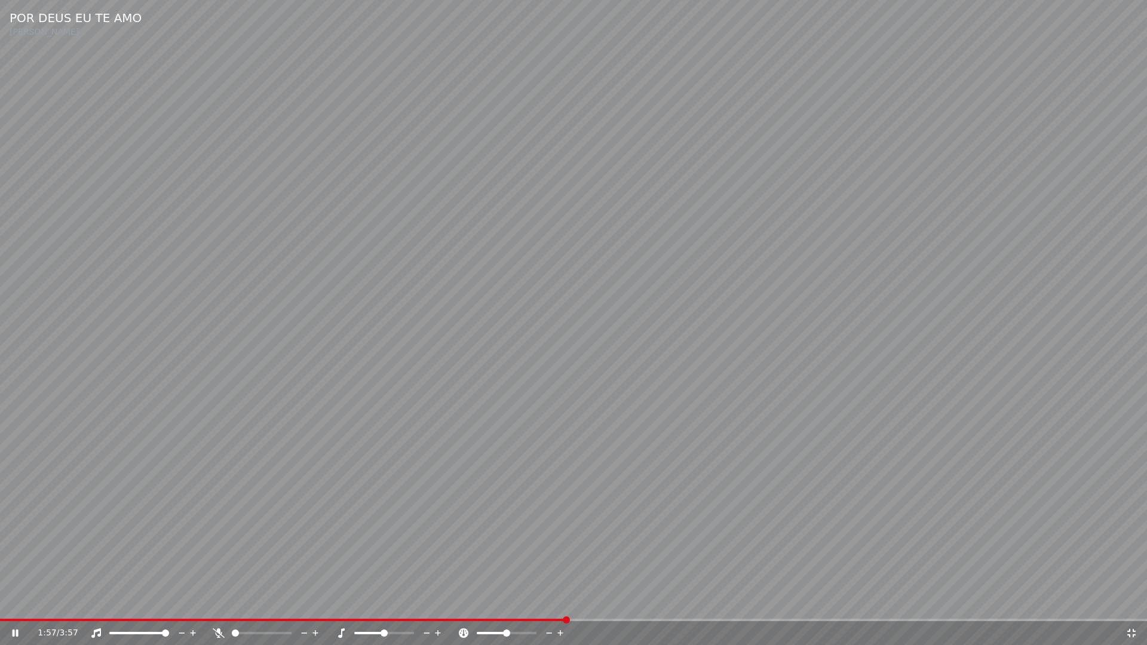
click at [1128, 602] on icon at bounding box center [1131, 633] width 12 height 10
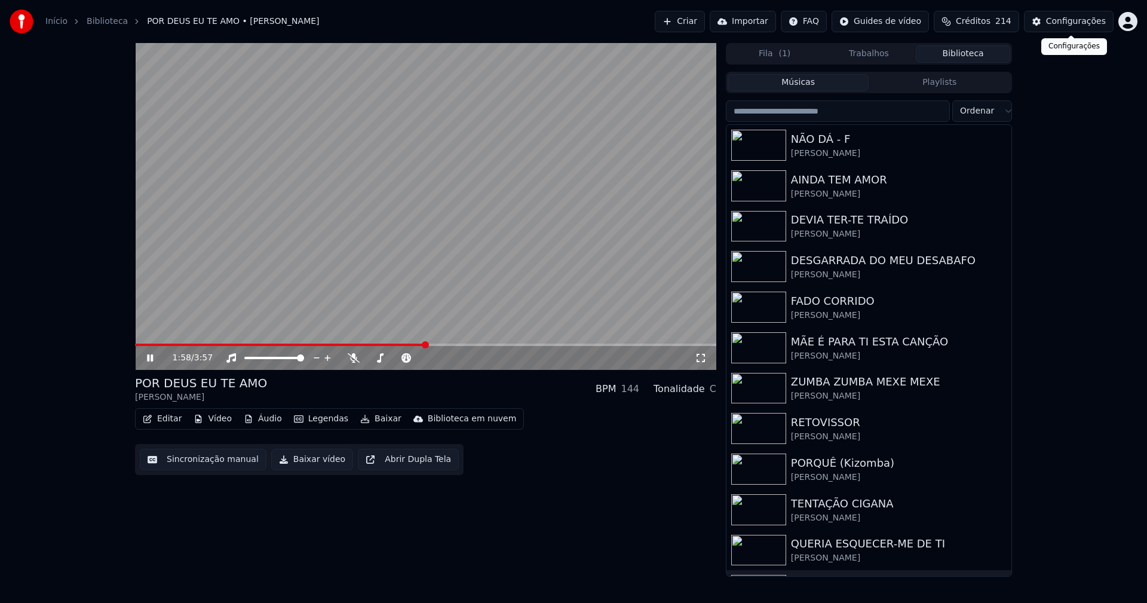
click at [1074, 21] on div "Configurações" at bounding box center [1076, 22] width 60 height 12
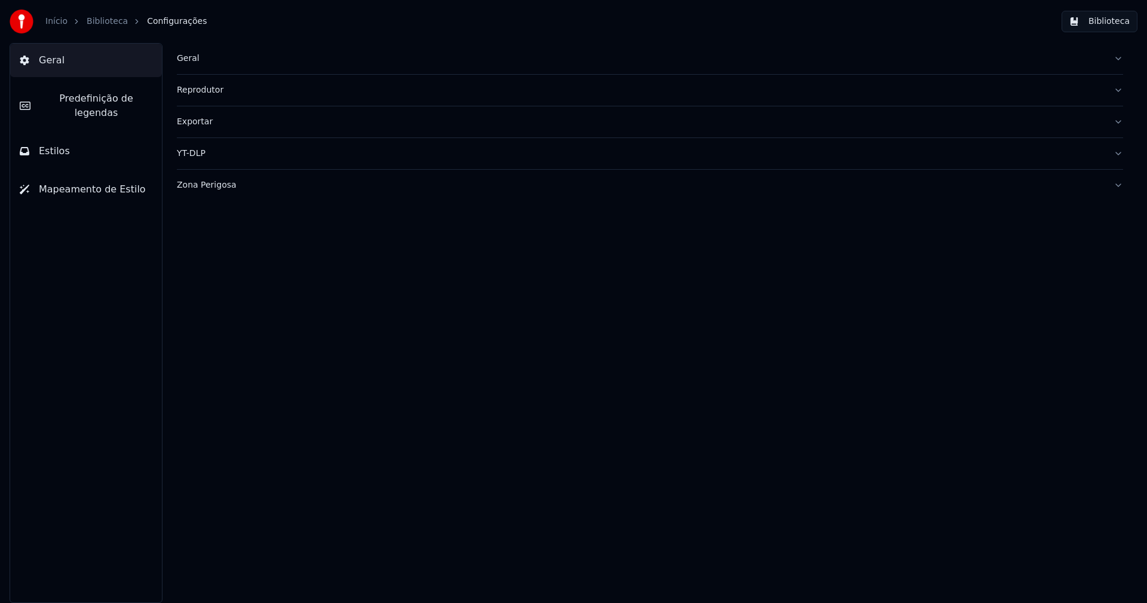
click at [80, 103] on span "Predefinição de legendas" at bounding box center [96, 105] width 112 height 29
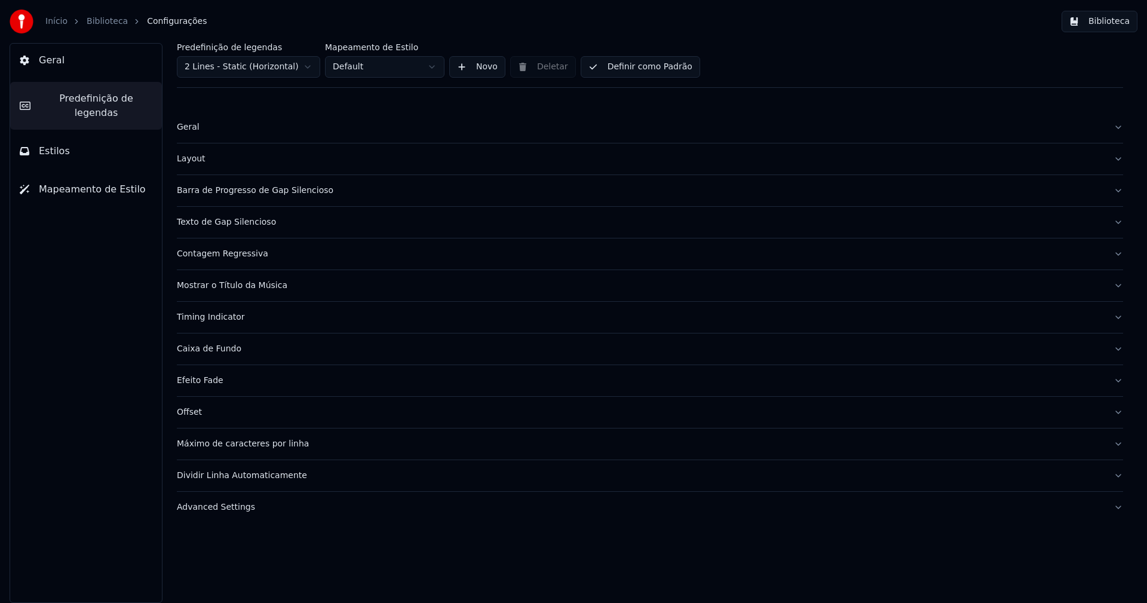
click at [224, 509] on div "Advanced Settings" at bounding box center [640, 507] width 927 height 12
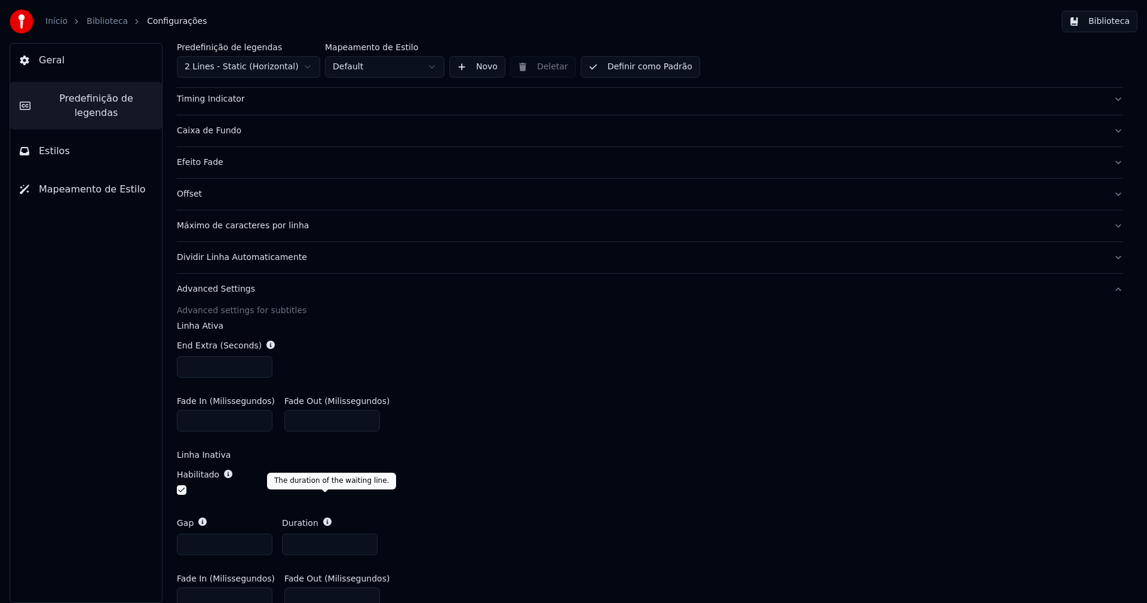
scroll to position [239, 0]
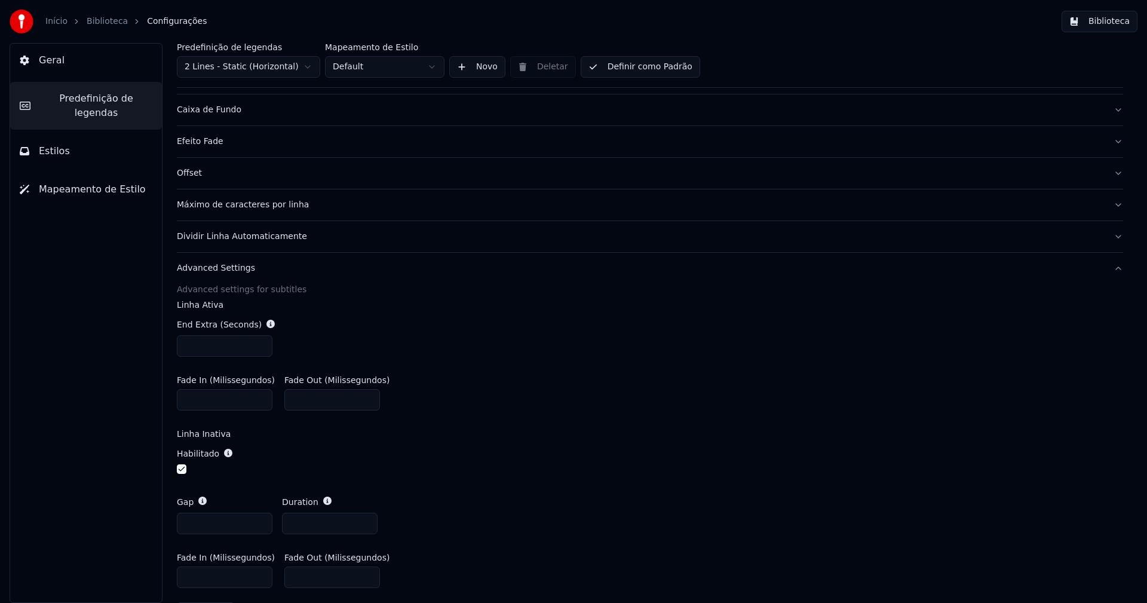
click at [260, 342] on input "***" at bounding box center [225, 346] width 96 height 22
type input "***"
click at [260, 342] on input "***" at bounding box center [225, 346] width 96 height 22
click at [549, 338] on div "End Extra (Seconds) ***" at bounding box center [650, 337] width 946 height 57
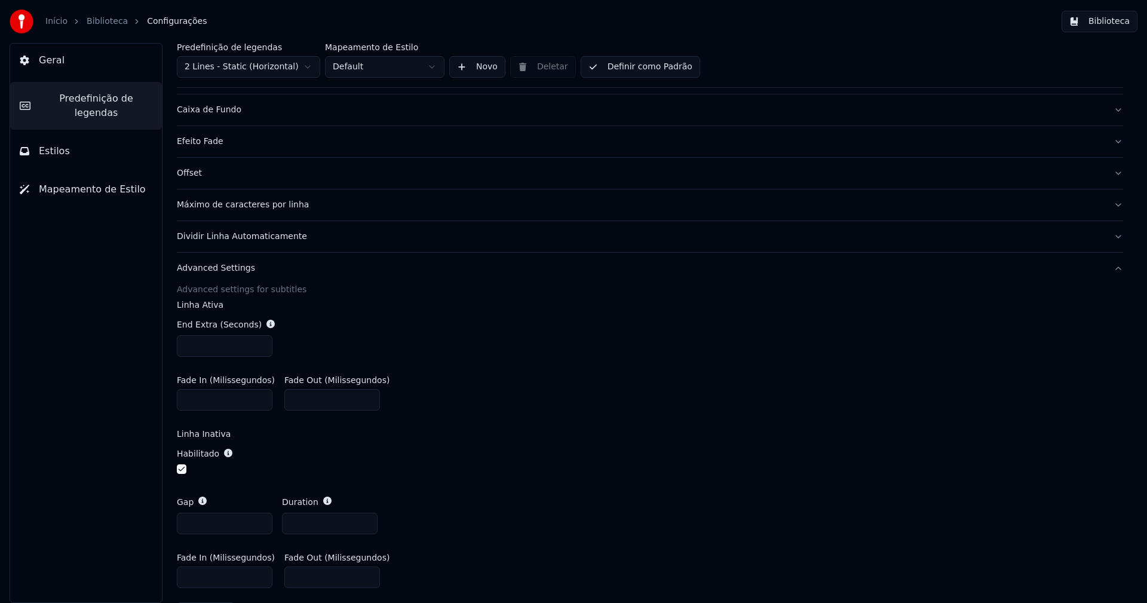
click at [1106, 19] on button "Biblioteca" at bounding box center [1099, 22] width 76 height 22
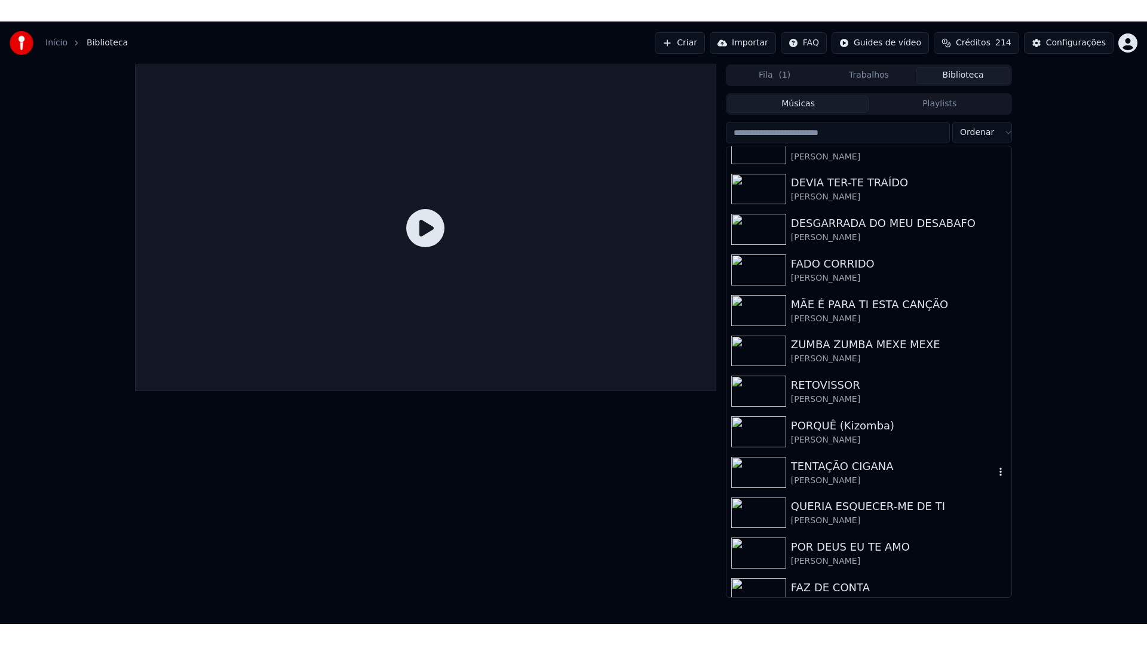
scroll to position [116, 0]
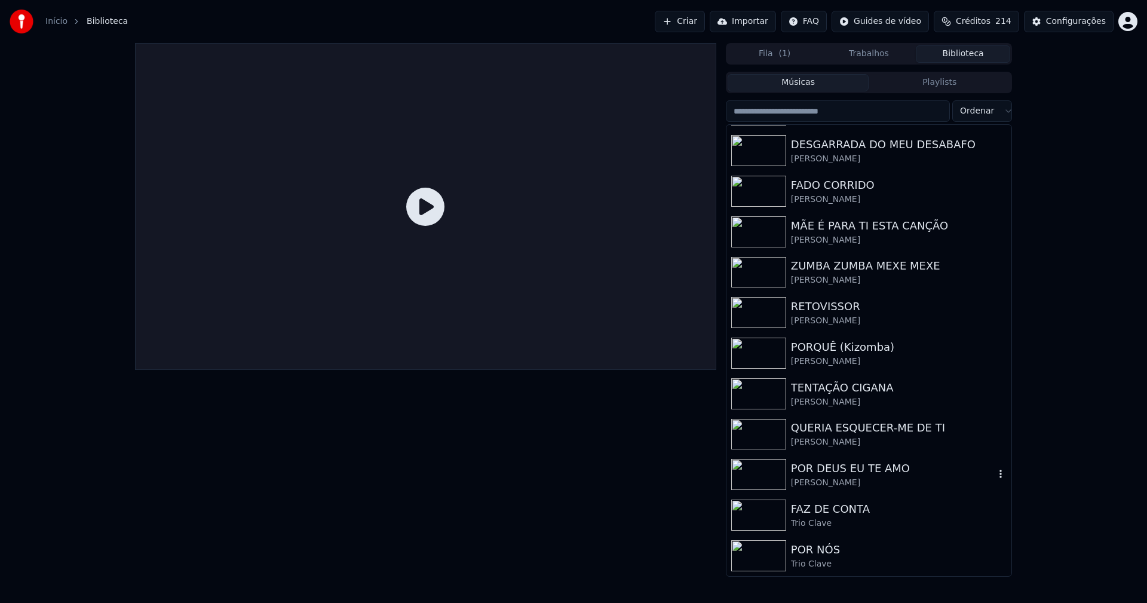
click at [836, 477] on div "[PERSON_NAME]" at bounding box center [893, 483] width 204 height 12
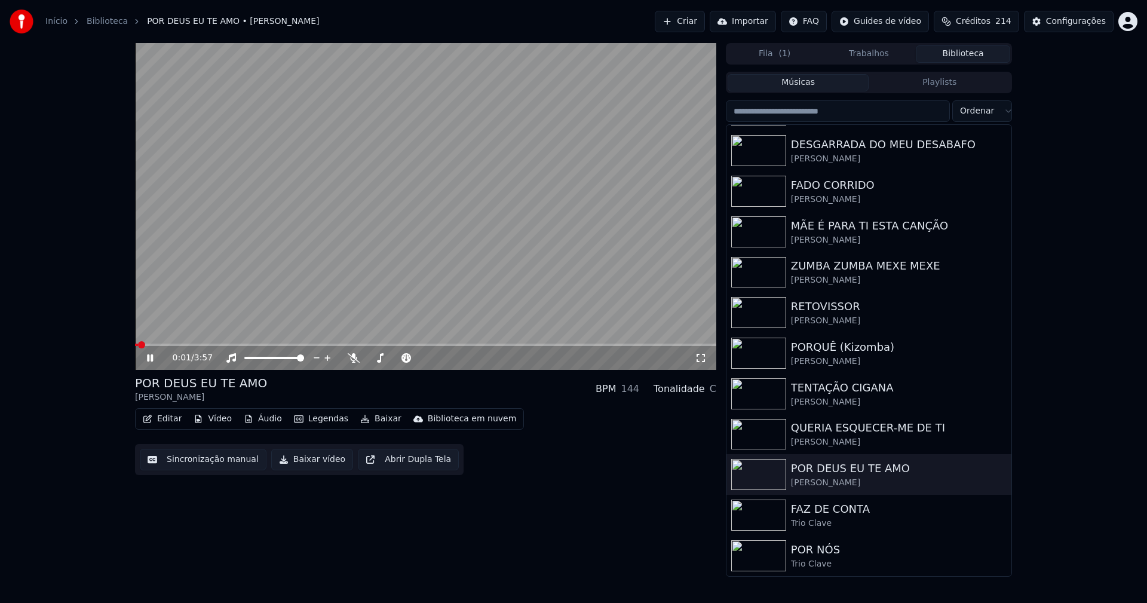
click at [267, 344] on span at bounding box center [425, 344] width 581 height 2
click at [700, 358] on icon at bounding box center [701, 358] width 12 height 10
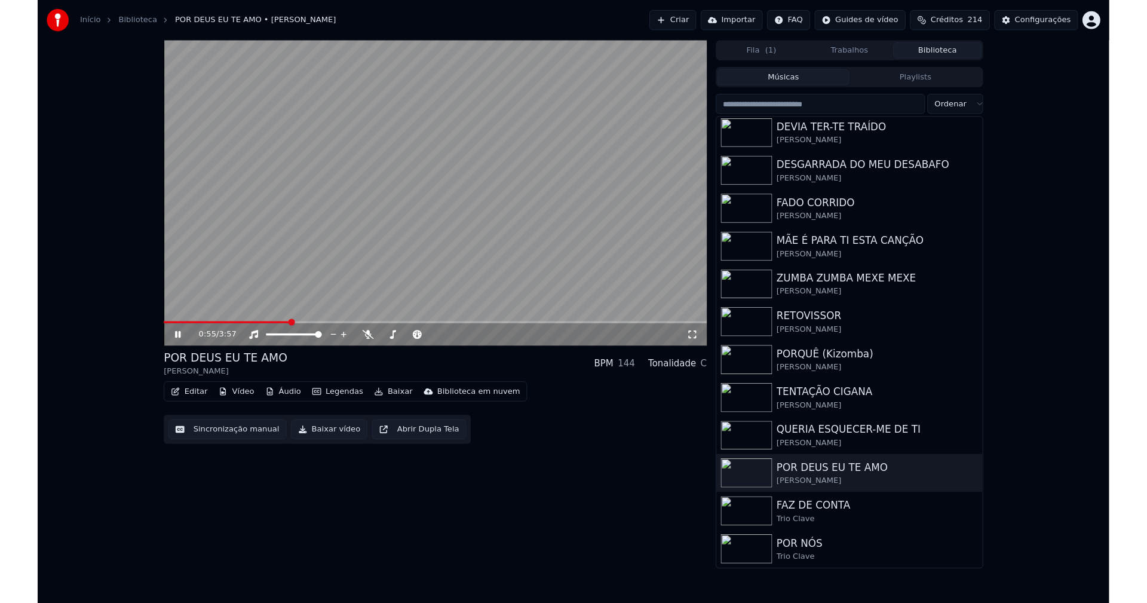
scroll to position [84, 0]
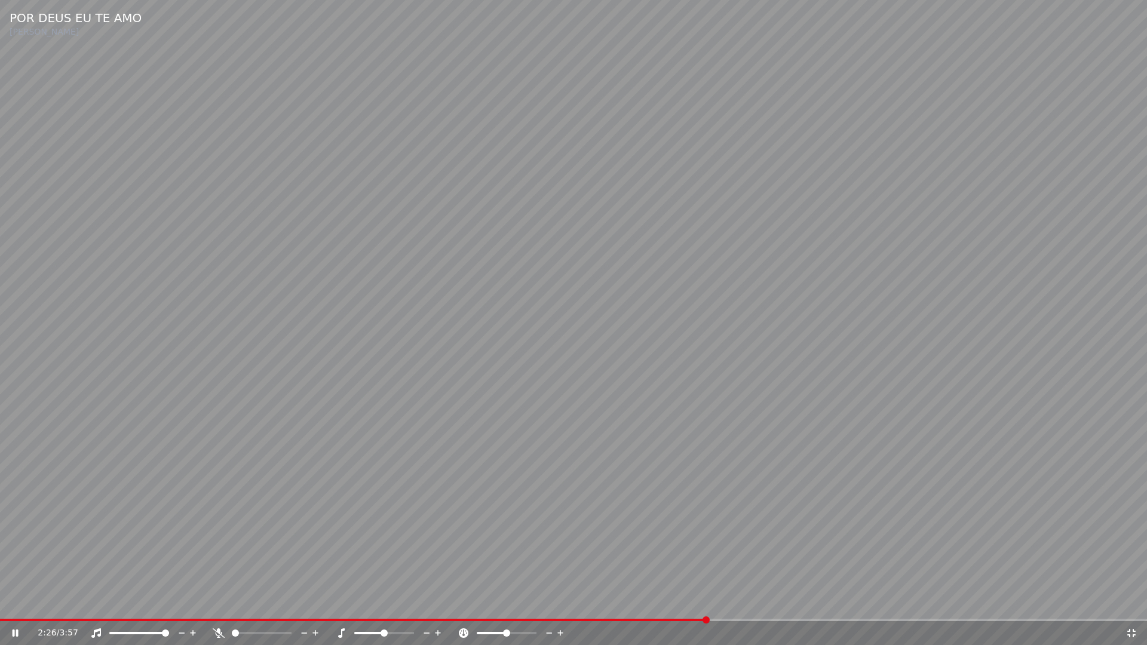
click at [1131, 602] on icon at bounding box center [1131, 633] width 12 height 10
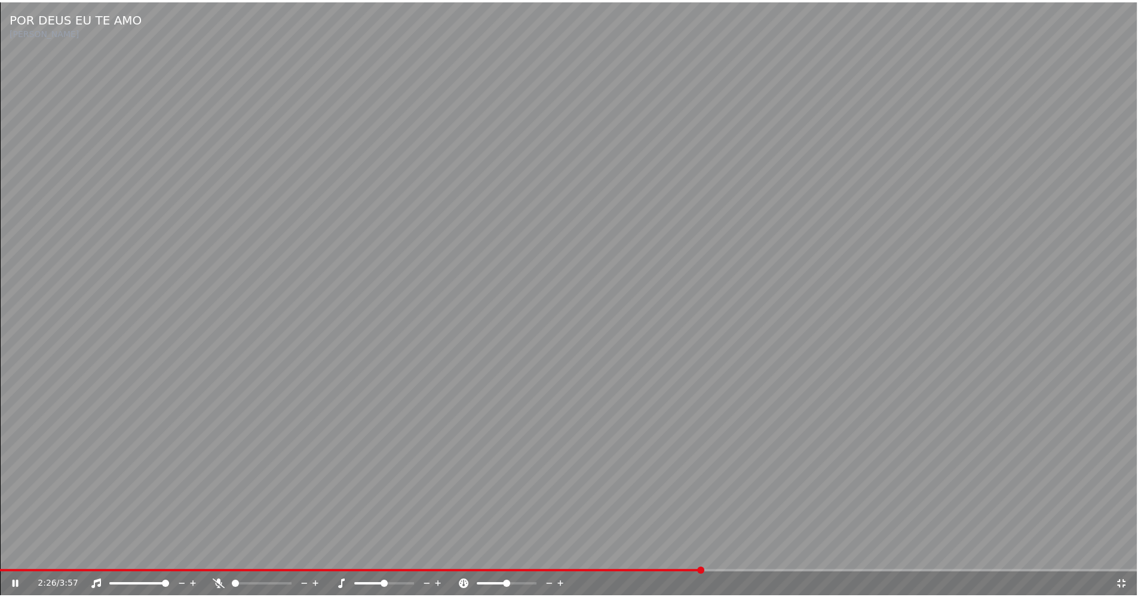
scroll to position [116, 0]
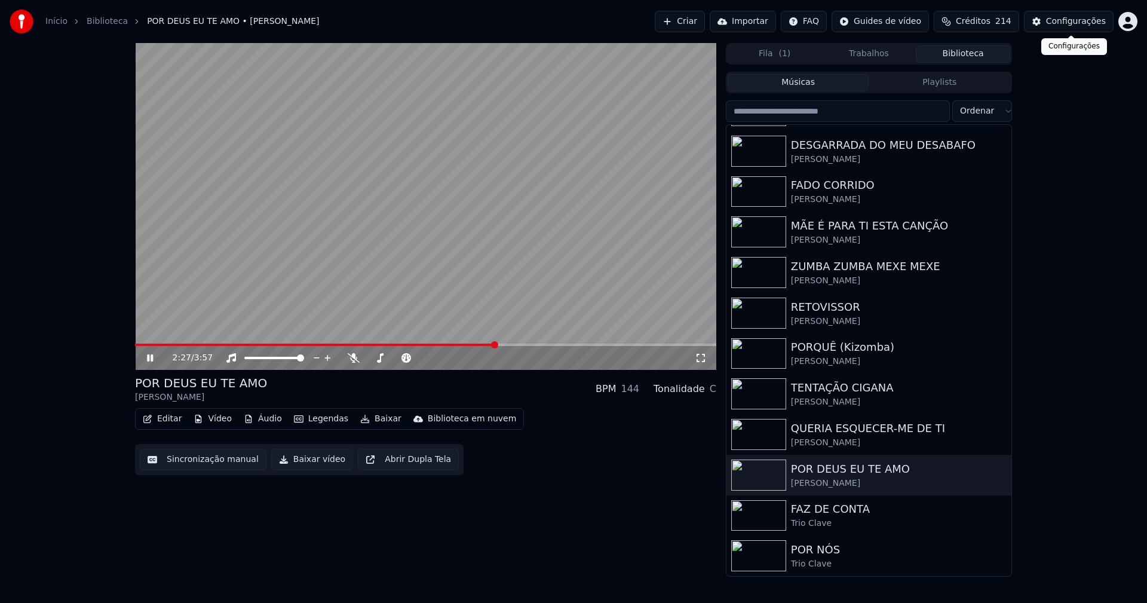
click at [1083, 27] on div "Configurações" at bounding box center [1076, 22] width 60 height 12
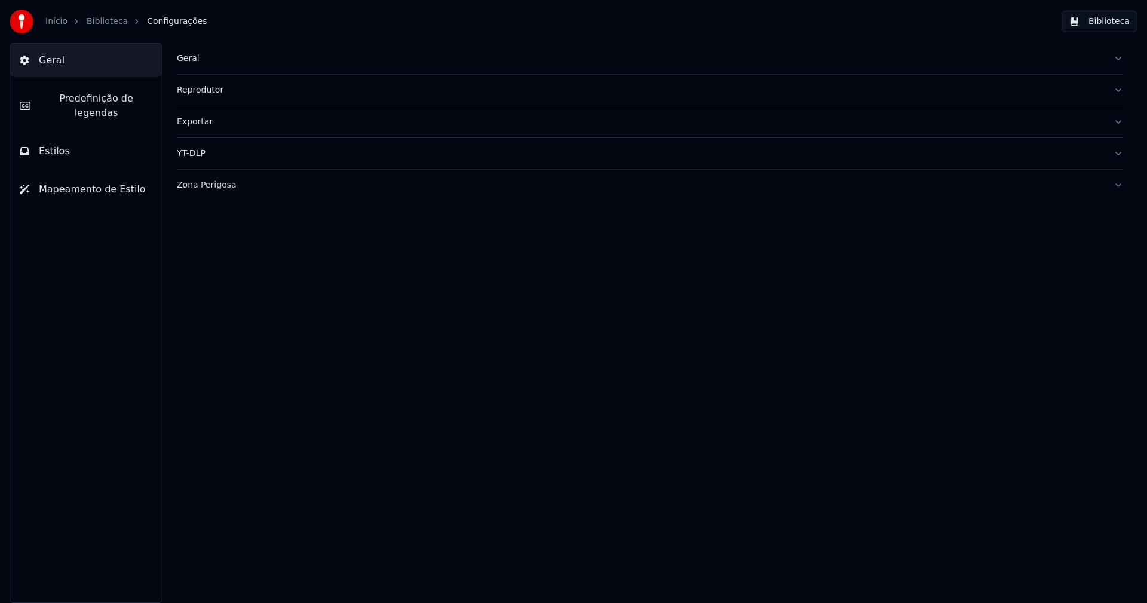
click at [79, 102] on span "Predefinição de legendas" at bounding box center [96, 105] width 112 height 29
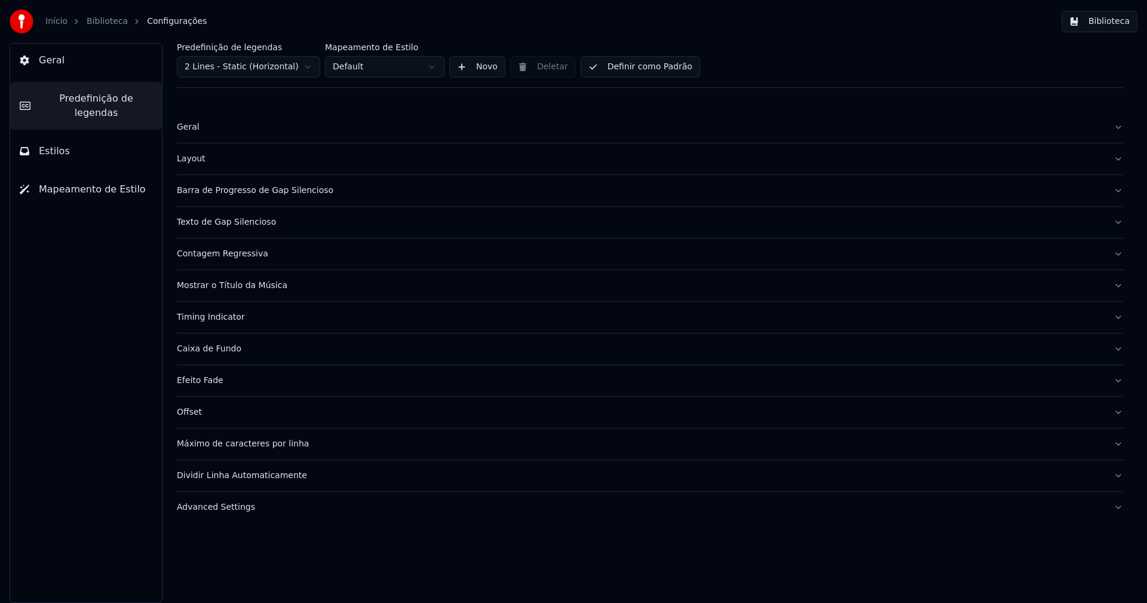
click at [213, 508] on div "Advanced Settings" at bounding box center [640, 507] width 927 height 12
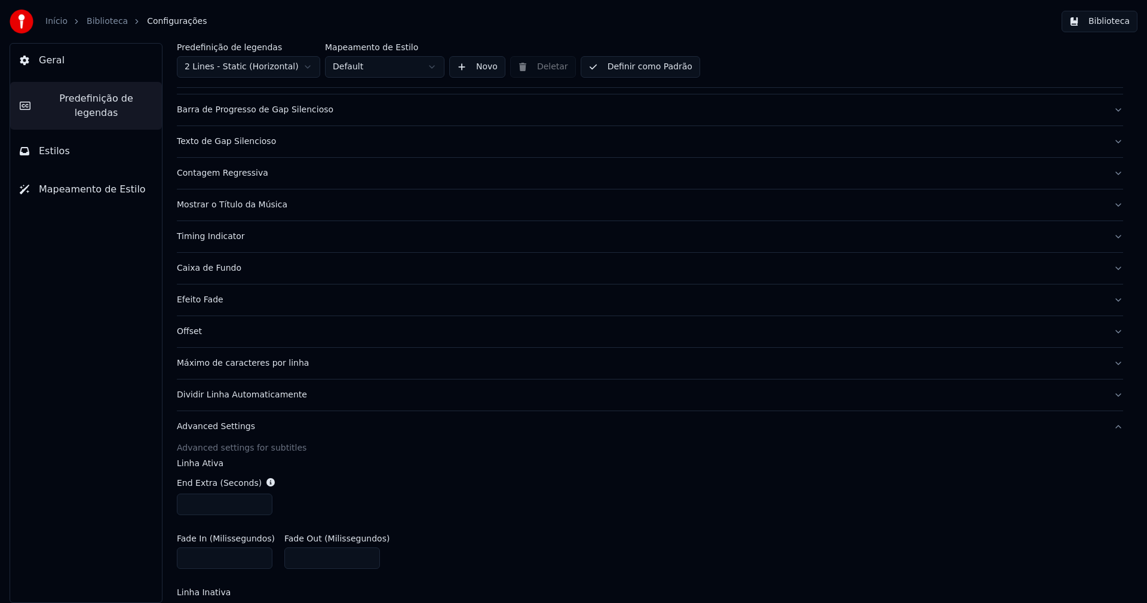
scroll to position [239, 0]
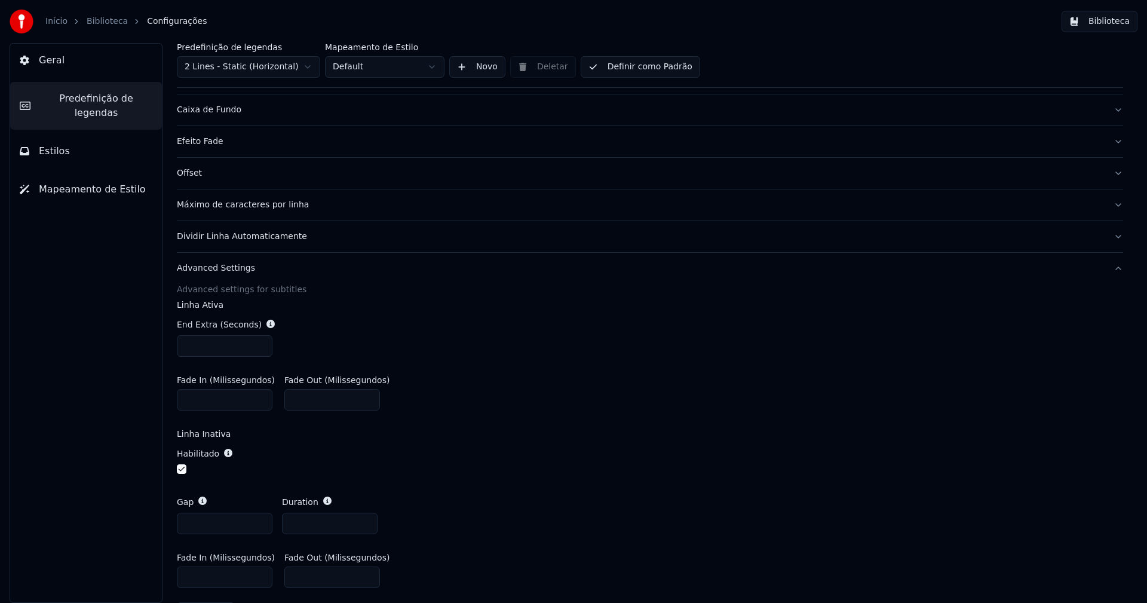
click at [260, 347] on input "***" at bounding box center [225, 346] width 96 height 22
type input "***"
click at [260, 347] on input "***" at bounding box center [225, 346] width 96 height 22
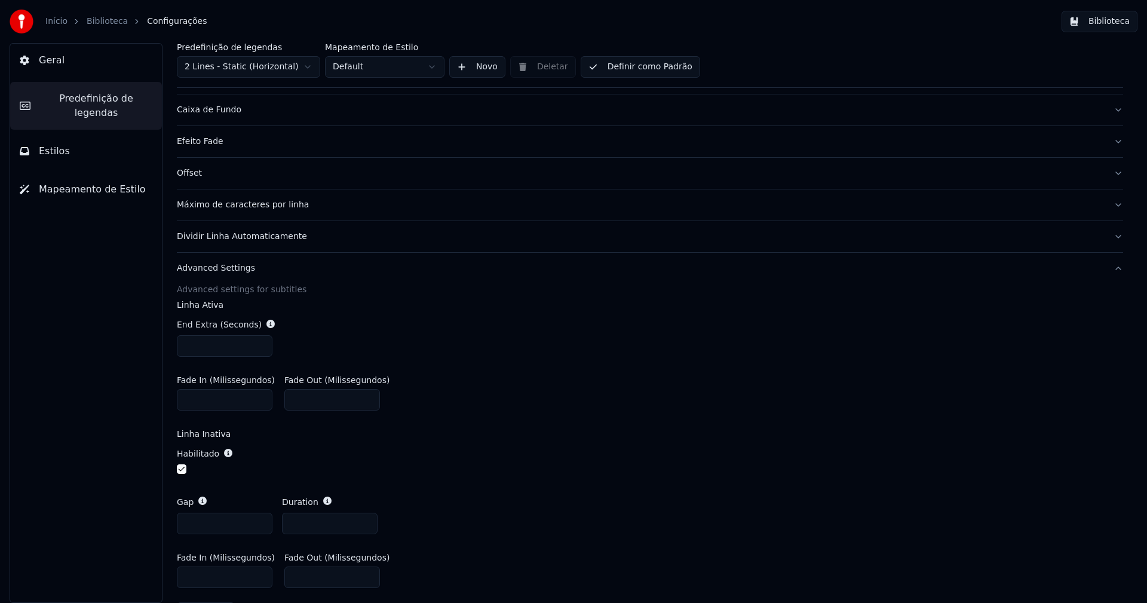
click at [530, 328] on div "End Extra (Seconds) ***" at bounding box center [650, 337] width 946 height 57
click at [1105, 25] on button "Biblioteca" at bounding box center [1099, 22] width 76 height 22
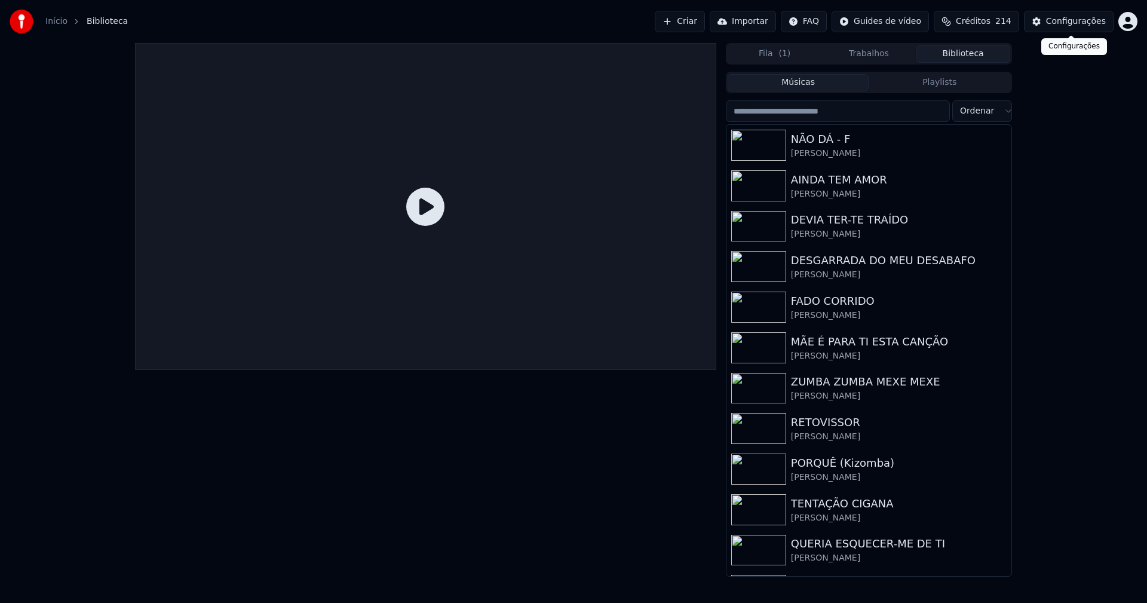
click at [1082, 22] on div "Configurações" at bounding box center [1076, 22] width 60 height 12
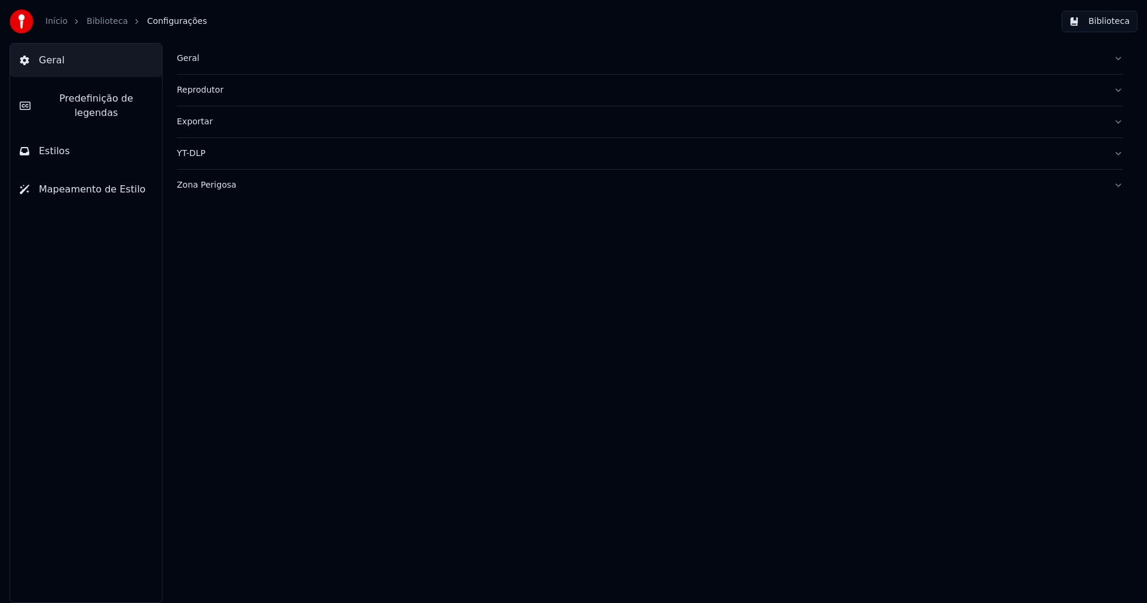
click at [60, 144] on span "Estilos" at bounding box center [54, 151] width 31 height 14
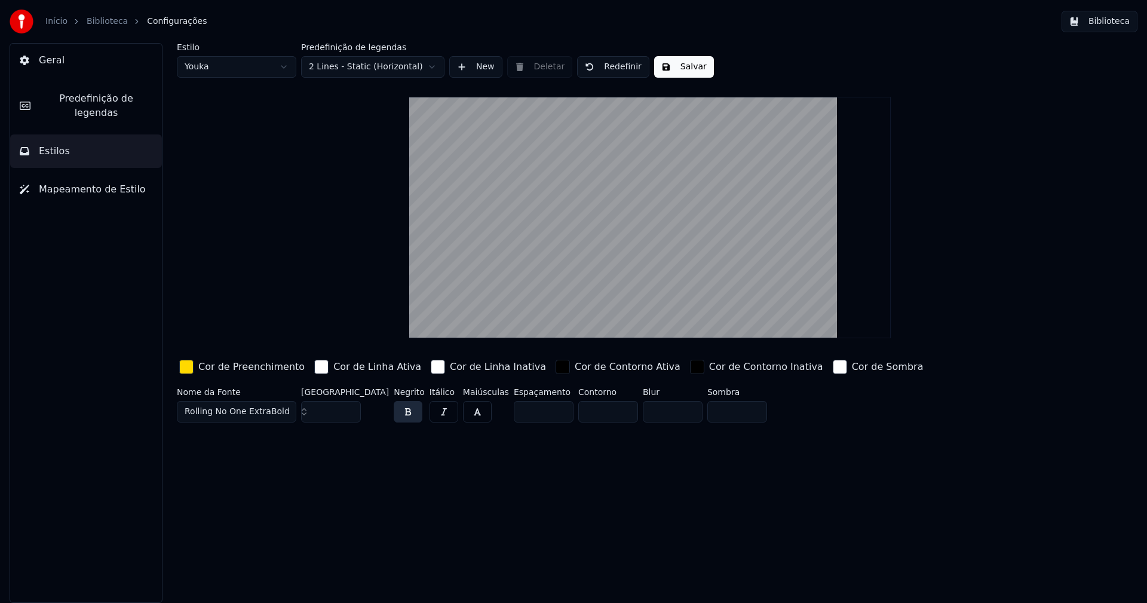
click at [184, 370] on div "button" at bounding box center [186, 367] width 14 height 14
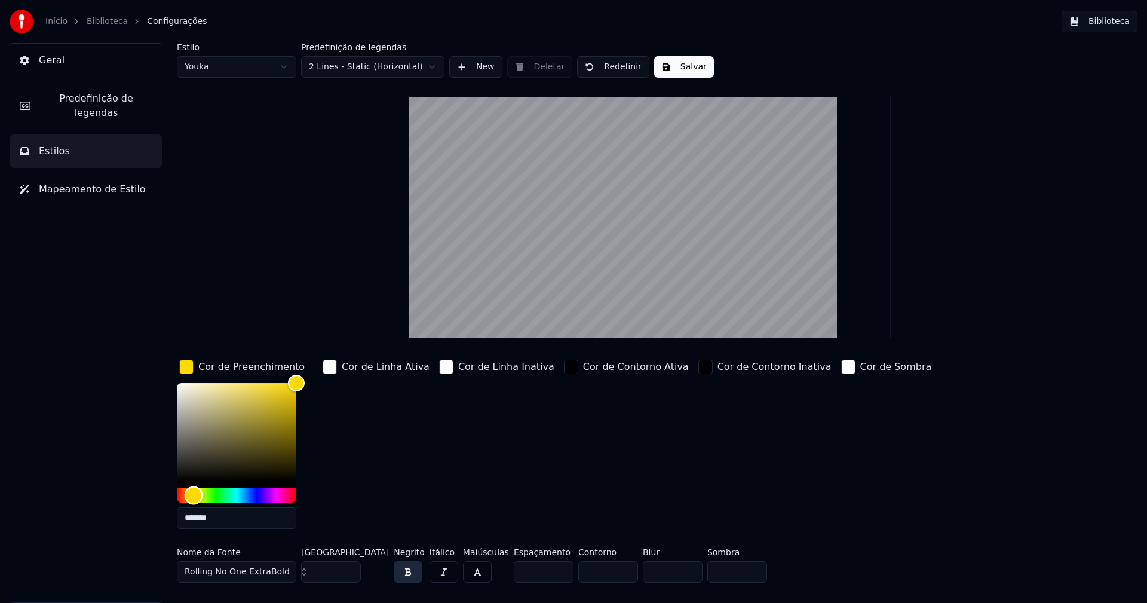
click at [255, 495] on div "Hue" at bounding box center [236, 495] width 119 height 14
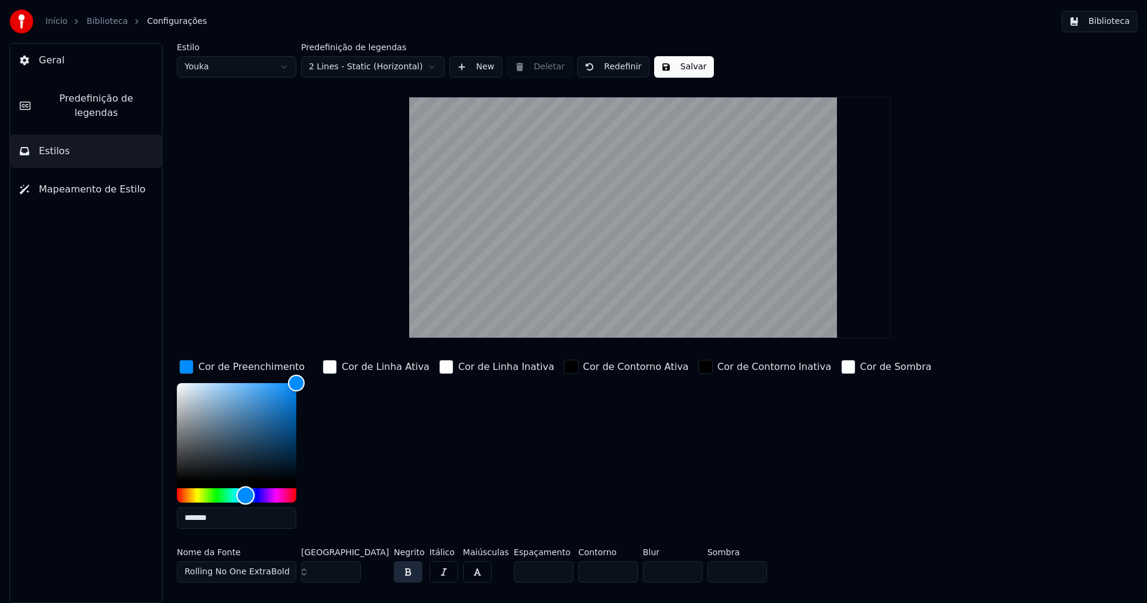
type input "*******"
drag, startPoint x: 254, startPoint y: 498, endPoint x: 245, endPoint y: 496, distance: 9.7
click at [245, 496] on div "Hue" at bounding box center [246, 495] width 19 height 19
click at [683, 69] on button "Salvar" at bounding box center [684, 67] width 60 height 22
click at [1115, 28] on button "Biblioteca" at bounding box center [1099, 22] width 76 height 22
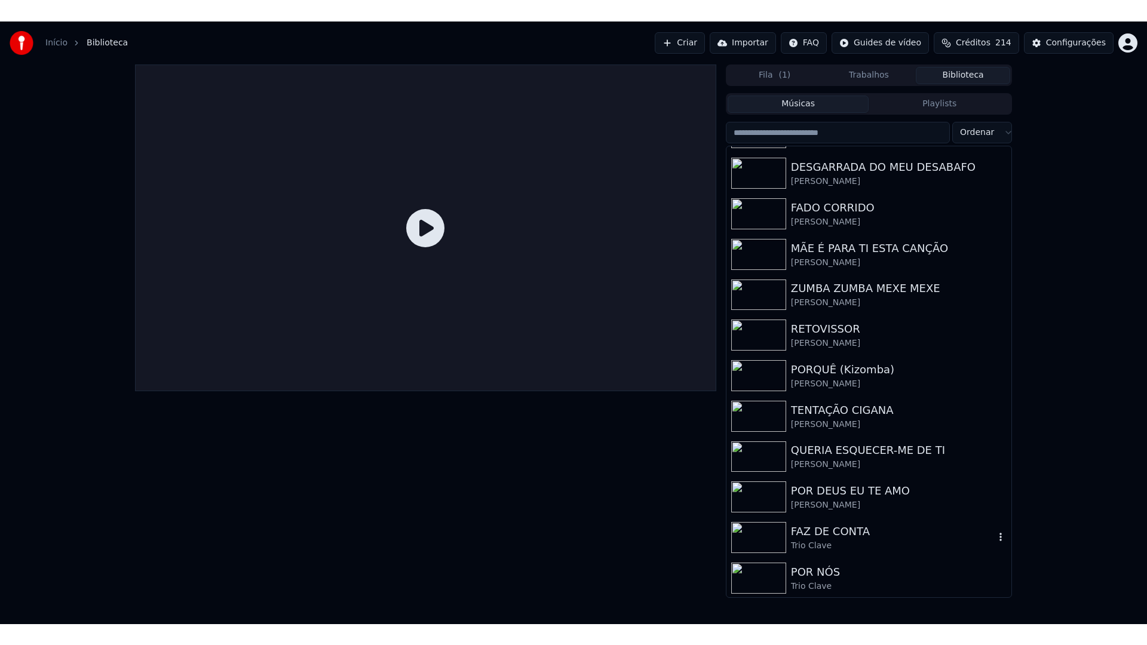
scroll to position [116, 0]
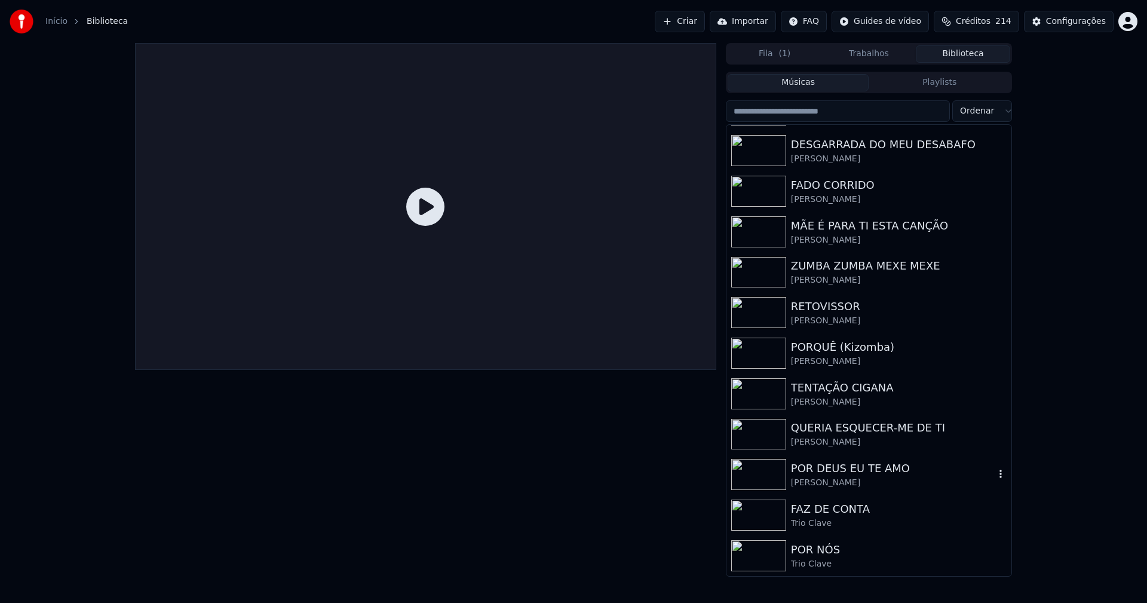
click at [818, 486] on div "[PERSON_NAME]" at bounding box center [893, 483] width 204 height 12
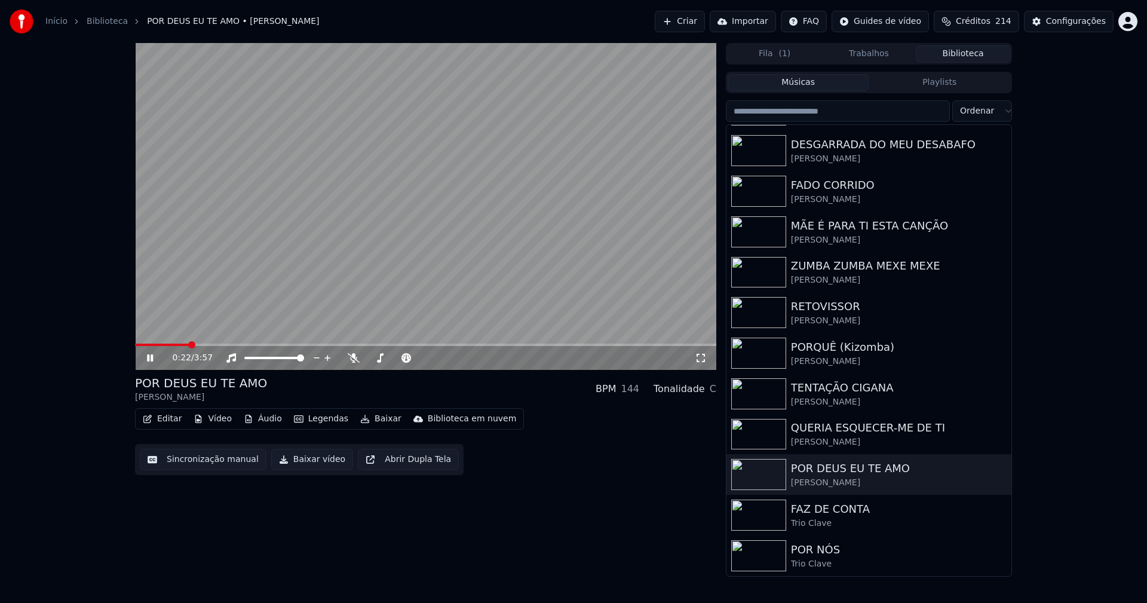
click at [188, 345] on span at bounding box center [425, 344] width 581 height 2
click at [703, 357] on icon at bounding box center [701, 358] width 12 height 10
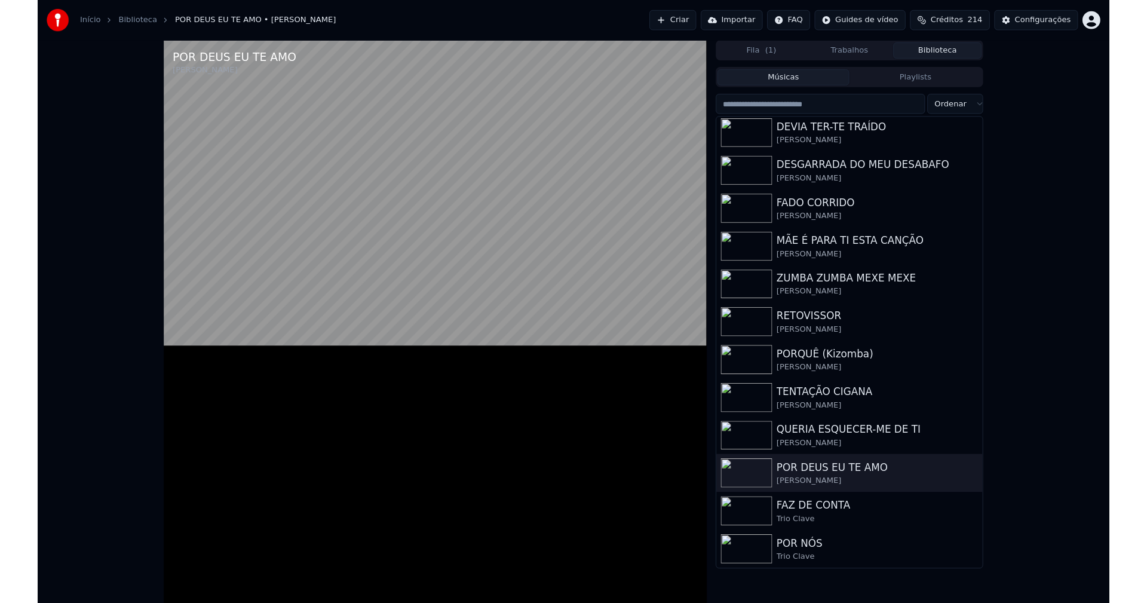
scroll to position [84, 0]
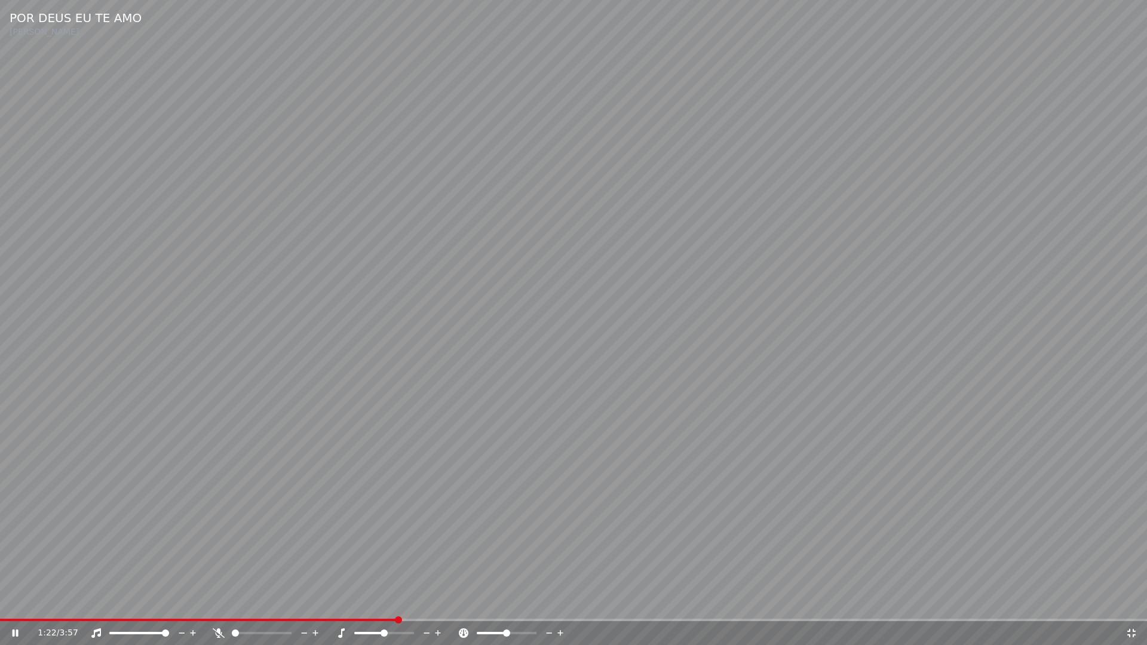
drag, startPoint x: 1136, startPoint y: 634, endPoint x: 1002, endPoint y: 388, distance: 280.4
click at [1136, 602] on icon at bounding box center [1131, 633] width 12 height 10
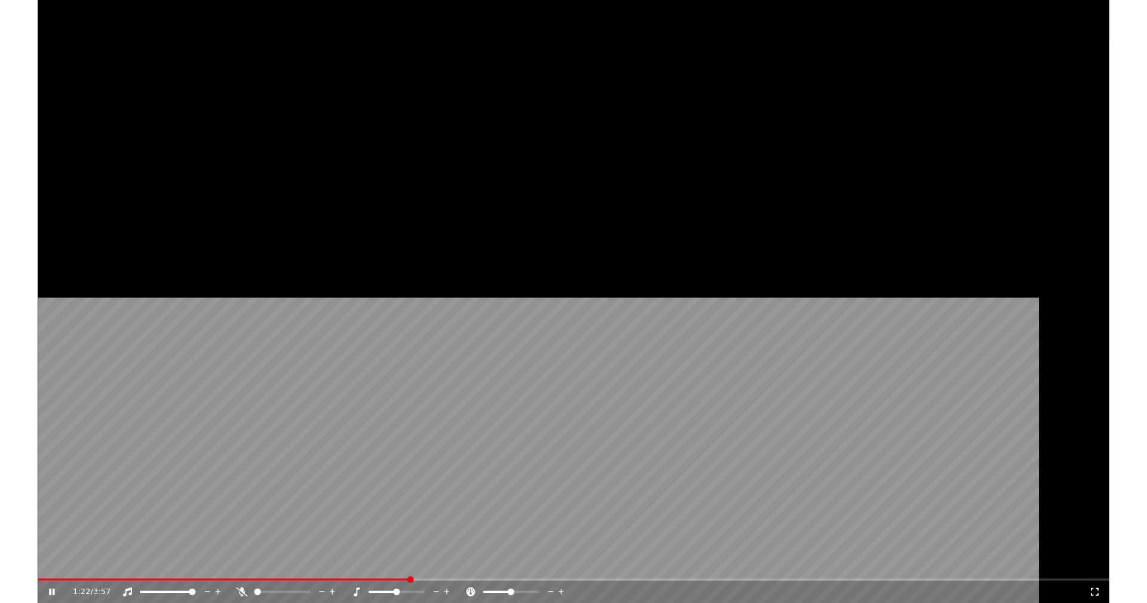
scroll to position [116, 0]
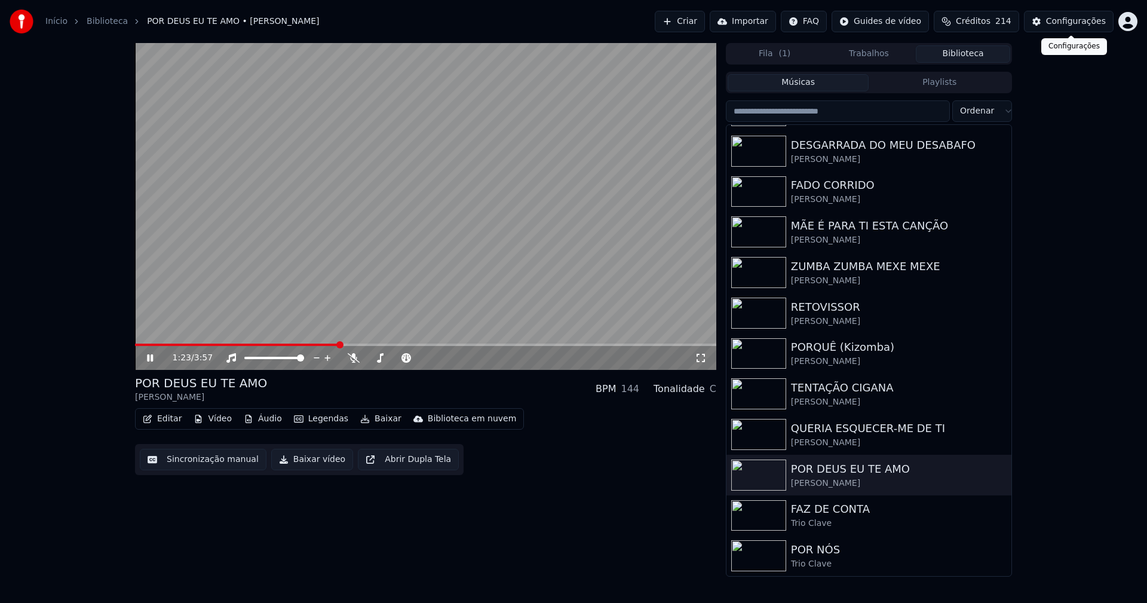
click at [1082, 24] on div "Configurações" at bounding box center [1076, 22] width 60 height 12
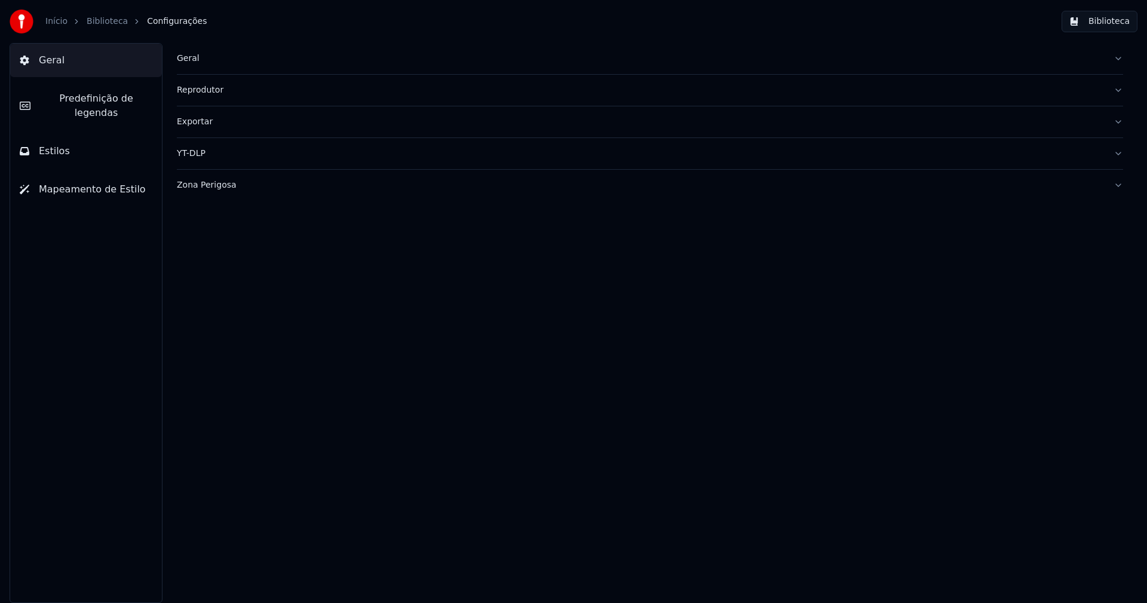
click at [62, 144] on span "Estilos" at bounding box center [54, 151] width 31 height 14
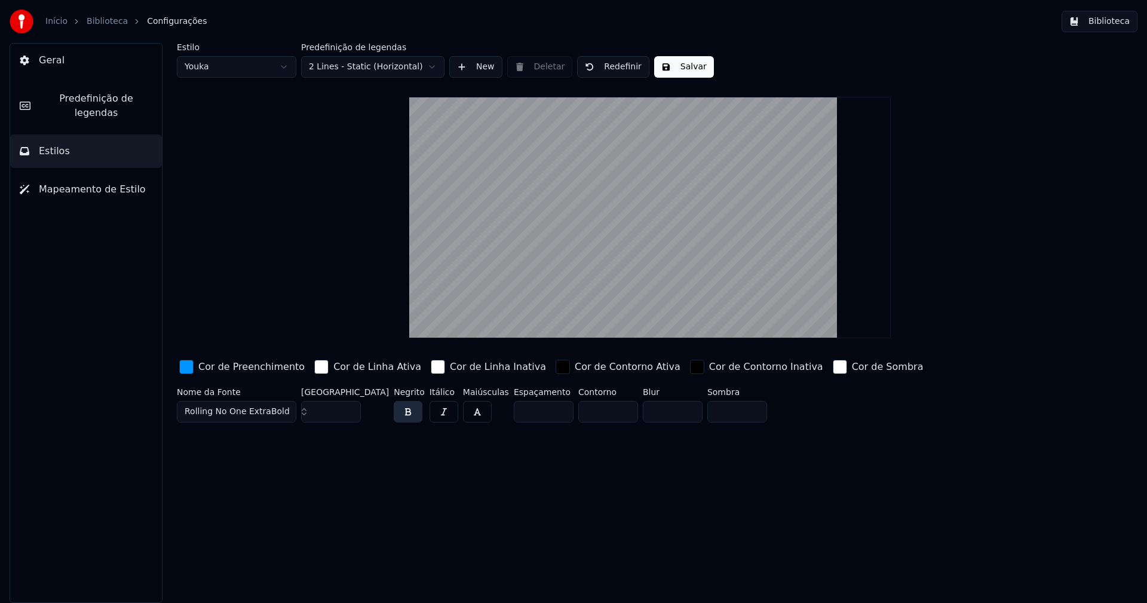
click at [186, 370] on div "button" at bounding box center [186, 367] width 14 height 14
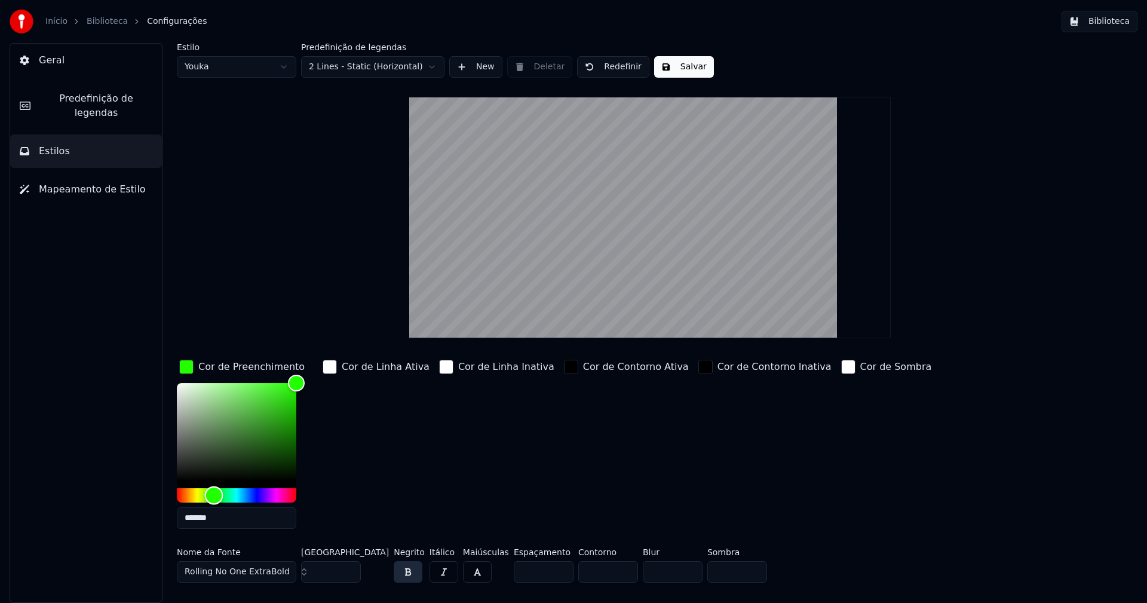
drag, startPoint x: 242, startPoint y: 497, endPoint x: 214, endPoint y: 499, distance: 28.7
click at [214, 499] on div "Hue" at bounding box center [214, 495] width 19 height 19
type input "*******"
drag, startPoint x: 291, startPoint y: 384, endPoint x: 289, endPoint y: 413, distance: 28.7
click at [289, 413] on div "Color" at bounding box center [289, 413] width 19 height 19
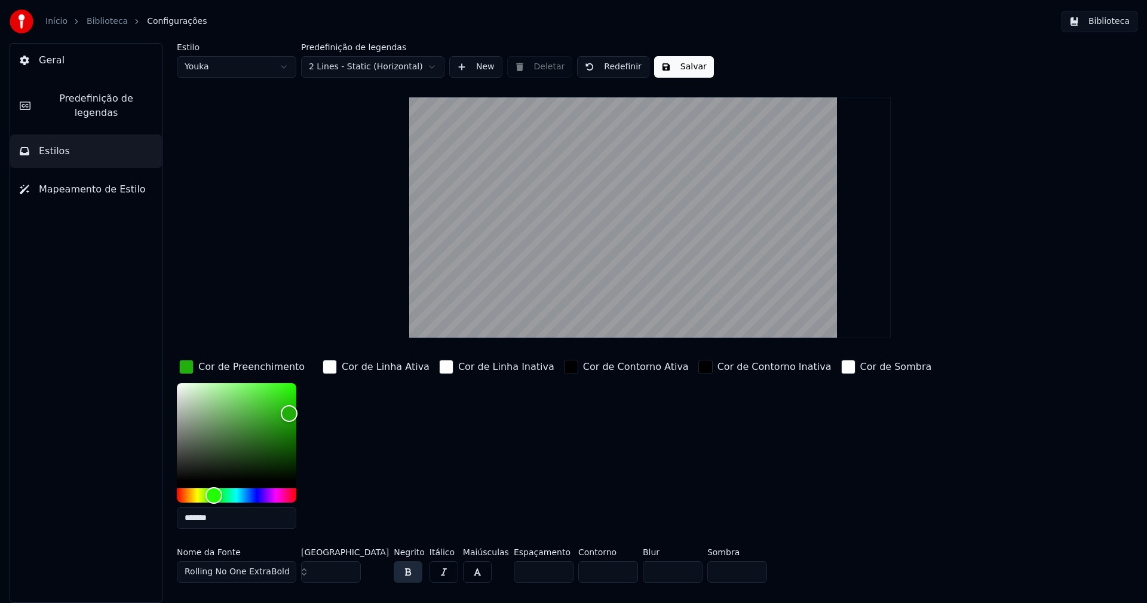
drag, startPoint x: 680, startPoint y: 75, endPoint x: 968, endPoint y: 4, distance: 296.1
click at [681, 75] on button "Salvar" at bounding box center [684, 67] width 60 height 22
click at [1113, 19] on button "Biblioteca" at bounding box center [1099, 22] width 76 height 22
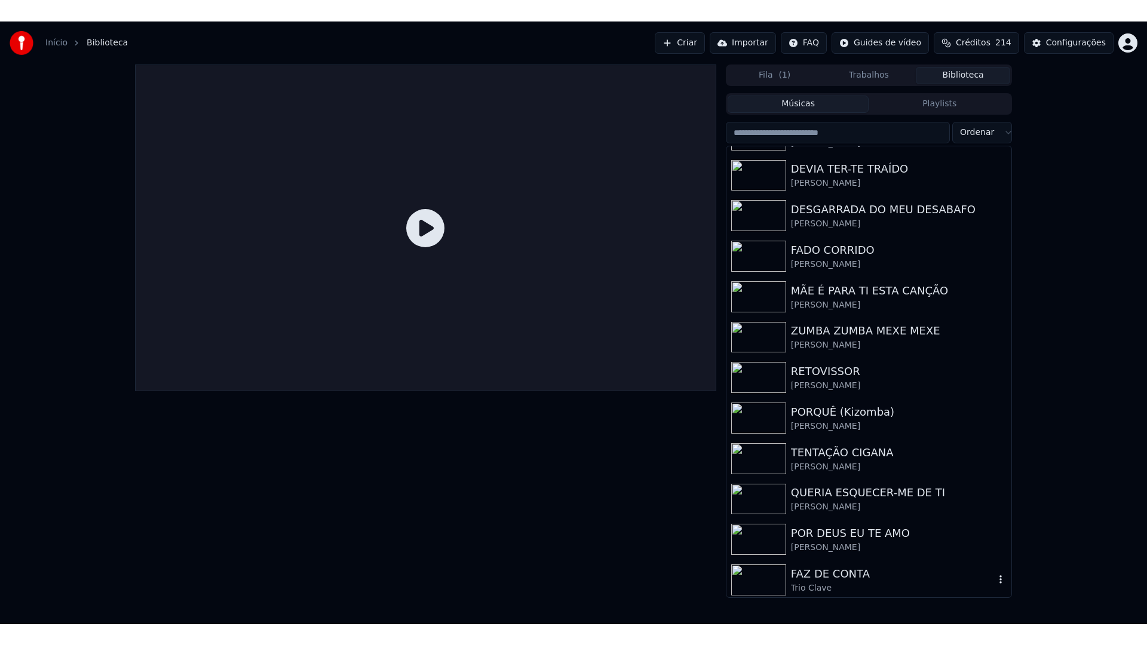
scroll to position [116, 0]
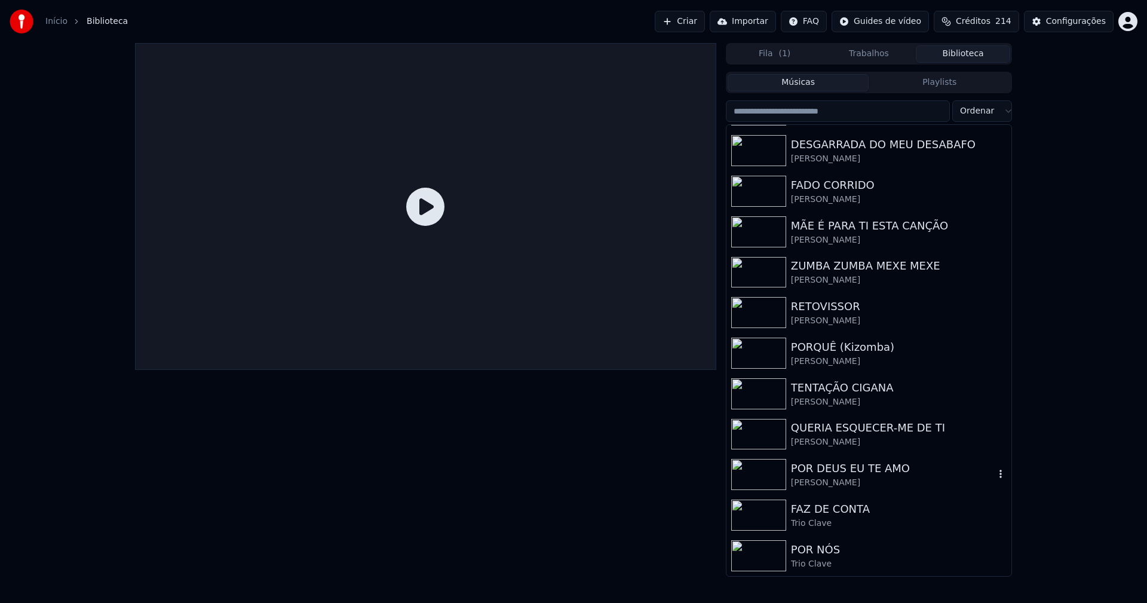
click at [824, 482] on div "[PERSON_NAME]" at bounding box center [893, 483] width 204 height 12
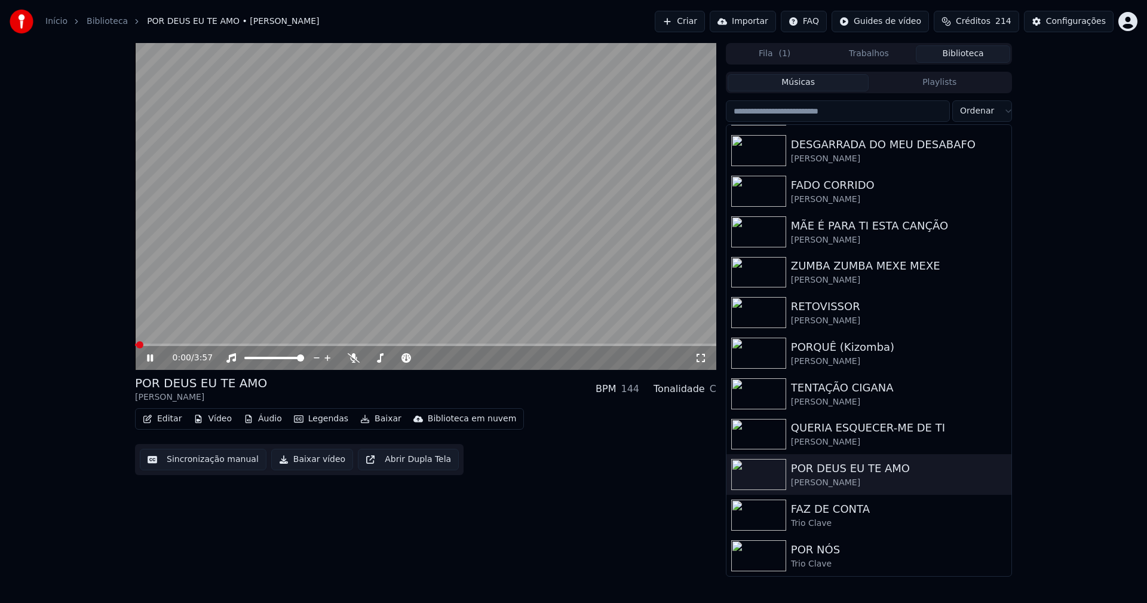
click at [226, 345] on span at bounding box center [425, 344] width 581 height 2
click at [699, 360] on icon at bounding box center [701, 358] width 12 height 10
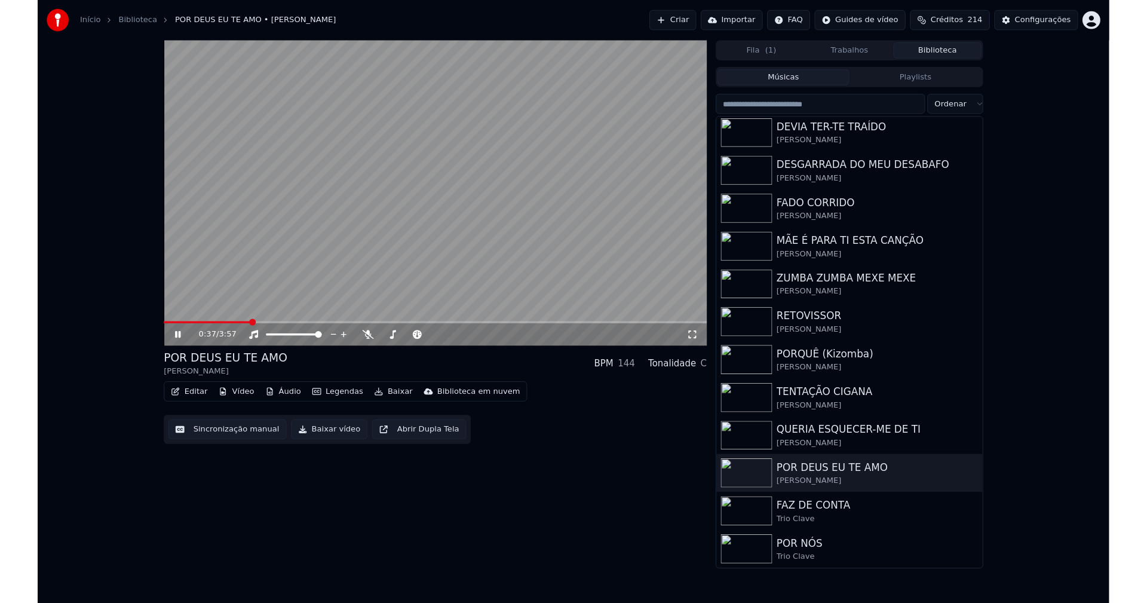
scroll to position [84, 0]
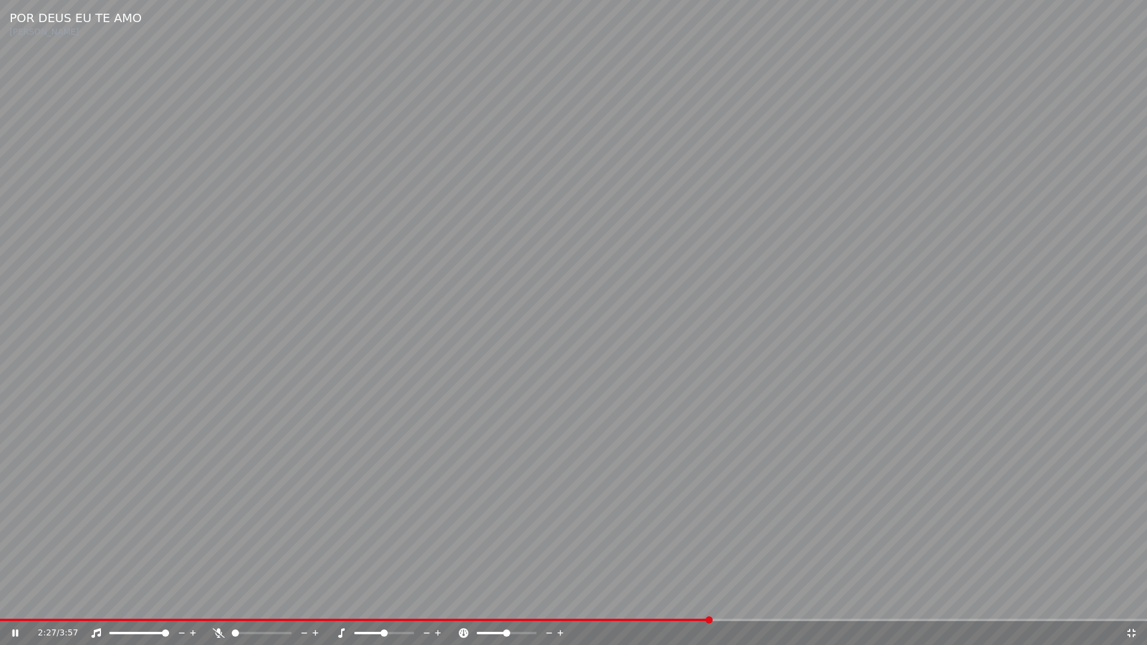
click at [1134, 602] on icon at bounding box center [1131, 633] width 8 height 8
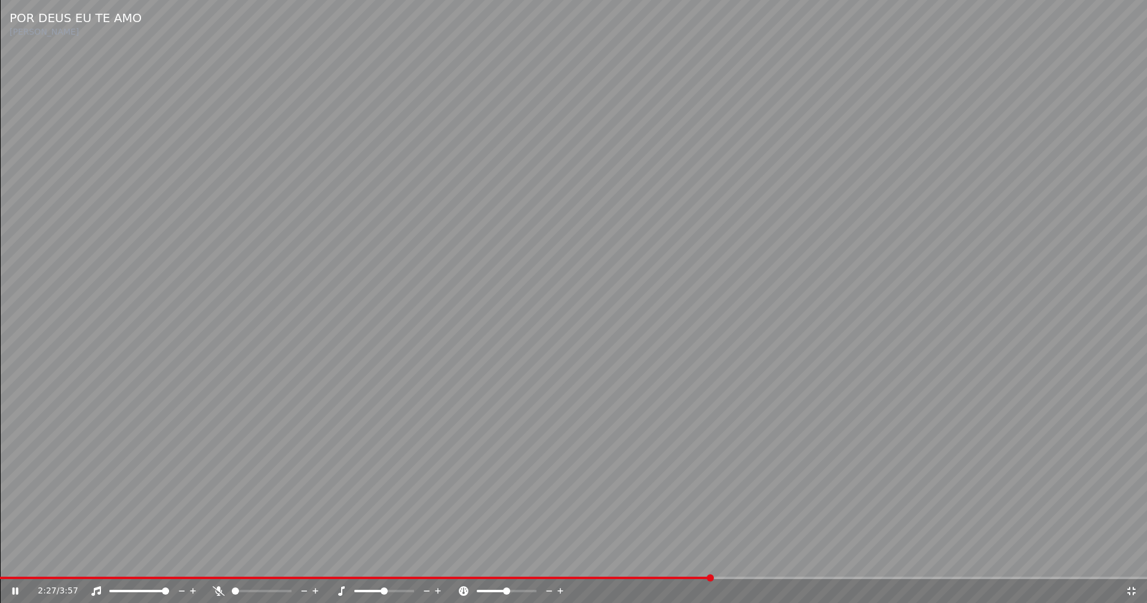
scroll to position [116, 0]
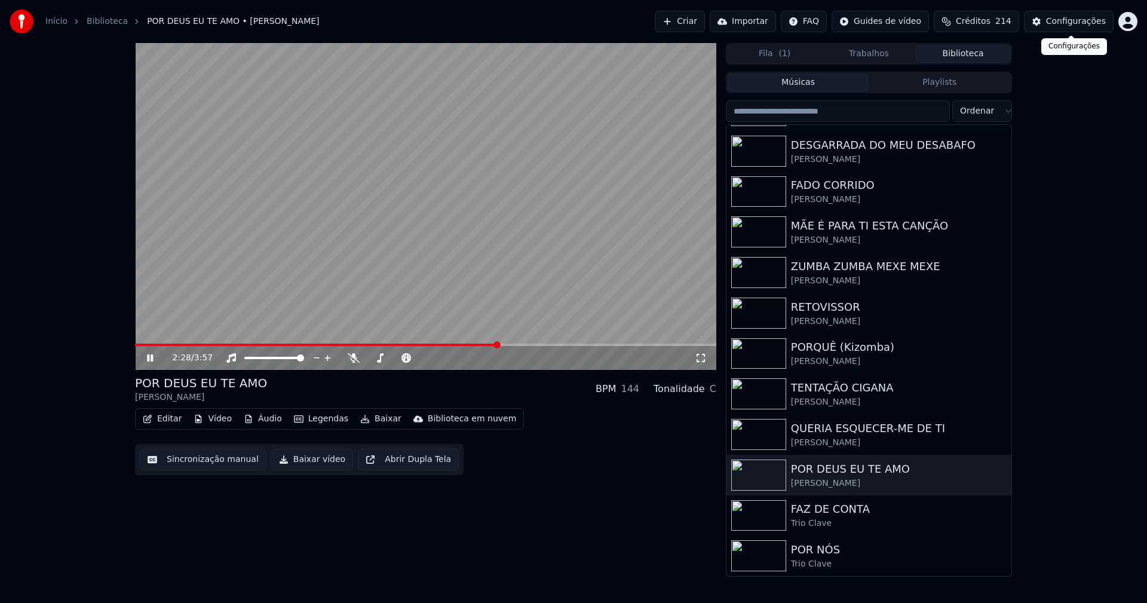
click at [1081, 25] on div "Configurações" at bounding box center [1076, 22] width 60 height 12
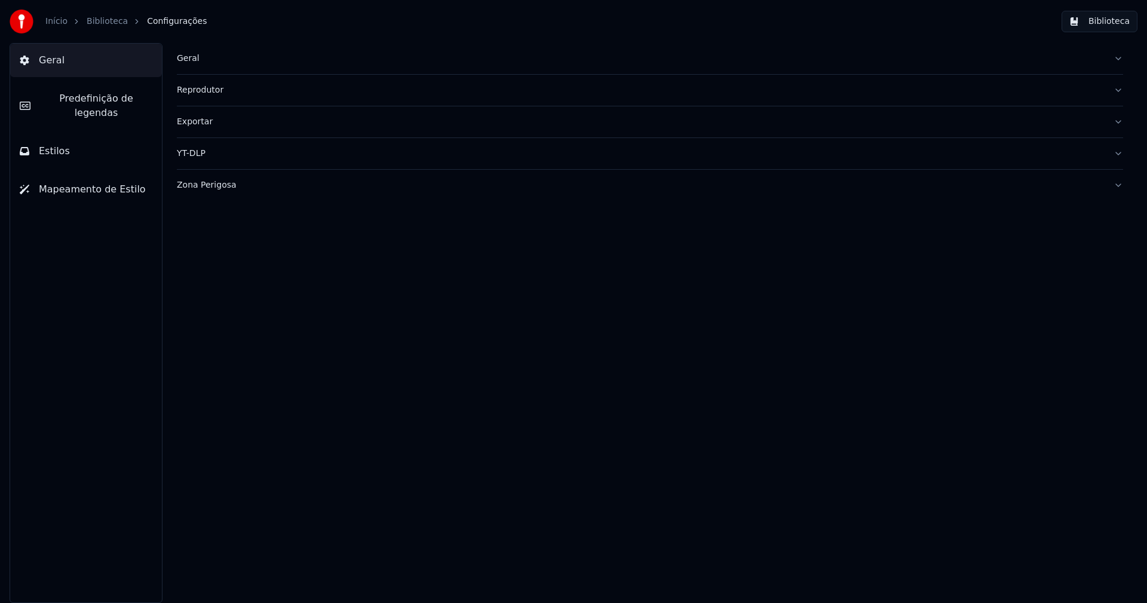
click at [30, 134] on button "Estilos" at bounding box center [86, 150] width 152 height 33
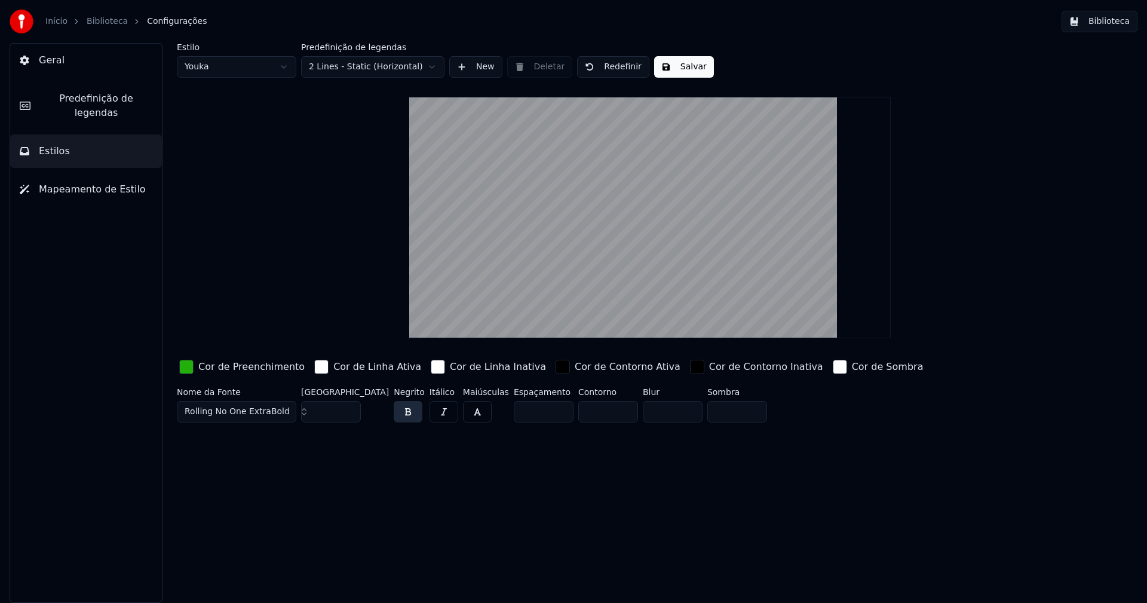
click at [186, 366] on div "button" at bounding box center [186, 367] width 14 height 14
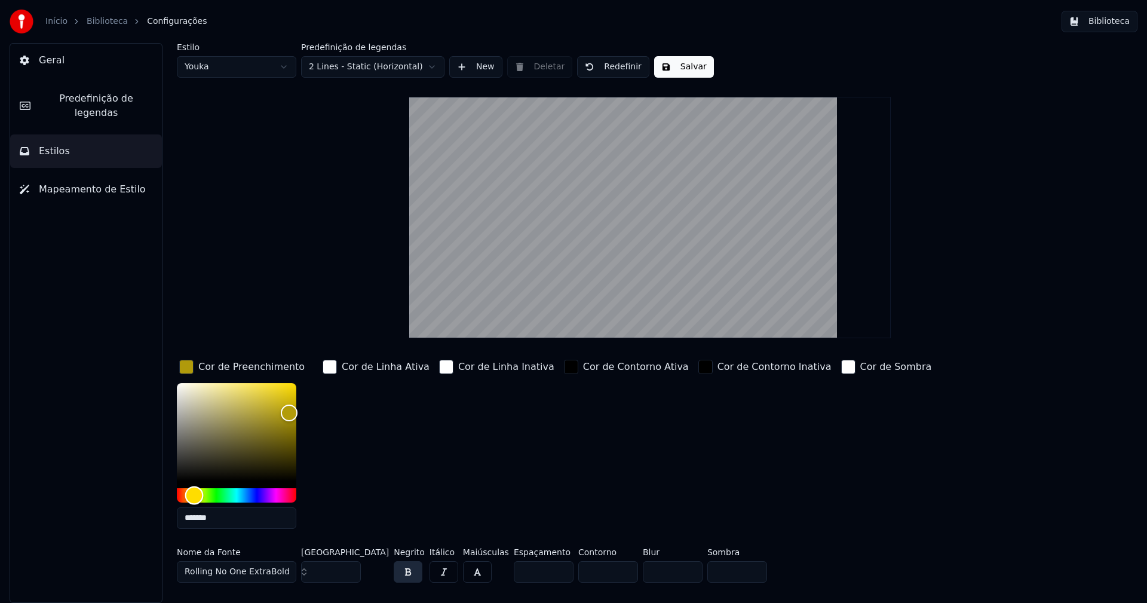
type input "*******"
drag, startPoint x: 210, startPoint y: 493, endPoint x: 192, endPoint y: 497, distance: 17.7
click at [192, 497] on div "Hue" at bounding box center [192, 495] width 19 height 19
drag, startPoint x: 679, startPoint y: 70, endPoint x: 1037, endPoint y: 1, distance: 364.9
click at [681, 70] on button "Salvar" at bounding box center [684, 67] width 60 height 22
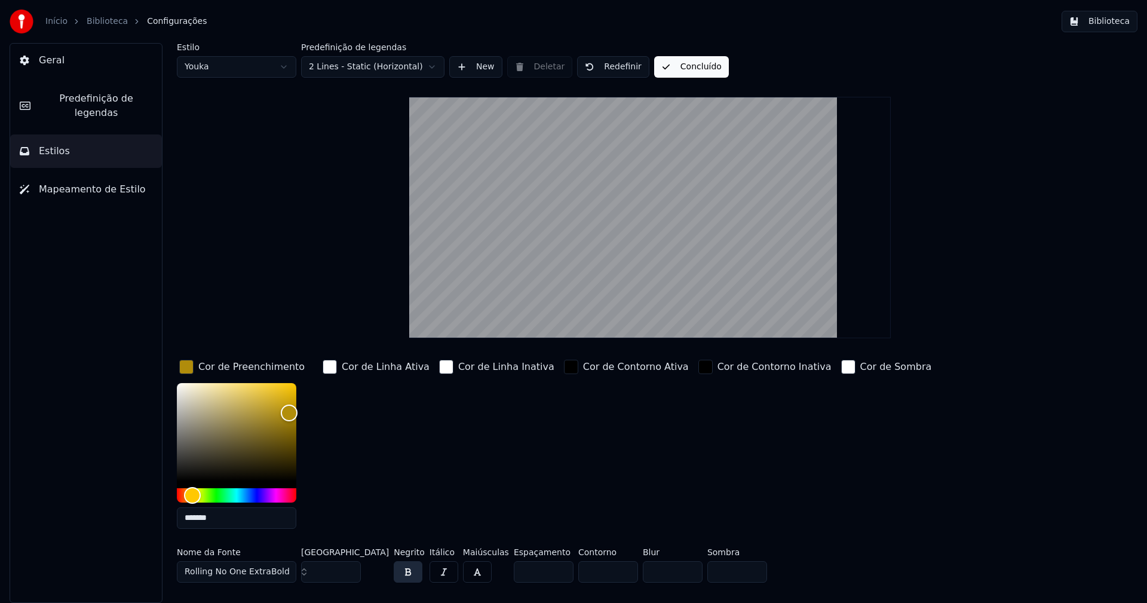
click at [1117, 22] on button "Biblioteca" at bounding box center [1099, 22] width 76 height 22
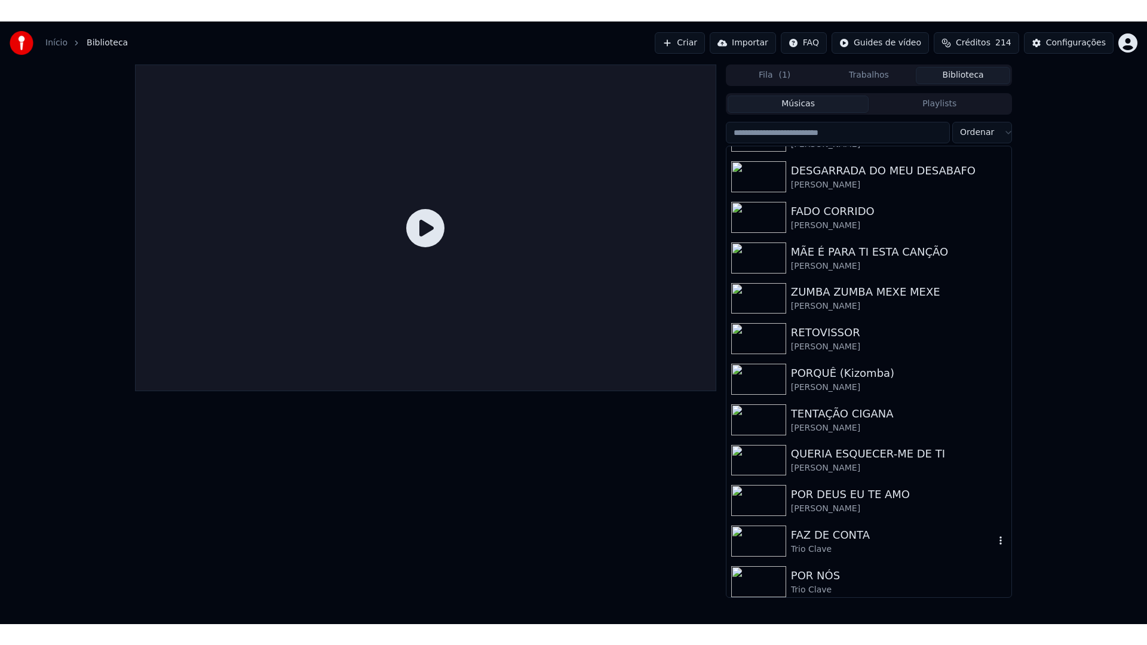
scroll to position [116, 0]
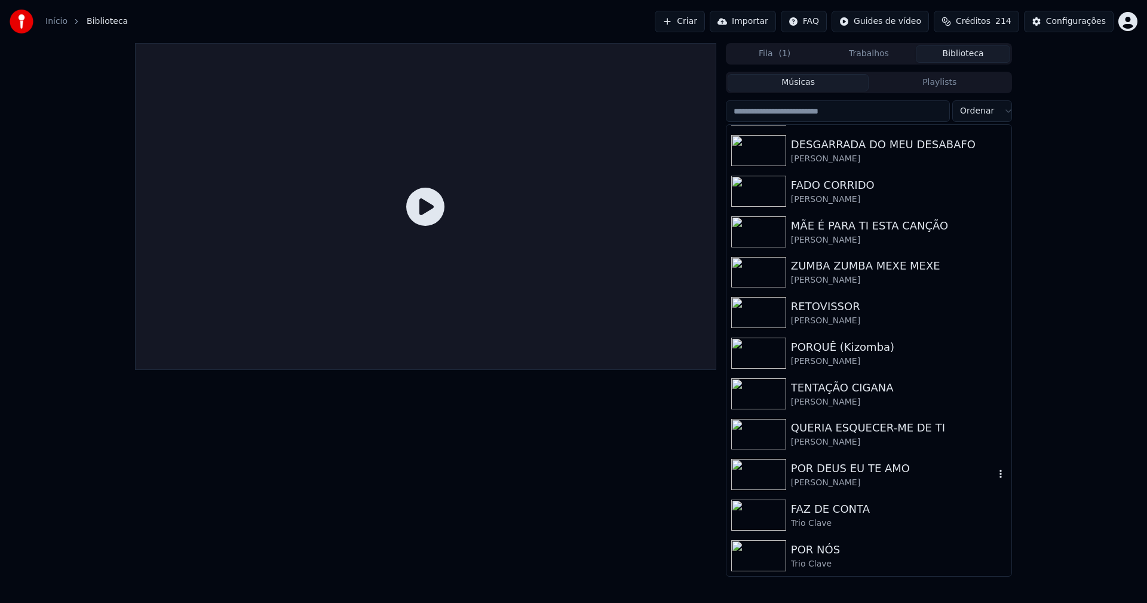
click at [822, 472] on div "POR DEUS EU TE AMO" at bounding box center [893, 468] width 204 height 17
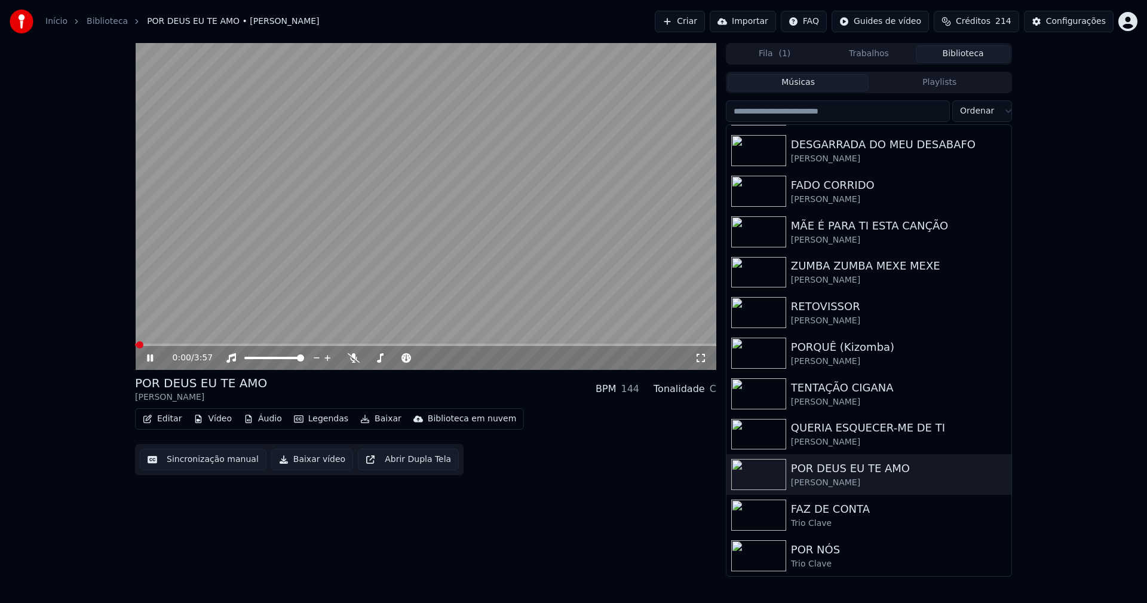
click at [192, 345] on span at bounding box center [425, 344] width 581 height 2
click at [699, 359] on icon at bounding box center [701, 358] width 12 height 10
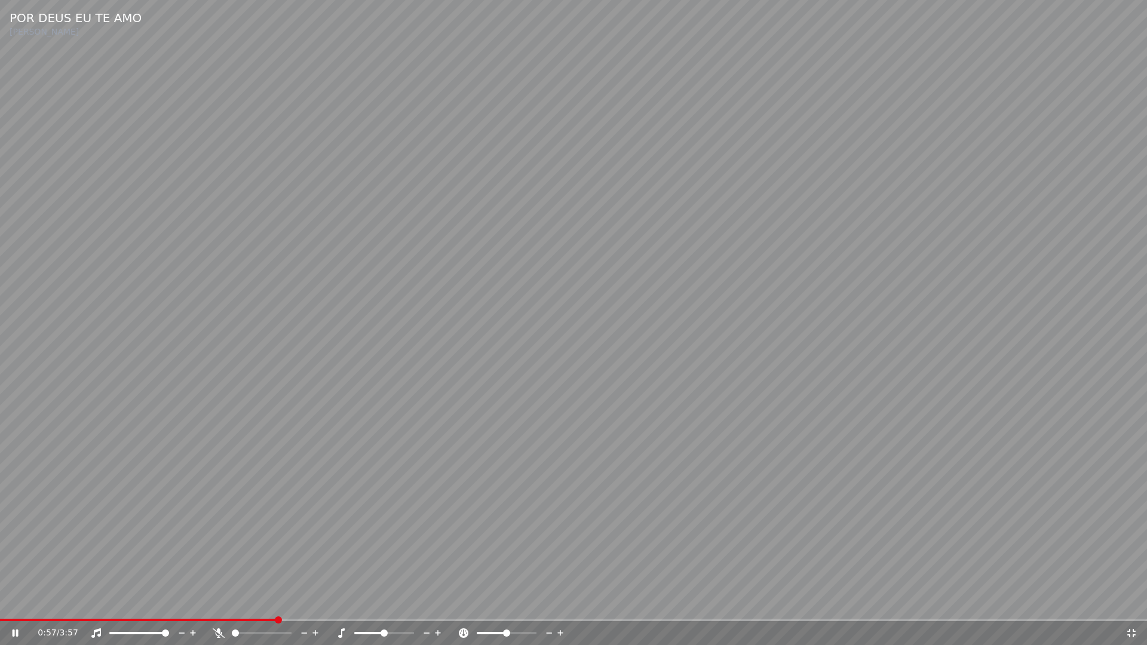
click at [1132, 602] on icon at bounding box center [1131, 633] width 12 height 10
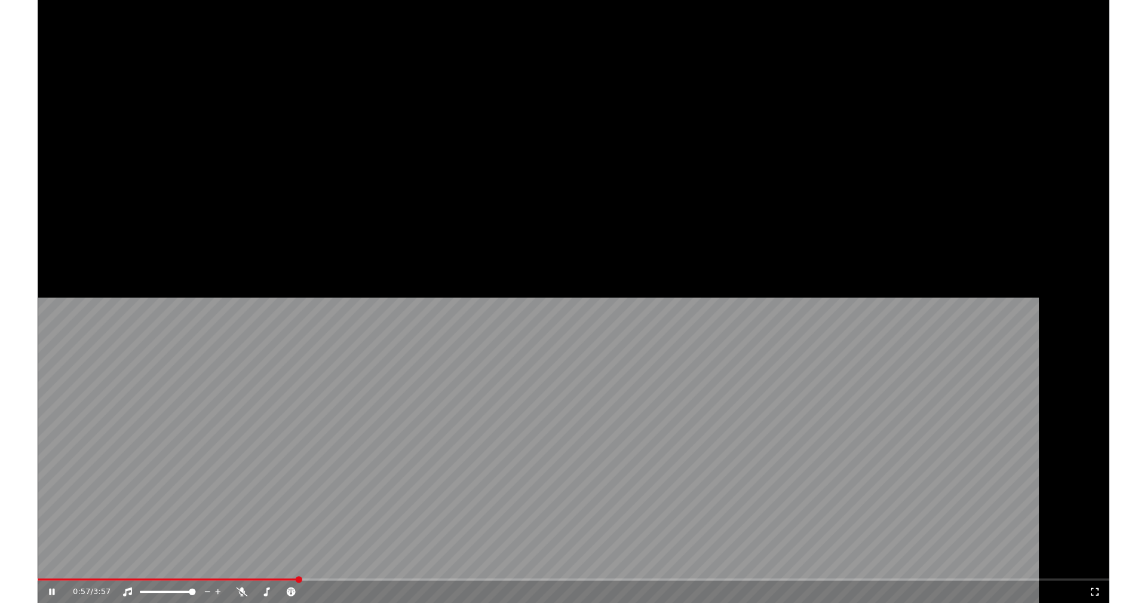
scroll to position [116, 0]
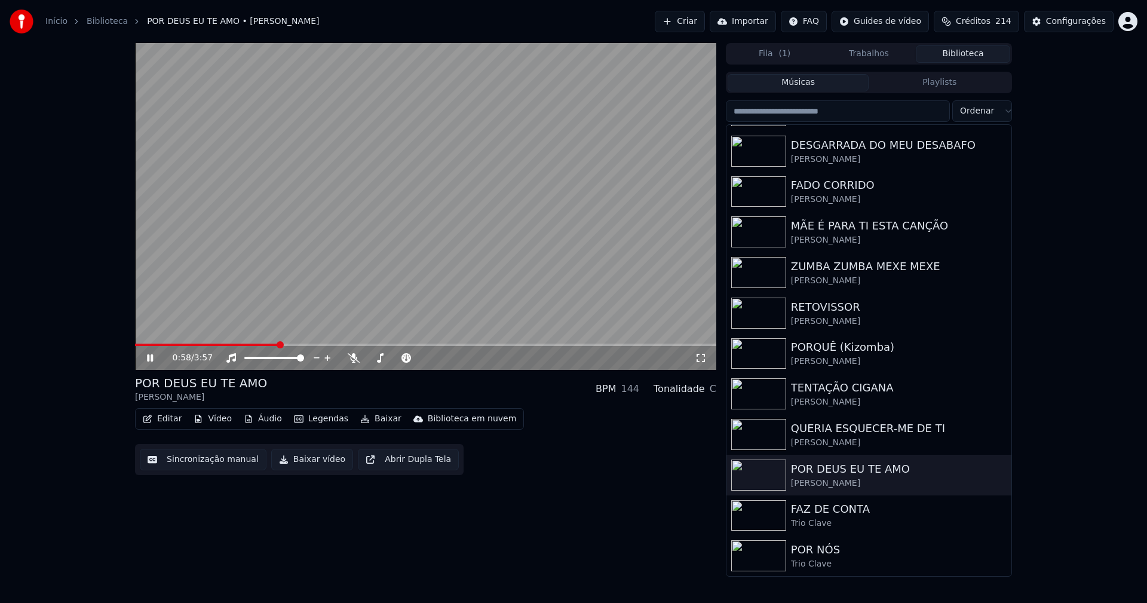
click at [1087, 23] on div "Configurações" at bounding box center [1076, 22] width 60 height 12
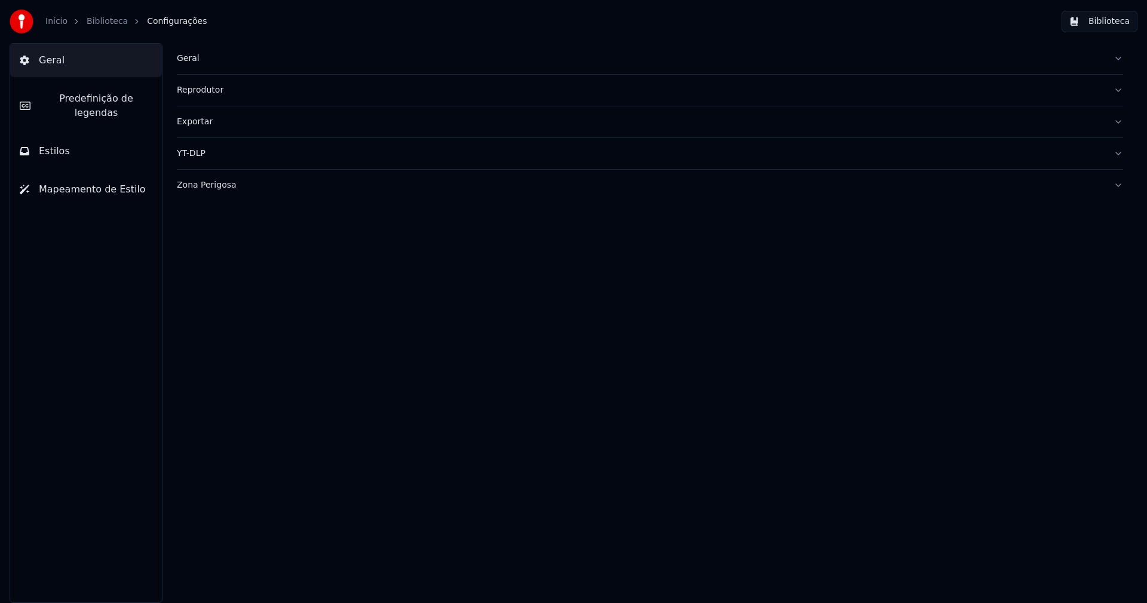
click at [57, 144] on span "Estilos" at bounding box center [54, 151] width 31 height 14
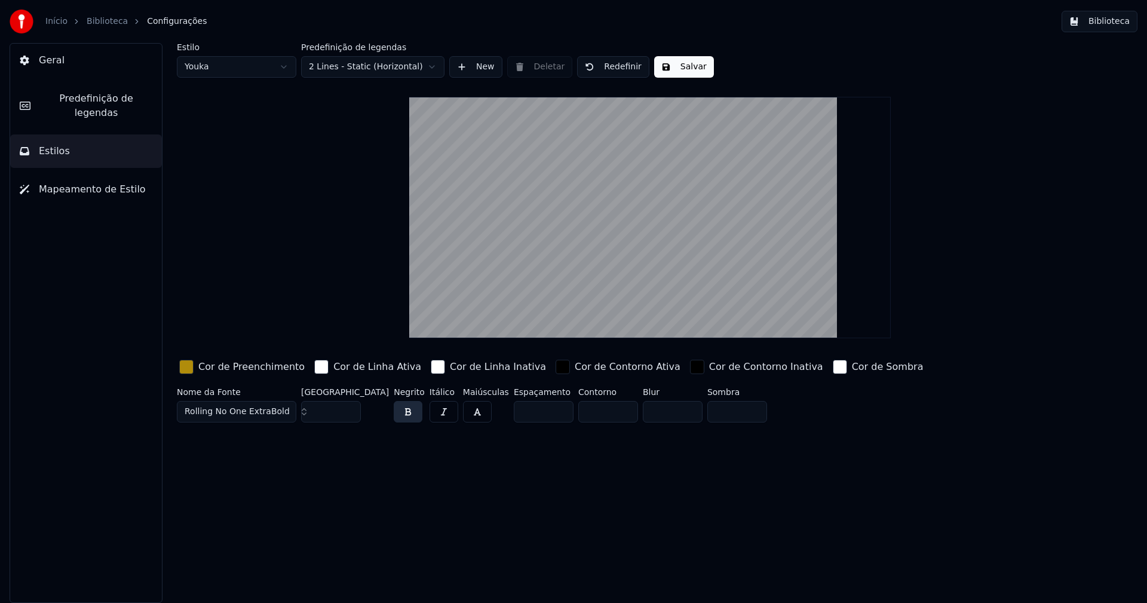
click at [186, 366] on div "button" at bounding box center [186, 367] width 14 height 14
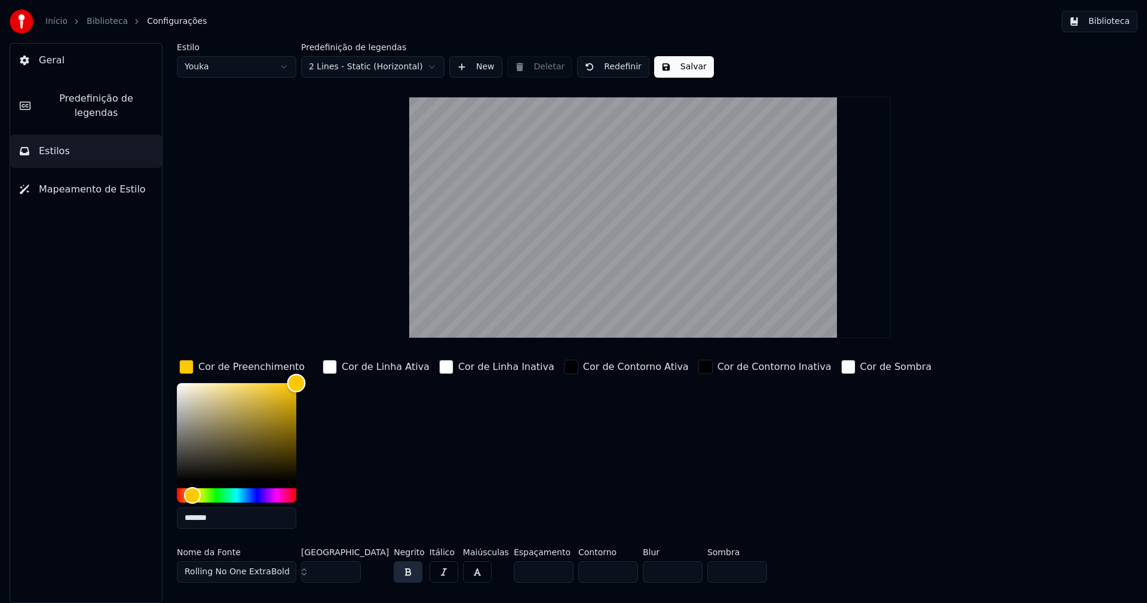
drag, startPoint x: 290, startPoint y: 406, endPoint x: 313, endPoint y: 347, distance: 62.8
click at [313, 347] on div "Estilo Youka Predefinição de legendas 2 Lines - Static (Horizontal) New Deletar…" at bounding box center [650, 315] width 946 height 544
click at [221, 518] on input "*******" at bounding box center [236, 518] width 119 height 22
type input "*******"
click at [192, 367] on div "button" at bounding box center [186, 367] width 14 height 14
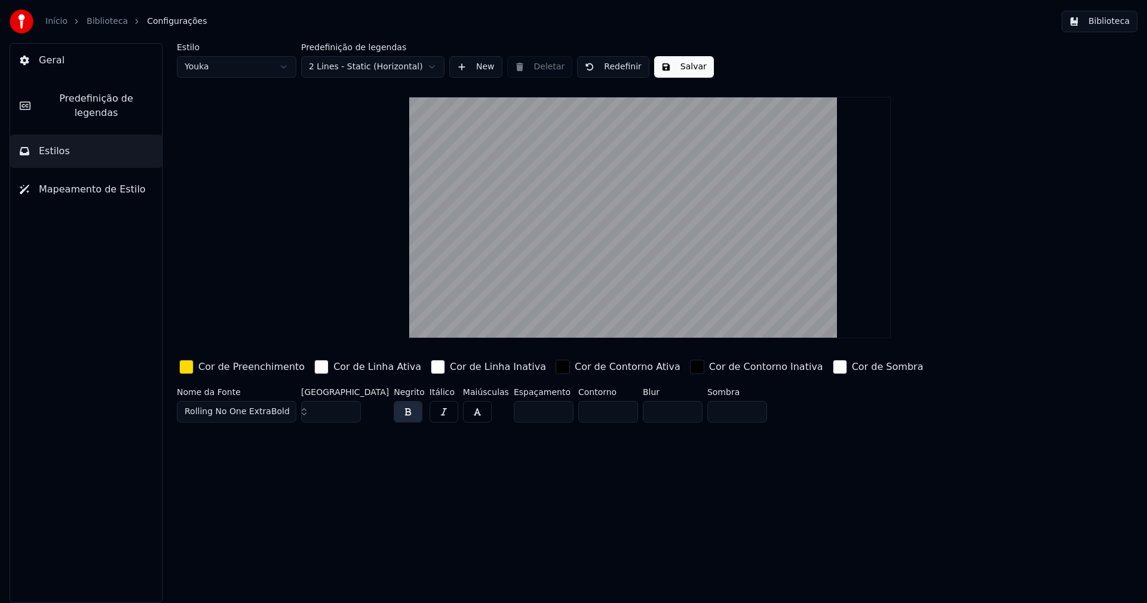
click at [677, 67] on button "Salvar" at bounding box center [684, 67] width 60 height 22
click at [1118, 22] on button "Biblioteca" at bounding box center [1099, 22] width 76 height 22
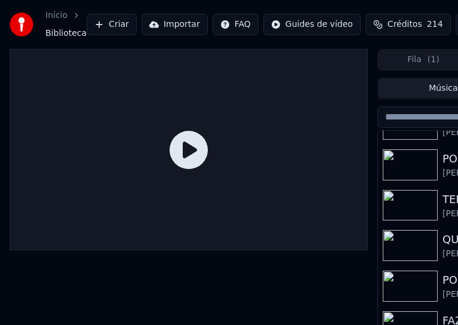
scroll to position [316, 0]
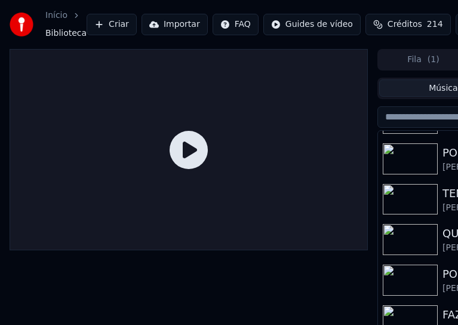
click at [422, 286] on img at bounding box center [410, 280] width 55 height 31
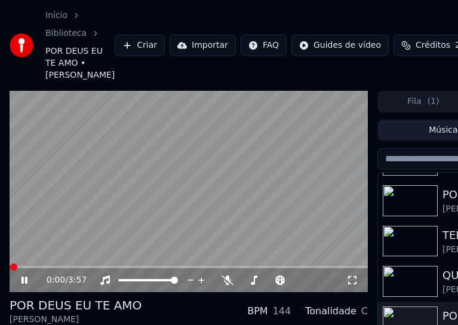
click at [23, 281] on icon at bounding box center [25, 280] width 6 height 7
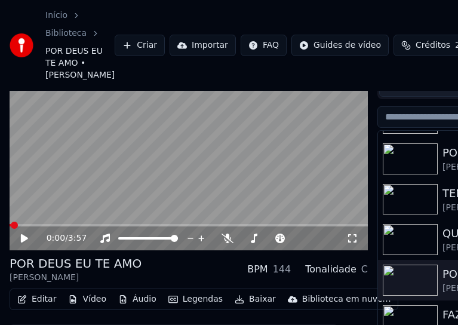
scroll to position [99, 0]
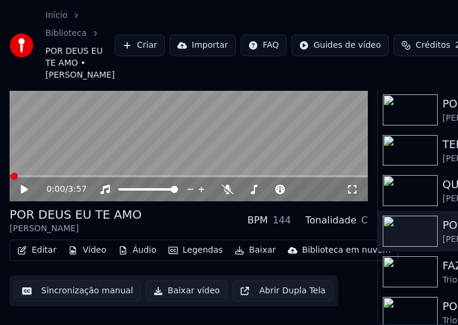
click at [42, 242] on button "Editar" at bounding box center [37, 250] width 48 height 17
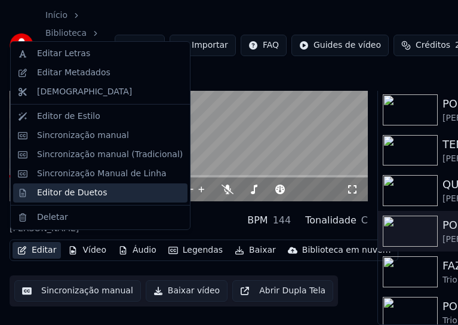
click at [52, 195] on div "Editor de Duetos" at bounding box center [72, 193] width 70 height 12
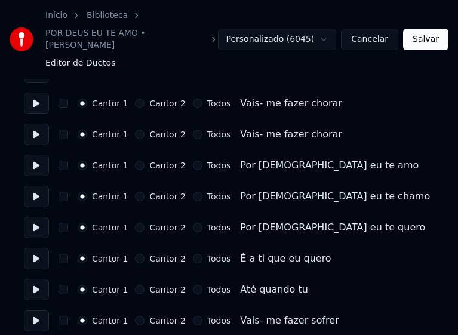
scroll to position [299, 0]
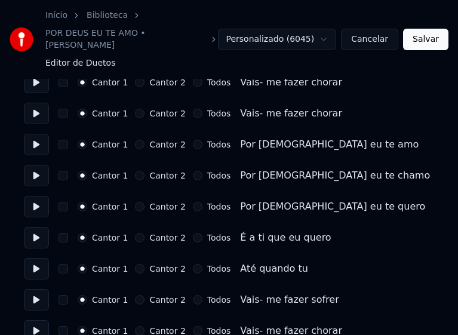
click at [193, 140] on button "Todos" at bounding box center [198, 145] width 10 height 10
click at [193, 171] on button "Todos" at bounding box center [198, 176] width 10 height 10
click at [193, 202] on button "Todos" at bounding box center [198, 207] width 10 height 10
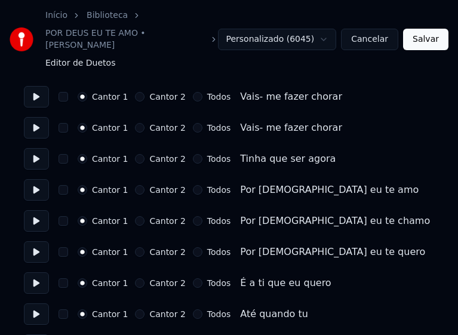
scroll to position [538, 0]
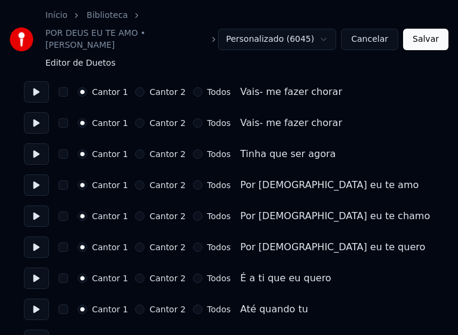
click at [193, 180] on button "Todos" at bounding box center [198, 185] width 10 height 10
click at [193, 211] on button "Todos" at bounding box center [198, 216] width 10 height 10
click at [193, 242] on button "Todos" at bounding box center [198, 247] width 10 height 10
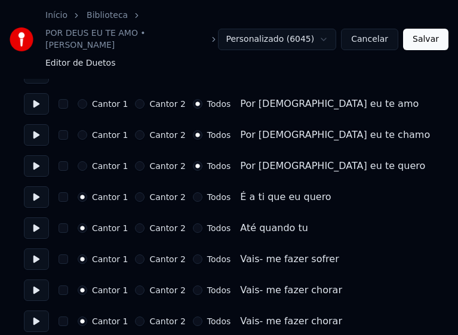
scroll to position [647, 0]
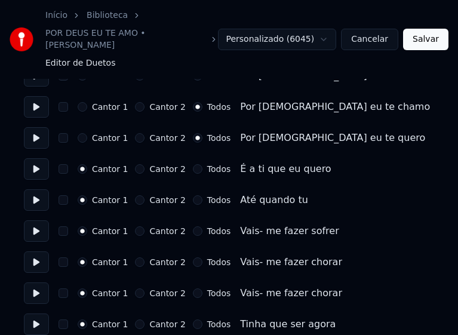
click at [428, 37] on button "Salvar" at bounding box center [425, 40] width 45 height 22
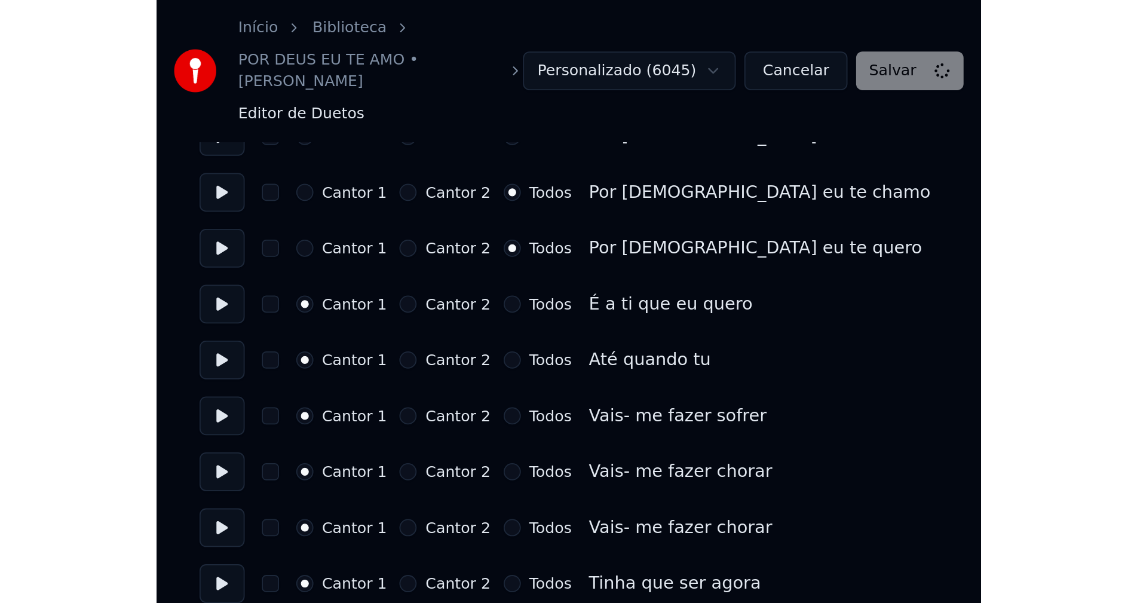
scroll to position [355, 0]
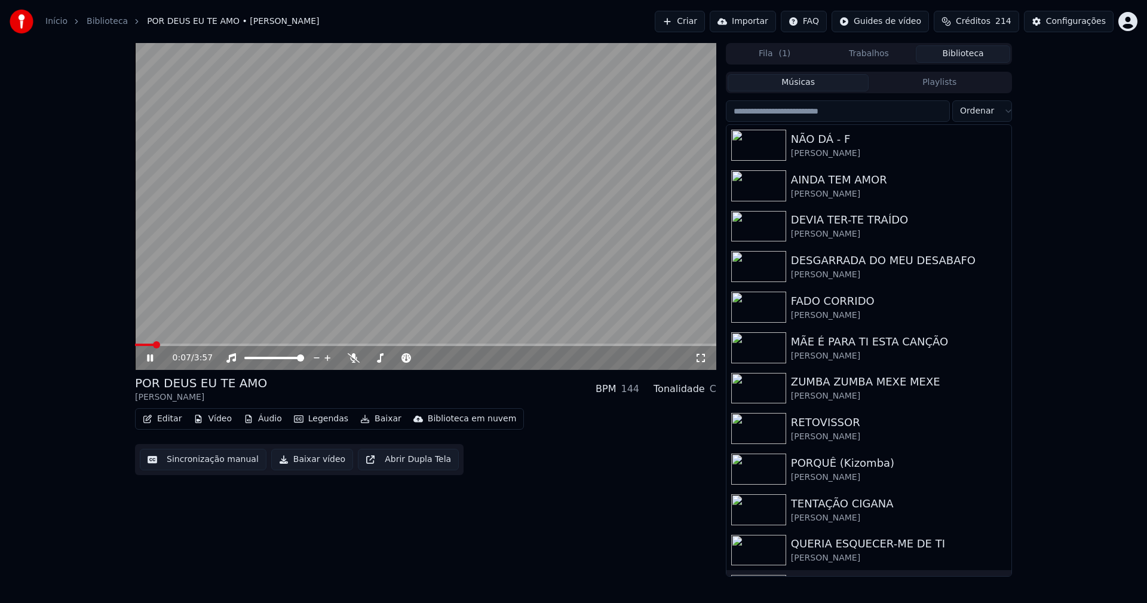
click at [287, 345] on span at bounding box center [425, 344] width 581 height 2
click at [704, 358] on icon at bounding box center [701, 358] width 12 height 10
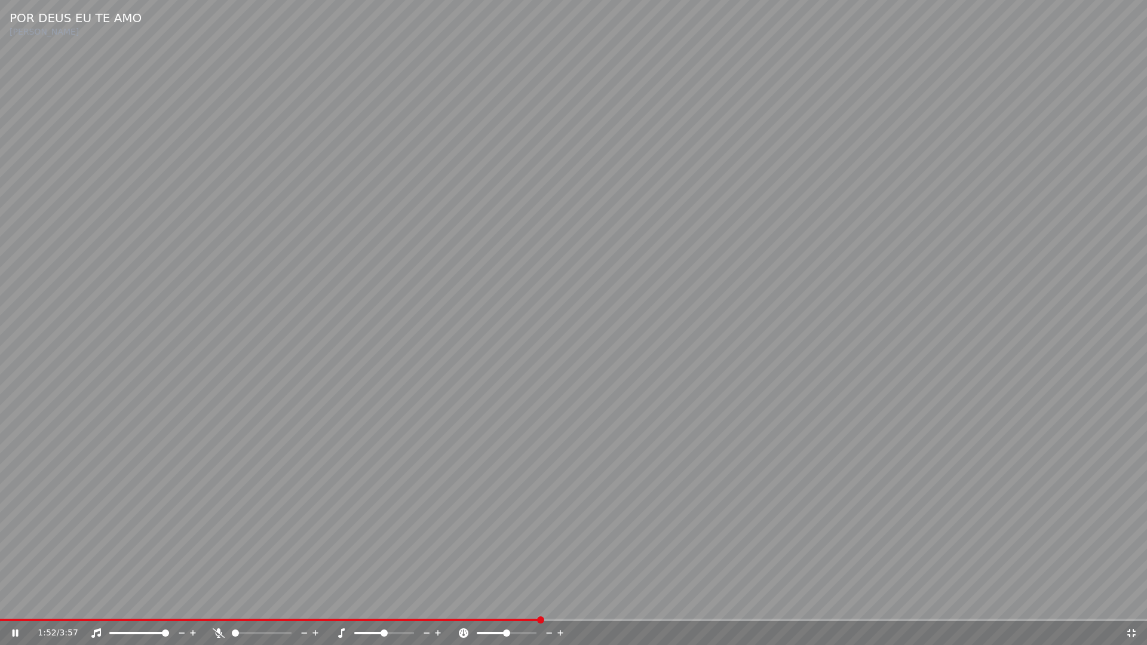
click at [1134, 602] on icon at bounding box center [1131, 633] width 8 height 8
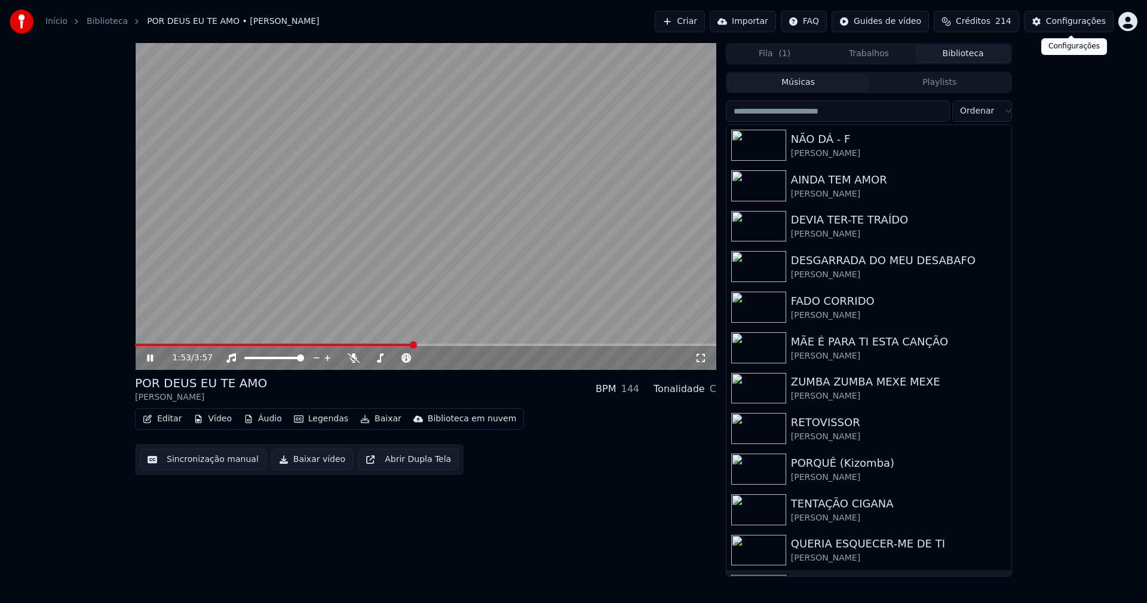
click at [1073, 25] on div "Configurações" at bounding box center [1076, 22] width 60 height 12
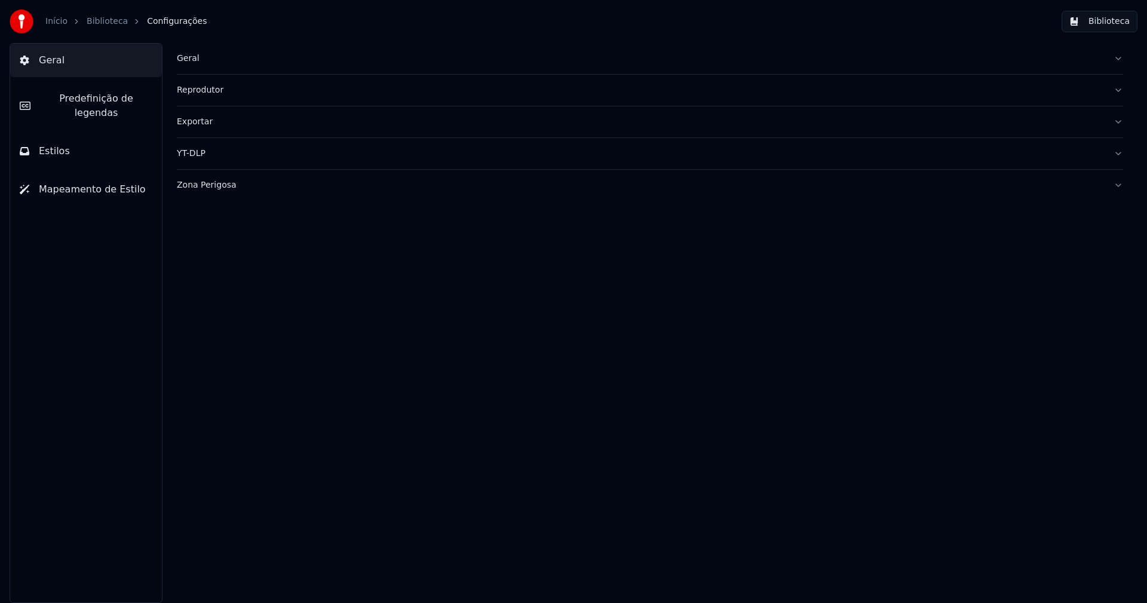
click at [64, 144] on span "Estilos" at bounding box center [54, 151] width 31 height 14
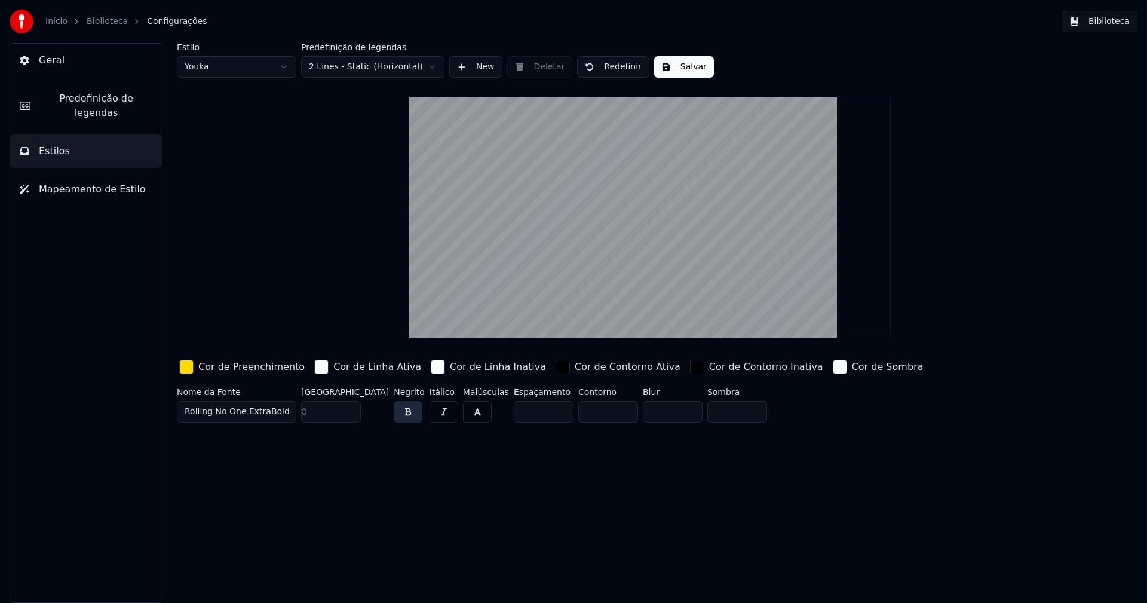
click at [224, 70] on html "Início Biblioteca Configurações Biblioteca Geral Predefinição de legendas Estil…" at bounding box center [573, 301] width 1147 height 603
type input "**"
type input "*****"
click at [191, 367] on div "button" at bounding box center [186, 367] width 14 height 14
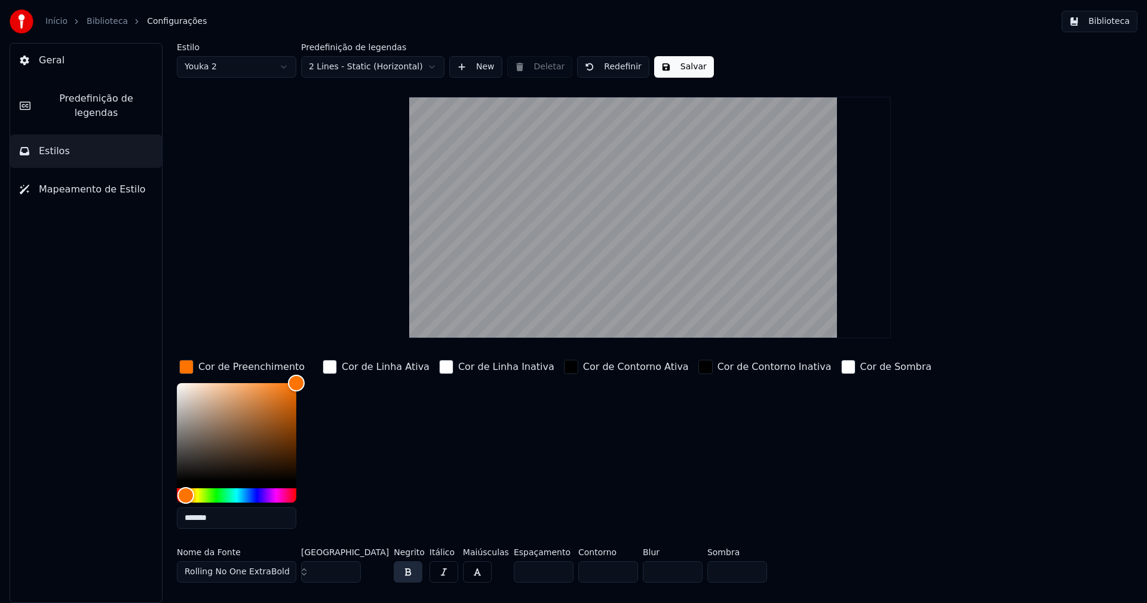
click at [1112, 23] on button "Biblioteca" at bounding box center [1099, 22] width 76 height 22
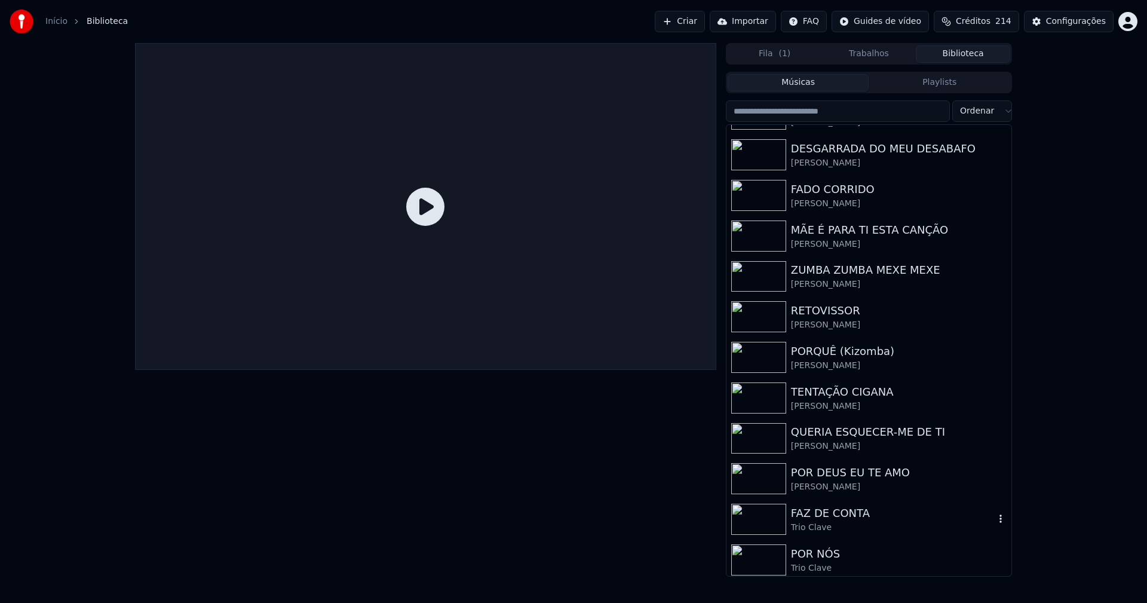
scroll to position [116, 0]
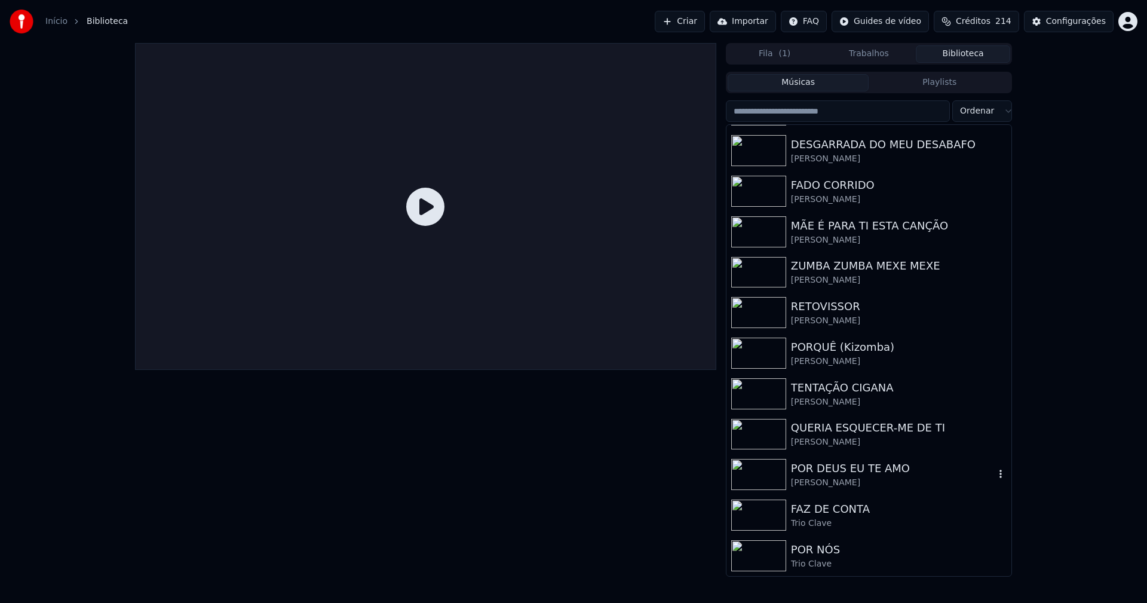
click at [820, 481] on div "[PERSON_NAME]" at bounding box center [893, 483] width 204 height 12
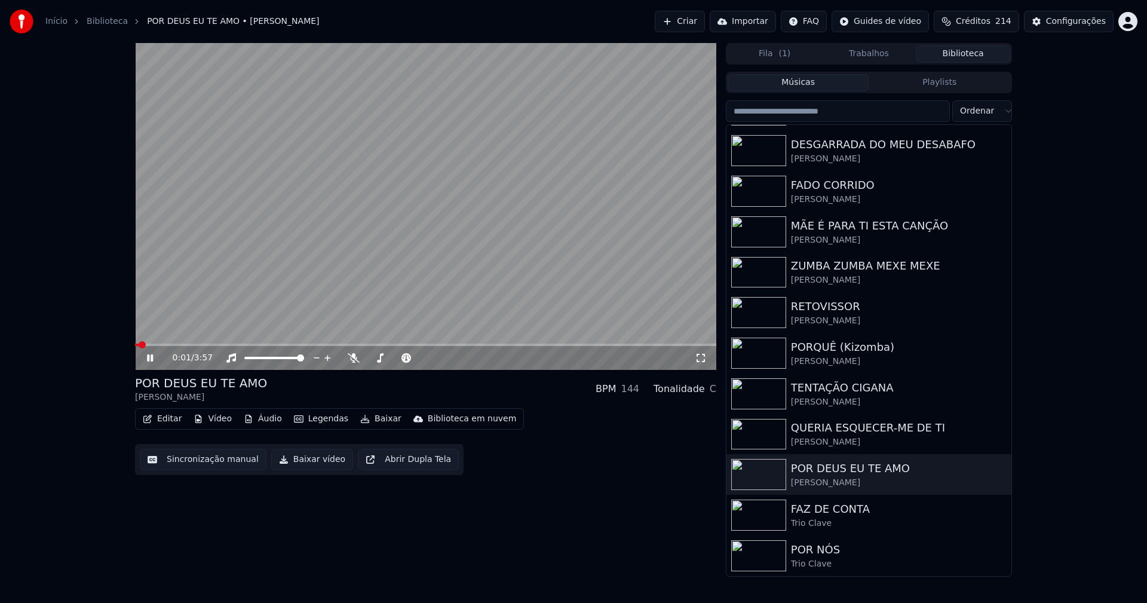
click at [150, 357] on icon at bounding box center [159, 358] width 28 height 10
click at [321, 462] on button "Baixar vídeo" at bounding box center [312, 460] width 82 height 22
